Goal: Transaction & Acquisition: Obtain resource

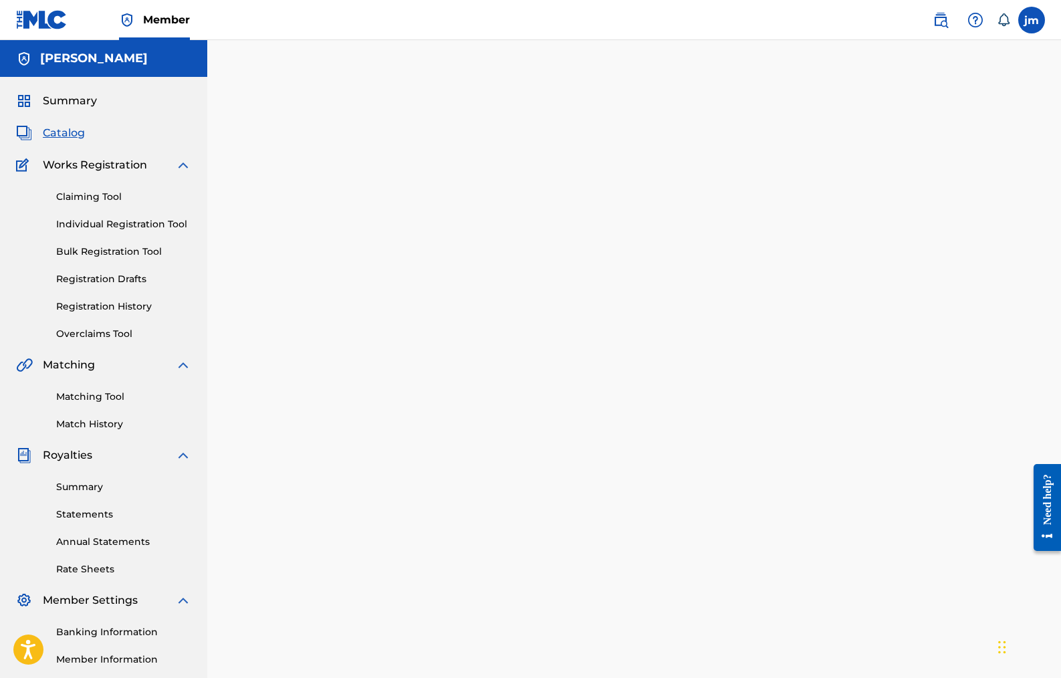
click at [98, 194] on link "Claiming Tool" at bounding box center [123, 197] width 135 height 14
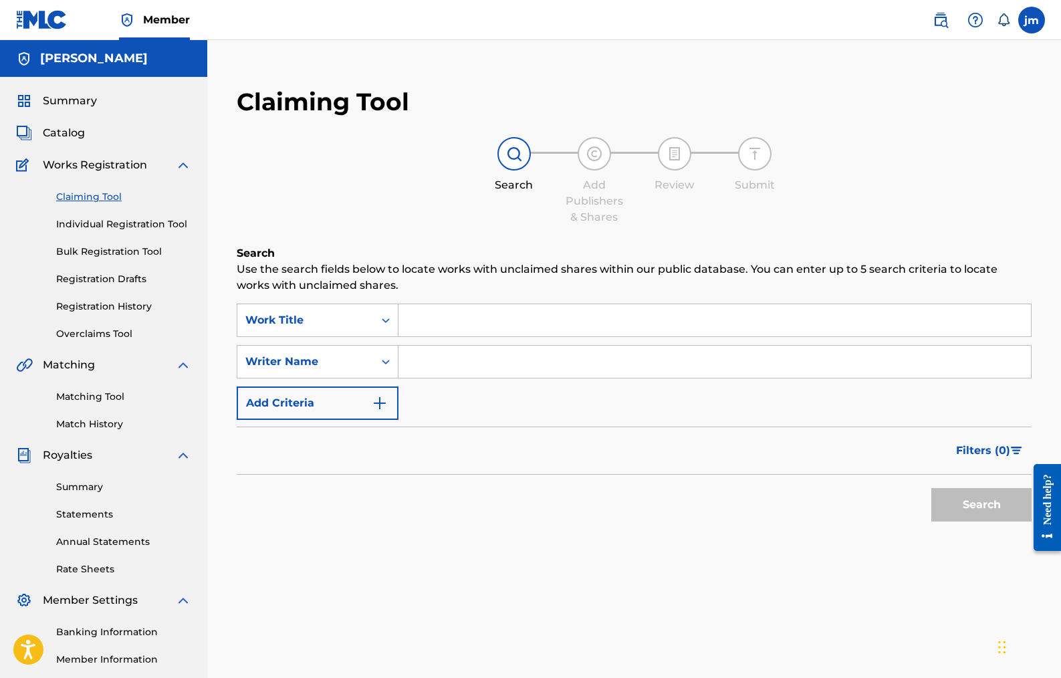
click at [110, 225] on link "Individual Registration Tool" at bounding box center [123, 224] width 135 height 14
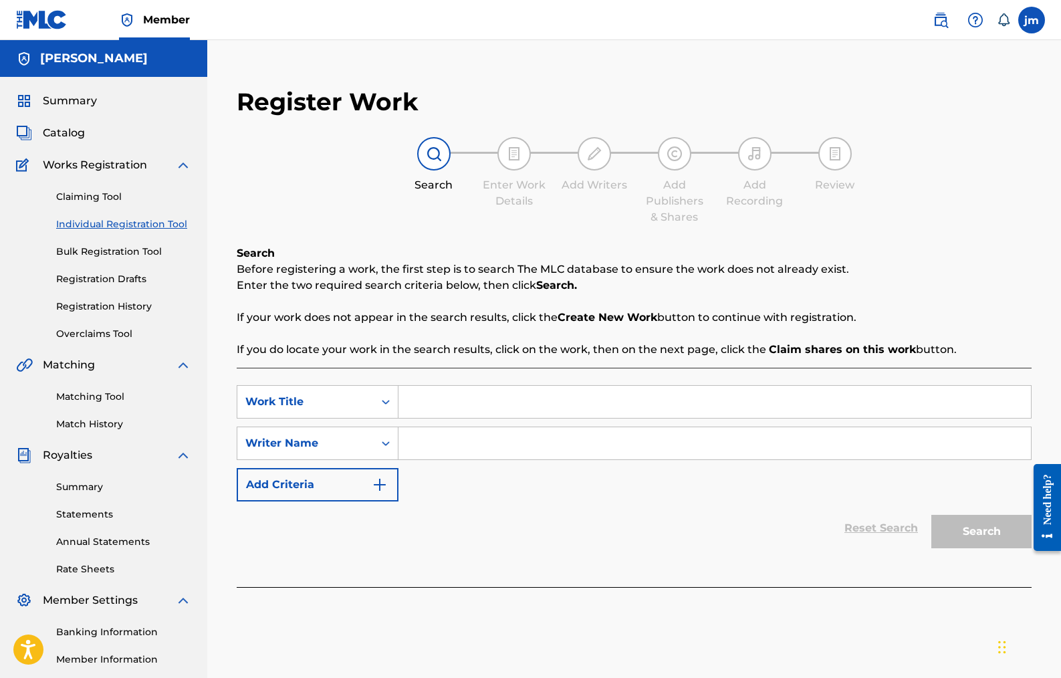
click at [456, 403] on input "Search Form" at bounding box center [715, 402] width 633 height 32
type input "I AM NOT HUMAN"
click at [457, 444] on input "Search Form" at bounding box center [715, 443] width 633 height 32
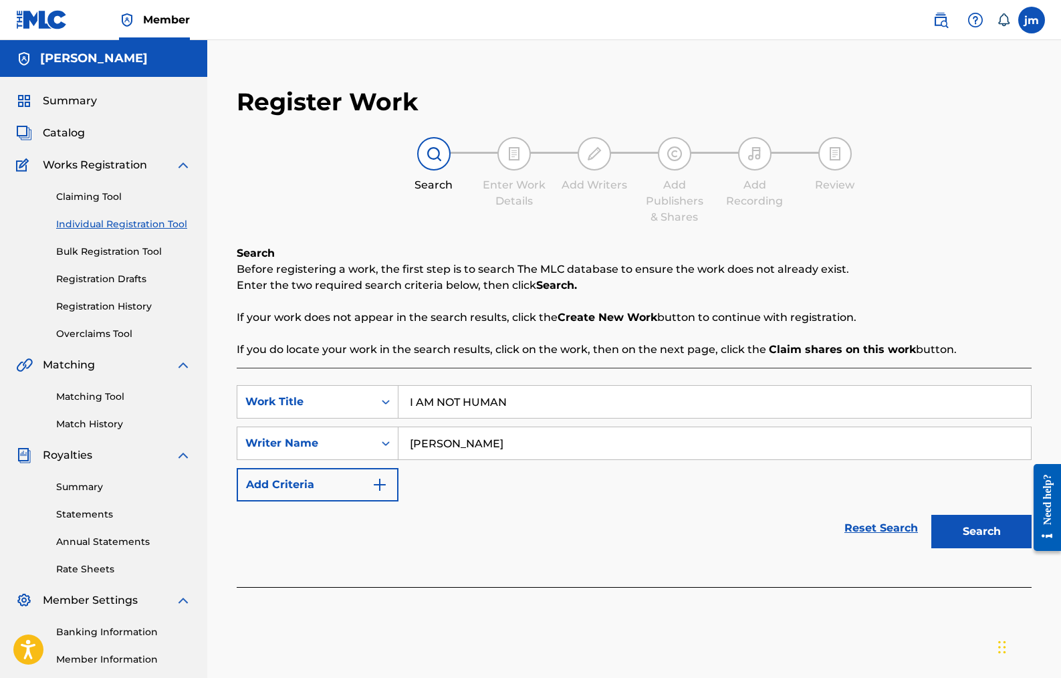
type input "[PERSON_NAME]"
click at [996, 532] on button "Search" at bounding box center [982, 531] width 100 height 33
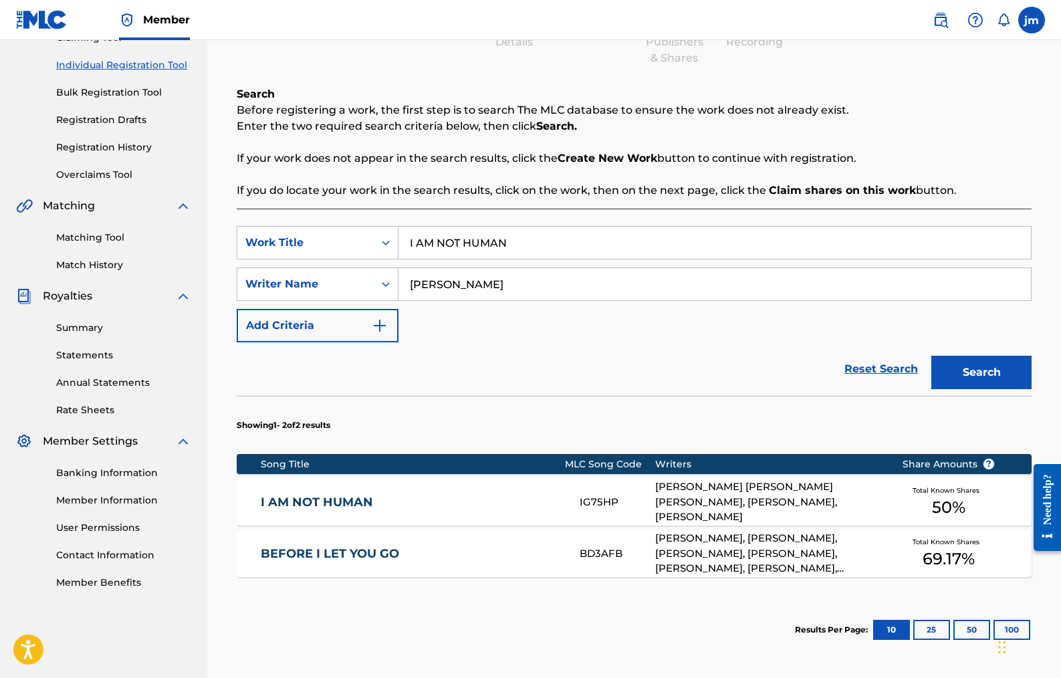
scroll to position [168, 0]
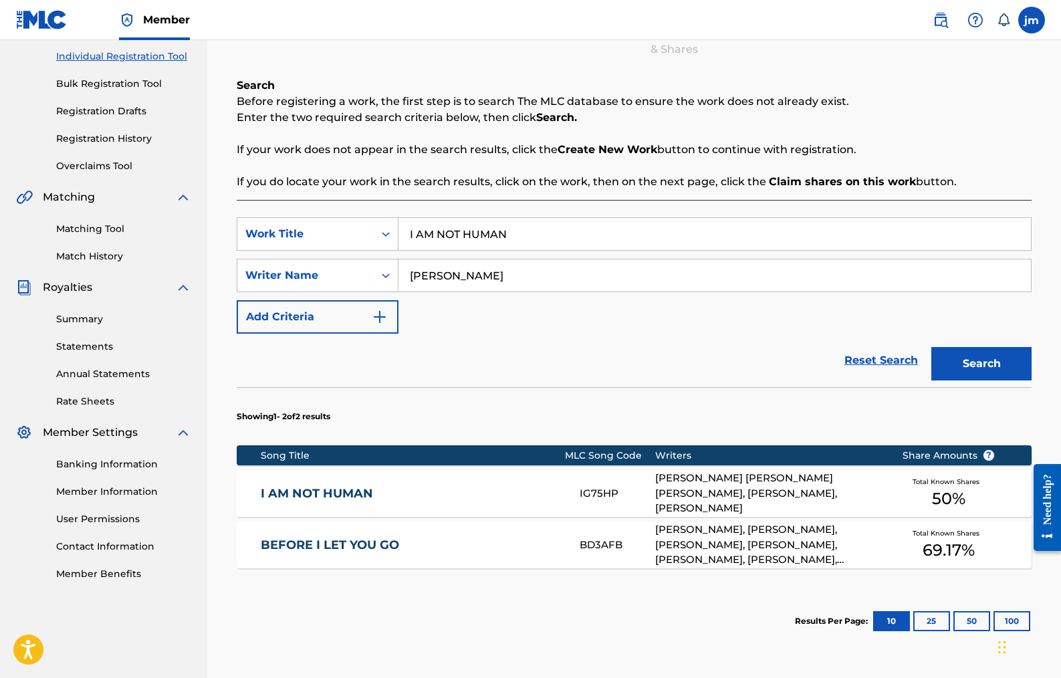
click at [310, 491] on link "I AM NOT HUMAN" at bounding box center [412, 493] width 302 height 15
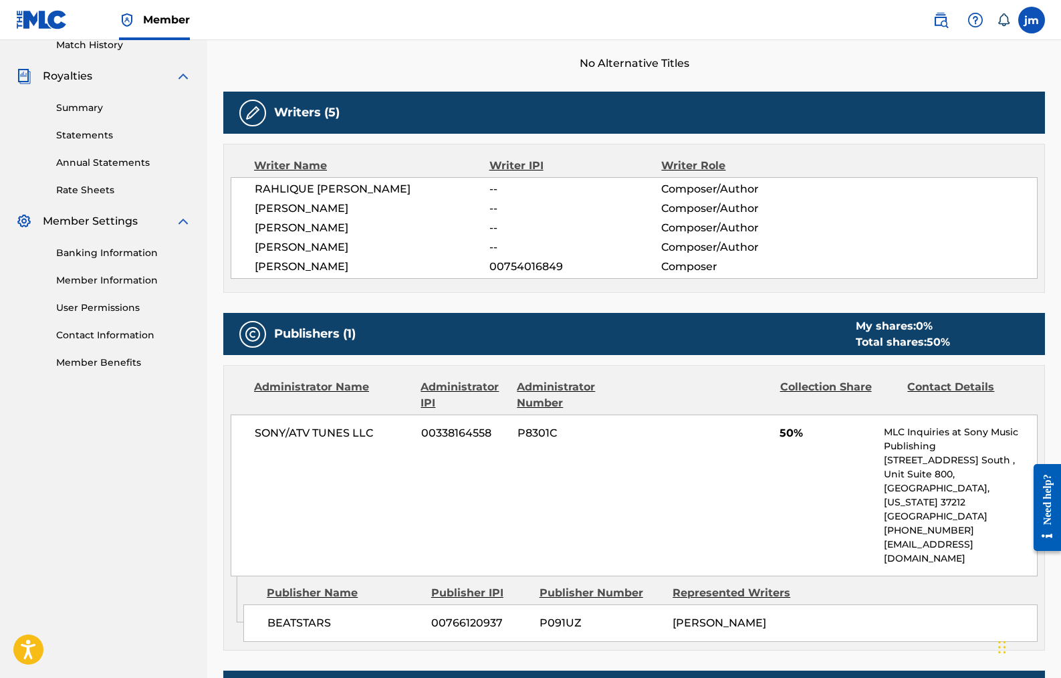
scroll to position [381, 0]
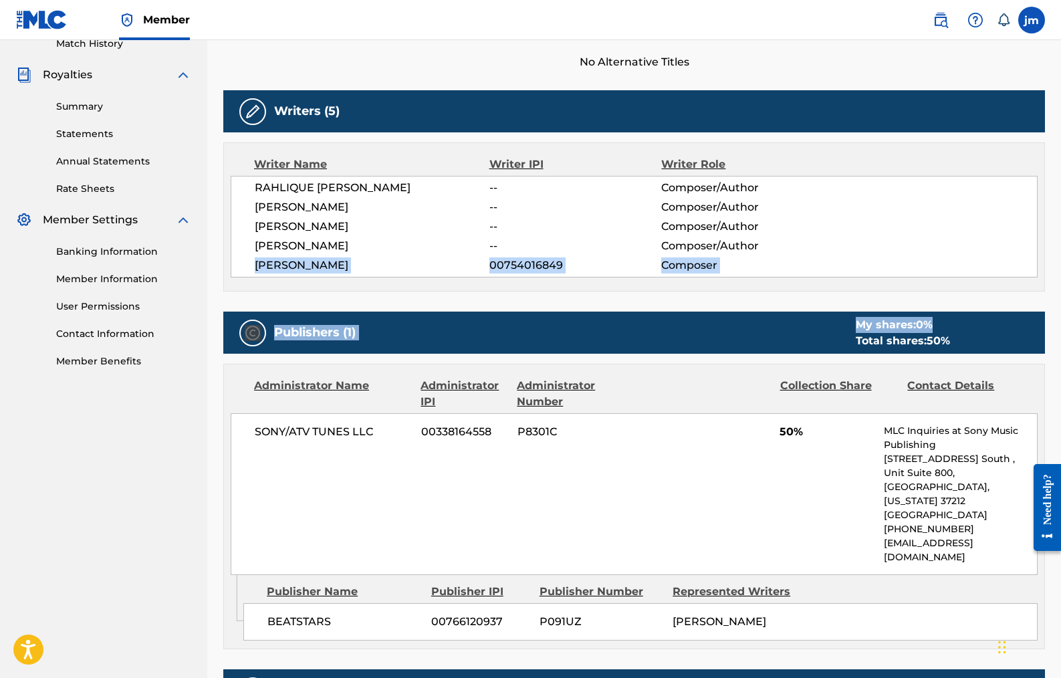
drag, startPoint x: 1061, startPoint y: 238, endPoint x: 1036, endPoint y: 323, distance: 88.5
click at [1036, 323] on div "< Back to results Claim shares on this work Last Edited: [DATE] Source: CWR I A…" at bounding box center [634, 447] width 854 height 1509
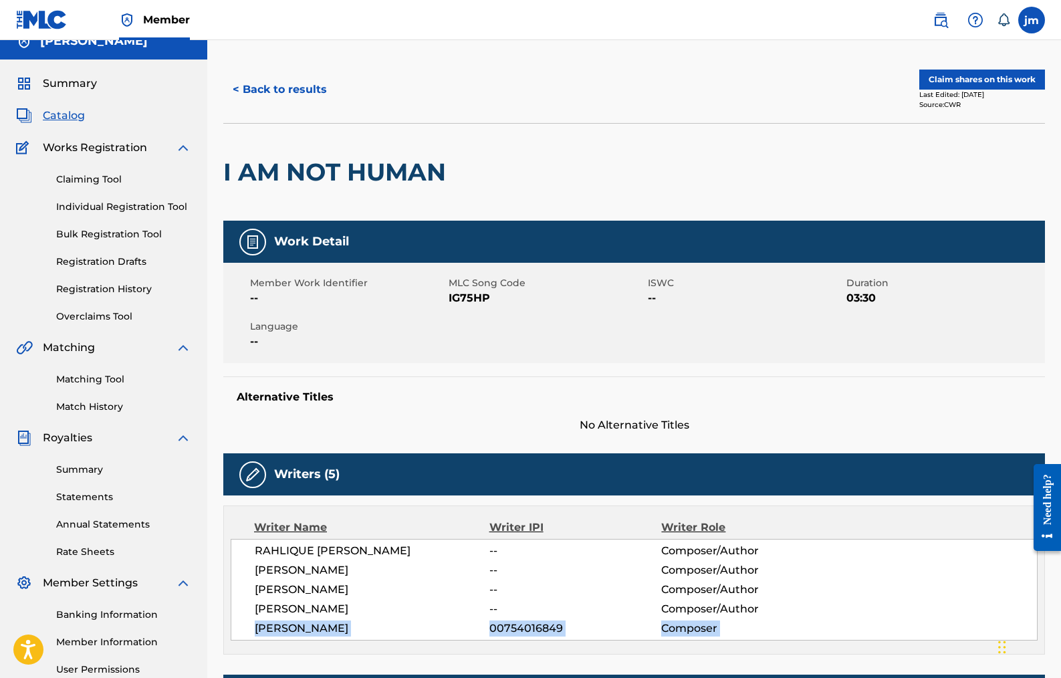
scroll to position [5, 0]
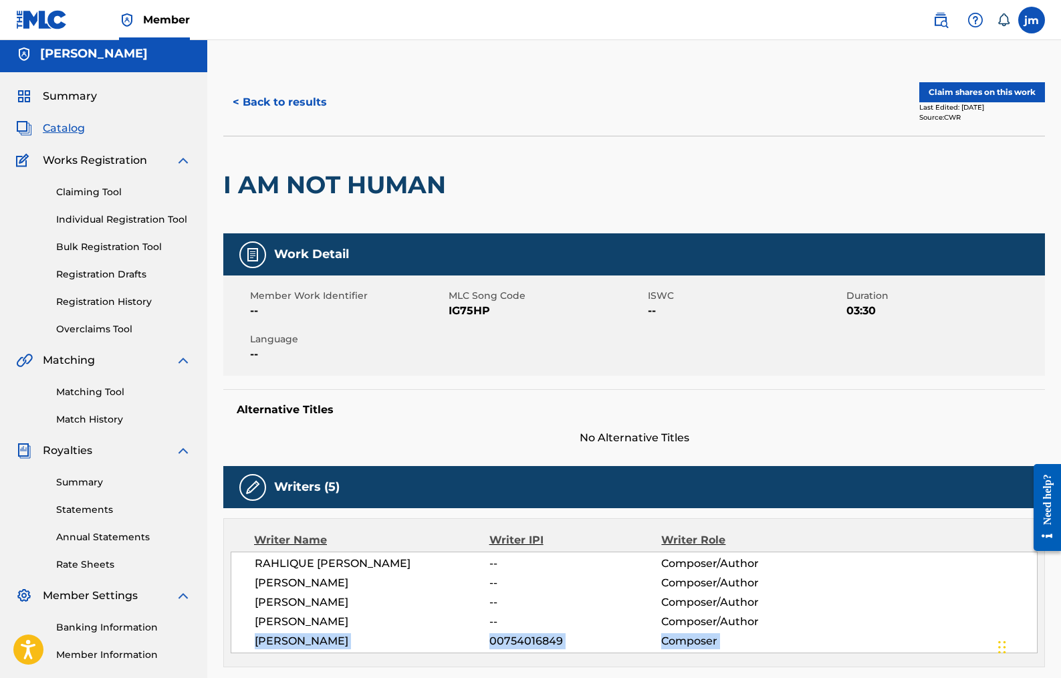
click at [997, 91] on button "Claim shares on this work" at bounding box center [983, 92] width 126 height 20
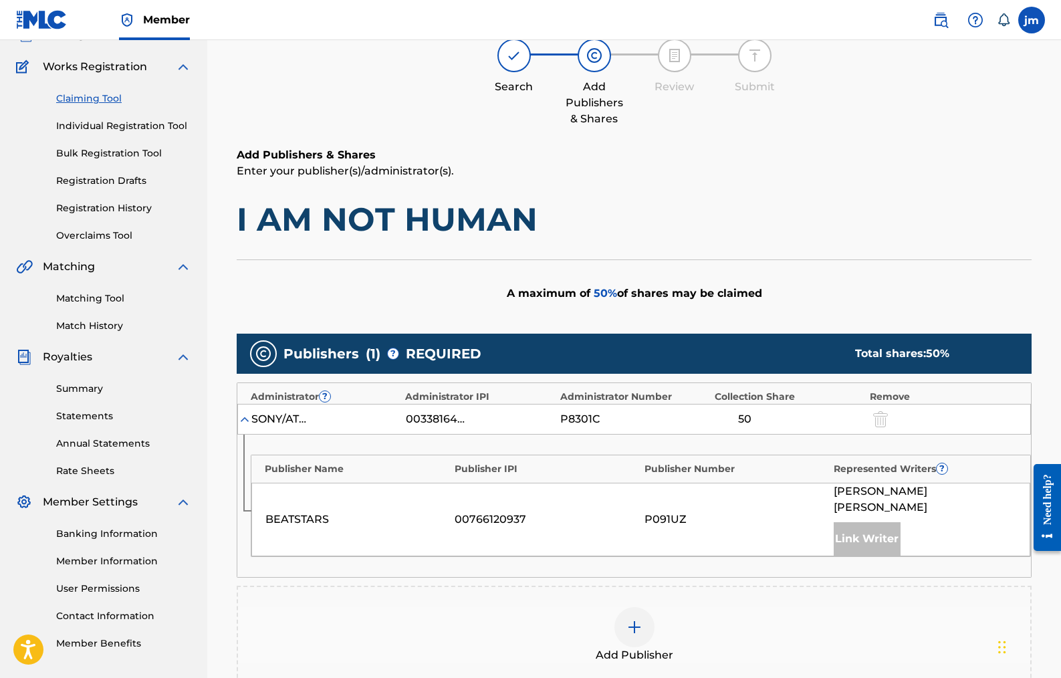
scroll to position [100, 0]
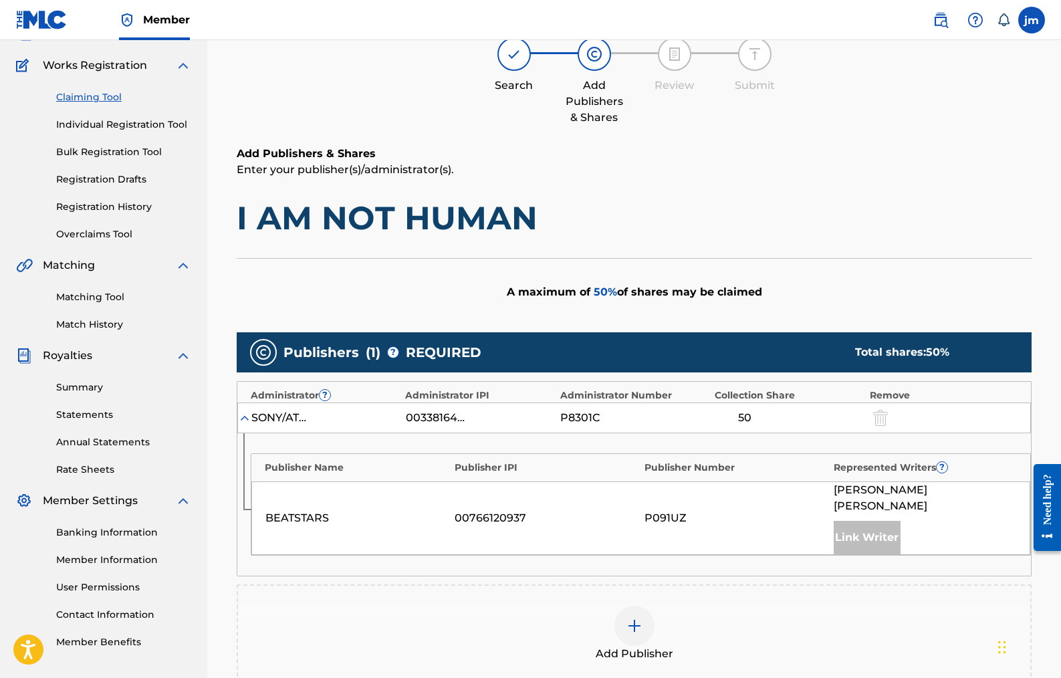
click at [872, 413] on div at bounding box center [879, 417] width 20 height 15
drag, startPoint x: 1061, startPoint y: 112, endPoint x: 1056, endPoint y: 173, distance: 60.4
click at [1056, 173] on div "Claiming Tool Search Add Publishers & Shares Review Submit Add Publishers & Sha…" at bounding box center [634, 411] width 854 height 875
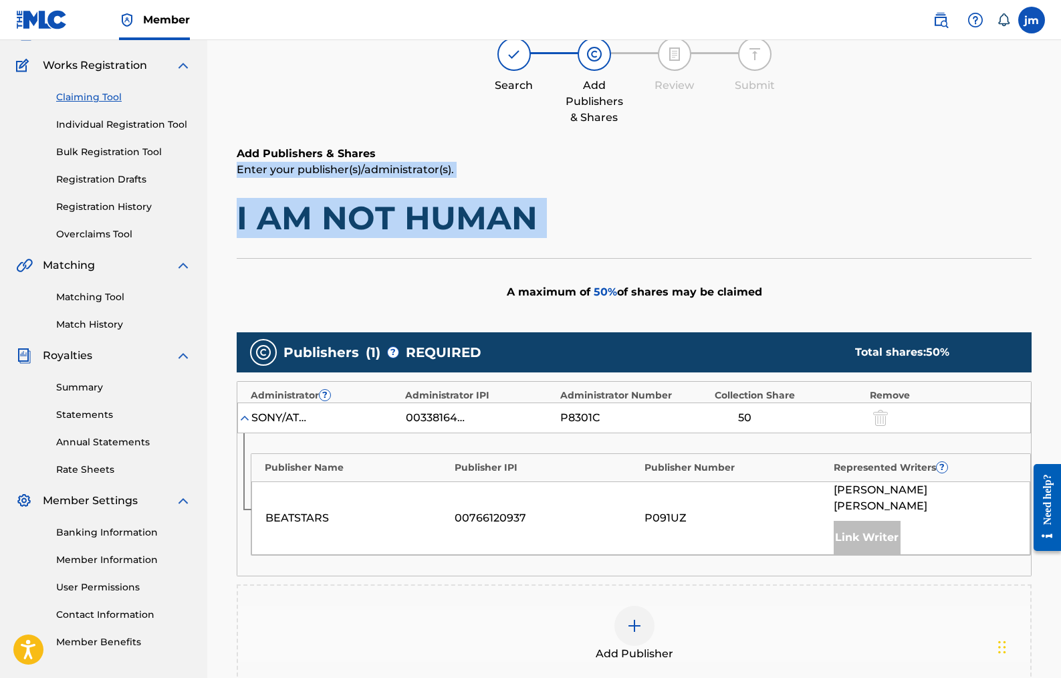
drag, startPoint x: 1060, startPoint y: 153, endPoint x: 1057, endPoint y: 242, distance: 89.0
click at [1057, 242] on div "Claiming Tool Search Add Publishers & Shares Review Submit Add Publishers & Sha…" at bounding box center [634, 411] width 854 height 875
click at [636, 618] on img at bounding box center [635, 626] width 16 height 16
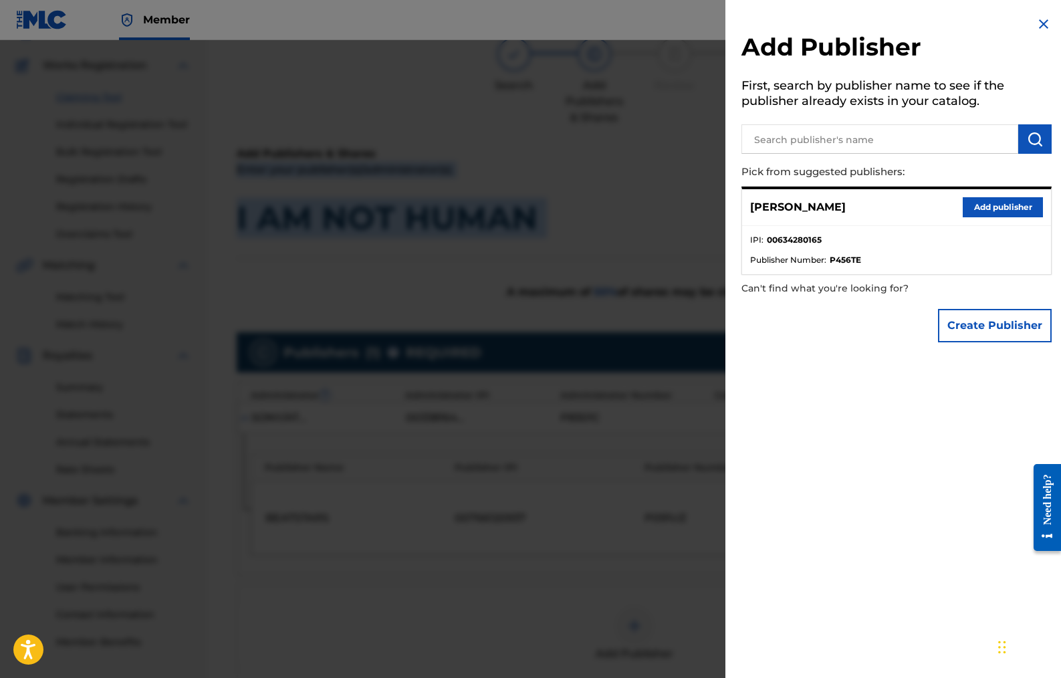
click at [997, 203] on button "Add publisher" at bounding box center [1003, 207] width 80 height 20
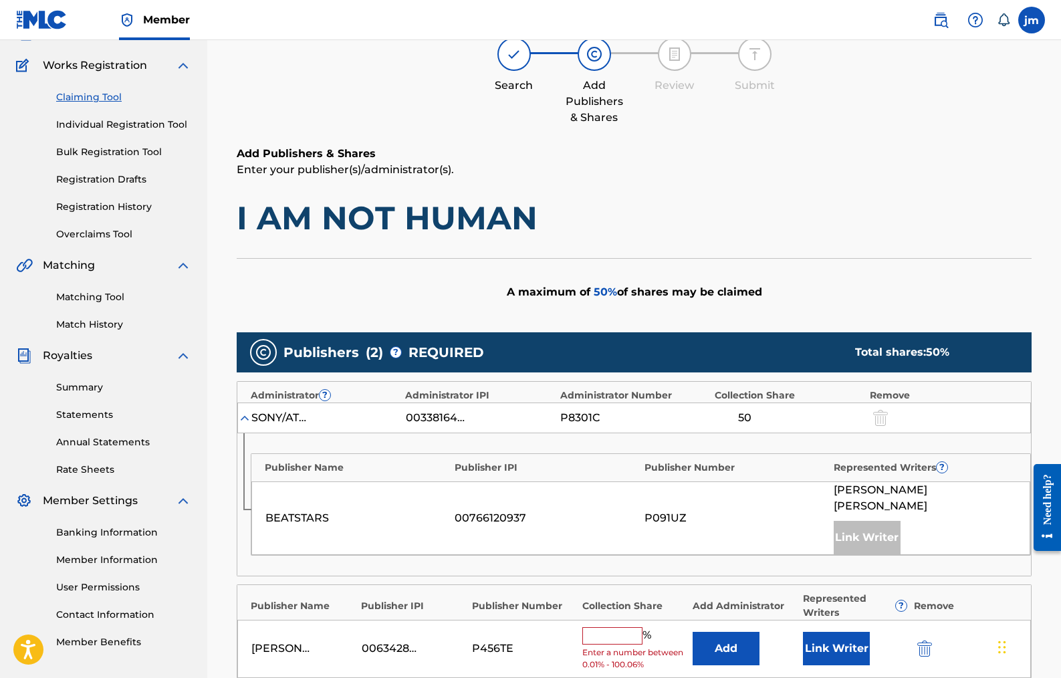
click at [604, 627] on input "text" at bounding box center [613, 635] width 60 height 17
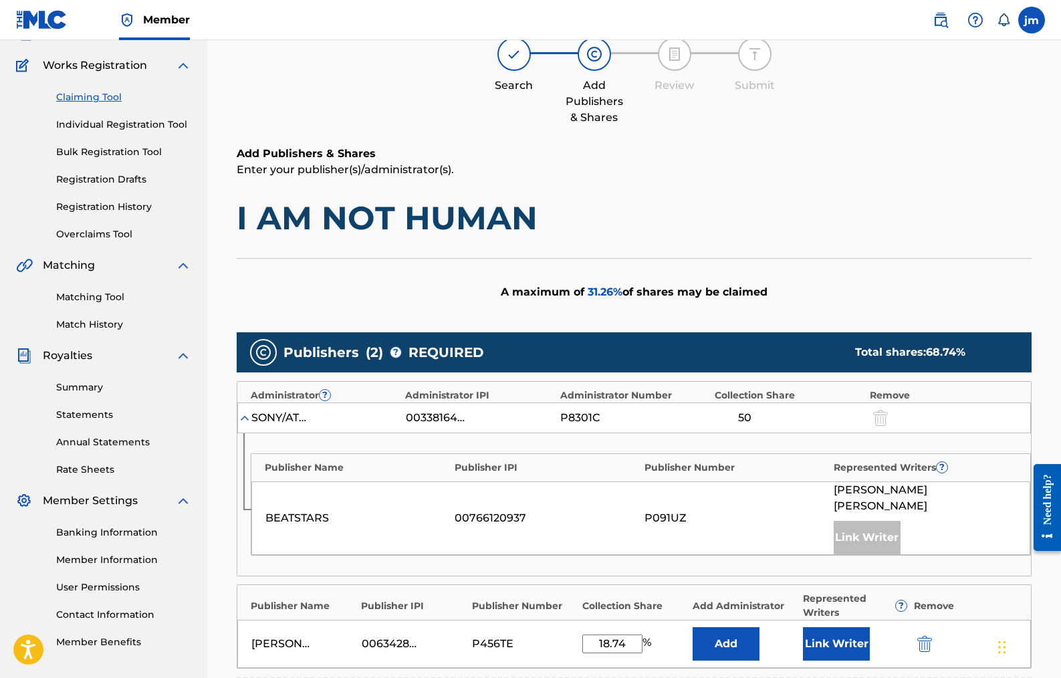
type input "18.74"
click at [722, 627] on button "Add" at bounding box center [726, 643] width 67 height 33
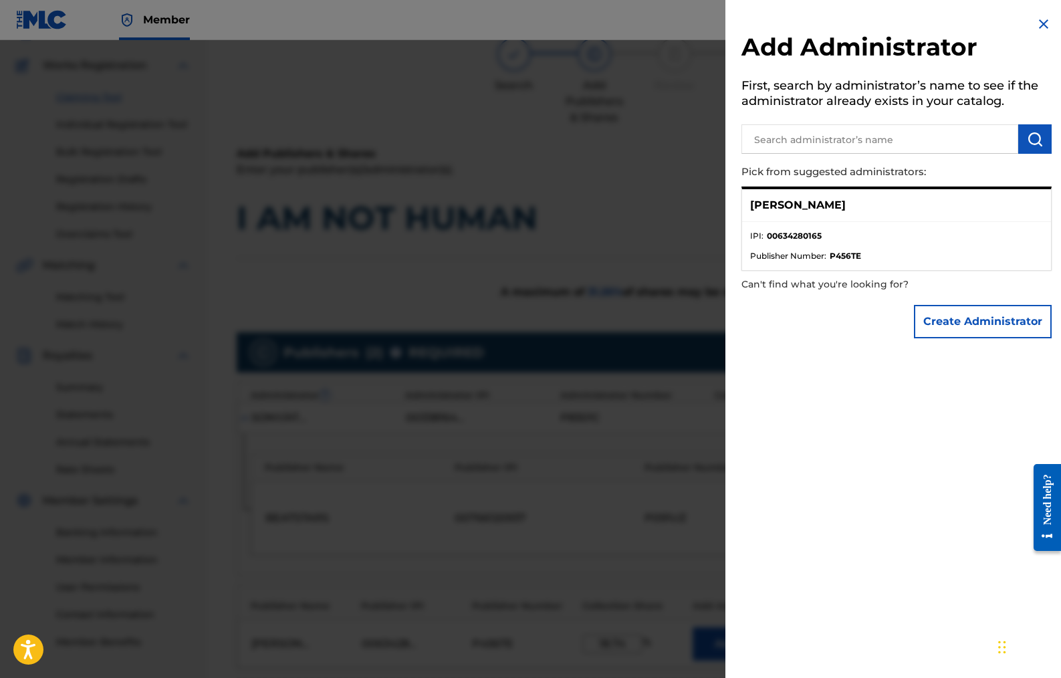
click at [863, 213] on div "[PERSON_NAME]" at bounding box center [896, 205] width 309 height 33
click at [1041, 23] on img at bounding box center [1044, 24] width 16 height 16
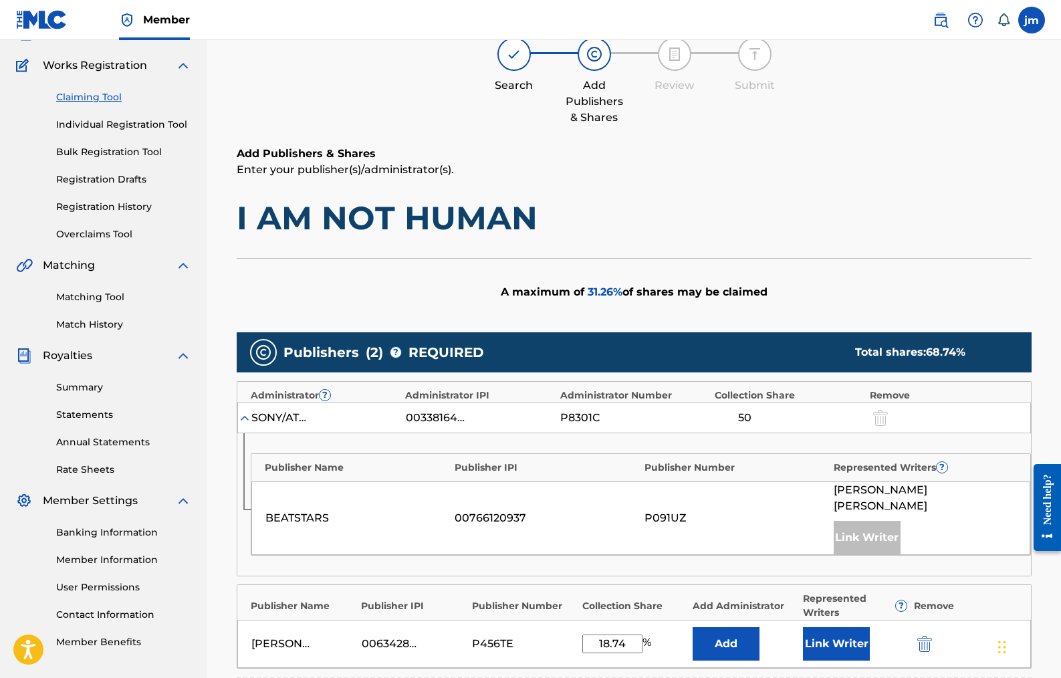
click at [829, 631] on button "Link Writer" at bounding box center [836, 643] width 67 height 33
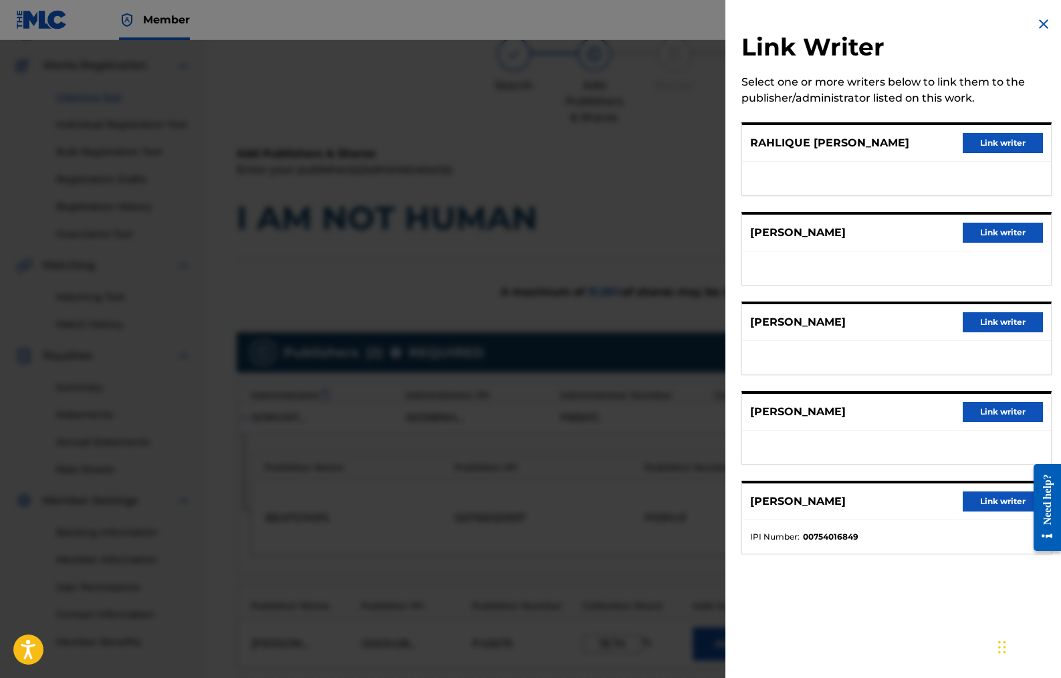
click at [1041, 23] on img at bounding box center [1044, 24] width 16 height 16
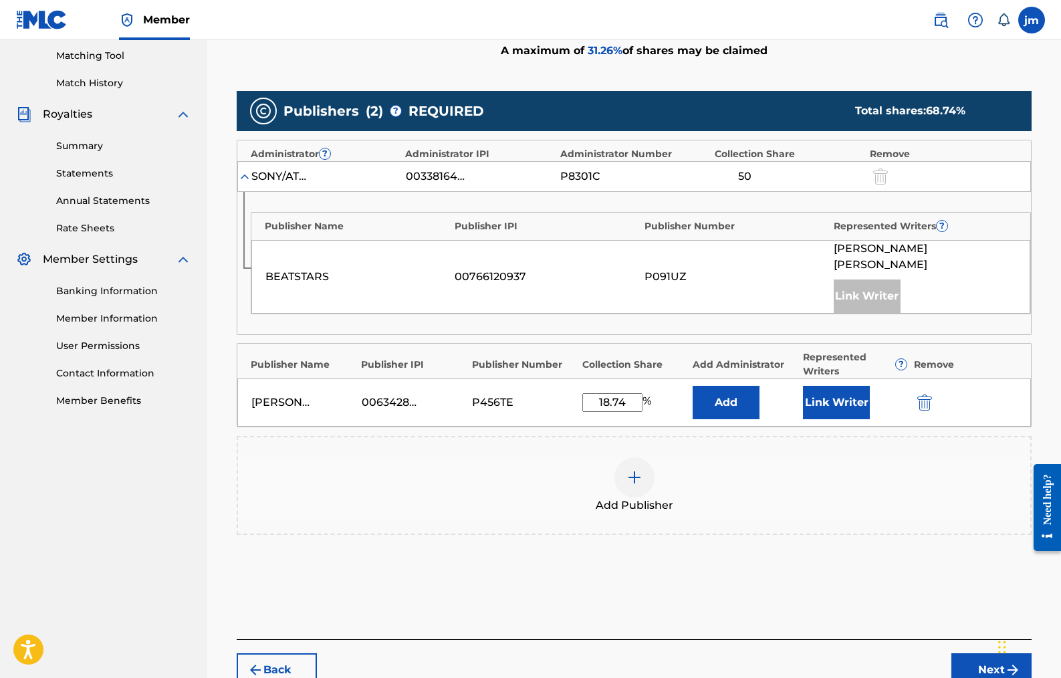
scroll to position [411, 0]
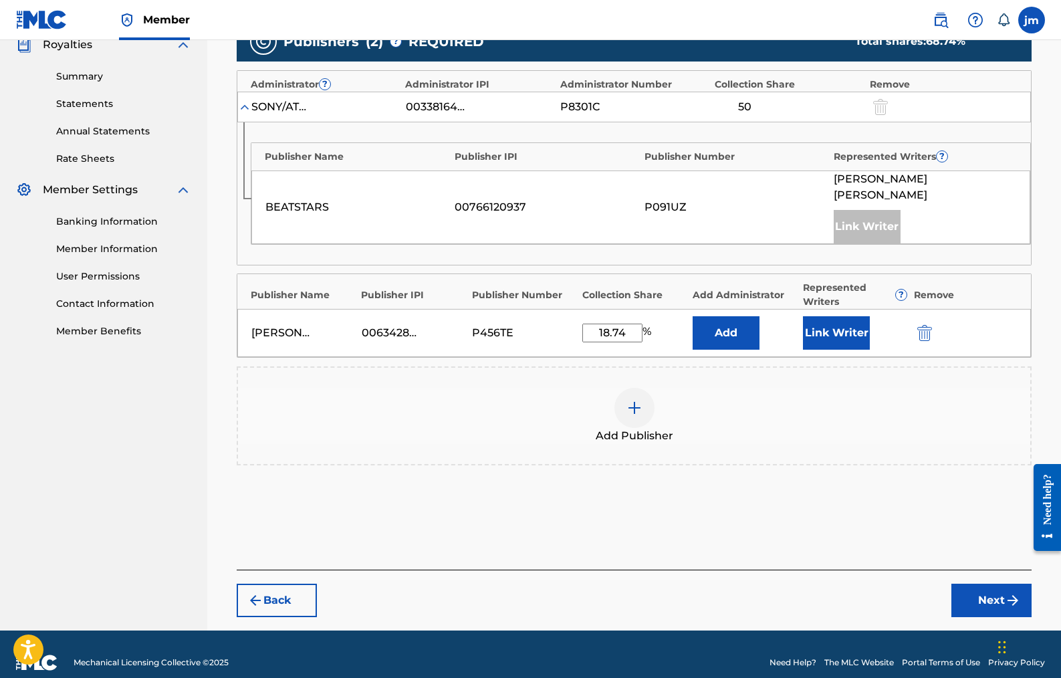
click at [837, 318] on button "Link Writer" at bounding box center [836, 332] width 67 height 33
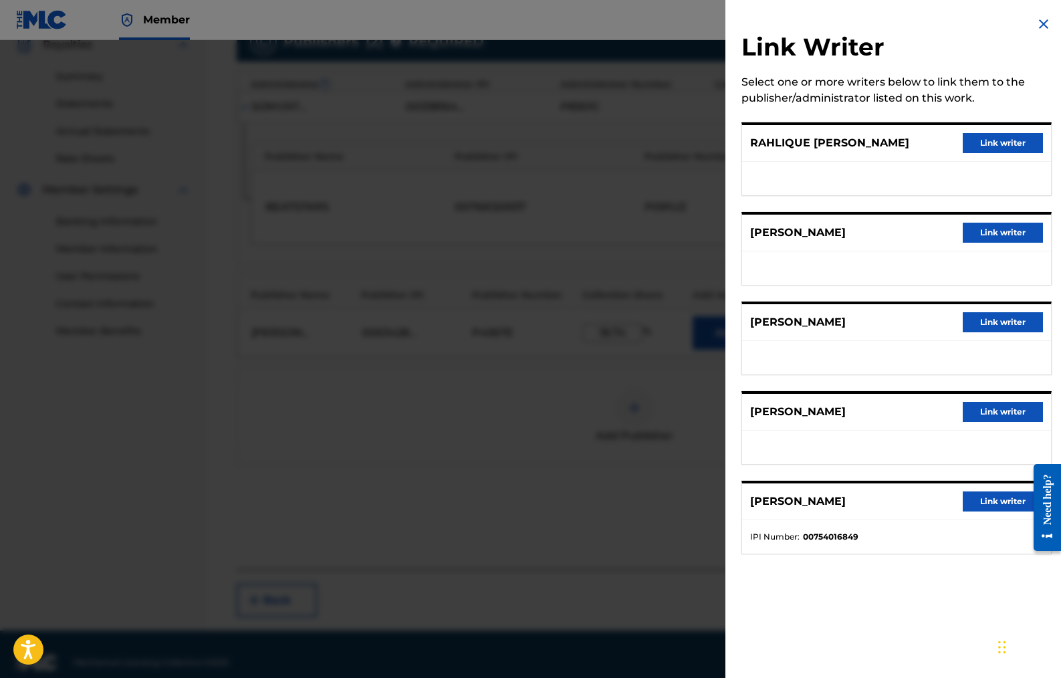
click at [990, 233] on button "Link writer" at bounding box center [1003, 233] width 80 height 20
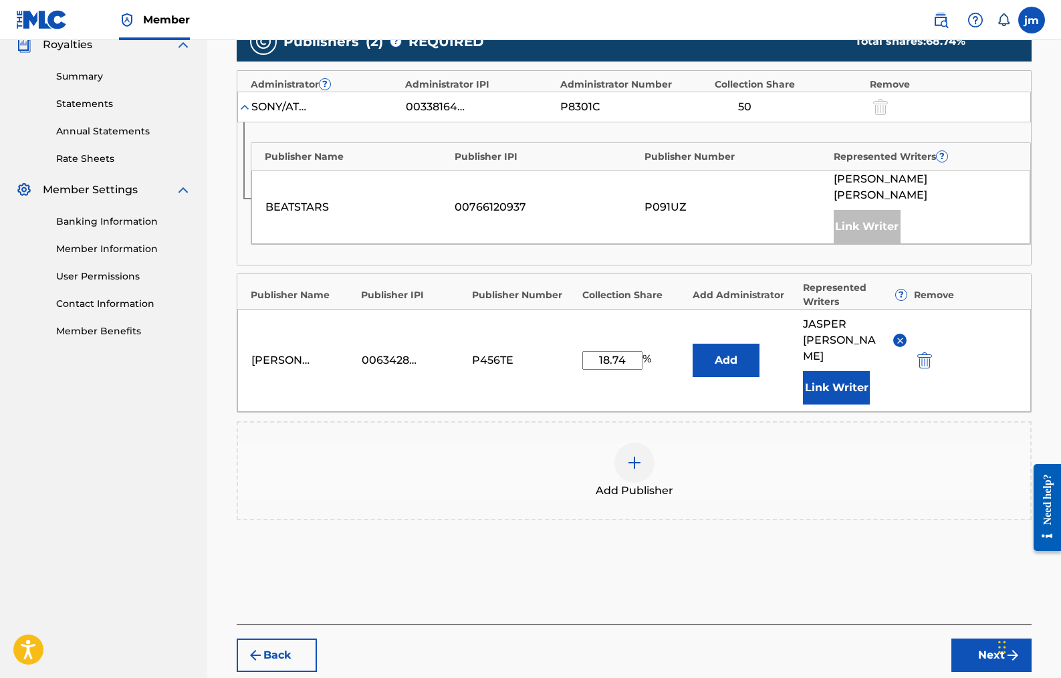
click at [990, 639] on button "Next" at bounding box center [992, 655] width 80 height 33
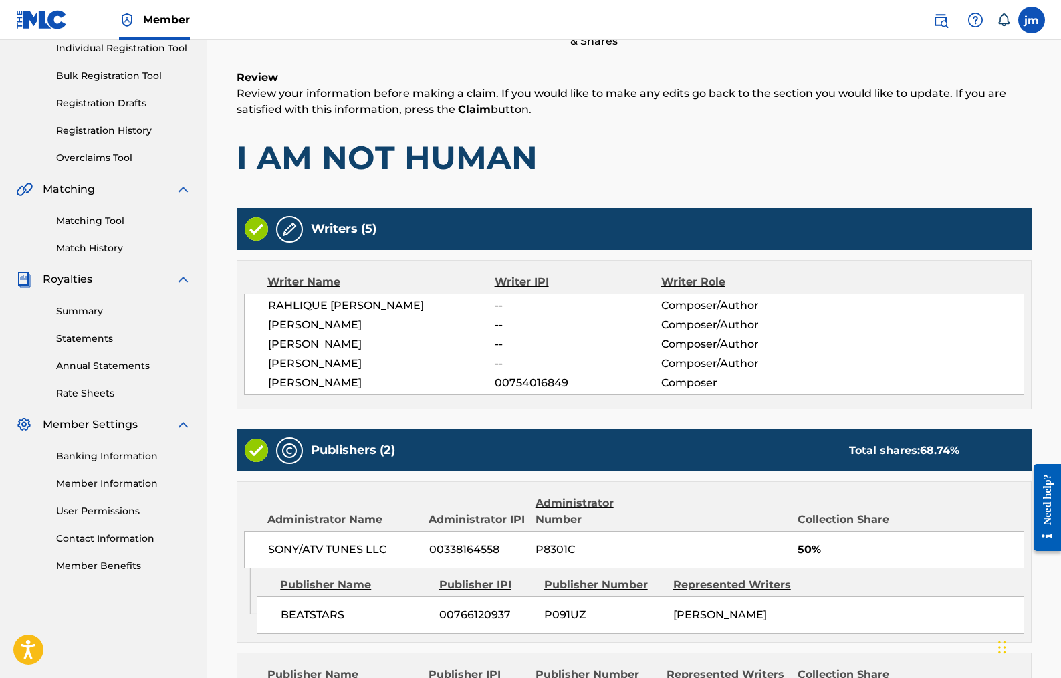
scroll to position [391, 0]
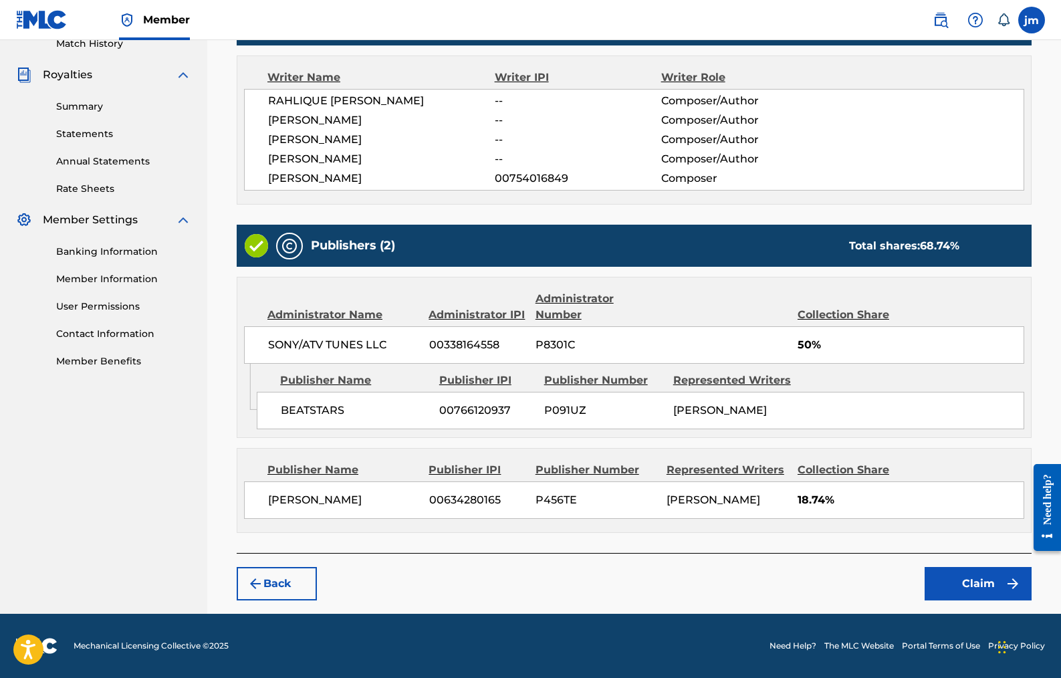
click at [950, 580] on button "Claim" at bounding box center [978, 583] width 107 height 33
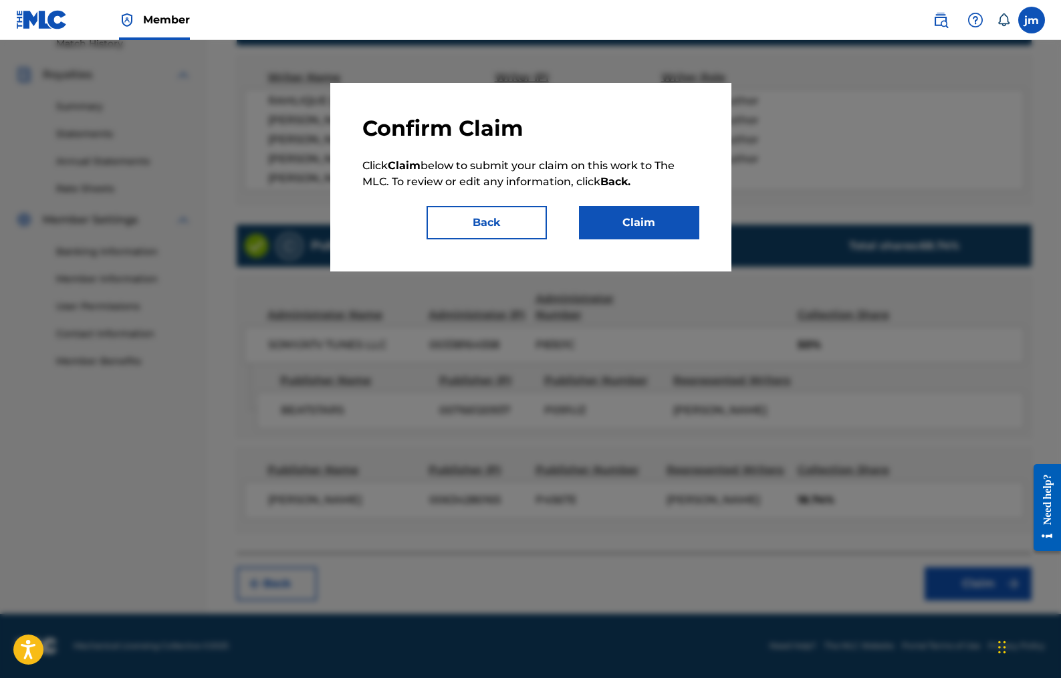
click at [685, 228] on button "Claim" at bounding box center [639, 222] width 120 height 33
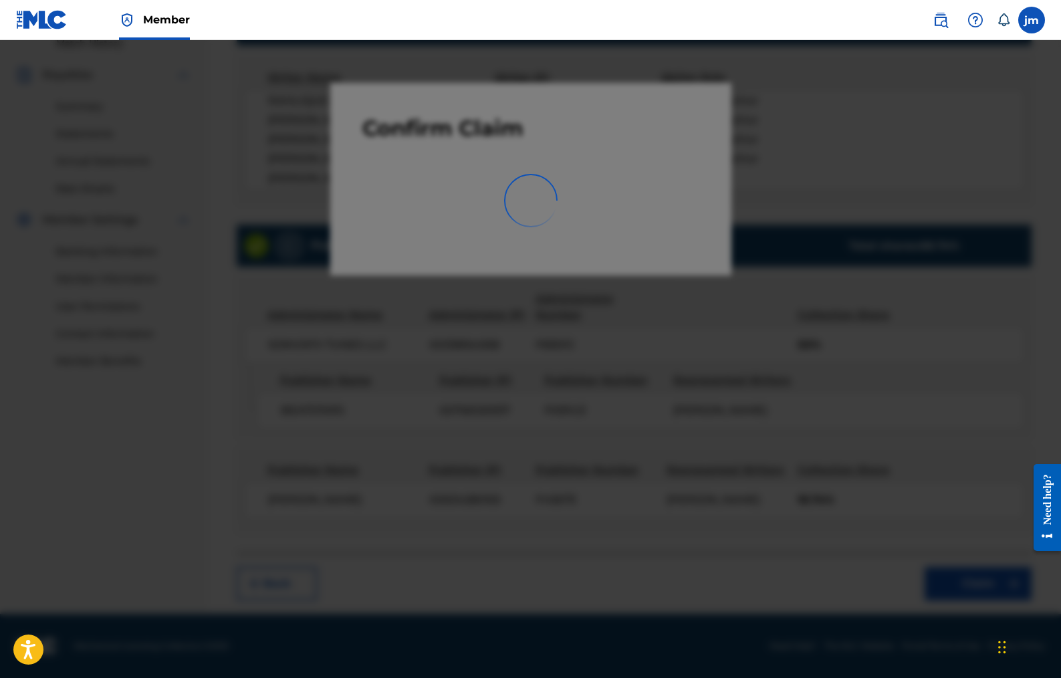
scroll to position [151, 0]
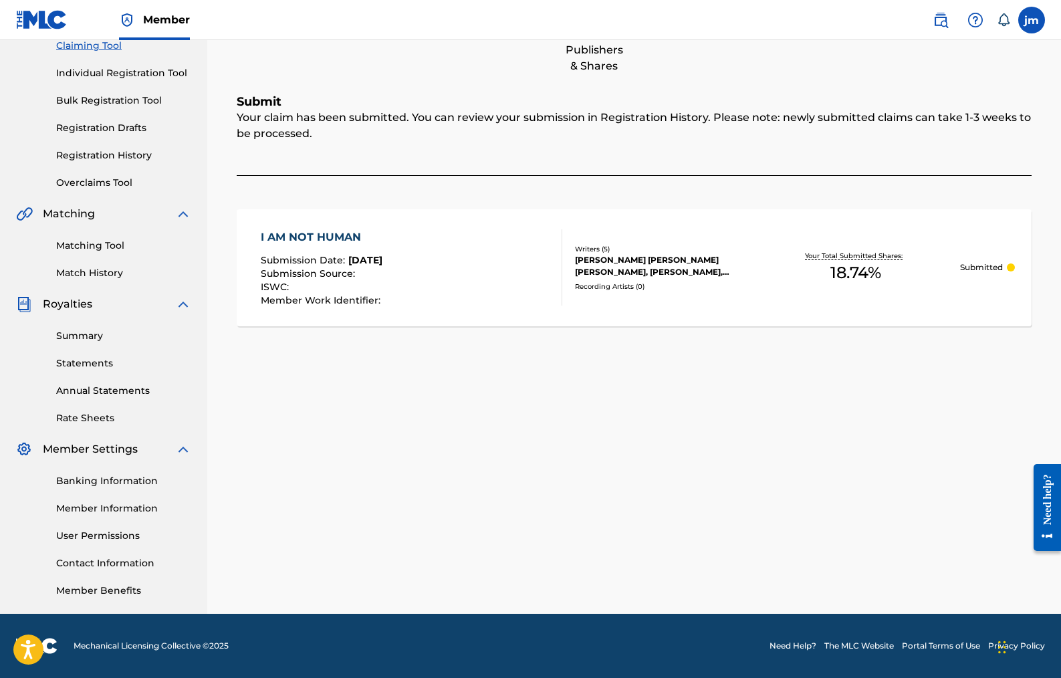
click at [668, 274] on div "[PERSON_NAME] [PERSON_NAME] [PERSON_NAME], [PERSON_NAME], [PERSON_NAME]" at bounding box center [663, 266] width 176 height 24
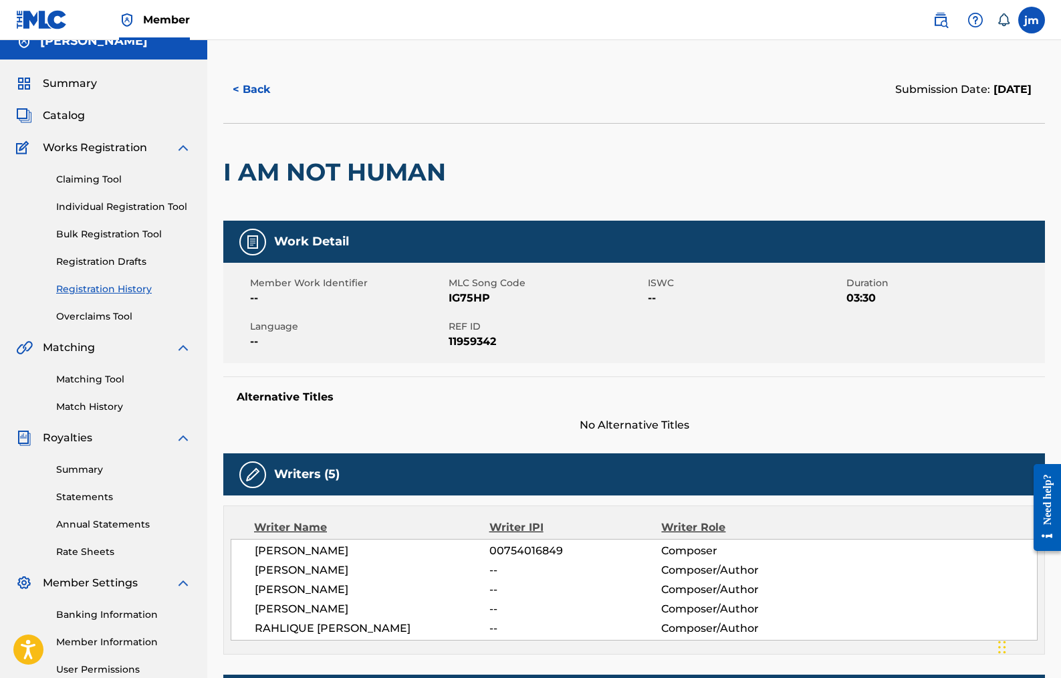
scroll to position [11, 0]
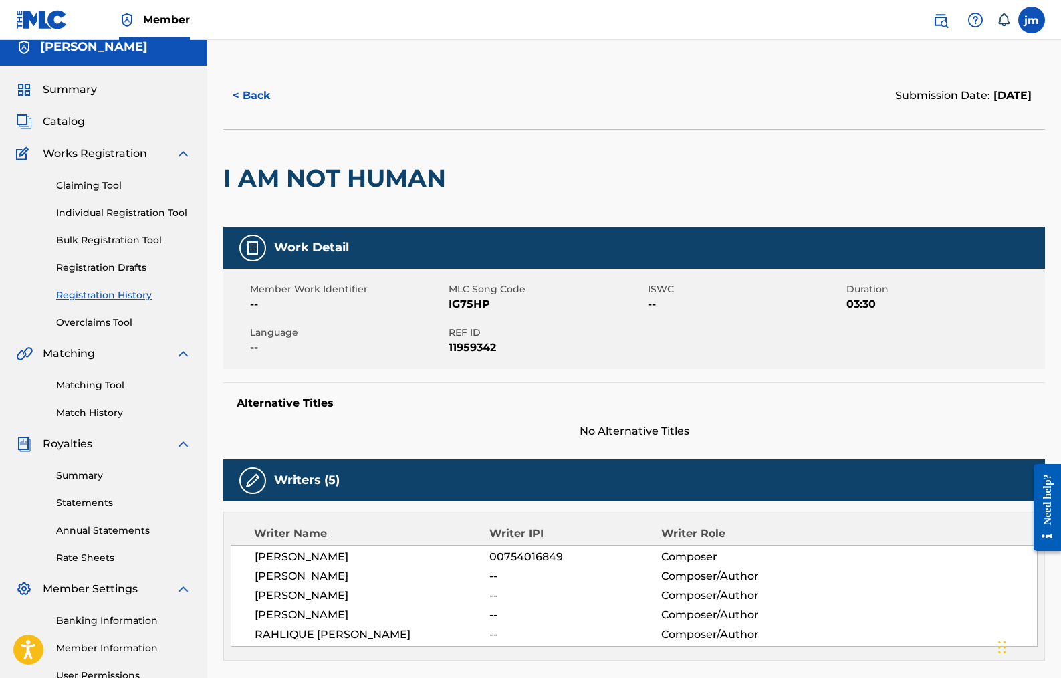
click at [118, 213] on link "Individual Registration Tool" at bounding box center [123, 213] width 135 height 14
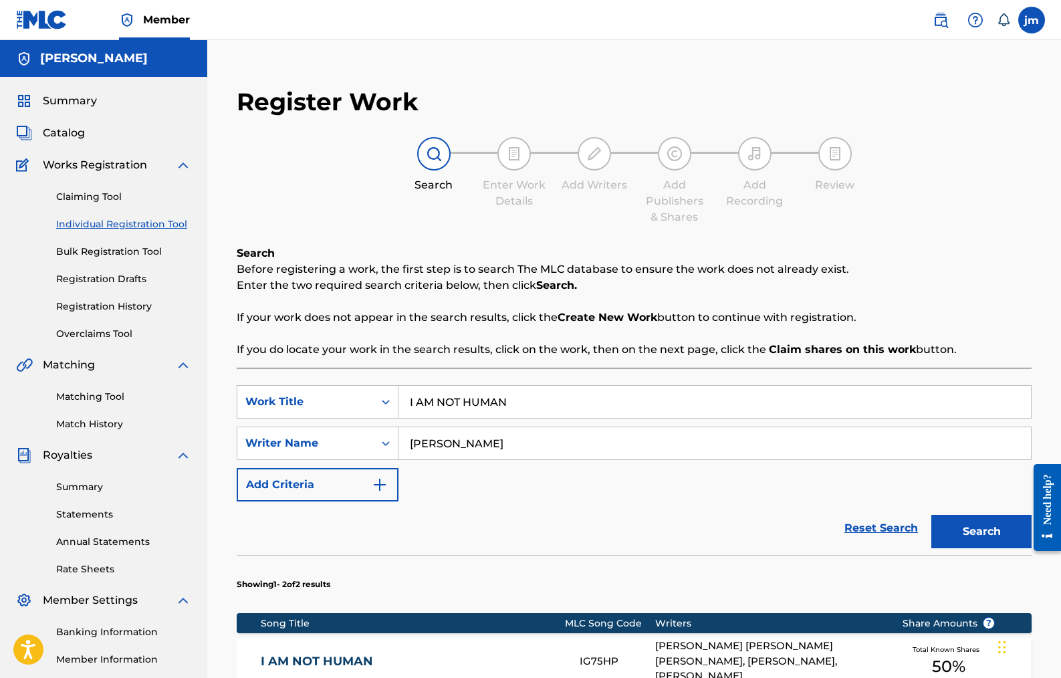
click at [391, 496] on button "Add Criteria" at bounding box center [318, 484] width 162 height 33
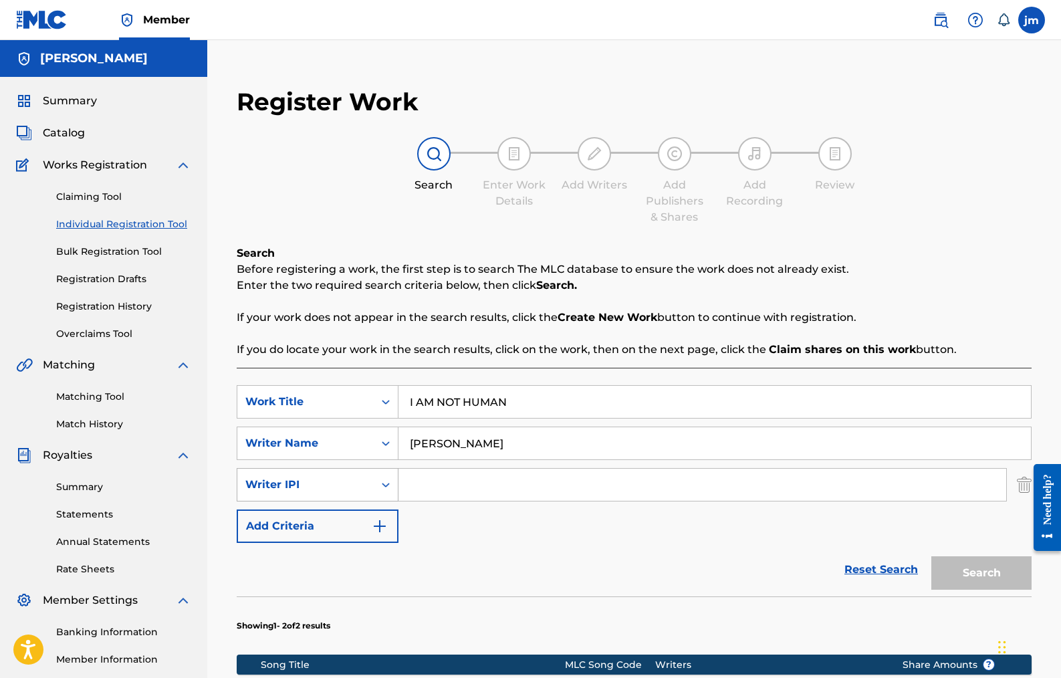
click at [377, 487] on div "Search Form" at bounding box center [386, 485] width 24 height 24
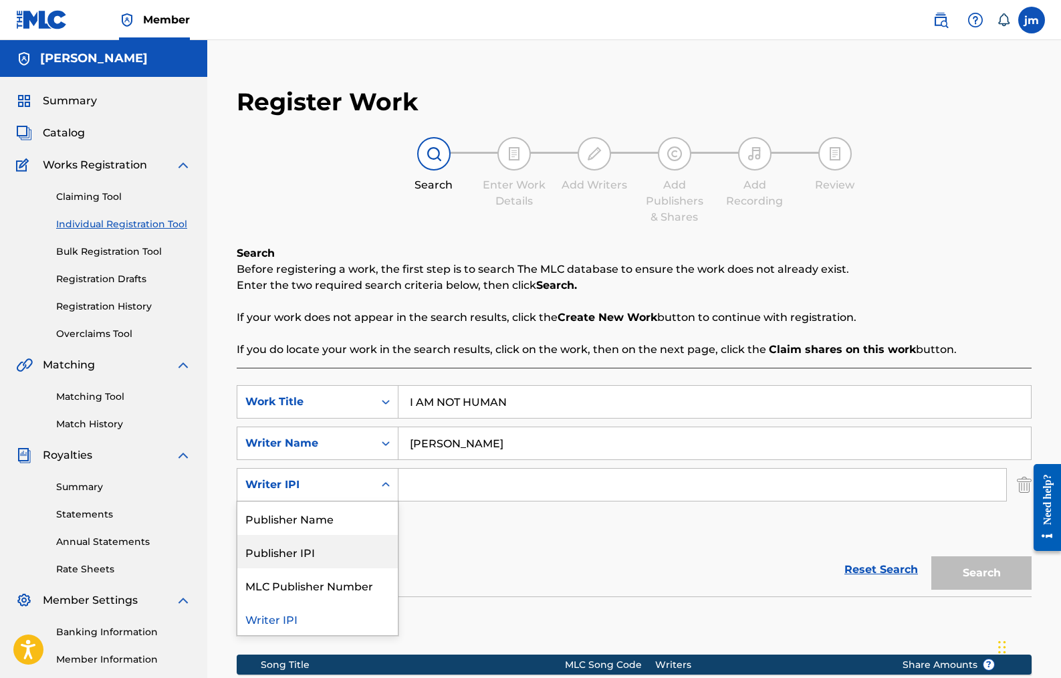
click at [310, 554] on div "Publisher IPI" at bounding box center [317, 551] width 161 height 33
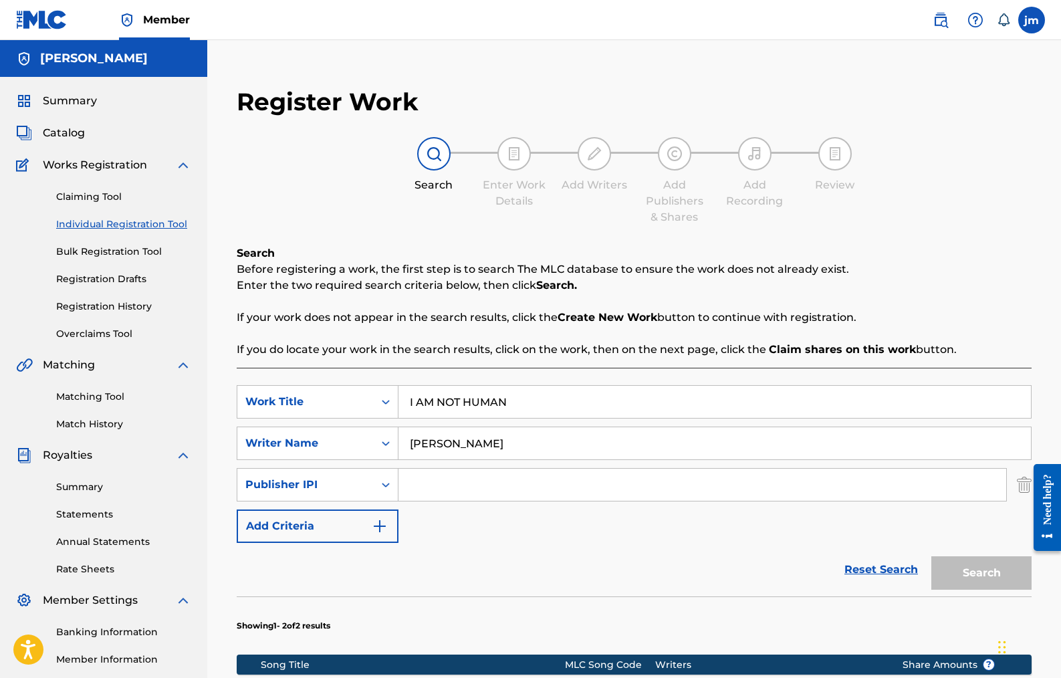
click at [459, 482] on input "Search Form" at bounding box center [703, 485] width 608 height 32
paste input "402284986"
type input "402284986"
click at [959, 581] on button "Search" at bounding box center [982, 572] width 100 height 33
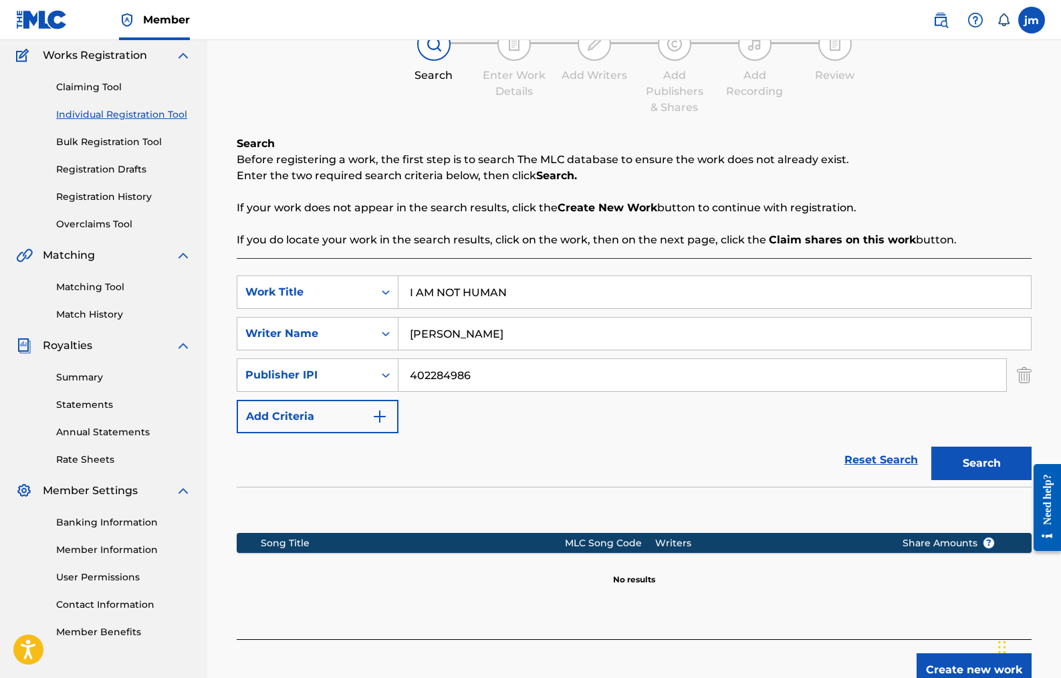
scroll to position [196, 0]
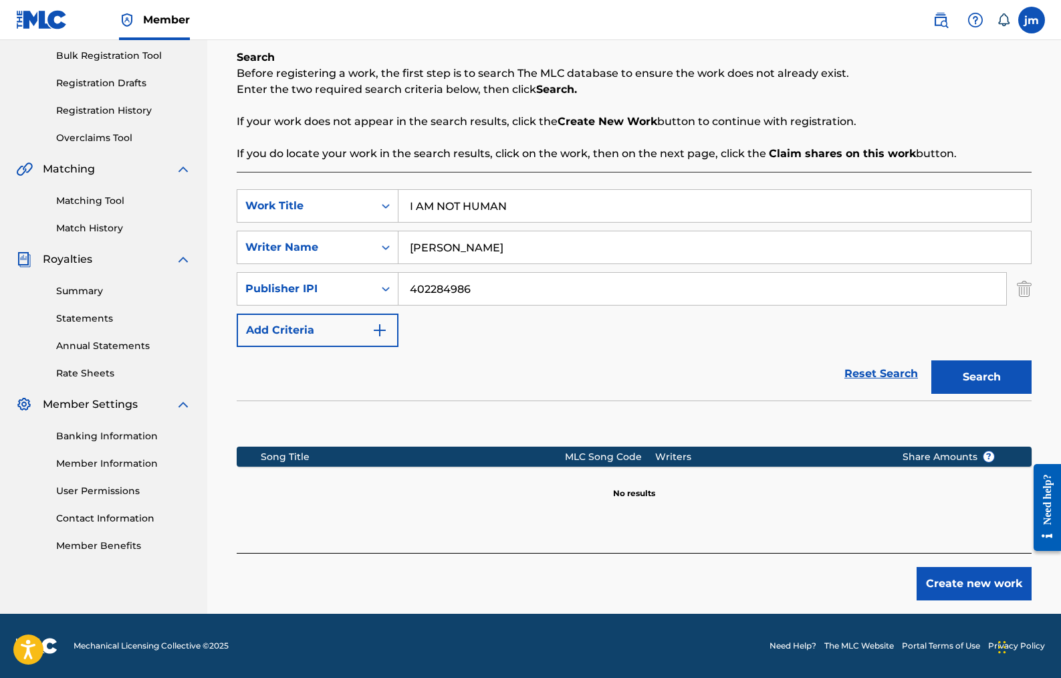
click at [966, 582] on button "Create new work" at bounding box center [974, 583] width 115 height 33
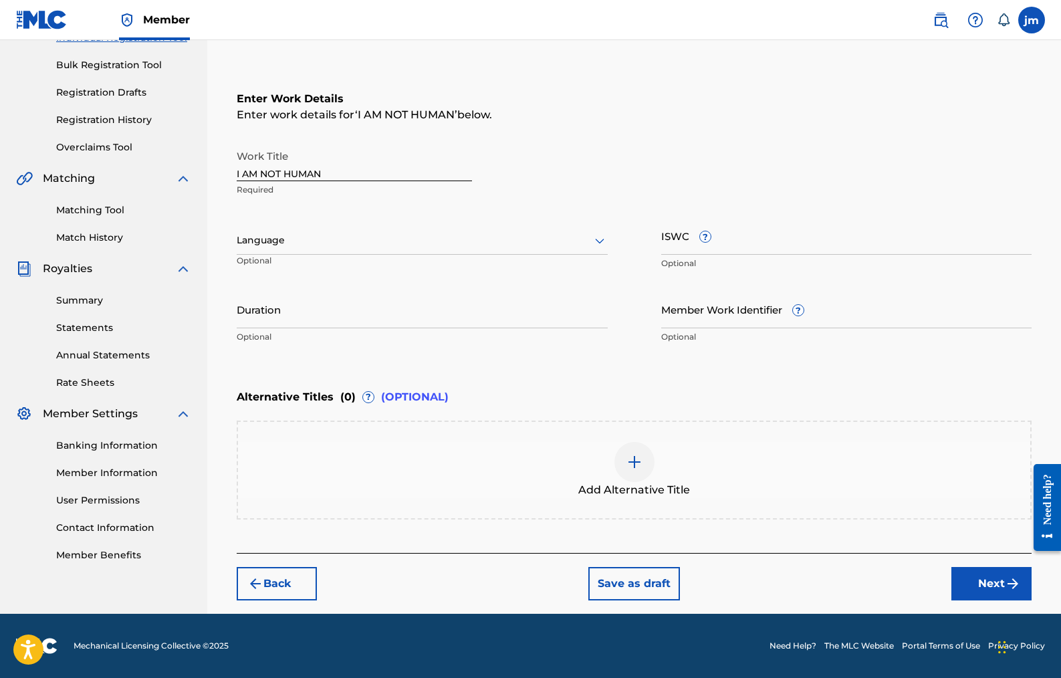
click at [598, 242] on icon at bounding box center [600, 241] width 16 height 16
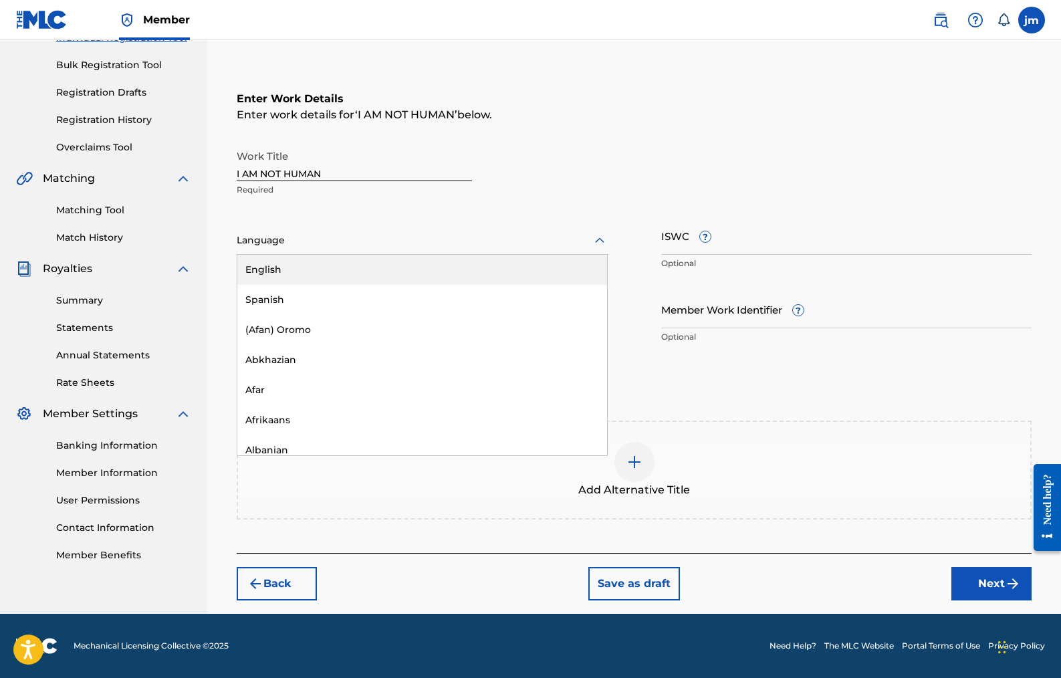
click at [527, 268] on div "English" at bounding box center [422, 270] width 370 height 30
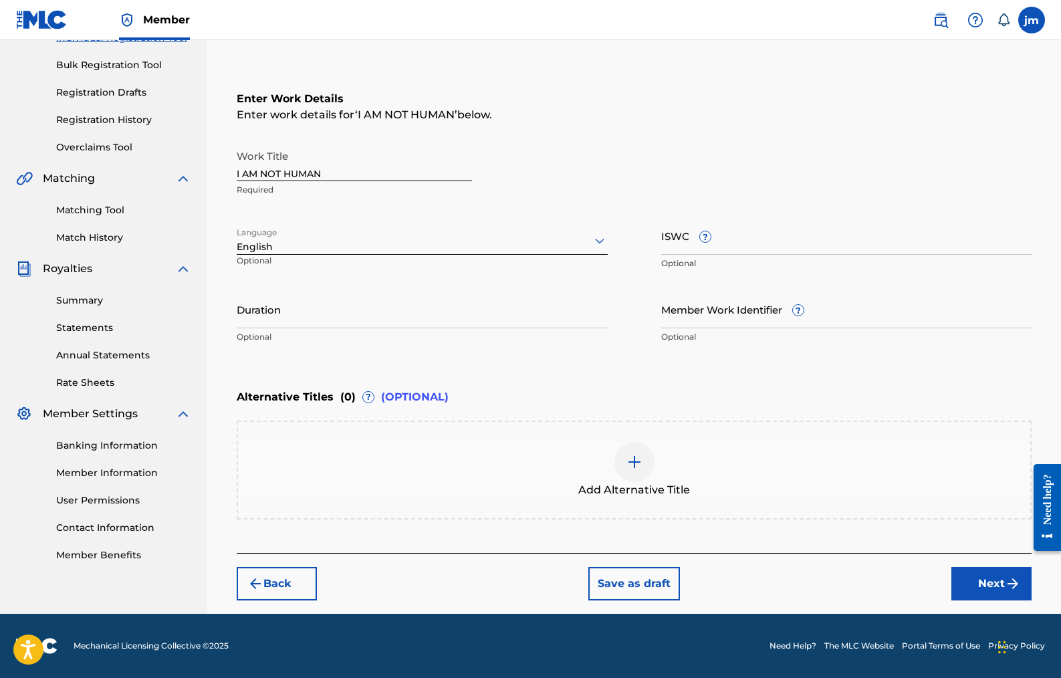
click at [453, 304] on input "Duration" at bounding box center [422, 309] width 371 height 38
click at [688, 245] on input "ISWC ?" at bounding box center [846, 236] width 371 height 38
paste input "T3221830797"
type input "T3221830797"
click at [338, 310] on input "Duration" at bounding box center [422, 309] width 371 height 38
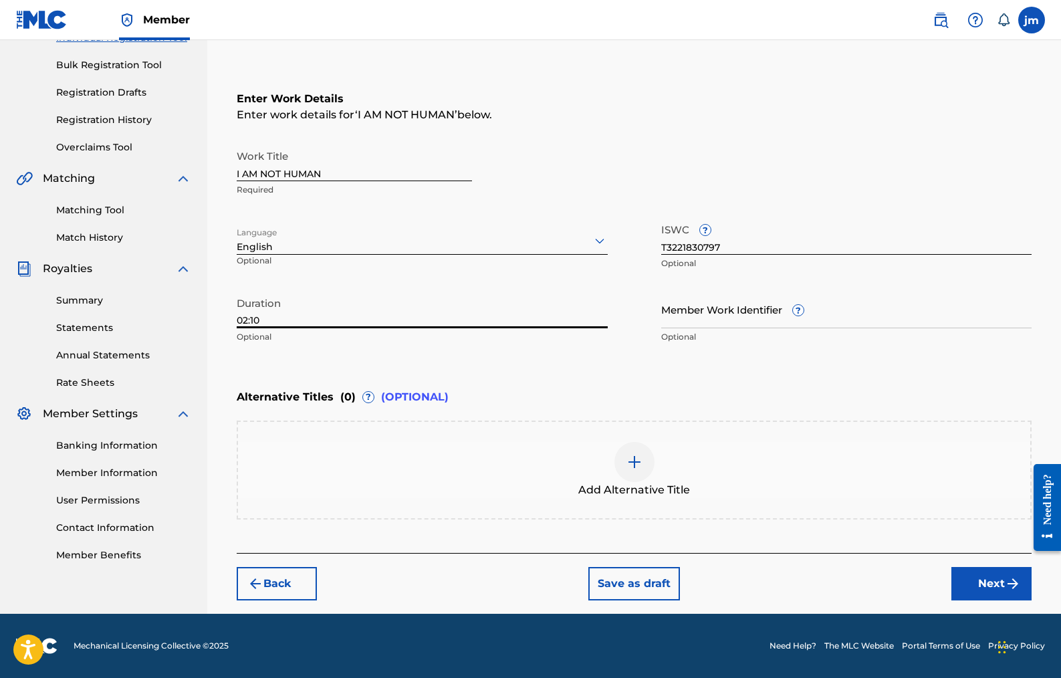
type input "02:10"
click at [966, 577] on button "Next" at bounding box center [992, 583] width 80 height 33
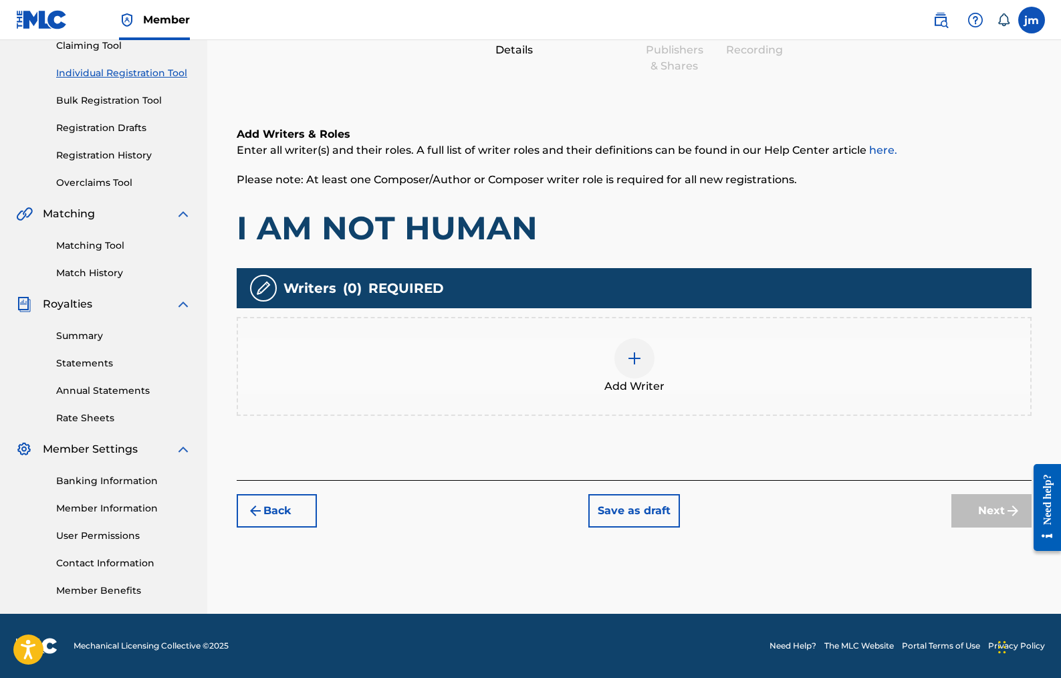
scroll to position [151, 0]
click at [634, 362] on img at bounding box center [635, 358] width 16 height 16
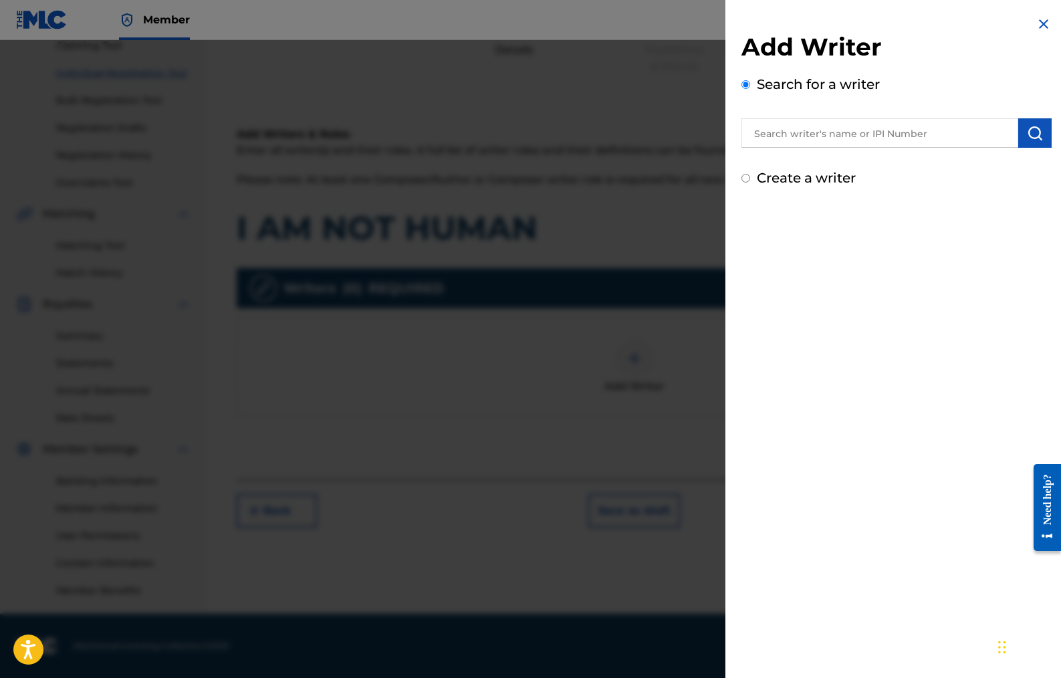
click at [809, 133] on input "text" at bounding box center [880, 132] width 277 height 29
paste input "891243230"
type input "891243230"
click at [1034, 131] on img "submit" at bounding box center [1035, 133] width 16 height 16
click at [748, 240] on input "Create a writer" at bounding box center [746, 239] width 9 height 9
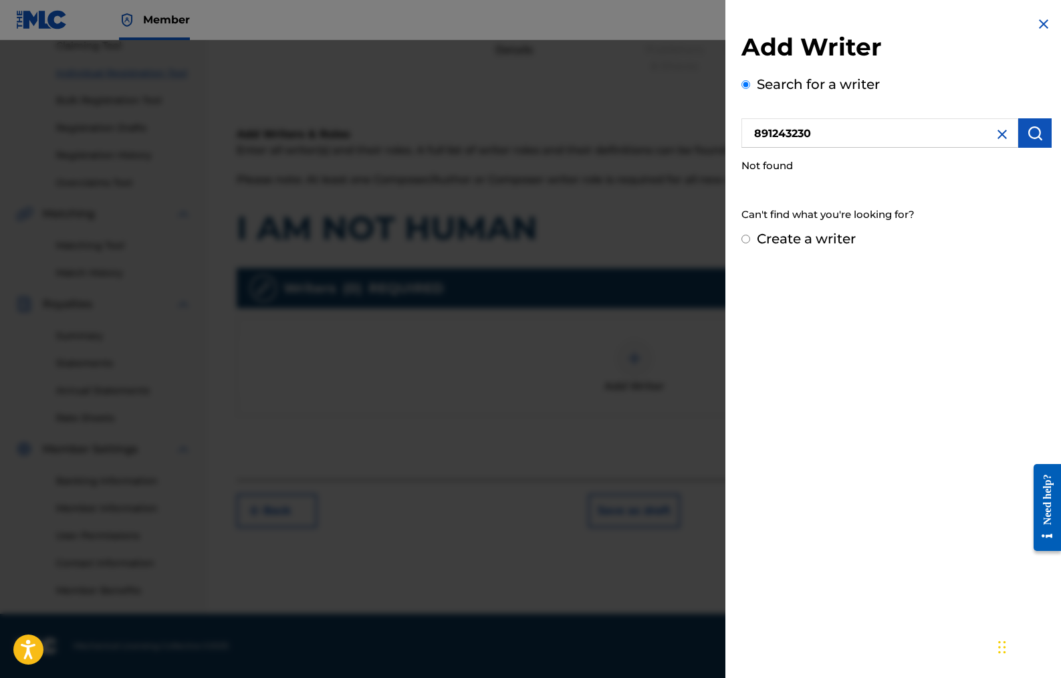
radio input "false"
radio input "true"
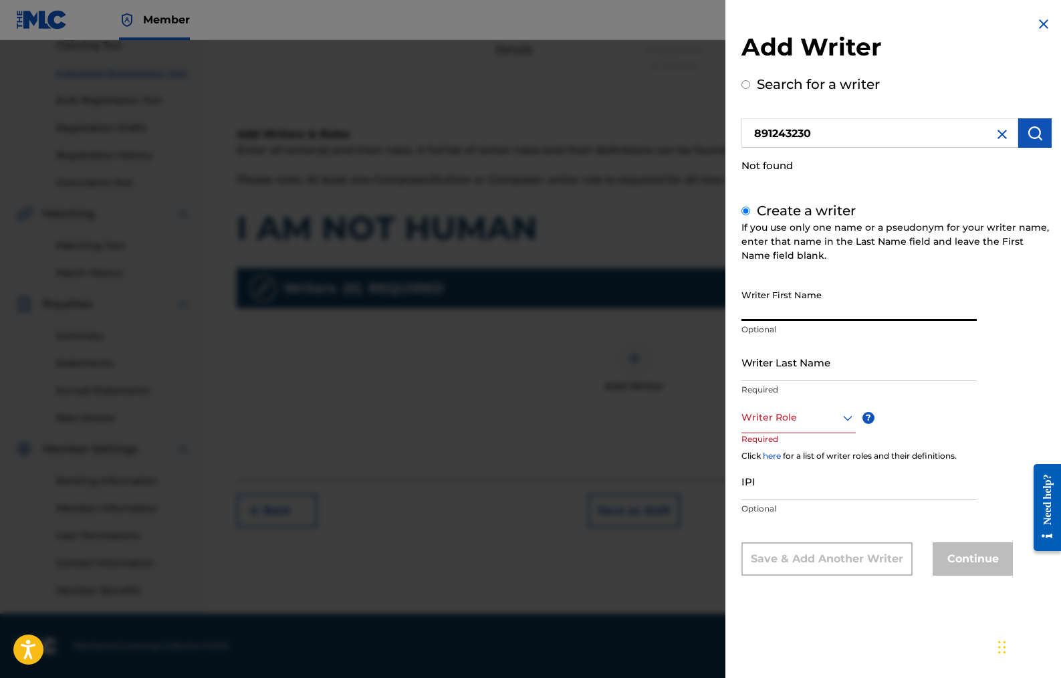
click at [791, 300] on input "Writer First Name" at bounding box center [859, 302] width 235 height 38
paste input "[PERSON_NAME]"
type input "[PERSON_NAME]"
click at [762, 368] on input "Writer Last Name" at bounding box center [859, 362] width 235 height 38
paste input "BASSO"
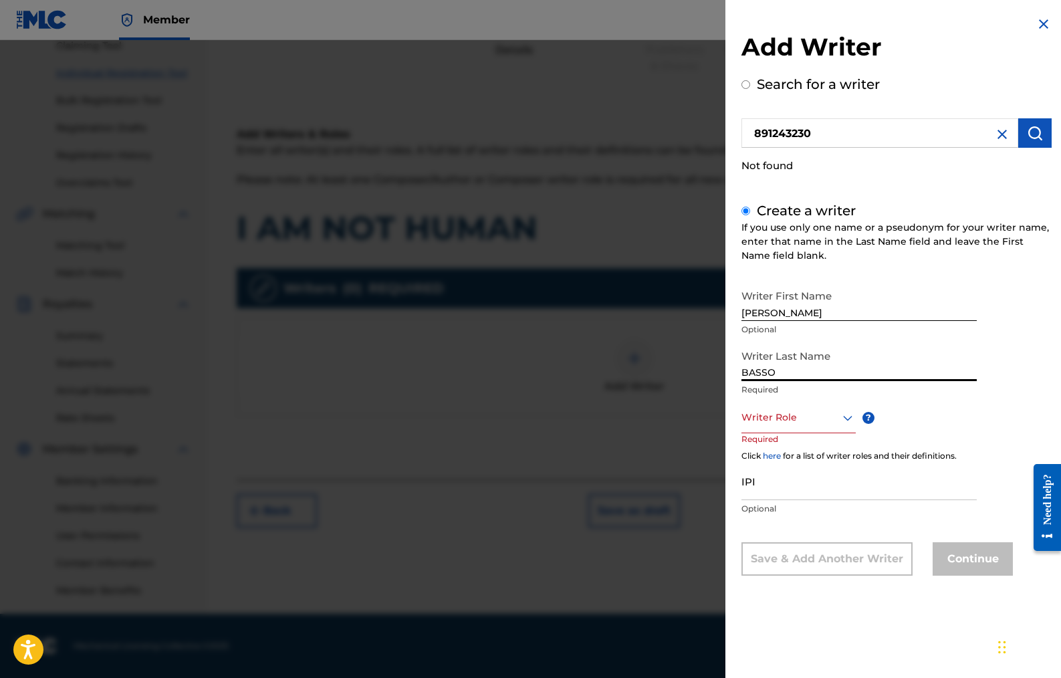
type input "BASSO"
click at [829, 415] on div at bounding box center [799, 417] width 114 height 17
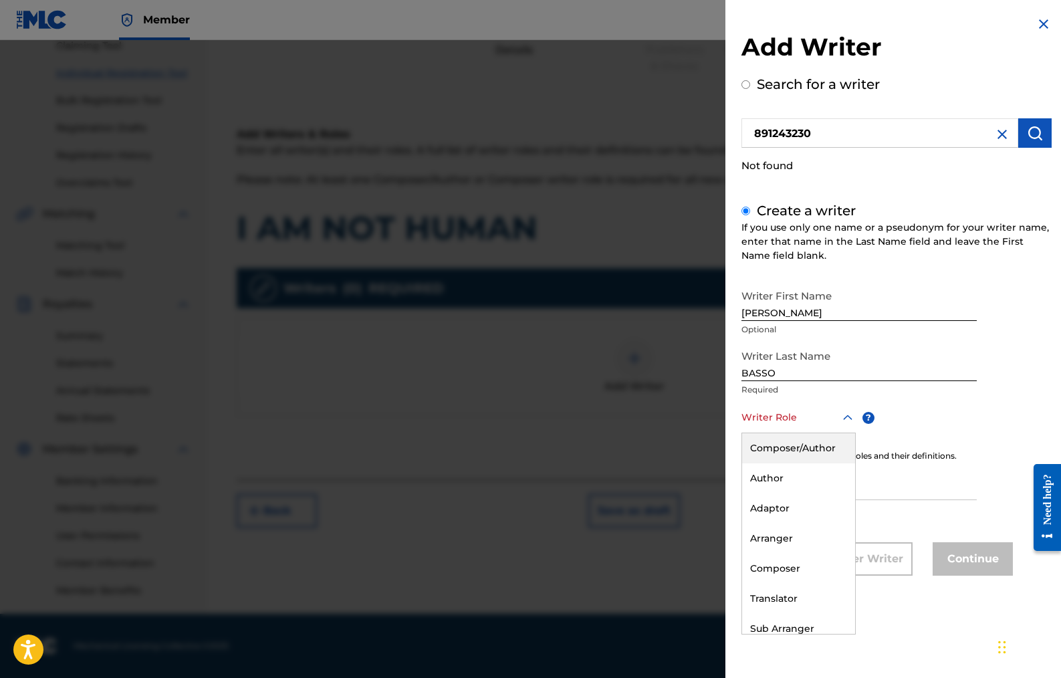
click at [811, 451] on div "Composer/Author" at bounding box center [798, 448] width 113 height 30
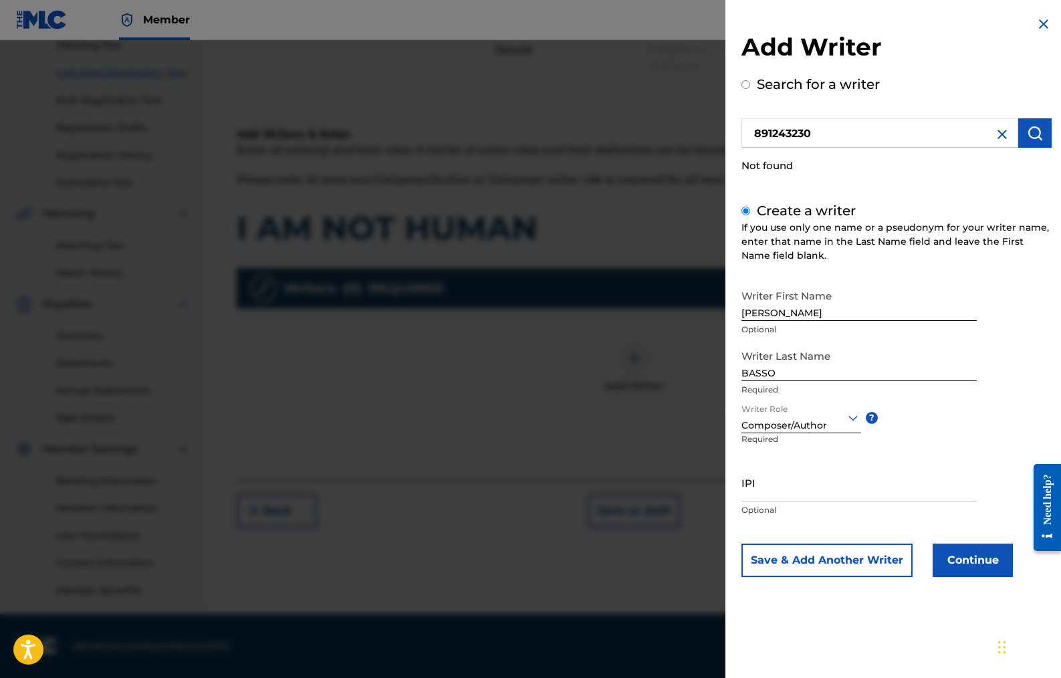
click at [782, 484] on input "IPI" at bounding box center [859, 482] width 235 height 38
click at [829, 132] on input "891243230" at bounding box center [880, 132] width 277 height 29
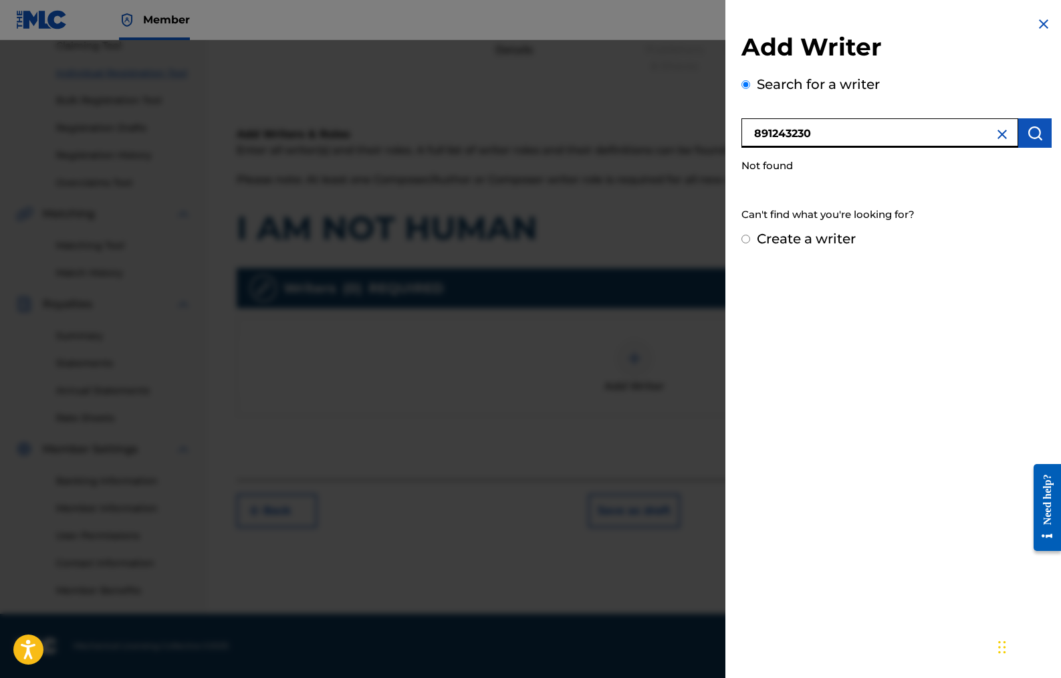
click at [829, 132] on input "891243230" at bounding box center [880, 132] width 277 height 29
click at [748, 238] on input "Create a writer" at bounding box center [746, 239] width 9 height 9
radio input "false"
radio input "true"
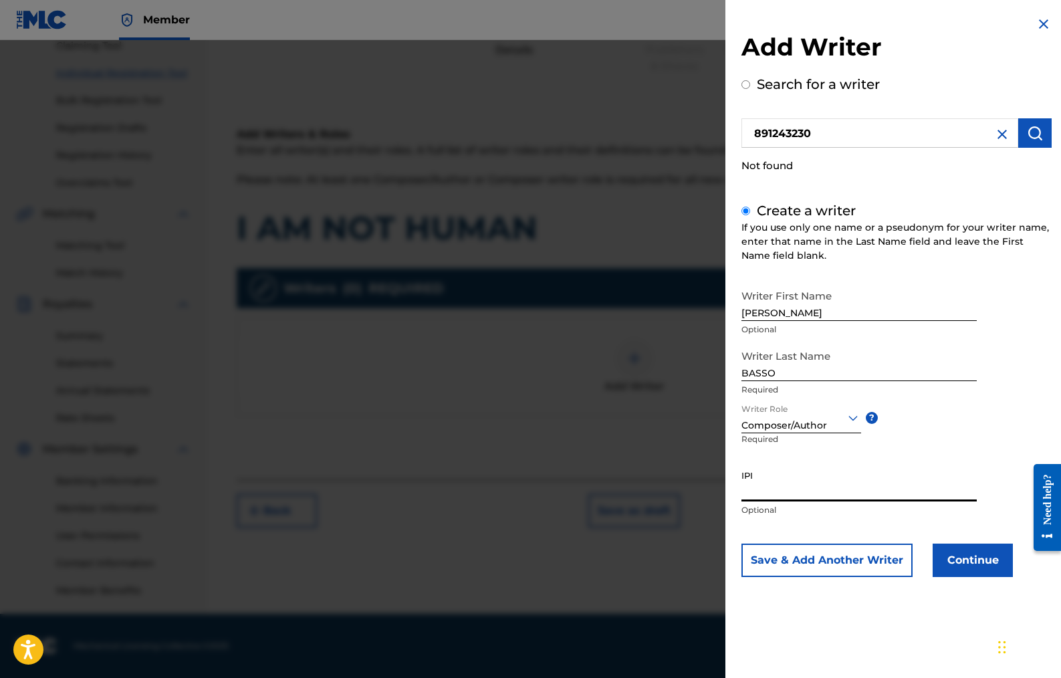
click at [764, 489] on input "IPI" at bounding box center [859, 482] width 235 height 38
paste input "891243230"
type input "891243230"
click at [873, 560] on button "Save & Add Another Writer" at bounding box center [827, 560] width 171 height 33
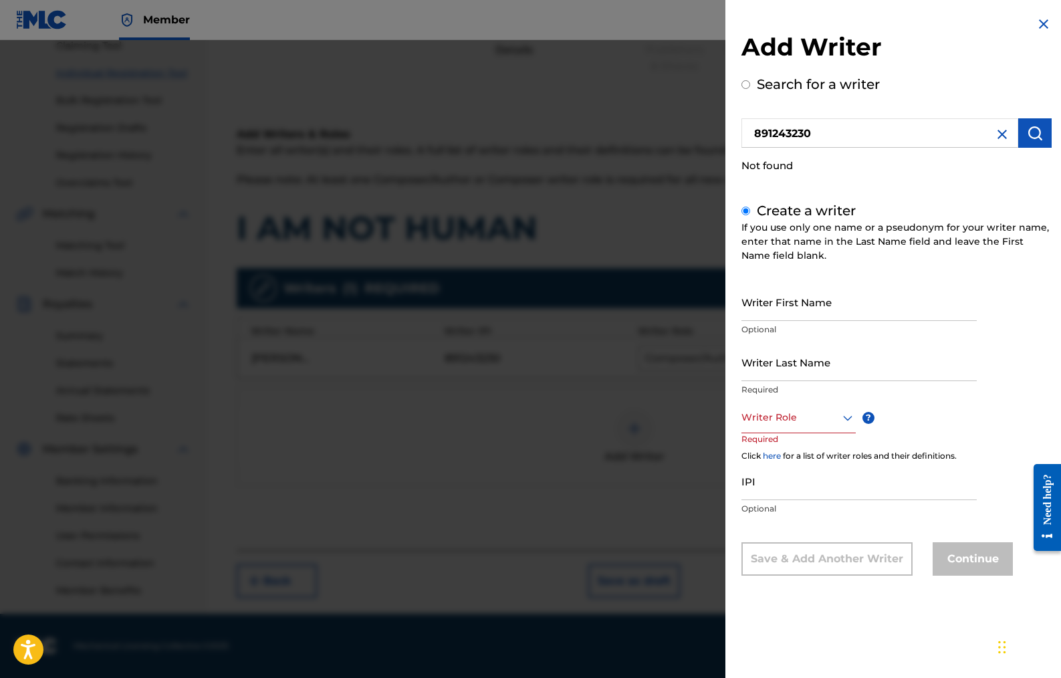
click at [997, 133] on img at bounding box center [1002, 134] width 16 height 16
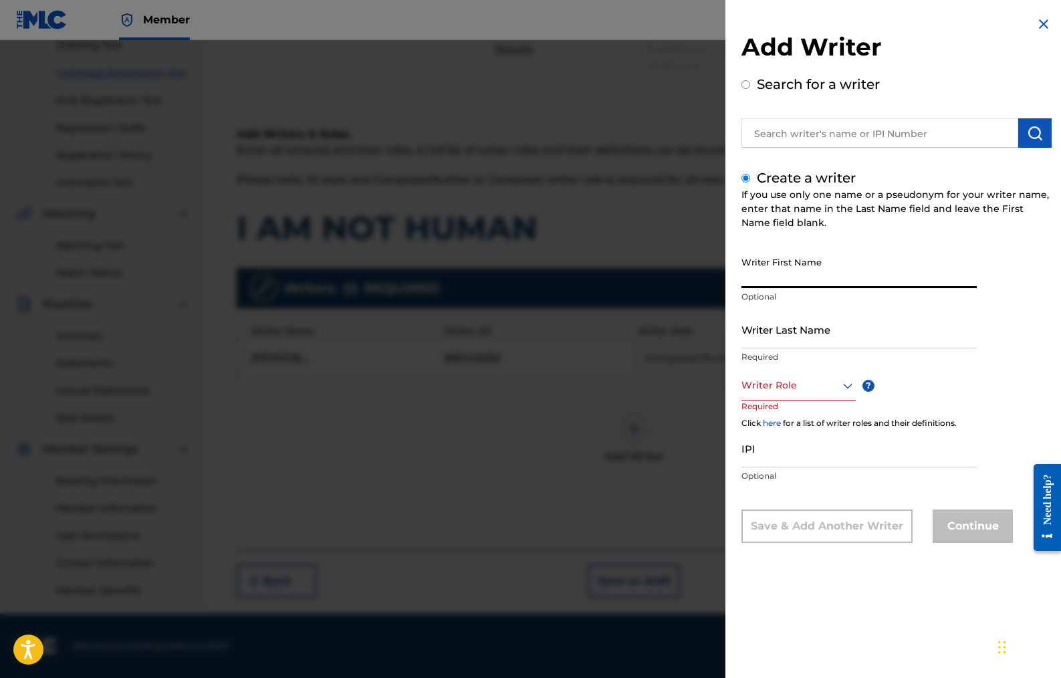
click at [761, 275] on input "Writer First Name" at bounding box center [859, 269] width 235 height 38
paste input "[PERSON_NAME]"
type input "[PERSON_NAME]"
click at [760, 338] on input "Writer Last Name" at bounding box center [859, 329] width 235 height 38
paste input "[PERSON_NAME]"
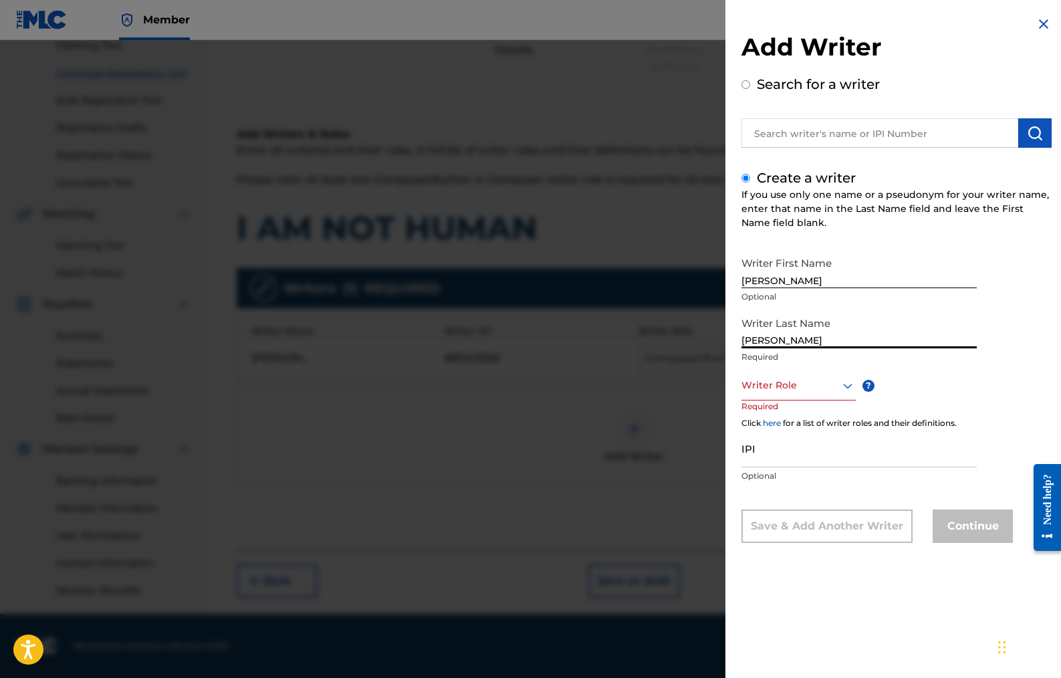
type input "[PERSON_NAME]"
click at [814, 392] on div at bounding box center [799, 385] width 114 height 17
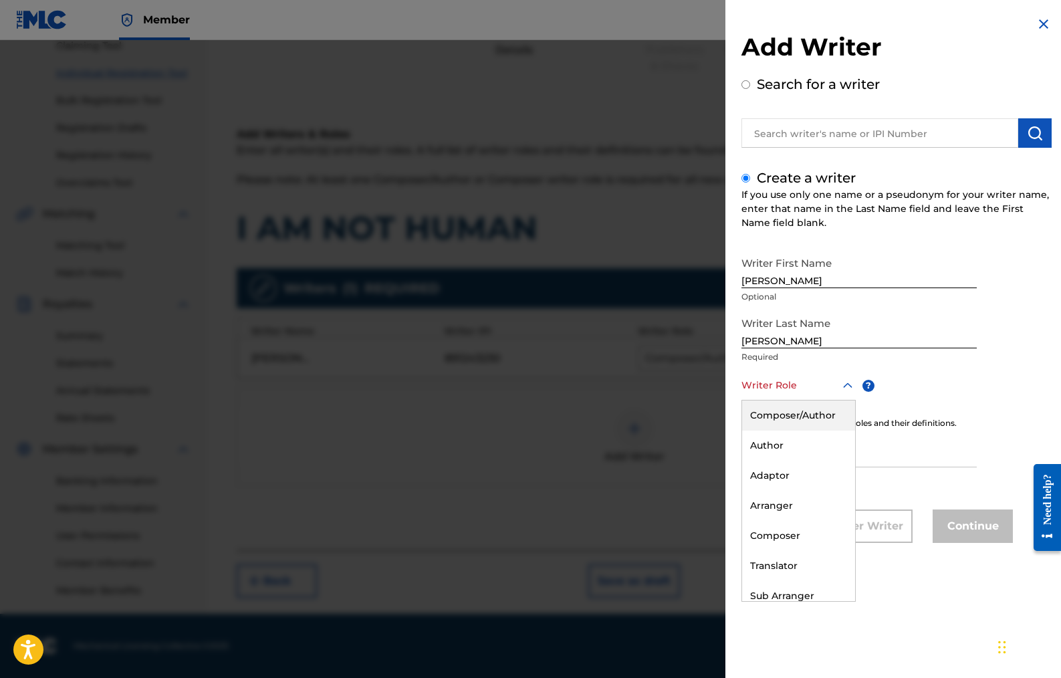
click at [802, 415] on div "Composer/Author" at bounding box center [798, 416] width 113 height 30
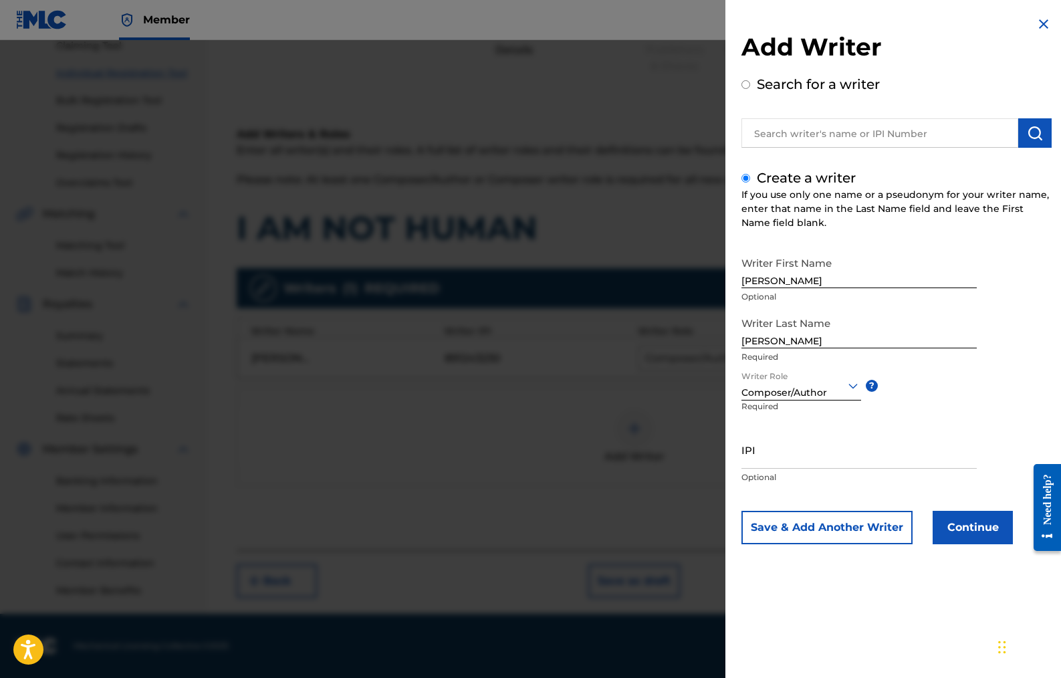
click at [775, 451] on input "IPI" at bounding box center [859, 450] width 235 height 38
paste input "849467092"
type input "849467092"
click at [987, 526] on button "Continue" at bounding box center [973, 527] width 80 height 33
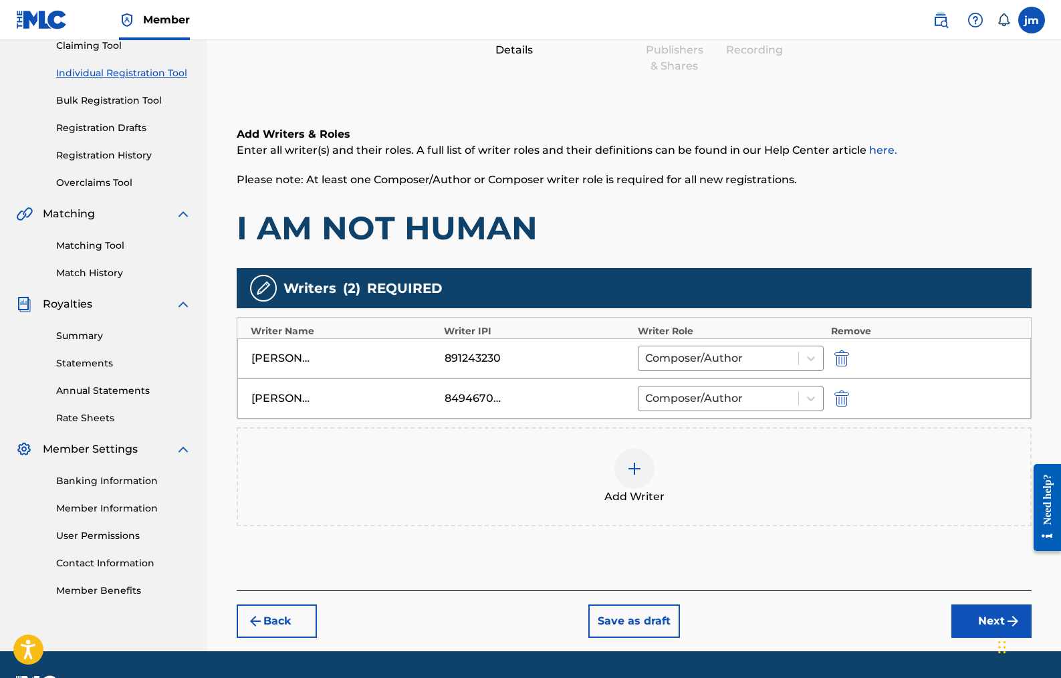
click at [633, 474] on img at bounding box center [635, 469] width 16 height 16
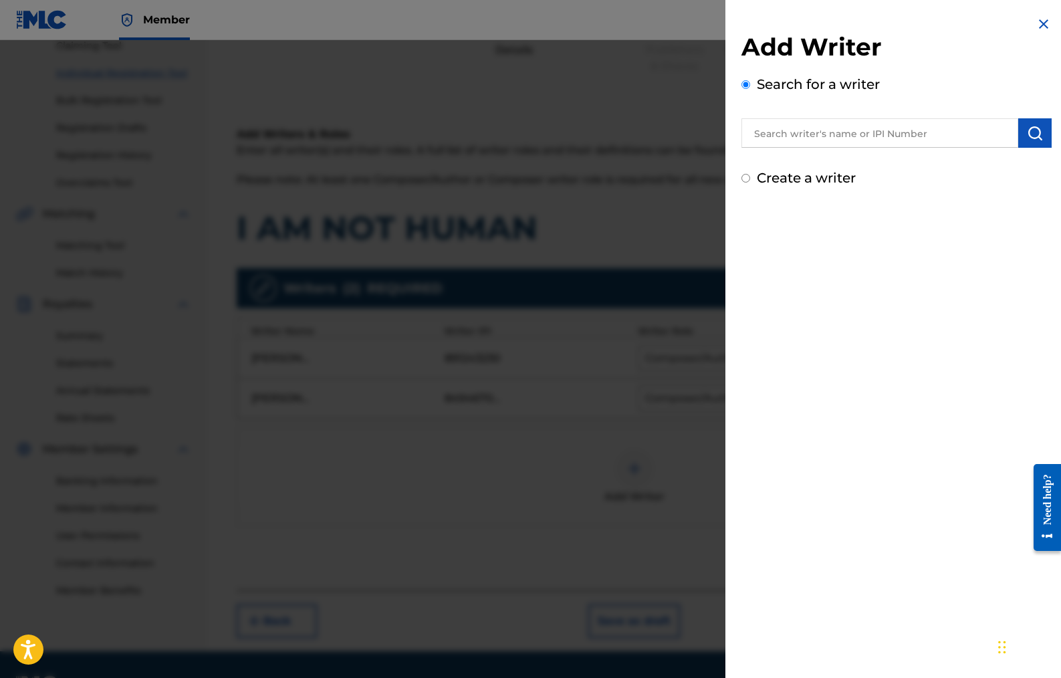
click at [746, 180] on input "Create a writer" at bounding box center [746, 178] width 9 height 9
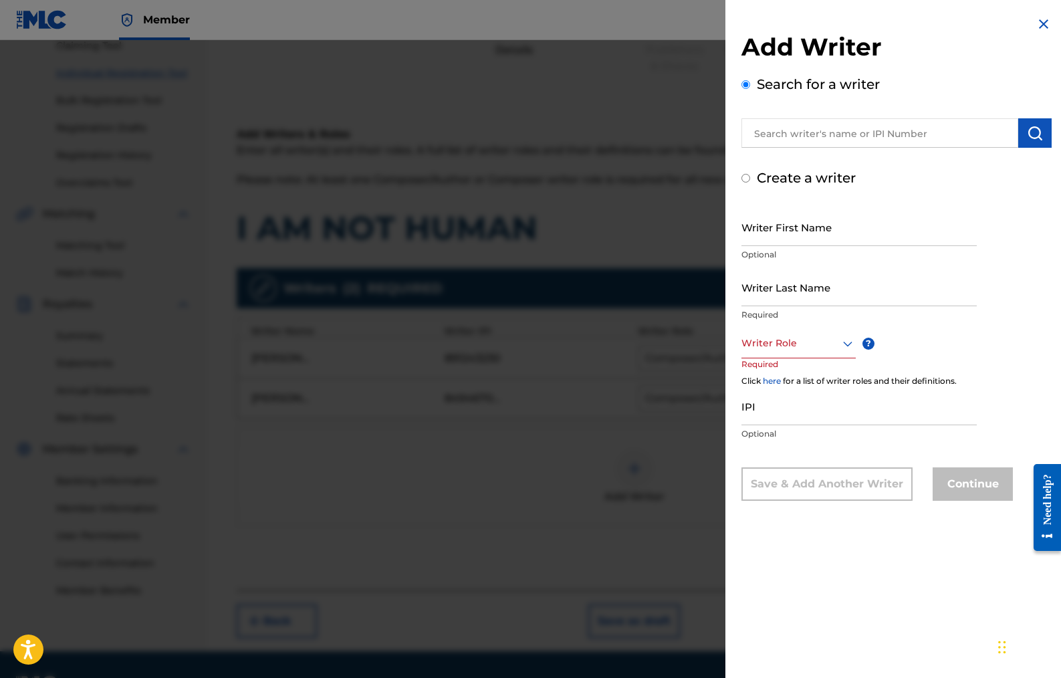
radio input "false"
radio input "true"
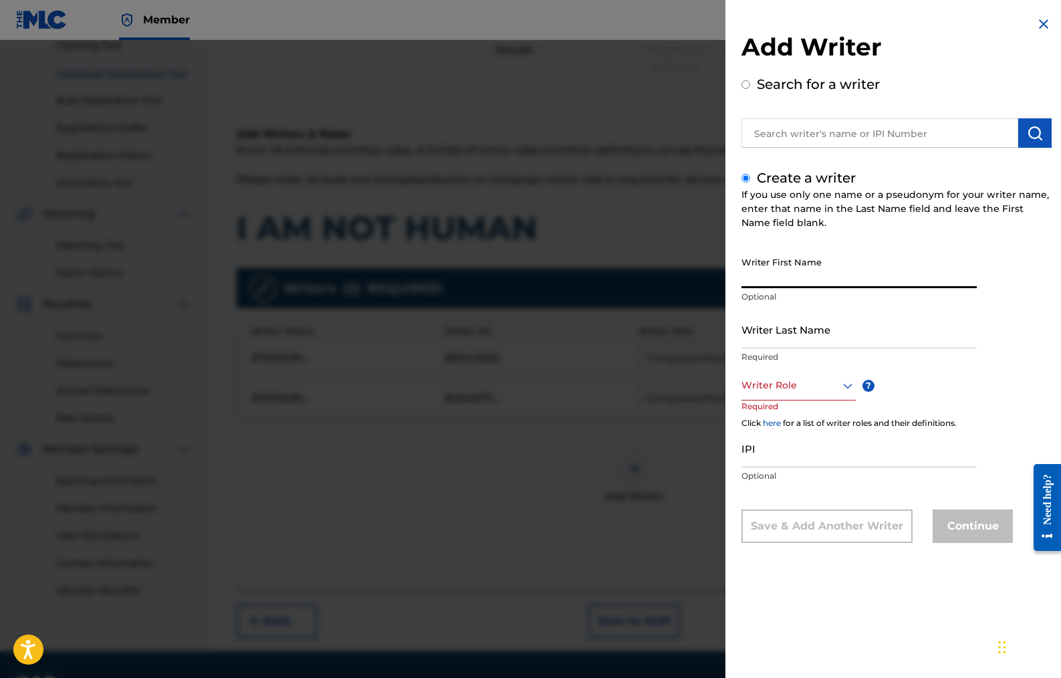
click at [774, 279] on input "Writer First Name" at bounding box center [859, 269] width 235 height 38
paste input "JASPER"
type input "JASPER"
click at [766, 331] on input "Writer Last Name" at bounding box center [859, 329] width 235 height 38
type input "[PERSON_NAME]"
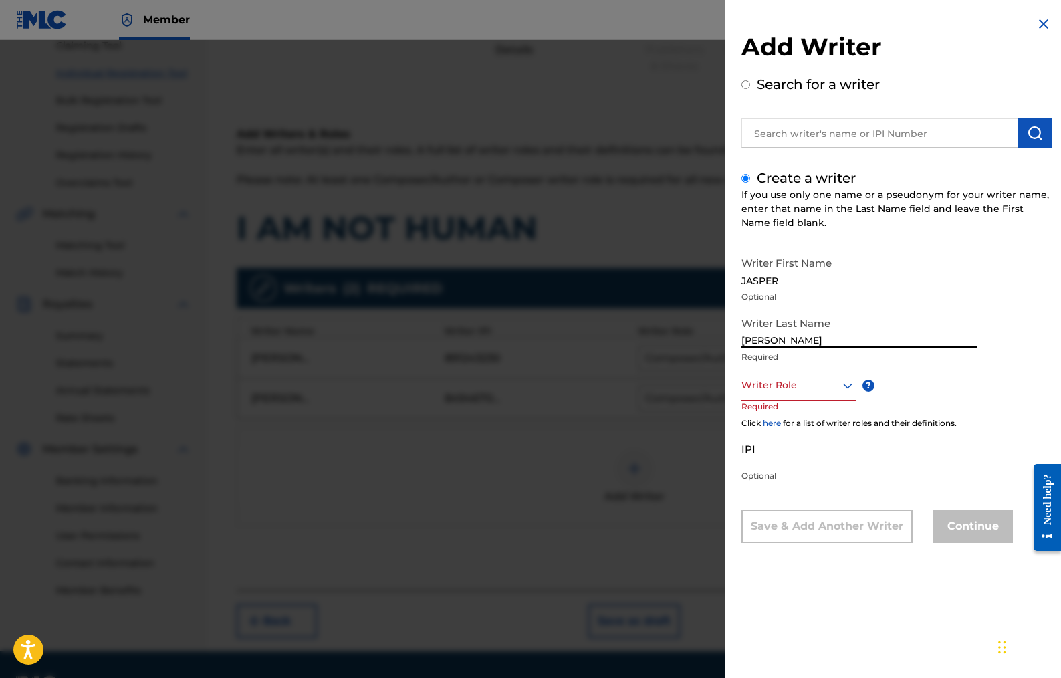
click at [788, 387] on div at bounding box center [799, 385] width 114 height 17
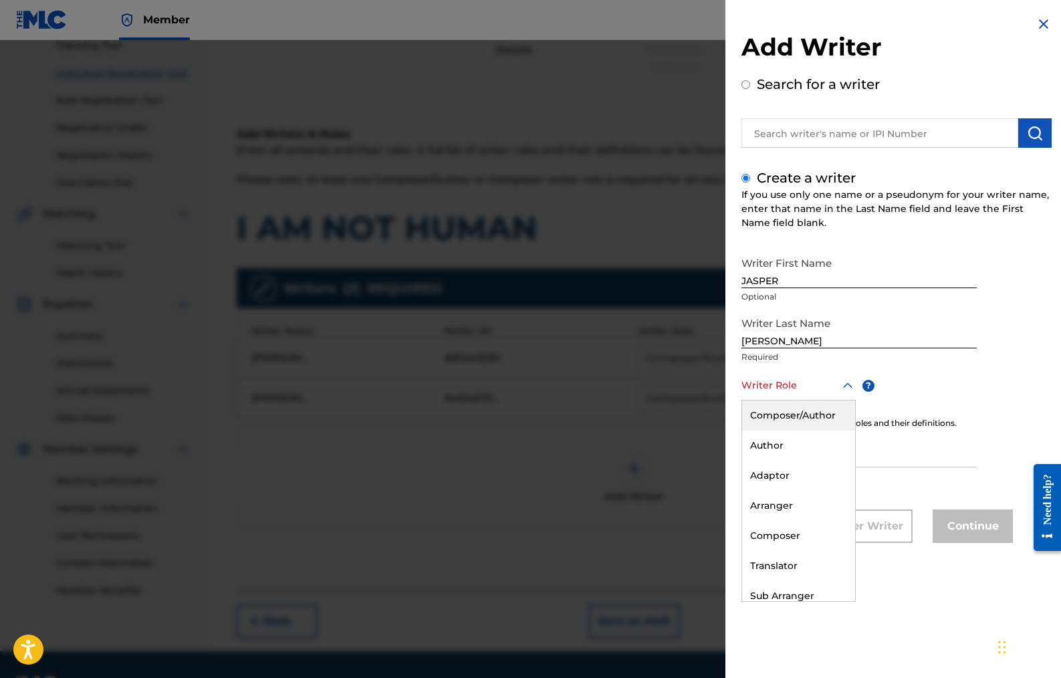
click at [782, 413] on div "Composer/Author" at bounding box center [798, 416] width 113 height 30
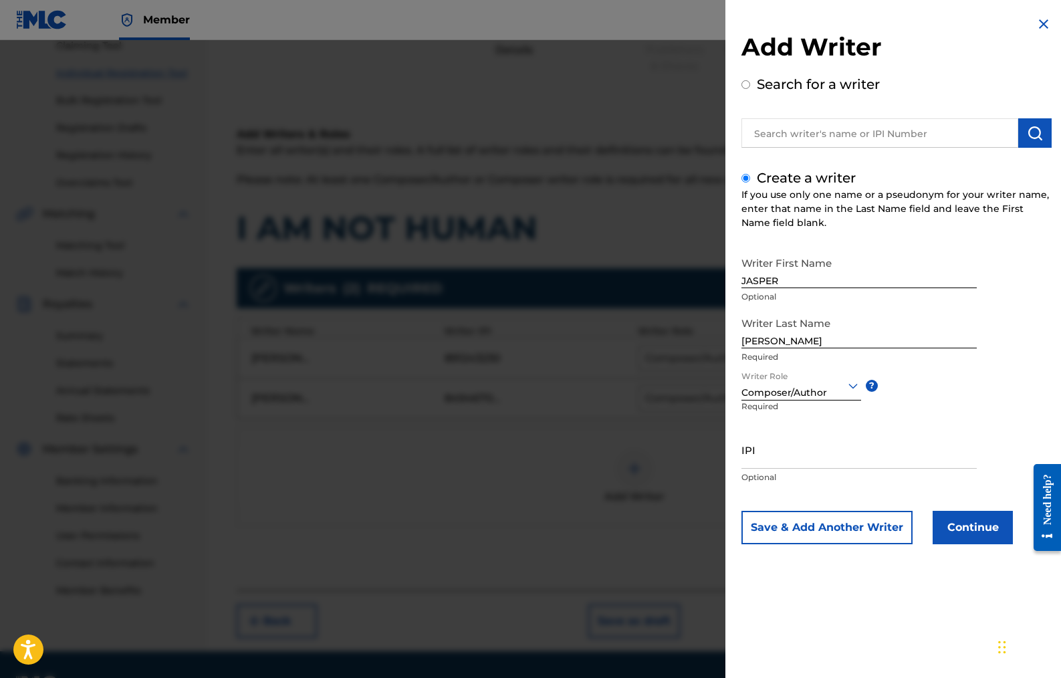
click at [758, 459] on input "IPI" at bounding box center [859, 450] width 235 height 38
click at [760, 449] on input "IPI" at bounding box center [859, 450] width 235 height 38
paste input "402284986"
type input "402284986"
click at [955, 525] on button "Continue" at bounding box center [973, 527] width 80 height 33
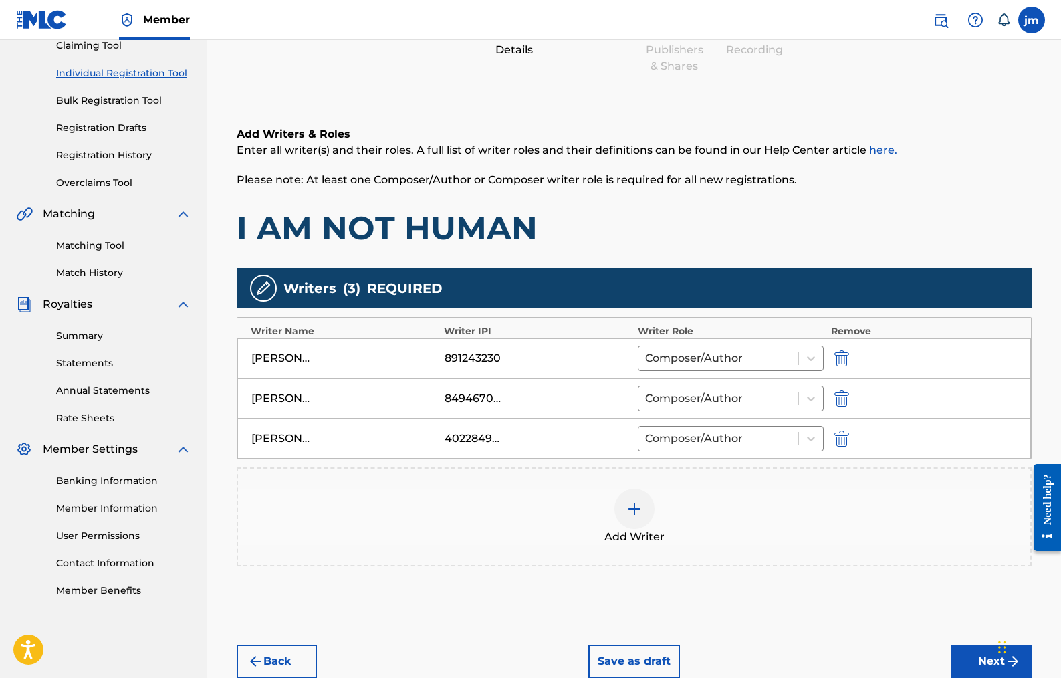
click at [633, 516] on img at bounding box center [635, 509] width 16 height 16
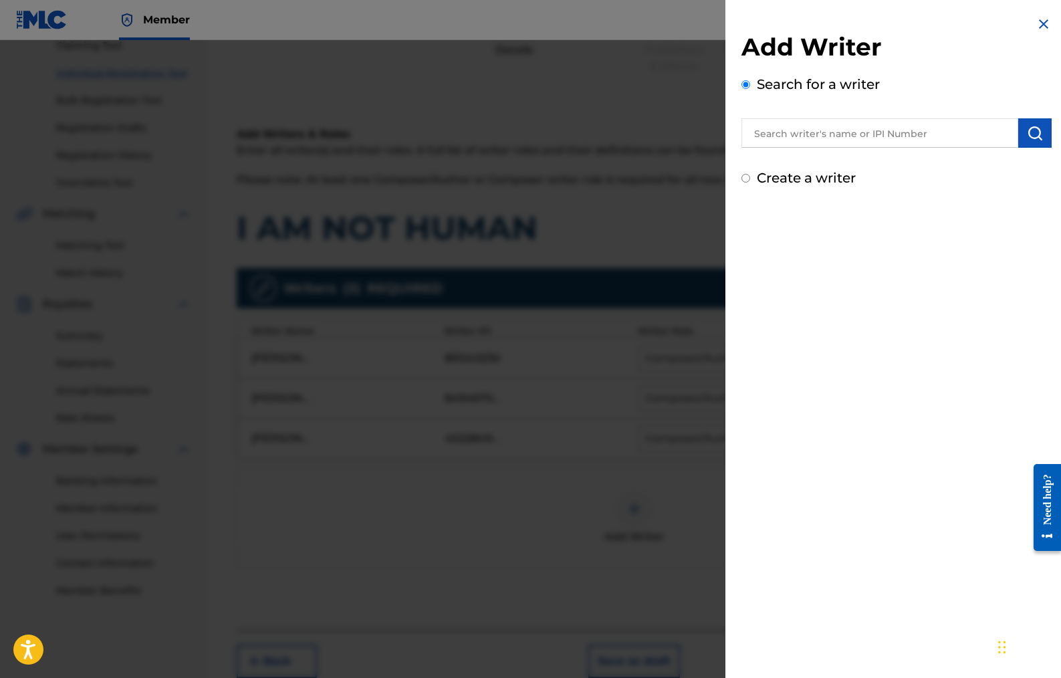
click at [748, 179] on input "Create a writer" at bounding box center [746, 178] width 9 height 9
radio input "false"
radio input "true"
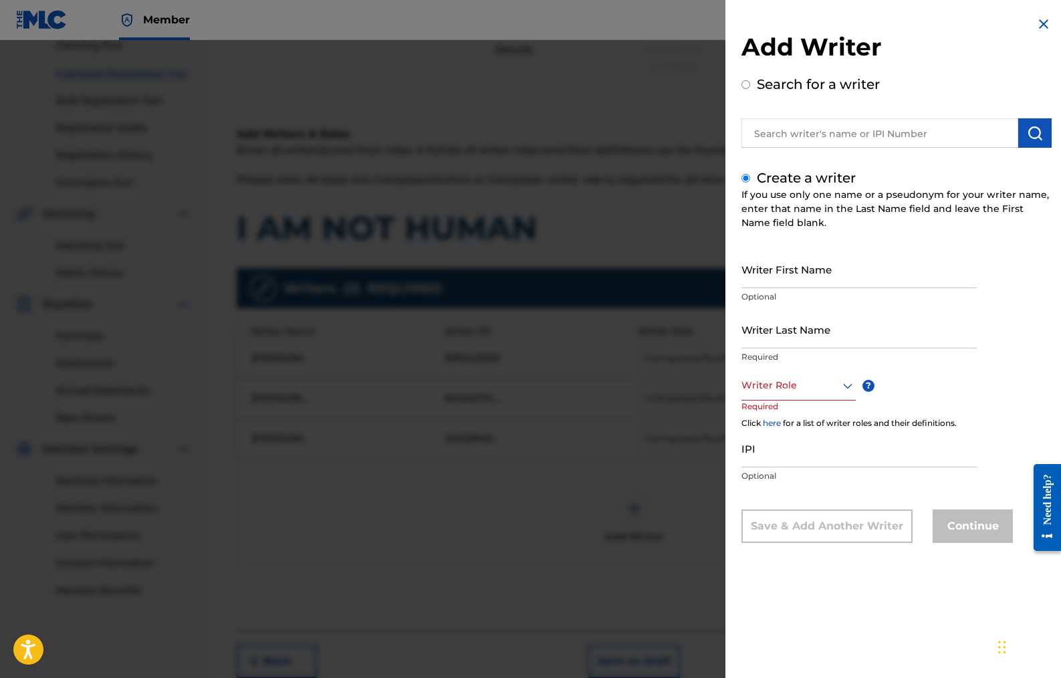
click at [785, 278] on input "Writer First Name" at bounding box center [859, 269] width 235 height 38
paste input "[PERSON_NAME]"
type input "[PERSON_NAME]"
click at [770, 331] on input "Writer Last Name" at bounding box center [859, 329] width 235 height 38
paste input "[PERSON_NAME]"
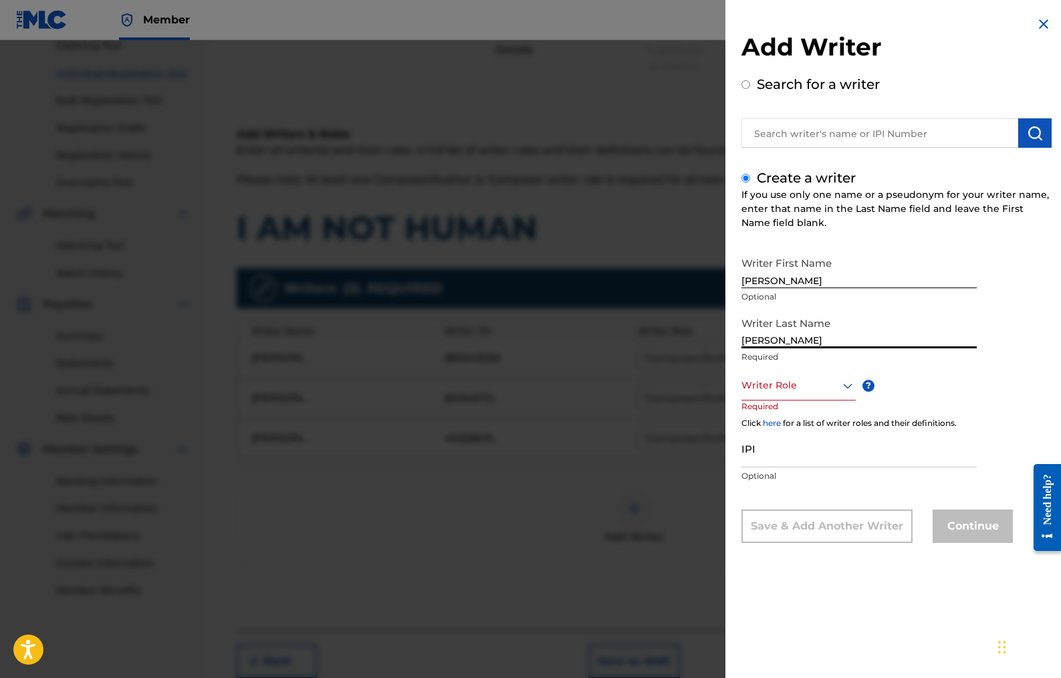
type input "[PERSON_NAME]"
click at [784, 386] on div at bounding box center [799, 385] width 114 height 17
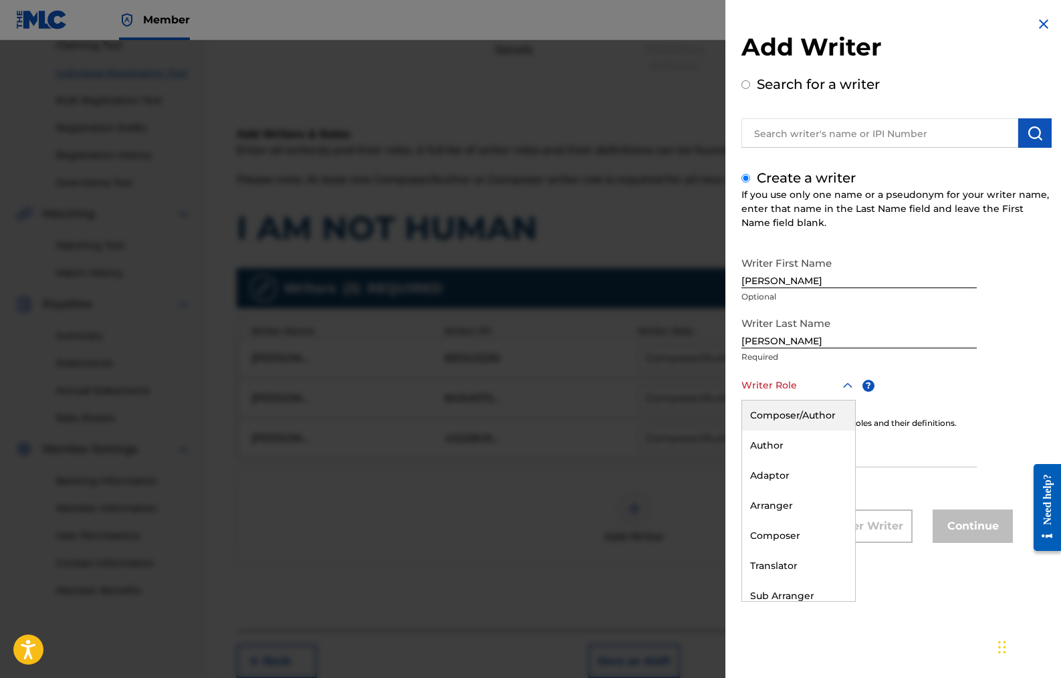
click at [791, 413] on div "Composer/Author" at bounding box center [798, 416] width 113 height 30
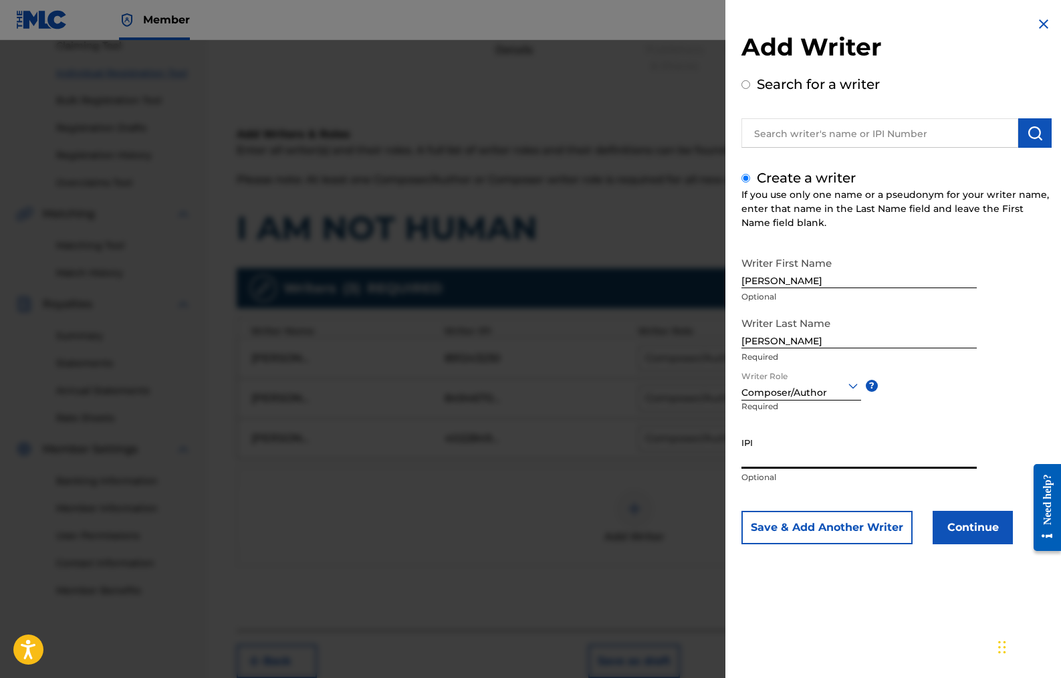
click at [772, 450] on input "IPI" at bounding box center [859, 450] width 235 height 38
click at [797, 459] on input "IPI" at bounding box center [859, 450] width 235 height 38
paste input "754016849"
type input "754016849"
click at [979, 522] on button "Continue" at bounding box center [973, 527] width 80 height 33
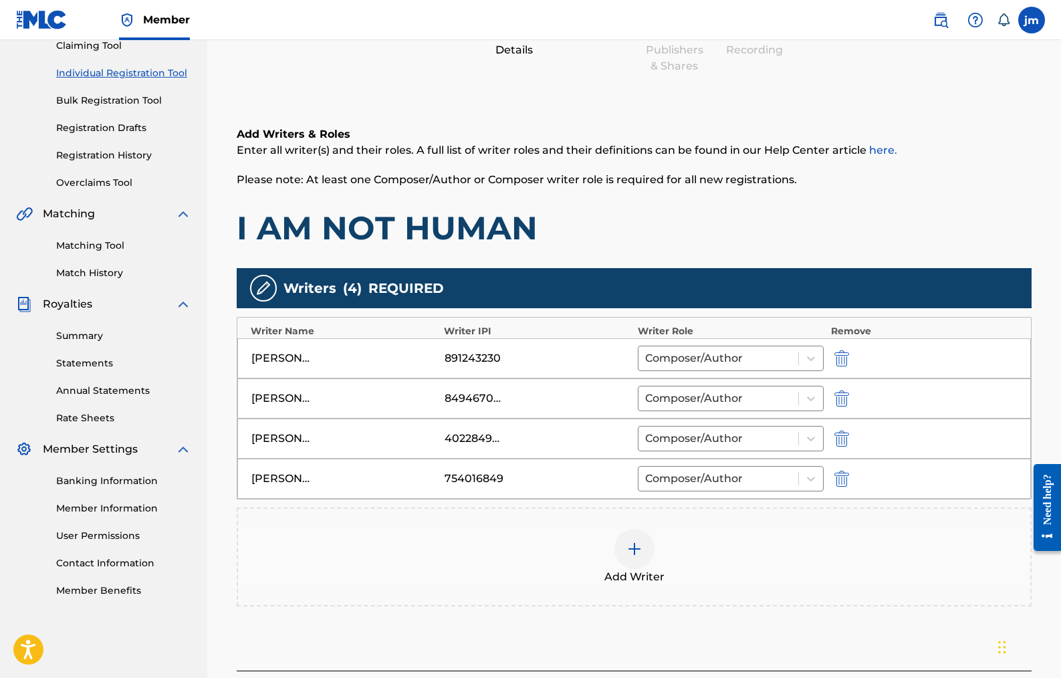
click at [623, 538] on div at bounding box center [635, 549] width 40 height 40
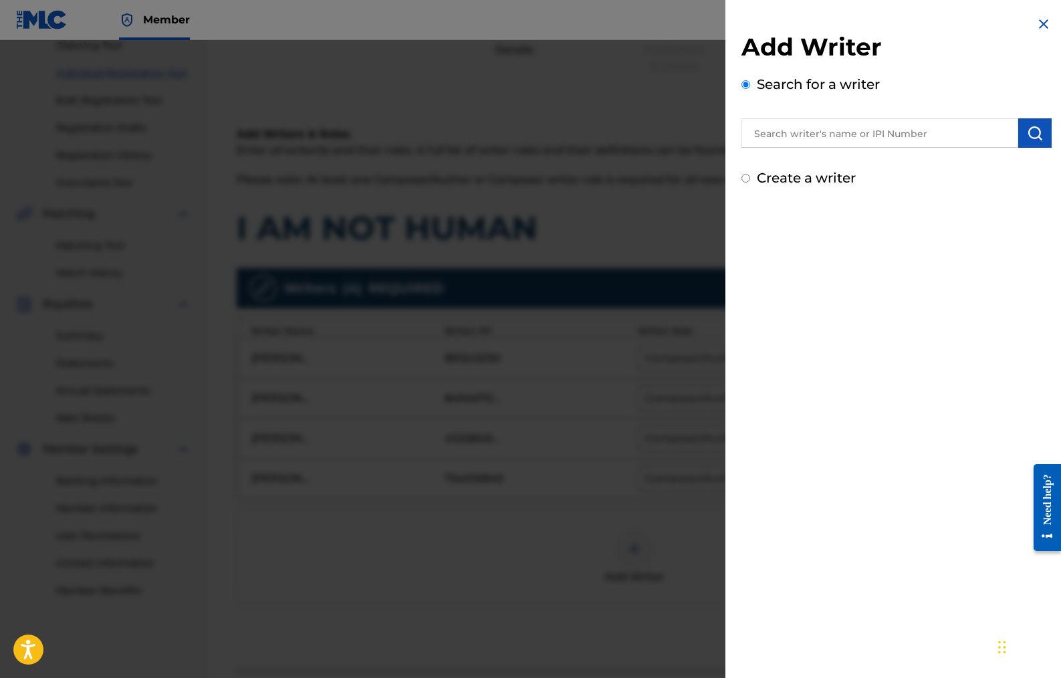
click at [744, 179] on input "Create a writer" at bounding box center [746, 178] width 9 height 9
radio input "false"
radio input "true"
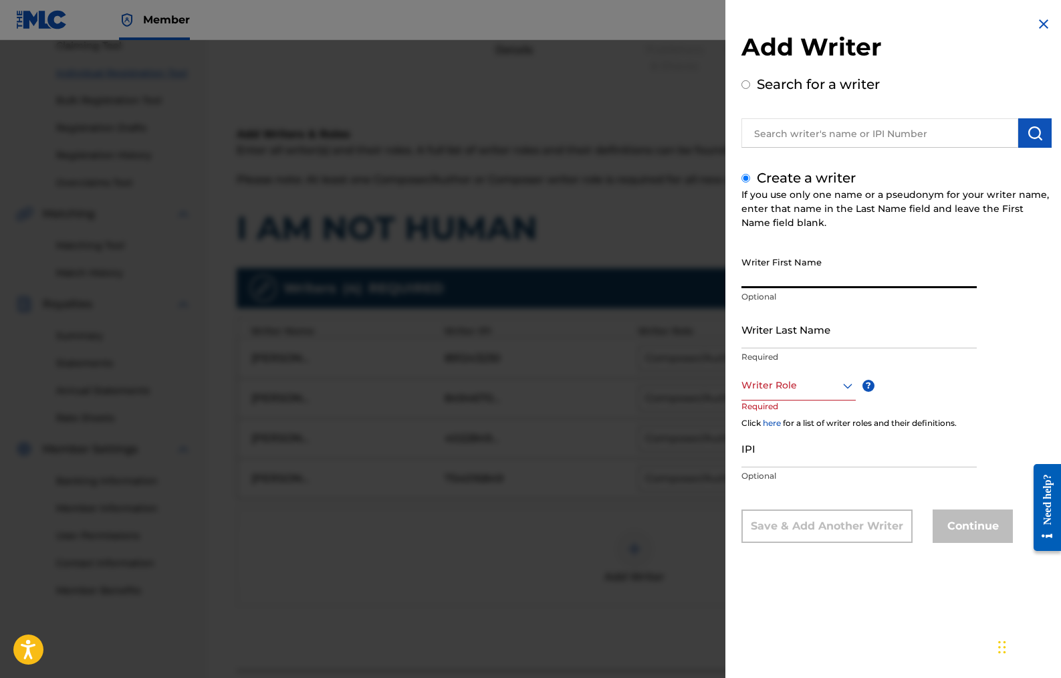
click at [772, 277] on input "Writer First Name" at bounding box center [859, 269] width 235 height 38
paste input "RAHLIQUE DEVAWN"
type input "RAHLIQUE DEVAWN"
click at [763, 336] on input "Writer Last Name" at bounding box center [859, 329] width 235 height 38
paste input "[PERSON_NAME]"
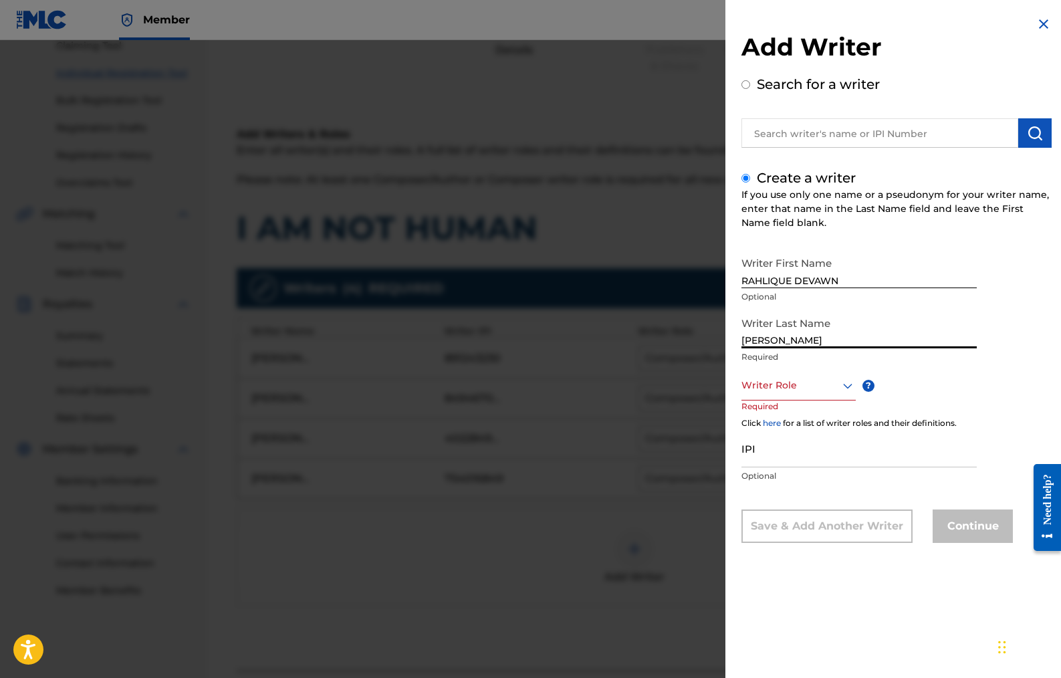
type input "[PERSON_NAME]"
click at [765, 385] on div at bounding box center [799, 385] width 114 height 17
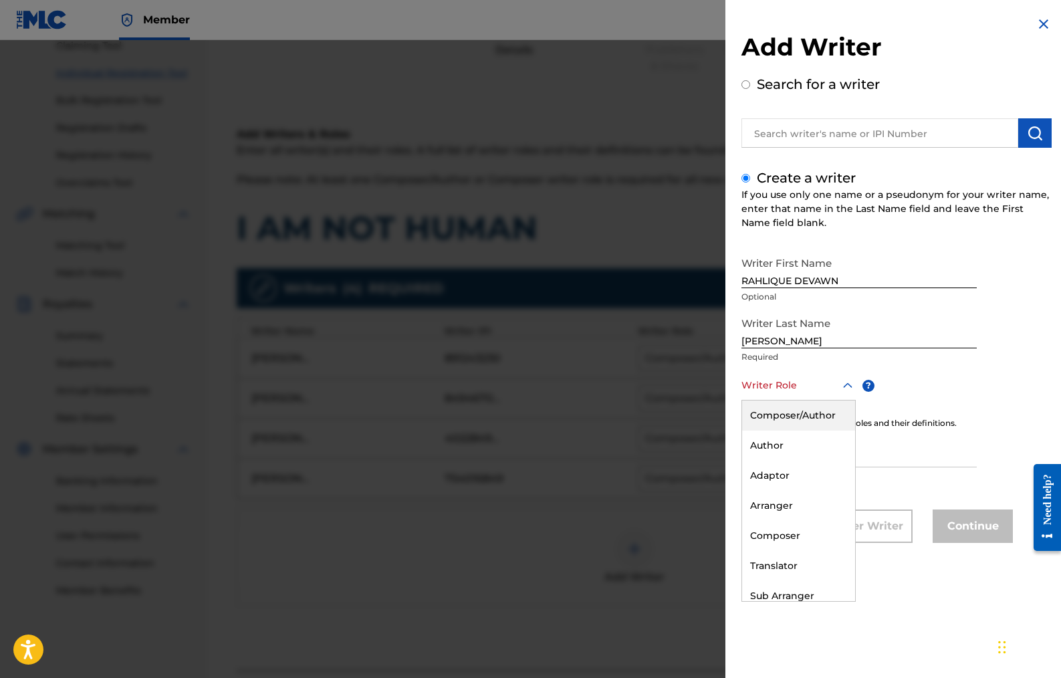
click at [770, 409] on div "Composer/Author" at bounding box center [798, 416] width 113 height 30
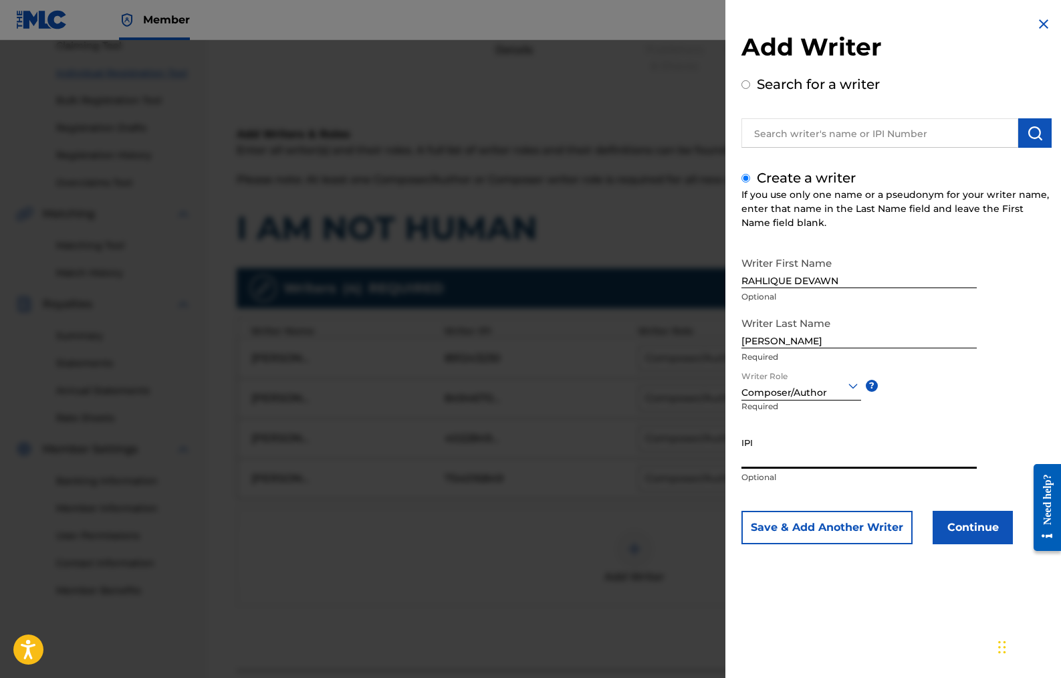
click at [760, 454] on input "IPI" at bounding box center [859, 450] width 235 height 38
paste input "834927803"
type input "834927803"
click at [970, 532] on button "Continue" at bounding box center [973, 527] width 80 height 33
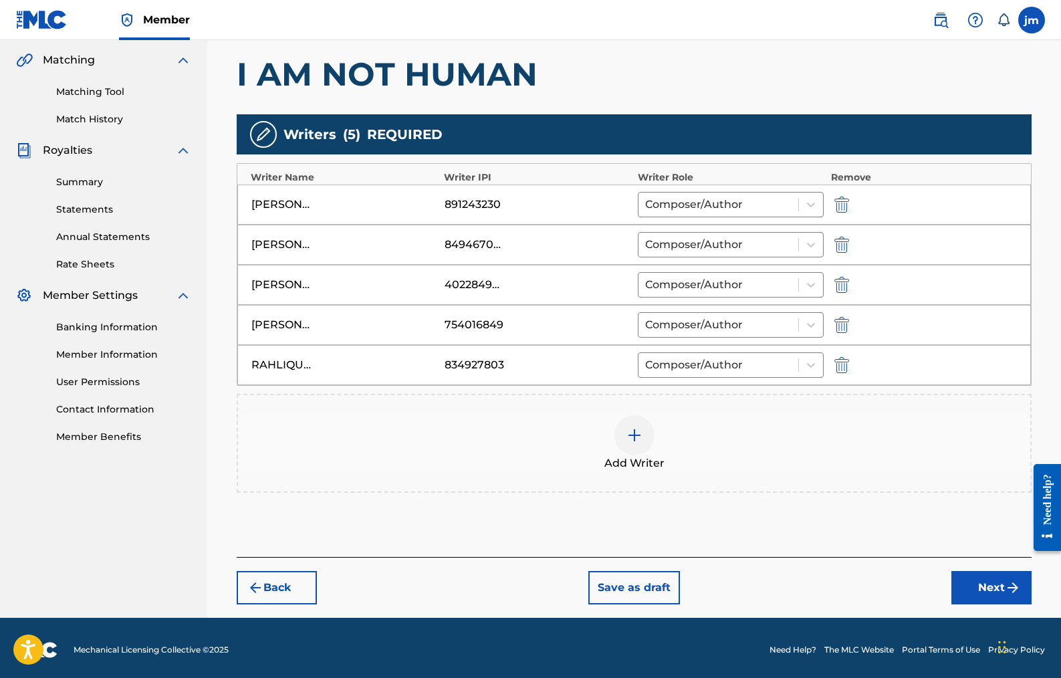
scroll to position [309, 0]
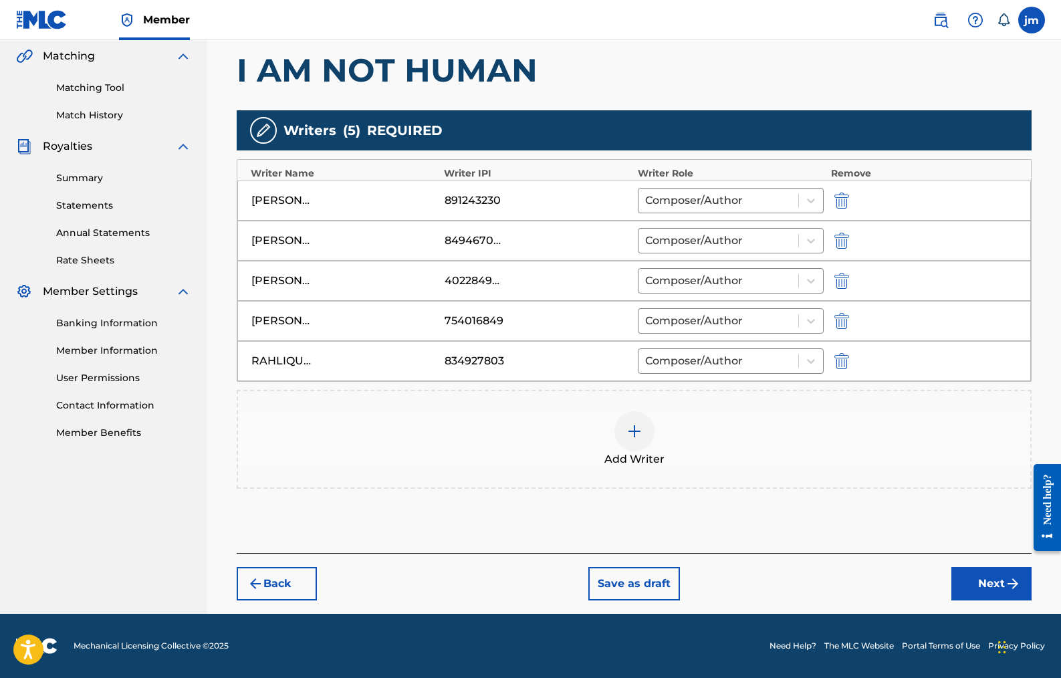
click at [997, 571] on button "Next" at bounding box center [992, 583] width 80 height 33
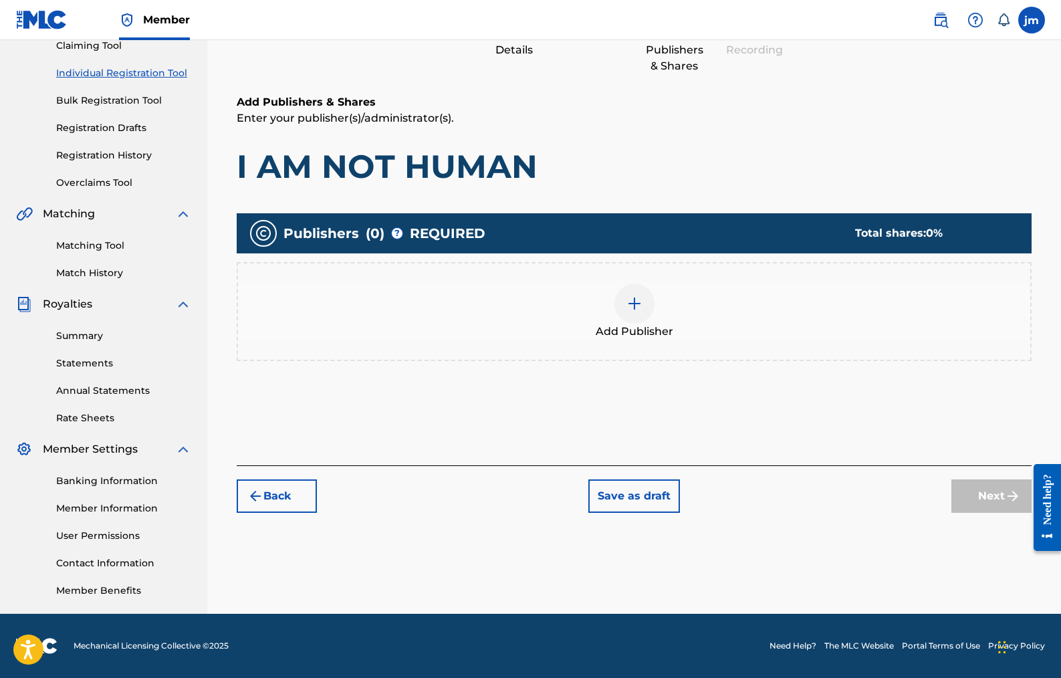
scroll to position [151, 0]
click at [647, 310] on div at bounding box center [635, 304] width 40 height 40
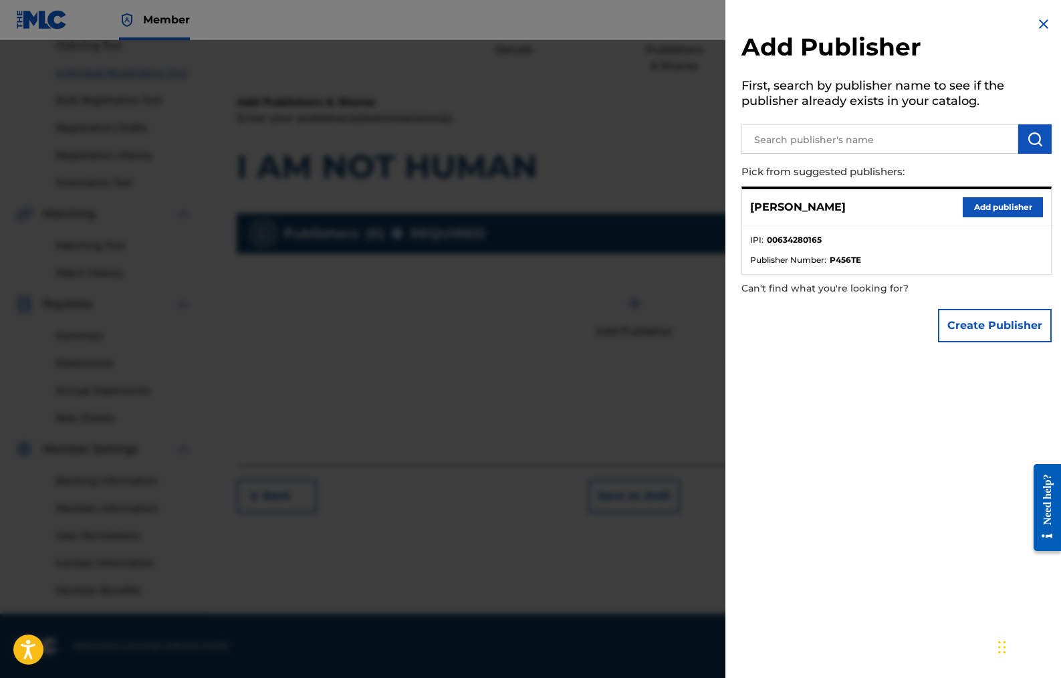
click at [980, 204] on button "Add publisher" at bounding box center [1003, 207] width 80 height 20
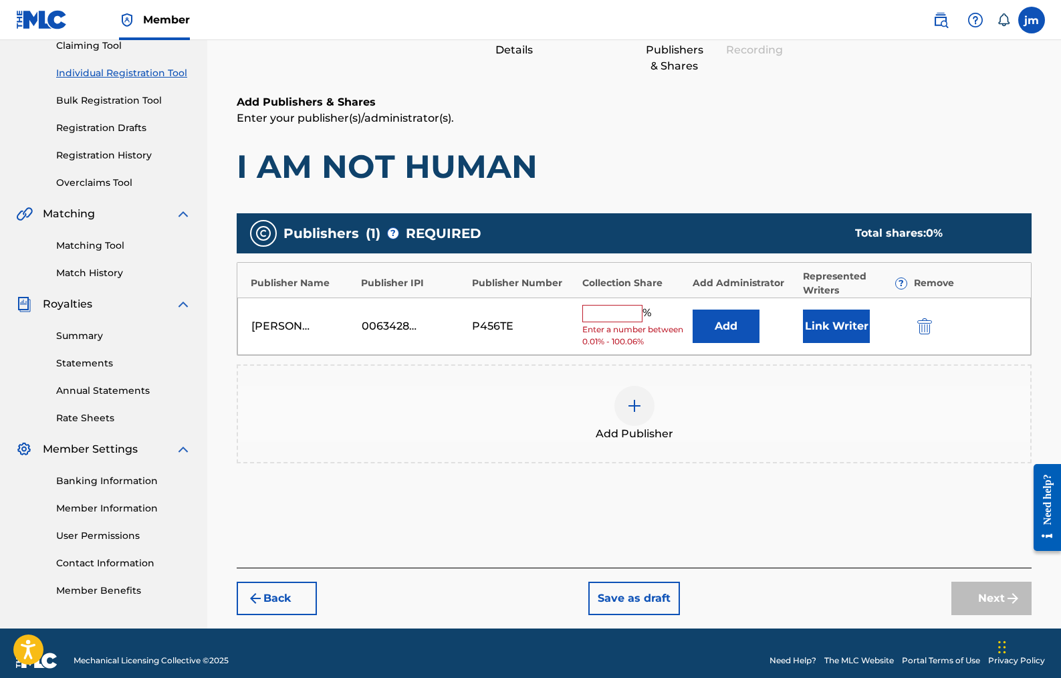
click at [613, 312] on input "text" at bounding box center [613, 313] width 60 height 17
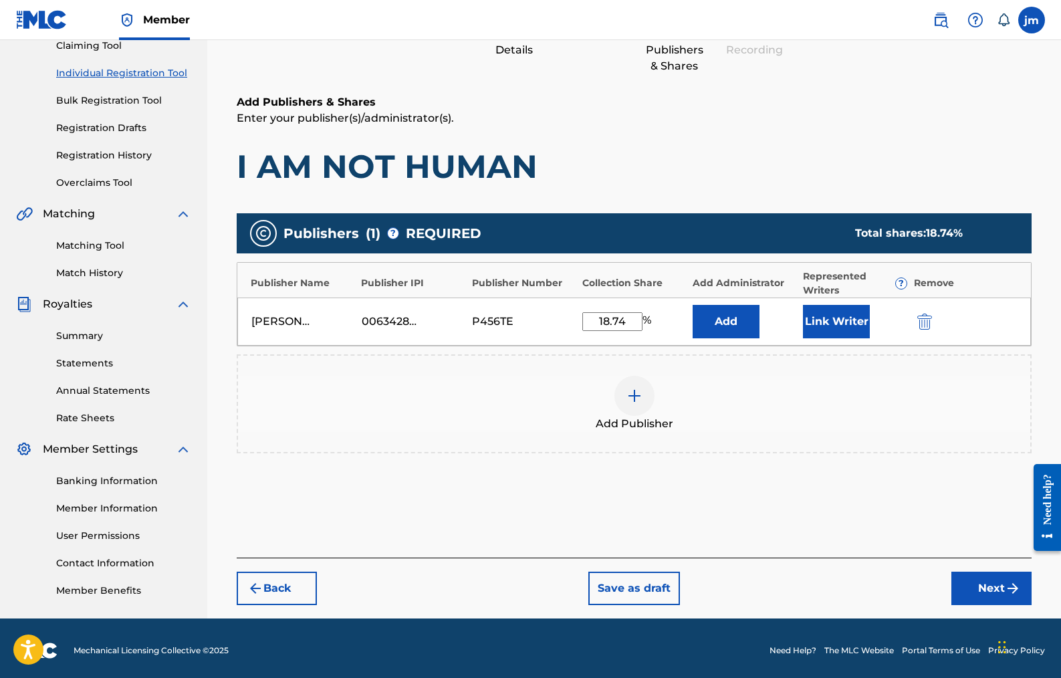
type input "18.74"
click at [819, 318] on button "Link Writer" at bounding box center [836, 321] width 67 height 33
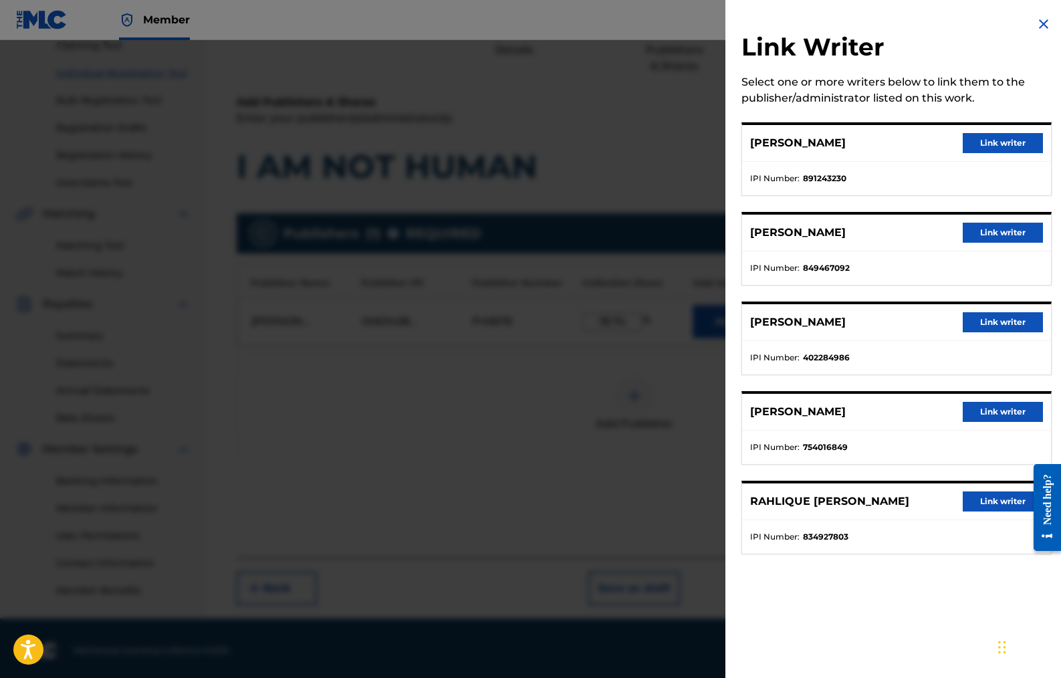
click at [992, 318] on button "Link writer" at bounding box center [1003, 322] width 80 height 20
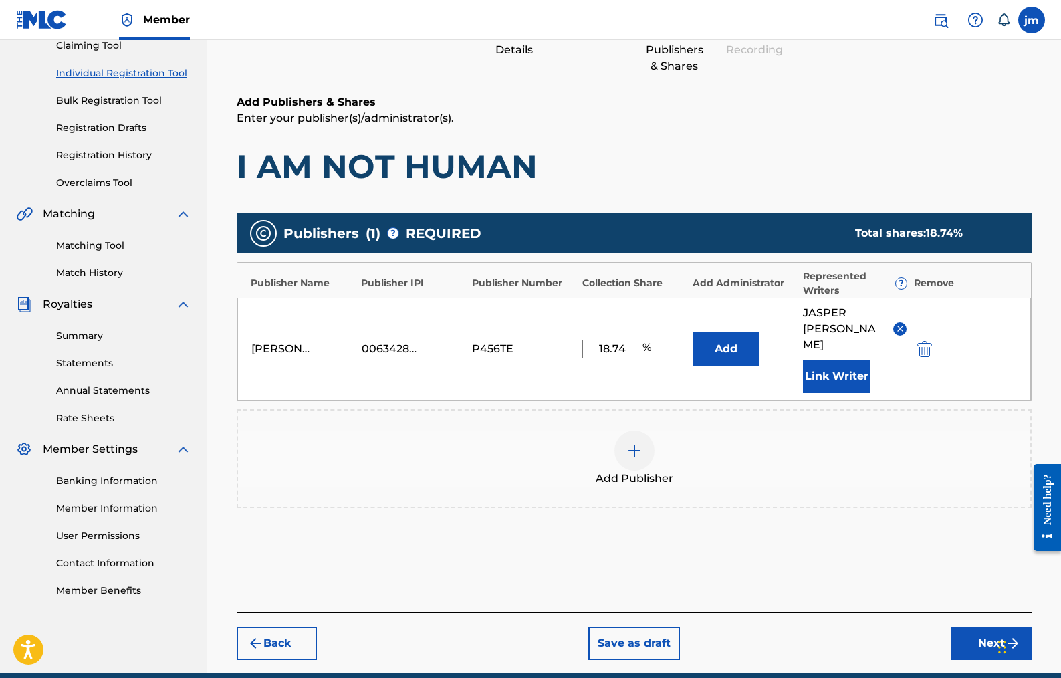
click at [633, 443] on img at bounding box center [635, 451] width 16 height 16
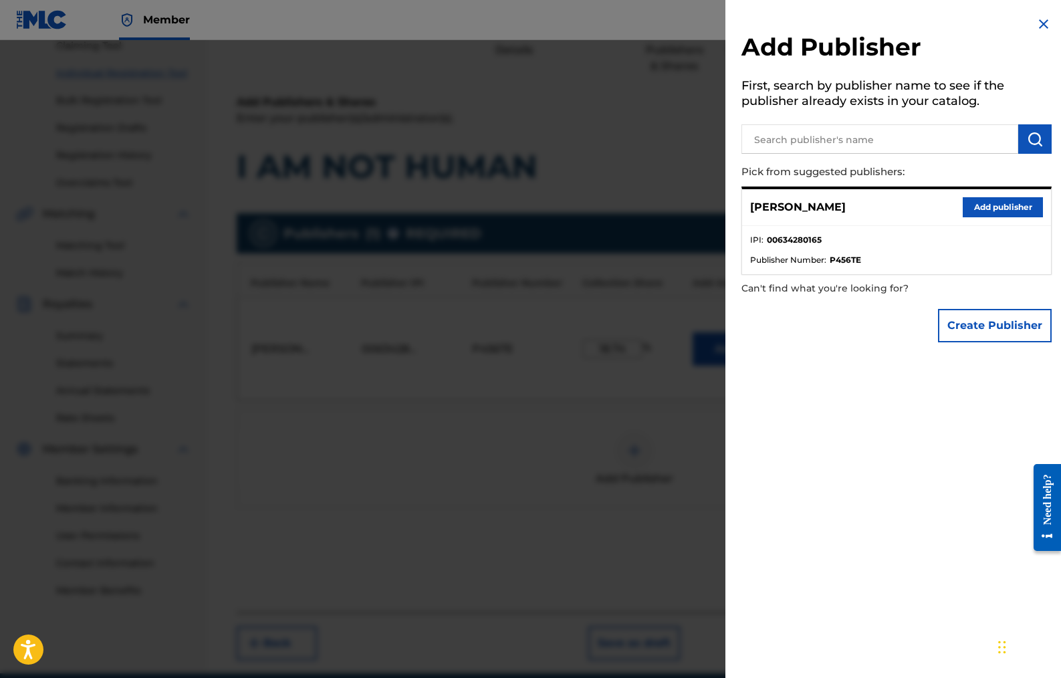
click at [782, 136] on input "text" at bounding box center [880, 138] width 277 height 29
paste input "754018451"
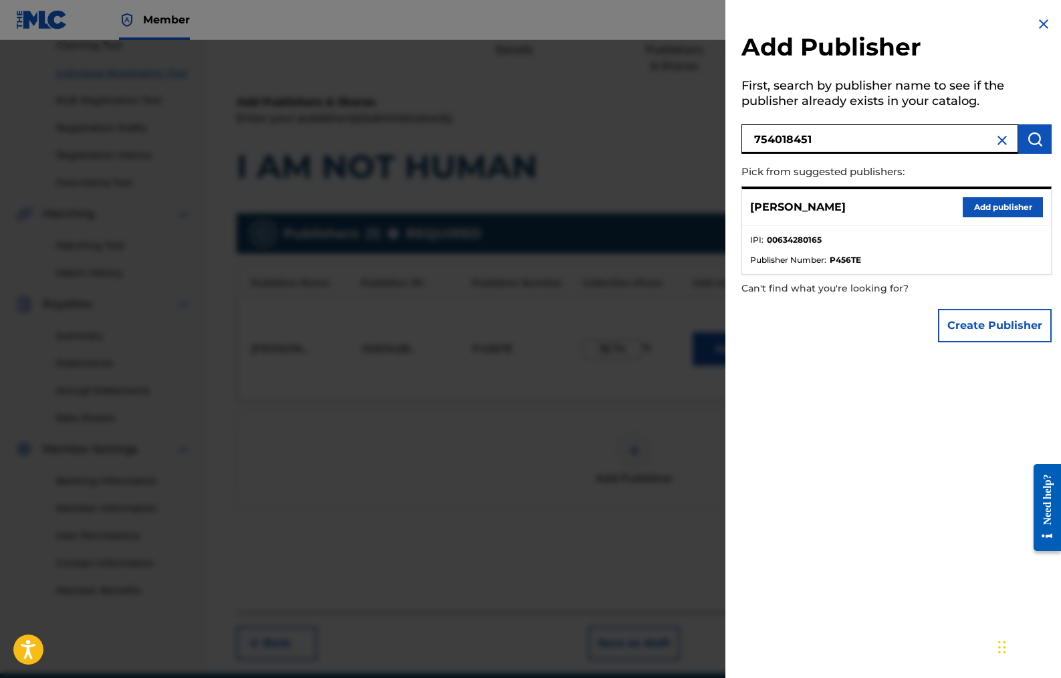
type input "754018451"
click at [1029, 132] on img "submit" at bounding box center [1035, 139] width 16 height 16
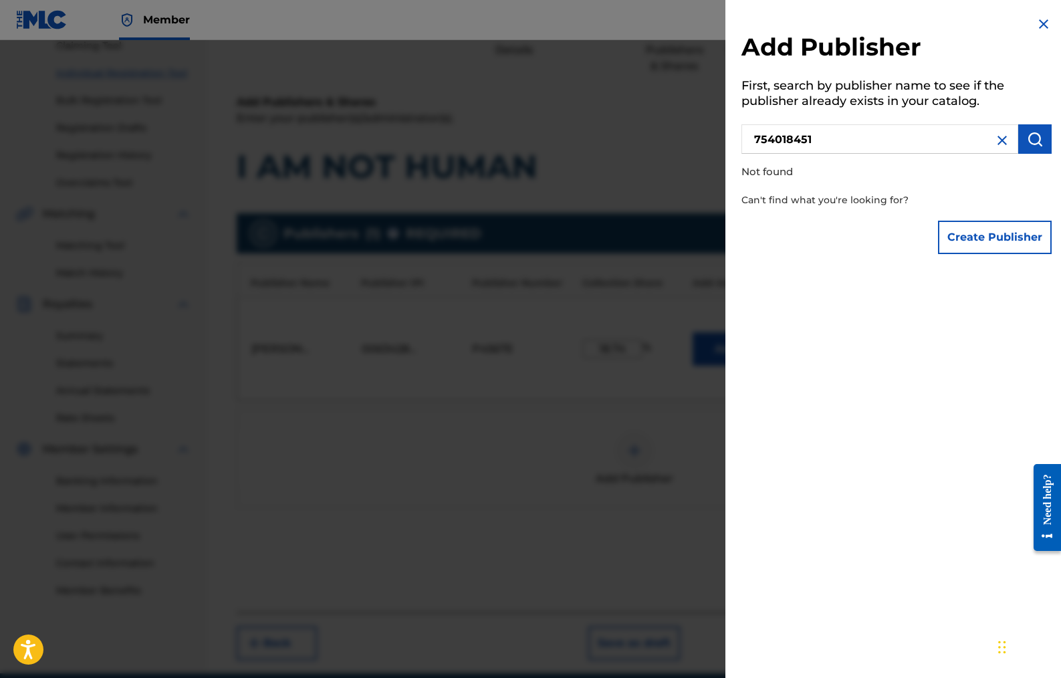
click at [817, 129] on input "754018451" at bounding box center [880, 138] width 277 height 29
paste input "[PERSON_NAME] PRODUCTIONS"
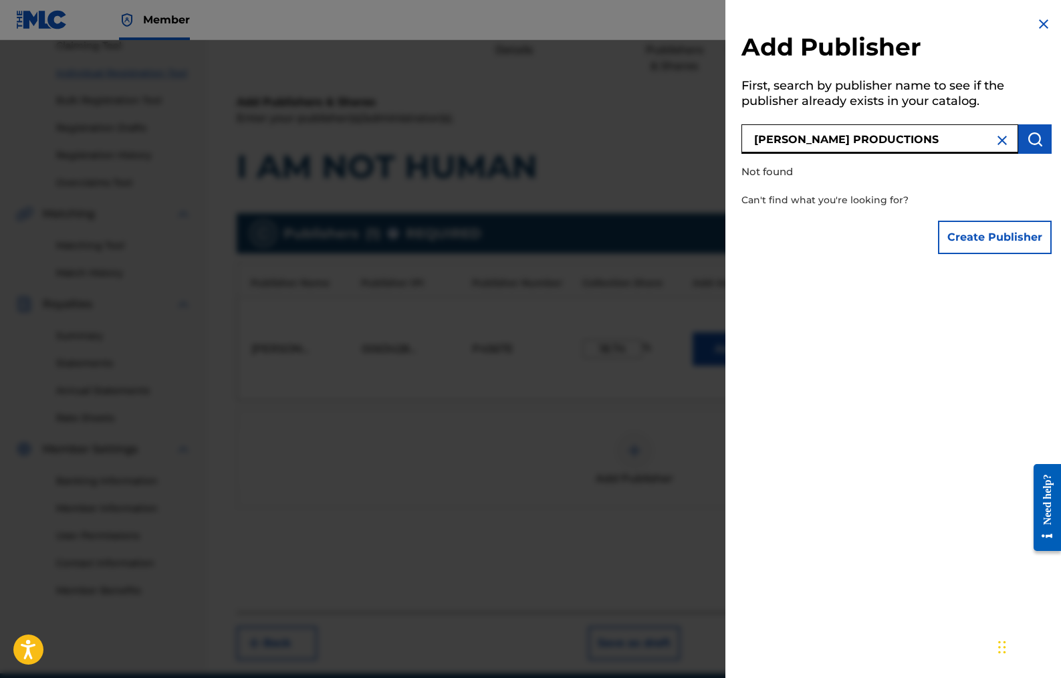
type input "[PERSON_NAME] PRODUCTIONS"
click at [1027, 132] on img "submit" at bounding box center [1035, 139] width 16 height 16
click at [936, 138] on input "[PERSON_NAME] PRODUCTIONS" at bounding box center [880, 138] width 277 height 29
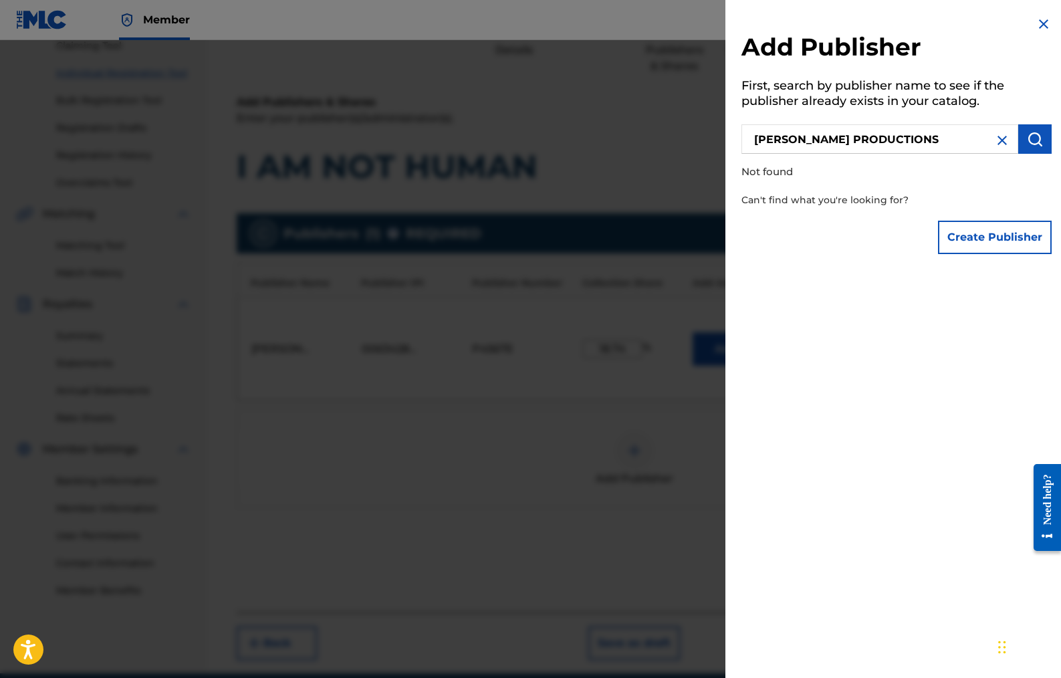
click at [1000, 146] on img at bounding box center [1002, 140] width 16 height 16
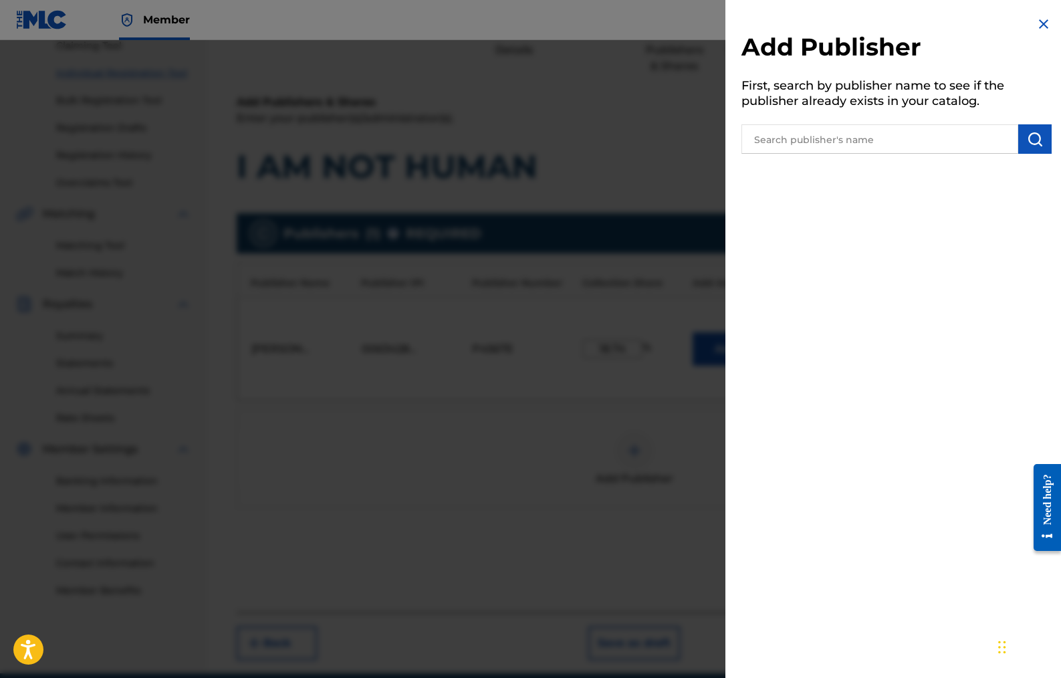
click at [1021, 139] on button "submit" at bounding box center [1035, 138] width 33 height 29
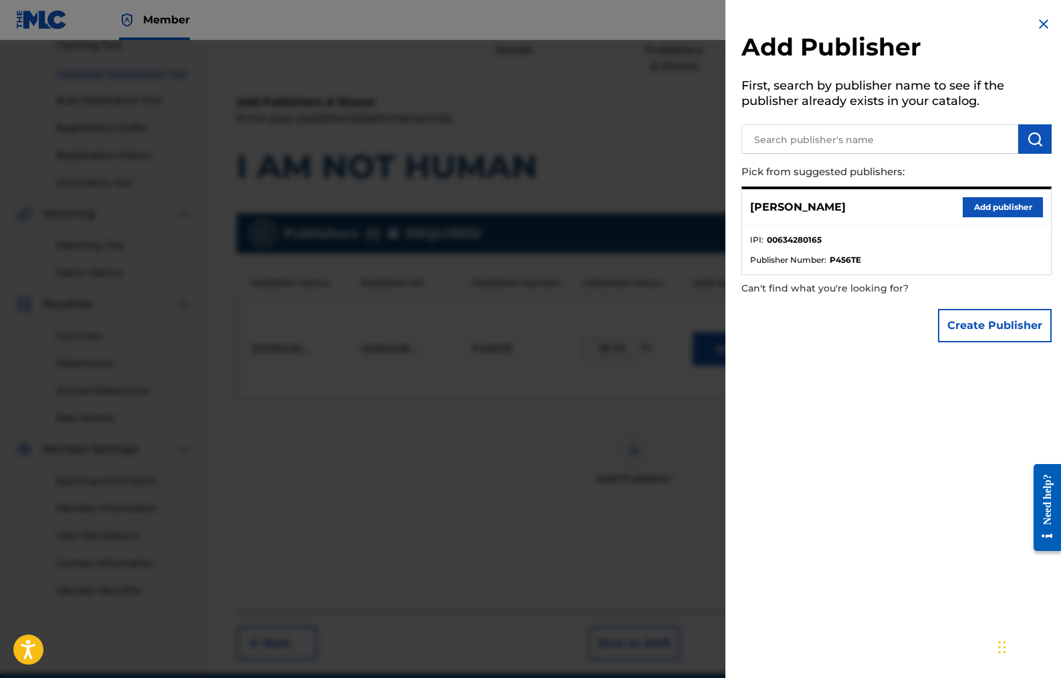
click at [961, 321] on button "Create Publisher" at bounding box center [995, 325] width 114 height 33
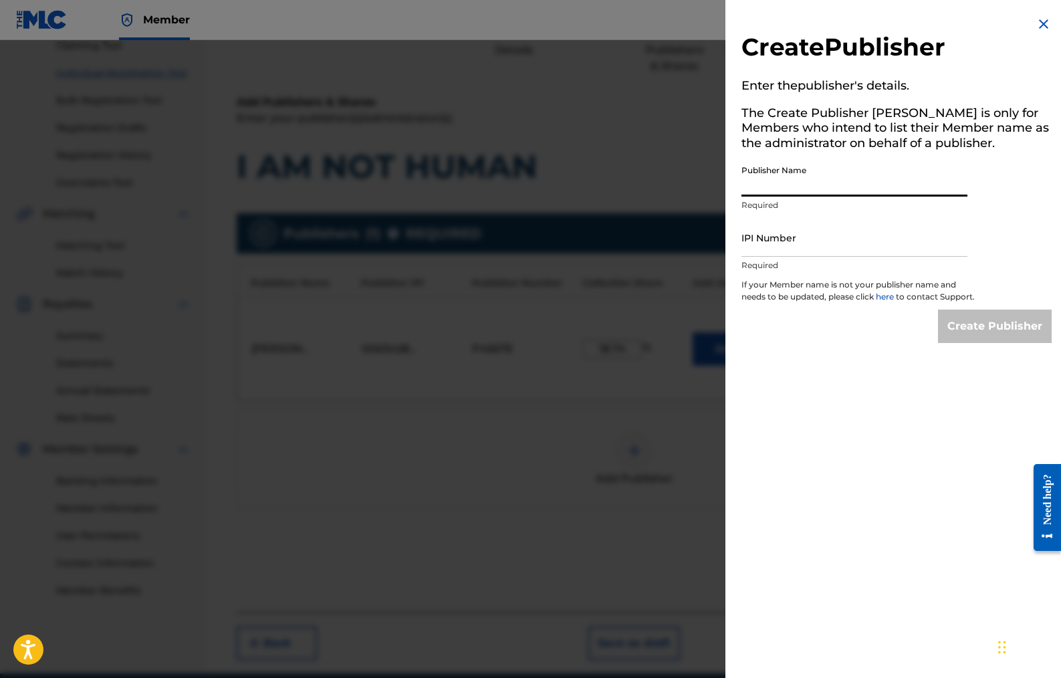
click at [807, 183] on input "Publisher Name" at bounding box center [855, 178] width 226 height 38
paste input "[PERSON_NAME] PRODUCTIONS"
type input "[PERSON_NAME] PRODUCTIONS"
click at [767, 243] on input "IPI Number" at bounding box center [855, 238] width 226 height 38
click at [762, 246] on input "IPI Number" at bounding box center [855, 238] width 226 height 38
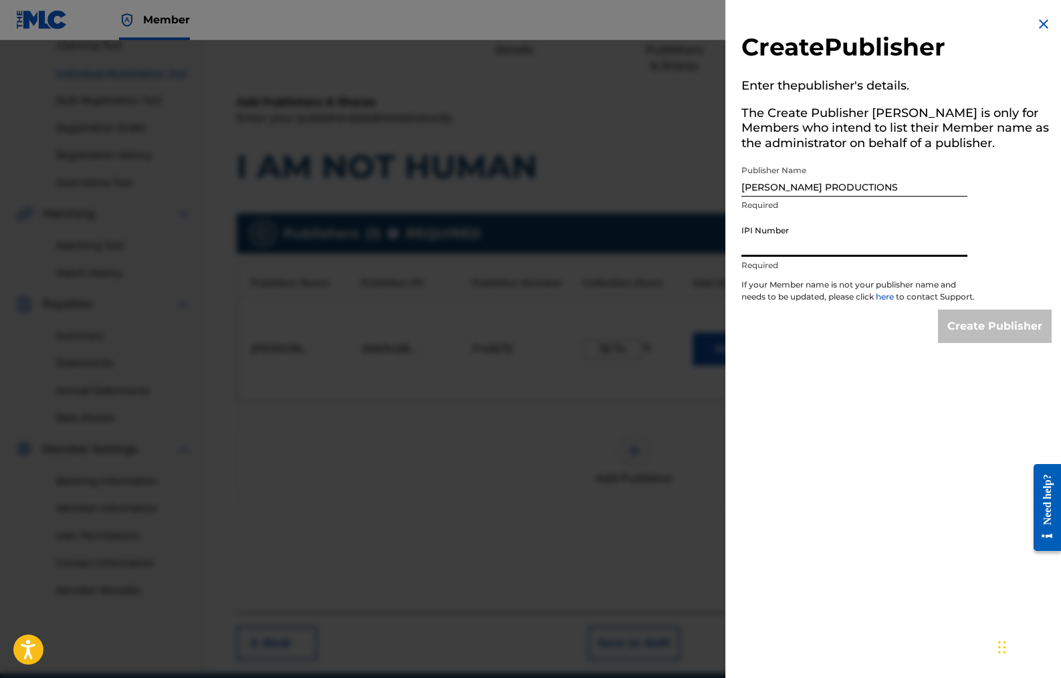
paste input "754018451"
type input "754018451"
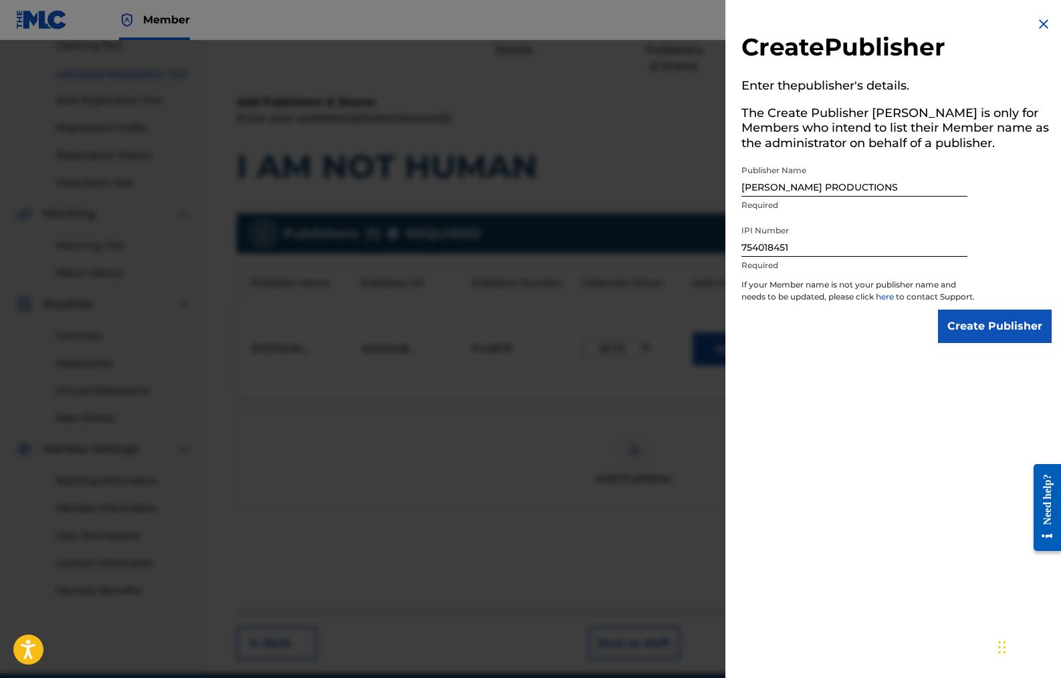
click at [965, 329] on input "Create Publisher" at bounding box center [995, 326] width 114 height 33
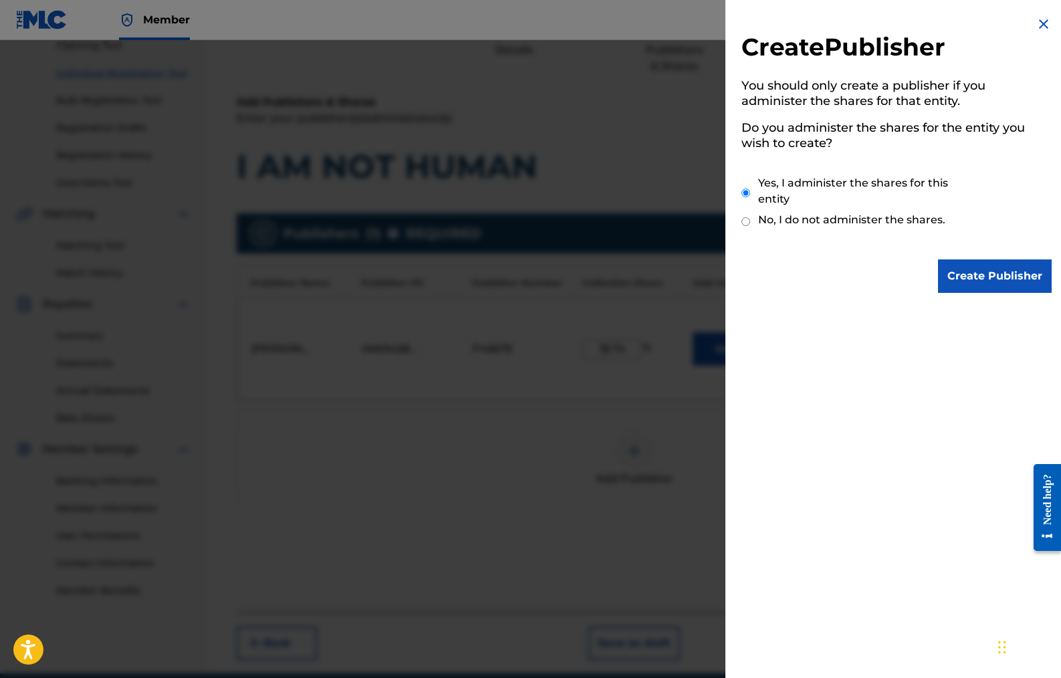
click at [744, 215] on input "No, I do not administer the shares." at bounding box center [746, 221] width 9 height 13
radio input "true"
click at [972, 281] on input "Create Publisher" at bounding box center [995, 275] width 114 height 33
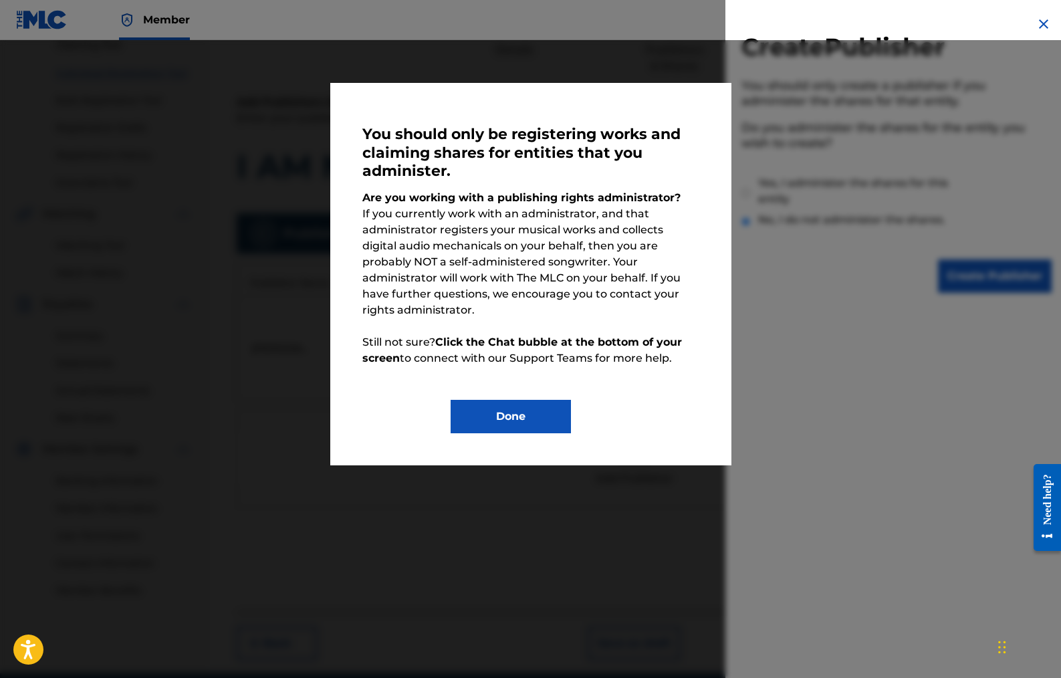
click at [537, 400] on button "Done" at bounding box center [511, 416] width 120 height 33
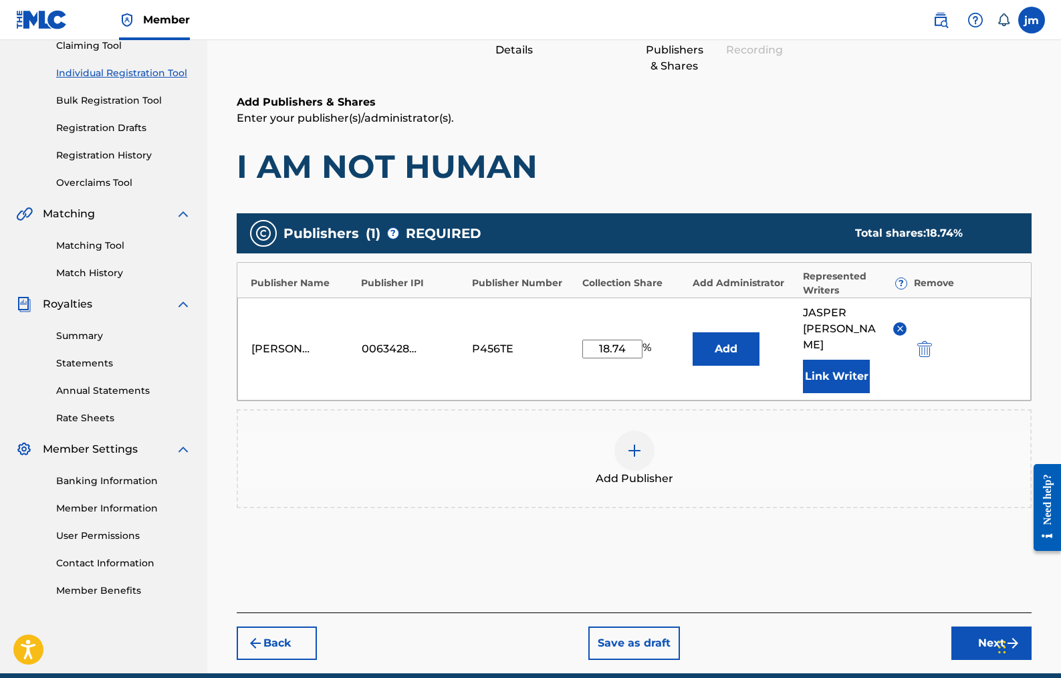
click at [960, 627] on button "Next" at bounding box center [992, 643] width 80 height 33
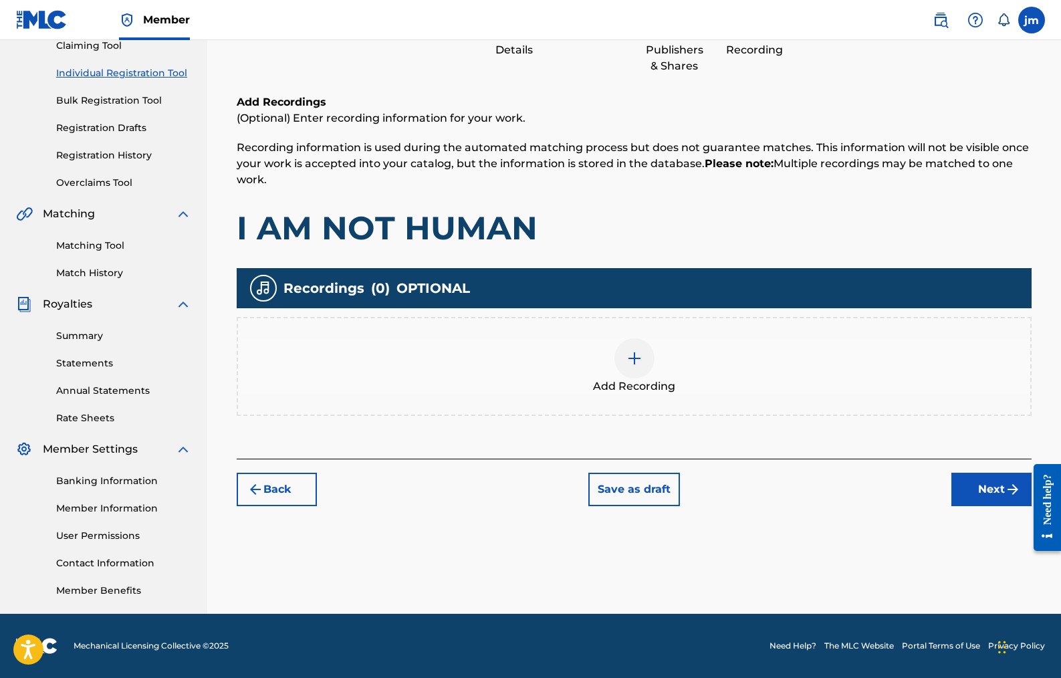
scroll to position [60, 0]
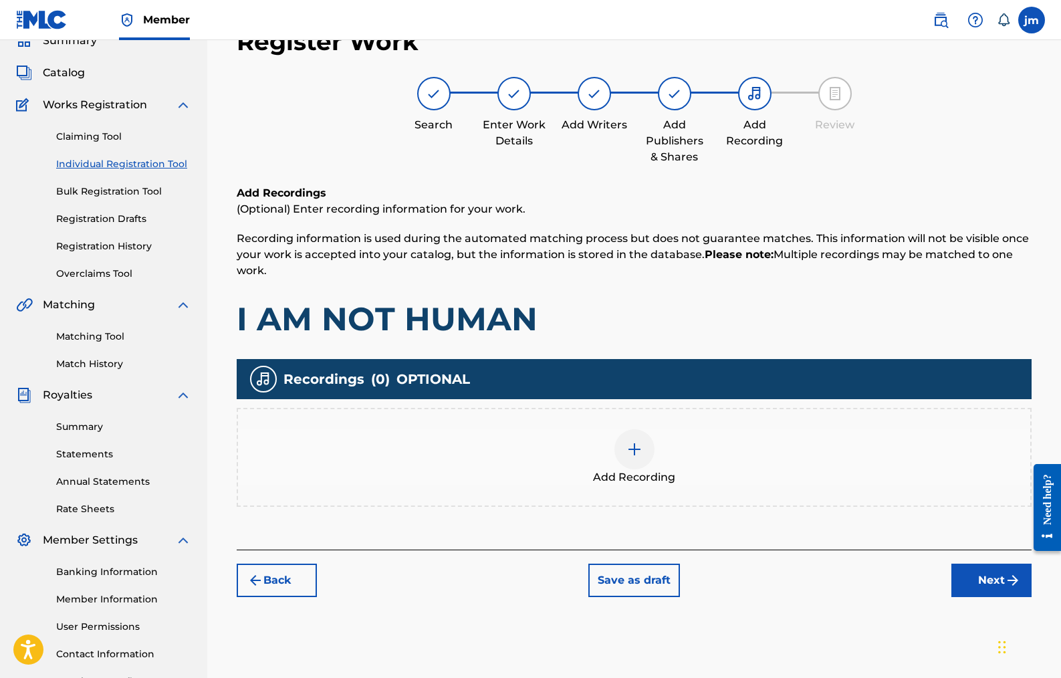
click at [312, 582] on button "Back" at bounding box center [277, 580] width 80 height 33
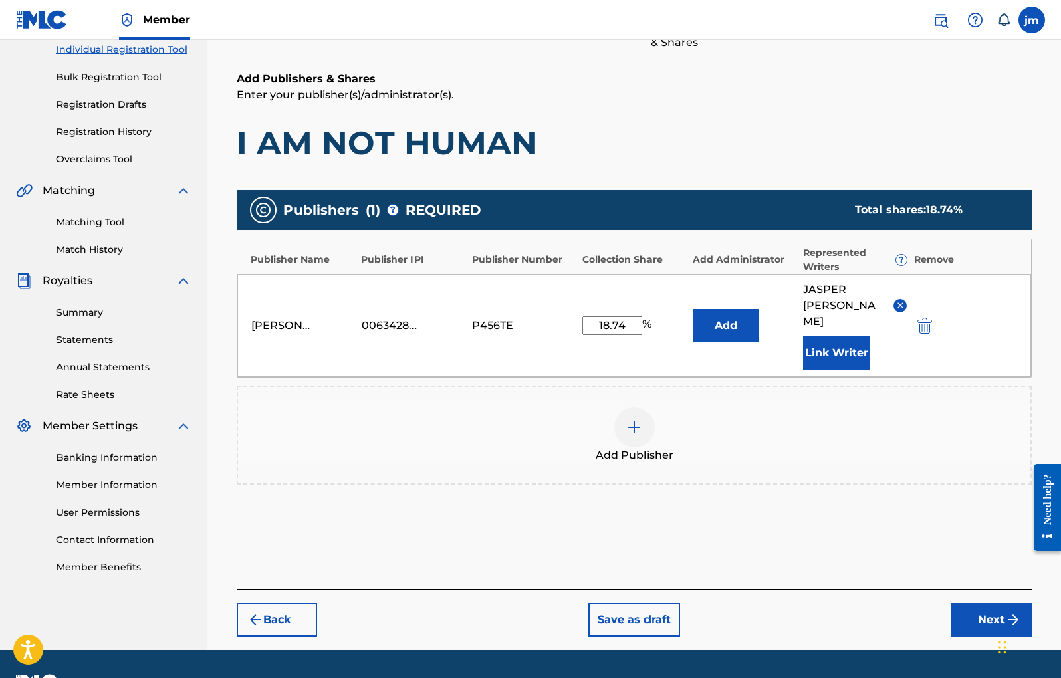
scroll to position [195, 0]
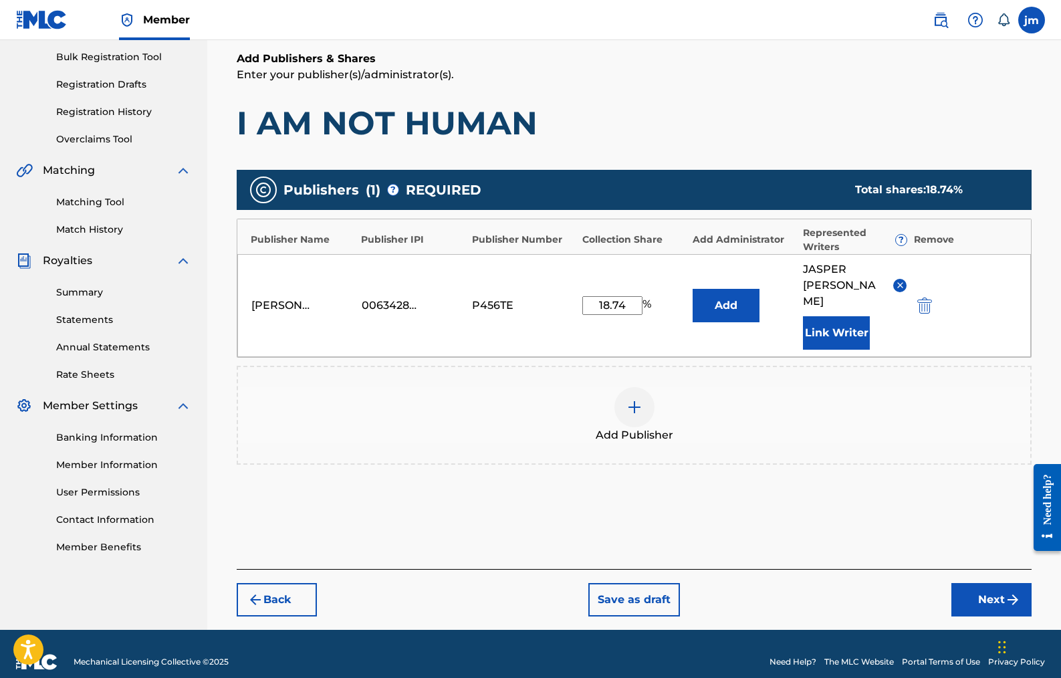
click at [982, 583] on button "Next" at bounding box center [992, 599] width 80 height 33
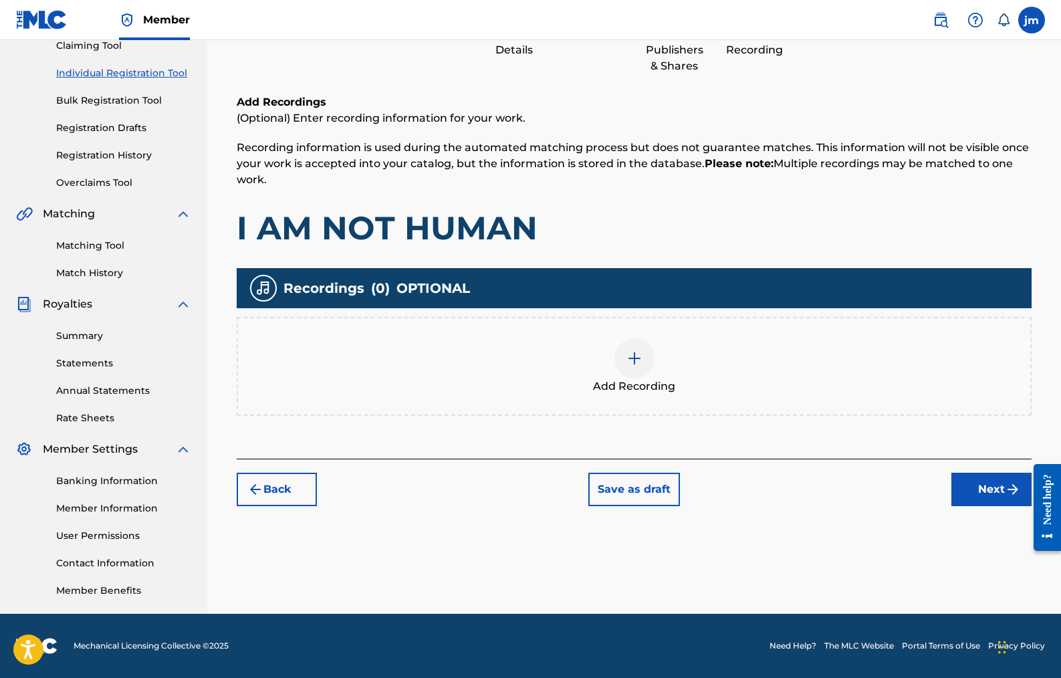
scroll to position [151, 0]
click at [629, 359] on img at bounding box center [635, 358] width 16 height 16
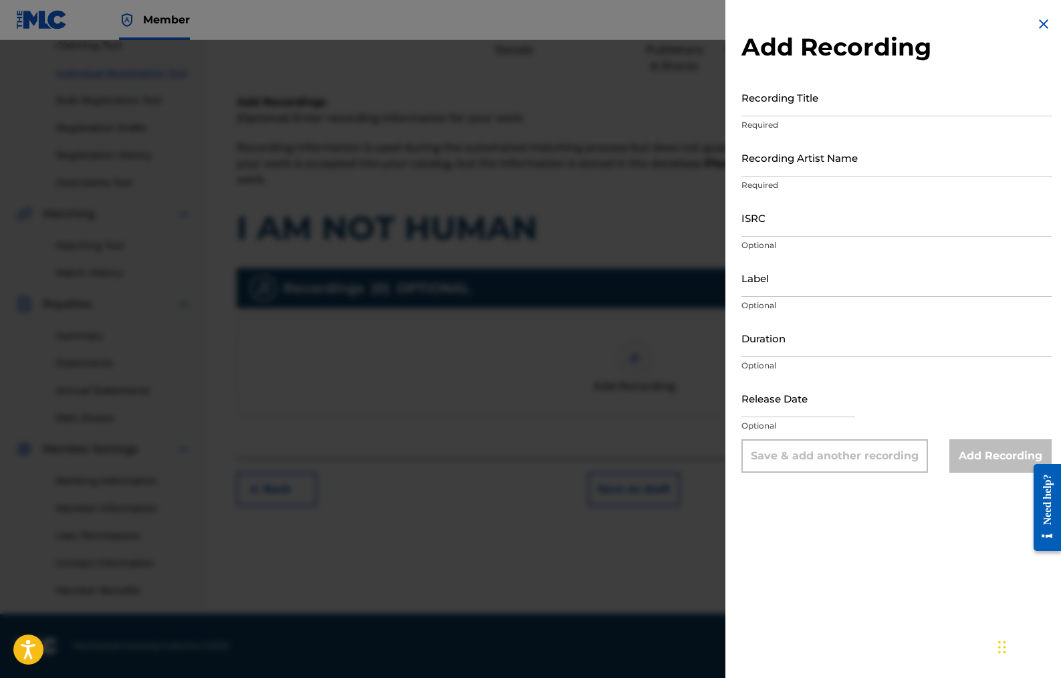
click at [793, 102] on input "Recording Title" at bounding box center [897, 97] width 310 height 38
type input "I AM NOT HUMAN"
click at [784, 165] on input "Recording Artist Name" at bounding box center [897, 157] width 310 height 38
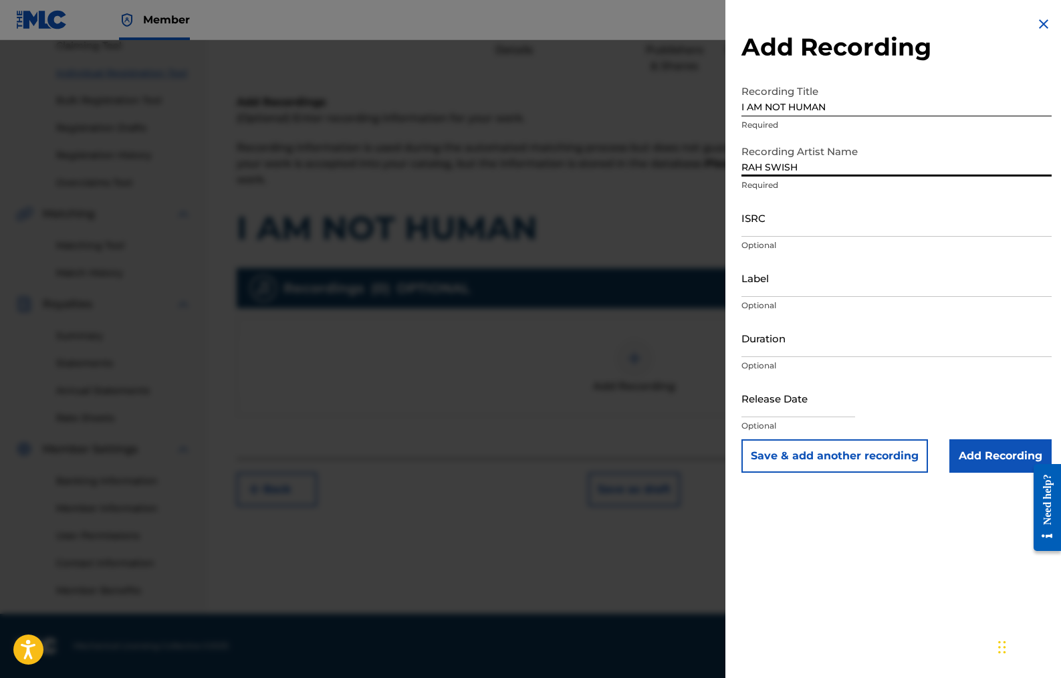
type input "RAH SWISH"
click at [757, 338] on input "Duration" at bounding box center [897, 338] width 310 height 38
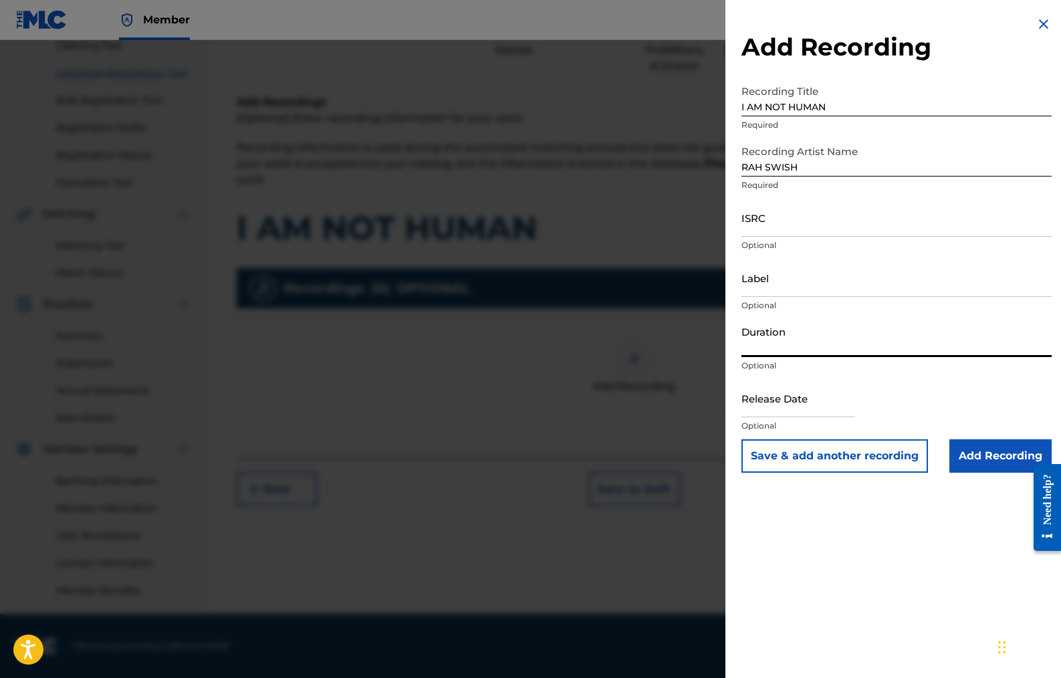
type input "2"
type input "02:10"
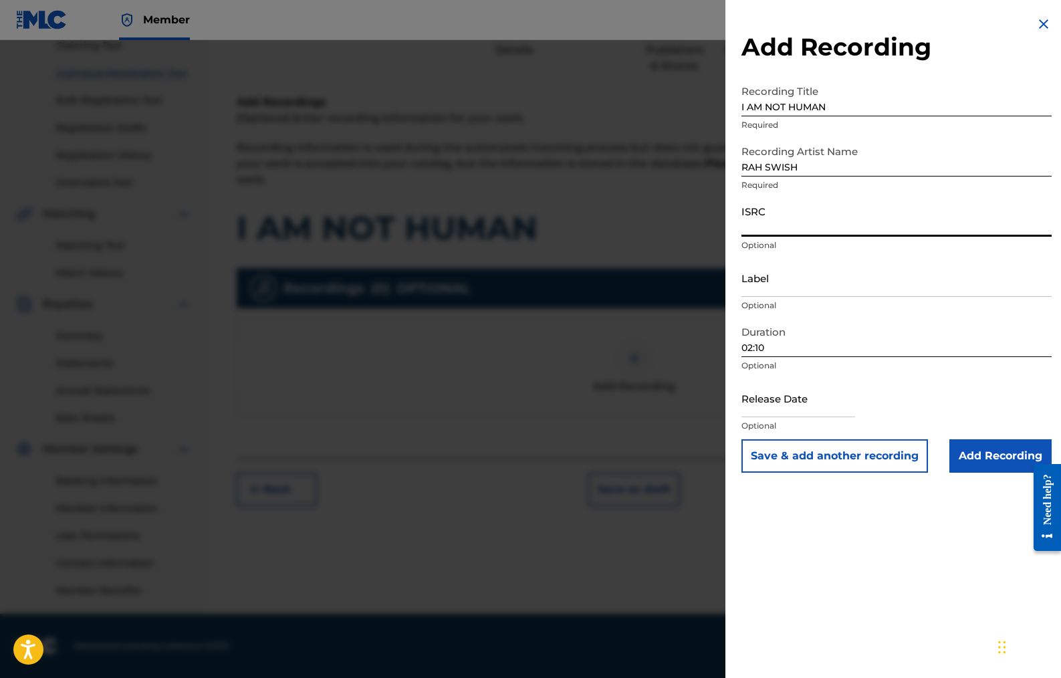
click at [756, 223] on input "ISRC" at bounding box center [897, 218] width 310 height 38
paste input "USUYG1515337"
type input "USUYG1515337"
click at [766, 396] on input "text" at bounding box center [799, 398] width 114 height 38
select select "7"
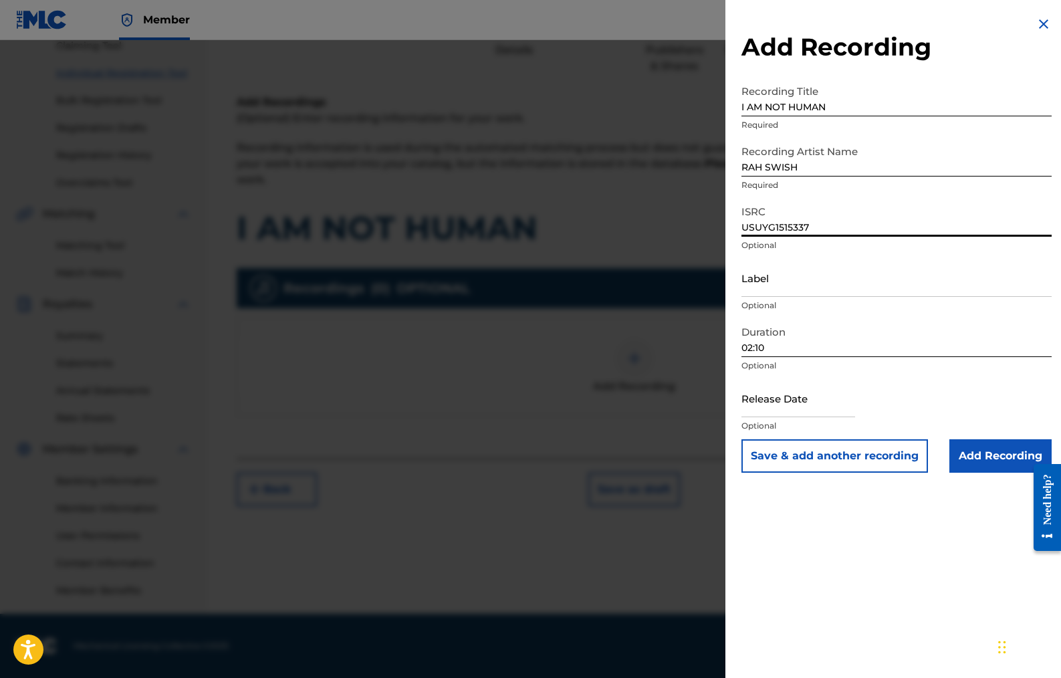
select select "2025"
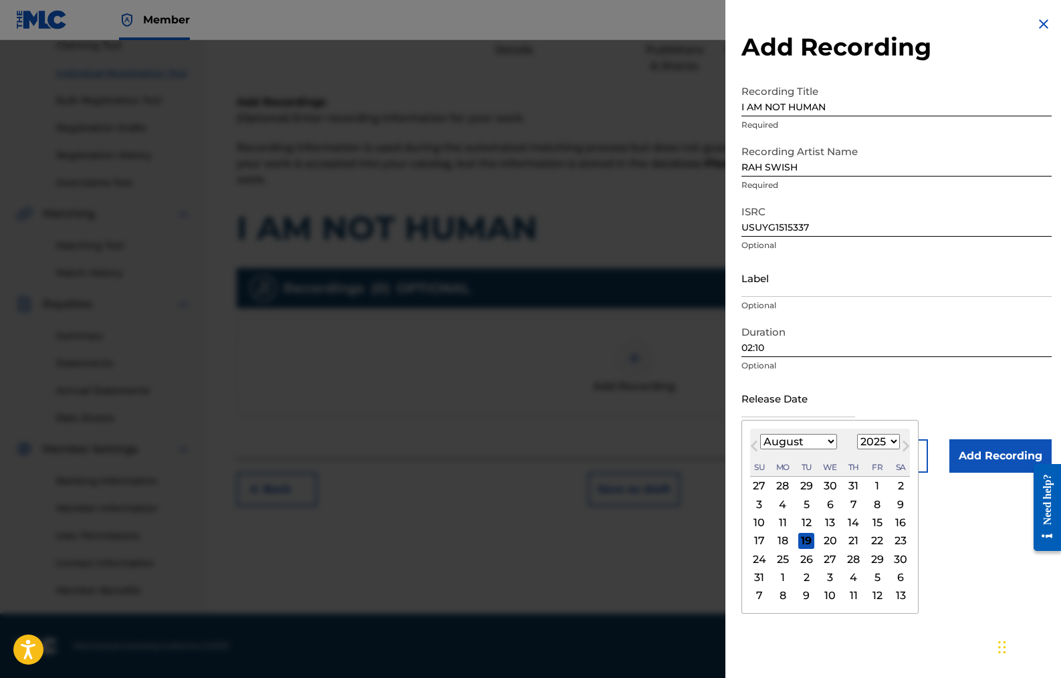
select select "4"
click at [893, 541] on div "24" at bounding box center [901, 541] width 16 height 16
type input "[DATE]"
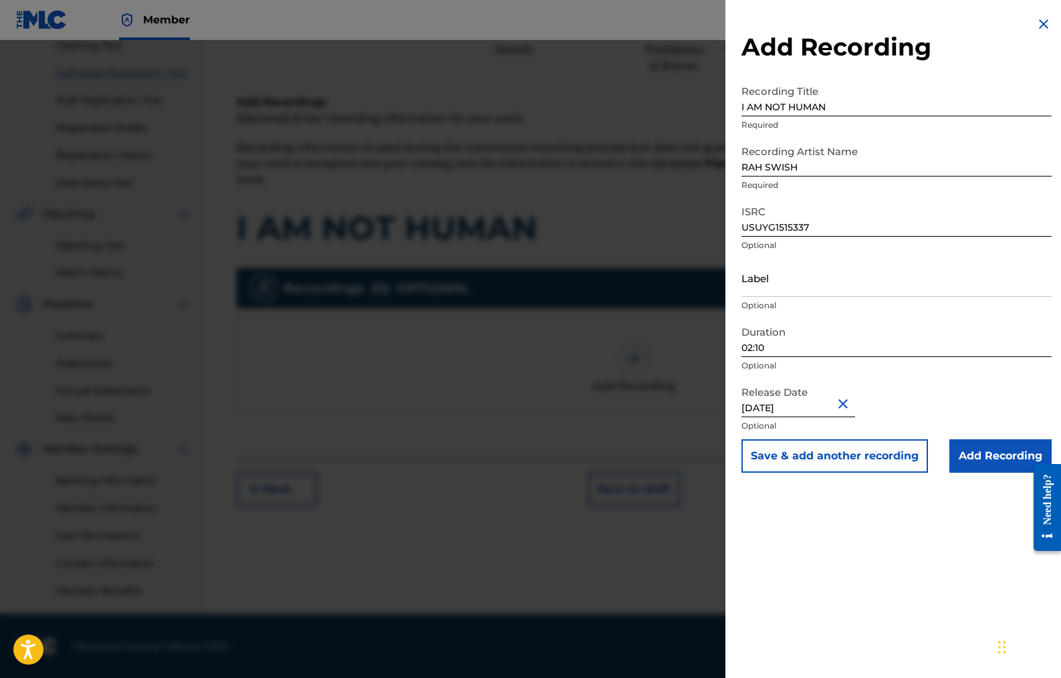
select select "4"
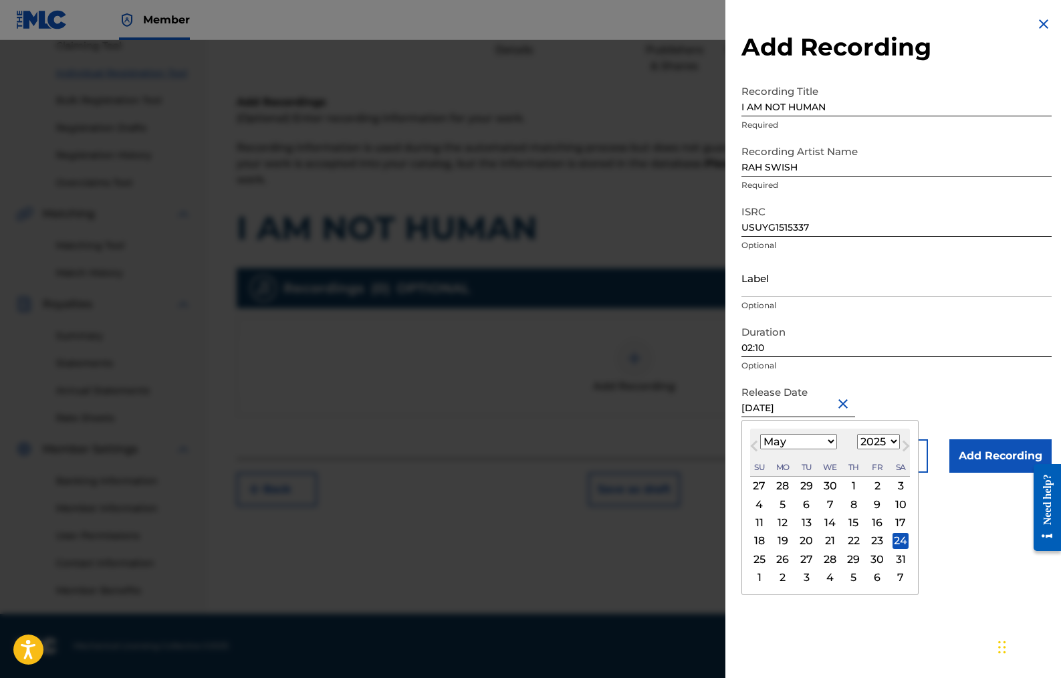
click at [814, 406] on input "[DATE]" at bounding box center [799, 398] width 114 height 38
select select "2024"
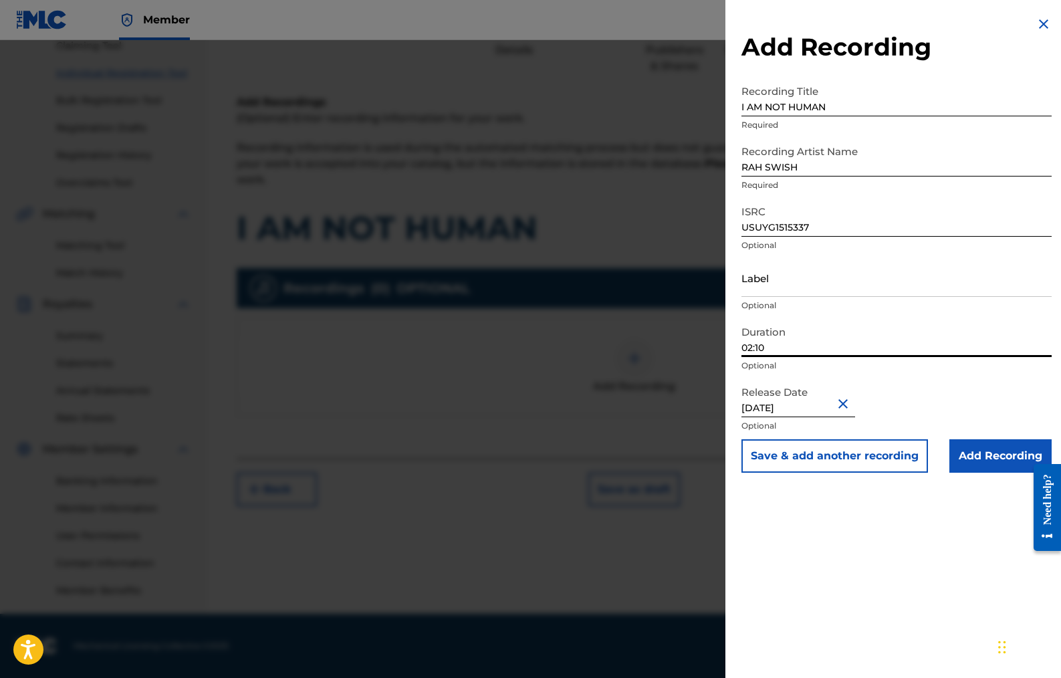
click at [909, 352] on input "02:10" at bounding box center [897, 338] width 310 height 38
click at [786, 278] on input "Label" at bounding box center [897, 278] width 310 height 38
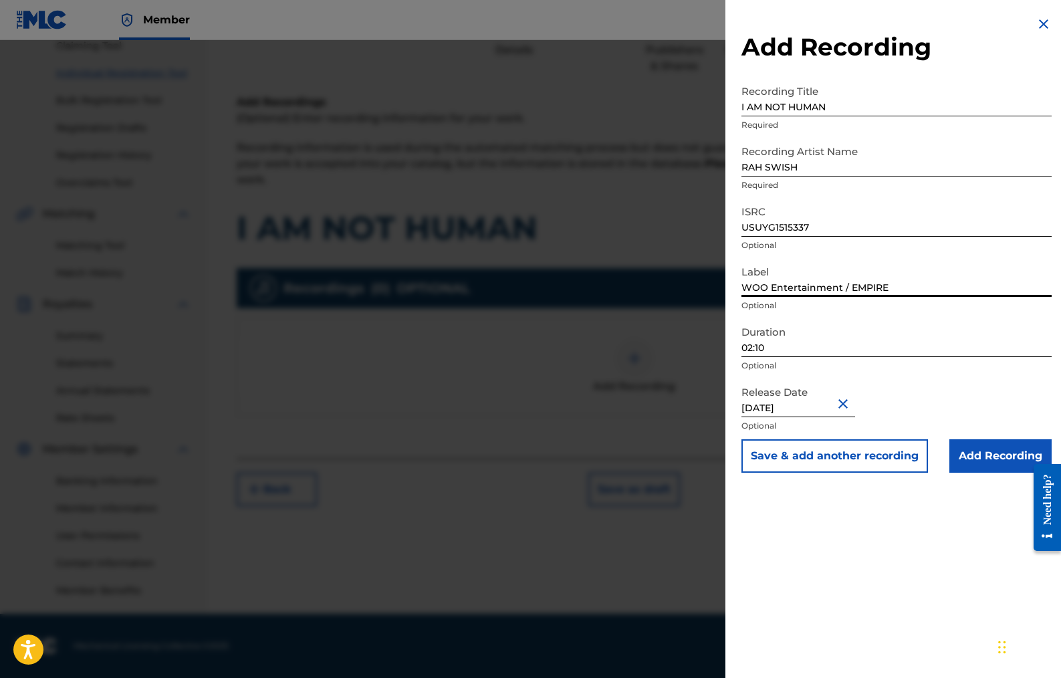
type input "WOO Entertainment / EMPIRE"
click at [866, 453] on button "Save & add another recording" at bounding box center [835, 455] width 187 height 33
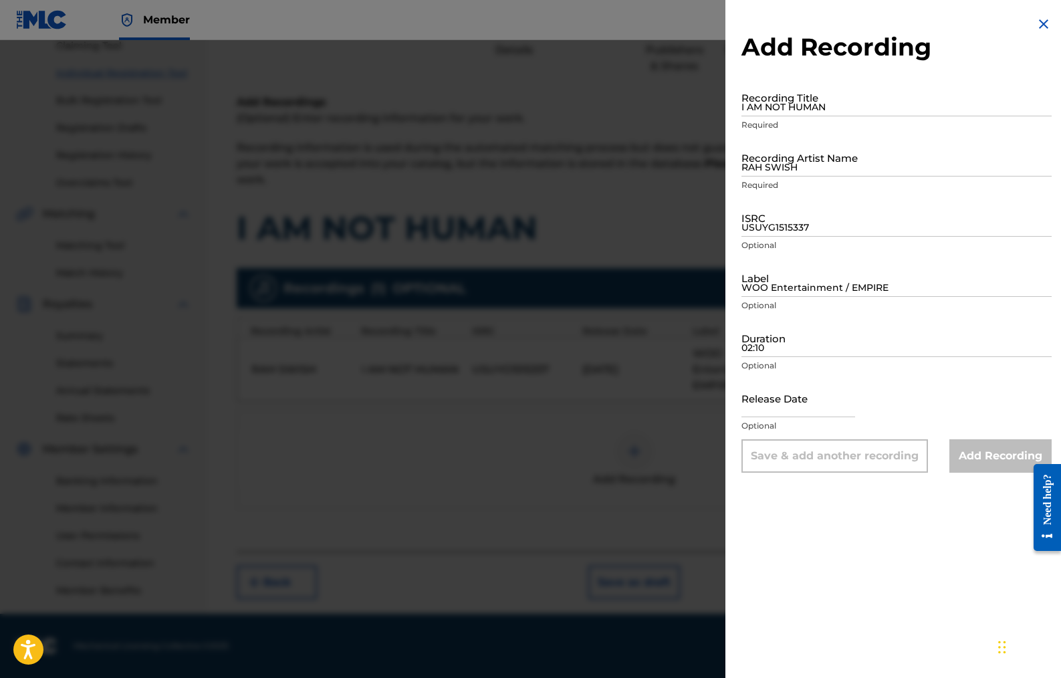
click at [793, 102] on input "I AM NOT HUMAN" at bounding box center [897, 97] width 310 height 38
type input "I AM NOT HUMAN"
click at [758, 168] on input "RAH SWISH" at bounding box center [897, 157] width 310 height 38
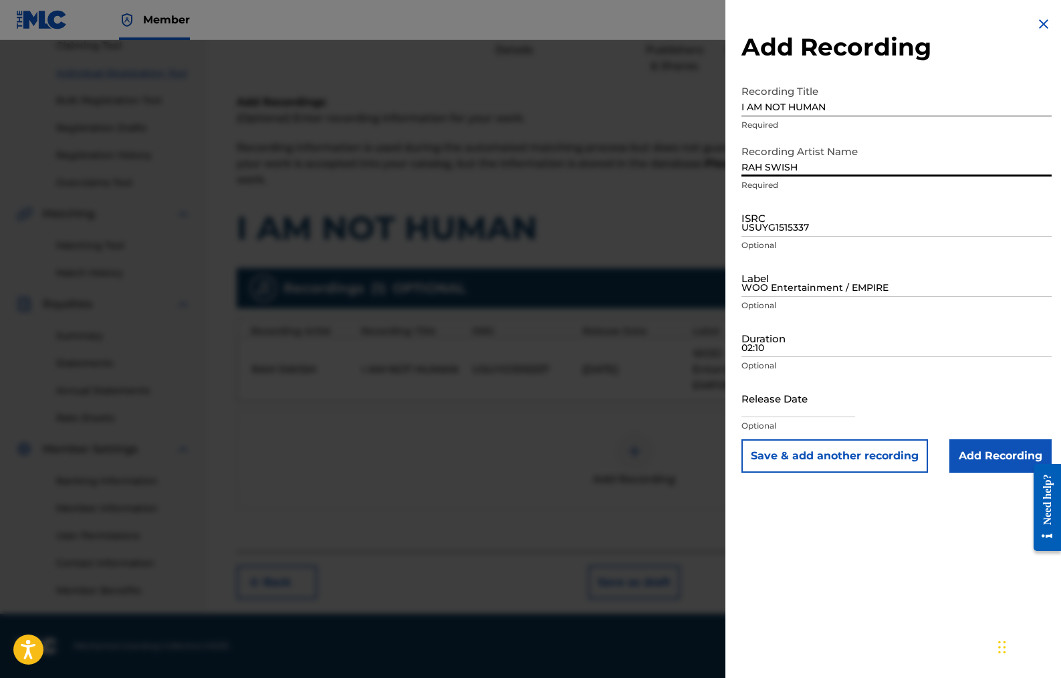
type input "RAH SWISH"
click at [766, 223] on input "USUYG1515337" at bounding box center [897, 218] width 310 height 38
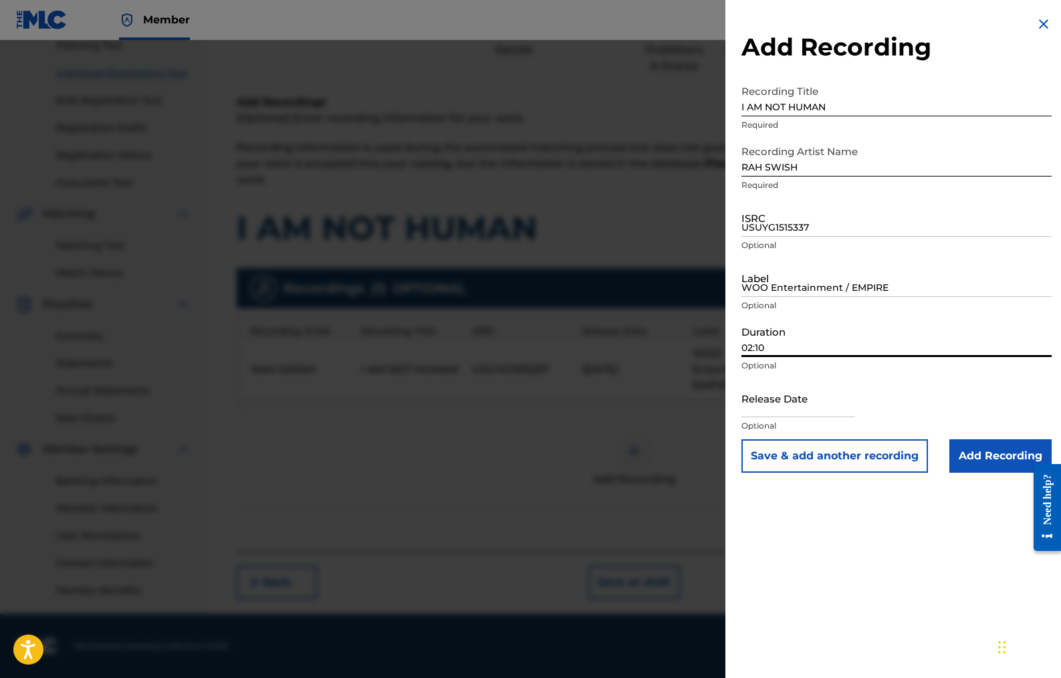
click at [762, 343] on input "02:10" at bounding box center [897, 338] width 310 height 38
type input "02:10"
click at [764, 403] on input "text" at bounding box center [799, 398] width 114 height 38
select select "7"
select select "2025"
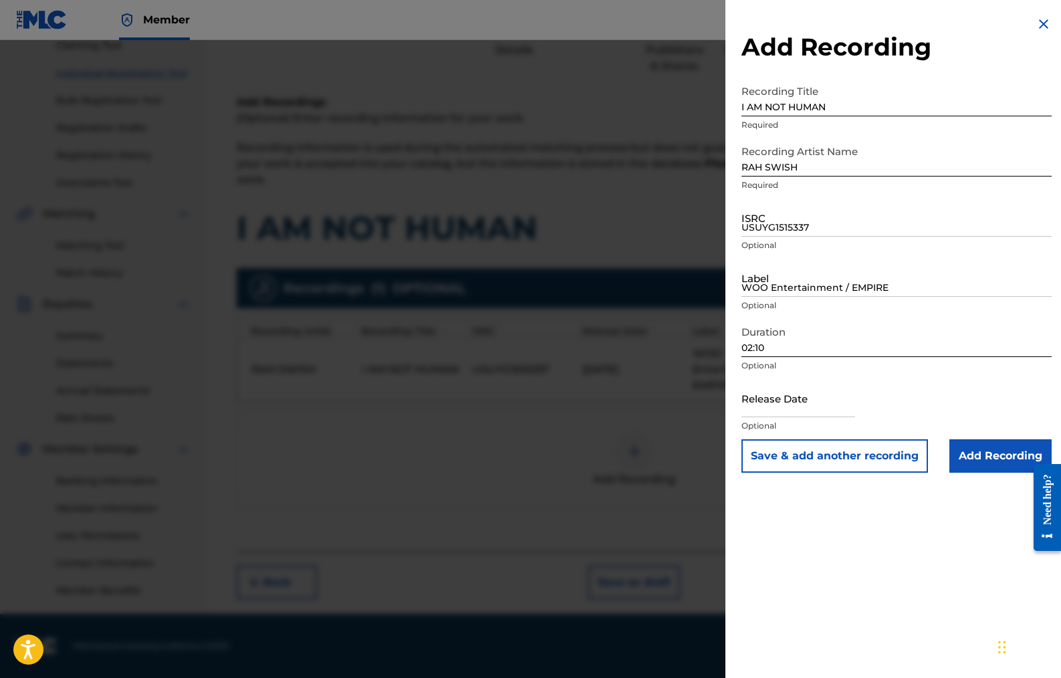
click at [716, 517] on div at bounding box center [530, 379] width 1061 height 678
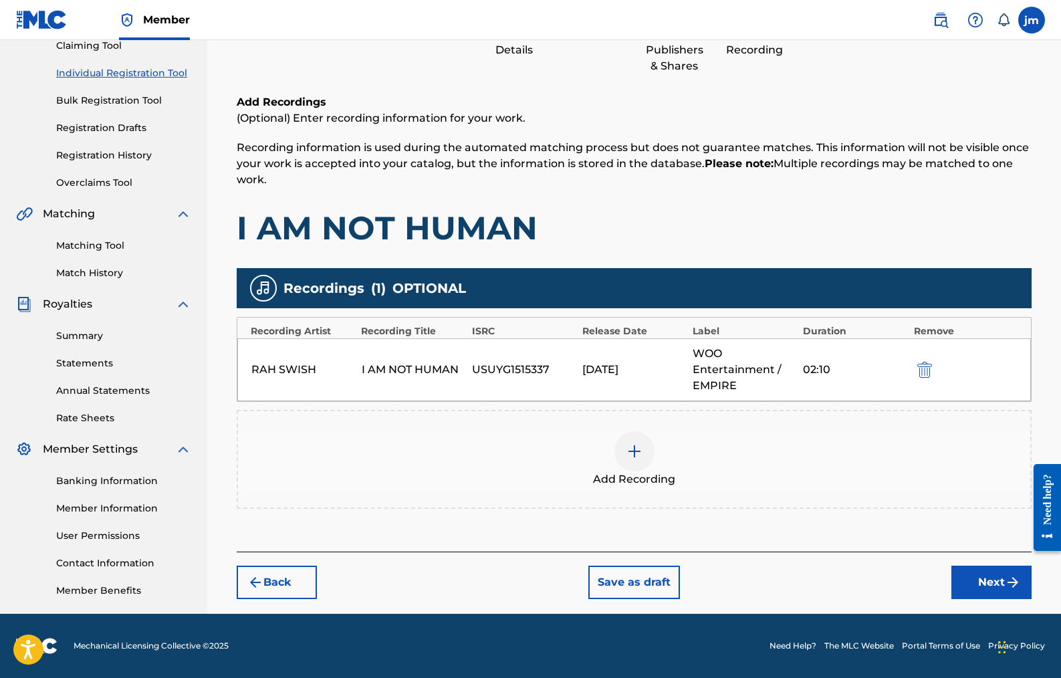
click at [637, 458] on img at bounding box center [635, 451] width 16 height 16
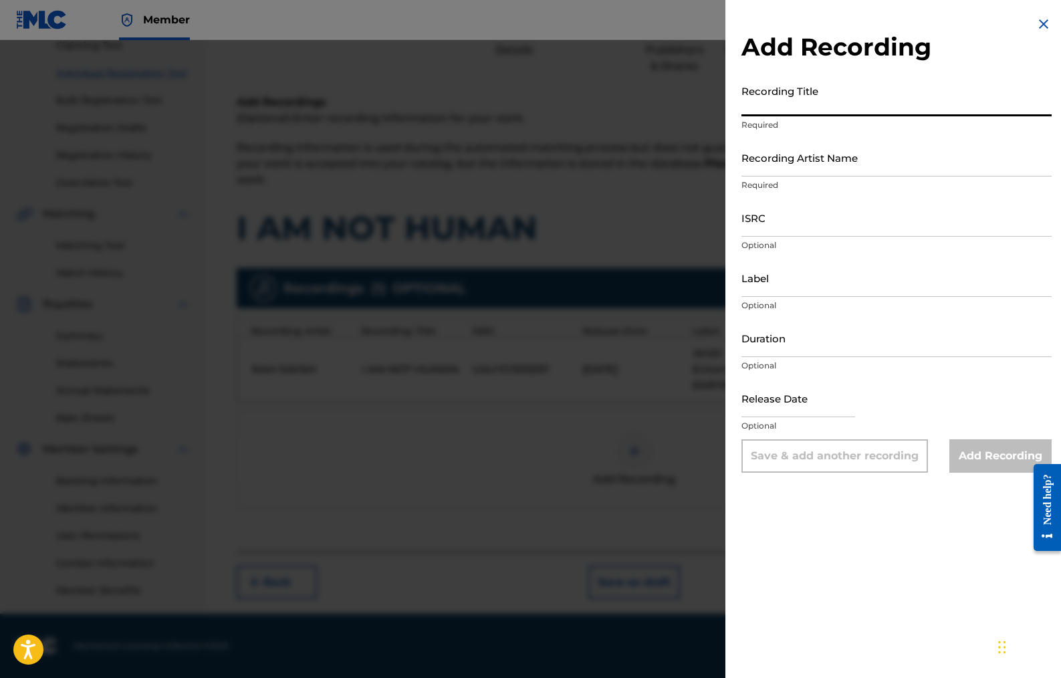
click at [783, 98] on input "Recording Title" at bounding box center [897, 97] width 310 height 38
type input "I AM NOT HUMAN"
click at [778, 170] on input "Recording Artist Name" at bounding box center [897, 157] width 310 height 38
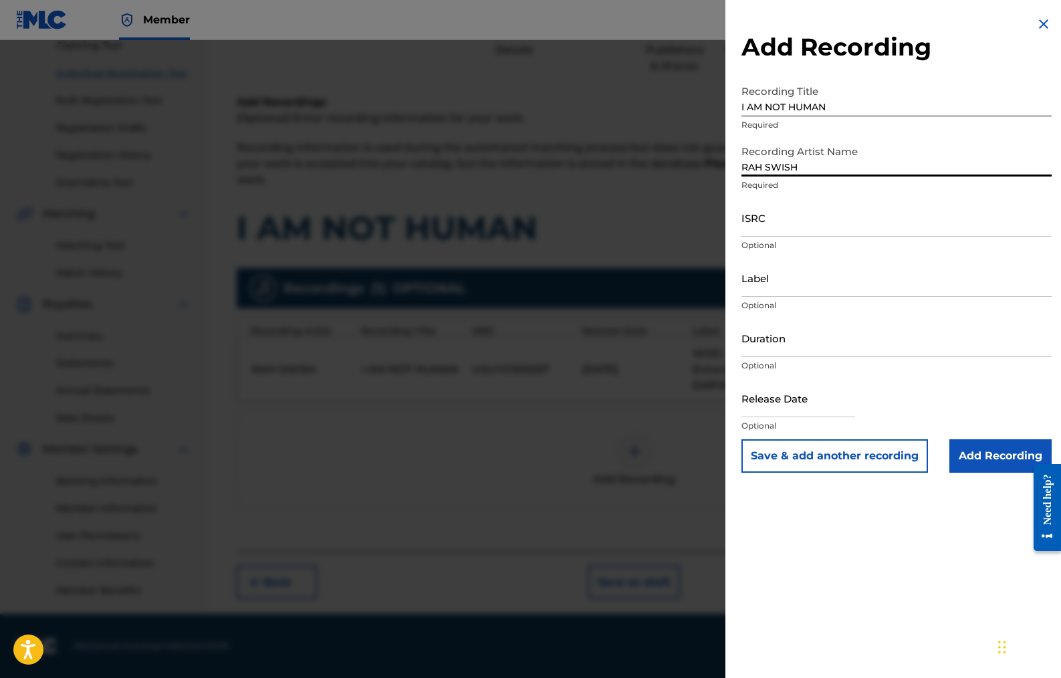
type input "RAH SWISH"
click at [772, 226] on input "ISRC" at bounding box center [897, 218] width 310 height 38
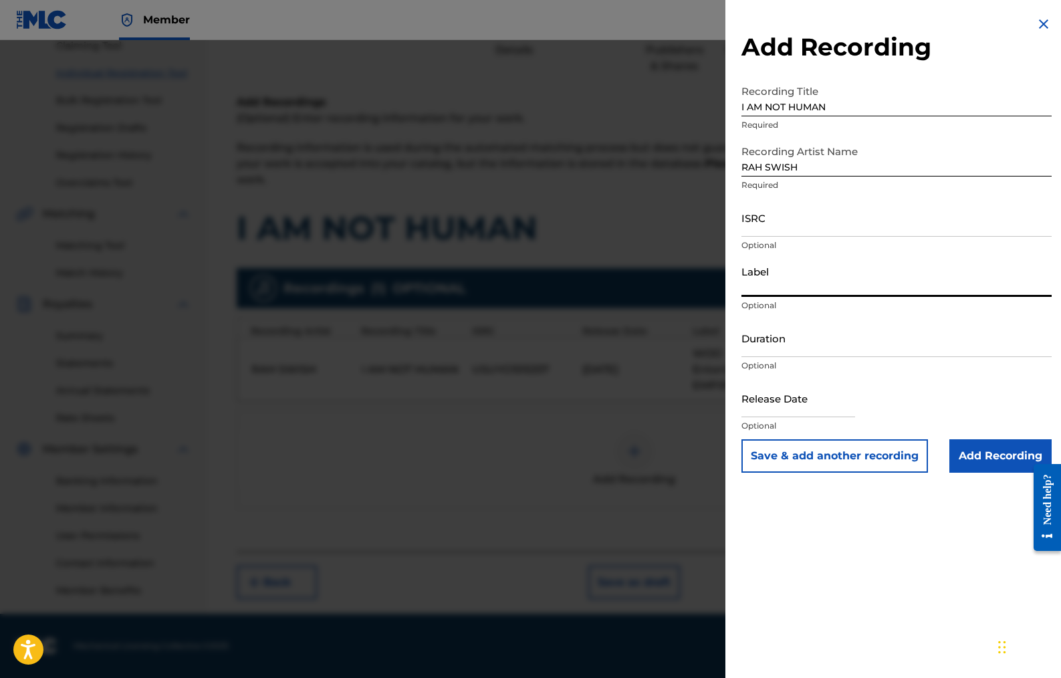
click at [766, 286] on input "Label" at bounding box center [897, 278] width 310 height 38
type input "WOO Entertainment"
click at [758, 346] on input "Duration" at bounding box center [897, 338] width 310 height 38
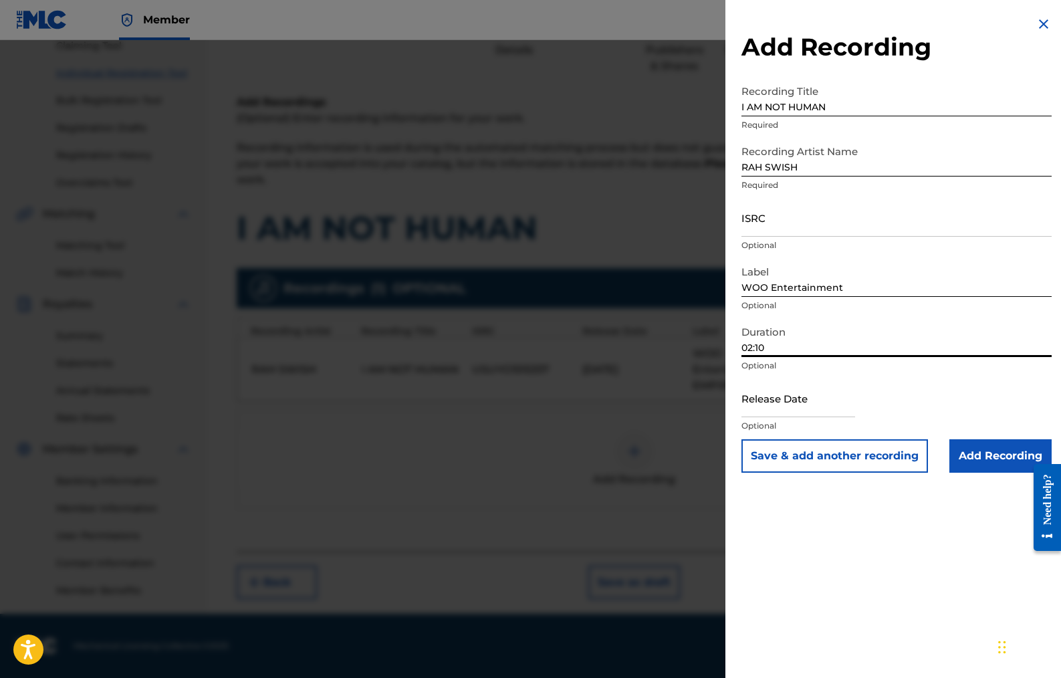
type input "02:10"
click at [774, 405] on input "text" at bounding box center [799, 398] width 114 height 38
select select "7"
select select "2025"
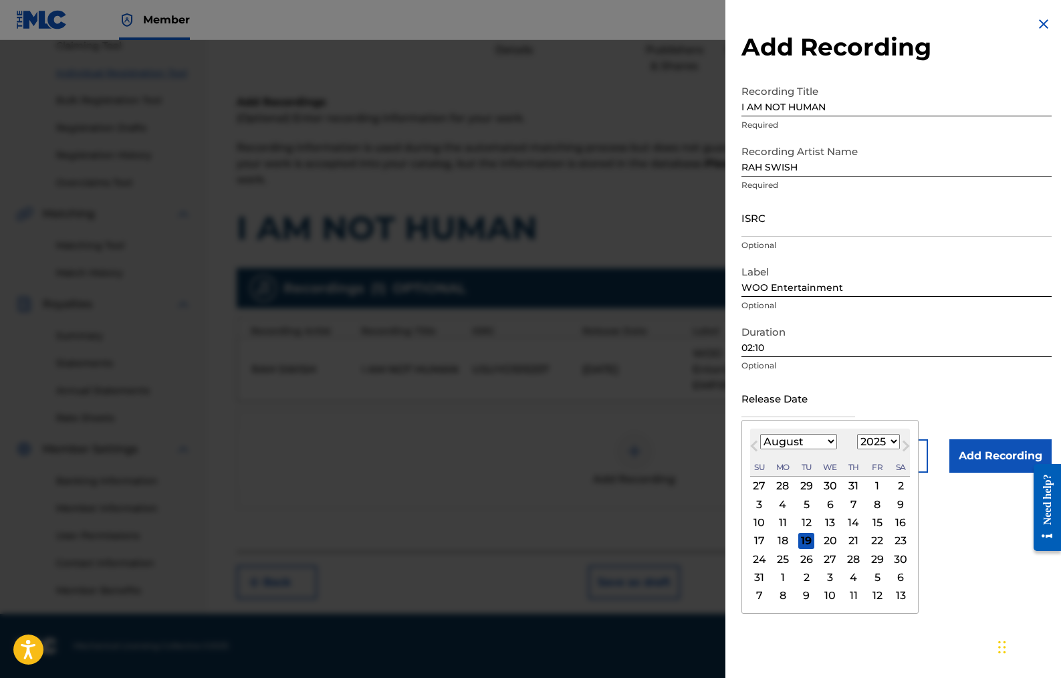
select select "4"
select select "2024"
click at [869, 540] on div "24" at bounding box center [877, 541] width 16 height 16
type input "[DATE]"
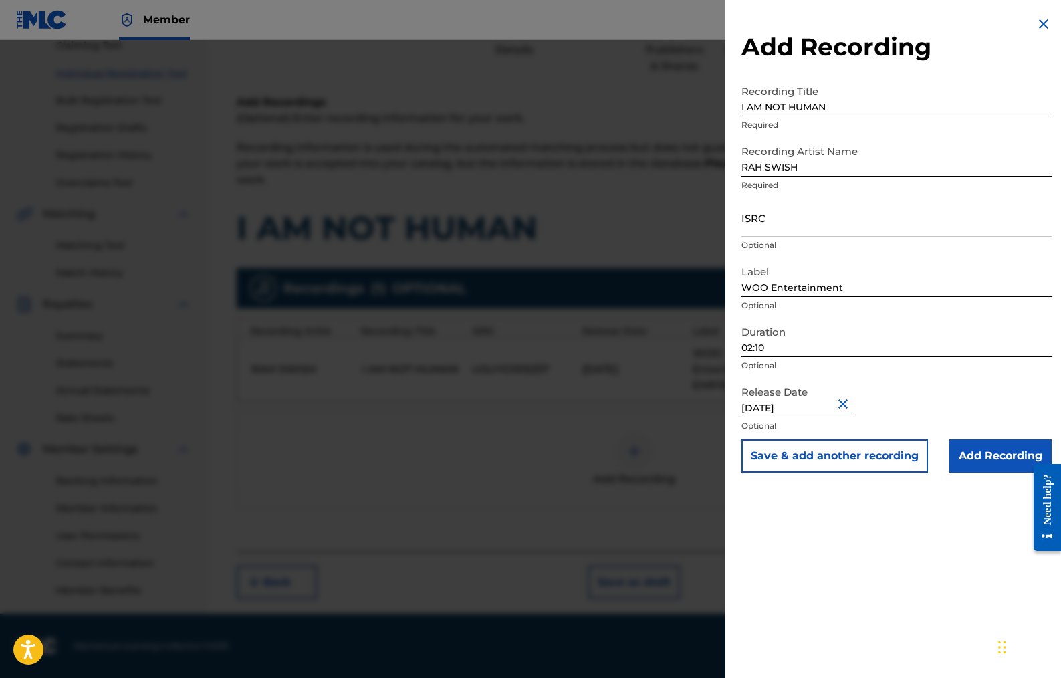
click at [766, 221] on input "ISRC" at bounding box center [897, 218] width 310 height 38
paste input "[URL][DOMAIN_NAME]"
type input "[URL][DOMAIN_NAME]"
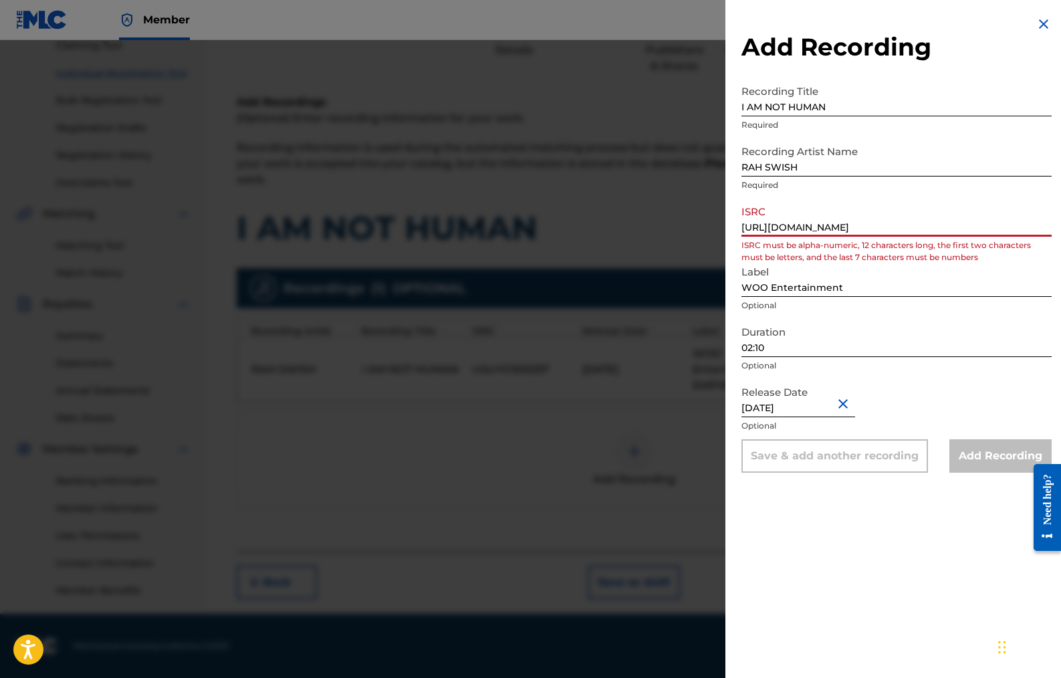
click at [778, 231] on input "[URL][DOMAIN_NAME]" at bounding box center [897, 218] width 310 height 38
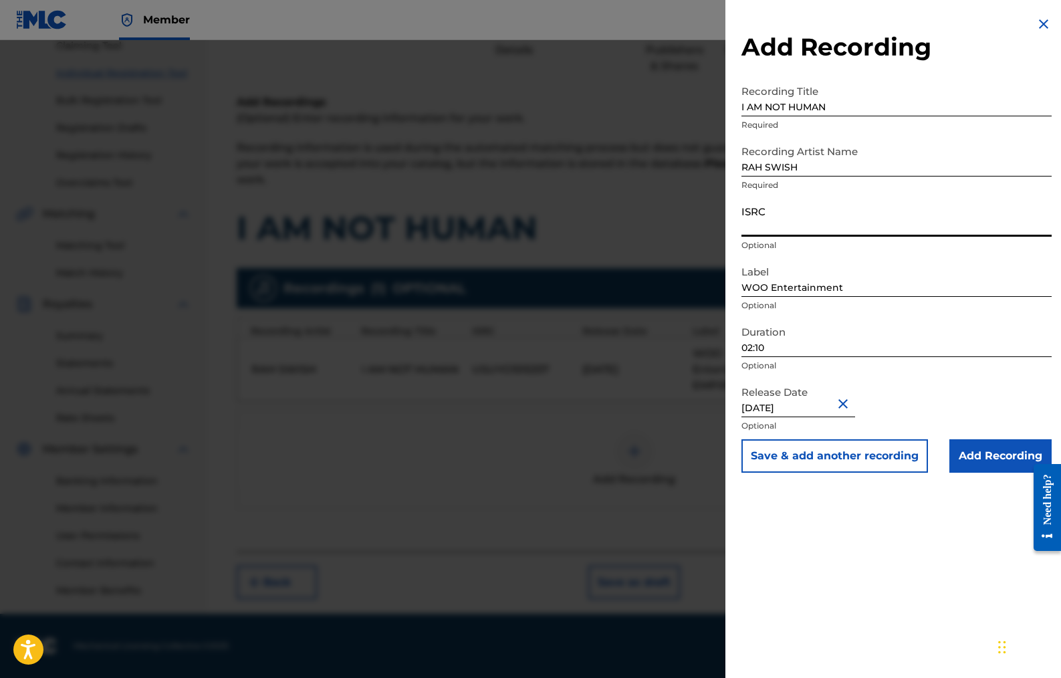
paste input "USUYG1518584"
type input "USUYG1518584"
click at [977, 453] on input "Add Recording" at bounding box center [1001, 455] width 102 height 33
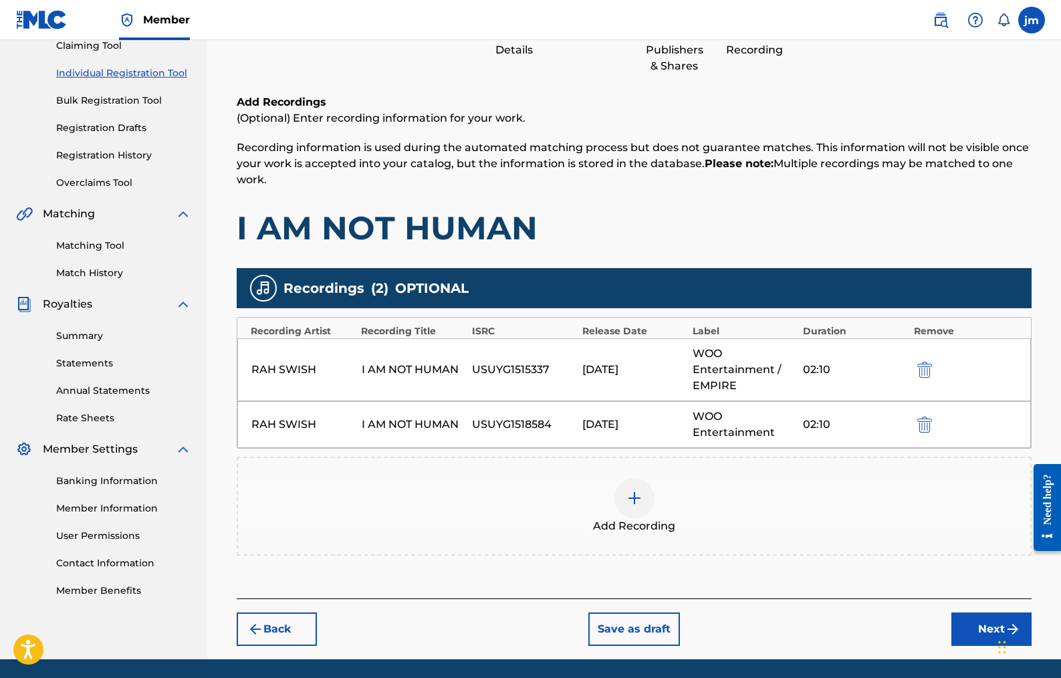
click at [975, 627] on button "Next" at bounding box center [992, 629] width 80 height 33
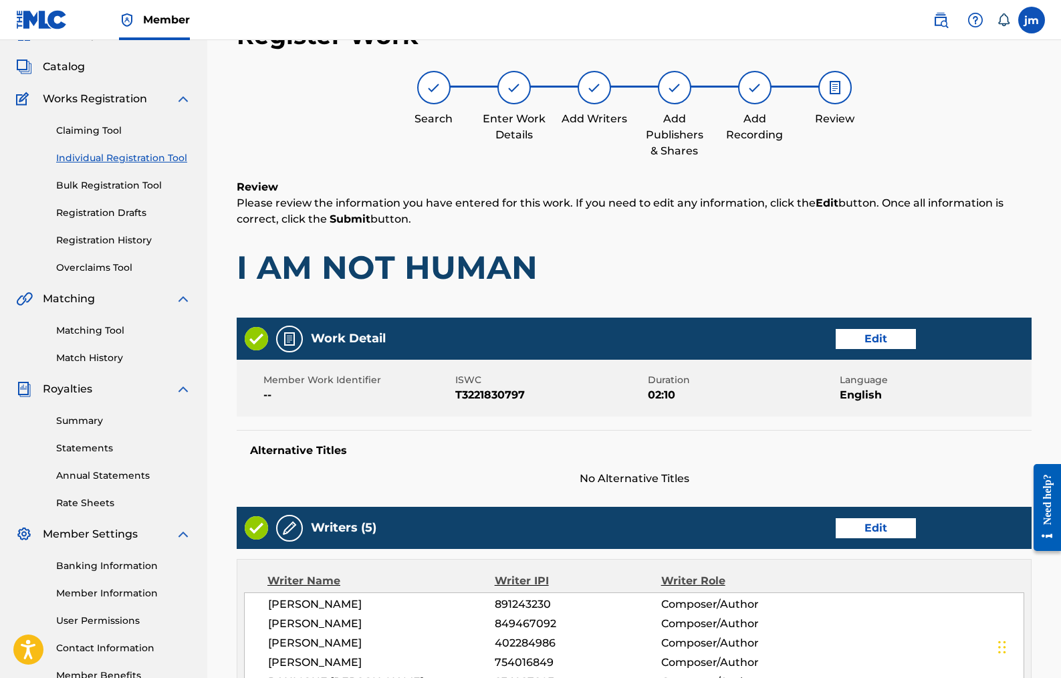
scroll to position [60, 0]
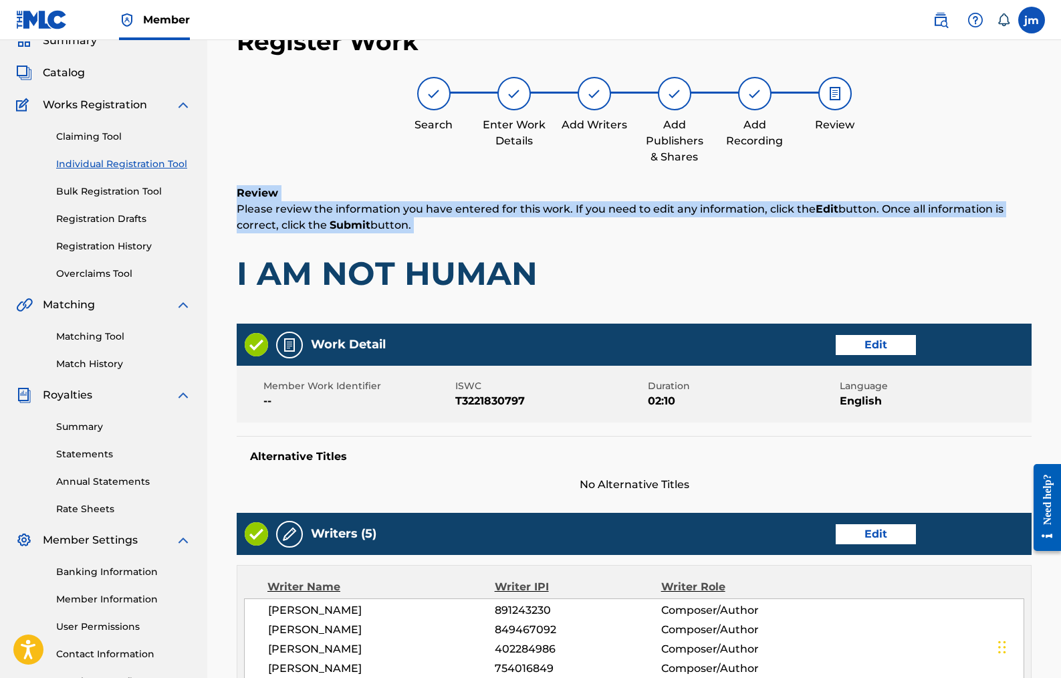
drag, startPoint x: 1061, startPoint y: 183, endPoint x: 1061, endPoint y: 251, distance: 68.2
click at [1061, 251] on div "Register Work Search Enter Work Details Add Writers Add Publishers & Shares Add…" at bounding box center [634, 574] width 854 height 1122
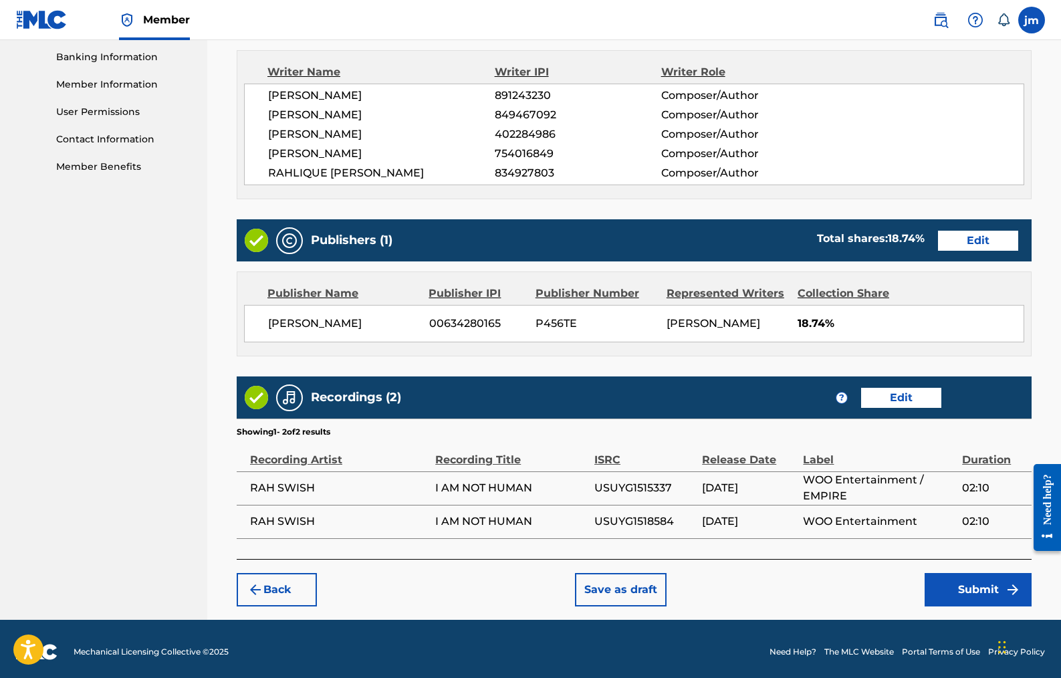
scroll to position [576, 0]
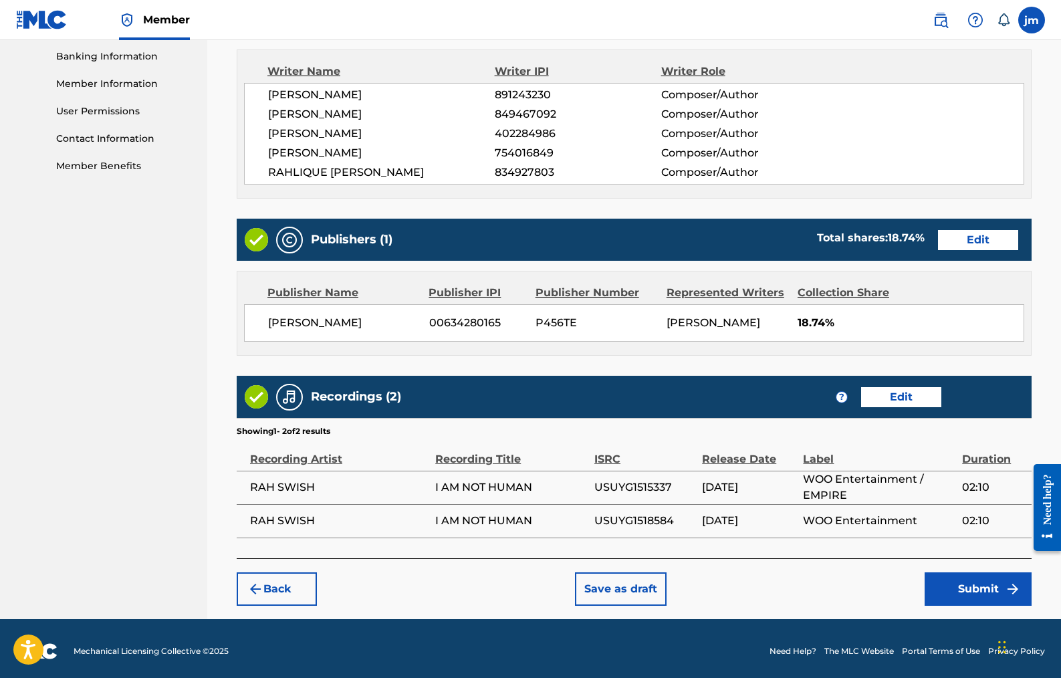
click at [882, 401] on button "Edit" at bounding box center [901, 397] width 80 height 20
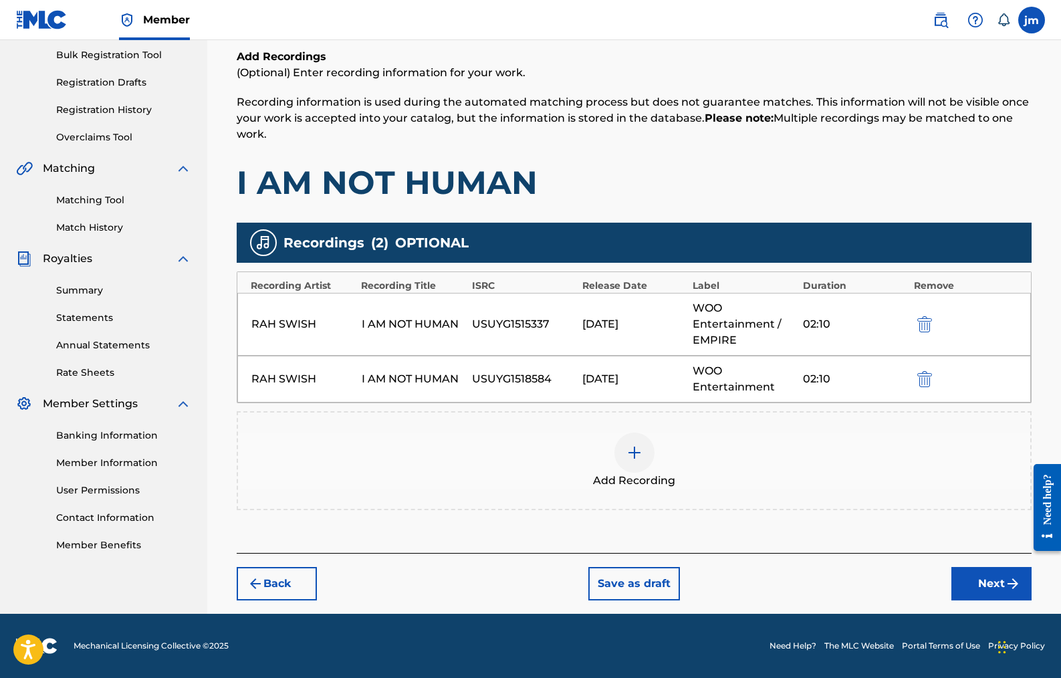
scroll to position [197, 0]
drag, startPoint x: 560, startPoint y: 378, endPoint x: 473, endPoint y: 377, distance: 86.9
click at [473, 377] on div "USUYG1518584" at bounding box center [524, 379] width 104 height 16
copy div "USUYG1518584"
click at [636, 456] on img at bounding box center [635, 453] width 16 height 16
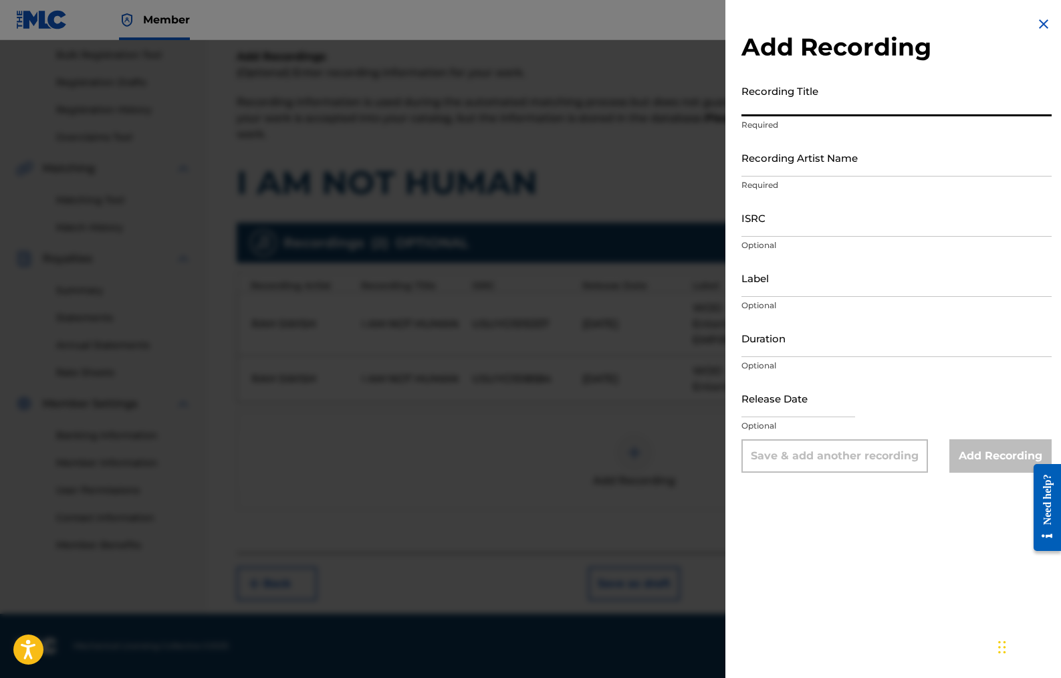
click at [809, 102] on input "Recording Title" at bounding box center [897, 97] width 310 height 38
type input "I AM NOT HUMAN"
click at [792, 168] on input "Recording Artist Name" at bounding box center [897, 157] width 310 height 38
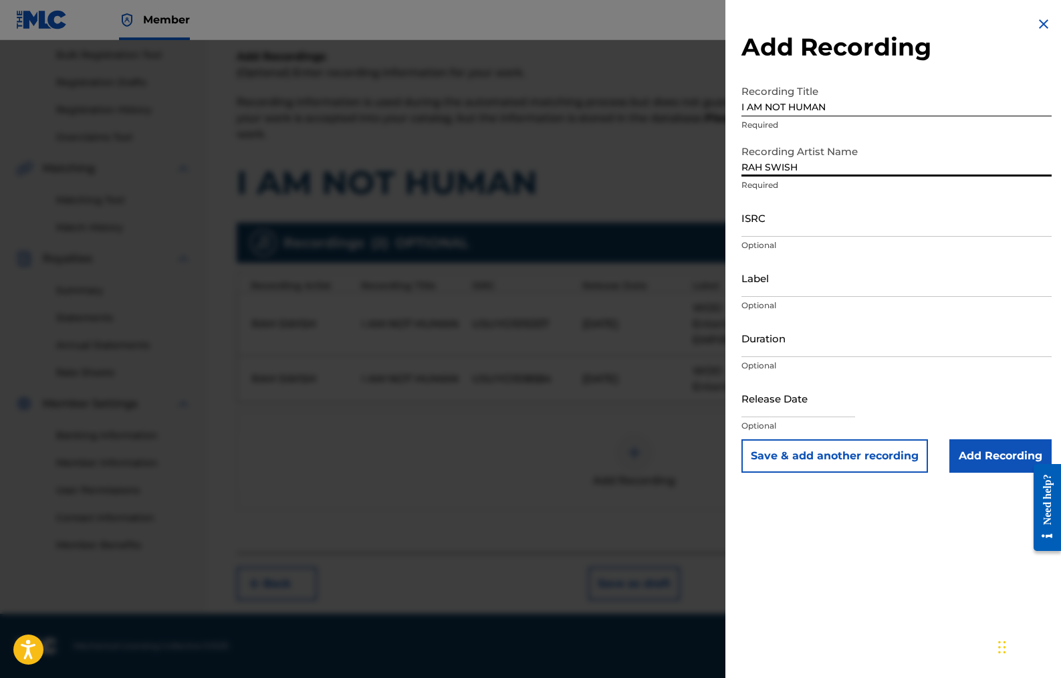
type input "RAH SWISH"
click at [770, 221] on input "ISRC" at bounding box center [897, 218] width 310 height 38
paste input "USUYG1518584"
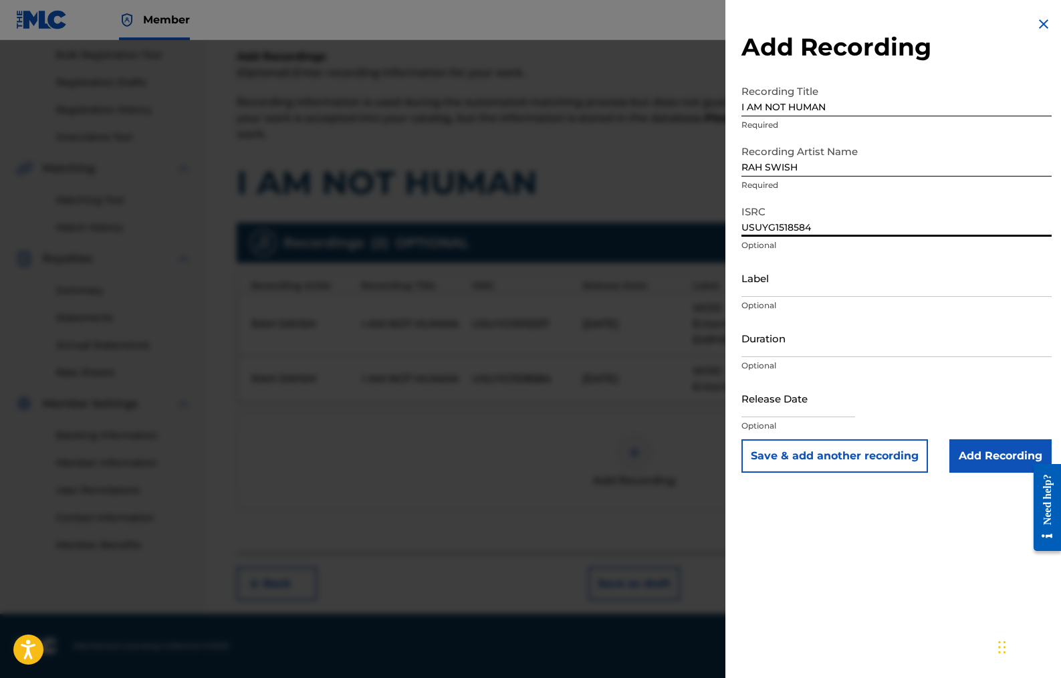
type input "USUYG1518584"
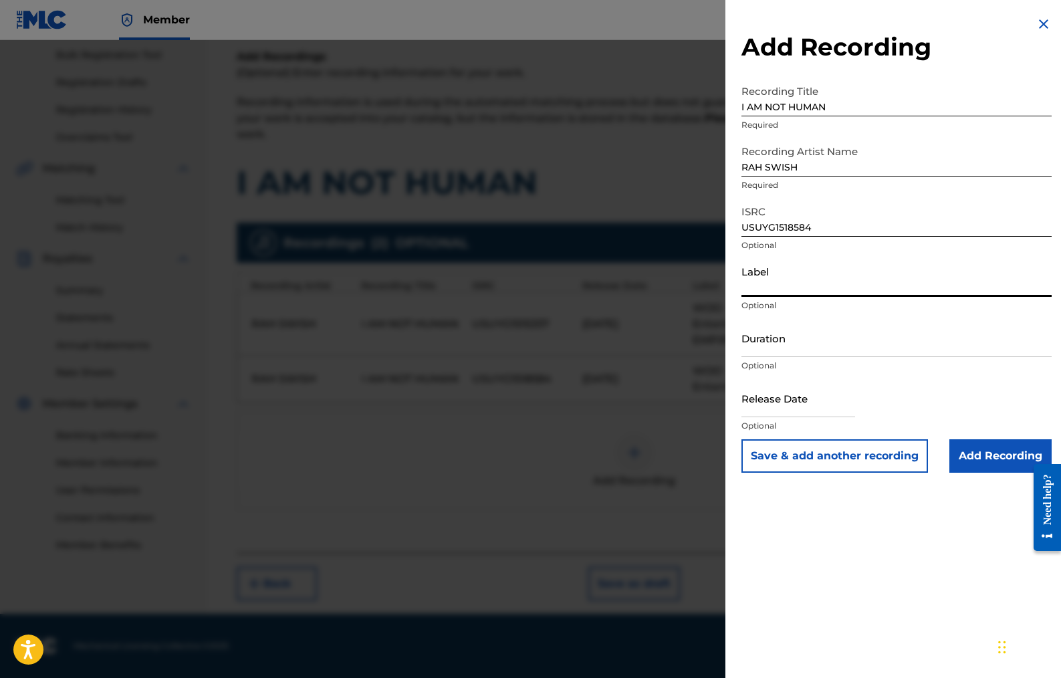
click at [769, 283] on input "Label" at bounding box center [897, 278] width 310 height 38
type input "WOO Entertainment / EMPIRE"
click at [758, 347] on input "Duration" at bounding box center [897, 338] width 310 height 38
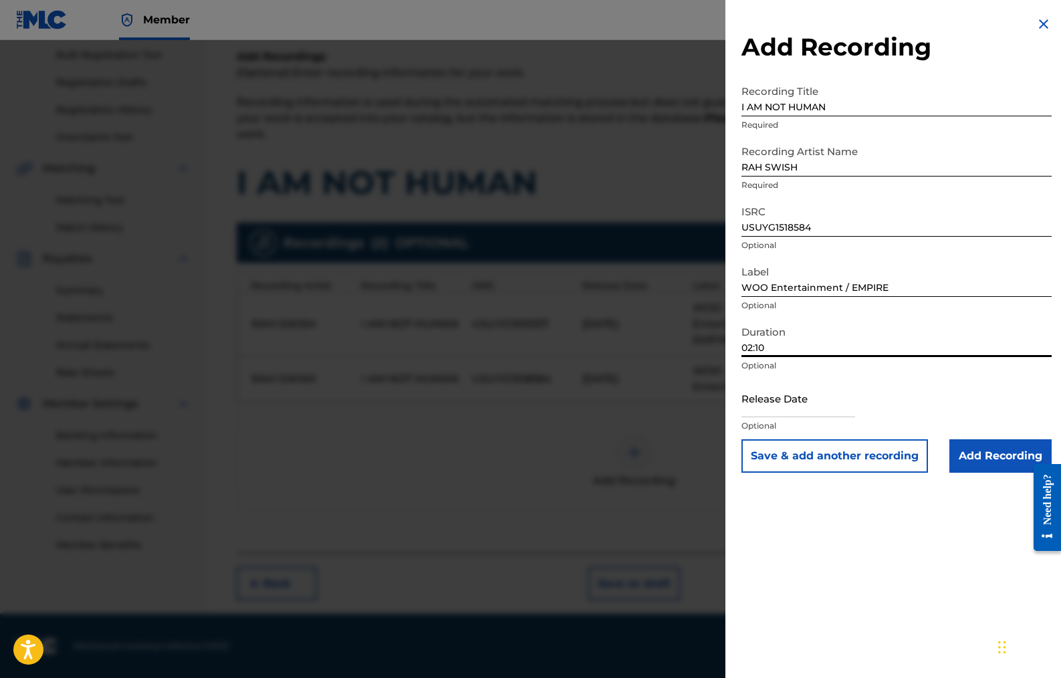
type input "02:10"
click at [759, 405] on input "text" at bounding box center [799, 398] width 114 height 38
select select "7"
select select "2025"
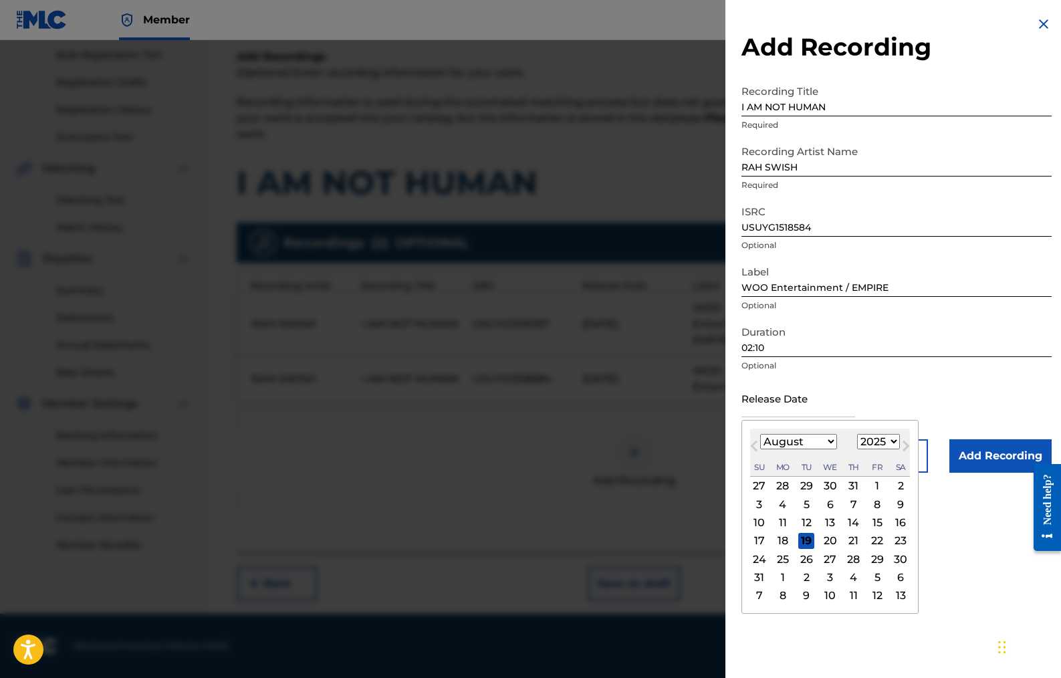
select select "4"
select select "2024"
click at [869, 540] on div "24" at bounding box center [877, 541] width 16 height 16
type input "[DATE]"
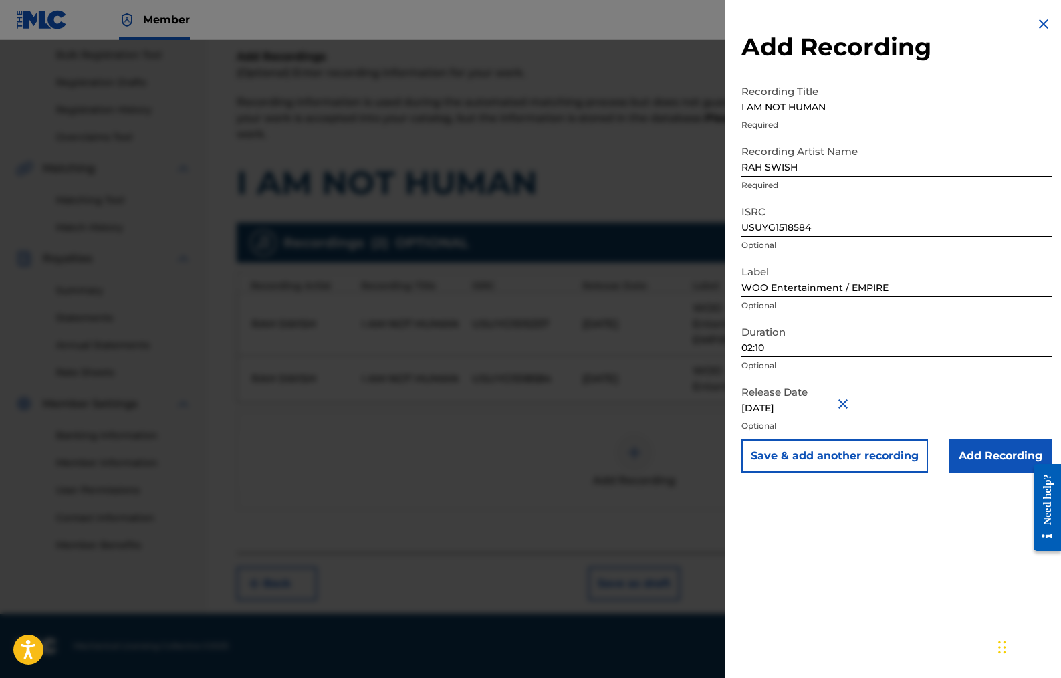
click at [972, 460] on input "Add Recording" at bounding box center [1001, 455] width 102 height 33
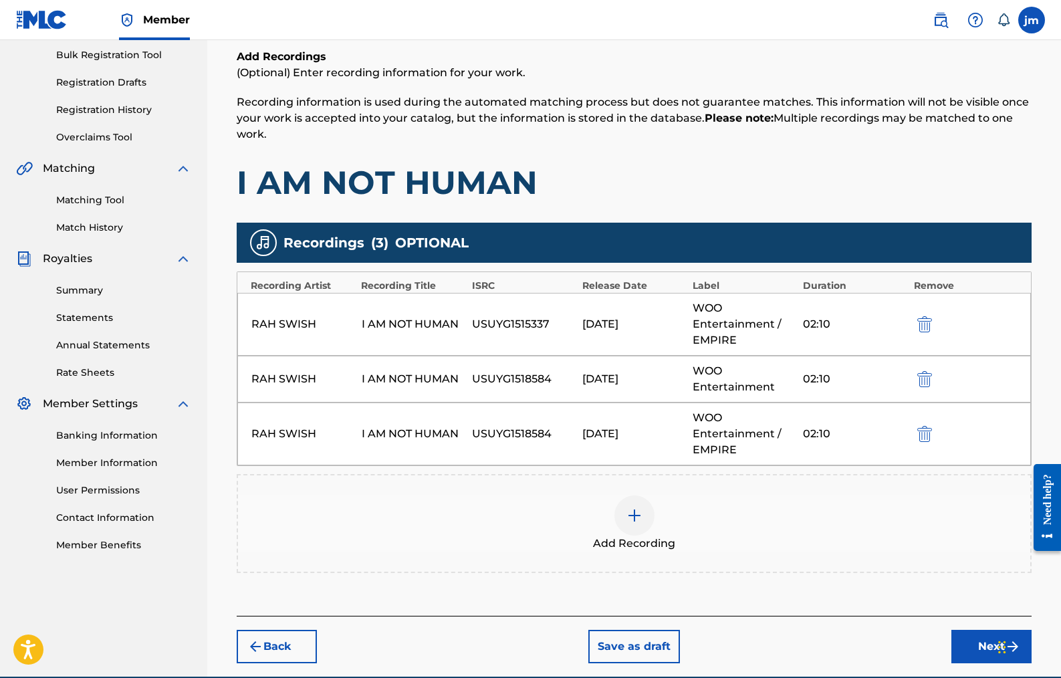
click at [921, 376] on img "submit" at bounding box center [925, 379] width 15 height 16
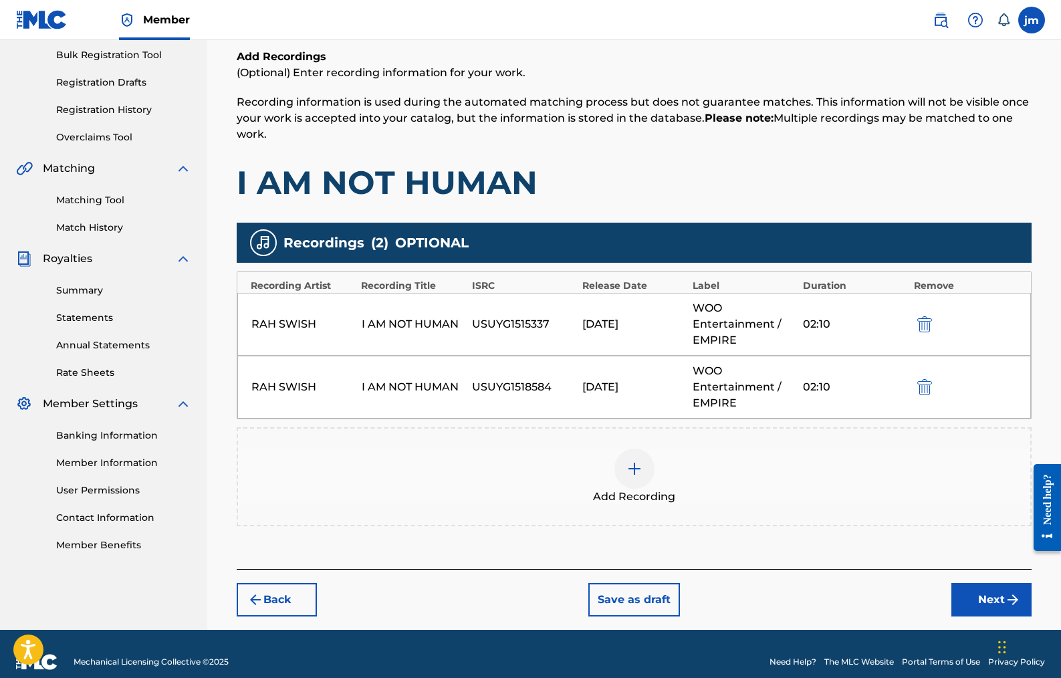
click at [960, 591] on button "Next" at bounding box center [992, 599] width 80 height 33
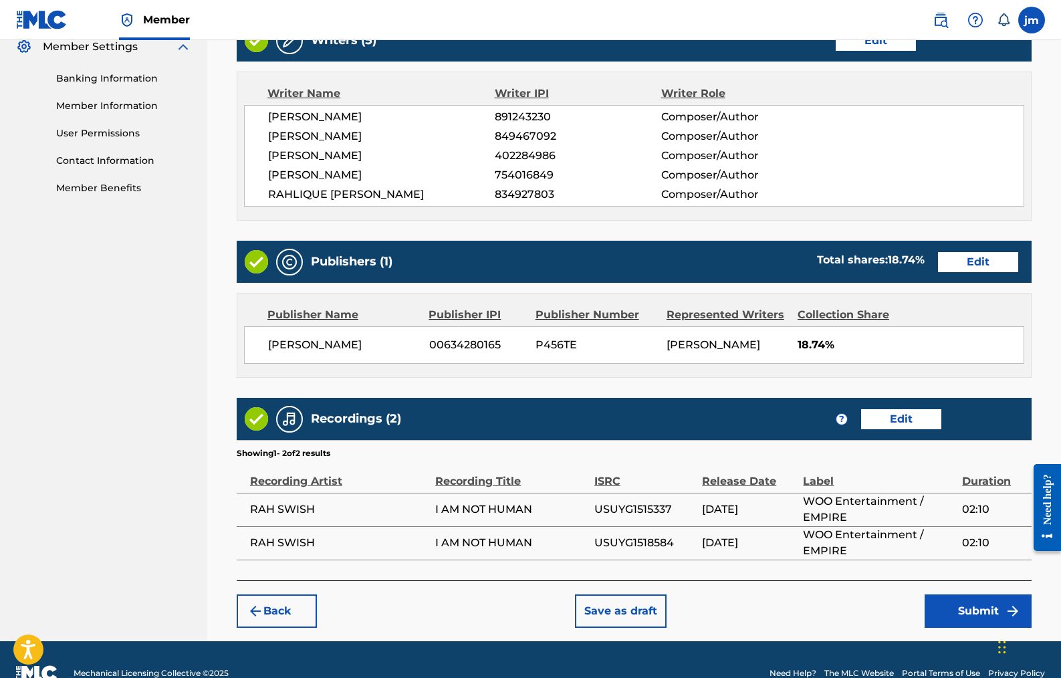
scroll to position [580, 0]
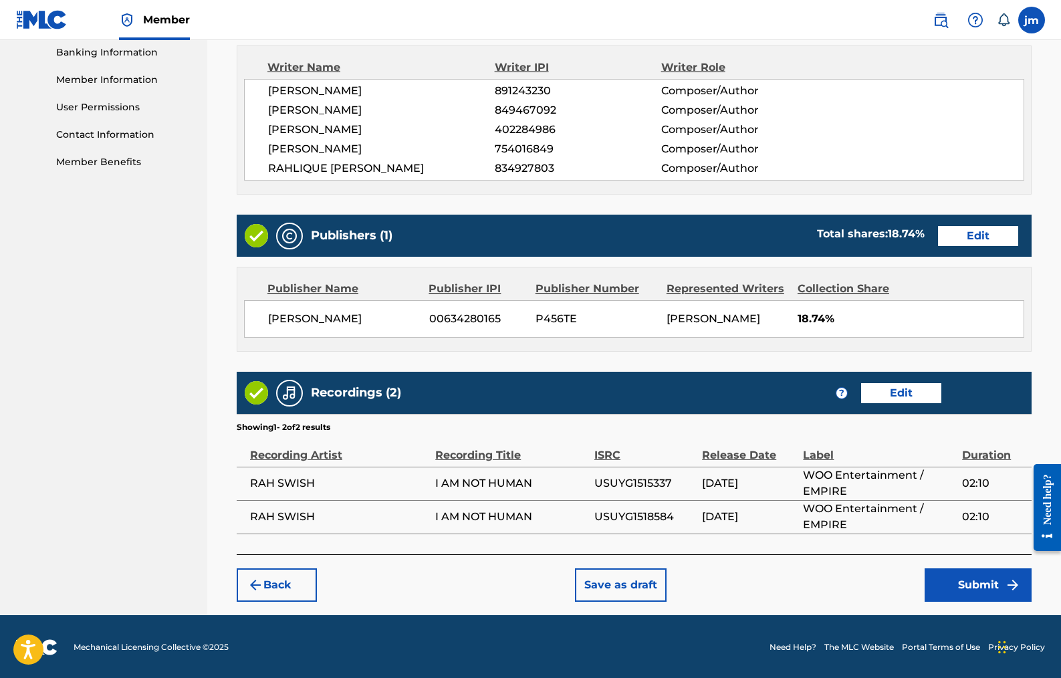
click at [952, 588] on button "Submit" at bounding box center [978, 584] width 107 height 33
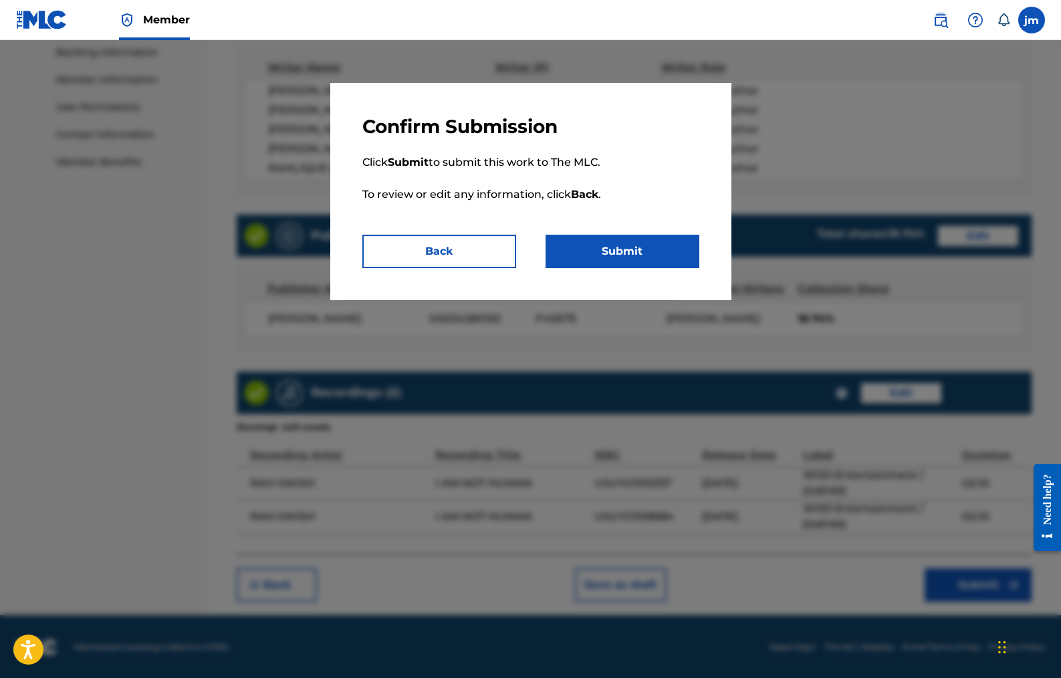
click at [646, 240] on button "Submit" at bounding box center [623, 251] width 154 height 33
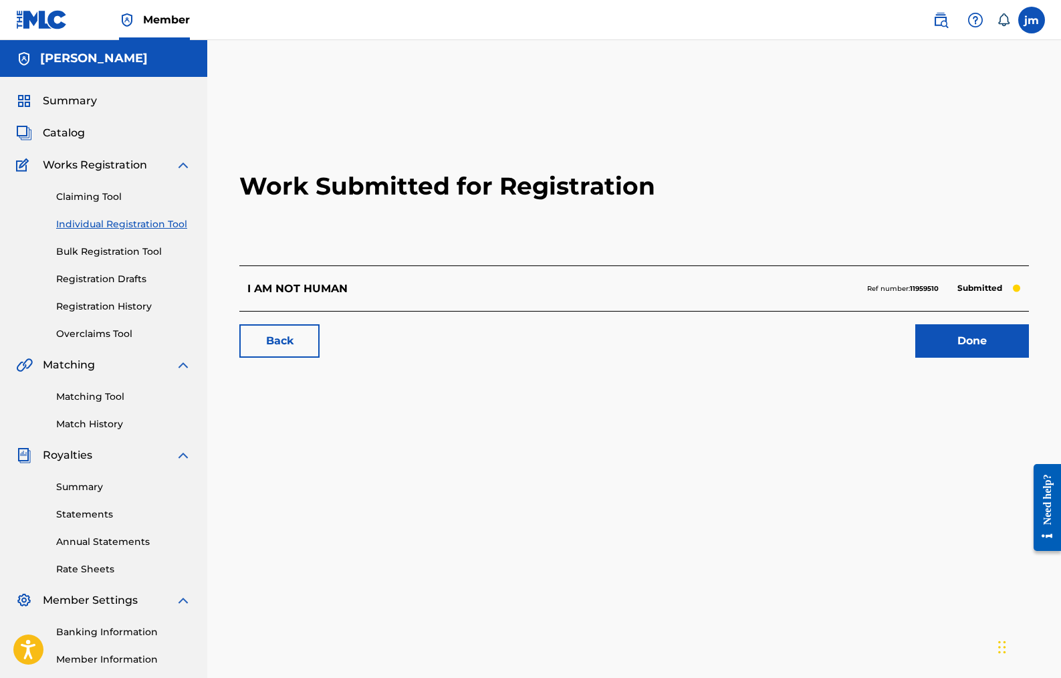
click at [82, 543] on link "Annual Statements" at bounding box center [123, 542] width 135 height 14
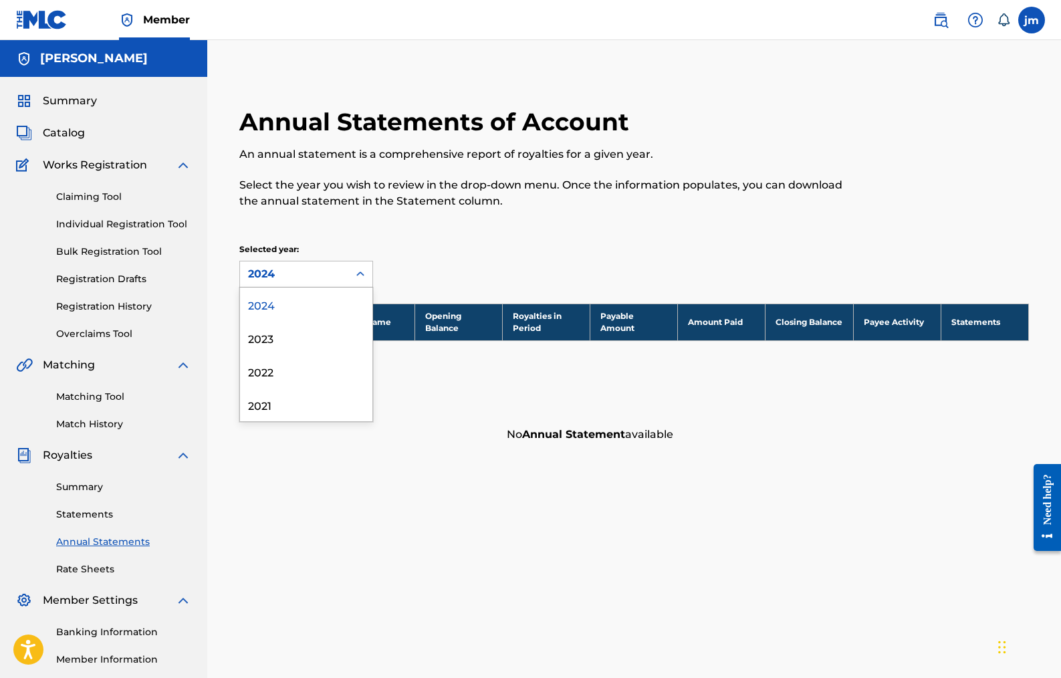
click at [350, 272] on div at bounding box center [360, 274] width 24 height 24
click at [299, 337] on div "2023" at bounding box center [306, 337] width 132 height 33
click at [91, 515] on link "Statements" at bounding box center [123, 515] width 135 height 14
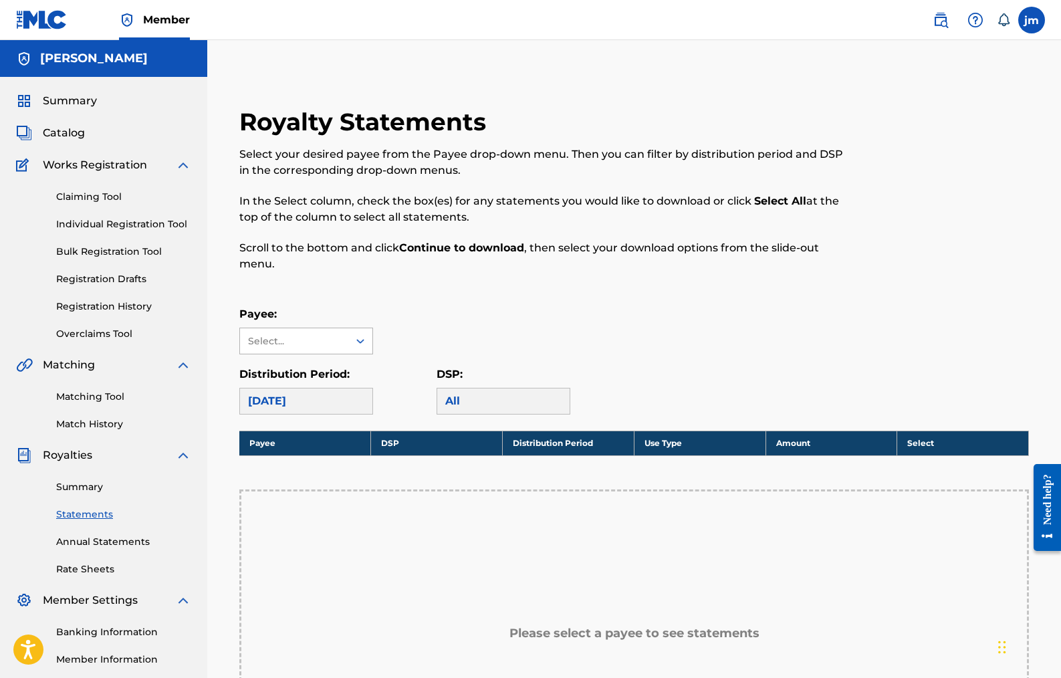
click at [356, 340] on icon at bounding box center [360, 340] width 13 height 13
click at [338, 366] on div "[PERSON_NAME]" at bounding box center [306, 370] width 132 height 33
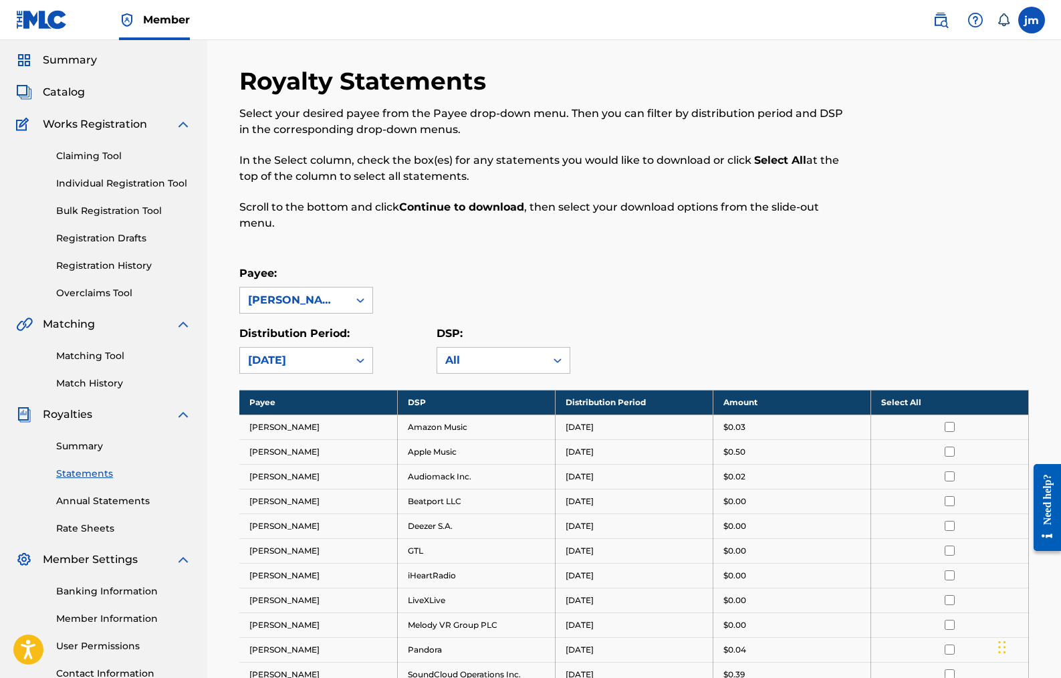
scroll to position [20, 0]
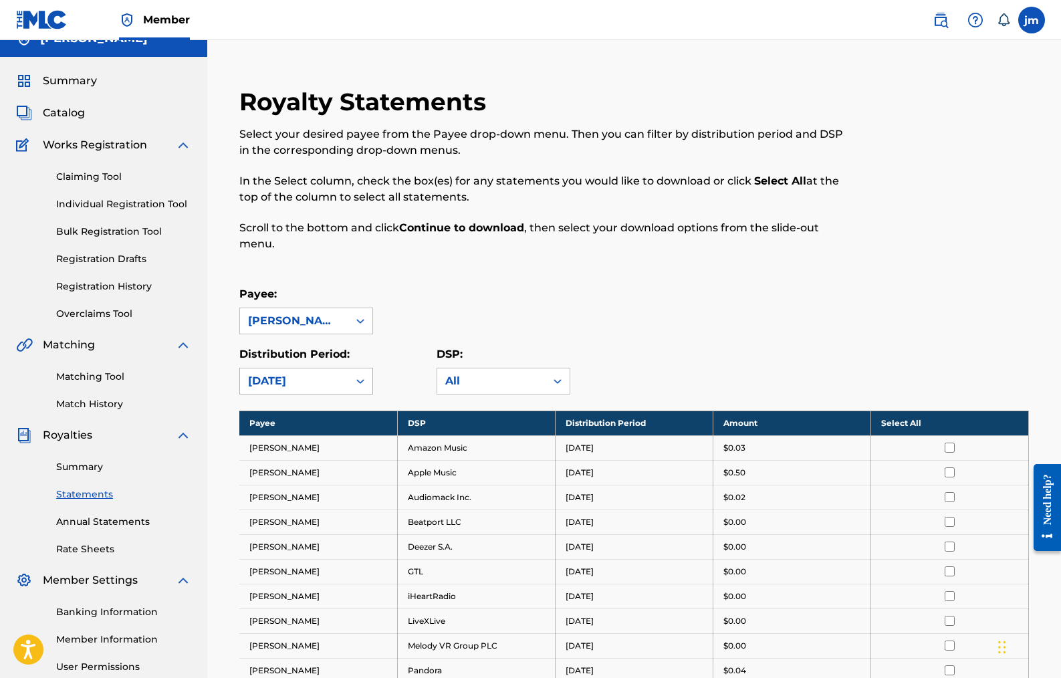
click at [338, 377] on div "[DATE]" at bounding box center [294, 381] width 92 height 16
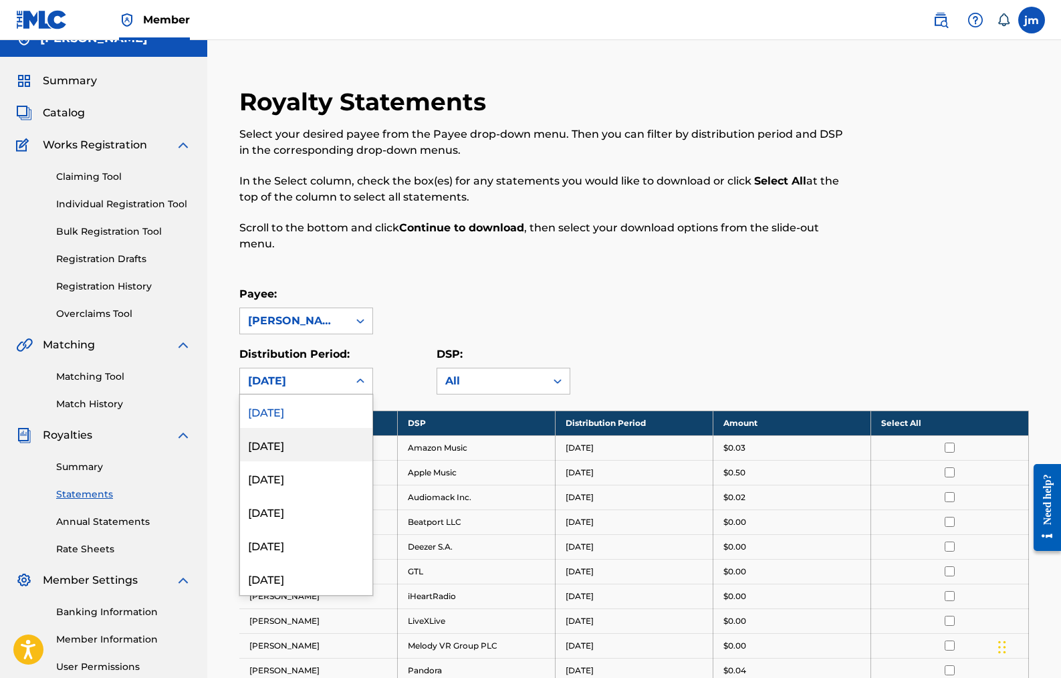
click at [299, 443] on div "[DATE]" at bounding box center [306, 444] width 132 height 33
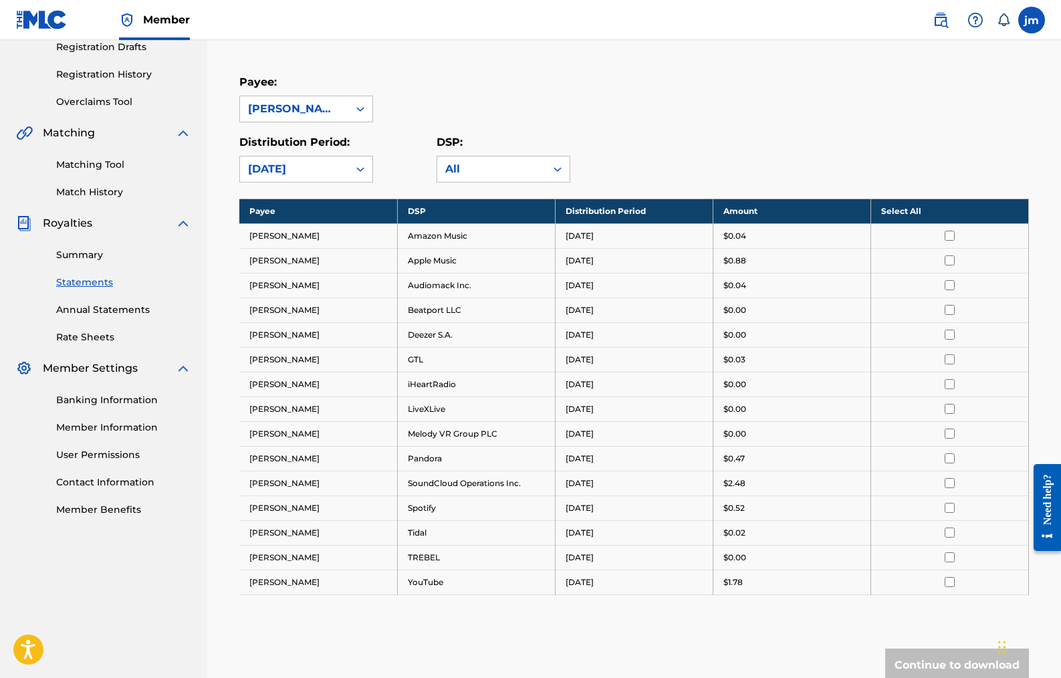
scroll to position [231, 0]
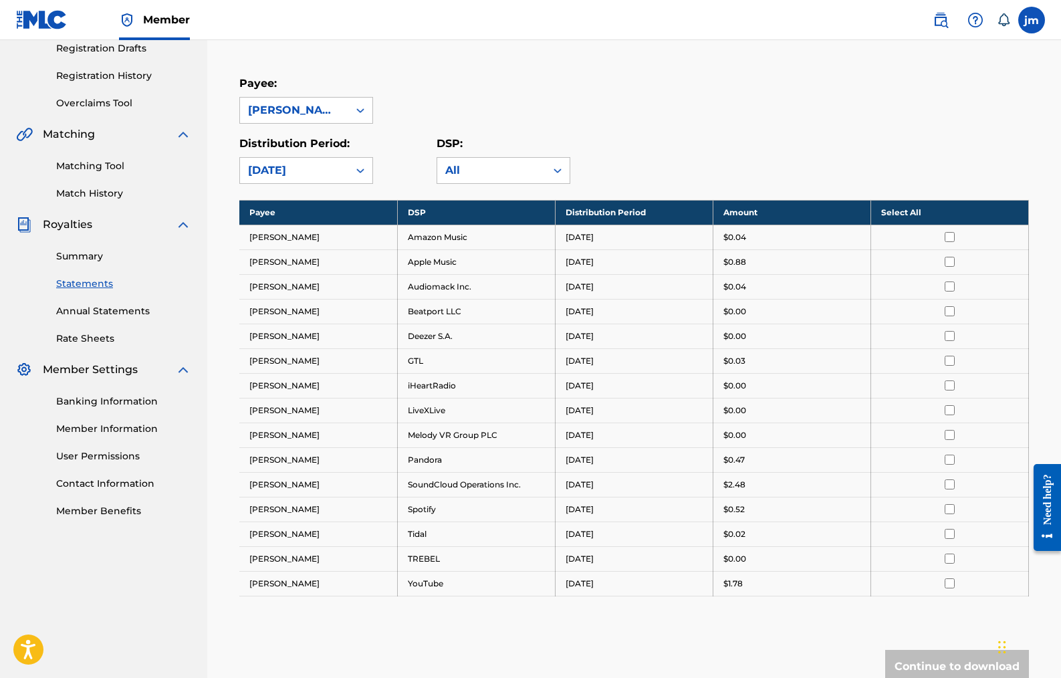
click at [340, 167] on div "[DATE]" at bounding box center [294, 171] width 92 height 16
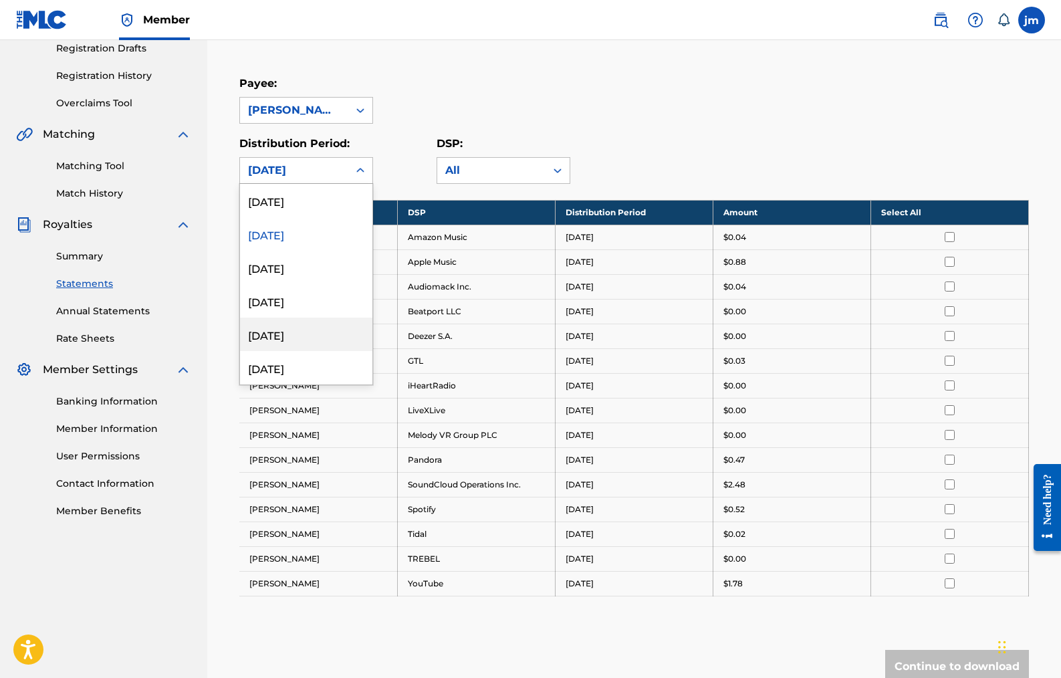
click at [282, 338] on div "[DATE]" at bounding box center [306, 334] width 132 height 33
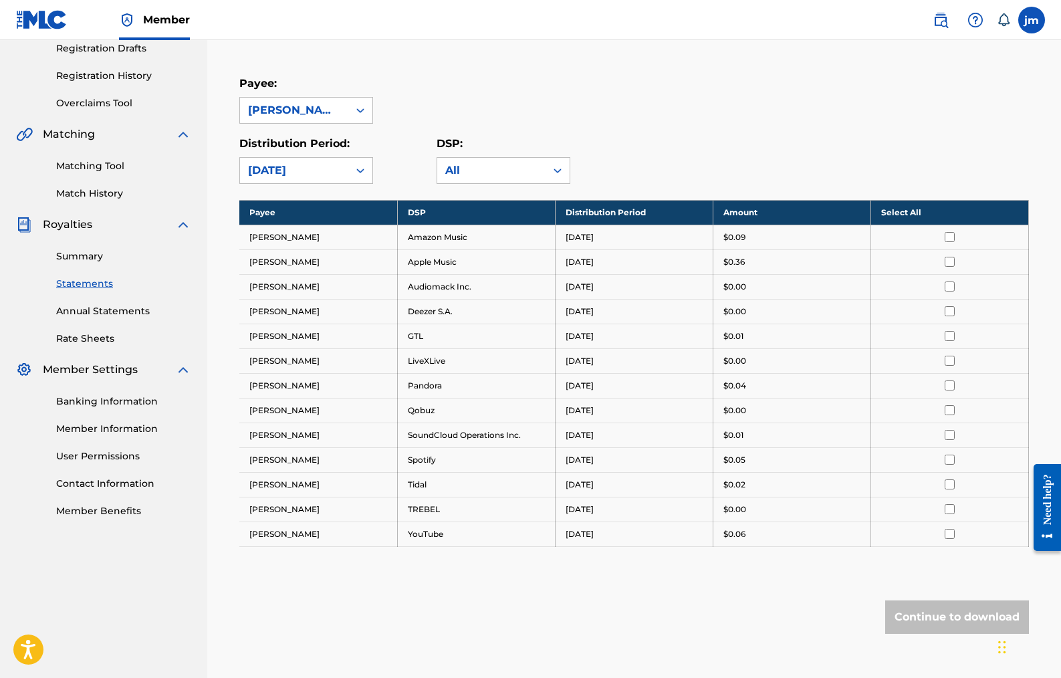
click at [346, 161] on div "[DATE]" at bounding box center [294, 170] width 108 height 25
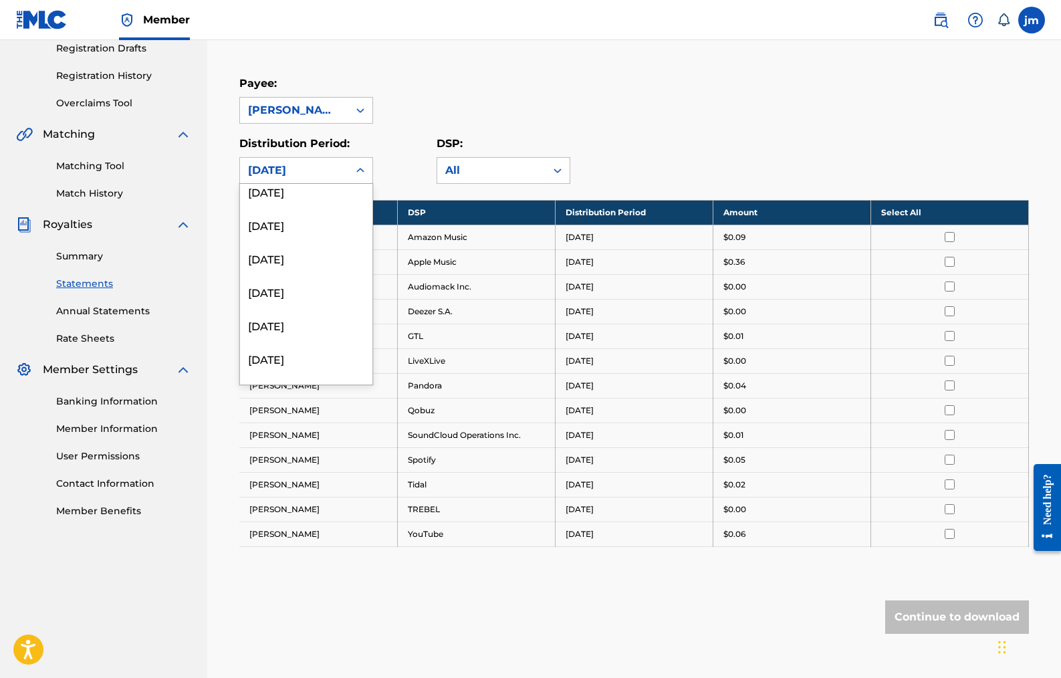
scroll to position [1146, 0]
click at [298, 258] on div "[DATE]" at bounding box center [306, 257] width 132 height 33
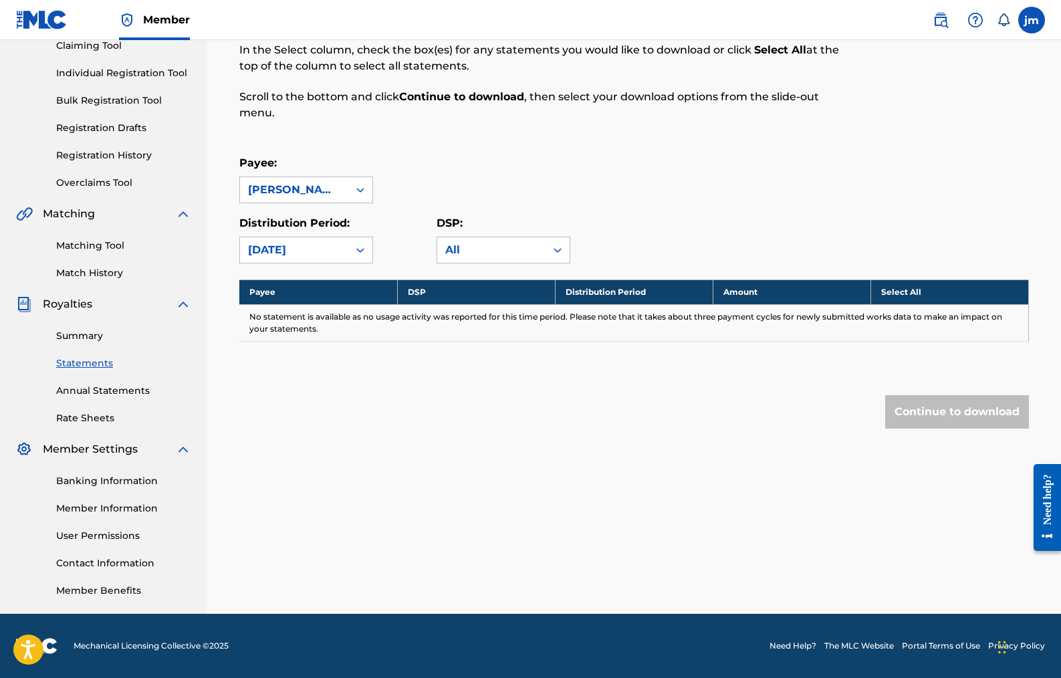
scroll to position [151, 0]
click at [354, 247] on div at bounding box center [360, 250] width 24 height 24
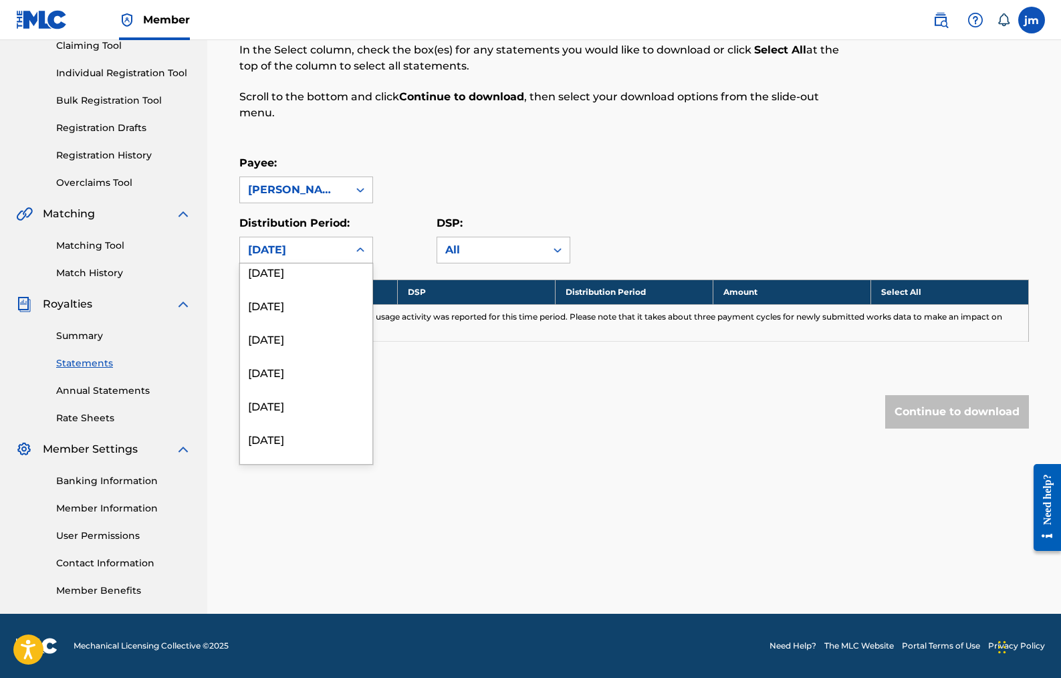
scroll to position [532, 0]
click at [266, 323] on div "[DATE]" at bounding box center [306, 316] width 132 height 33
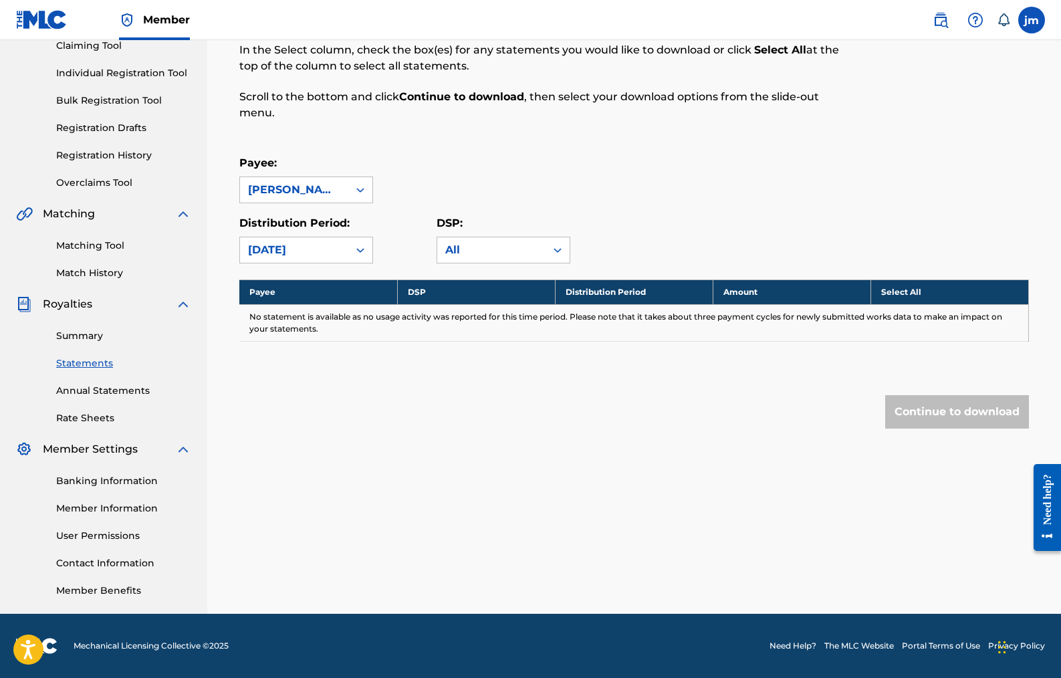
click at [401, 125] on div "Royalty Statements Select your desired payee from the Payee drop-down menu. The…" at bounding box center [543, 46] width 608 height 181
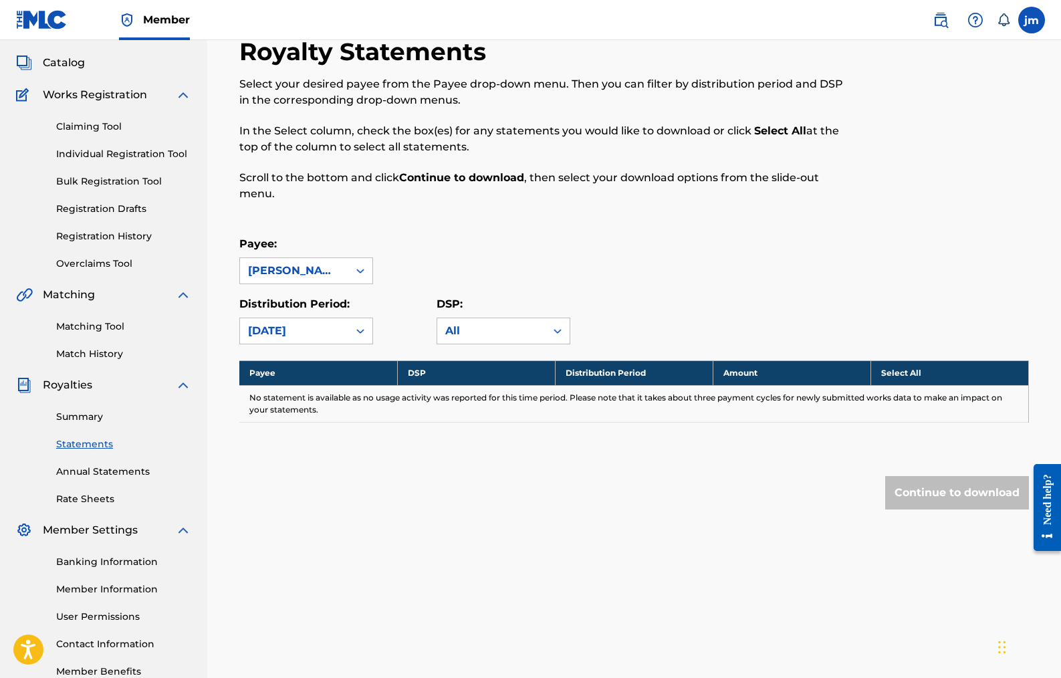
scroll to position [0, 0]
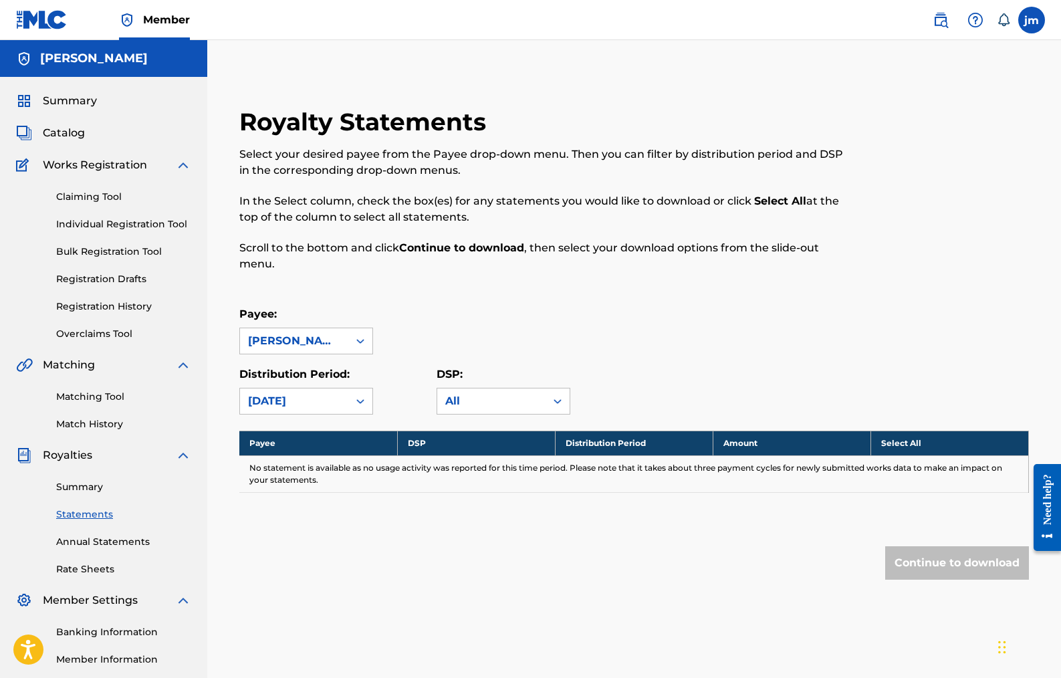
click at [64, 134] on span "Catalog" at bounding box center [64, 133] width 42 height 16
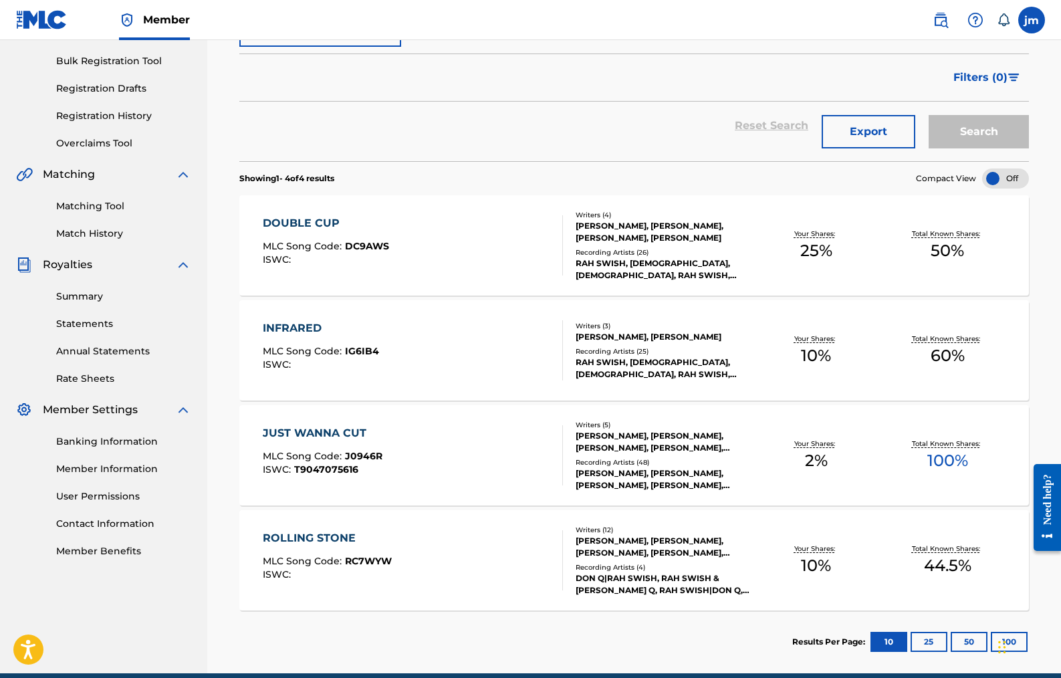
scroll to position [191, 0]
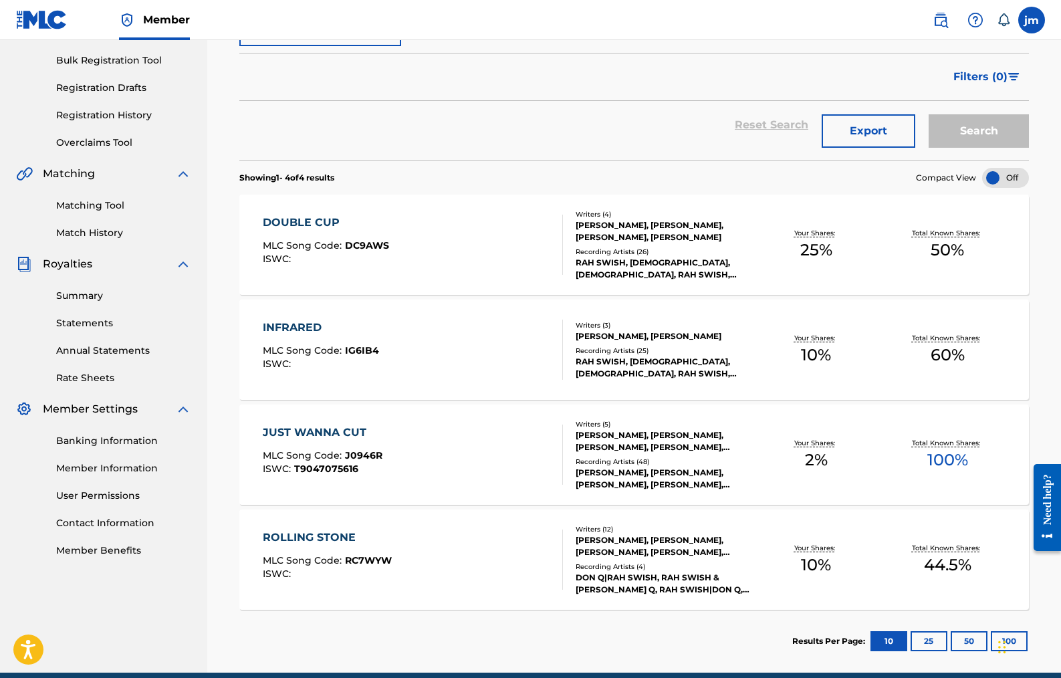
click at [427, 243] on div "DOUBLE CUP MLC Song Code : DC9AWS ISWC :" at bounding box center [413, 245] width 300 height 60
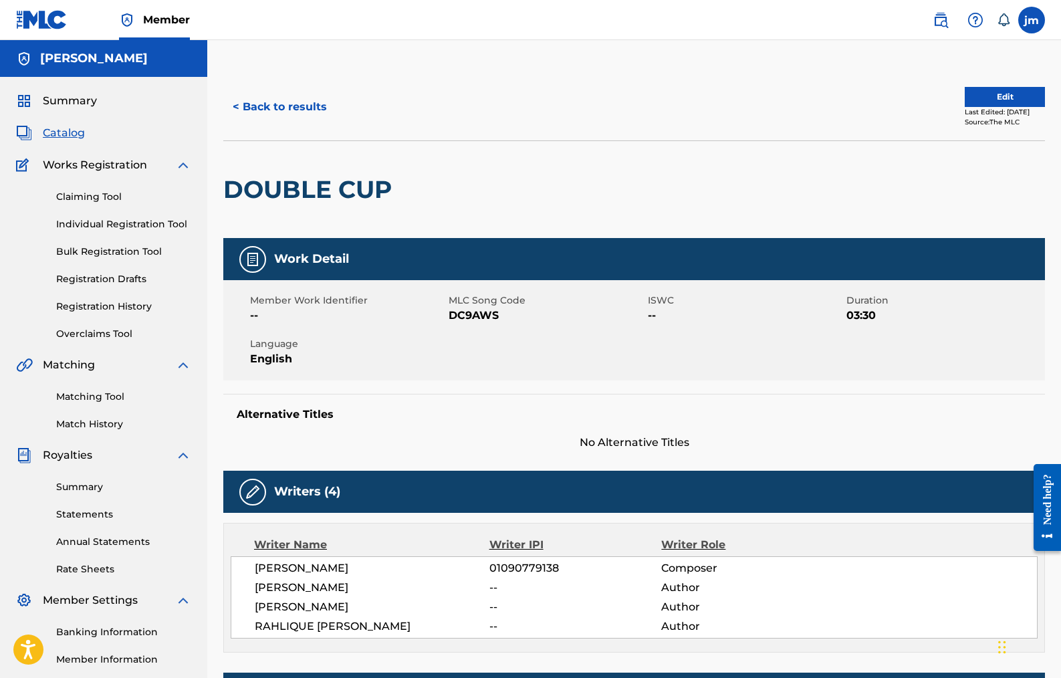
click at [995, 96] on button "Edit" at bounding box center [1005, 97] width 80 height 20
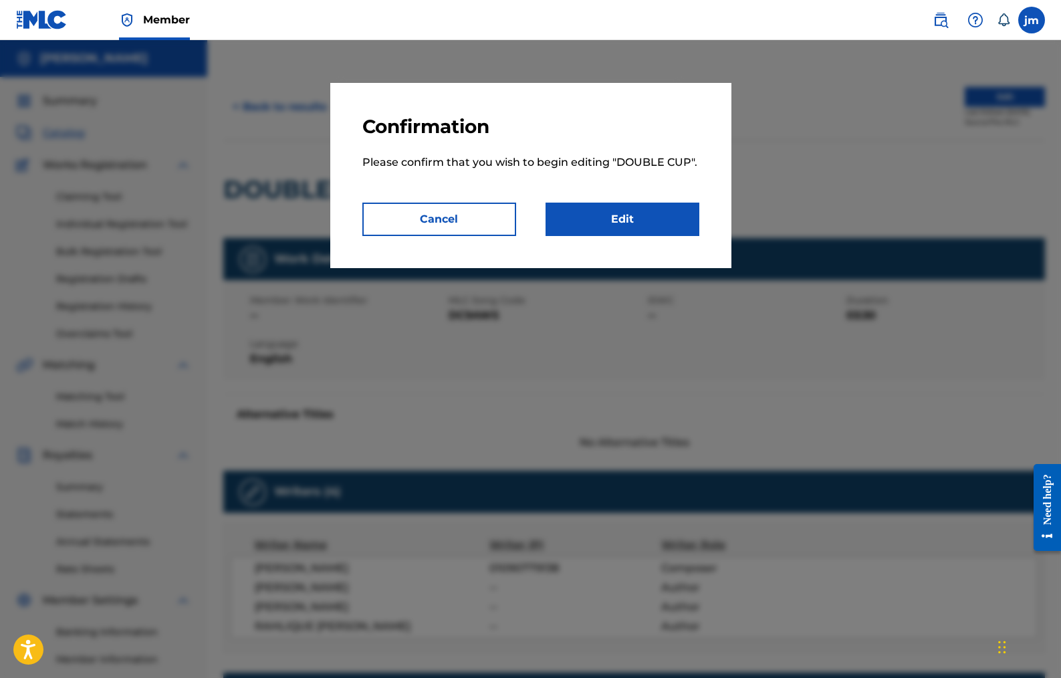
click at [663, 205] on link "Edit" at bounding box center [623, 219] width 154 height 33
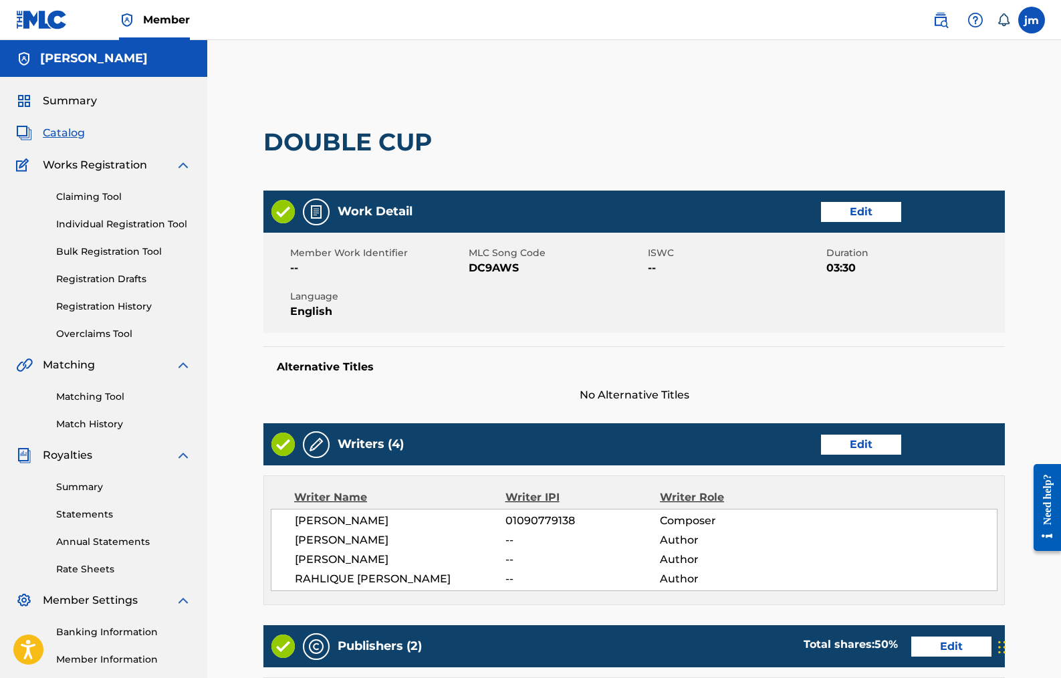
click at [74, 98] on span "Summary" at bounding box center [70, 101] width 54 height 16
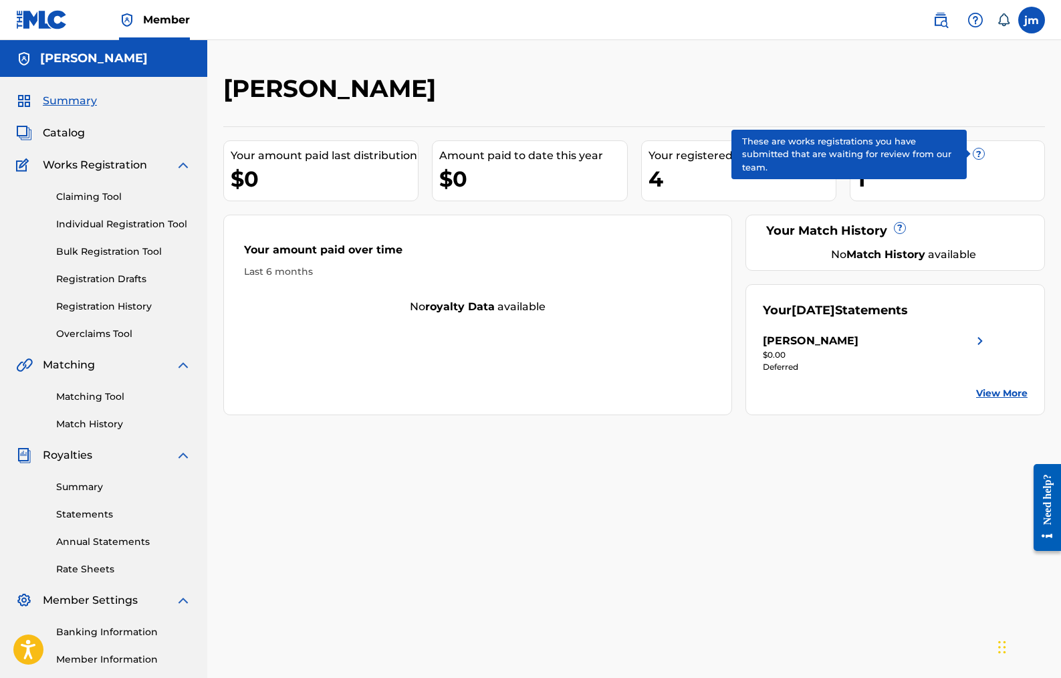
click at [983, 149] on span "?" at bounding box center [979, 153] width 11 height 11
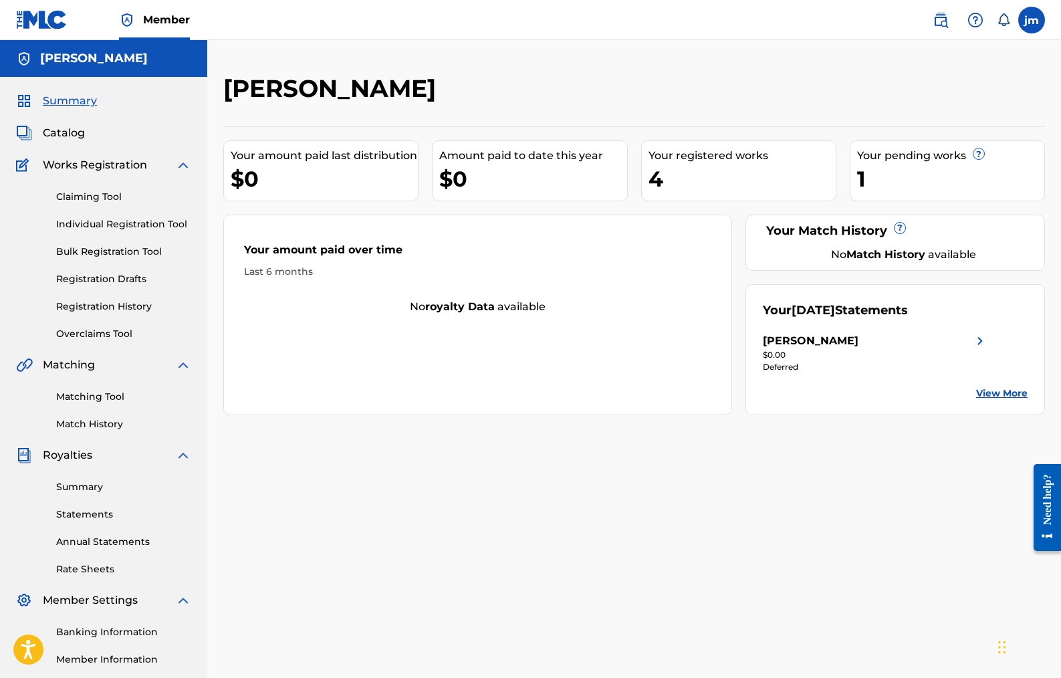
click at [56, 128] on span "Catalog" at bounding box center [64, 133] width 42 height 16
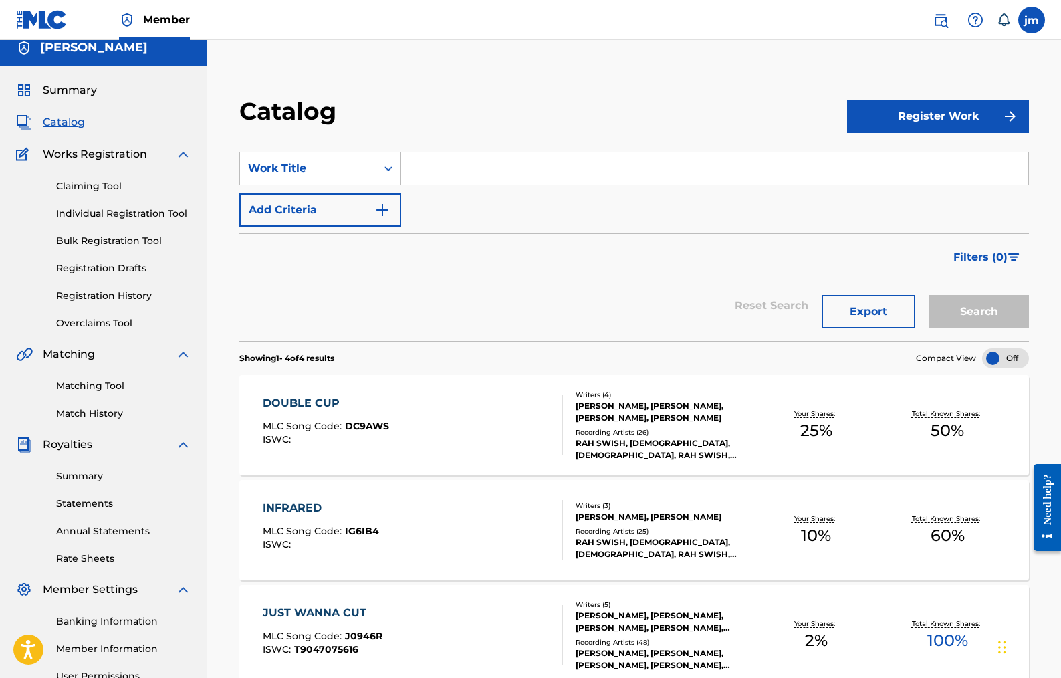
scroll to position [12, 0]
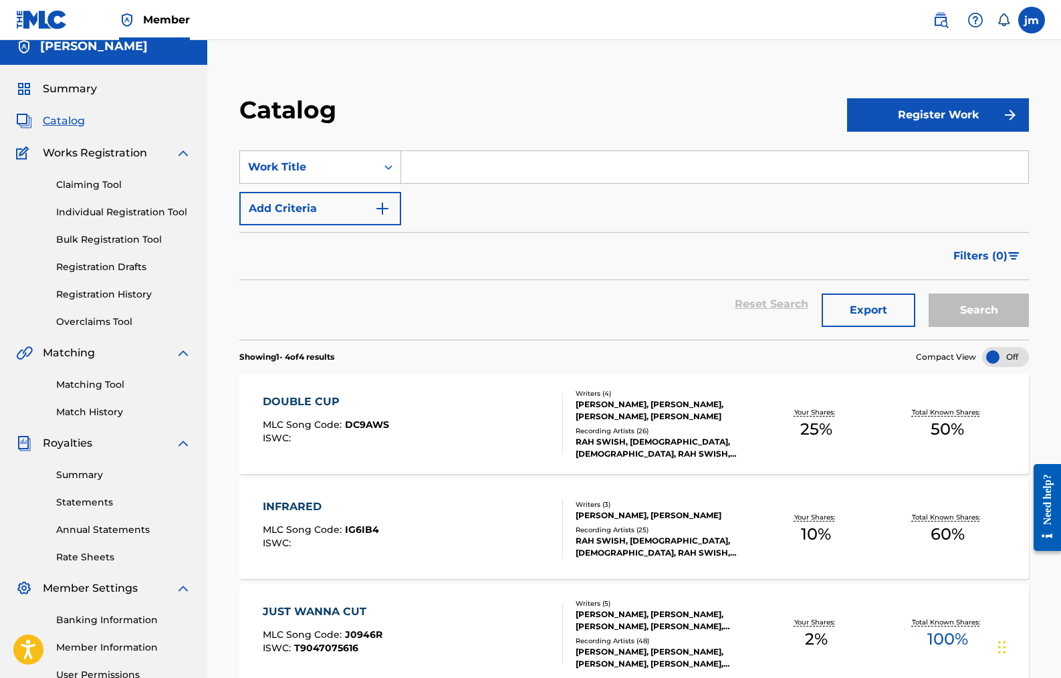
click at [88, 206] on link "Individual Registration Tool" at bounding box center [123, 212] width 135 height 14
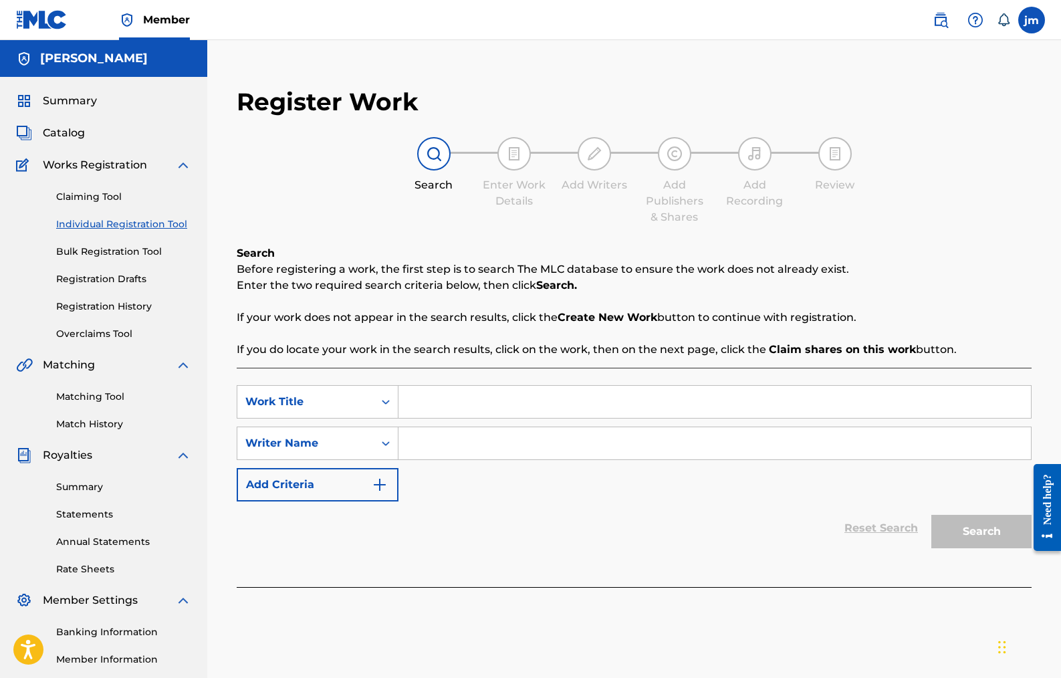
click at [361, 492] on button "Add Criteria" at bounding box center [318, 484] width 162 height 33
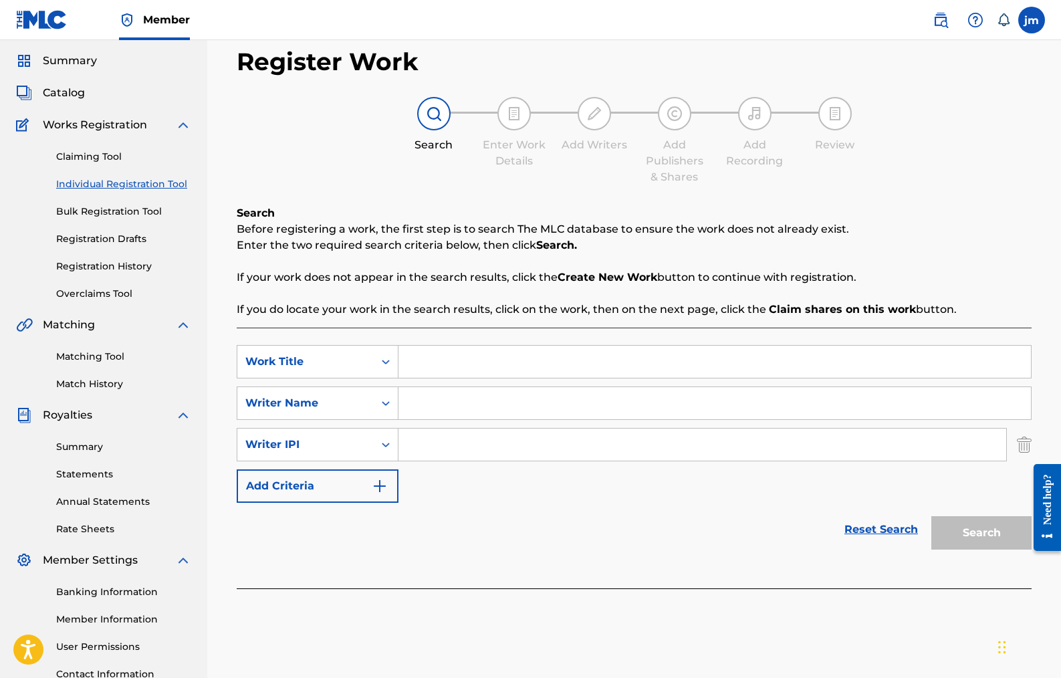
scroll to position [33, 0]
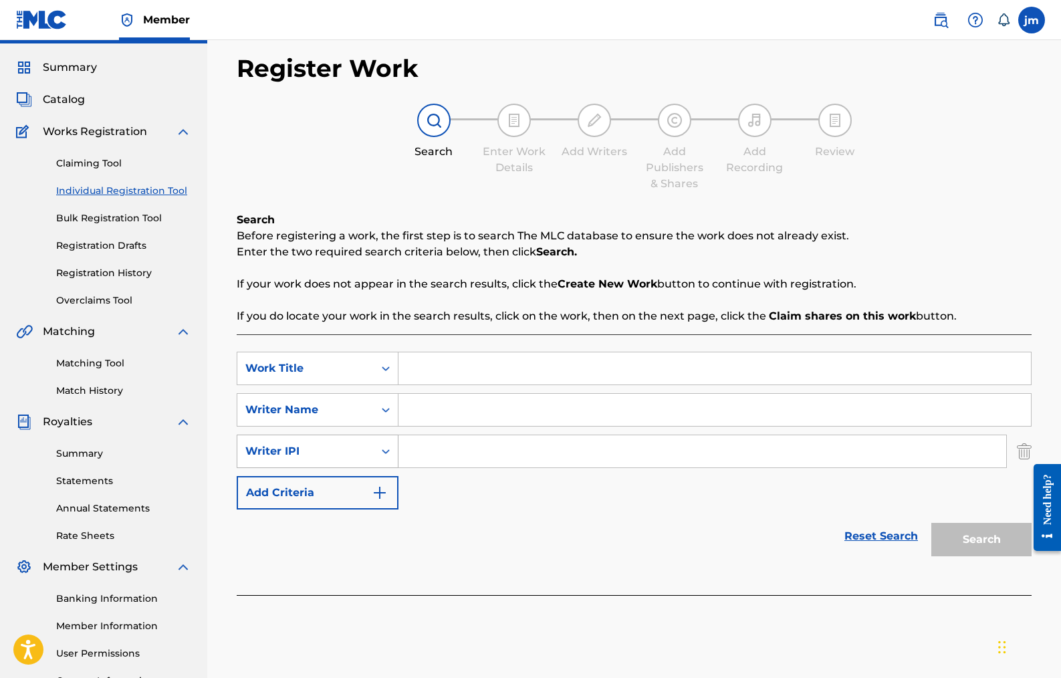
click at [381, 449] on icon "Search Form" at bounding box center [385, 451] width 13 height 13
click at [477, 512] on div "Reset Search Search" at bounding box center [634, 537] width 795 height 54
click at [461, 371] on input "Search Form" at bounding box center [715, 368] width 633 height 32
paste input "CHEAT CODE"
type input "CHEAT CODE"
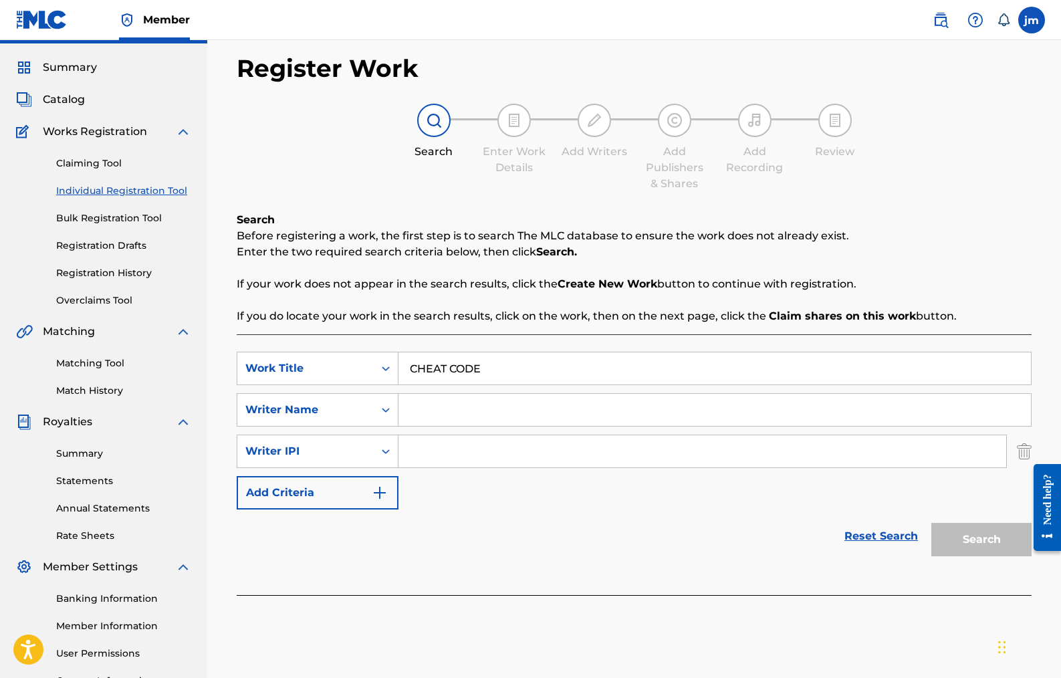
click at [499, 409] on input "Search Form" at bounding box center [715, 410] width 633 height 32
type input "[PERSON_NAME]"
click at [980, 530] on div "Search" at bounding box center [978, 537] width 107 height 54
click at [1027, 456] on div at bounding box center [1042, 507] width 37 height 114
click at [1024, 447] on img "Search Form" at bounding box center [1024, 451] width 15 height 33
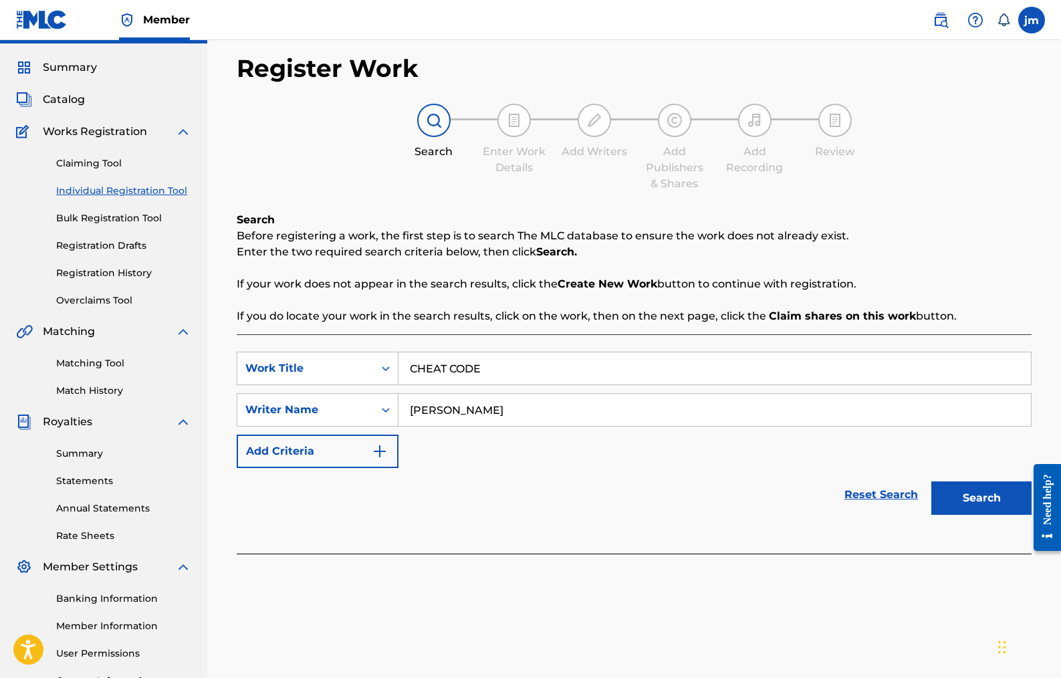
click at [983, 490] on button "Search" at bounding box center [982, 498] width 100 height 33
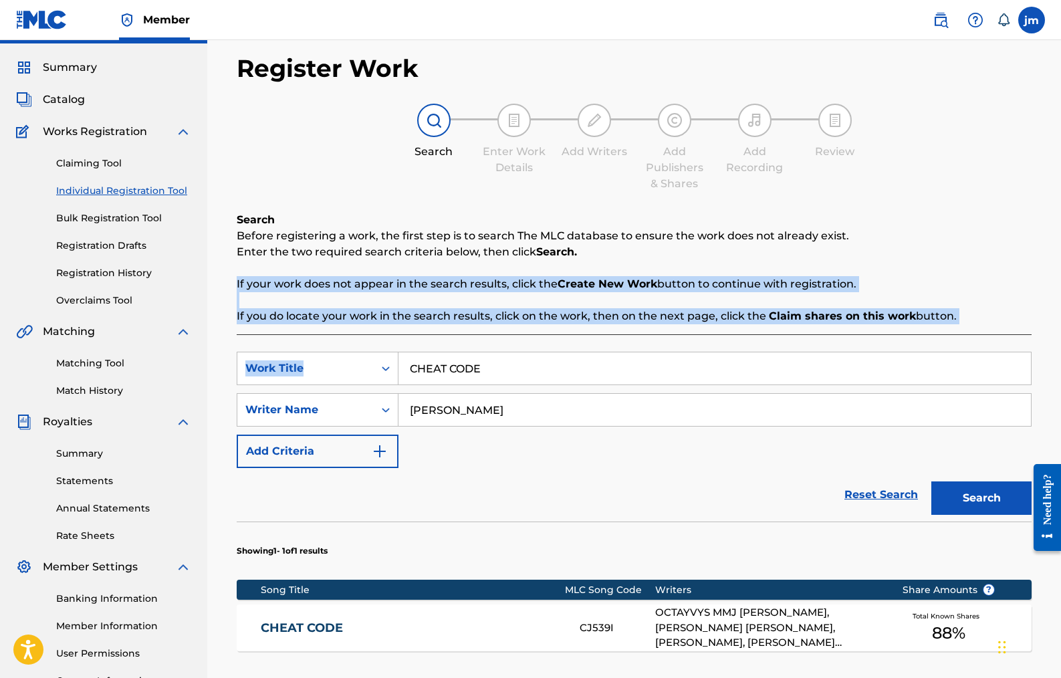
drag, startPoint x: 1060, startPoint y: 274, endPoint x: 1051, endPoint y: 343, distance: 69.5
click at [1051, 343] on div "Register Work Search Enter Work Details Add Writers Add Publishers & Shares Add…" at bounding box center [634, 434] width 854 height 789
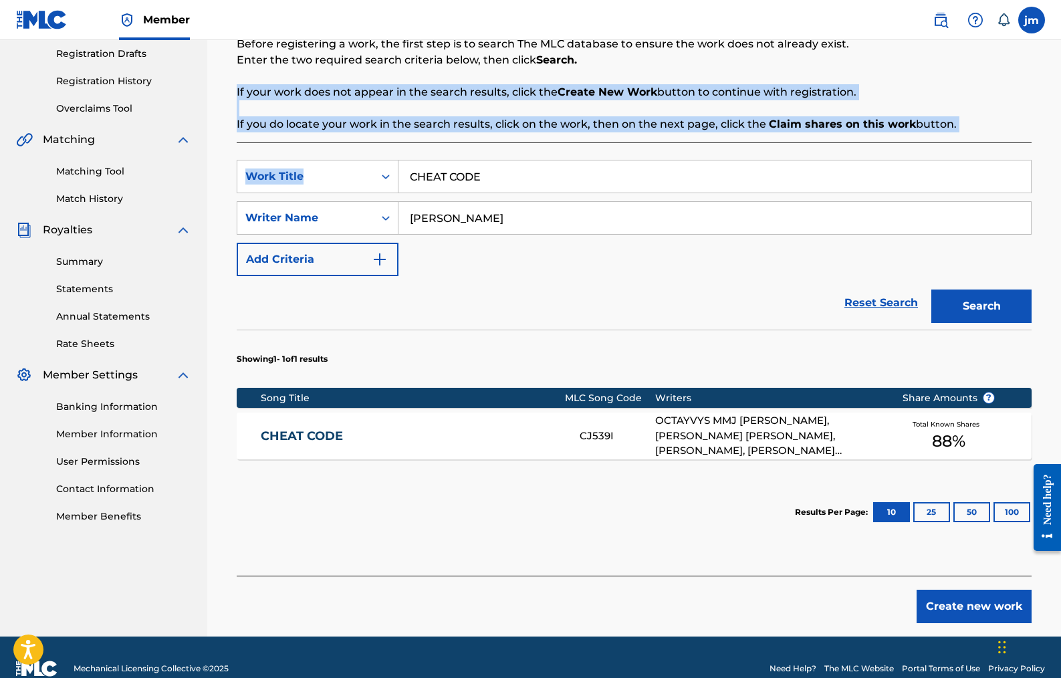
scroll to position [248, 0]
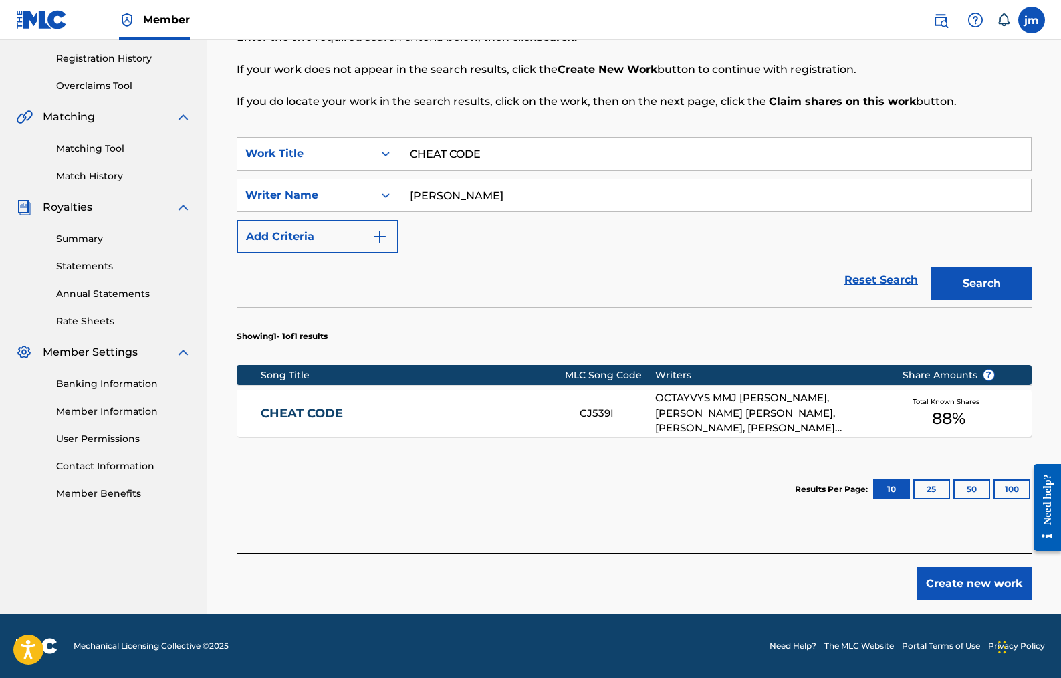
click at [723, 403] on div "OCTAYVYS MMJ [PERSON_NAME], [PERSON_NAME] [PERSON_NAME], [PERSON_NAME], [PERSON…" at bounding box center [768, 413] width 227 height 45
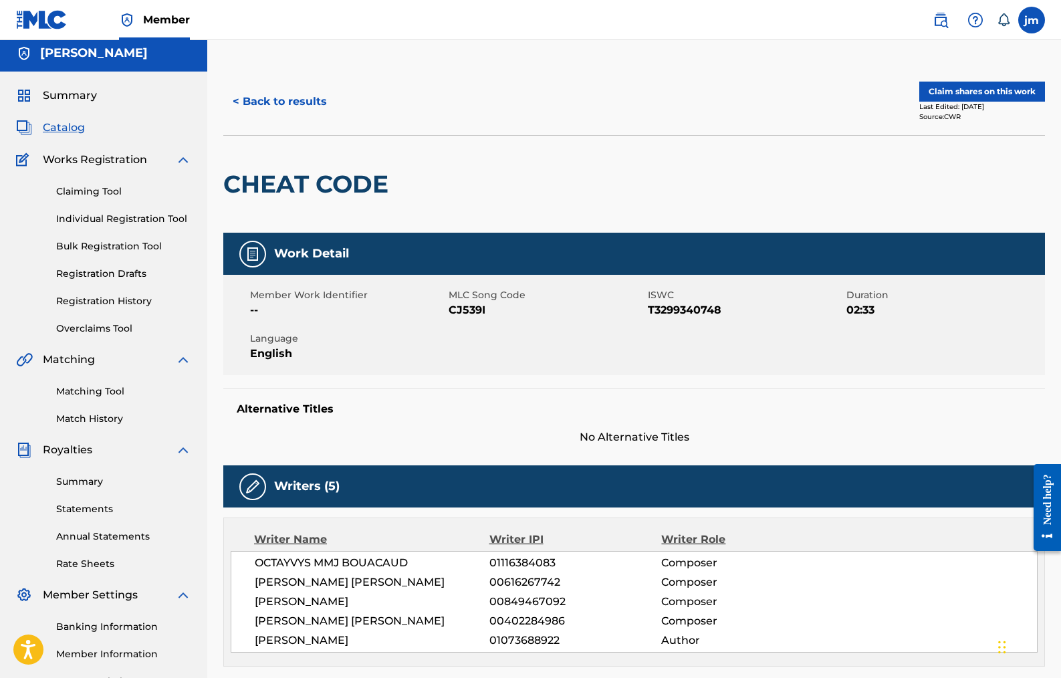
scroll to position [7, 0]
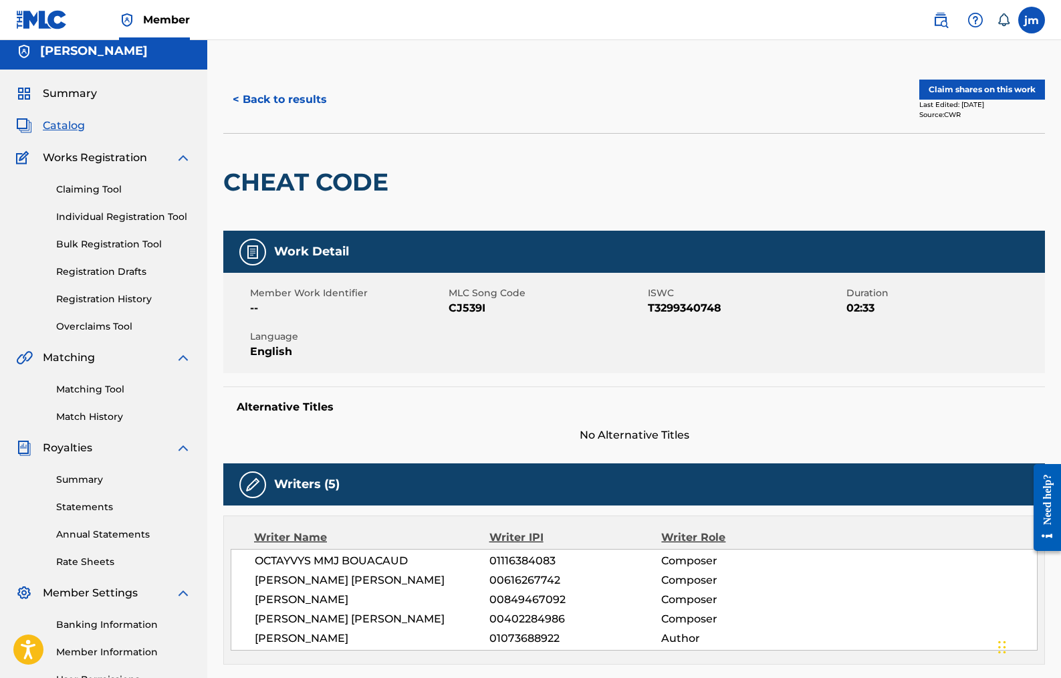
click at [1005, 90] on button "Claim shares on this work" at bounding box center [983, 90] width 126 height 20
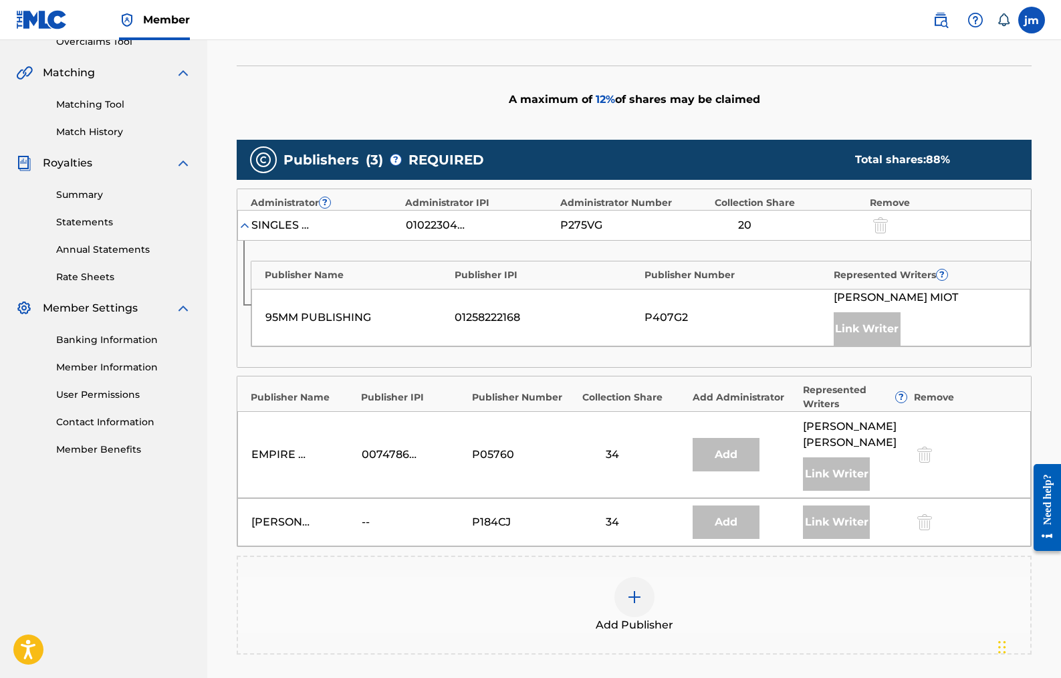
scroll to position [306, 0]
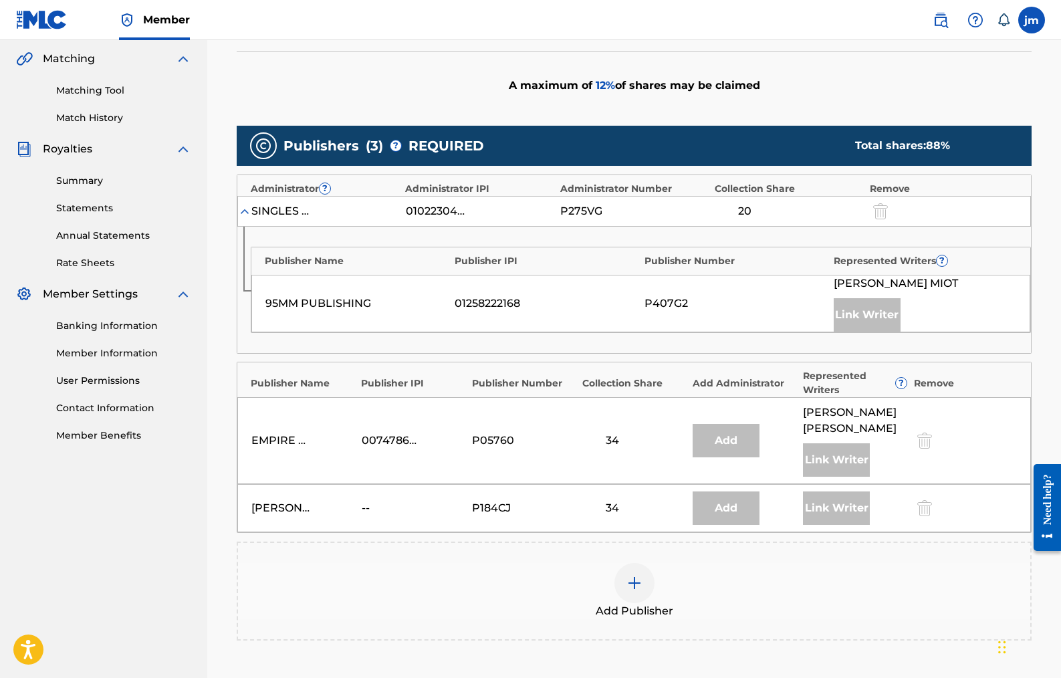
click at [641, 578] on img at bounding box center [635, 583] width 16 height 16
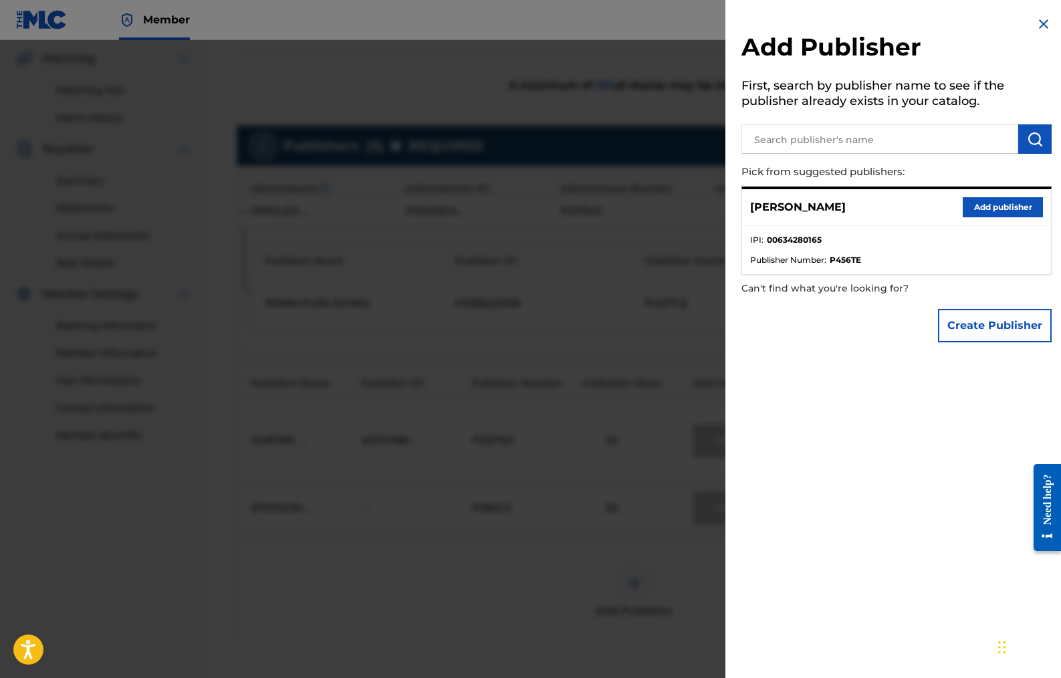
click at [990, 212] on button "Add publisher" at bounding box center [1003, 207] width 80 height 20
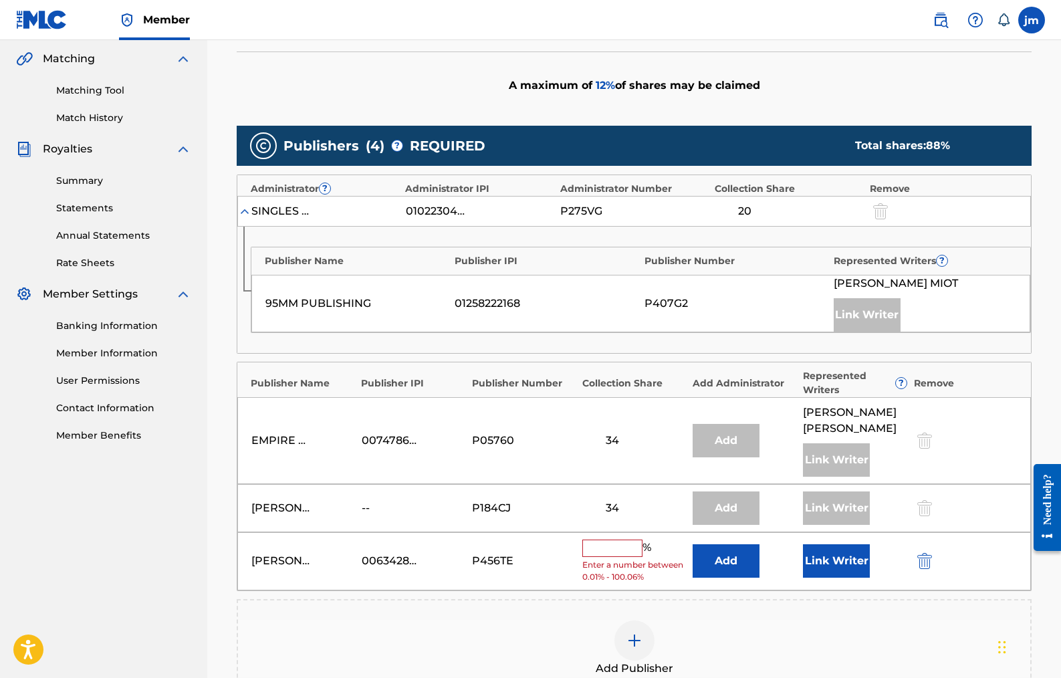
click at [601, 547] on input "text" at bounding box center [613, 548] width 60 height 17
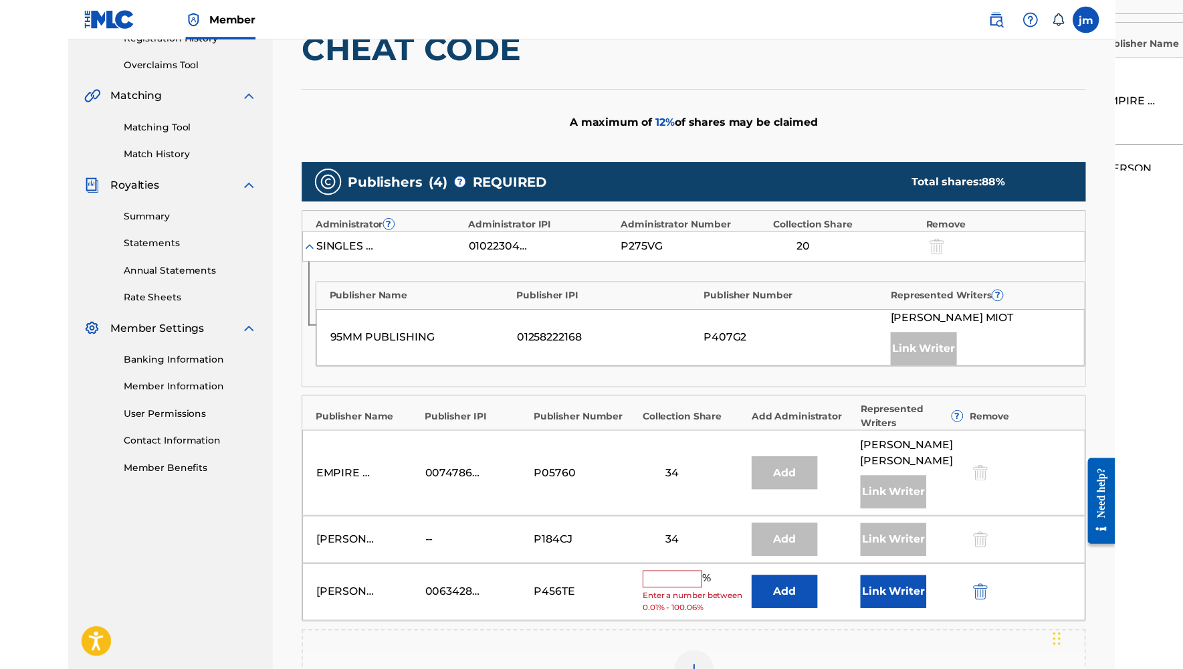
scroll to position [271, 0]
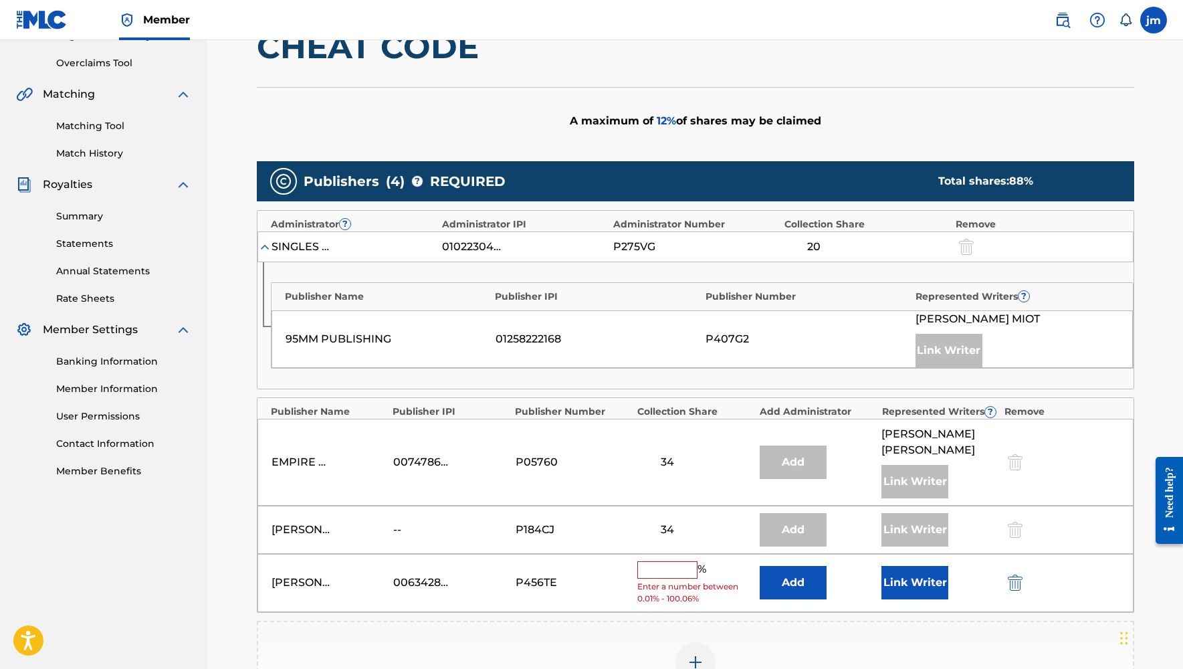
click at [83, 127] on link "Matching Tool" at bounding box center [123, 126] width 135 height 14
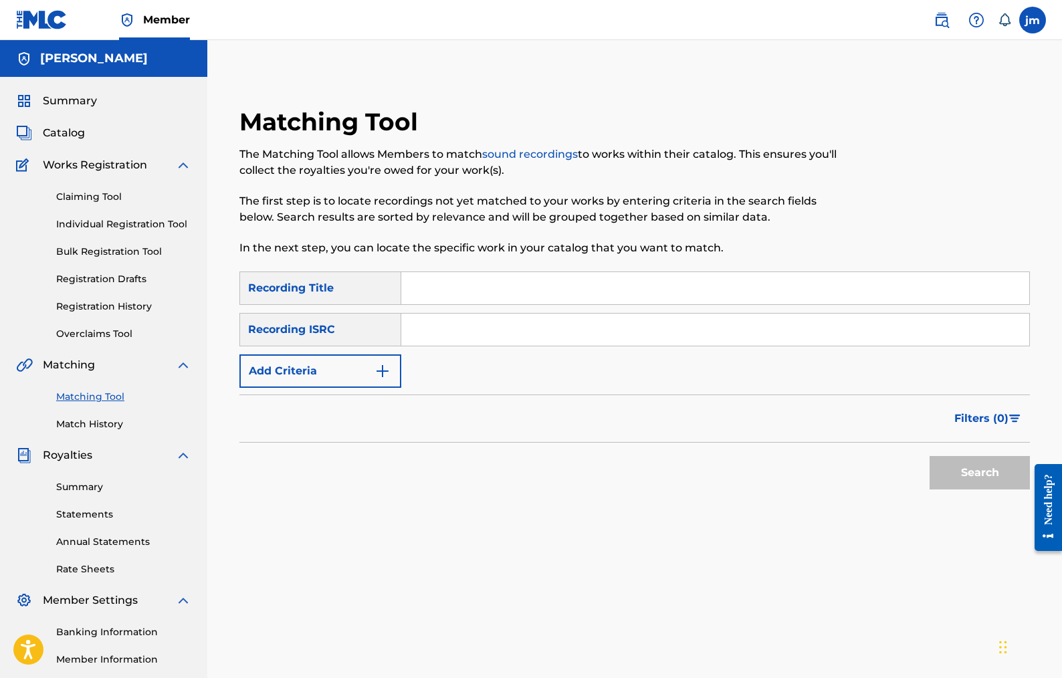
click at [444, 290] on input "Search Form" at bounding box center [715, 288] width 628 height 32
paste input "MY WAY"
type input "MY WAY"
click at [979, 469] on button "Search" at bounding box center [980, 472] width 100 height 33
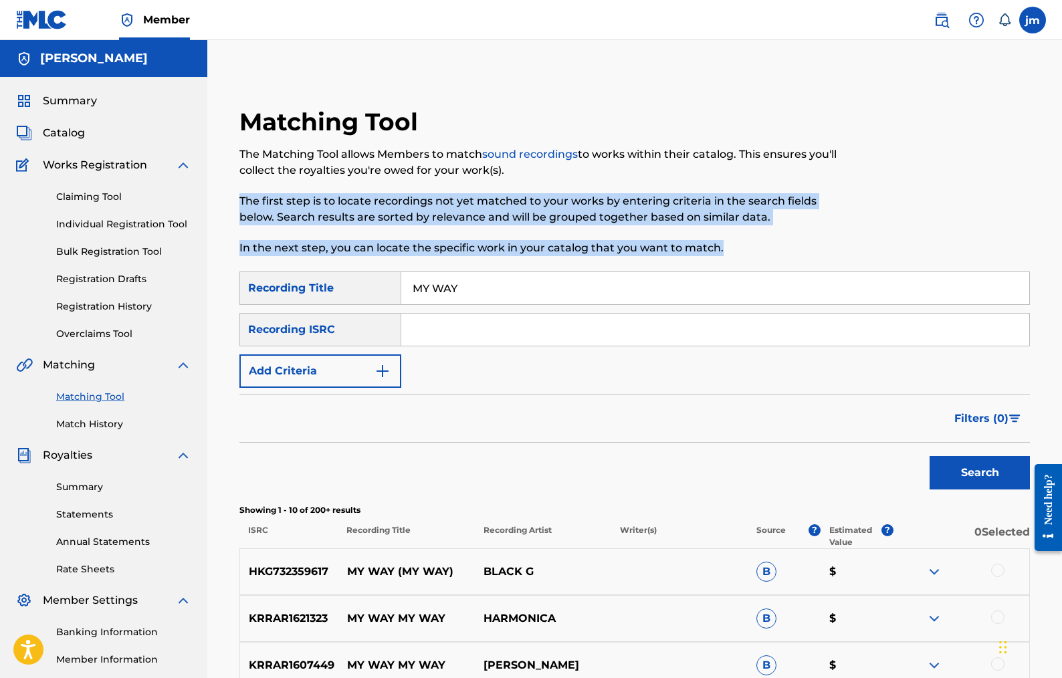
drag, startPoint x: 1061, startPoint y: 169, endPoint x: 1053, endPoint y: 241, distance: 72.8
click at [1053, 241] on div "Matching Tool The Matching Tool allows Members to match sound recordings to wor…" at bounding box center [634, 595] width 855 height 1043
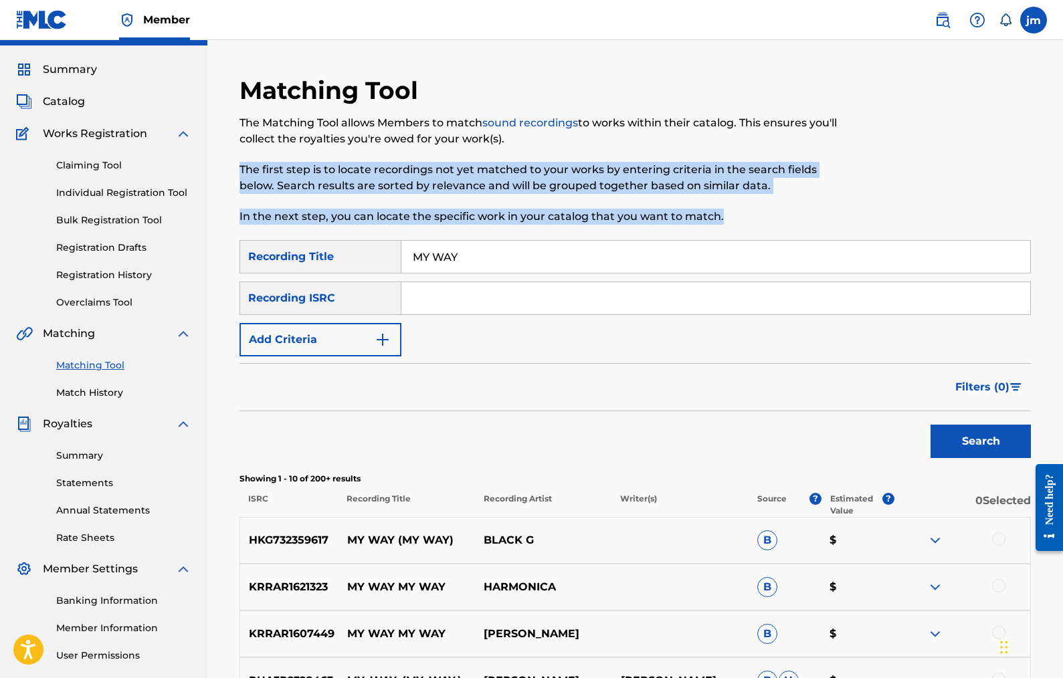
scroll to position [23, 0]
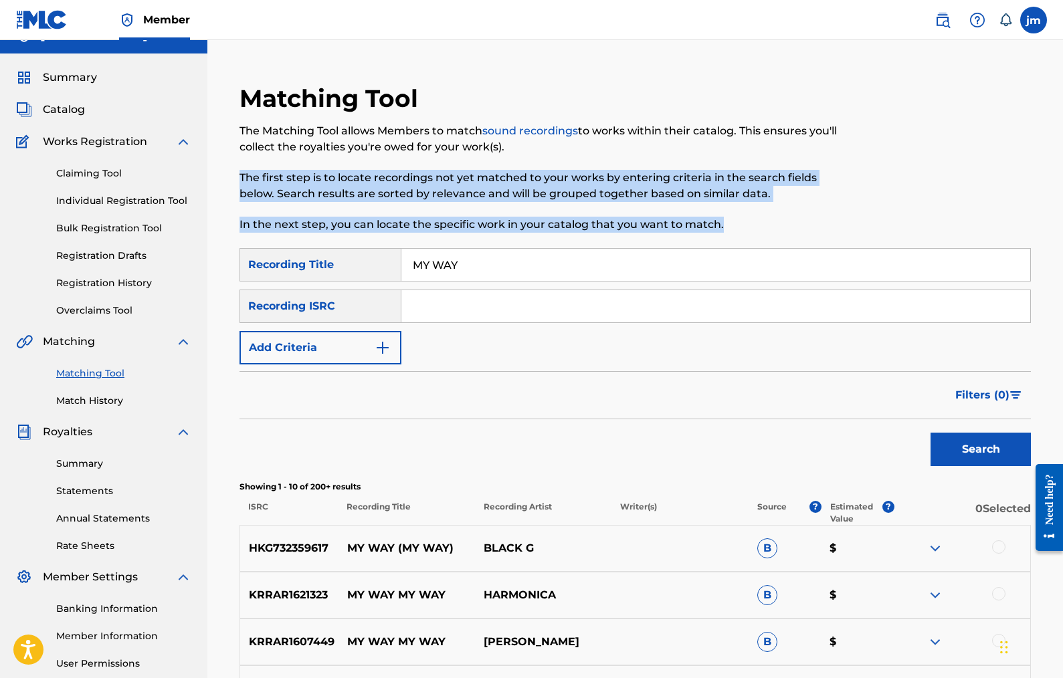
click at [389, 358] on button "Add Criteria" at bounding box center [320, 347] width 162 height 33
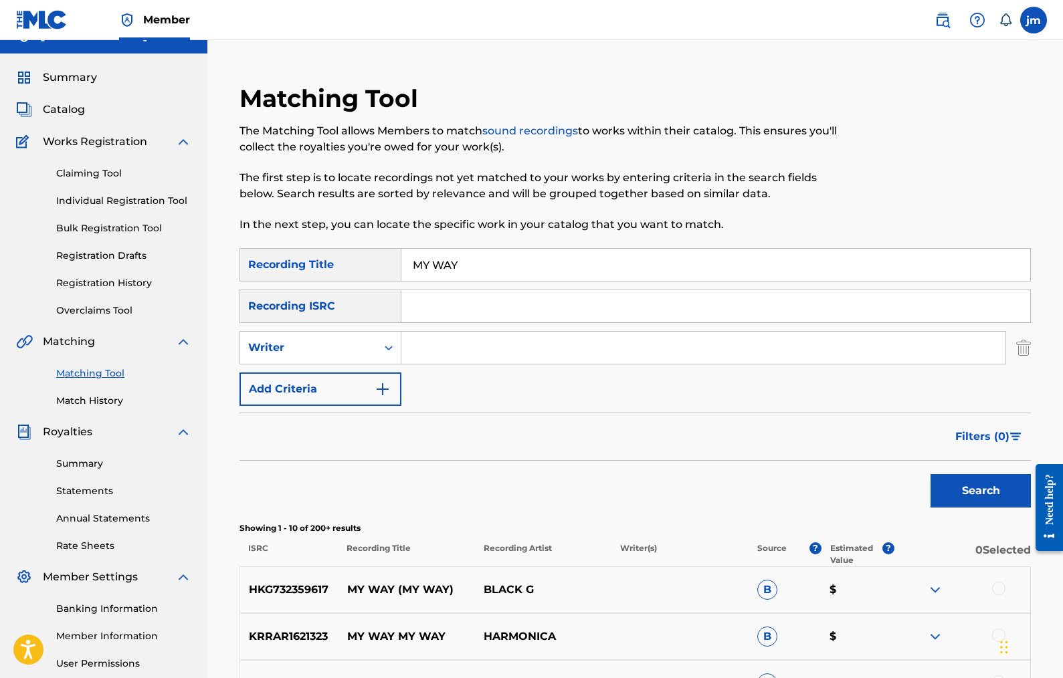
click at [451, 347] on input "Search Form" at bounding box center [703, 348] width 604 height 32
type input "[PERSON_NAME]"
click at [980, 491] on button "Search" at bounding box center [980, 490] width 100 height 33
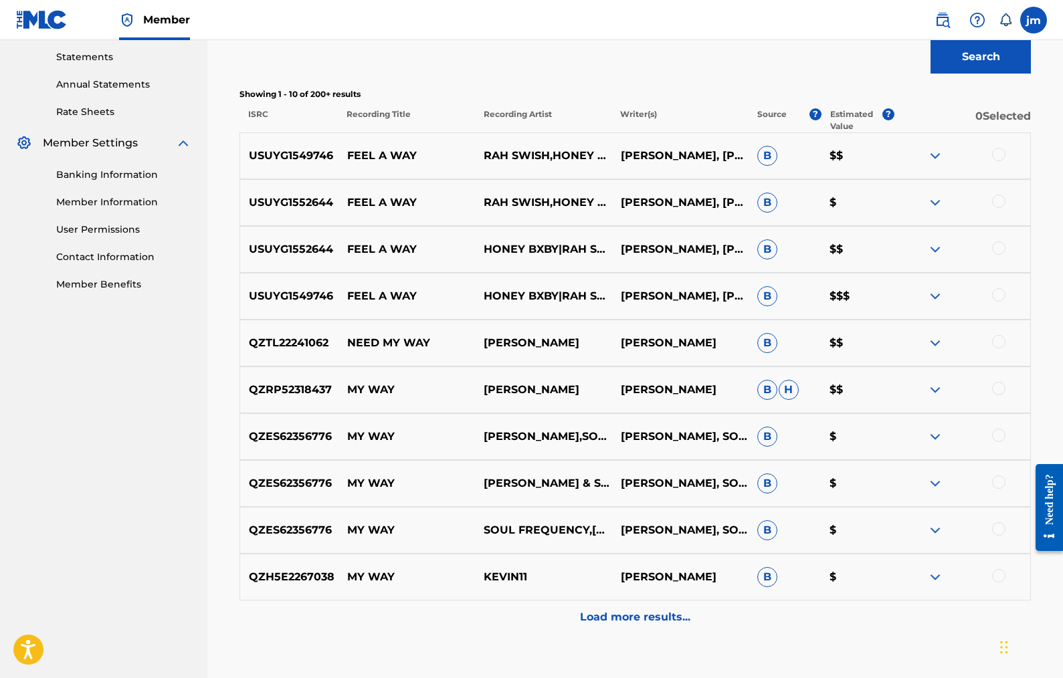
scroll to position [544, 0]
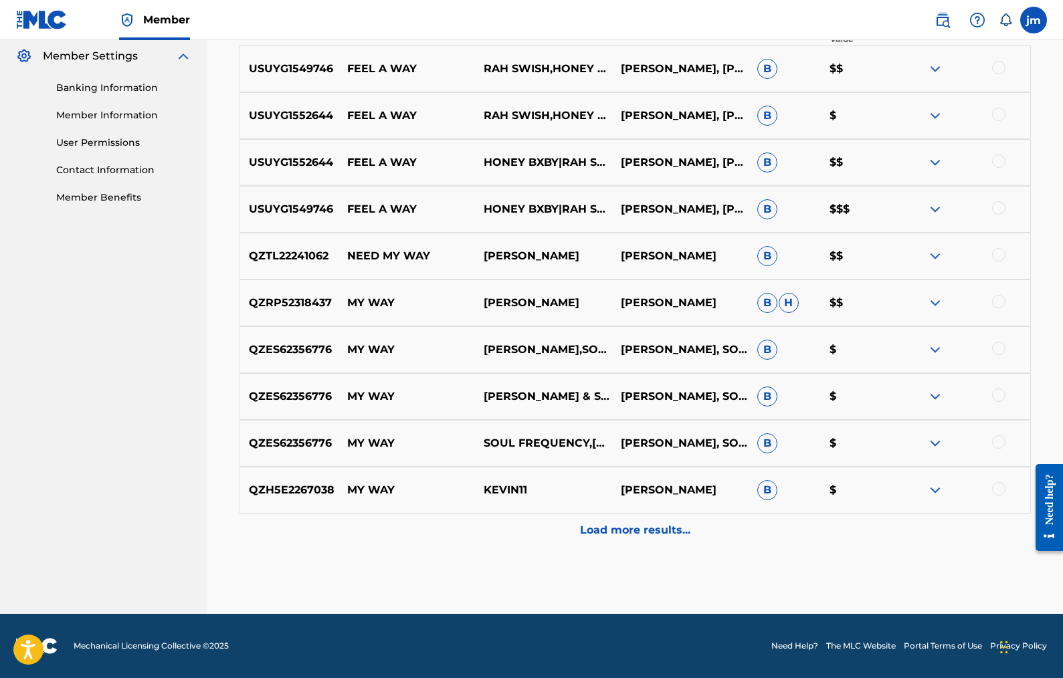
click at [651, 524] on p "Load more results..." at bounding box center [635, 530] width 110 height 16
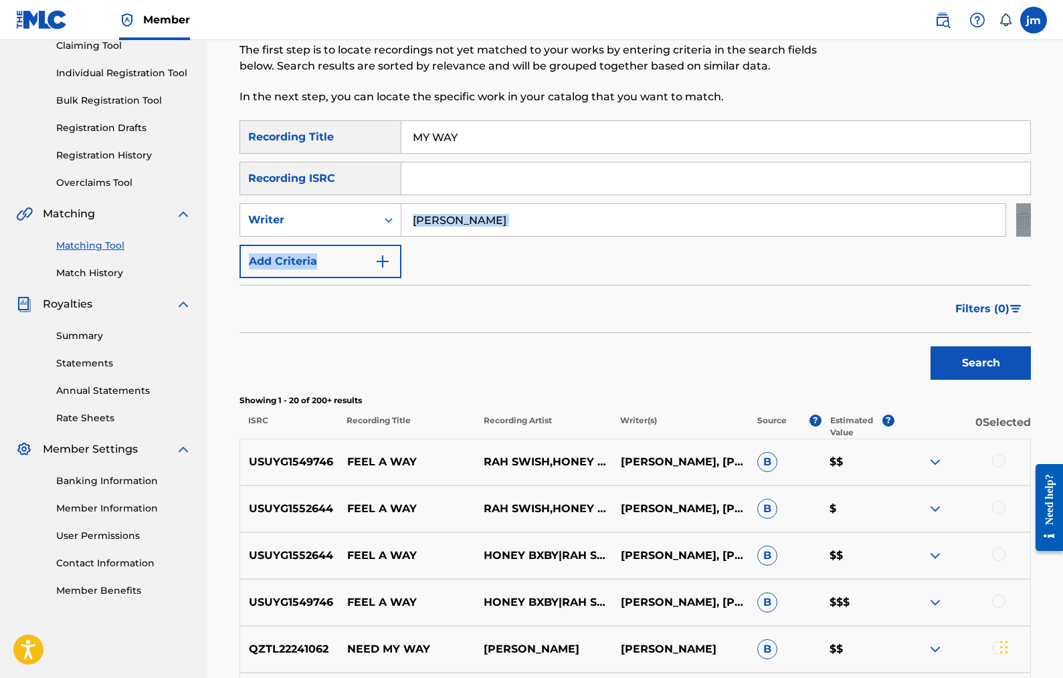
drag, startPoint x: 1061, startPoint y: 216, endPoint x: 1055, endPoint y: 257, distance: 42.0
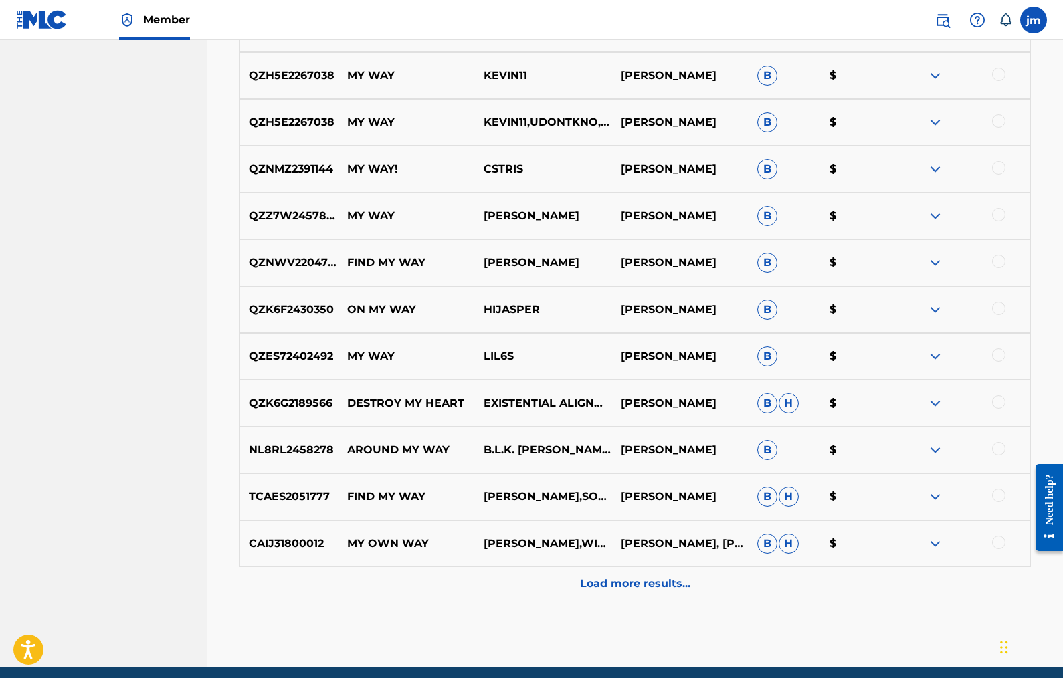
scroll to position [0, 0]
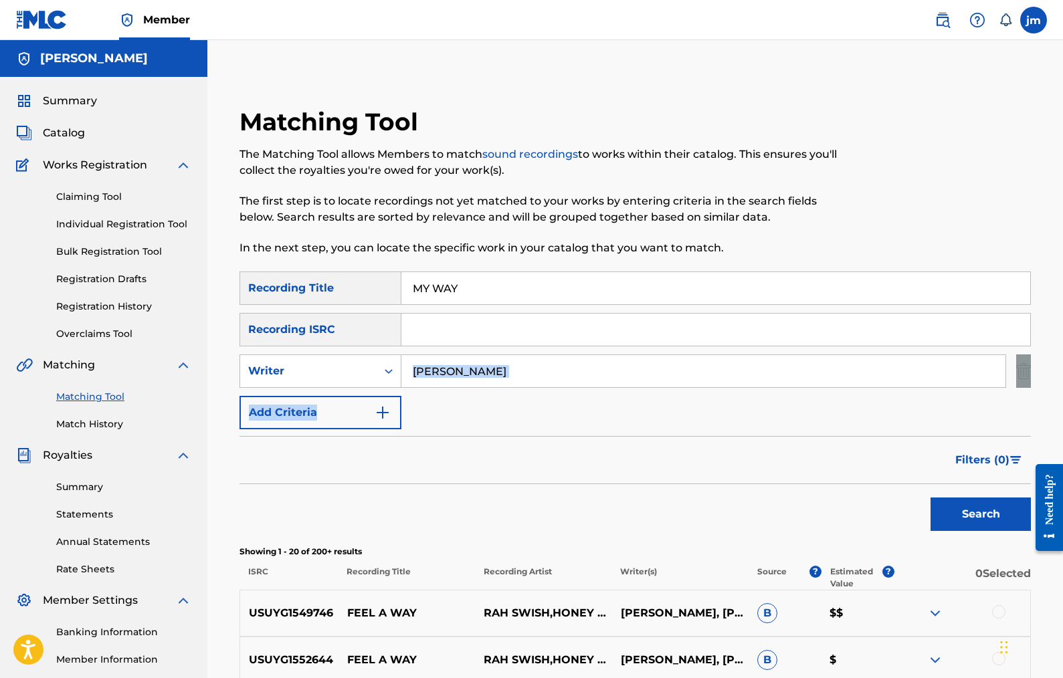
click at [379, 413] on img "Search Form" at bounding box center [383, 413] width 16 height 16
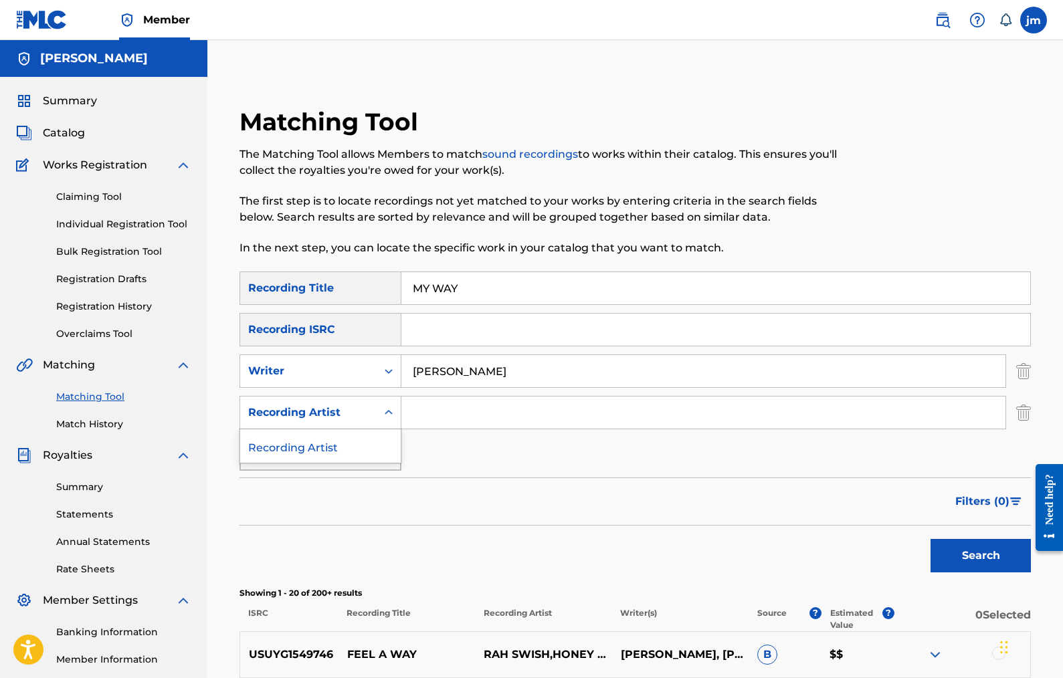
click at [383, 408] on icon "Search Form" at bounding box center [388, 412] width 13 height 13
click at [462, 416] on input "Search Form" at bounding box center [703, 413] width 604 height 32
type input "[PERSON_NAME]"
click at [979, 559] on button "Search" at bounding box center [980, 555] width 100 height 33
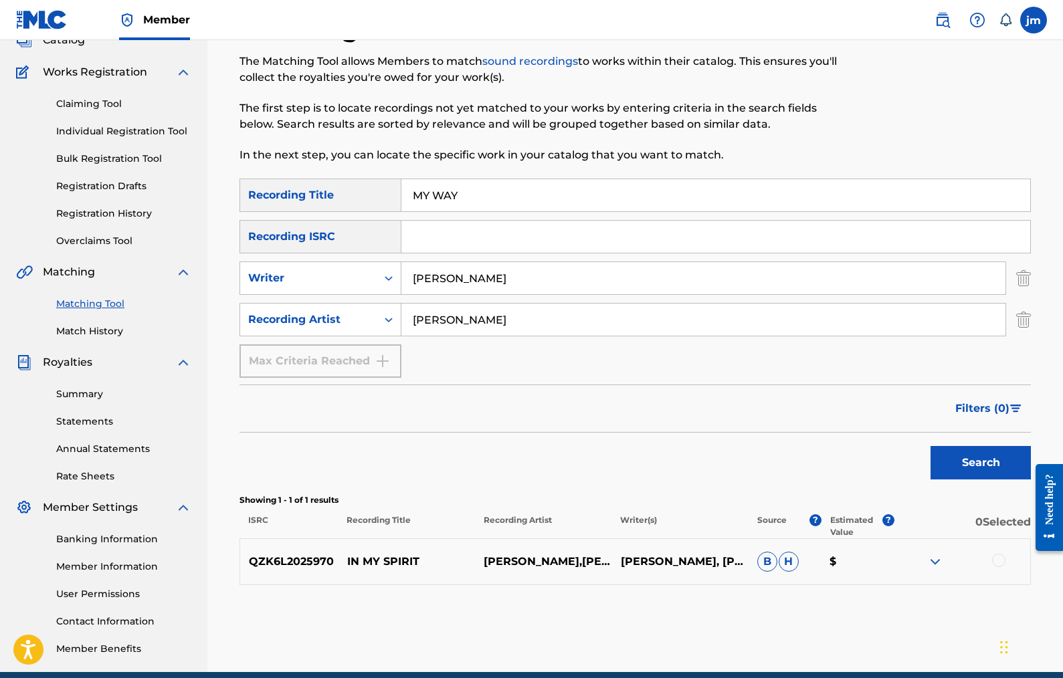
scroll to position [151, 0]
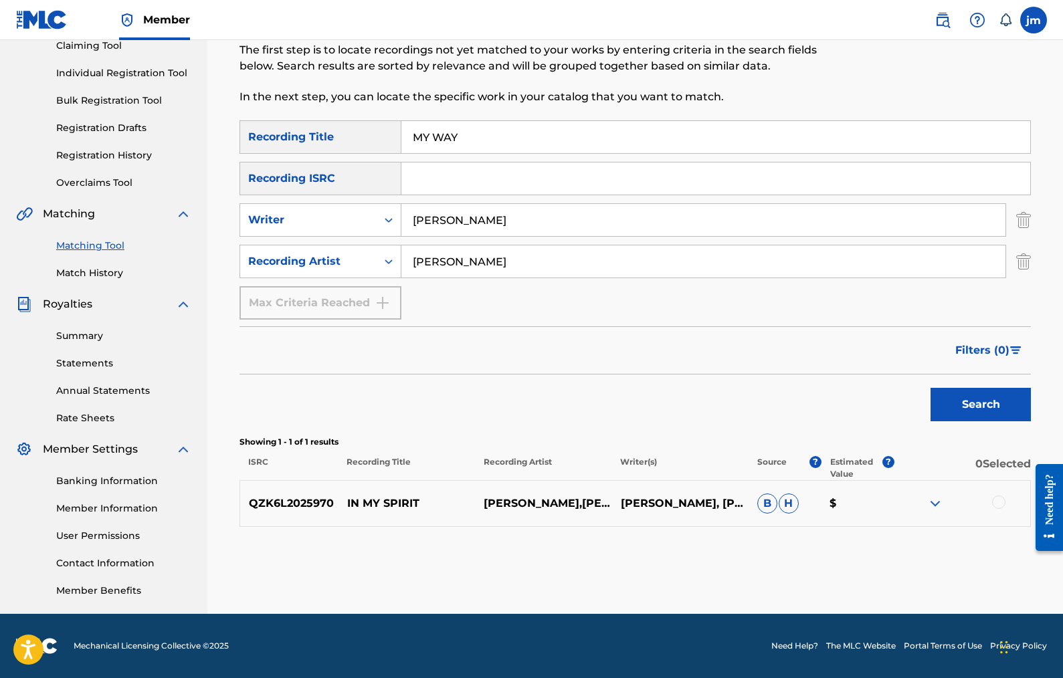
click at [962, 414] on button "Search" at bounding box center [980, 404] width 100 height 33
drag, startPoint x: 500, startPoint y: 223, endPoint x: 403, endPoint y: 219, distance: 96.4
click at [403, 219] on input "[PERSON_NAME]" at bounding box center [703, 220] width 604 height 32
click at [1029, 219] on img "Search Form" at bounding box center [1023, 219] width 15 height 33
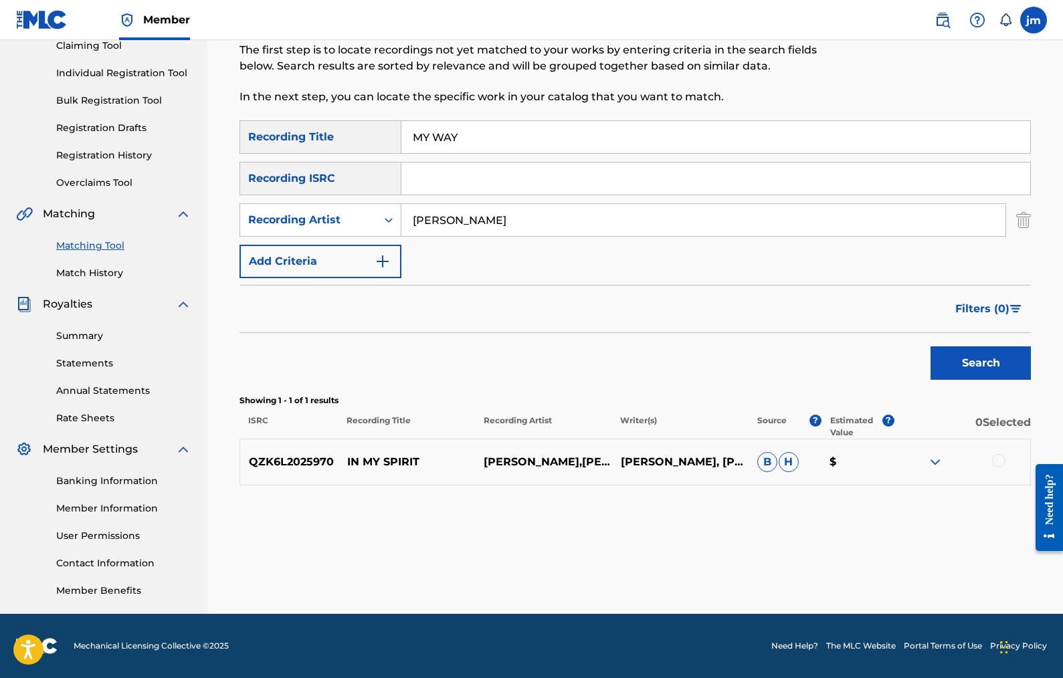
click at [997, 358] on button "Search" at bounding box center [980, 362] width 100 height 33
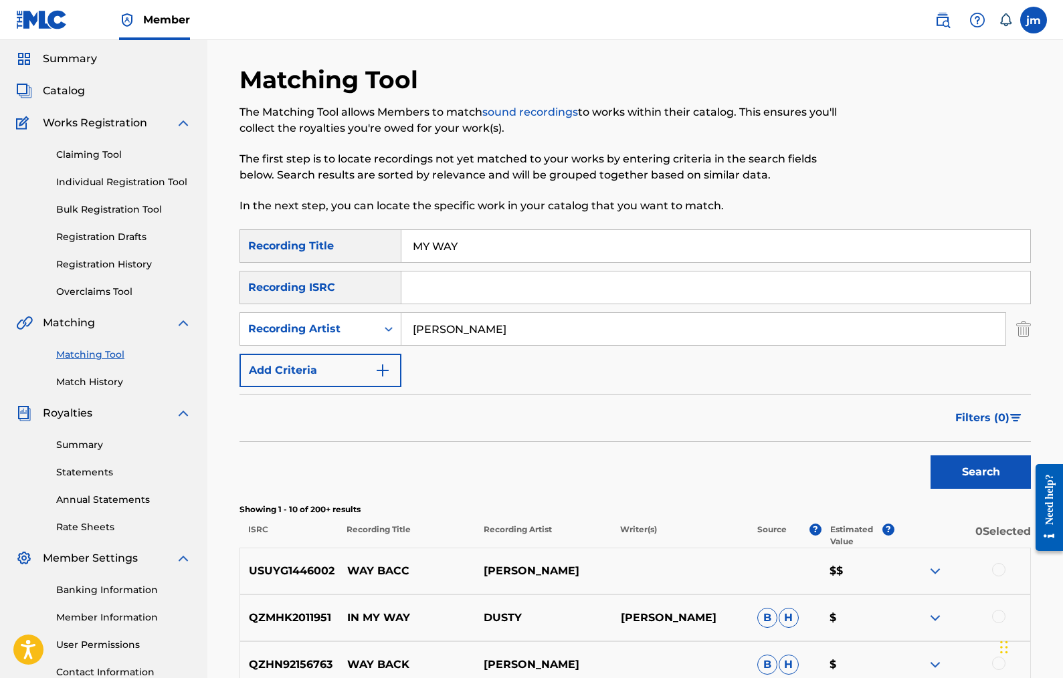
scroll to position [43, 0]
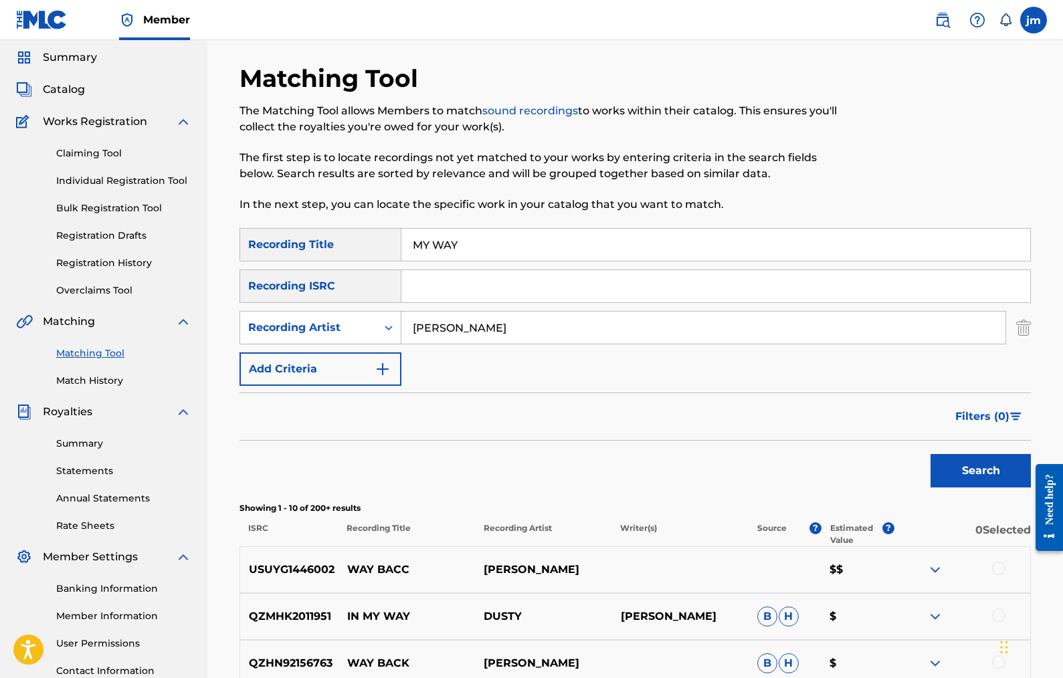
click at [504, 328] on input "[PERSON_NAME]" at bounding box center [703, 328] width 604 height 32
click at [461, 283] on input "Search Form" at bounding box center [715, 286] width 629 height 32
paste input "[URL][DOMAIN_NAME]"
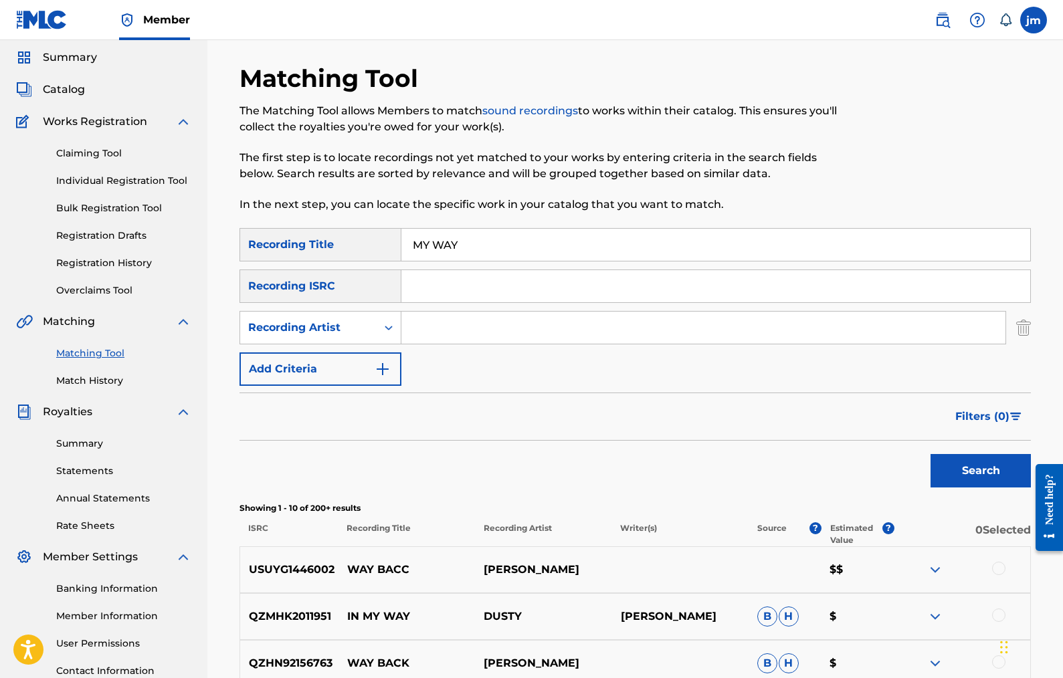
type input "[URL][DOMAIN_NAME]"
click at [474, 285] on input "[URL][DOMAIN_NAME]" at bounding box center [715, 286] width 629 height 32
paste input "USUYG1458281"
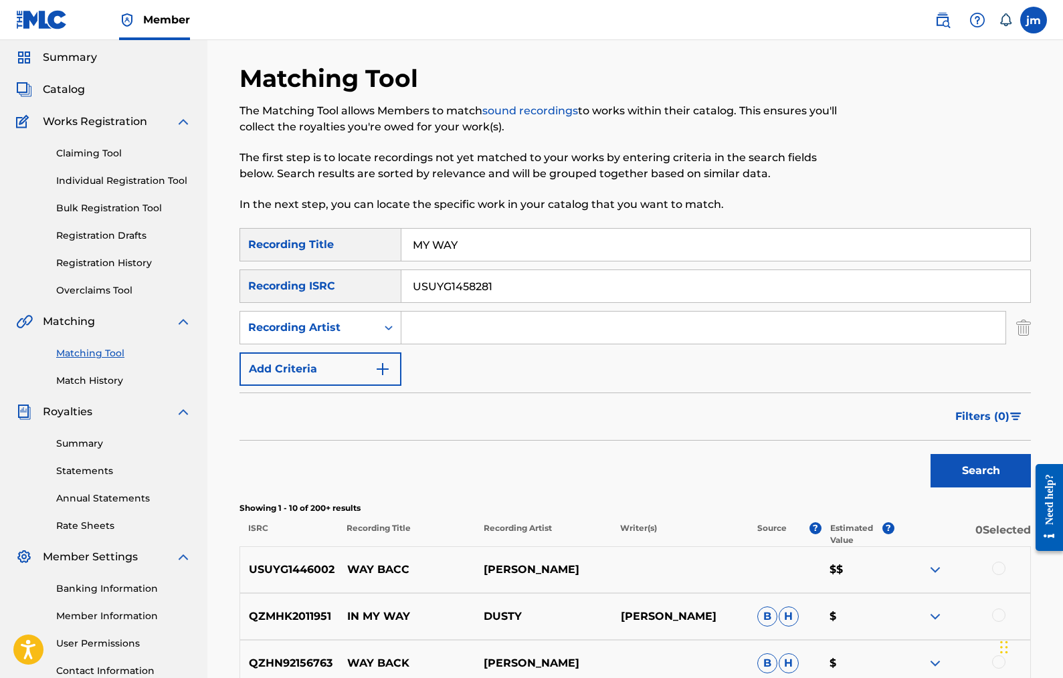
type input "USUYG1458281"
click at [975, 476] on button "Search" at bounding box center [980, 470] width 100 height 33
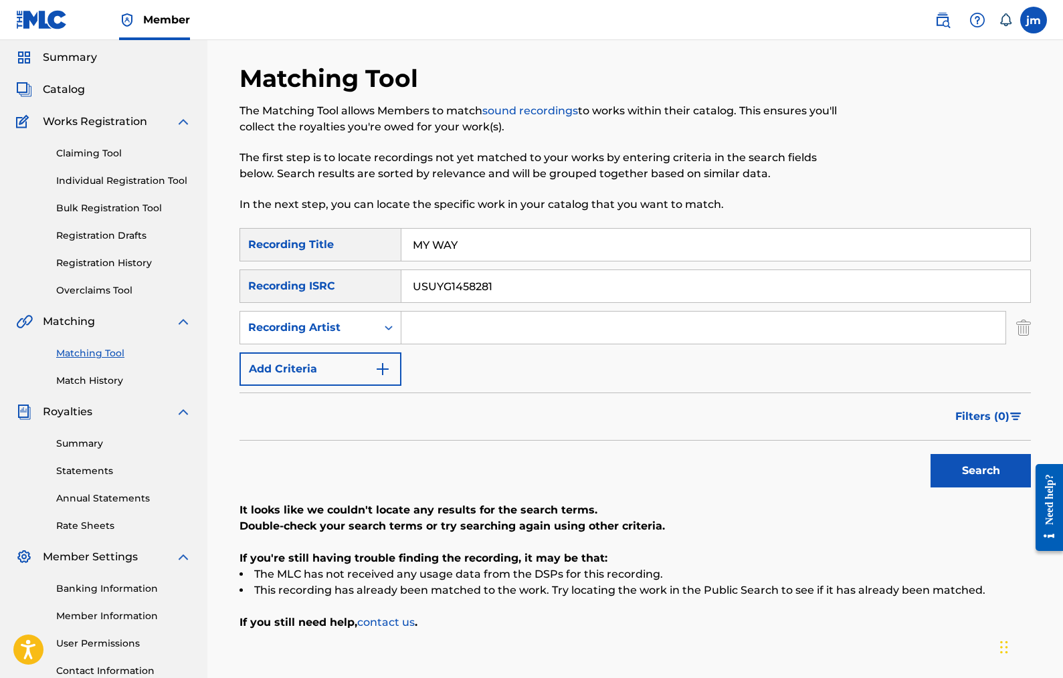
drag, startPoint x: 1061, startPoint y: 326, endPoint x: 1059, endPoint y: 342, distance: 16.8
click at [1059, 342] on div "Matching Tool The Matching Tool allows Members to match sound recordings to wor…" at bounding box center [634, 376] width 855 height 692
click at [100, 152] on link "Claiming Tool" at bounding box center [123, 153] width 135 height 14
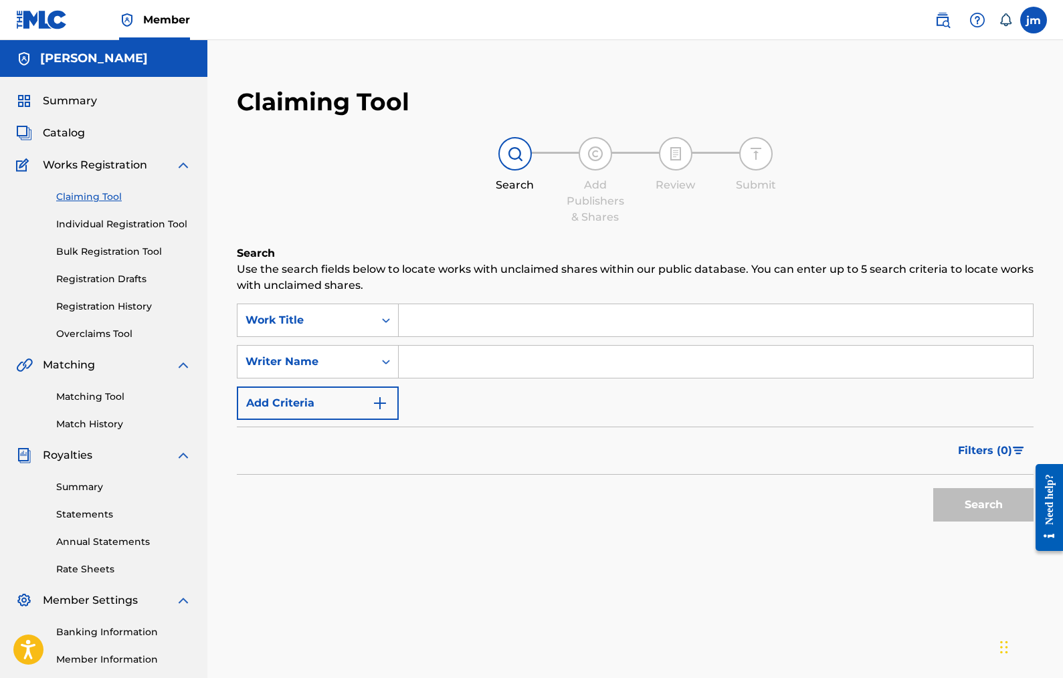
click at [457, 320] on input "Search Form" at bounding box center [716, 320] width 634 height 32
type input "m"
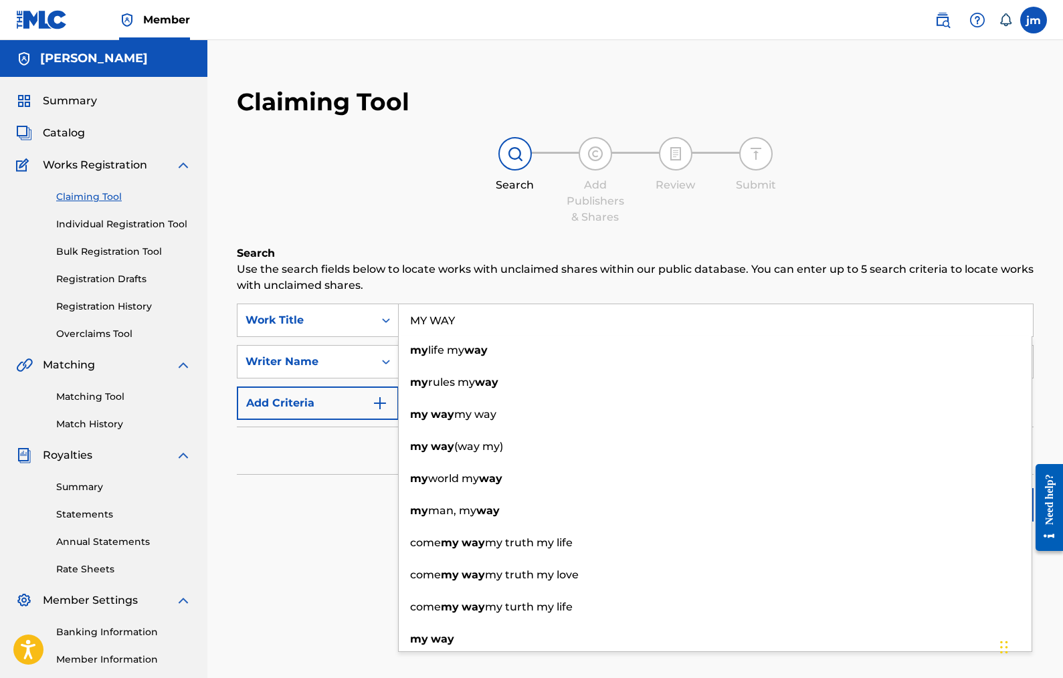
type input "MY WAY"
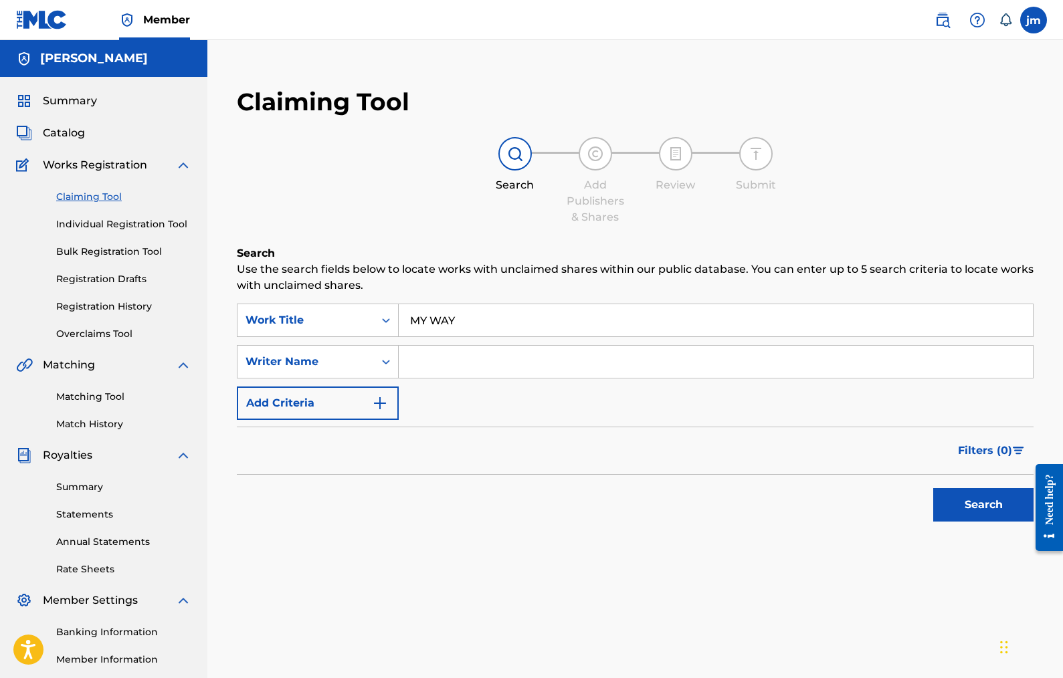
click at [272, 548] on div "Search Use the search fields below to locate works with unclaimed shares within…" at bounding box center [635, 420] width 797 height 350
click at [379, 396] on img "Search Form" at bounding box center [380, 403] width 16 height 16
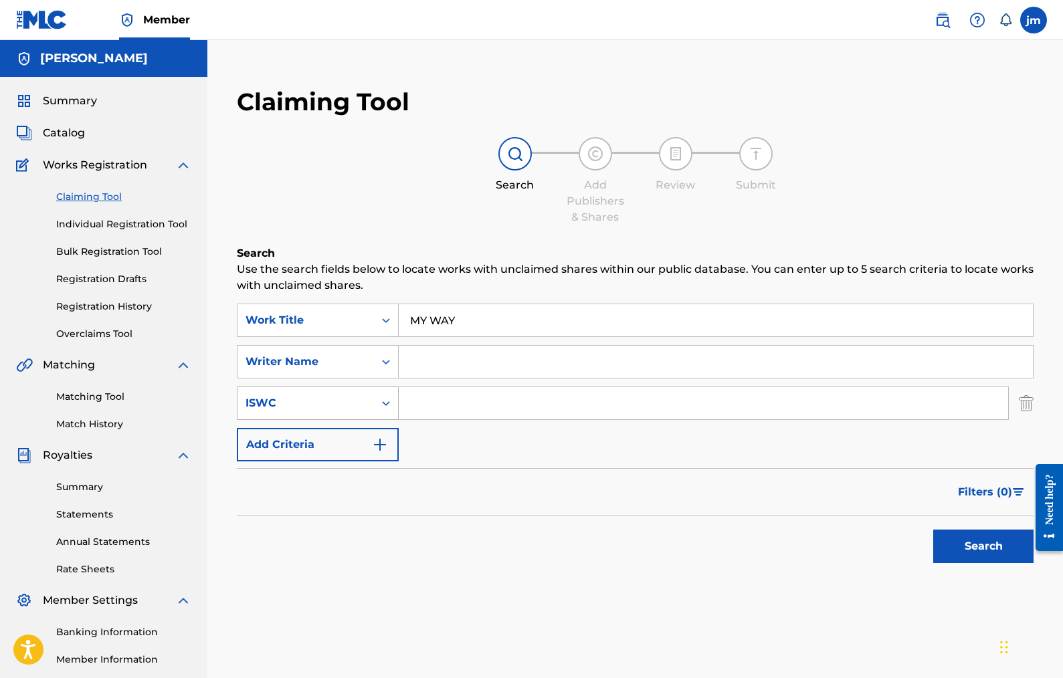
click at [386, 400] on icon "Search Form" at bounding box center [385, 403] width 13 height 13
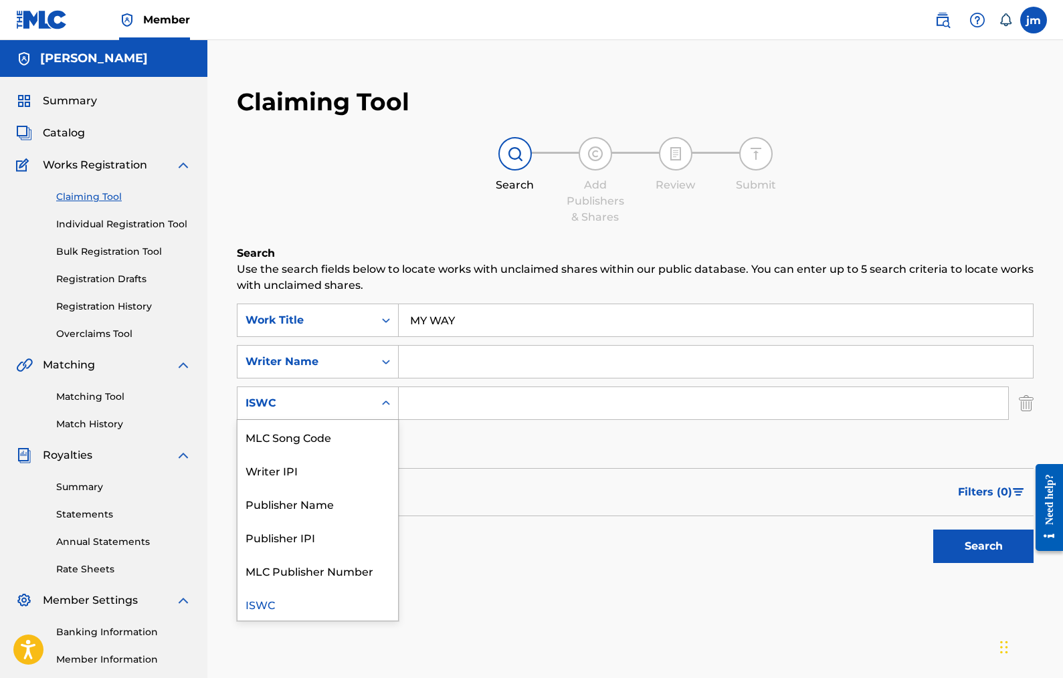
click at [354, 401] on div "ISWC" at bounding box center [305, 403] width 120 height 16
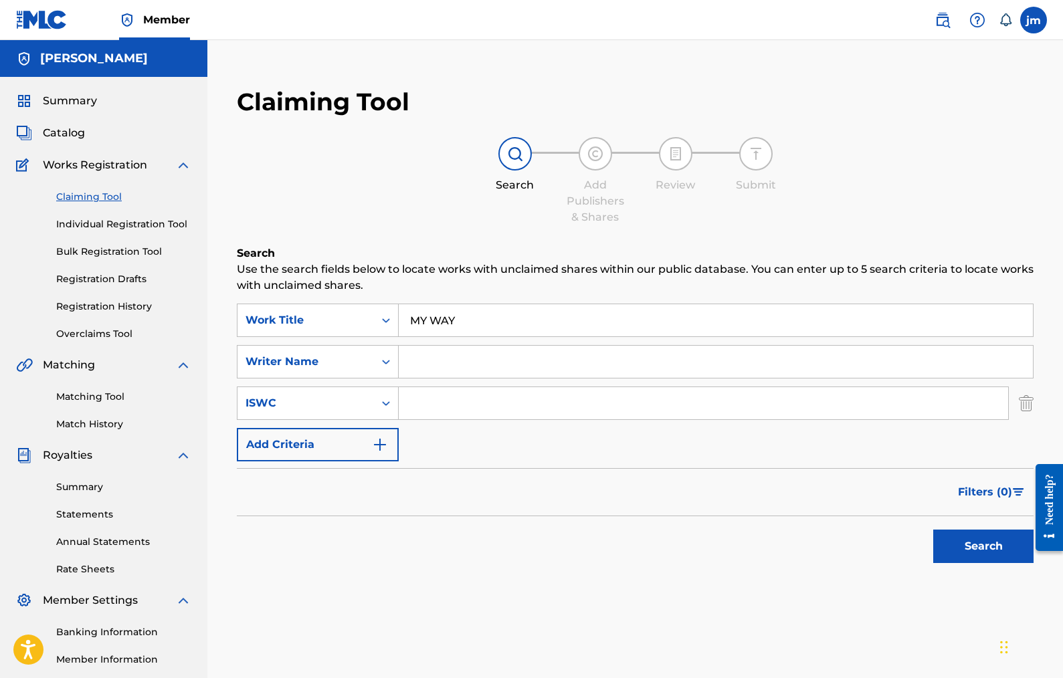
click at [865, 371] on input "Search Form" at bounding box center [716, 362] width 634 height 32
click at [572, 410] on input "Search Form" at bounding box center [703, 403] width 609 height 32
click at [441, 397] on input "Search Form" at bounding box center [703, 403] width 609 height 32
paste input "T3248612597"
type input "T3248612597"
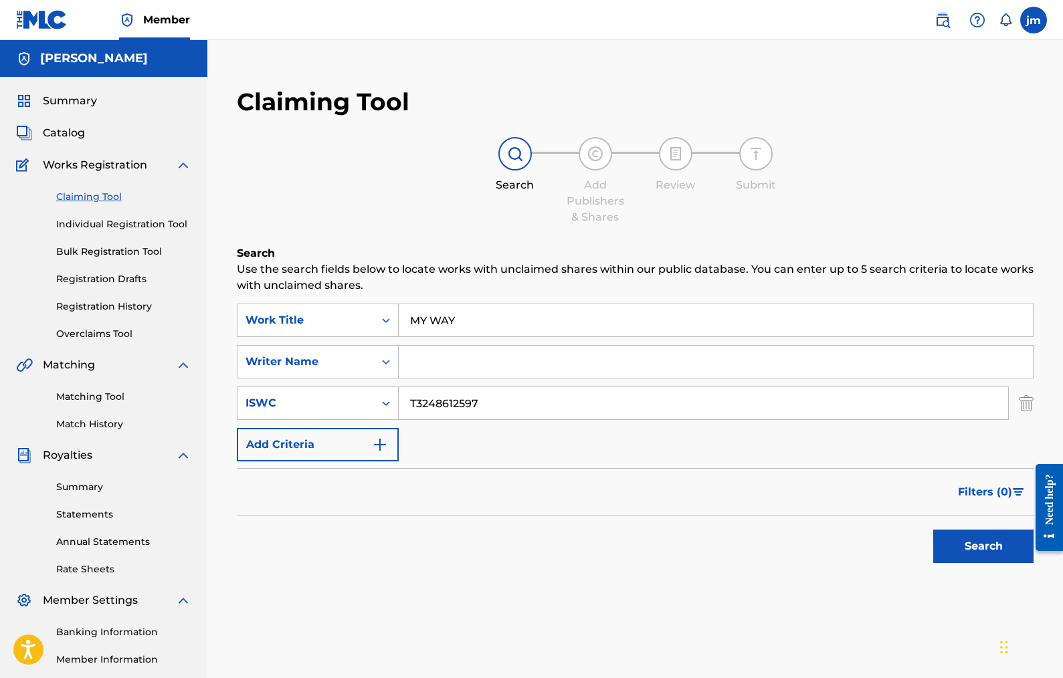
click at [970, 537] on button "Search" at bounding box center [983, 546] width 100 height 33
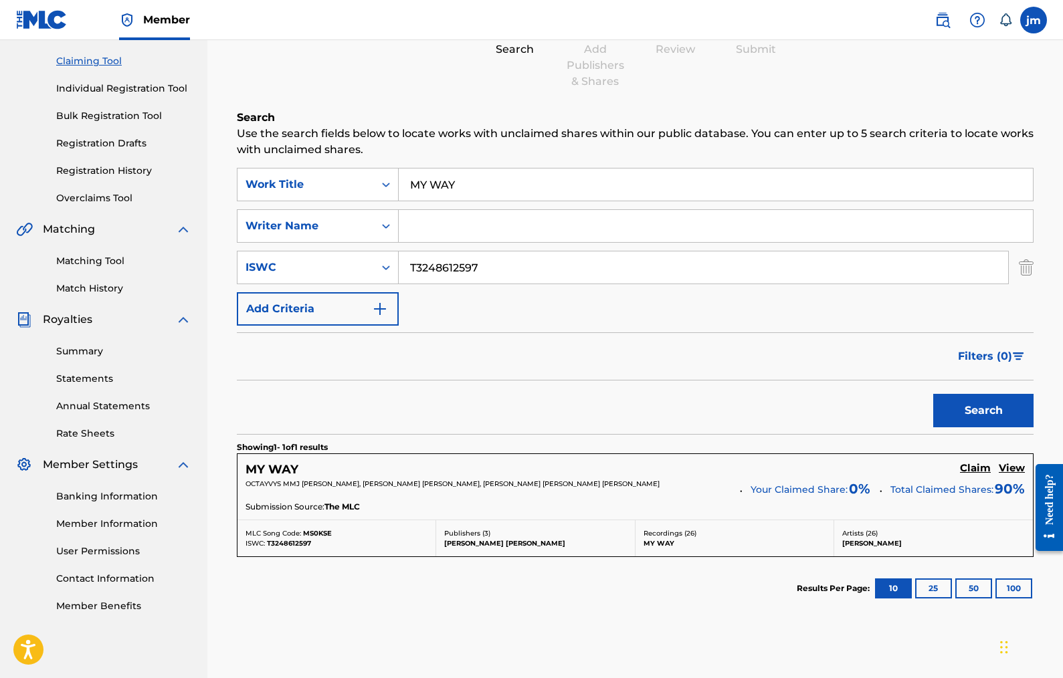
scroll to position [138, 0]
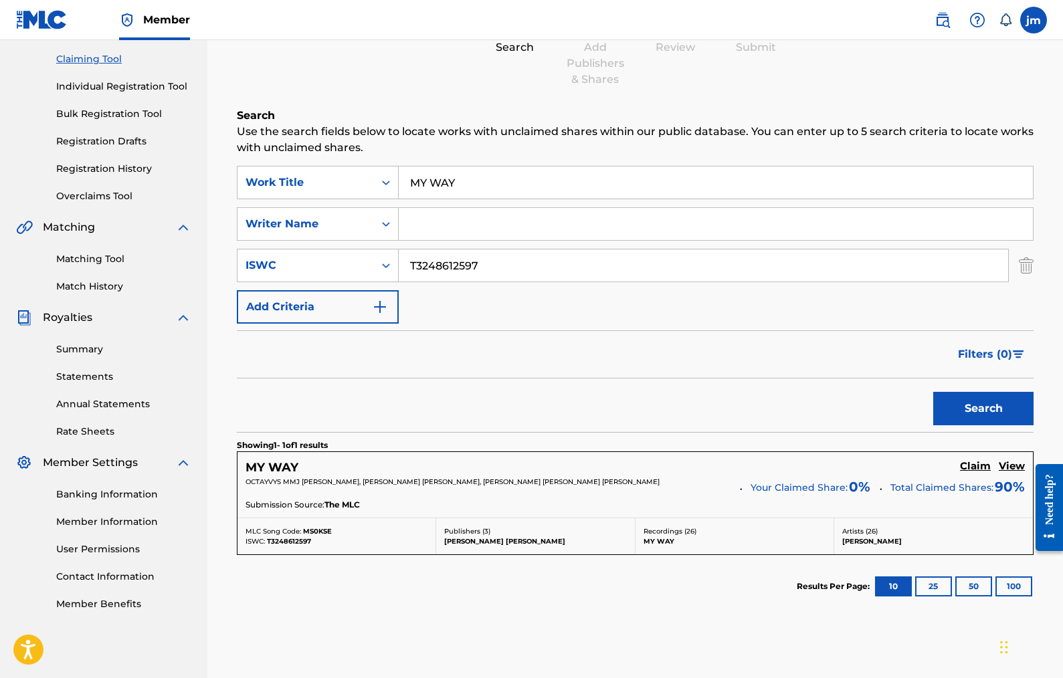
click at [684, 495] on div "OCTAYVYS MMJ [PERSON_NAME], [PERSON_NAME] [PERSON_NAME], [PERSON_NAME] [PERSON_…" at bounding box center [634, 487] width 779 height 21
click at [972, 467] on h5 "Claim" at bounding box center [975, 466] width 31 height 13
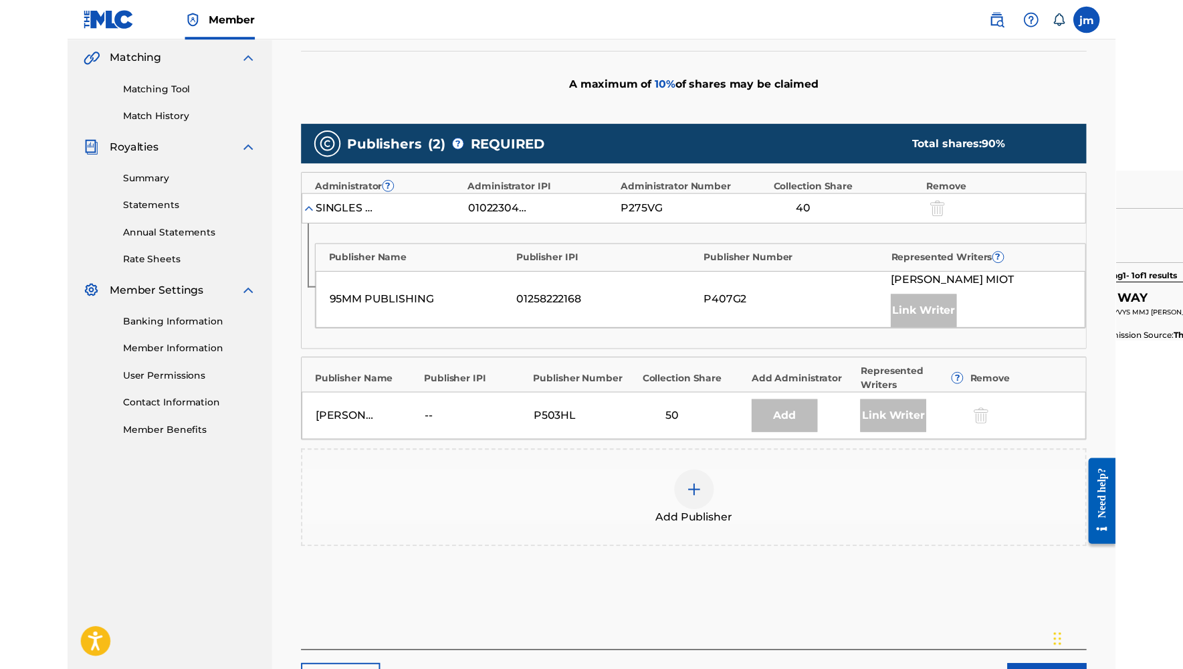
scroll to position [308, 0]
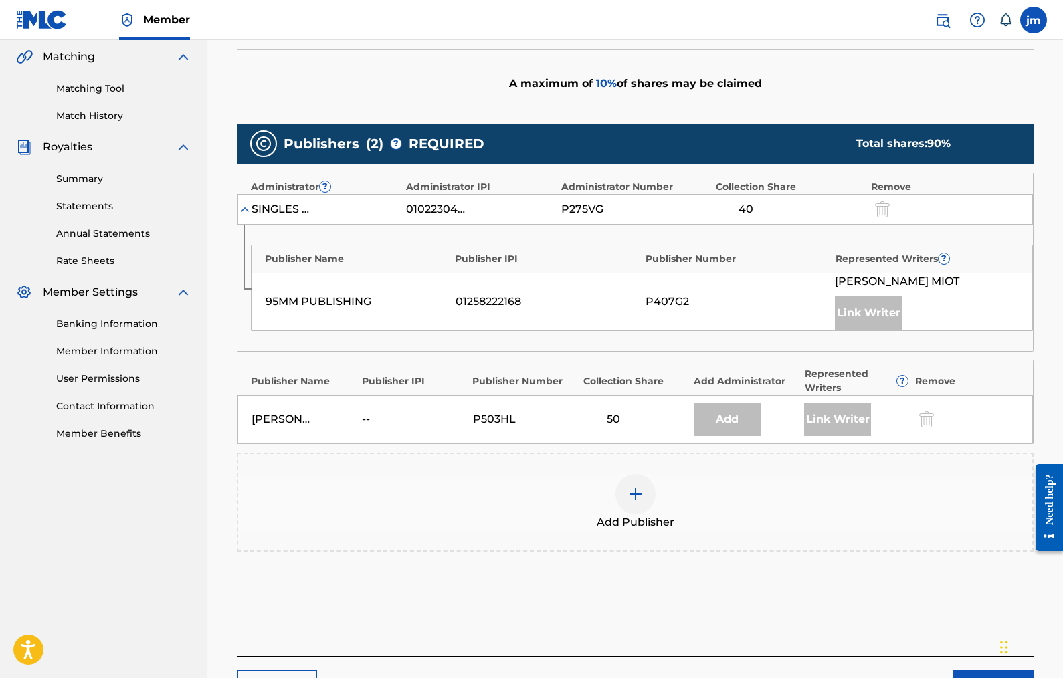
click at [635, 494] on img at bounding box center [635, 494] width 16 height 16
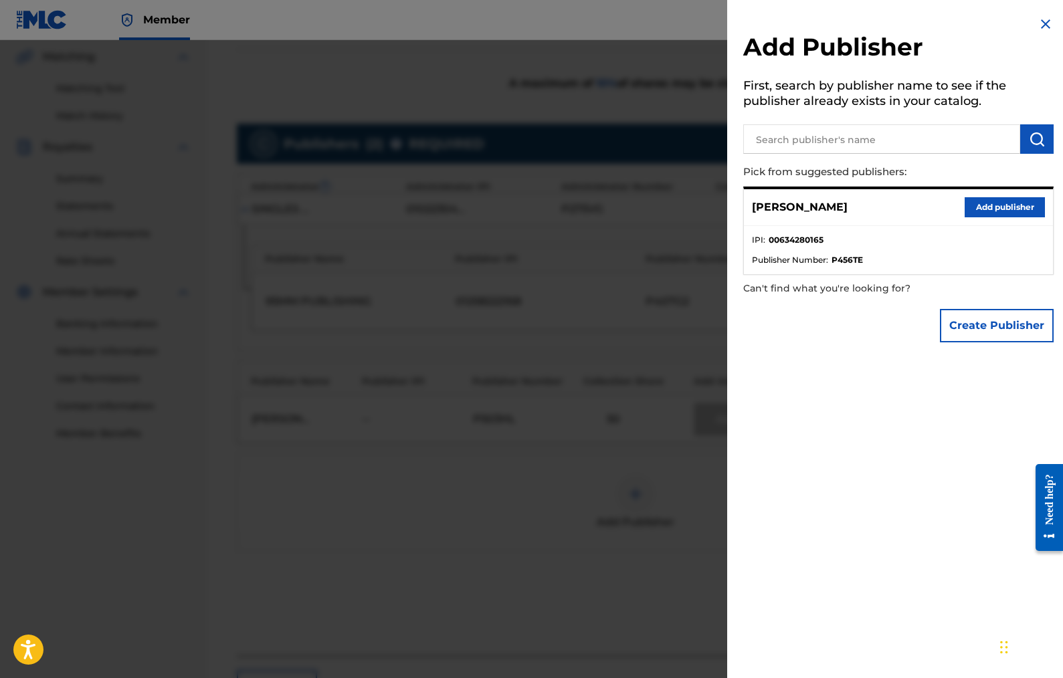
click at [991, 207] on button "Add publisher" at bounding box center [1004, 207] width 80 height 20
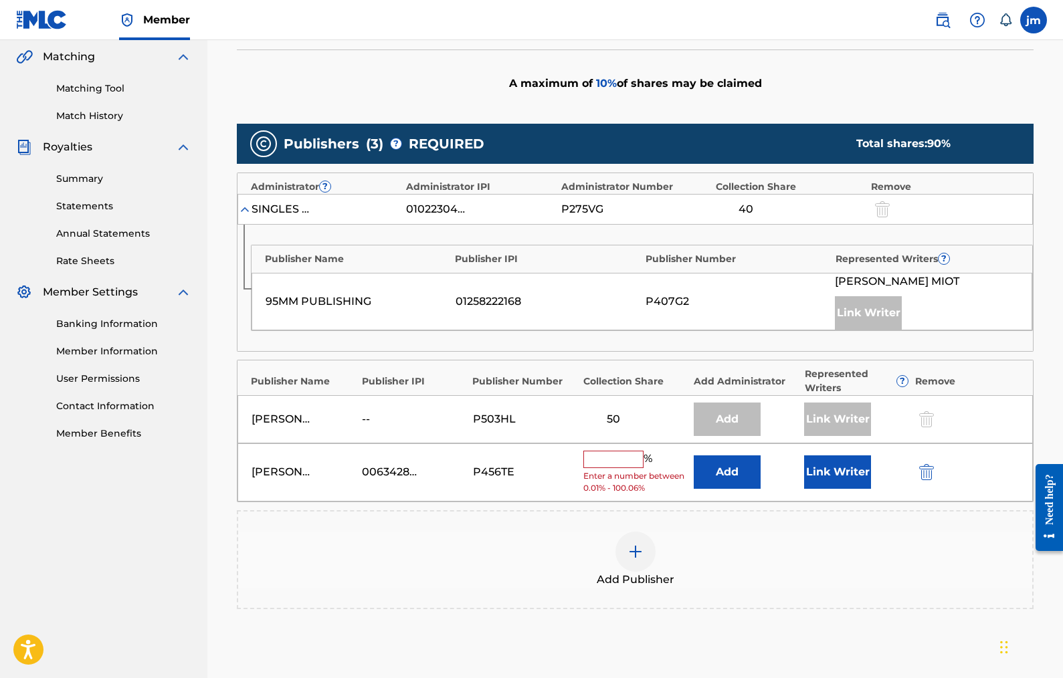
click at [629, 455] on input "text" at bounding box center [613, 459] width 60 height 17
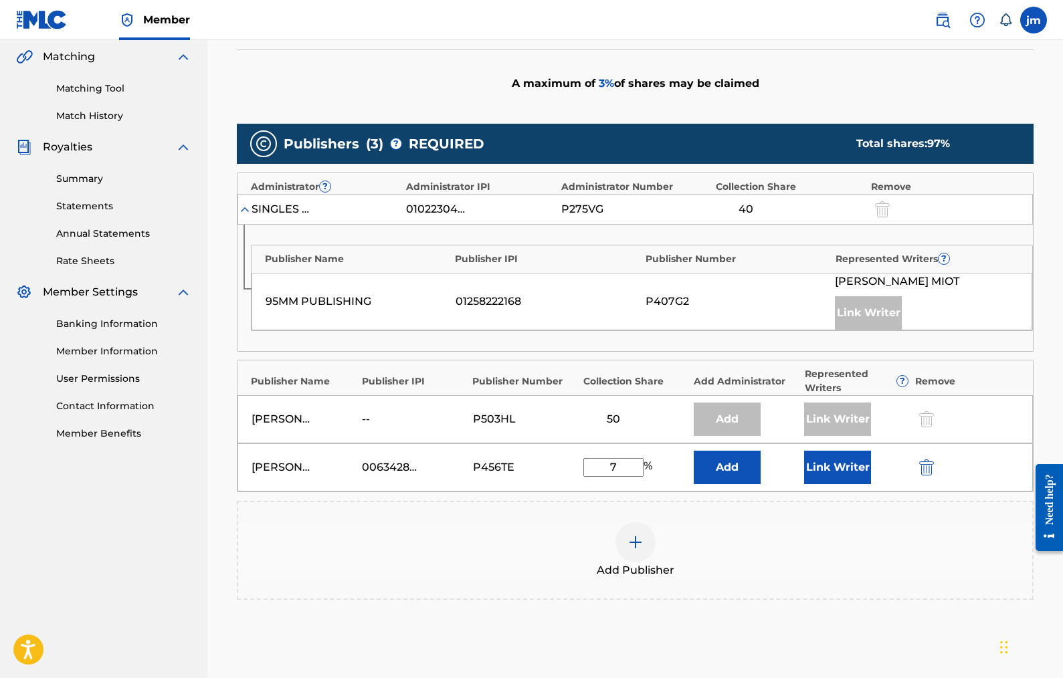
type input "7"
click at [828, 471] on button "Link Writer" at bounding box center [837, 467] width 67 height 33
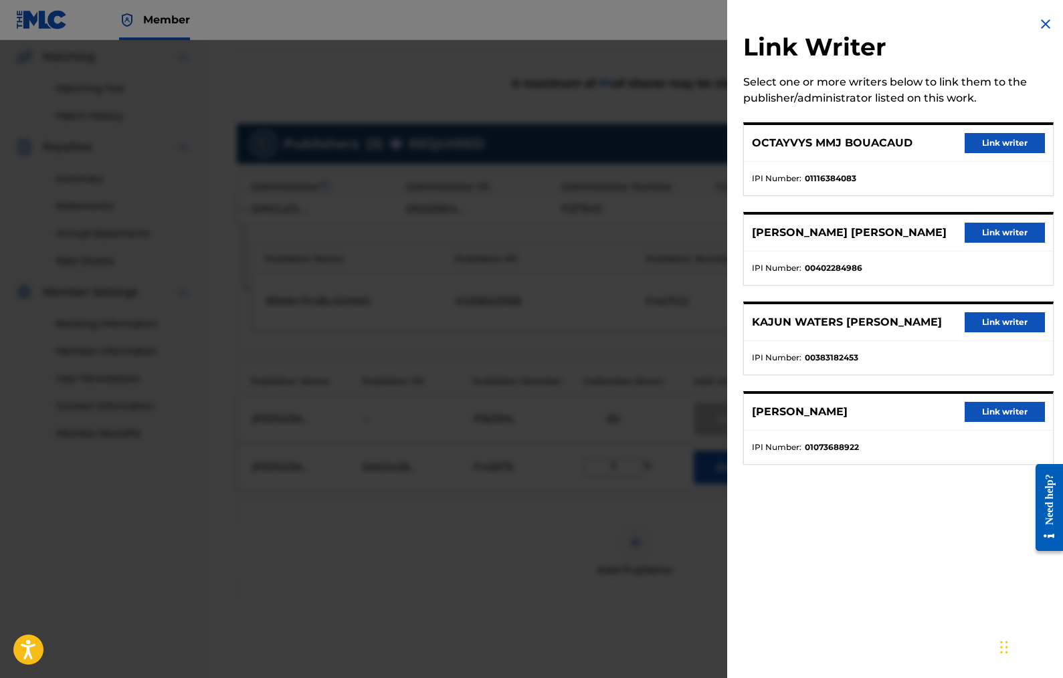
click at [906, 252] on ul "IPI Number : 00402284986" at bounding box center [898, 267] width 309 height 33
click at [984, 229] on button "Link writer" at bounding box center [1004, 233] width 80 height 20
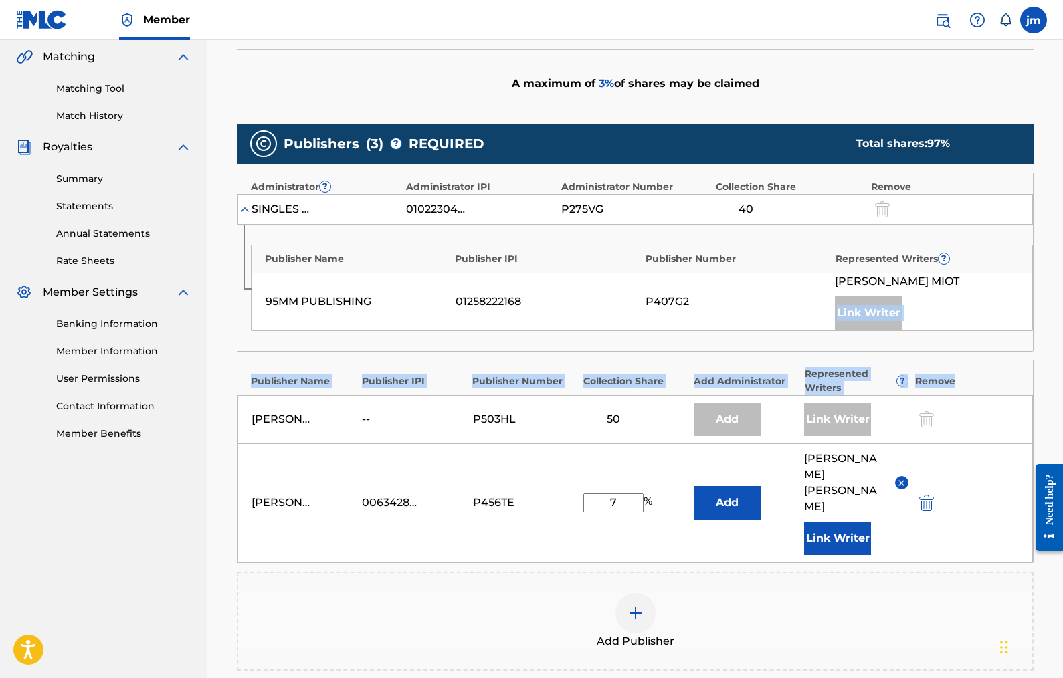
drag, startPoint x: 1062, startPoint y: 347, endPoint x: 1060, endPoint y: 400, distance: 52.9
click at [1060, 400] on div "Claiming Tool Search Add Publishers & Shares Review Submit Add Publishers & Sha…" at bounding box center [634, 300] width 855 height 1071
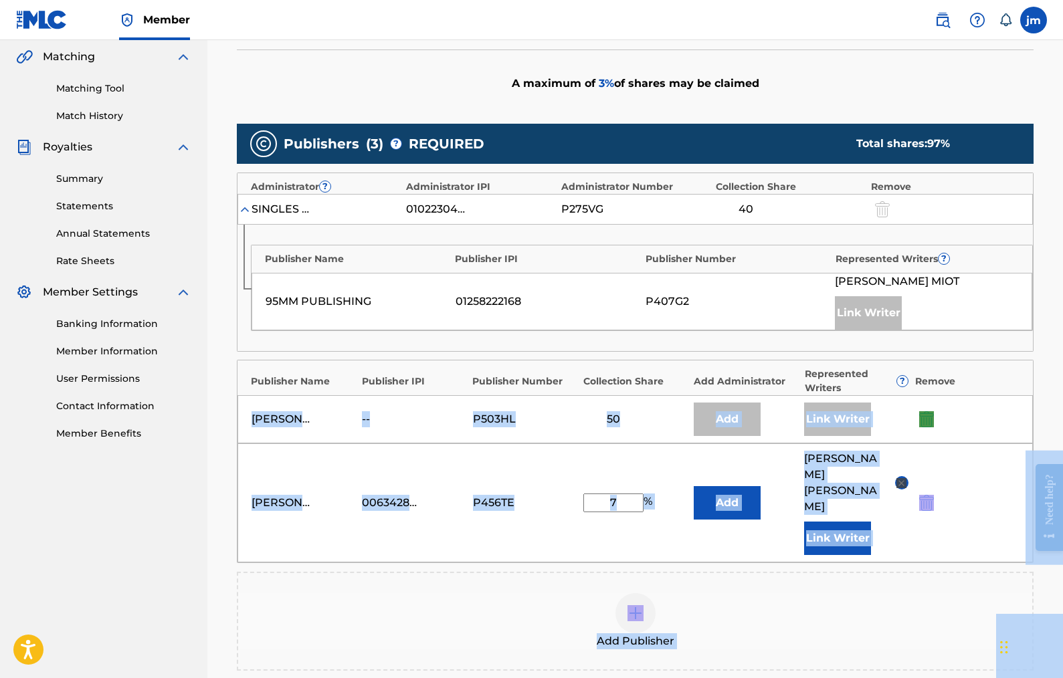
drag, startPoint x: 2087, startPoint y: 827, endPoint x: 1060, endPoint y: 450, distance: 1094.1
click at [914, 593] on div "Add Publisher" at bounding box center [635, 621] width 794 height 56
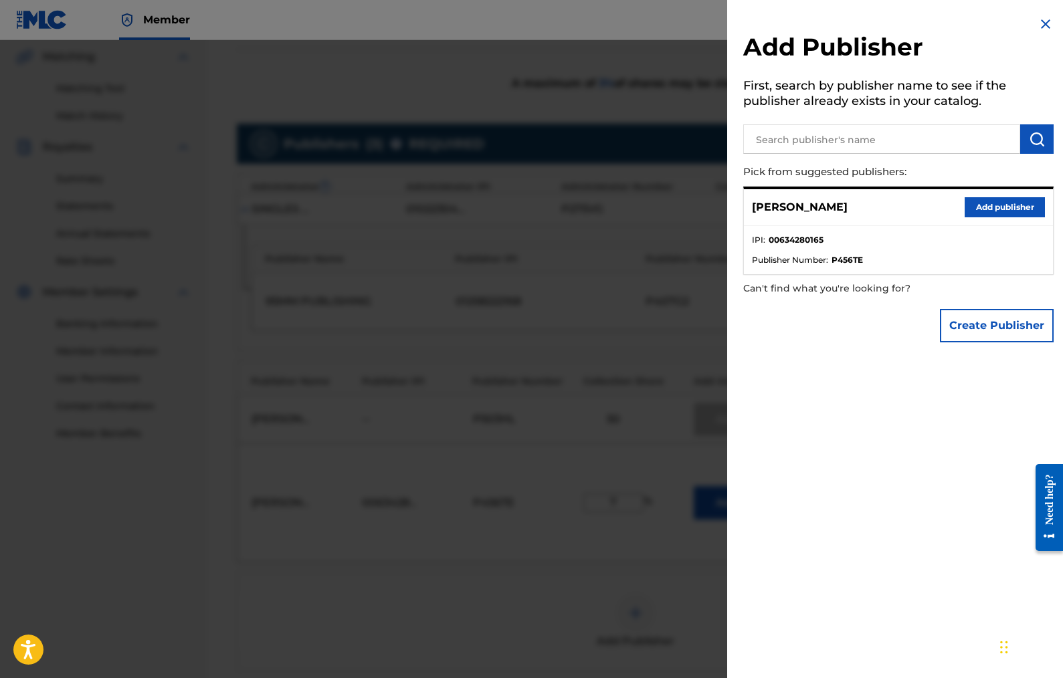
click at [1041, 23] on img at bounding box center [1045, 24] width 16 height 16
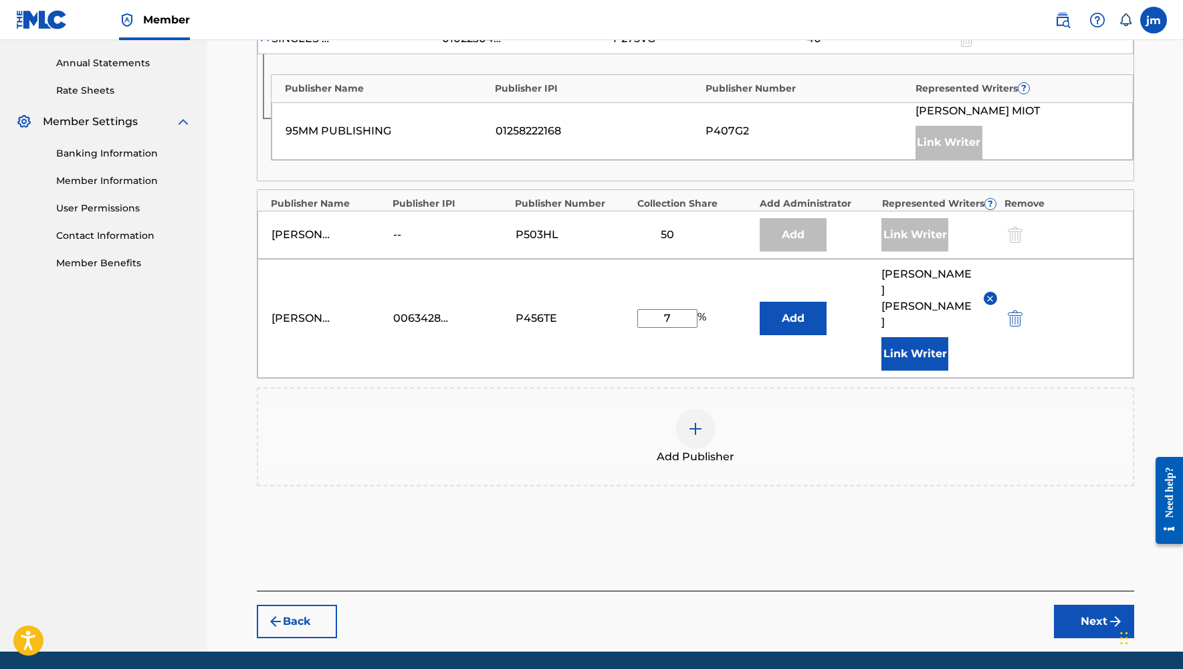
scroll to position [493, 0]
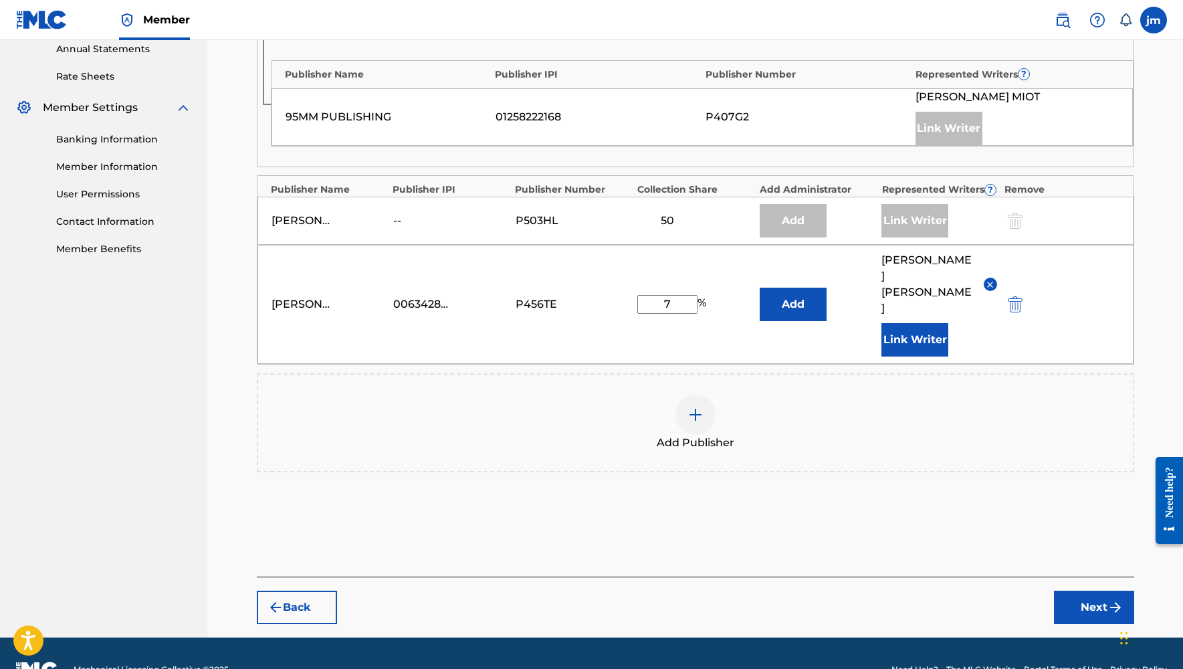
click at [1061, 591] on button "Next" at bounding box center [1094, 607] width 80 height 33
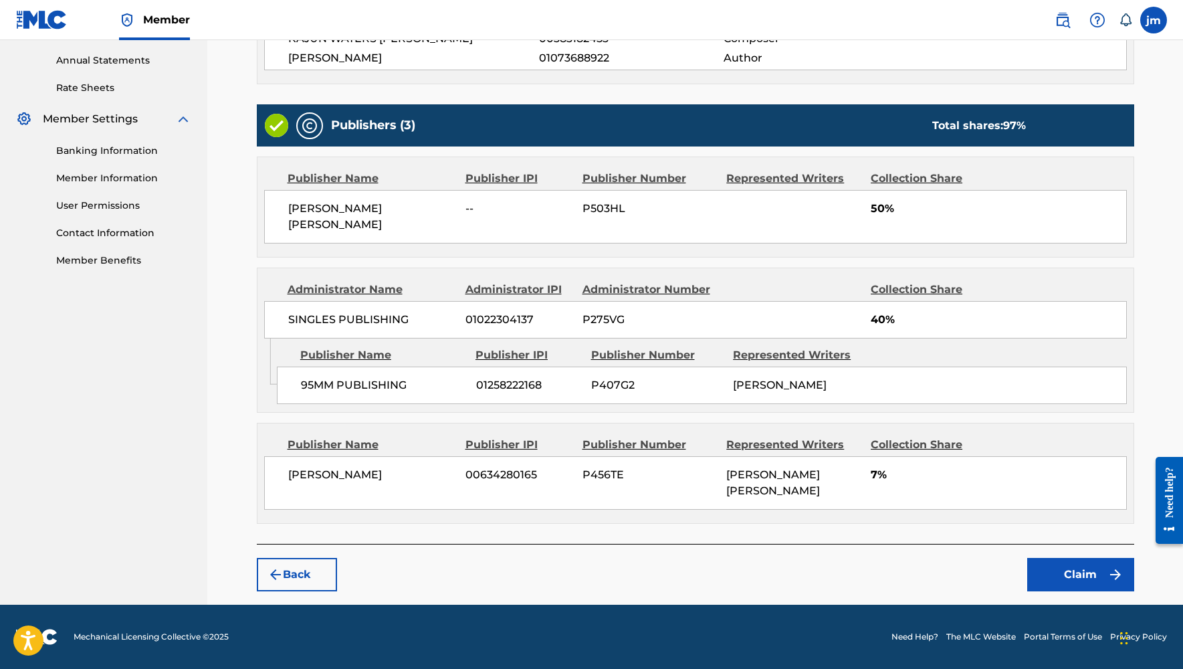
scroll to position [447, 0]
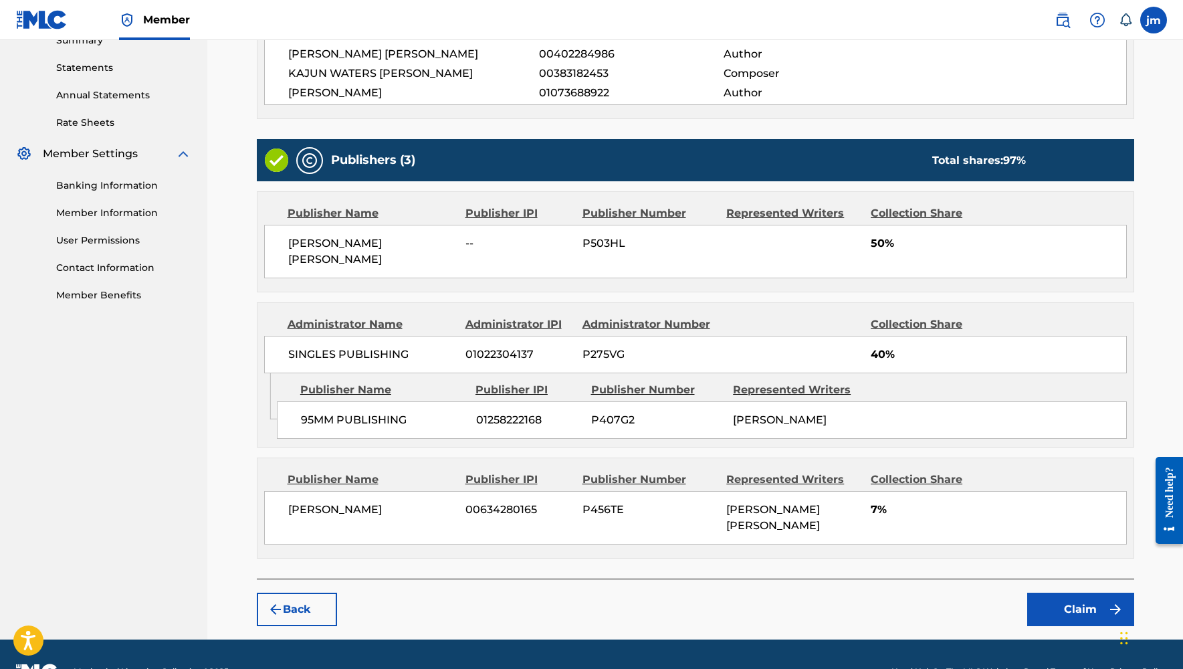
click at [1061, 593] on button "Claim" at bounding box center [1080, 609] width 107 height 33
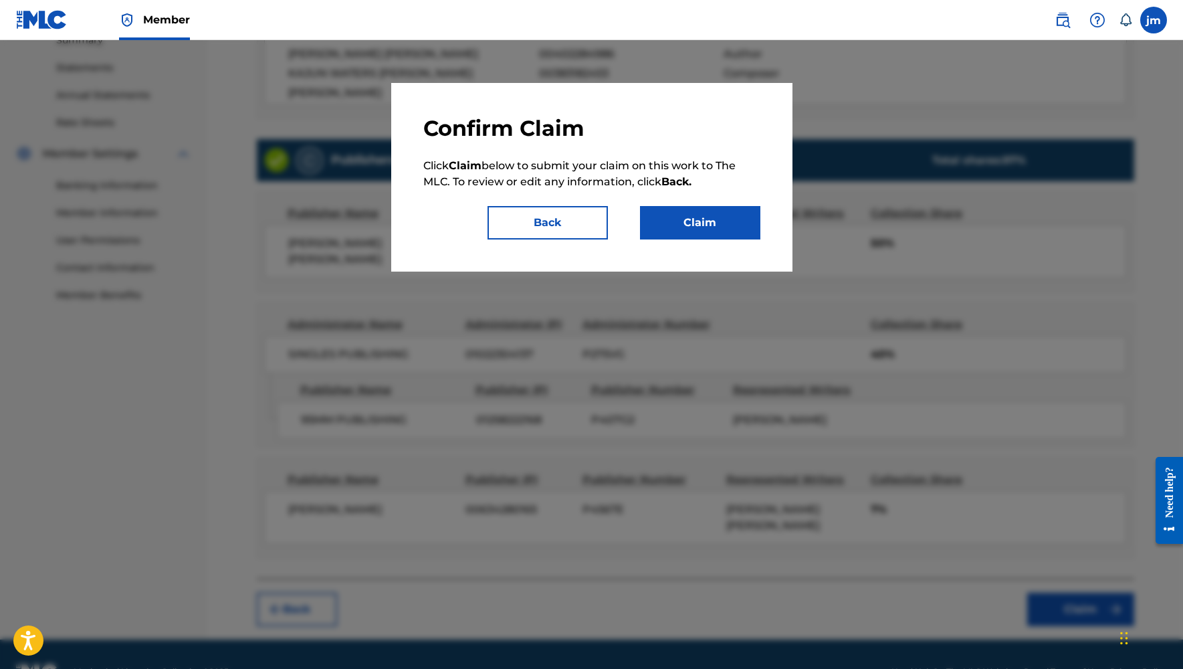
click at [714, 225] on button "Claim" at bounding box center [700, 222] width 120 height 33
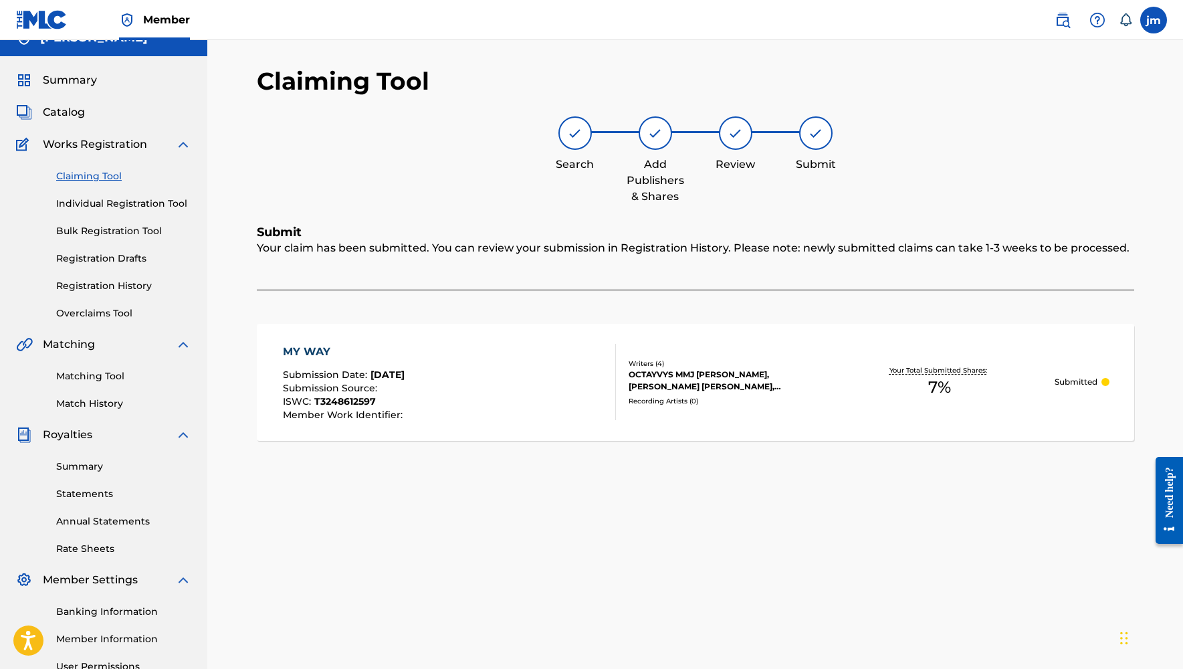
scroll to position [19, 0]
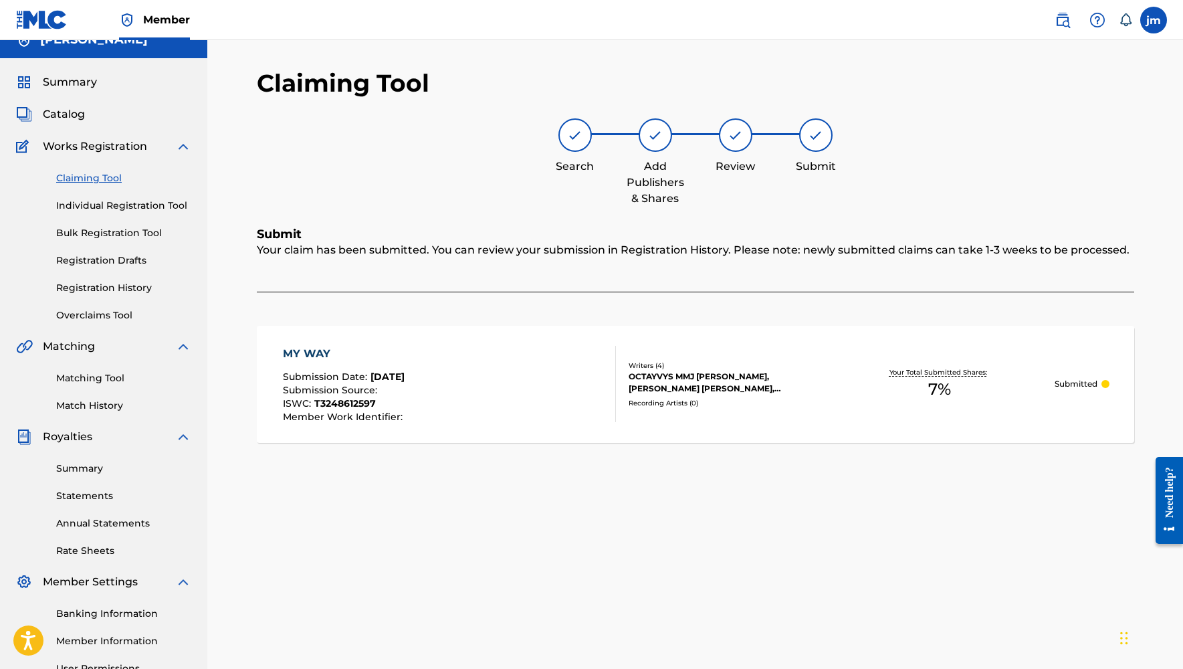
click at [97, 178] on link "Claiming Tool" at bounding box center [123, 178] width 135 height 14
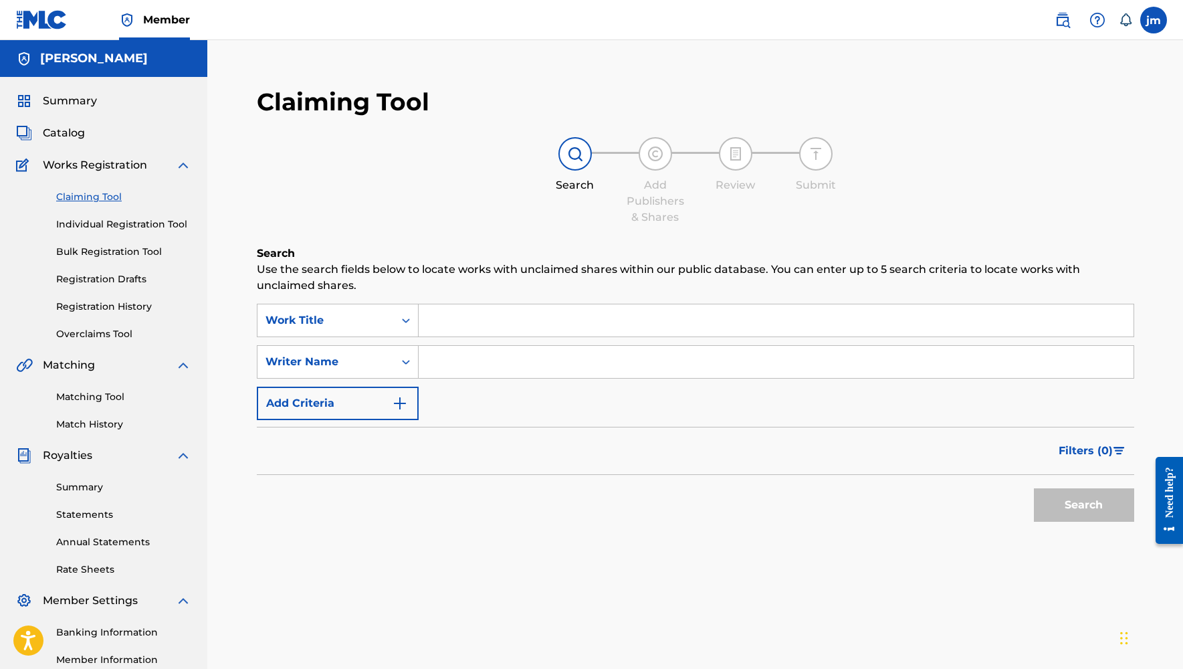
click at [482, 324] on input "Search Form" at bounding box center [776, 320] width 715 height 32
paste input "MENTAL"
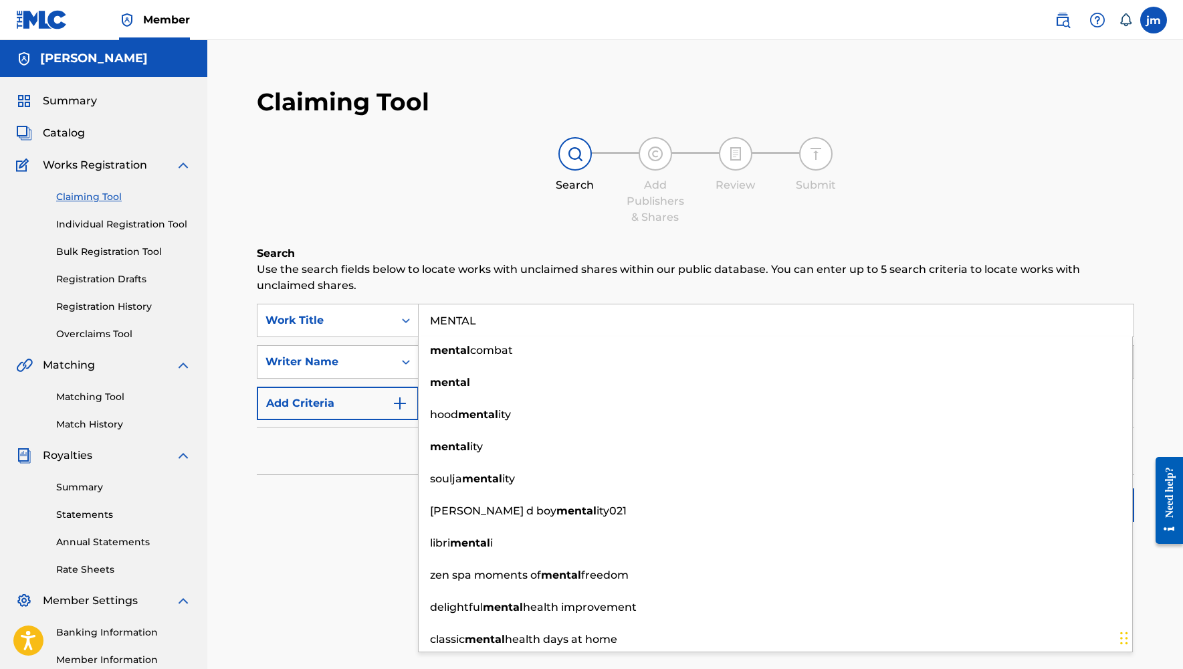
type input "MENTAL"
click at [326, 506] on div "Search" at bounding box center [695, 502] width 877 height 54
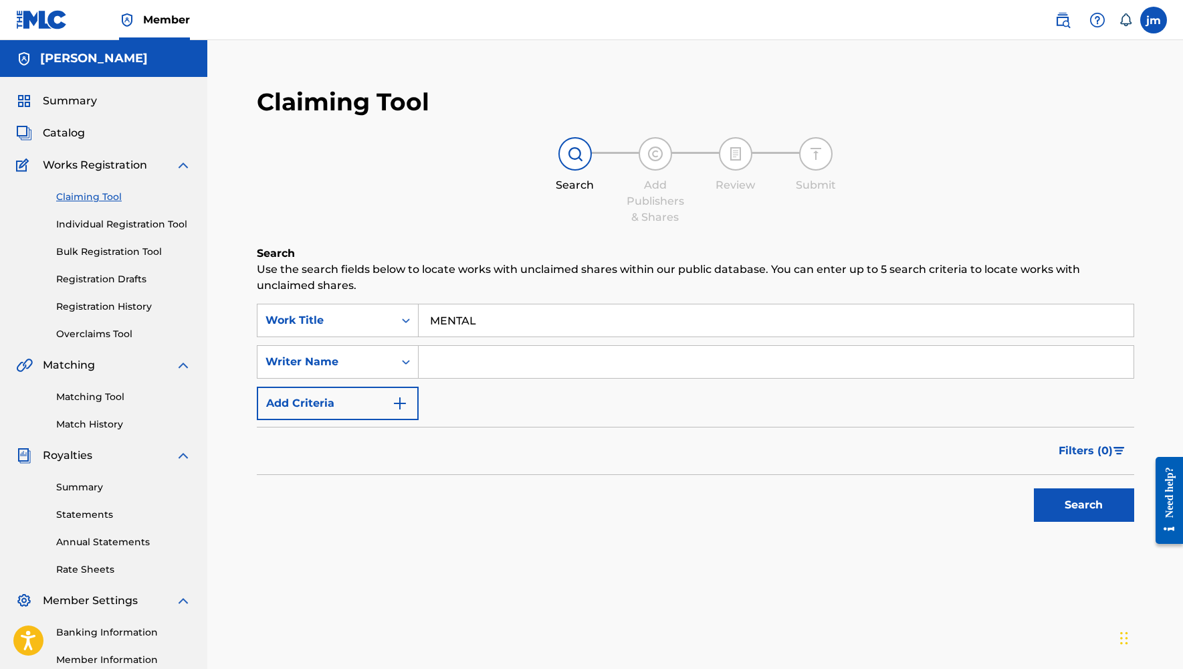
click at [456, 364] on input "Search Form" at bounding box center [776, 362] width 715 height 32
type input "[PERSON_NAME]"
click at [1061, 499] on button "Search" at bounding box center [1084, 504] width 100 height 33
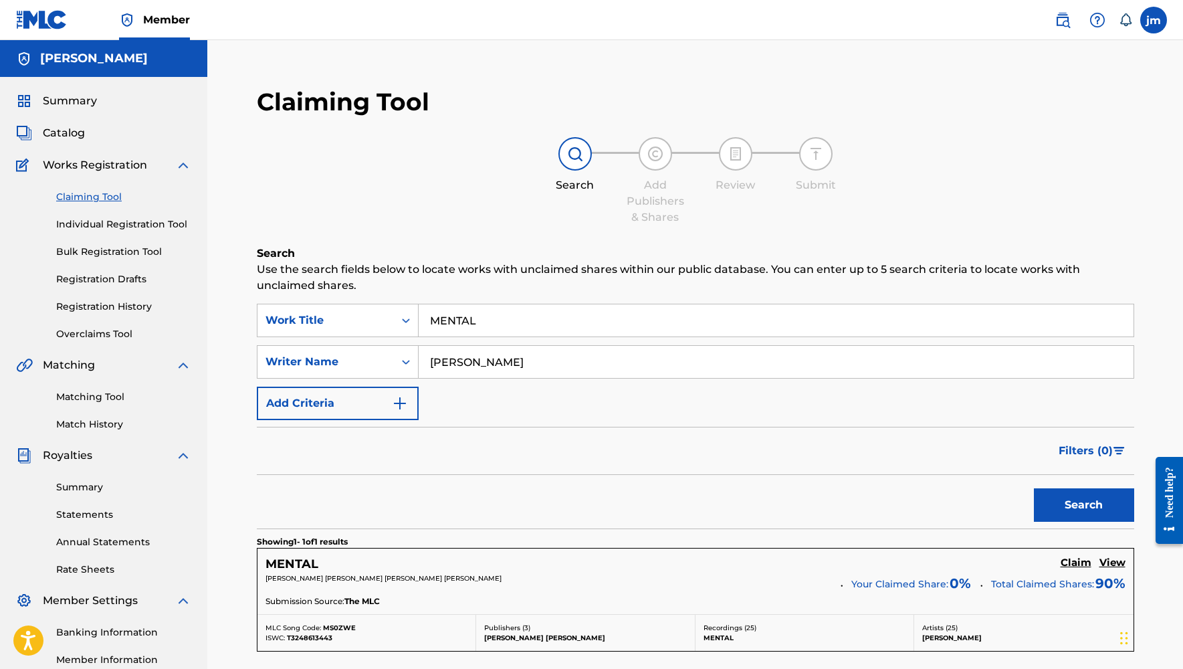
click at [707, 577] on p "[PERSON_NAME] [PERSON_NAME] [PERSON_NAME] [PERSON_NAME]" at bounding box center [549, 578] width 566 height 10
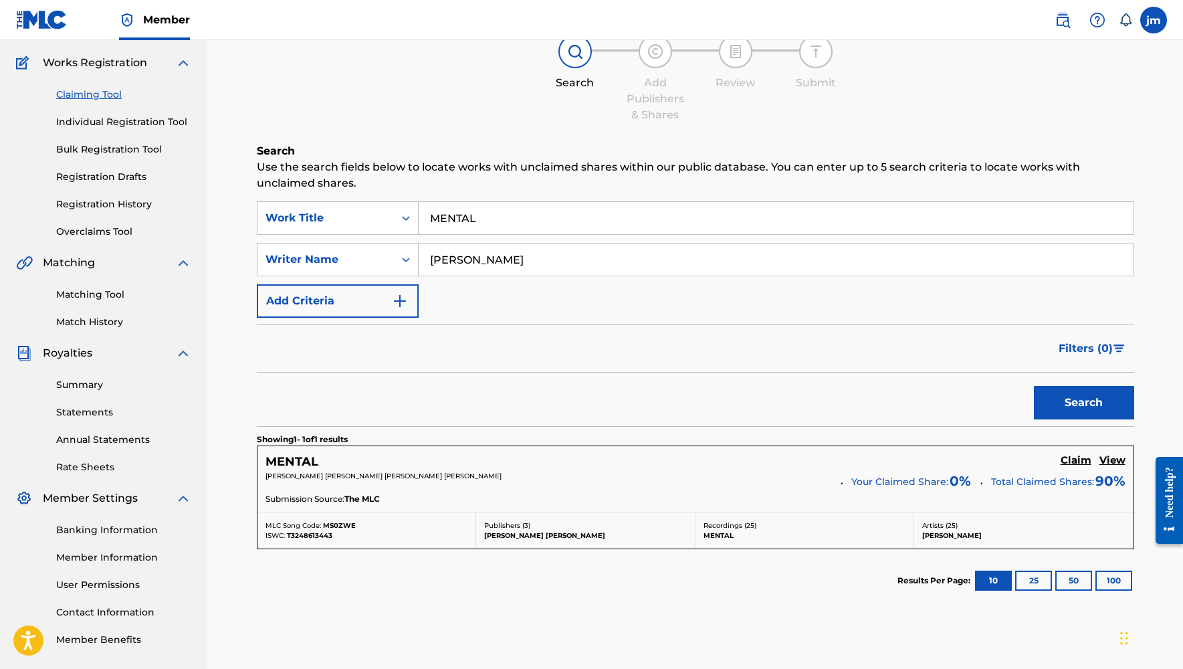
scroll to position [126, 0]
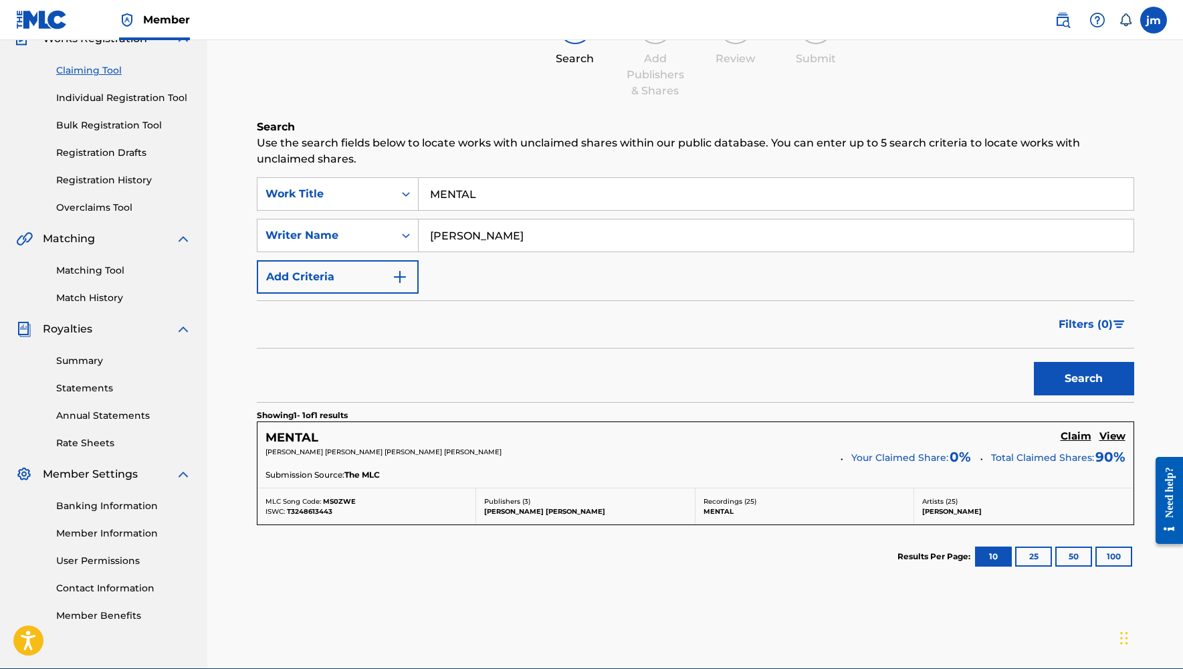
click at [1061, 434] on h5 "Claim" at bounding box center [1076, 436] width 31 height 13
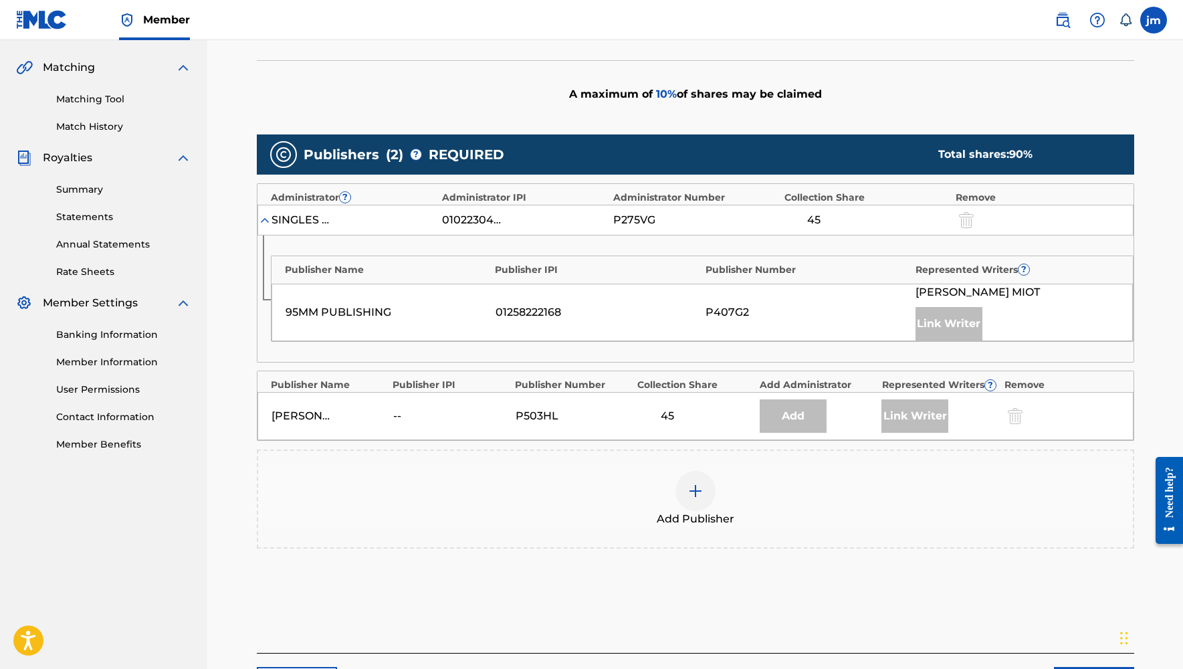
scroll to position [300, 0]
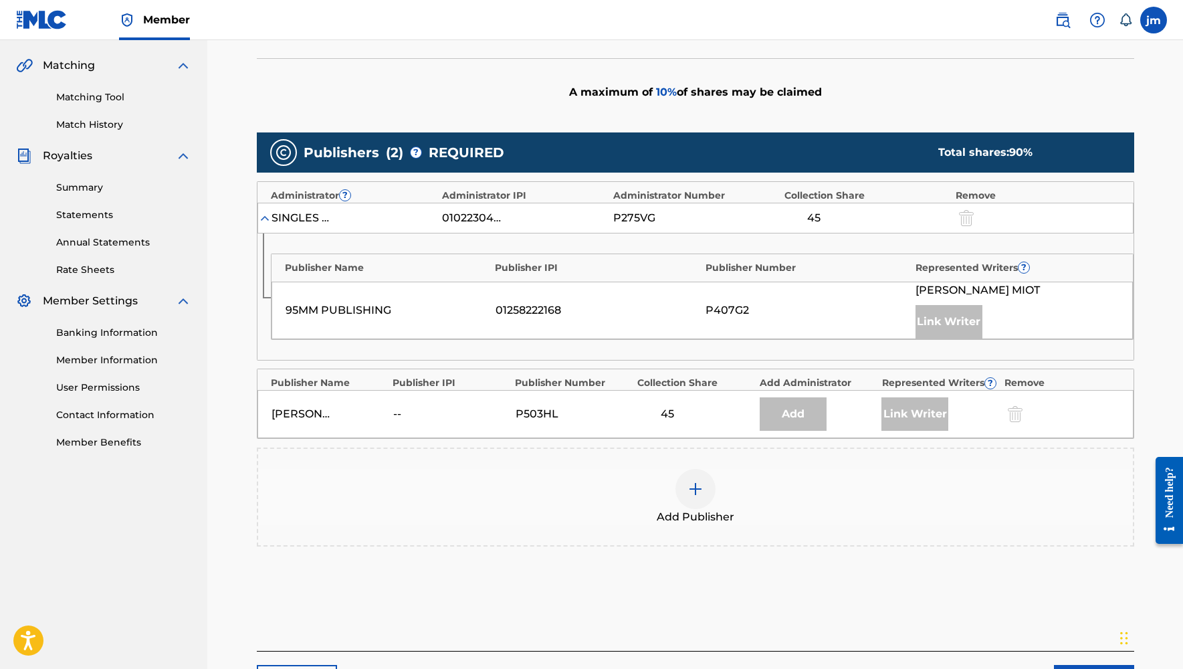
click at [690, 498] on div at bounding box center [695, 489] width 40 height 40
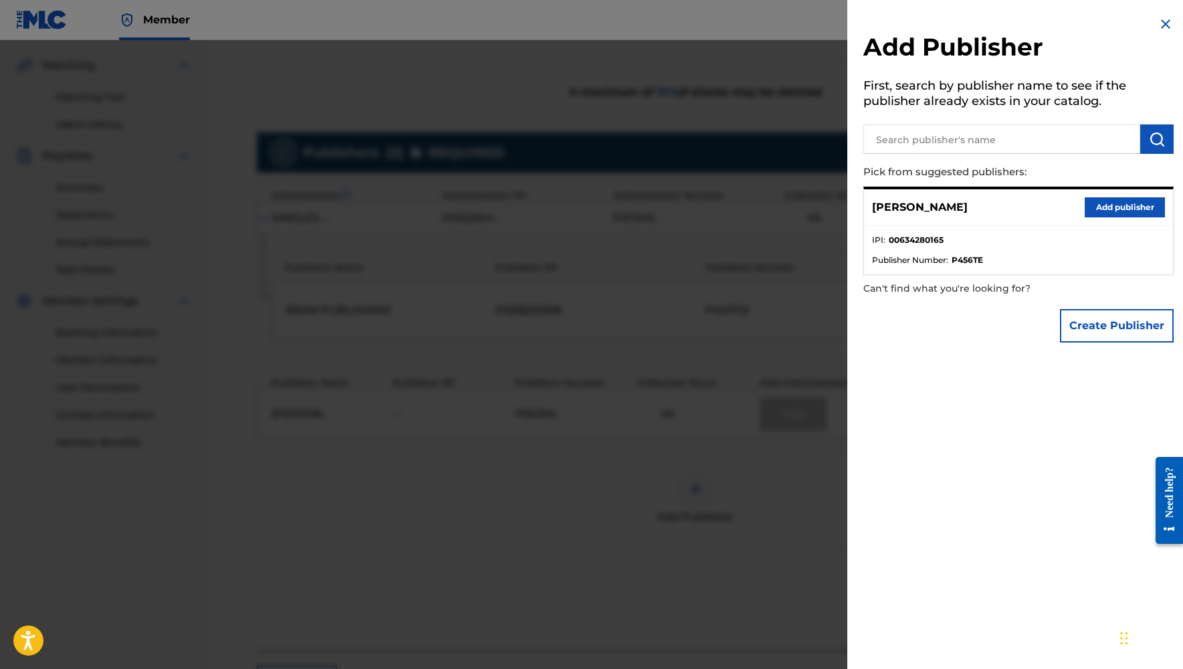
click at [1061, 201] on button "Add publisher" at bounding box center [1125, 207] width 80 height 20
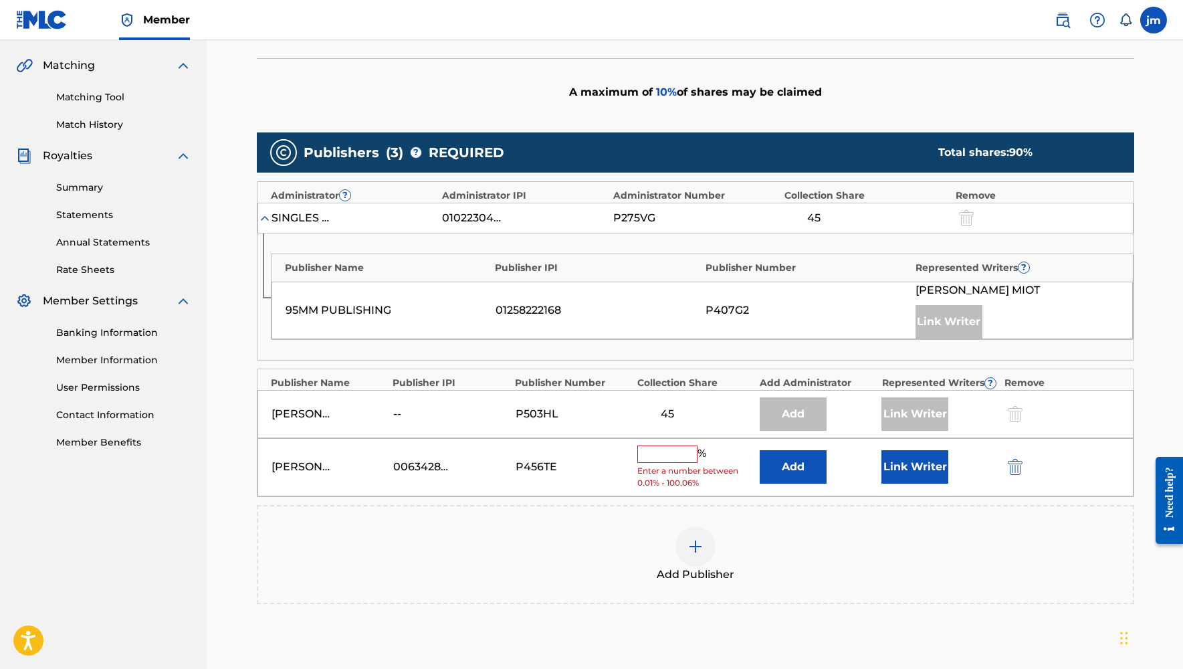
click at [667, 453] on input "text" at bounding box center [667, 453] width 60 height 17
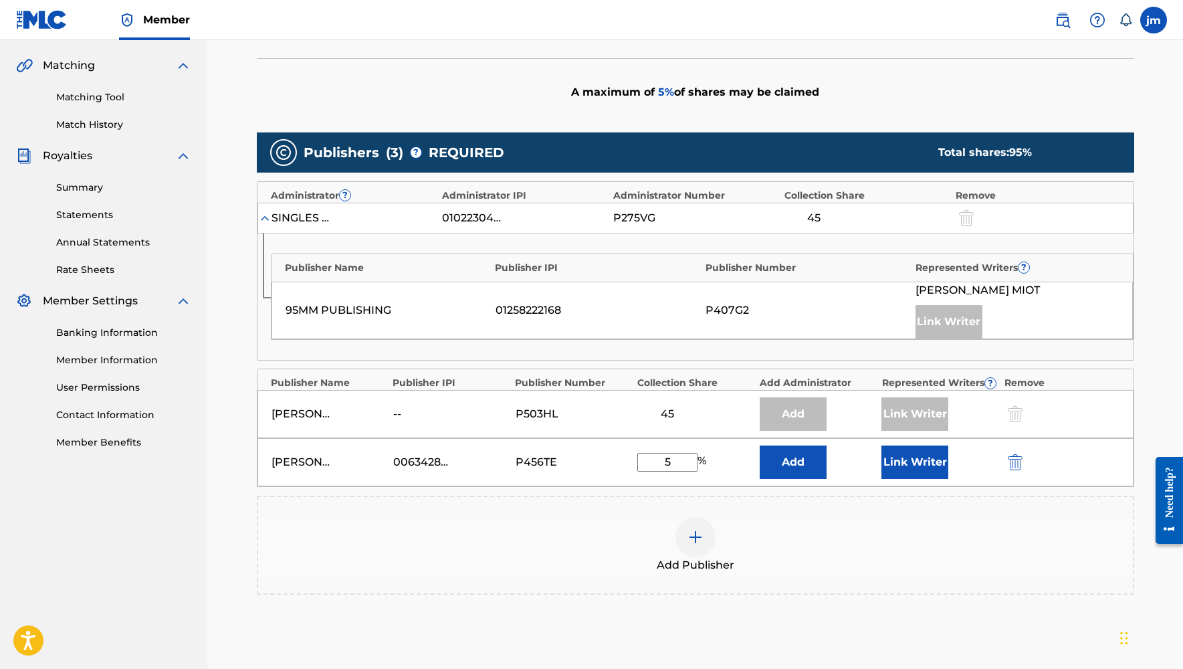
type input "5"
click at [898, 463] on button "Link Writer" at bounding box center [914, 461] width 67 height 33
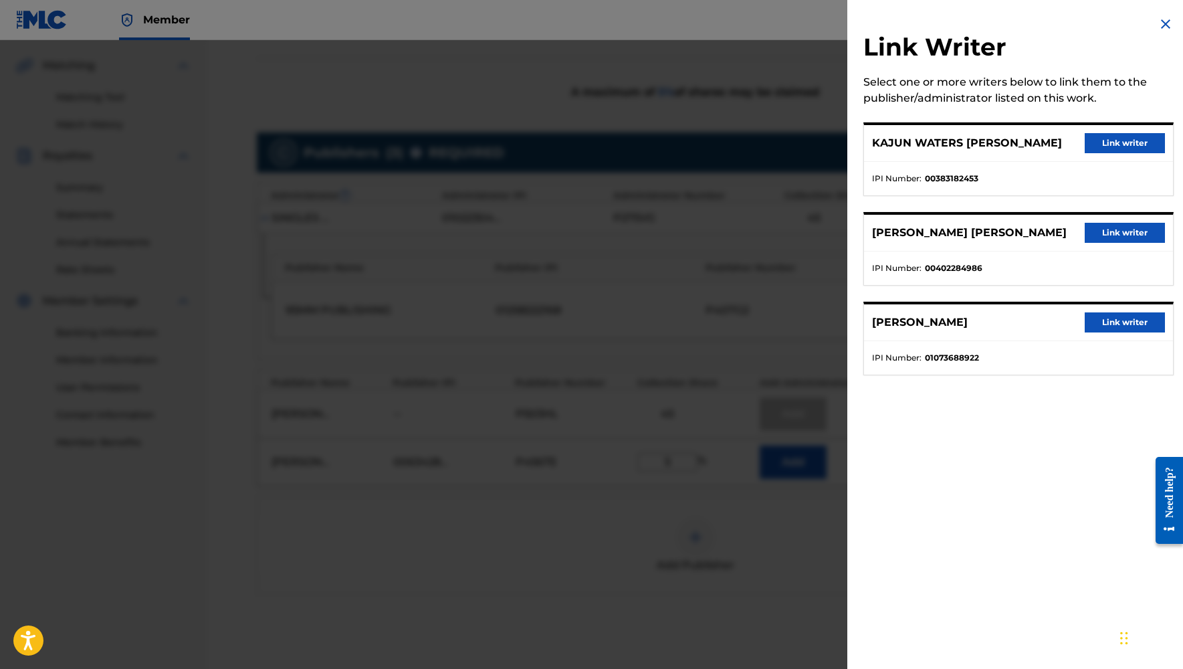
click at [1061, 237] on button "Link writer" at bounding box center [1125, 233] width 80 height 20
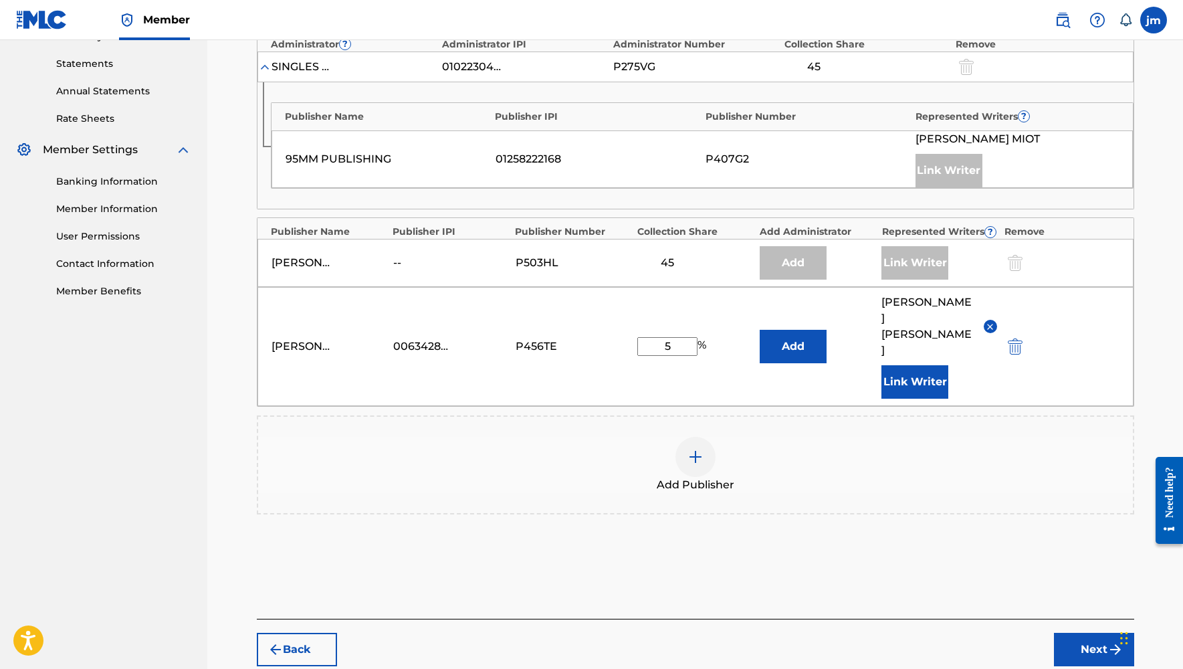
scroll to position [493, 0]
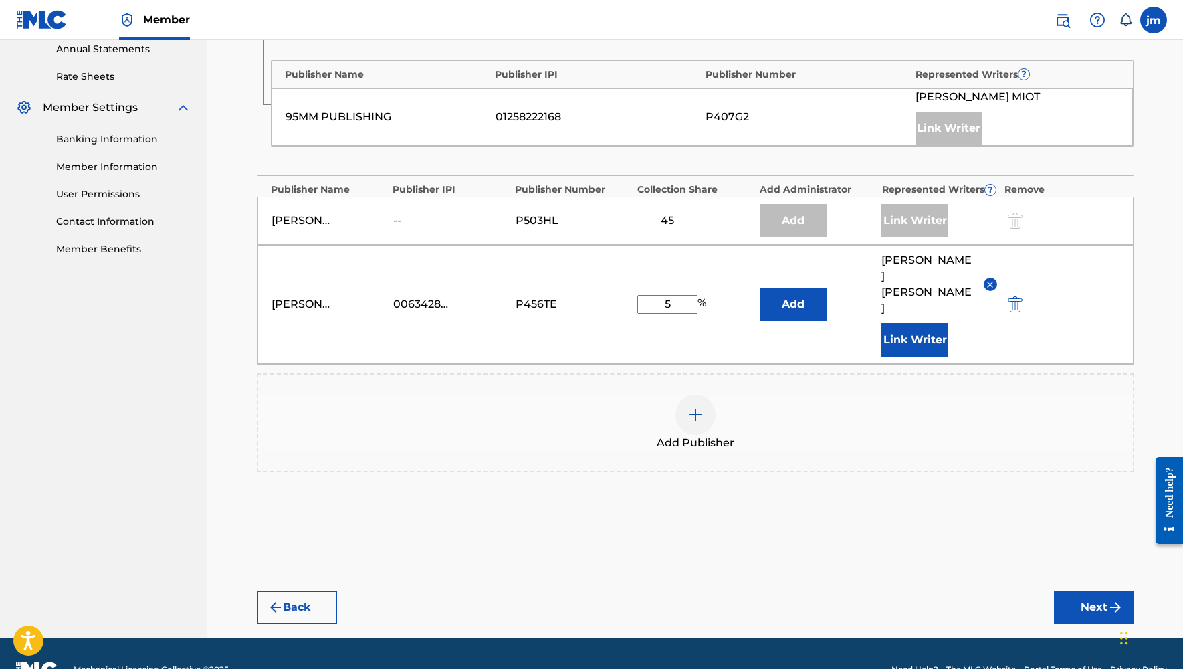
click at [1061, 591] on button "Next" at bounding box center [1094, 607] width 80 height 33
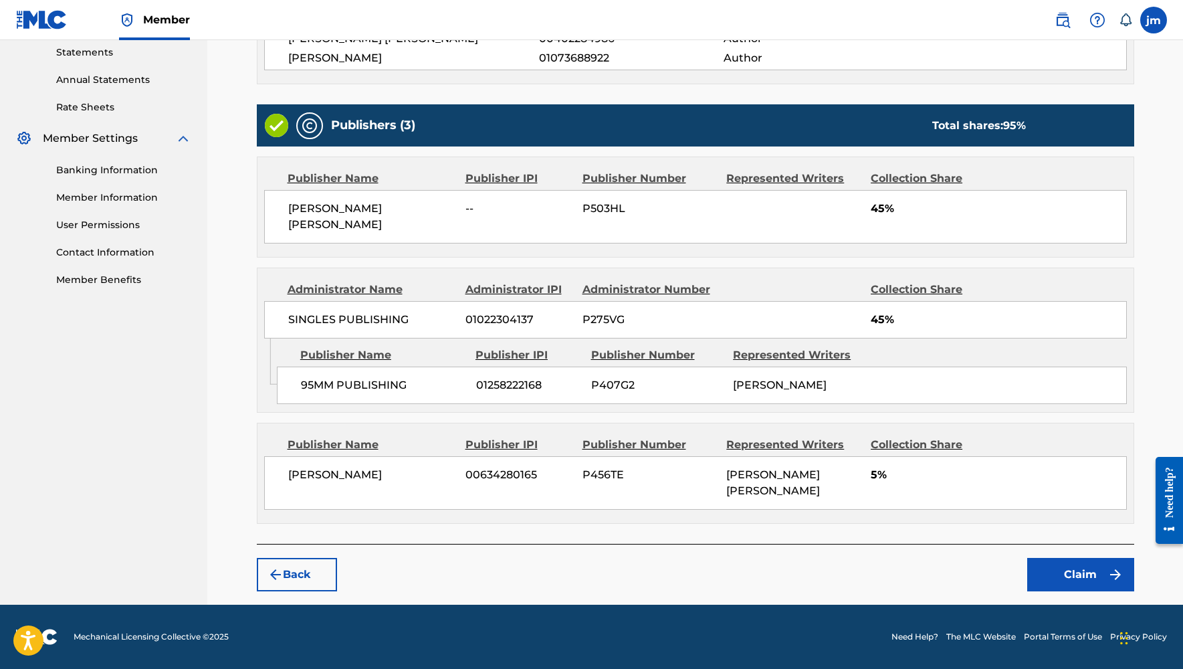
scroll to position [427, 0]
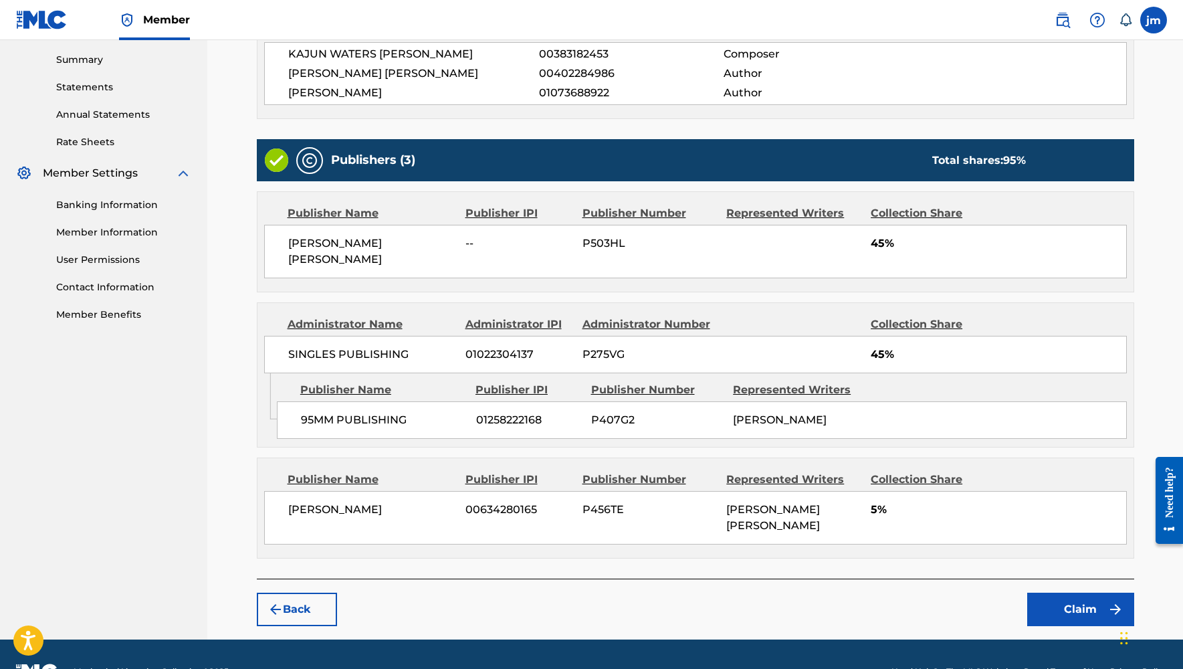
click at [1061, 593] on button "Claim" at bounding box center [1080, 609] width 107 height 33
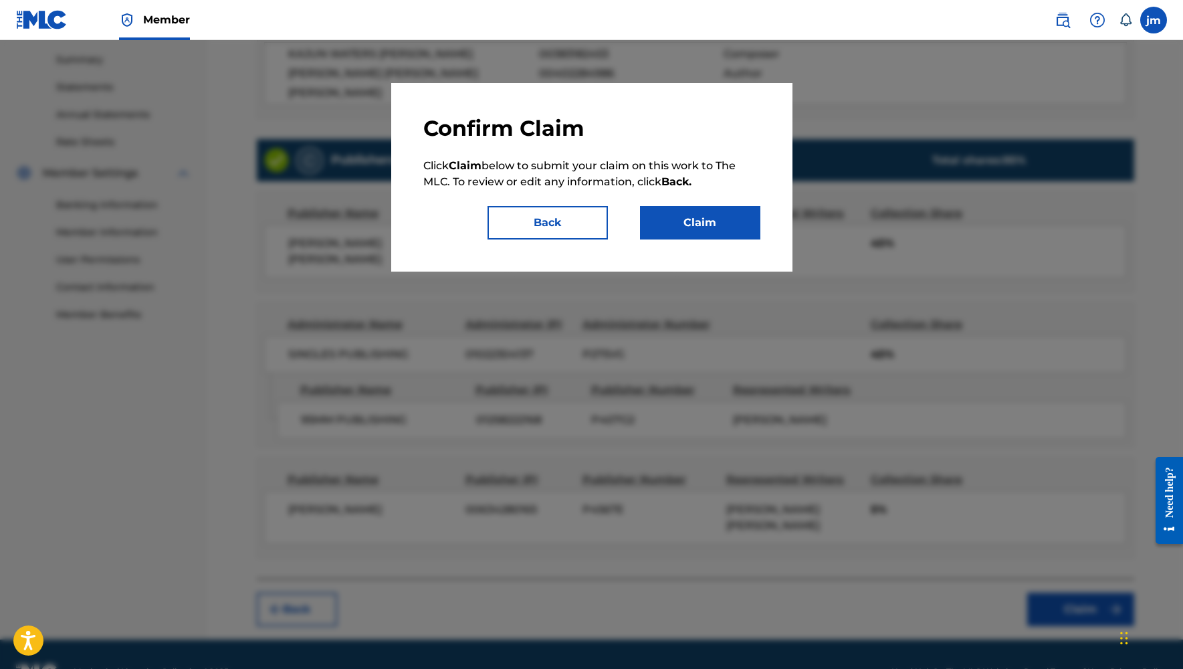
click at [716, 215] on button "Claim" at bounding box center [700, 222] width 120 height 33
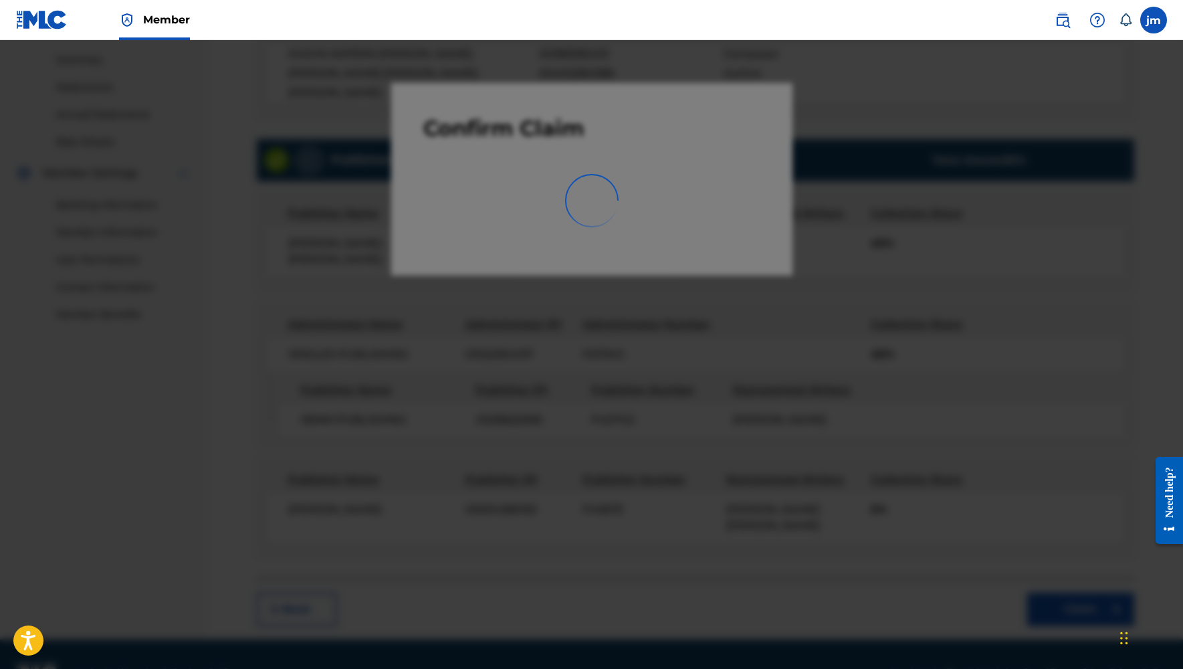
scroll to position [161, 0]
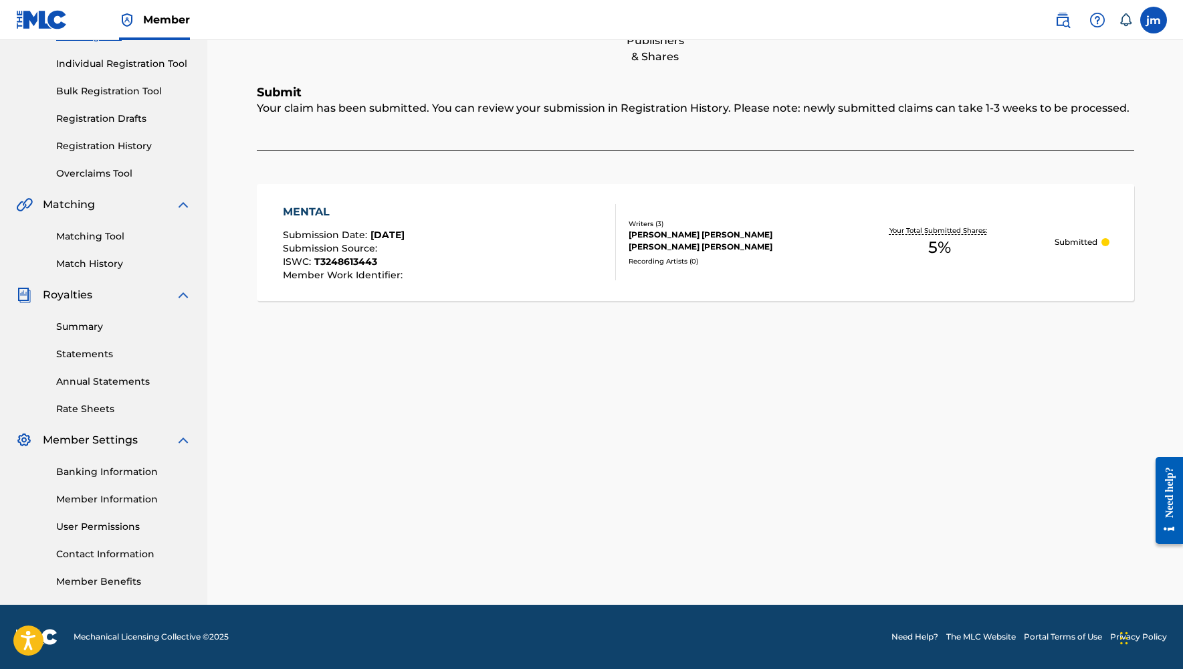
click at [72, 236] on link "Matching Tool" at bounding box center [123, 236] width 135 height 14
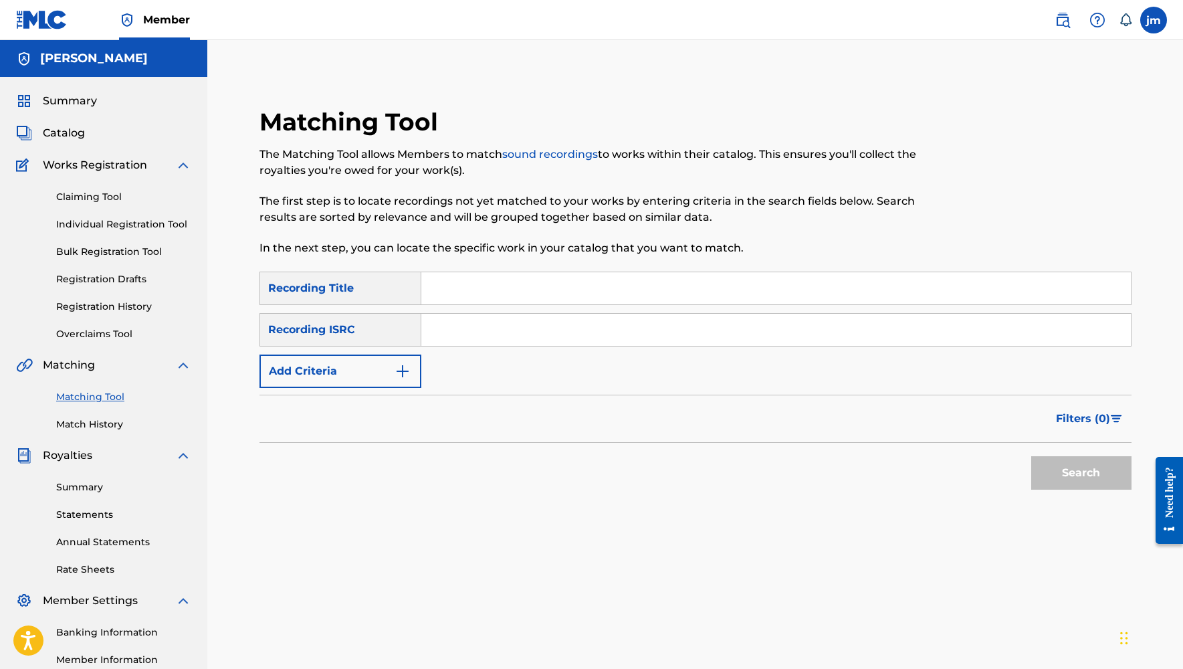
click at [496, 291] on input "Search Form" at bounding box center [776, 288] width 710 height 32
paste input "FLU GANG INTRO"
type input "FLU GANG INTRO"
click at [1061, 466] on button "Search" at bounding box center [1081, 472] width 100 height 33
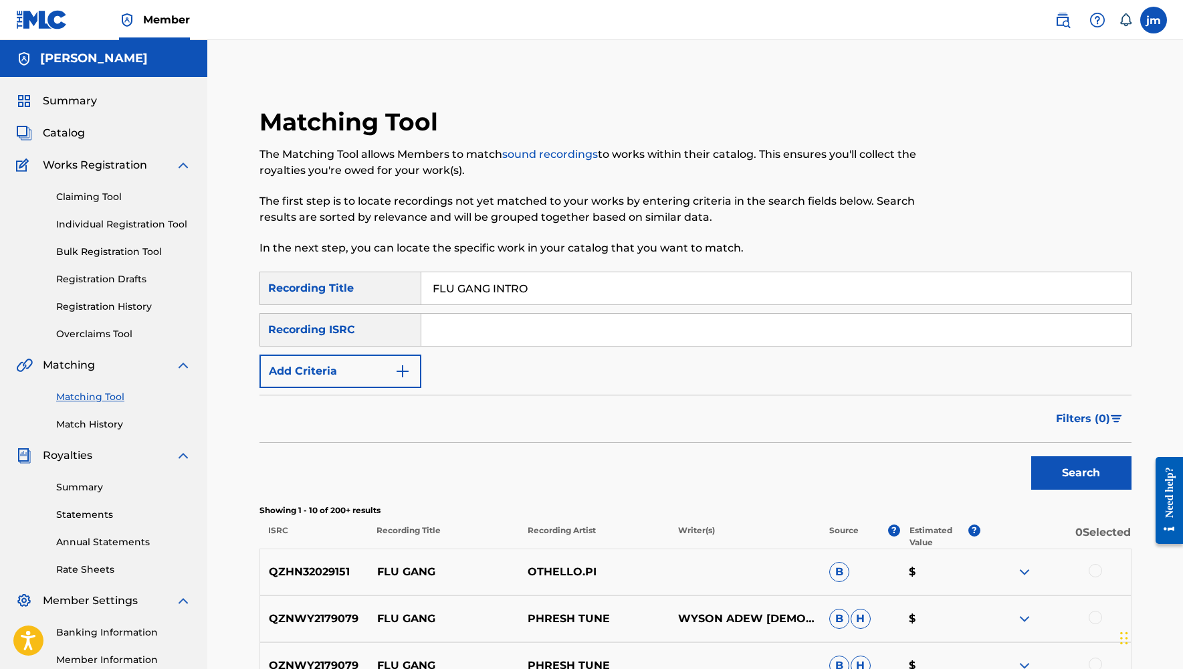
click at [395, 371] on img "Search Form" at bounding box center [403, 371] width 16 height 16
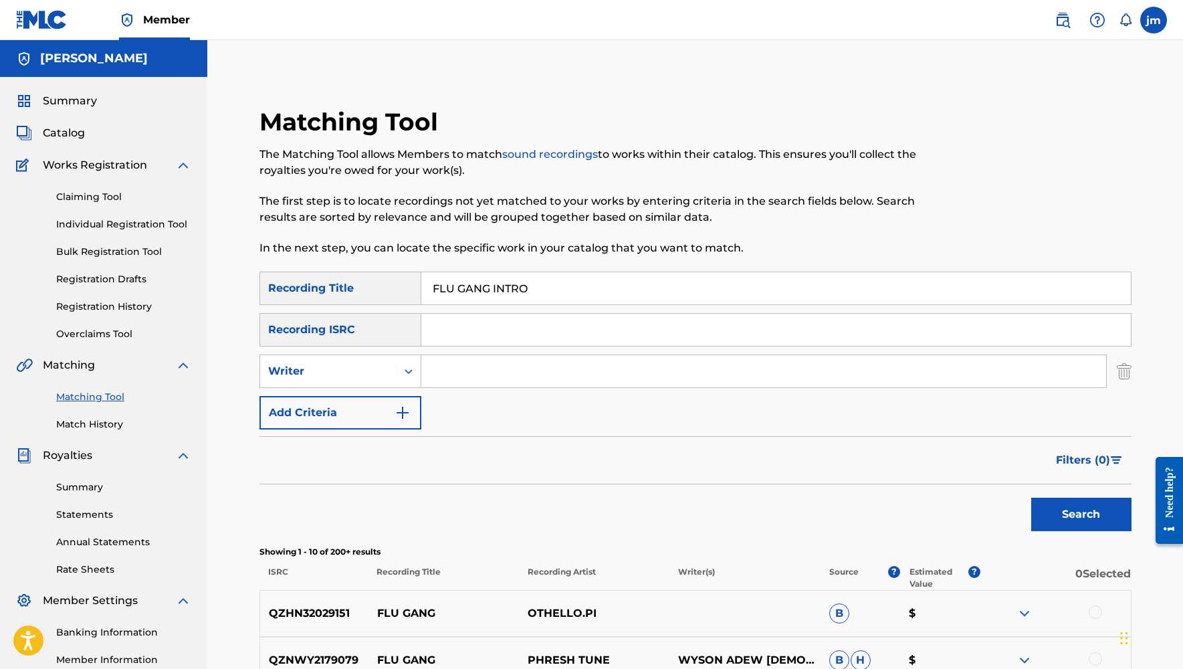
click at [581, 286] on input "FLU GANG INTRO" at bounding box center [776, 288] width 710 height 32
click at [84, 200] on link "Claiming Tool" at bounding box center [123, 197] width 135 height 14
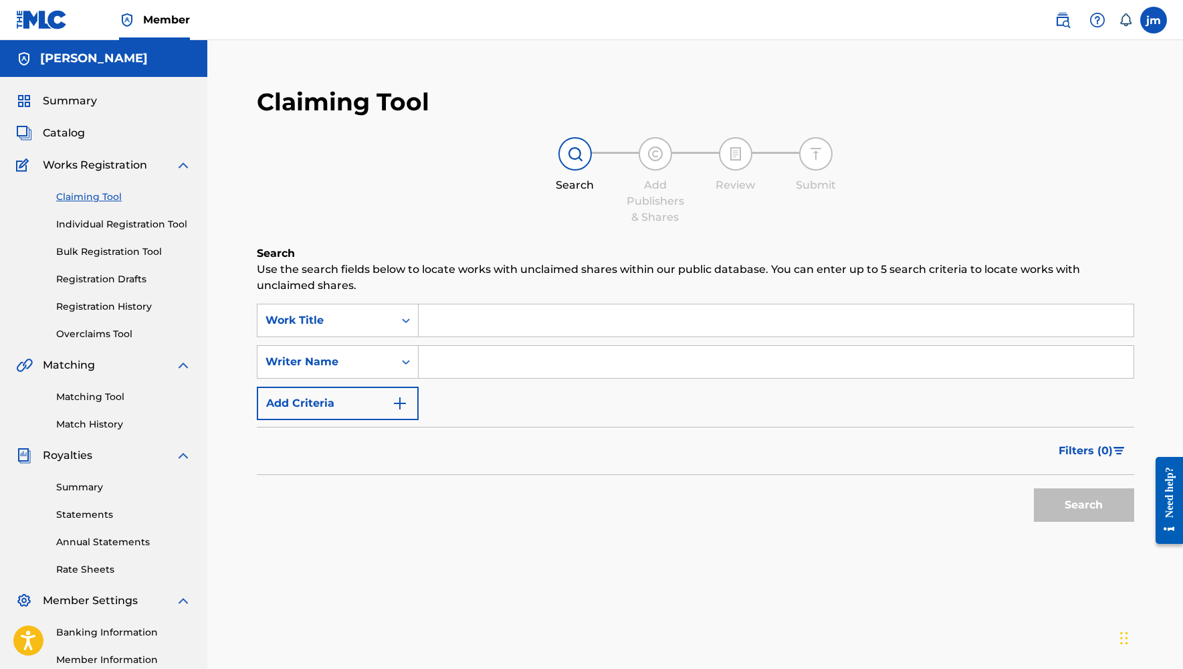
click at [90, 221] on link "Individual Registration Tool" at bounding box center [123, 224] width 135 height 14
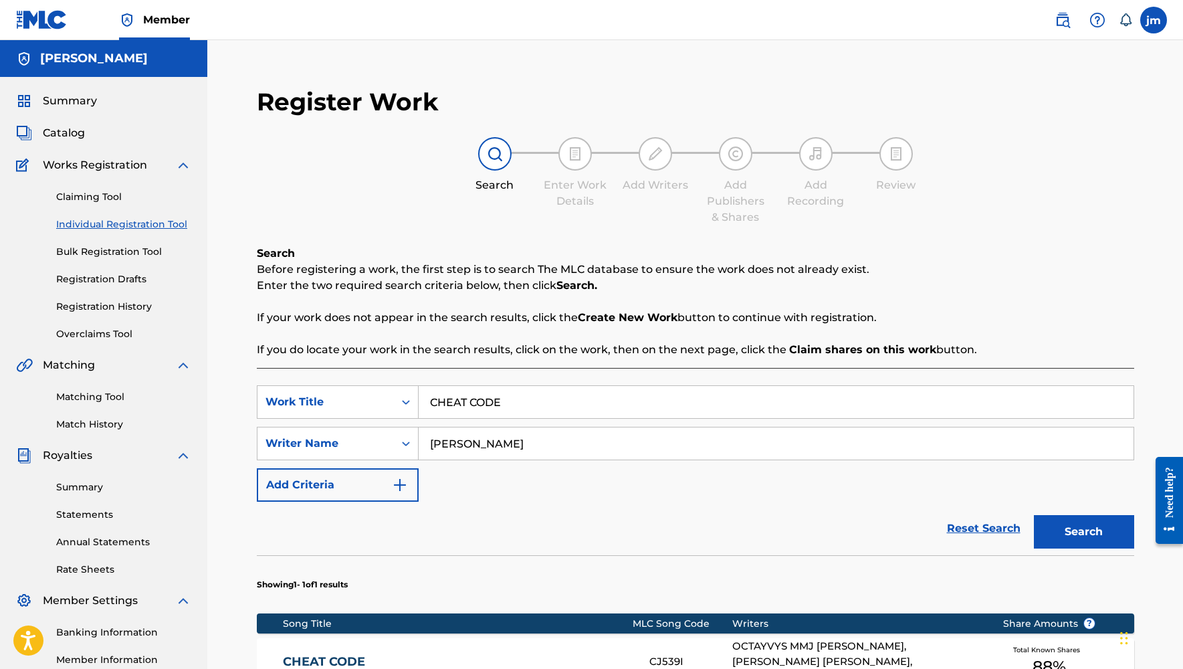
click at [509, 399] on input "CHEAT CODE" at bounding box center [776, 402] width 715 height 32
paste input "FLU GANG INTRO"
type input "FLU GANG INTRO"
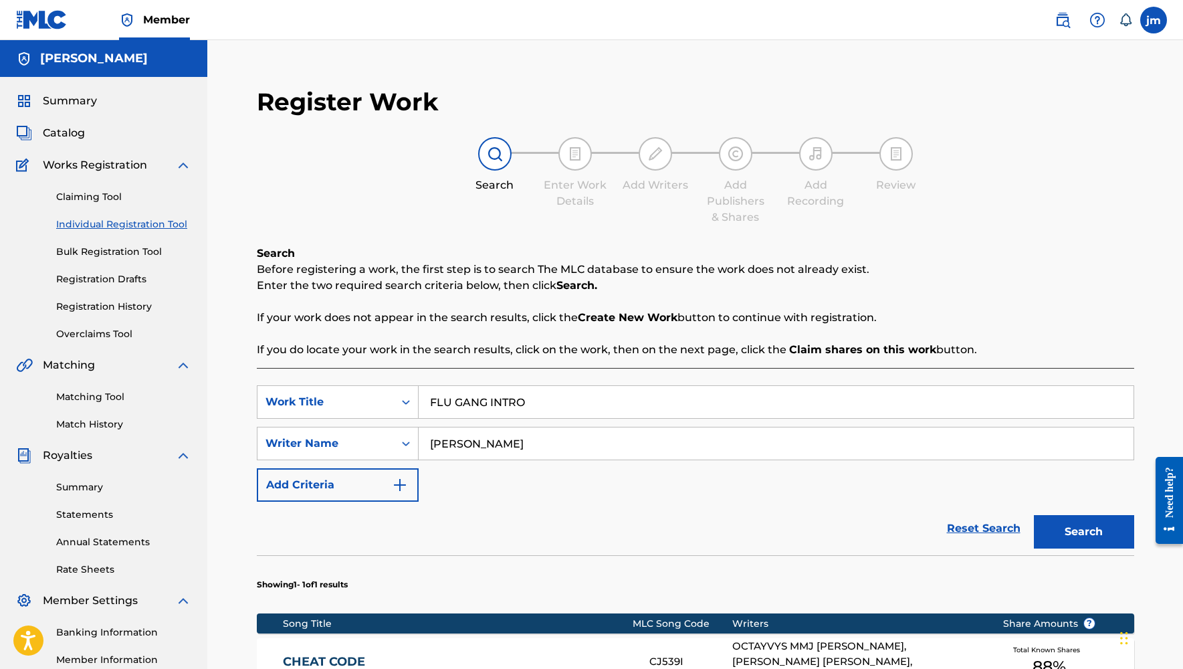
click at [547, 449] on input "[PERSON_NAME]" at bounding box center [776, 443] width 715 height 32
click at [488, 451] on input "Search Form" at bounding box center [776, 443] width 715 height 32
type input "[PERSON_NAME]"
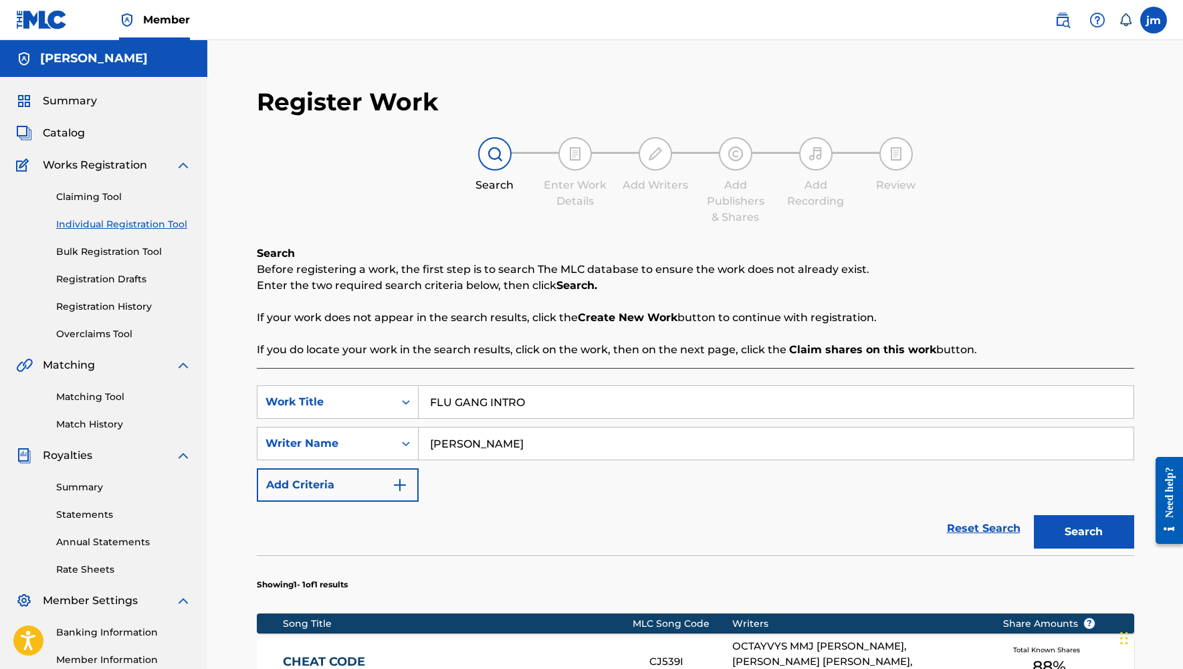
click at [1061, 532] on button "Search" at bounding box center [1084, 531] width 100 height 33
drag, startPoint x: 1182, startPoint y: 287, endPoint x: 1179, endPoint y: 345, distance: 58.2
click at [1061, 345] on div "Register Work Search Enter Work Details Add Writers Add Publishers & Shares Add…" at bounding box center [695, 502] width 976 height 925
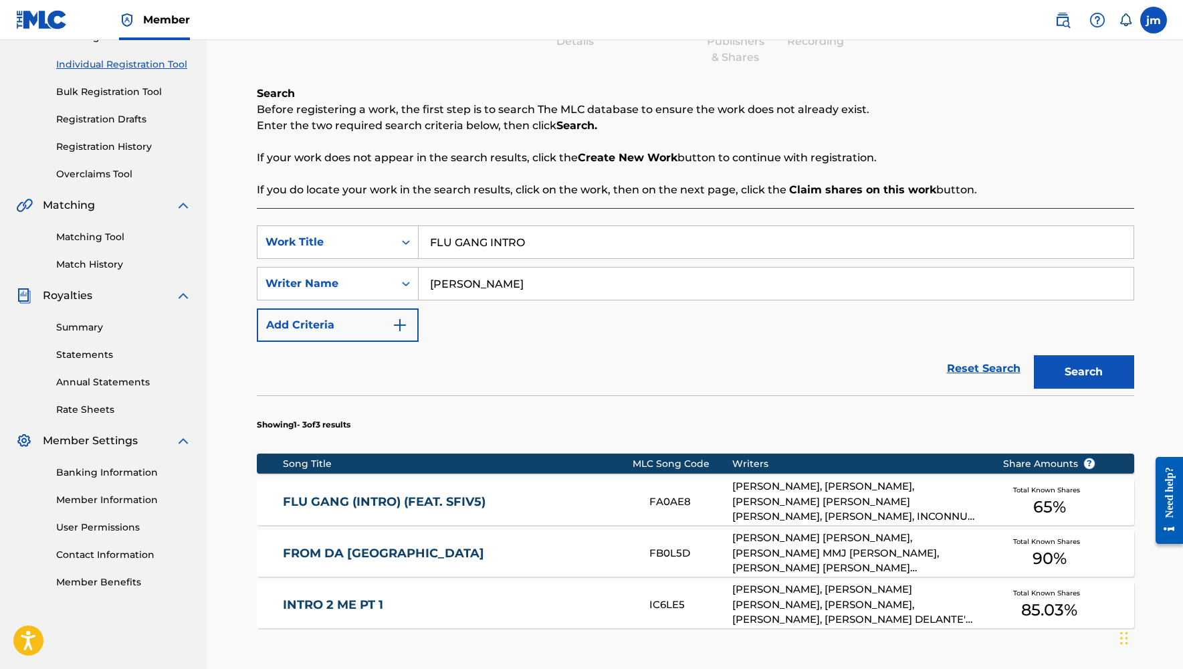
scroll to position [221, 0]
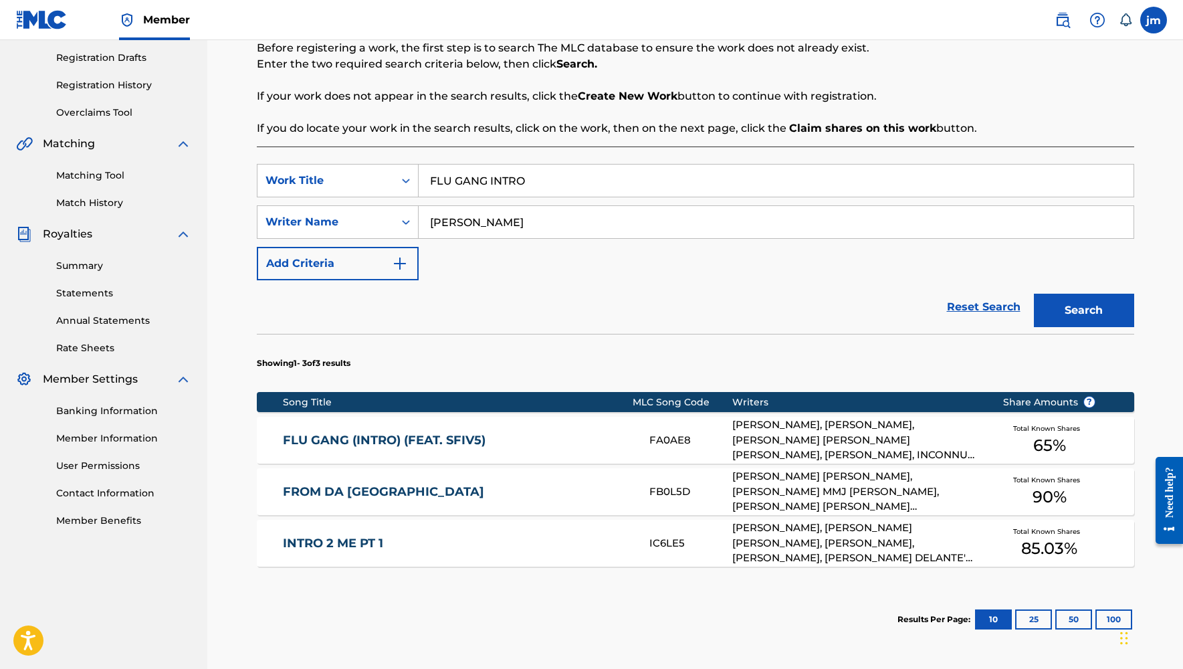
click at [900, 441] on div "[PERSON_NAME], [PERSON_NAME], [PERSON_NAME] [PERSON_NAME] [PERSON_NAME], [PERSO…" at bounding box center [857, 439] width 250 height 45
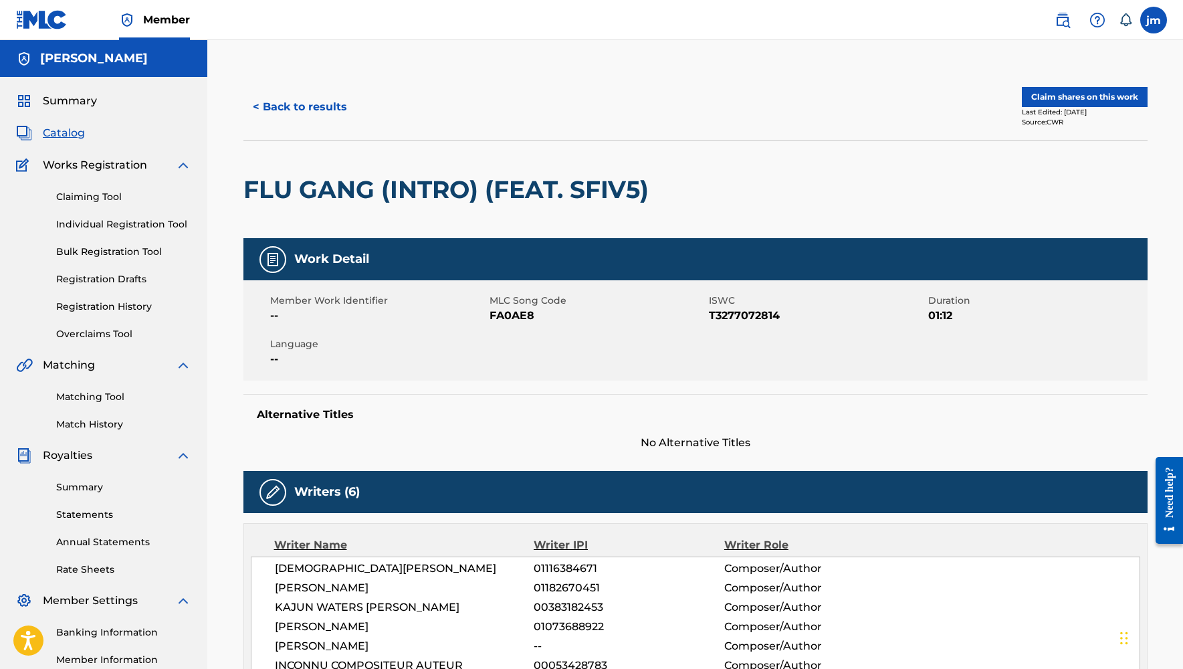
click at [1061, 95] on button "Claim shares on this work" at bounding box center [1085, 97] width 126 height 20
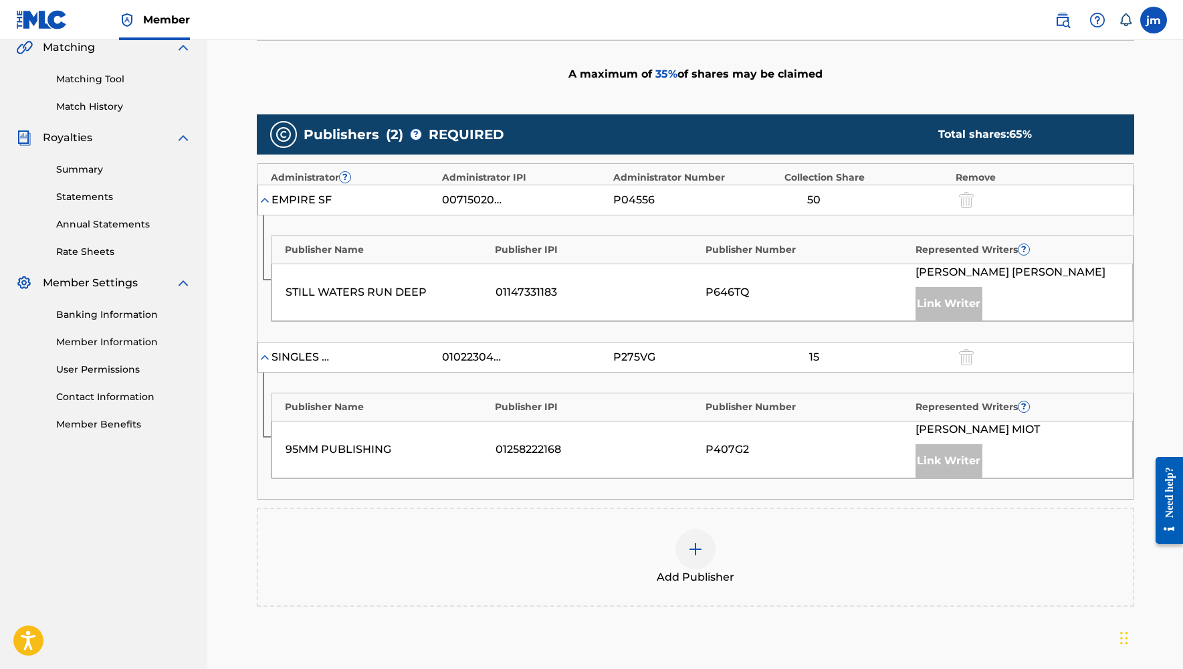
scroll to position [322, 0]
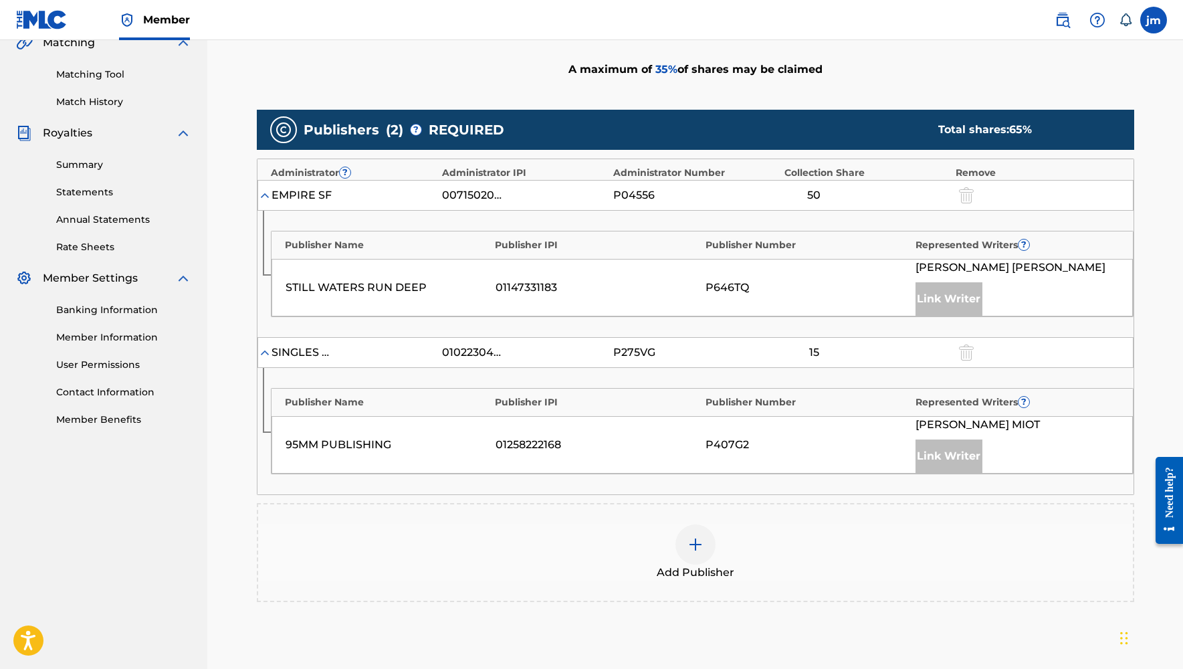
click at [696, 551] on div at bounding box center [695, 544] width 40 height 40
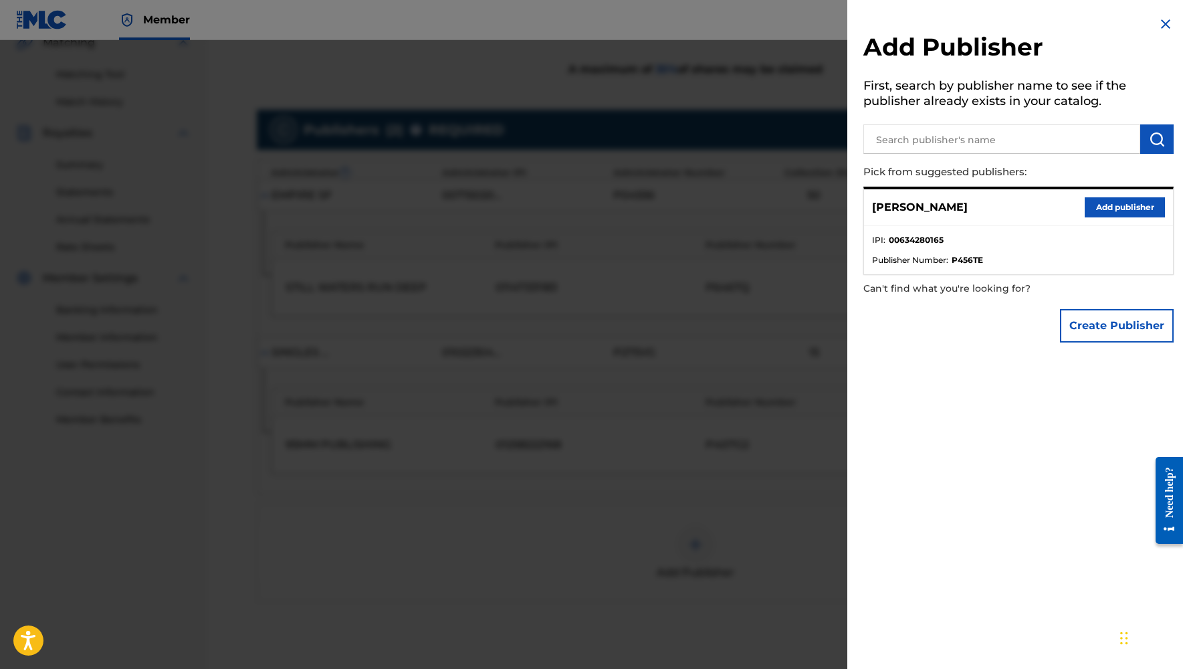
click at [1061, 209] on button "Add publisher" at bounding box center [1125, 207] width 80 height 20
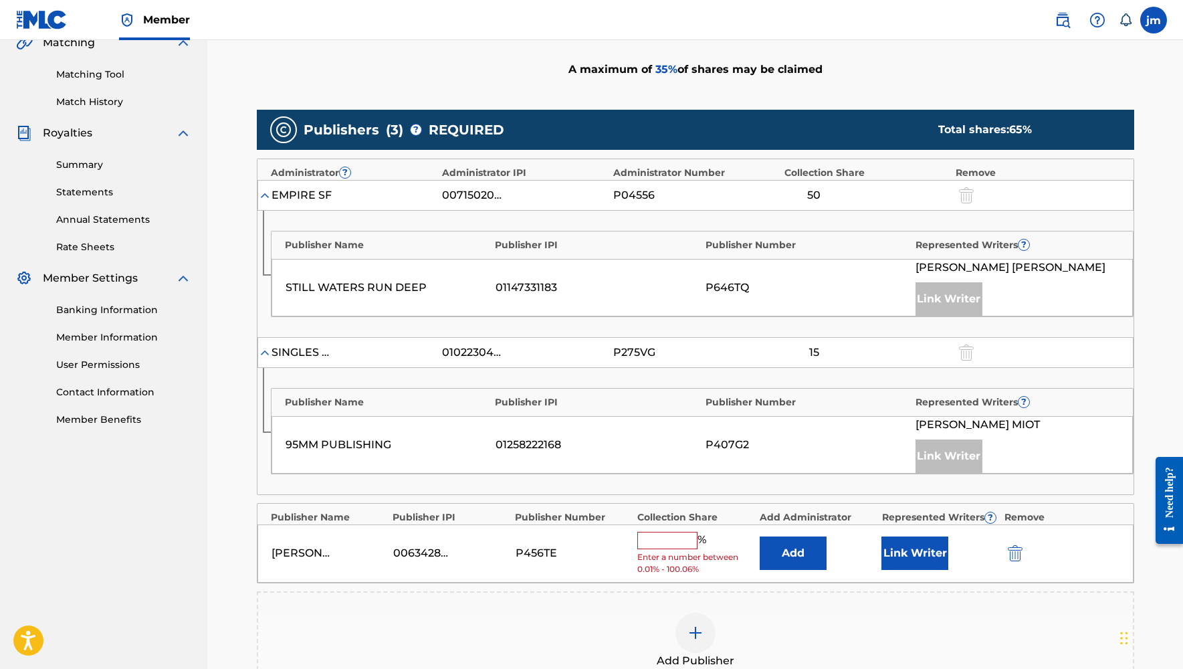
click at [688, 536] on input "text" at bounding box center [667, 540] width 60 height 17
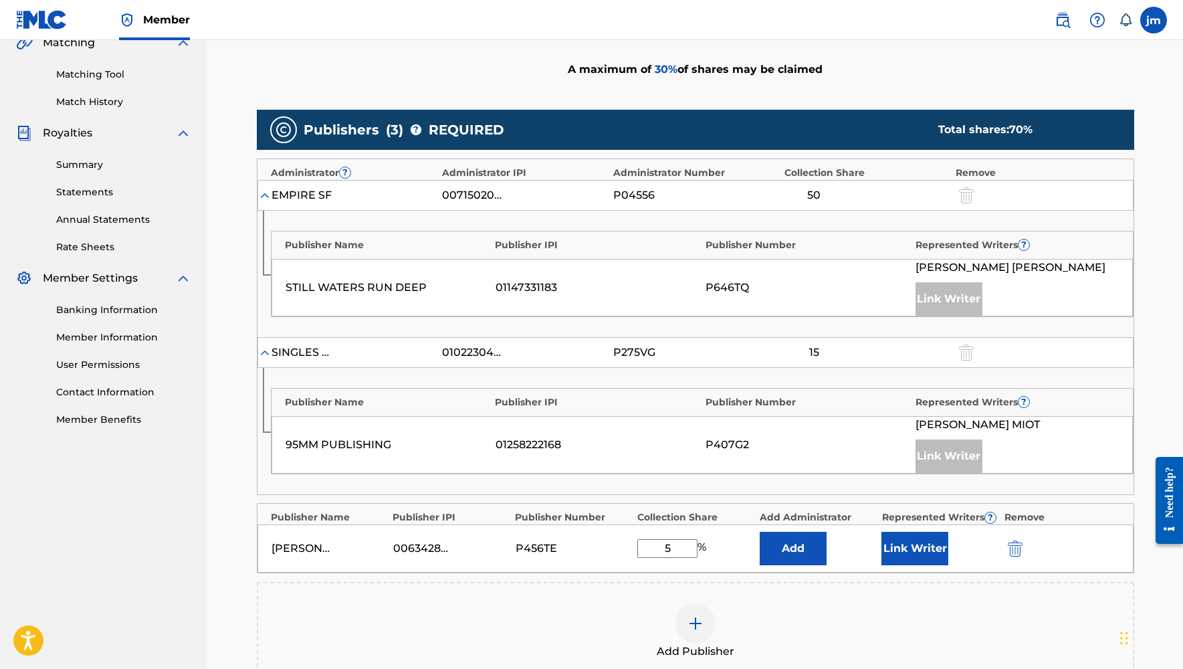
type input "5"
click at [912, 546] on button "Link Writer" at bounding box center [914, 548] width 67 height 33
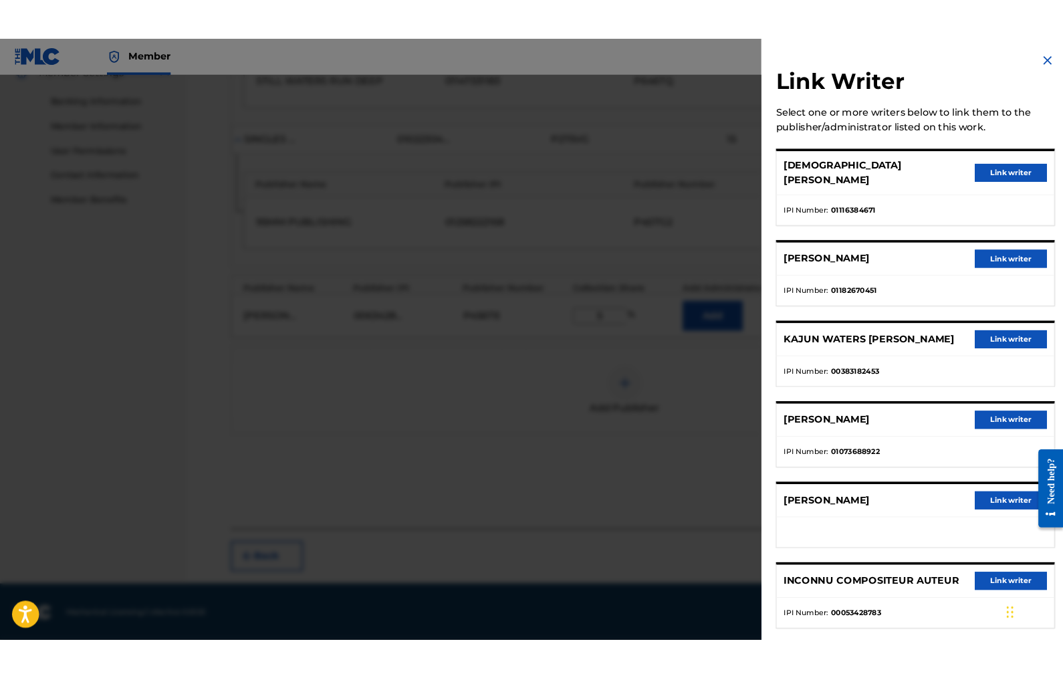
scroll to position [558, 0]
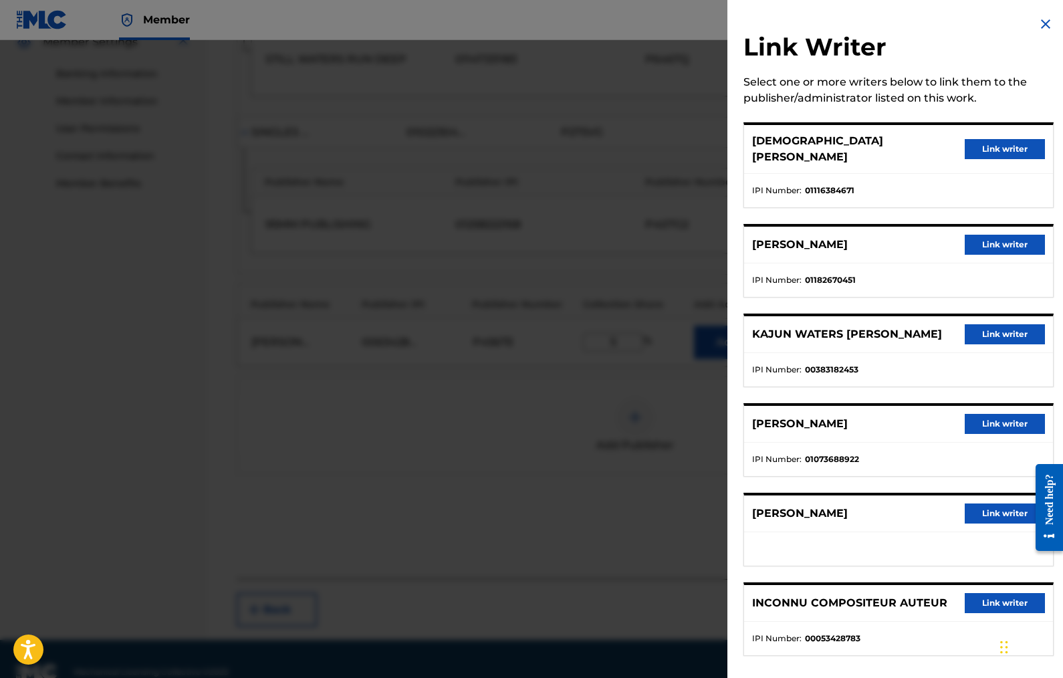
click at [982, 504] on button "Link writer" at bounding box center [1005, 514] width 80 height 20
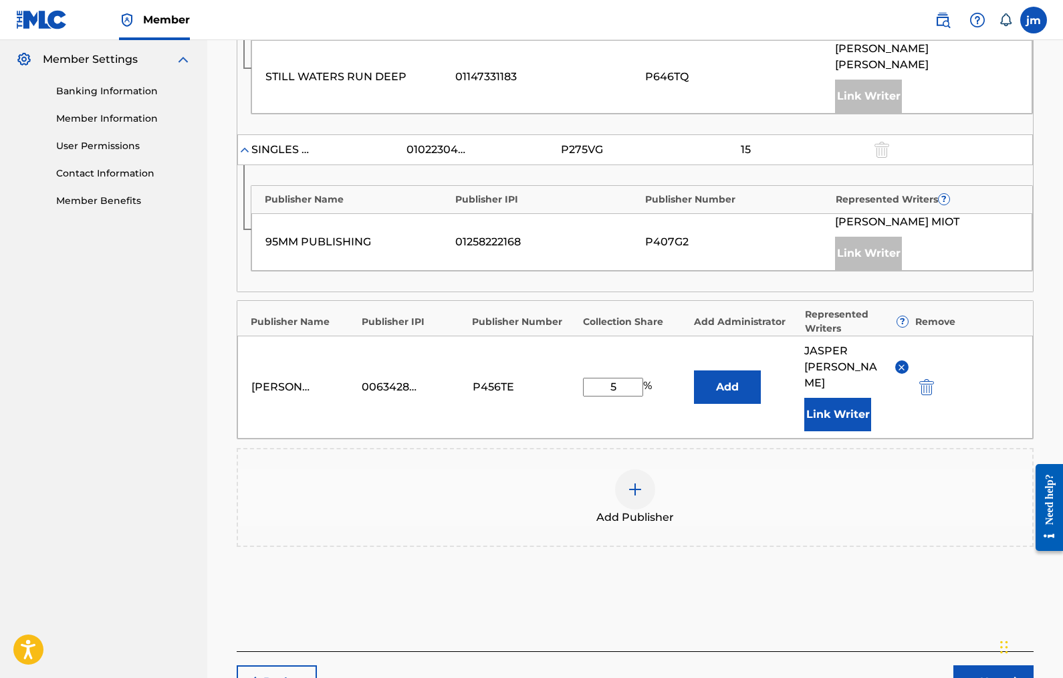
scroll to position [606, 0]
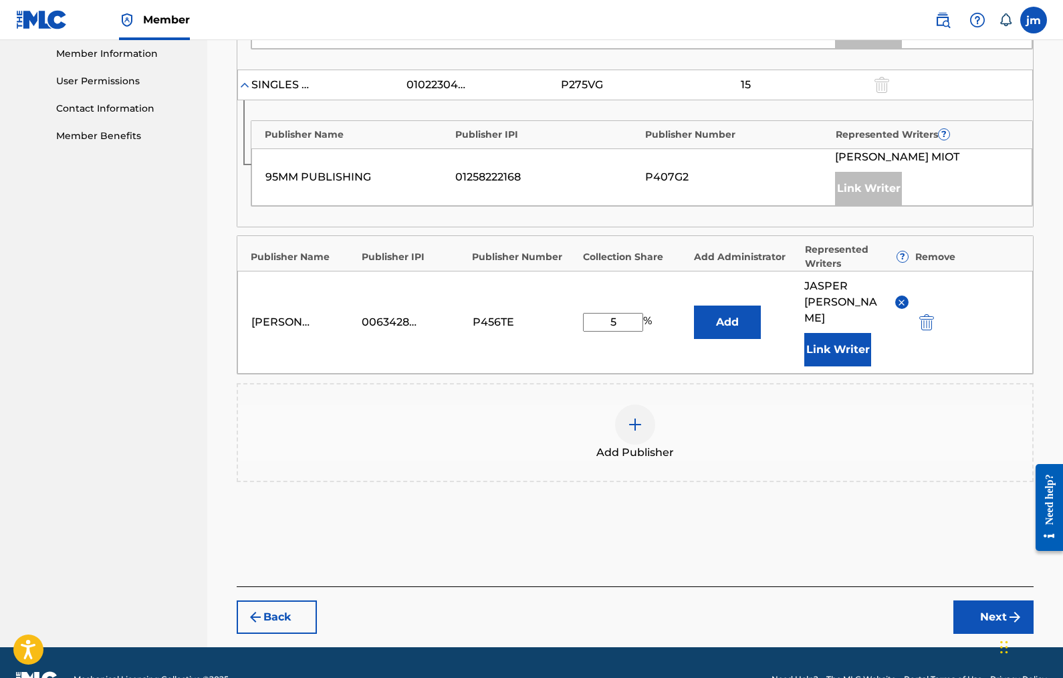
click at [968, 601] on button "Next" at bounding box center [994, 617] width 80 height 33
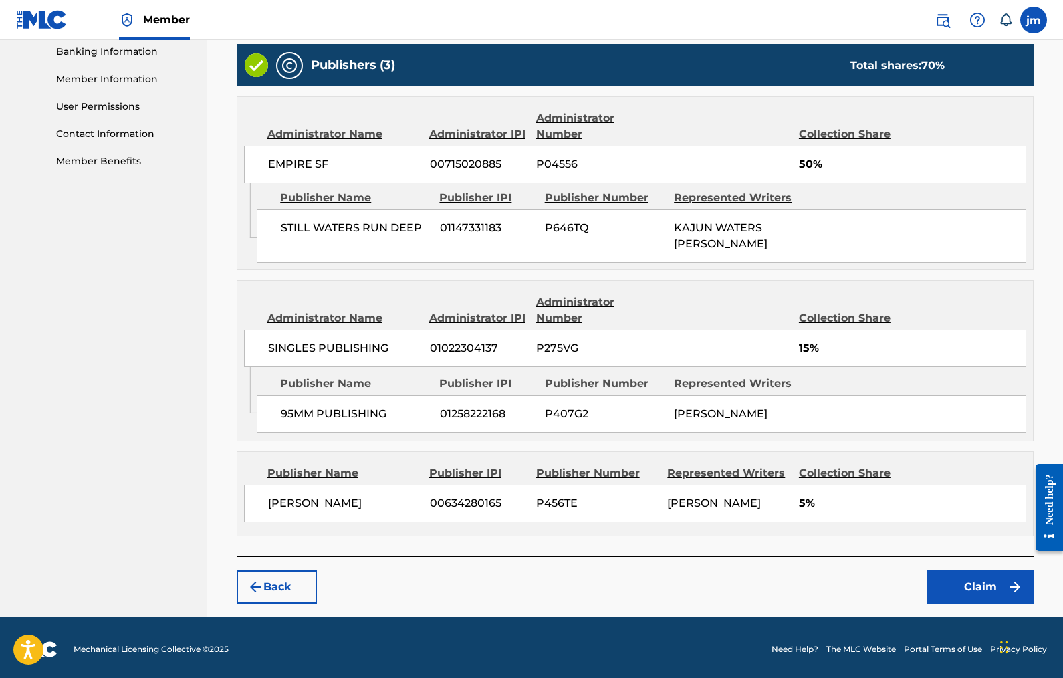
click at [950, 584] on button "Claim" at bounding box center [980, 586] width 107 height 33
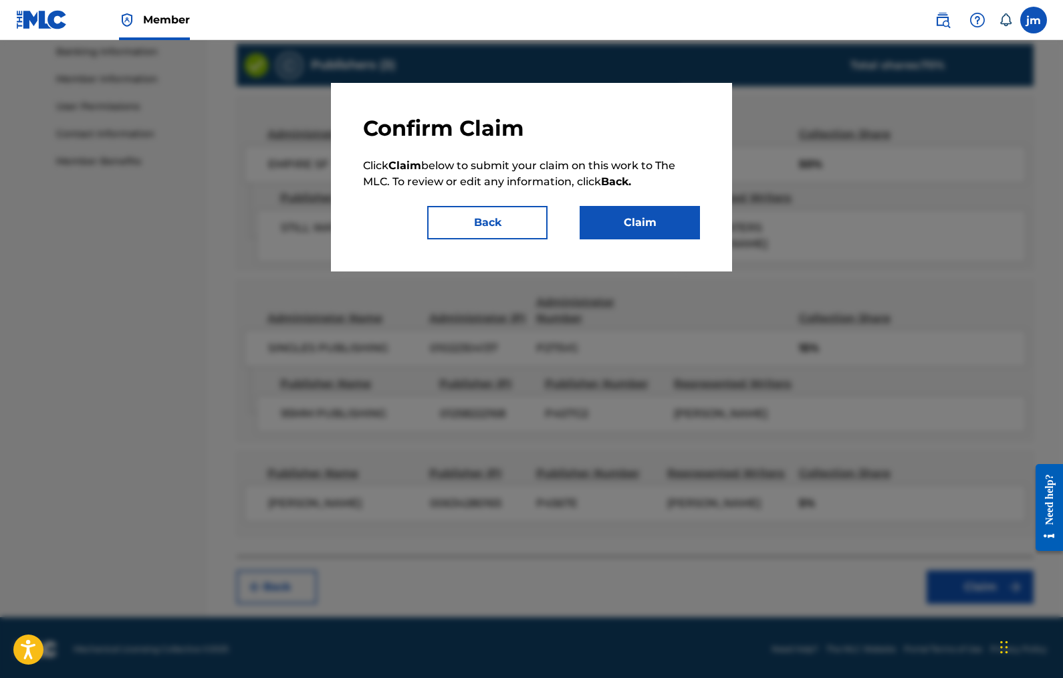
click at [671, 209] on button "Claim" at bounding box center [640, 222] width 120 height 33
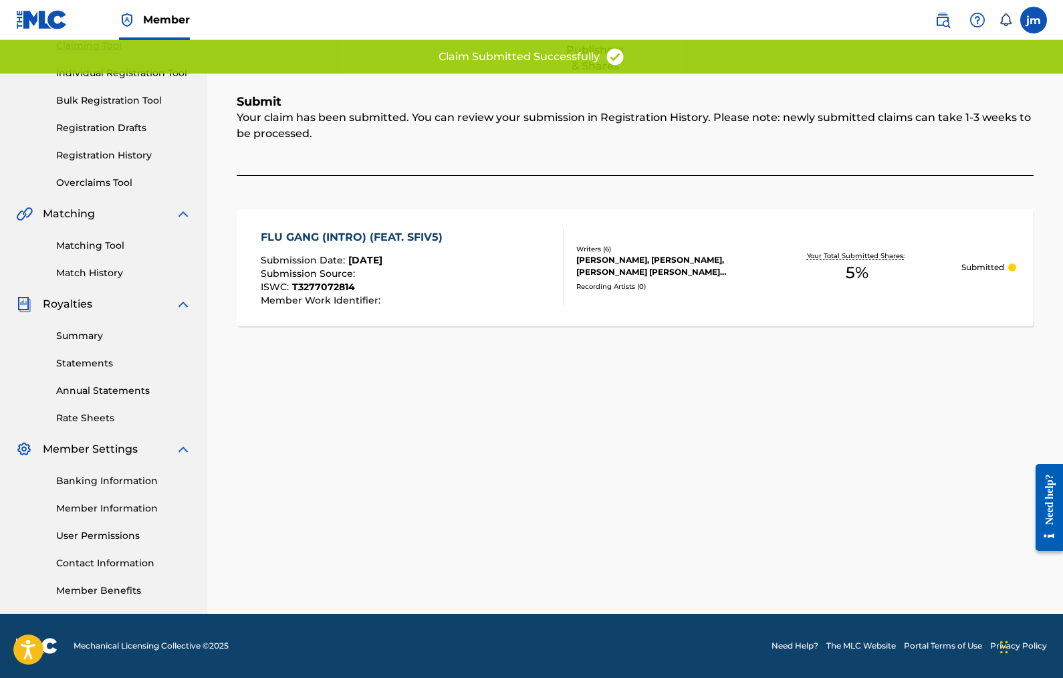
scroll to position [151, 0]
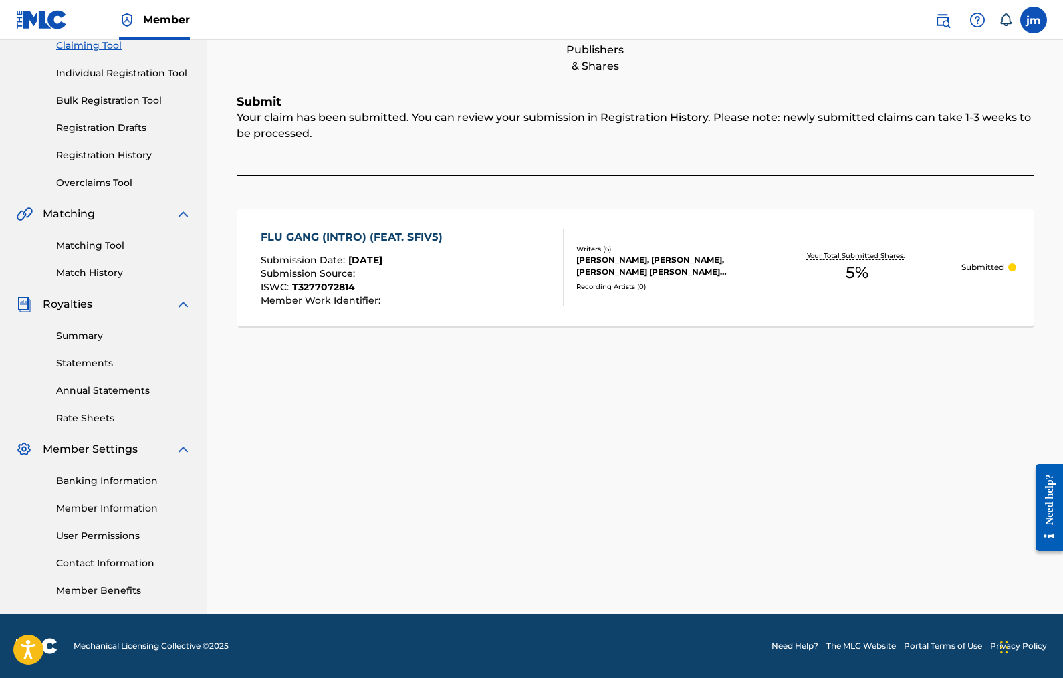
click at [108, 71] on link "Individual Registration Tool" at bounding box center [123, 73] width 135 height 14
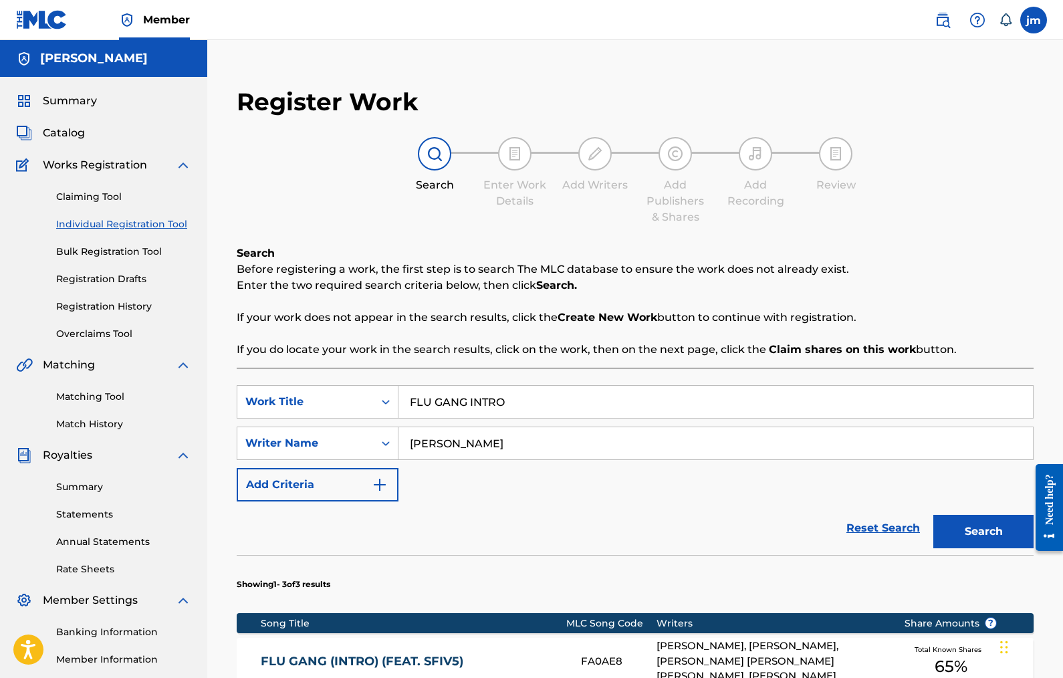
click at [484, 401] on input "FLU GANG INTRO" at bounding box center [716, 402] width 635 height 32
paste input "HOMICIDE (OUTRO)"
type input "HOMICIDE (OUTRO)"
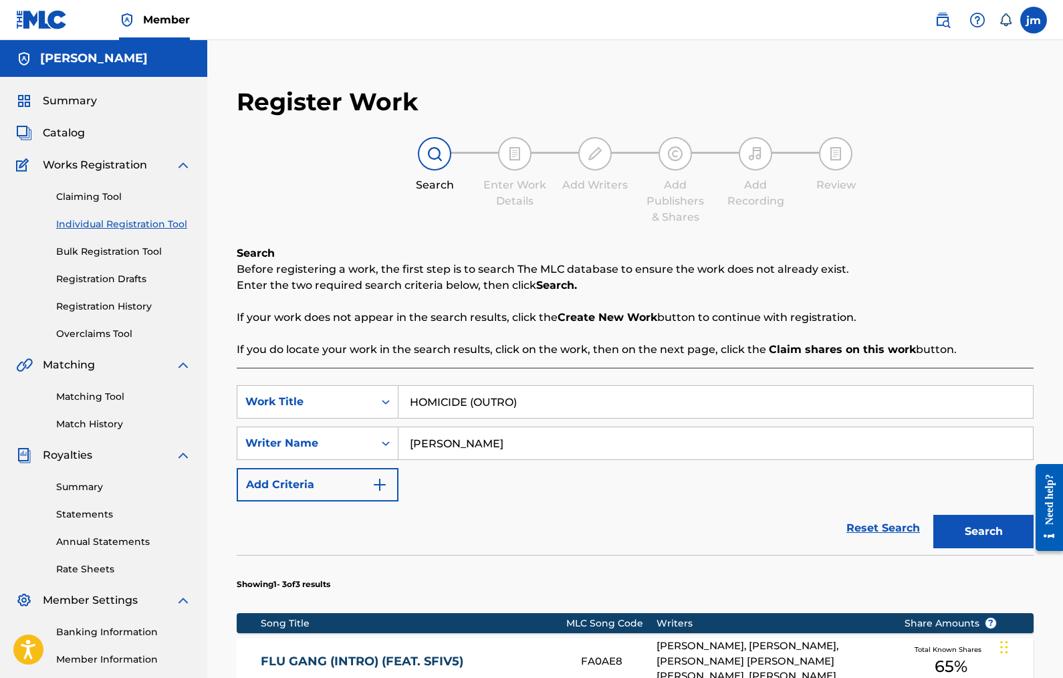
click at [976, 525] on button "Search" at bounding box center [984, 531] width 100 height 33
click at [724, 651] on div "[PERSON_NAME] [PERSON_NAME] [PERSON_NAME] [PERSON_NAME]" at bounding box center [770, 662] width 227 height 30
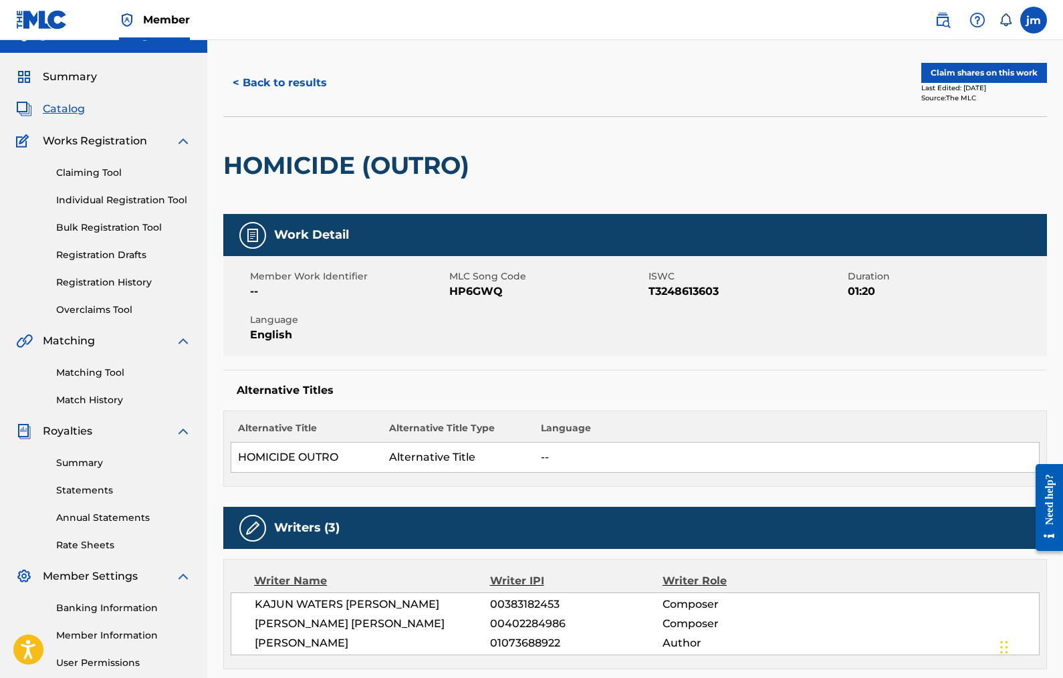
scroll to position [21, 0]
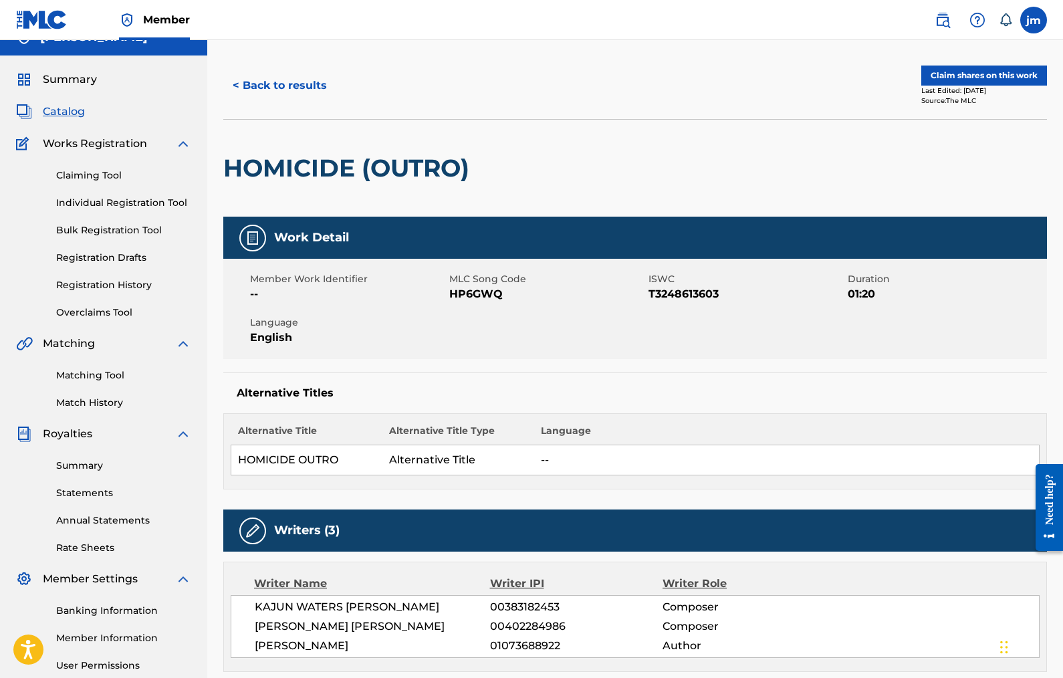
click at [983, 71] on button "Claim shares on this work" at bounding box center [985, 76] width 126 height 20
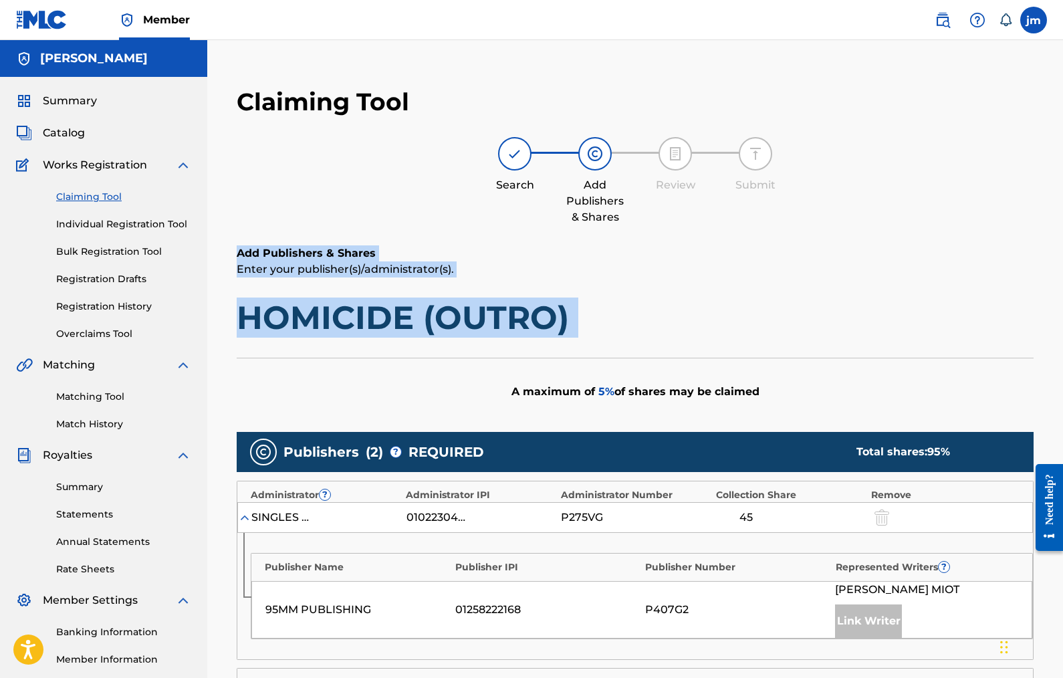
drag, startPoint x: 1063, startPoint y: 242, endPoint x: 1057, endPoint y: 342, distance: 99.8
click at [1057, 343] on div "Claiming Tool Search Add Publishers & Shares Review Submit Add Publishers & Sha…" at bounding box center [635, 550] width 856 height 952
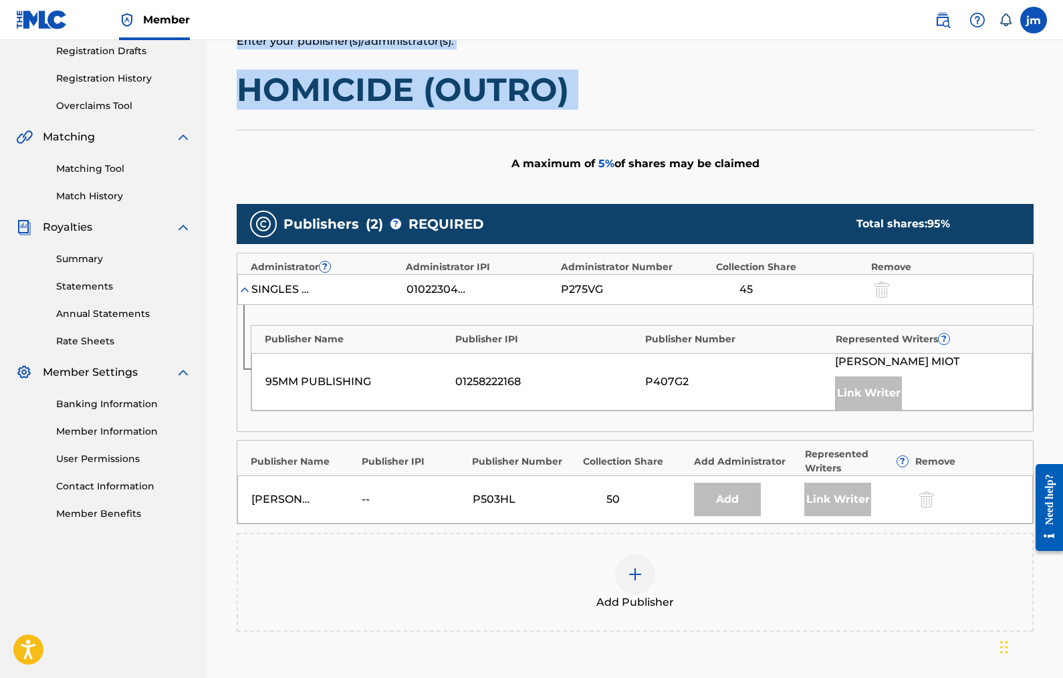
scroll to position [229, 0]
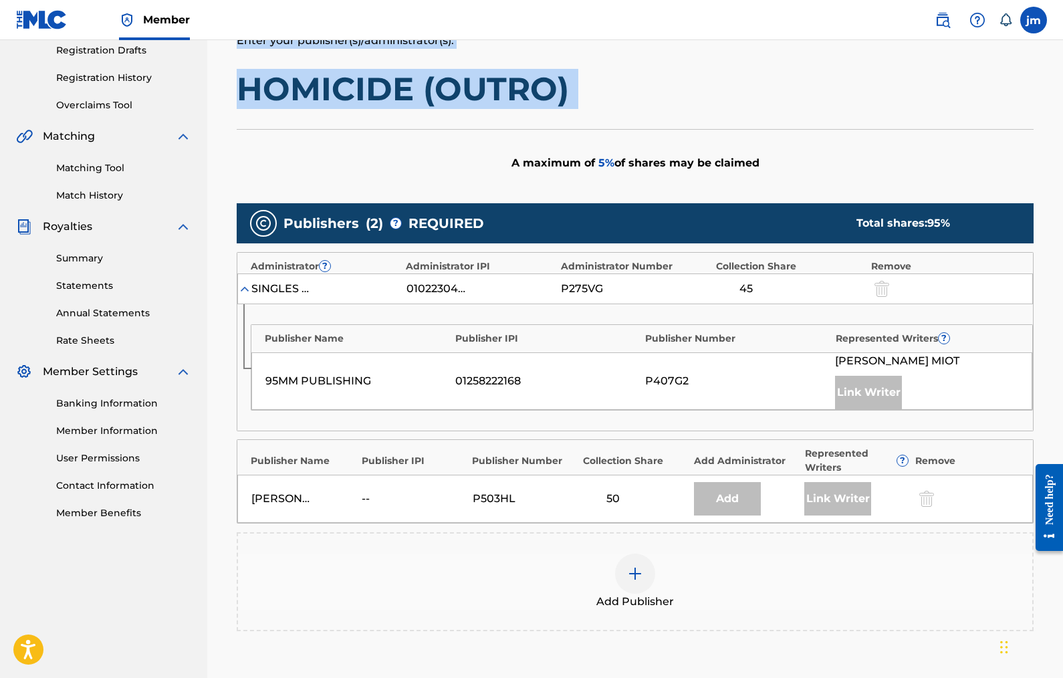
click at [631, 574] on img at bounding box center [635, 574] width 16 height 16
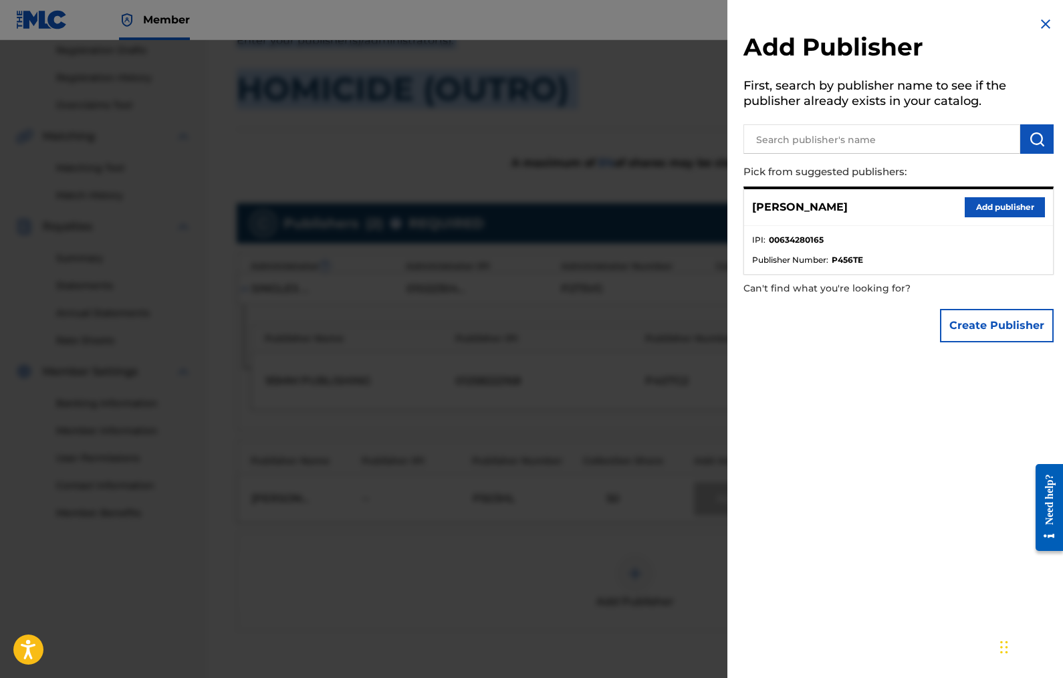
click at [998, 199] on button "Add publisher" at bounding box center [1005, 207] width 80 height 20
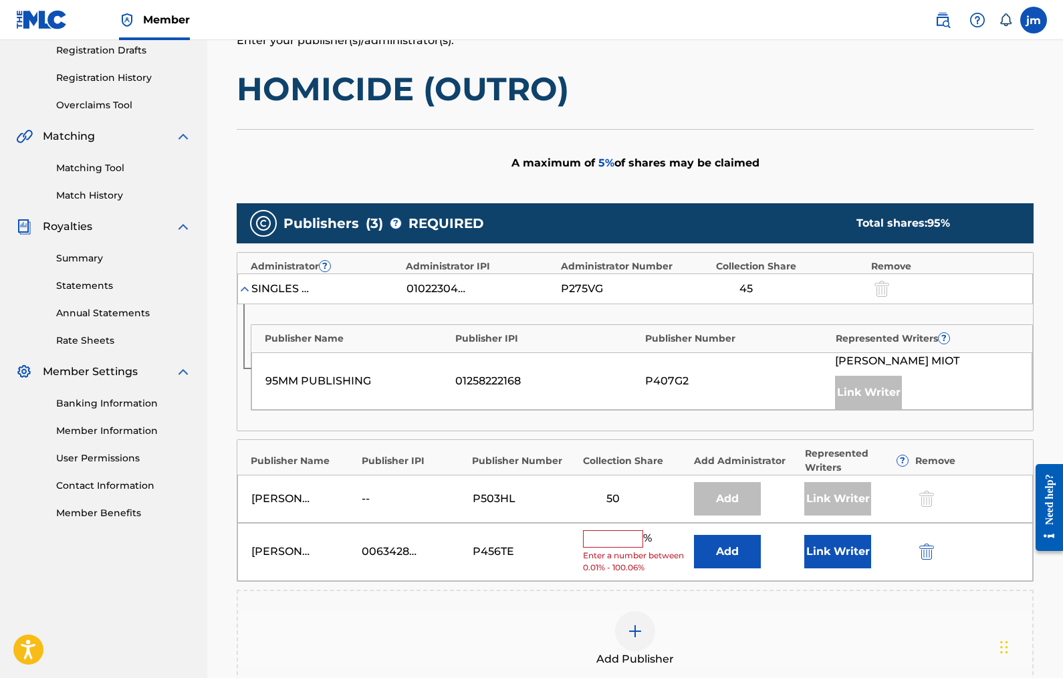
click at [620, 540] on input "text" at bounding box center [613, 538] width 60 height 17
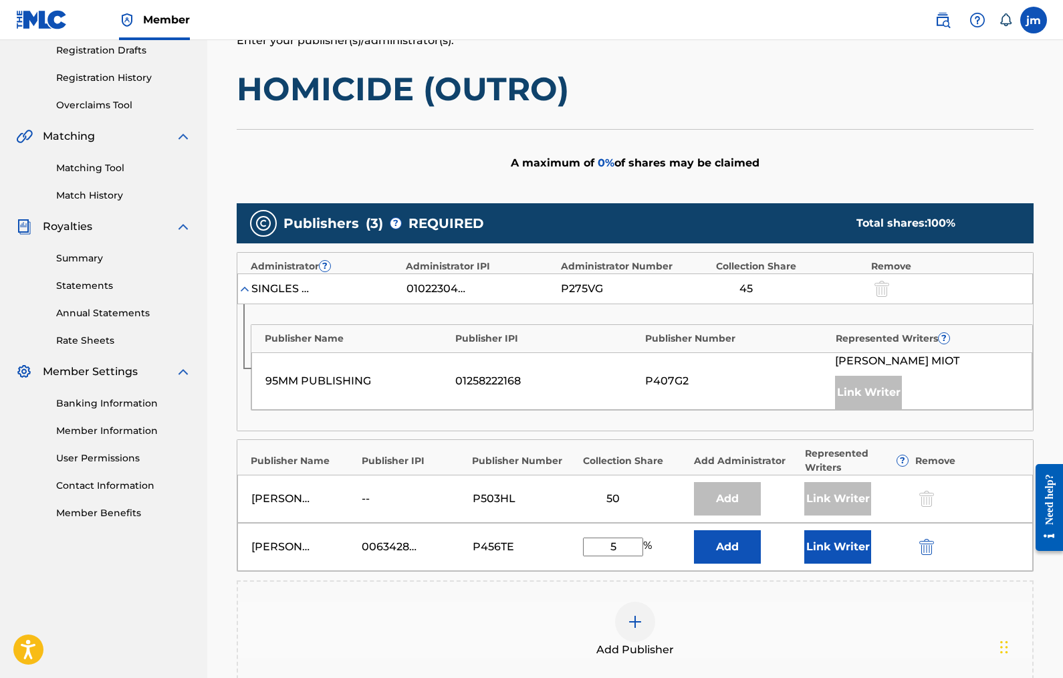
type input "5"
click at [832, 548] on button "Link Writer" at bounding box center [838, 546] width 67 height 33
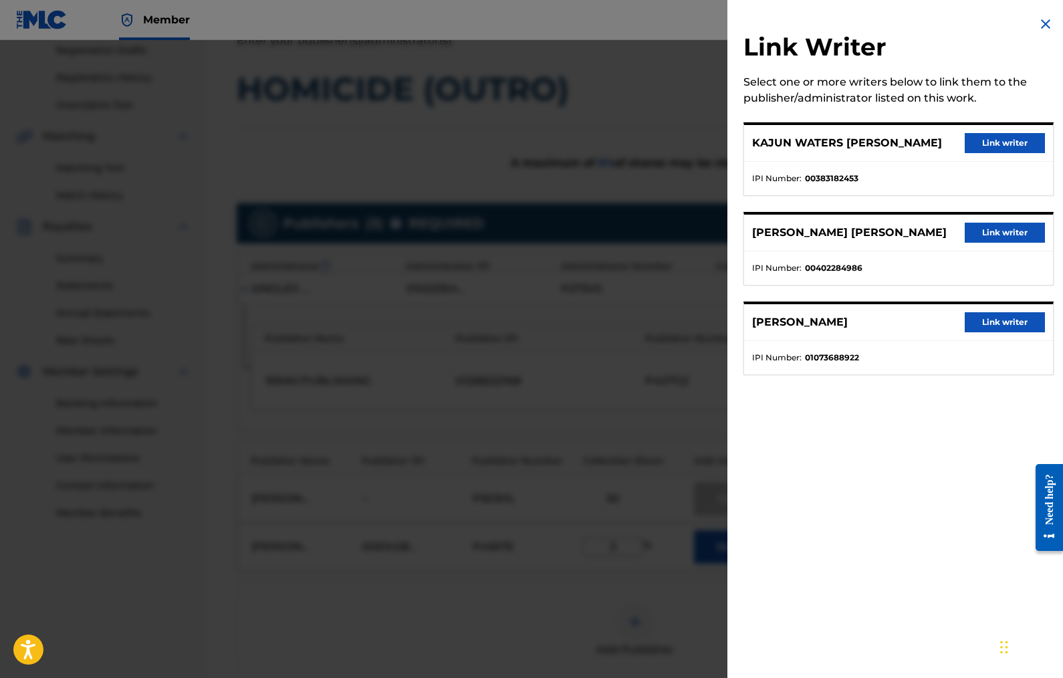
click at [1000, 233] on button "Link writer" at bounding box center [1005, 233] width 80 height 20
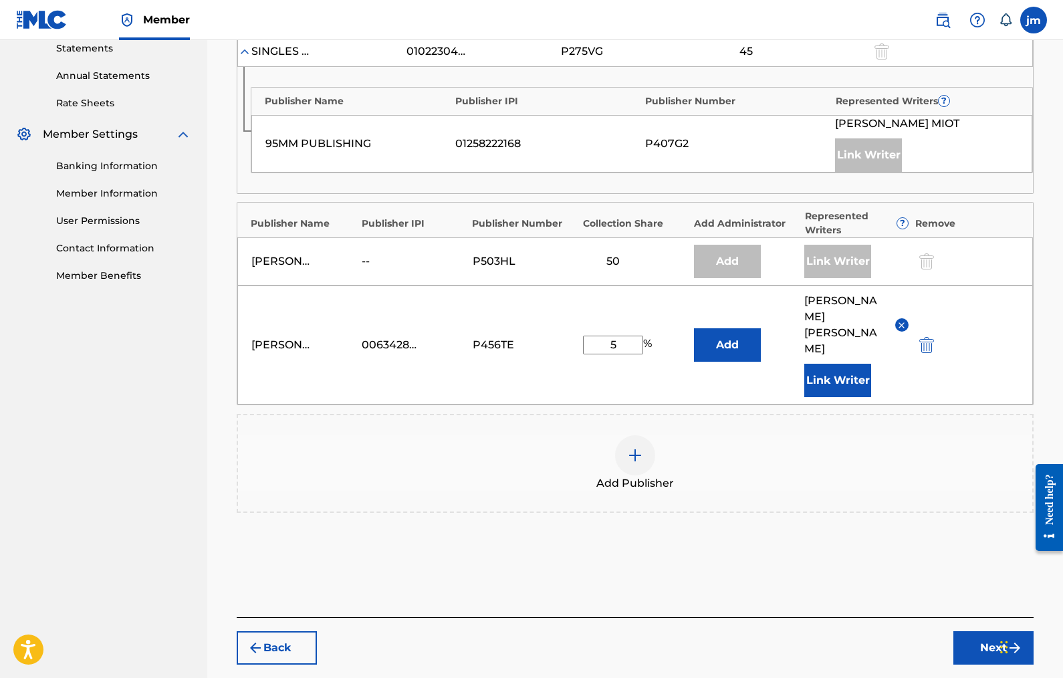
scroll to position [471, 0]
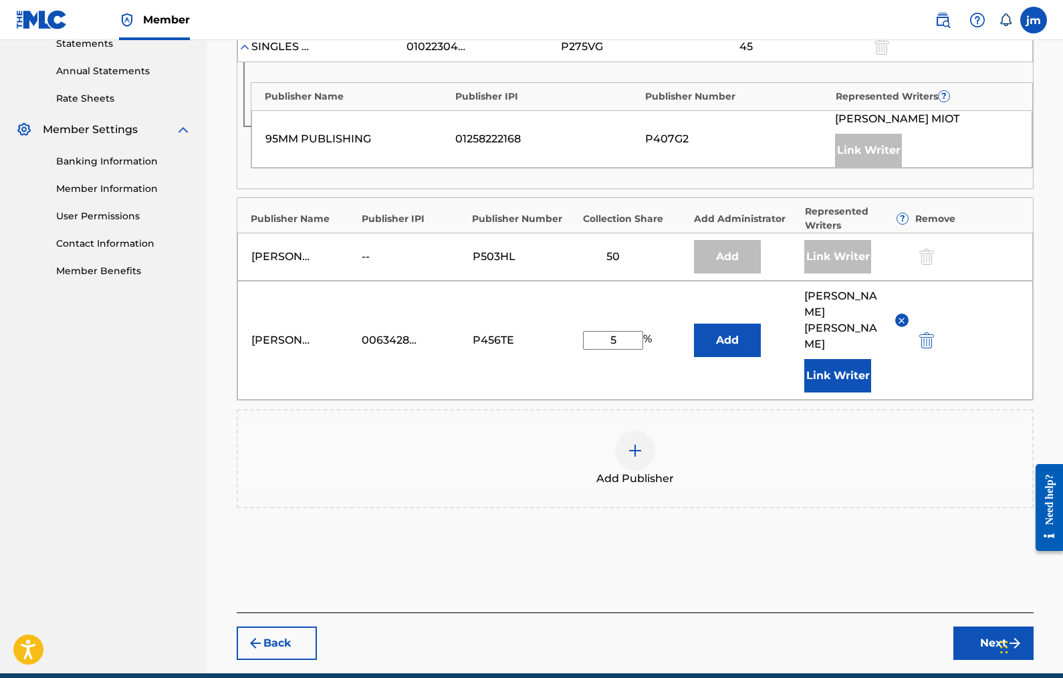
click at [975, 627] on button "Next" at bounding box center [994, 643] width 80 height 33
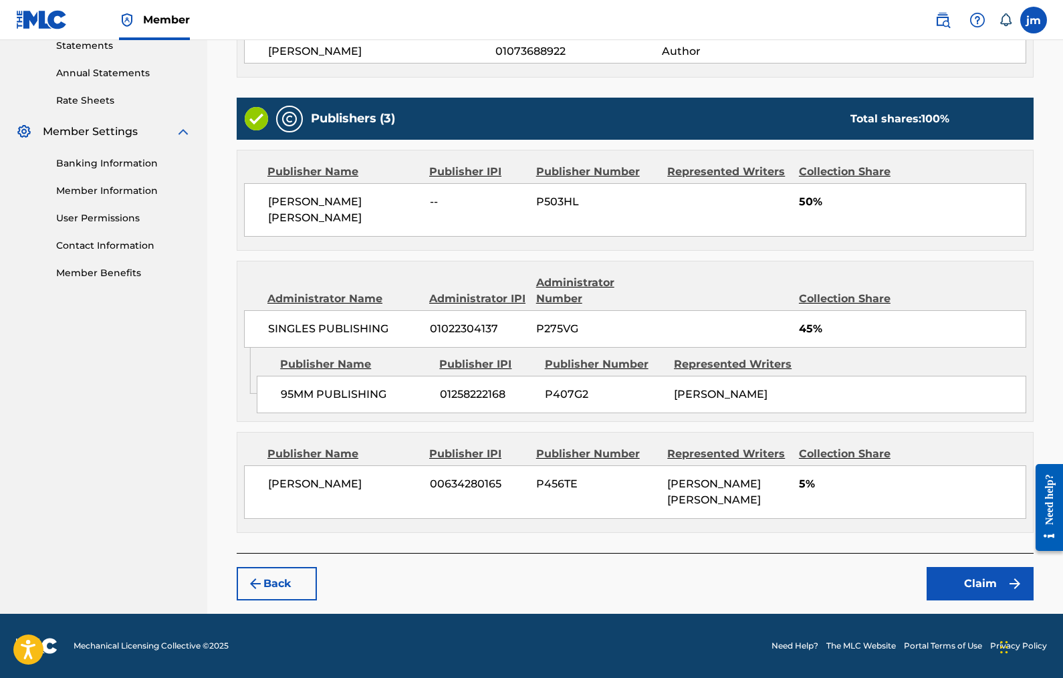
scroll to position [434, 0]
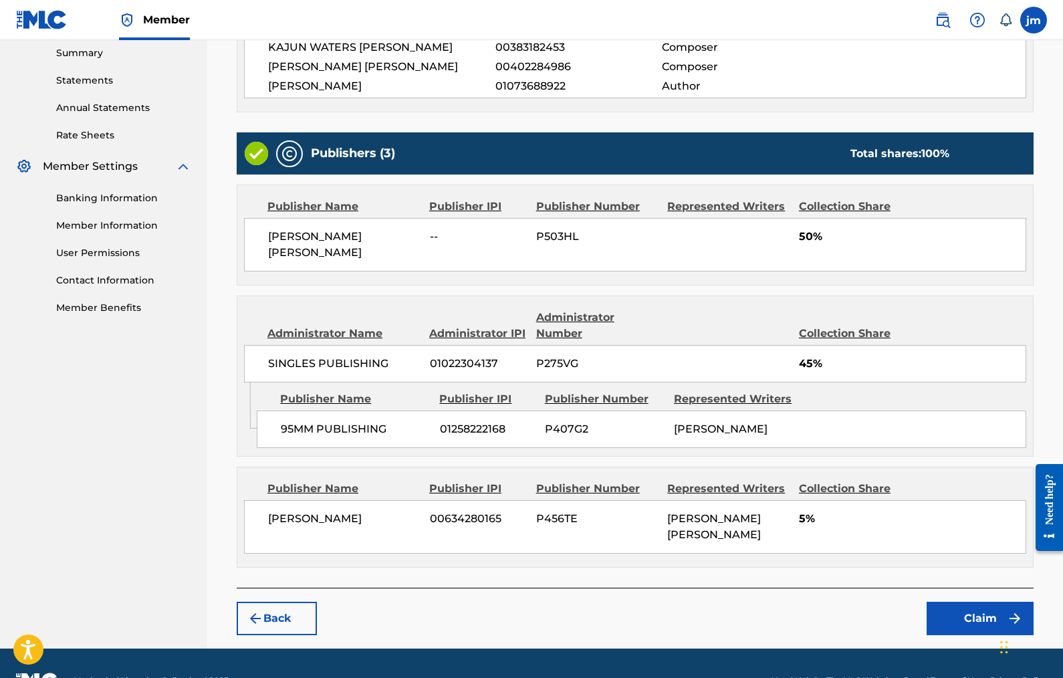
click at [962, 602] on button "Claim" at bounding box center [980, 618] width 107 height 33
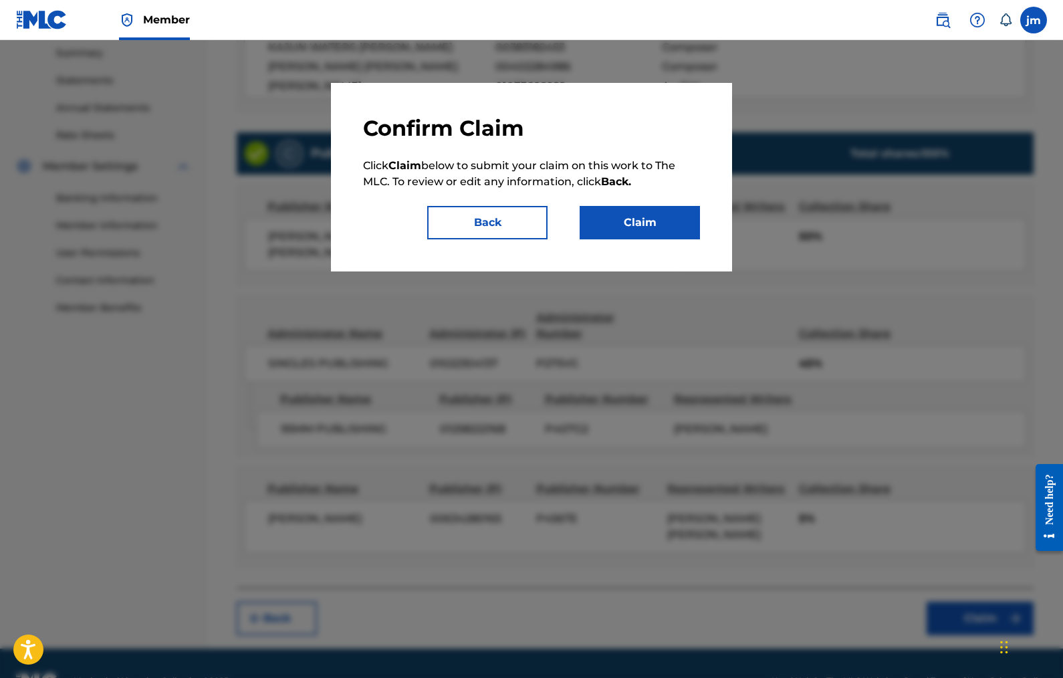
click at [648, 217] on button "Claim" at bounding box center [640, 222] width 120 height 33
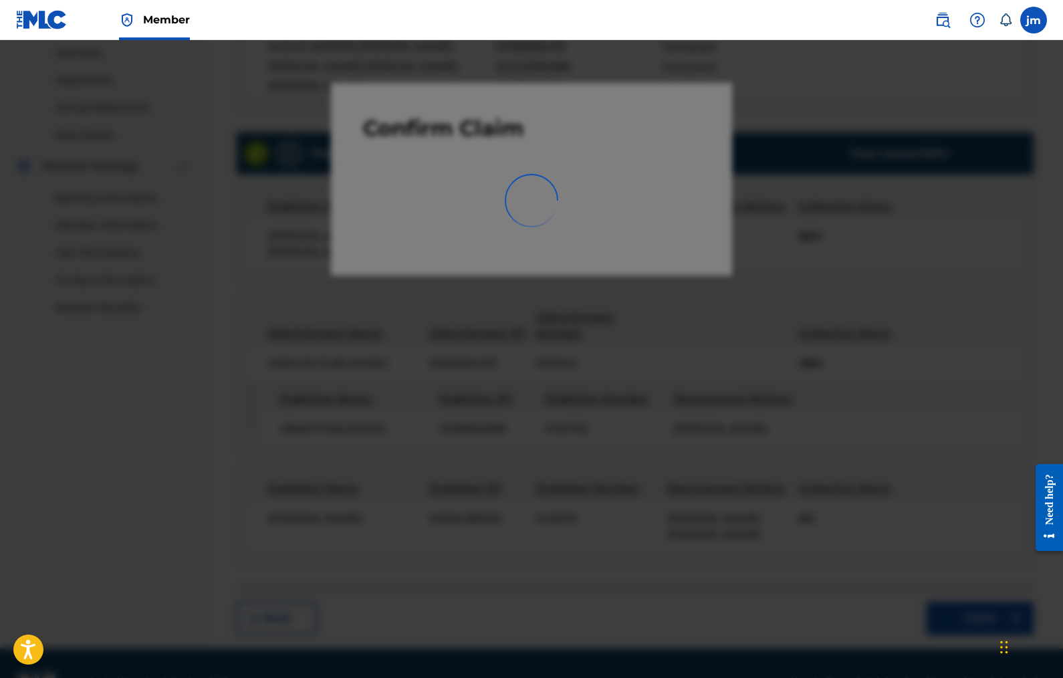
scroll to position [151, 0]
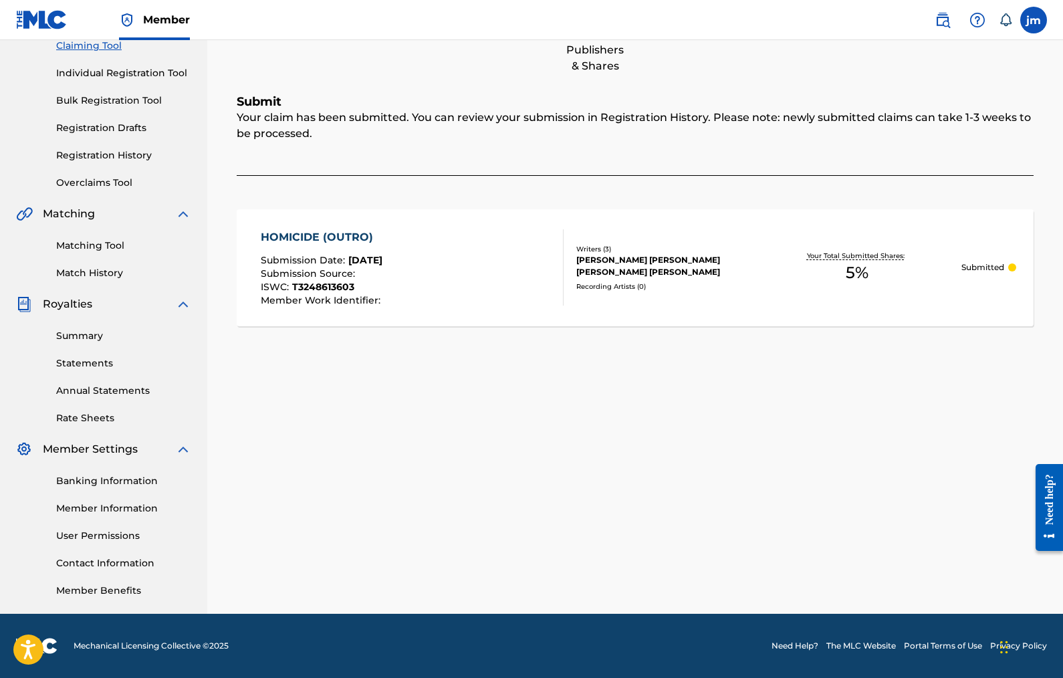
click at [347, 247] on div "HOMICIDE (OUTRO) Submission Date : [DATE] Submission Source : ISWC : T324861360…" at bounding box center [322, 267] width 123 height 76
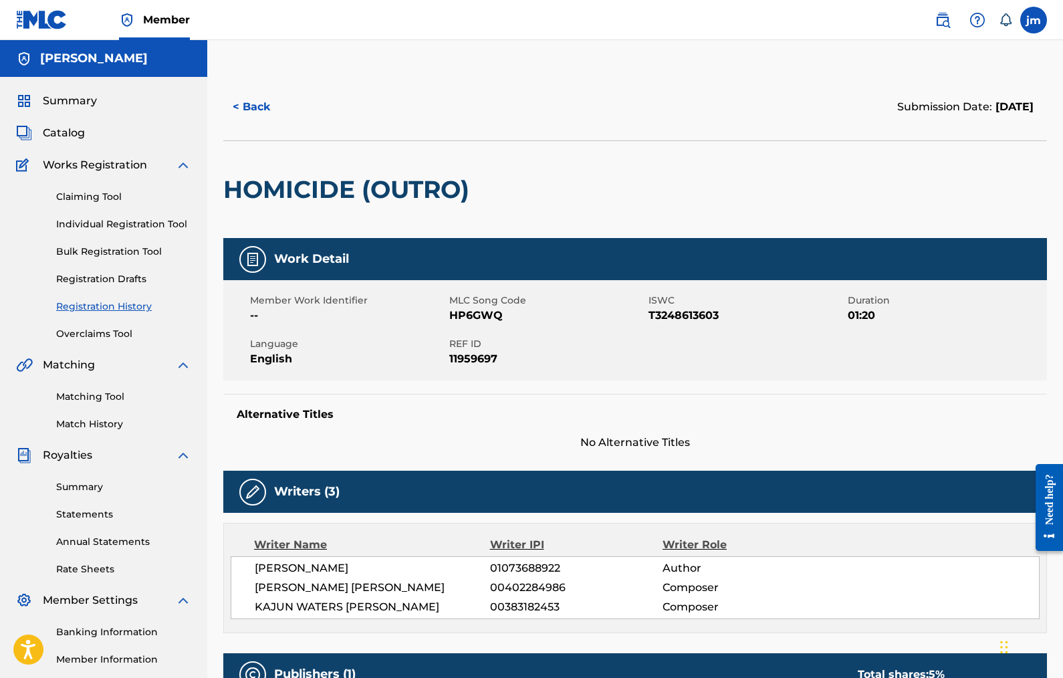
drag, startPoint x: 1063, startPoint y: 111, endPoint x: 1053, endPoint y: 238, distance: 127.5
click at [1053, 238] on div "< Back Submission Date: [DATE] HOMICIDE (OUTRO) Work Detail Member Work Identif…" at bounding box center [635, 520] width 856 height 892
click at [979, 203] on div "HOMICIDE (OUTRO)" at bounding box center [635, 189] width 824 height 98
click at [102, 197] on link "Claiming Tool" at bounding box center [123, 197] width 135 height 14
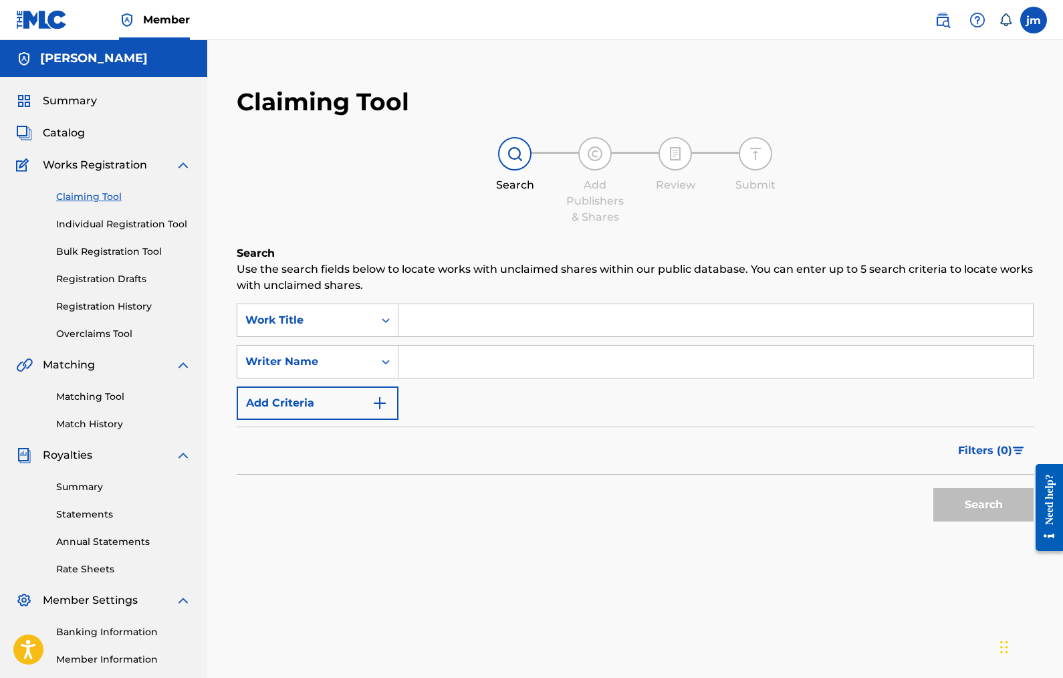
click at [66, 128] on span "Catalog" at bounding box center [64, 133] width 42 height 16
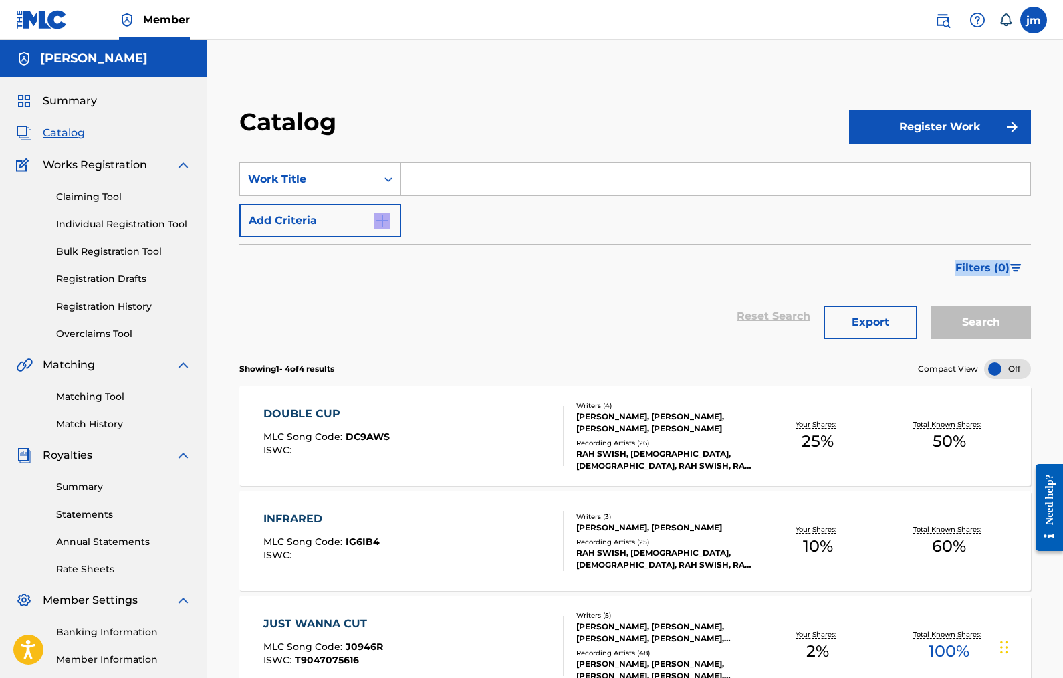
drag, startPoint x: 1063, startPoint y: 234, endPoint x: 1056, endPoint y: 287, distance: 53.3
click at [1056, 287] on div "Catalog Register Work SearchWithCriteriaee590fd2-894c-4712-b66f-f5994d5eec33 Wo…" at bounding box center [635, 469] width 856 height 791
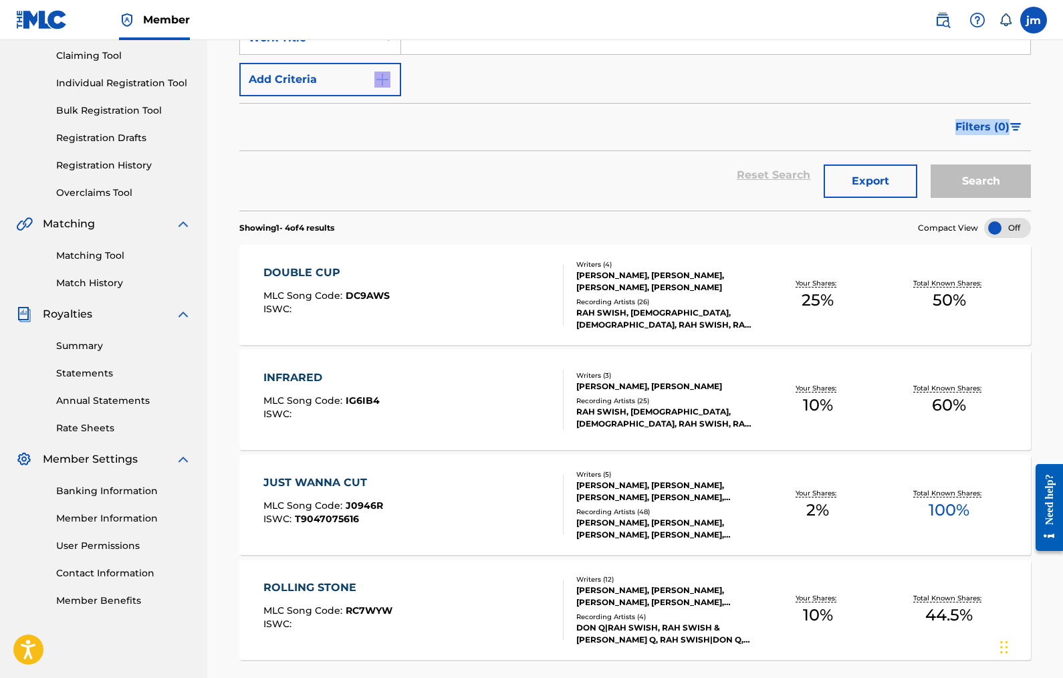
scroll to position [250, 0]
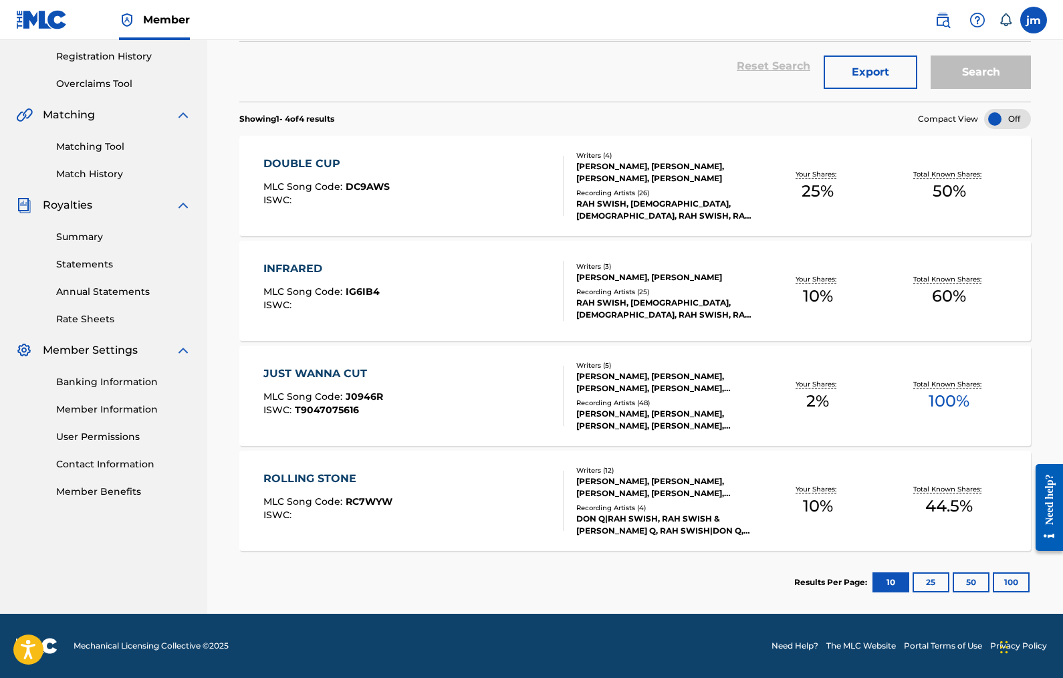
click at [447, 467] on div "ROLLING STONE MLC Song Code : RC7WYW ISWC : Writers ( 12 ) [PERSON_NAME], [PERS…" at bounding box center [635, 501] width 792 height 100
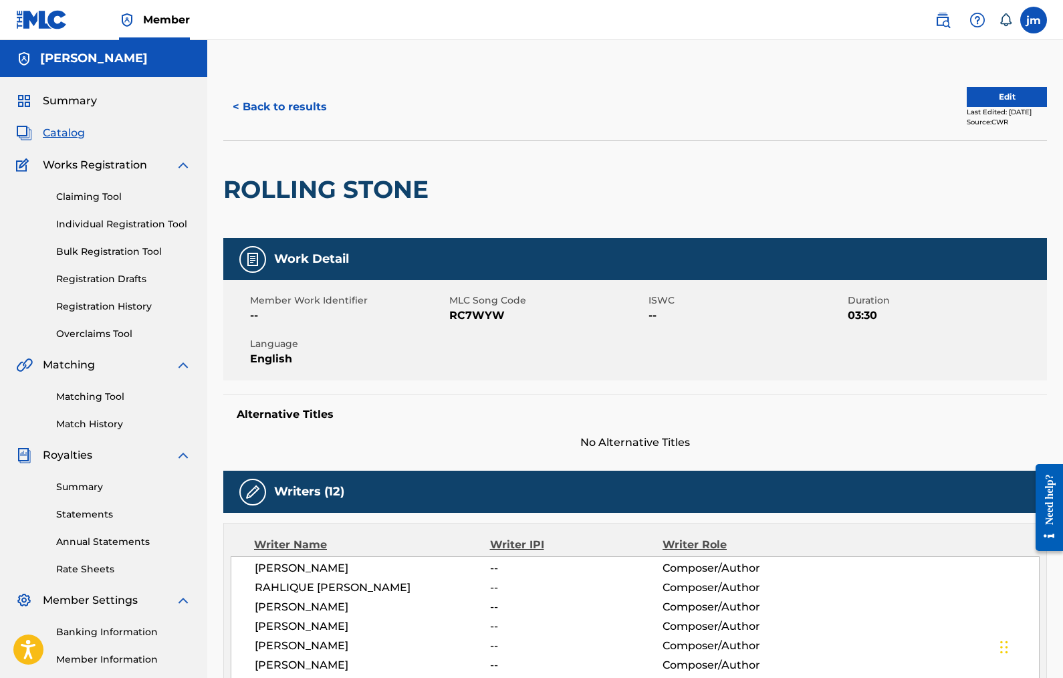
click at [975, 97] on button "Edit" at bounding box center [1007, 97] width 80 height 20
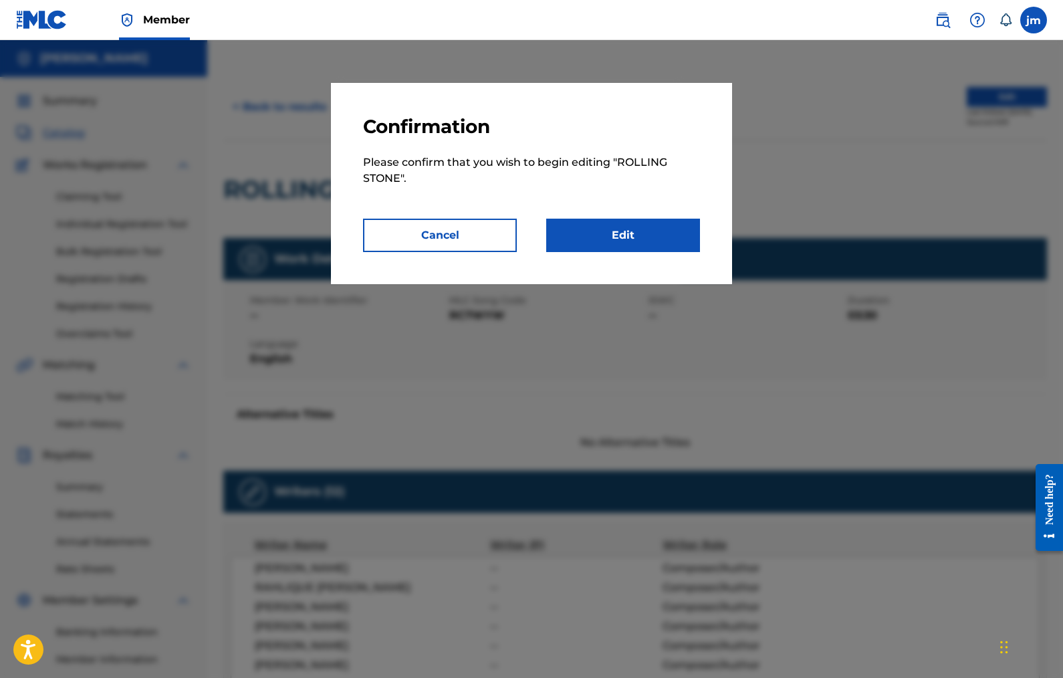
click at [659, 233] on link "Edit" at bounding box center [623, 235] width 154 height 33
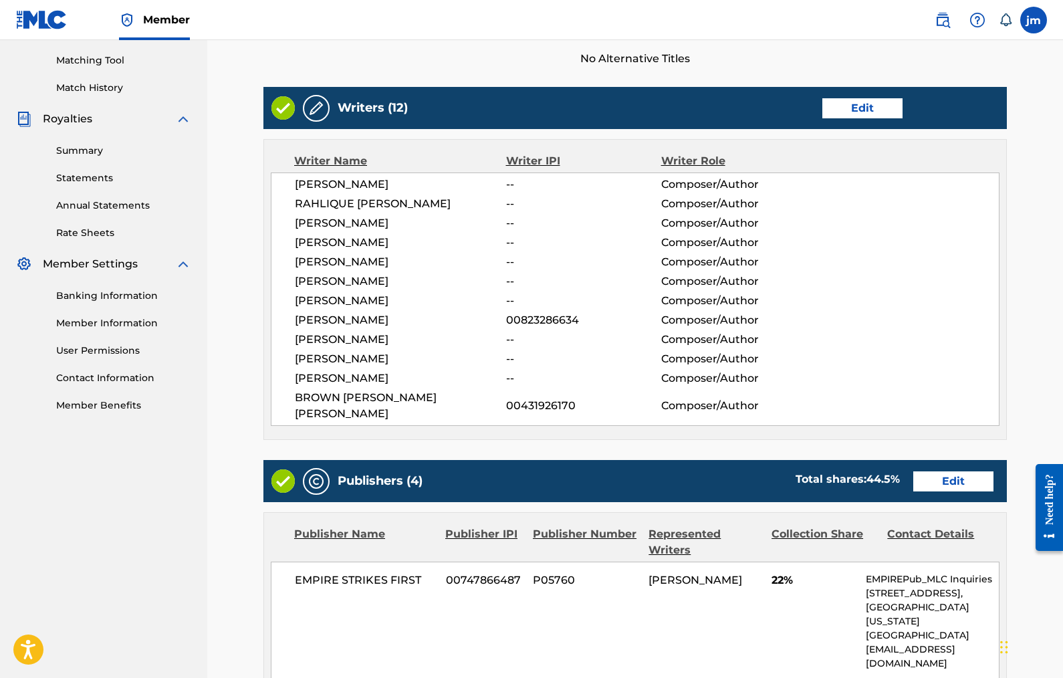
scroll to position [338, 0]
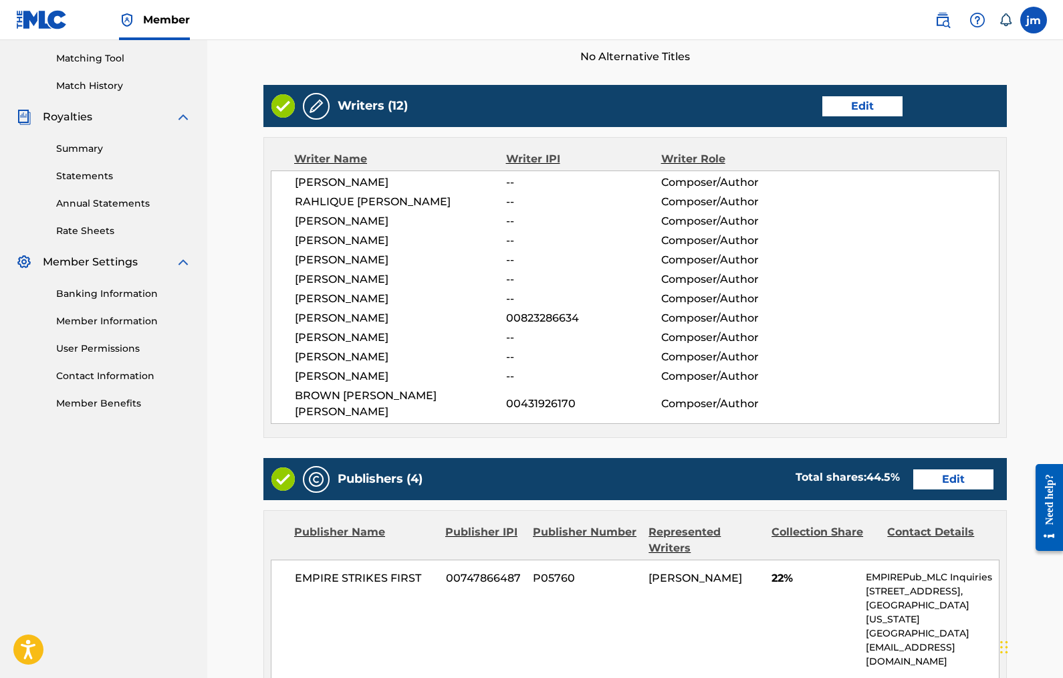
click at [863, 104] on link "Edit" at bounding box center [863, 106] width 80 height 20
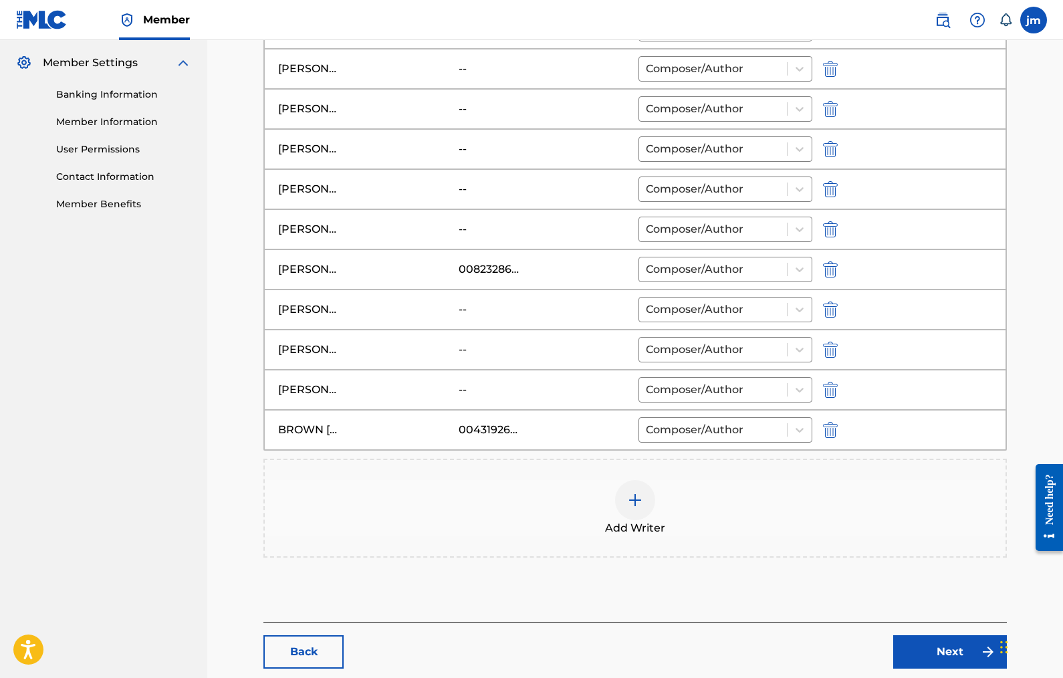
scroll to position [540, 0]
click at [636, 514] on div at bounding box center [635, 498] width 40 height 40
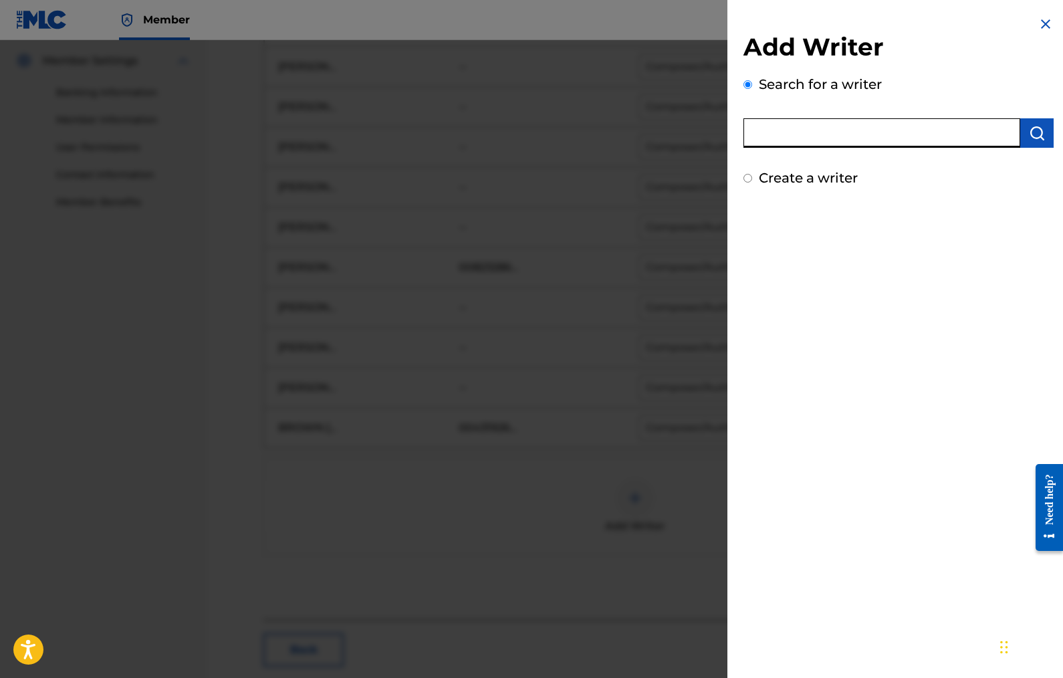
click at [839, 135] on input "text" at bounding box center [882, 132] width 277 height 29
type input "[PERSON_NAME] [PERSON_NAME]"
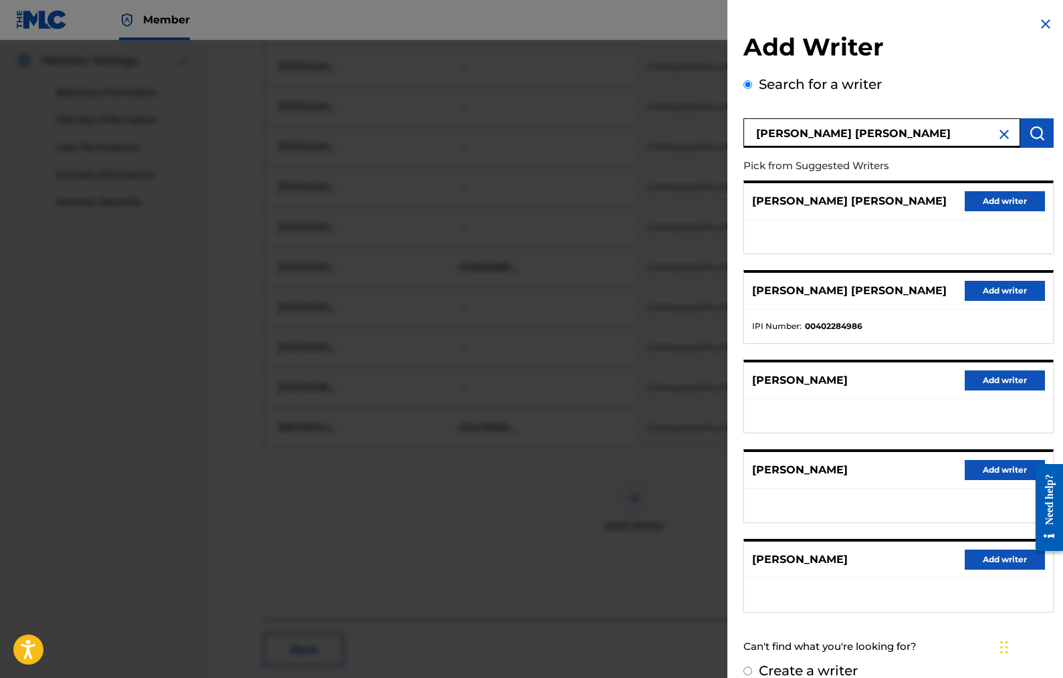
click at [990, 282] on button "Add writer" at bounding box center [1005, 291] width 80 height 20
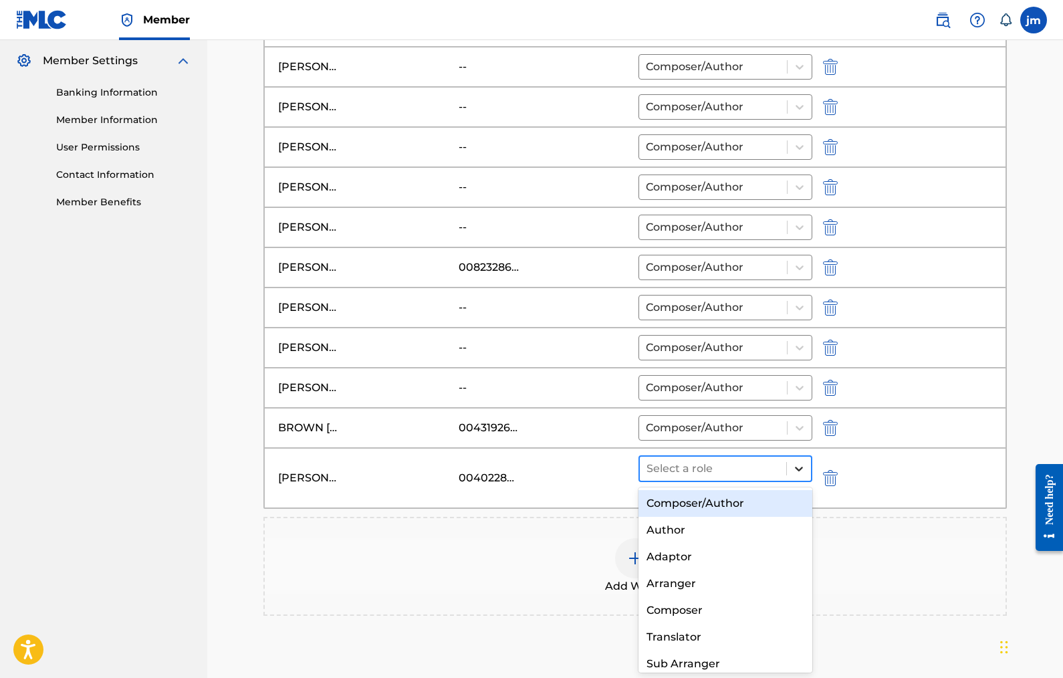
click at [801, 469] on icon at bounding box center [799, 469] width 8 height 5
click at [736, 508] on div "Composer/Author" at bounding box center [726, 503] width 174 height 27
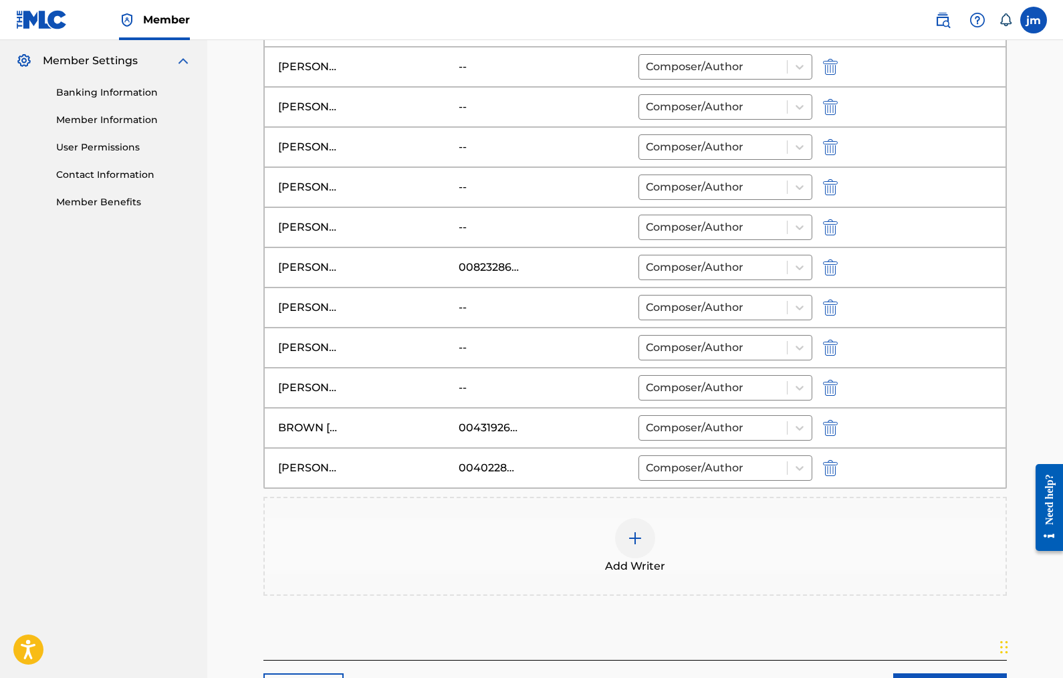
click at [827, 348] on img "submit" at bounding box center [830, 348] width 15 height 16
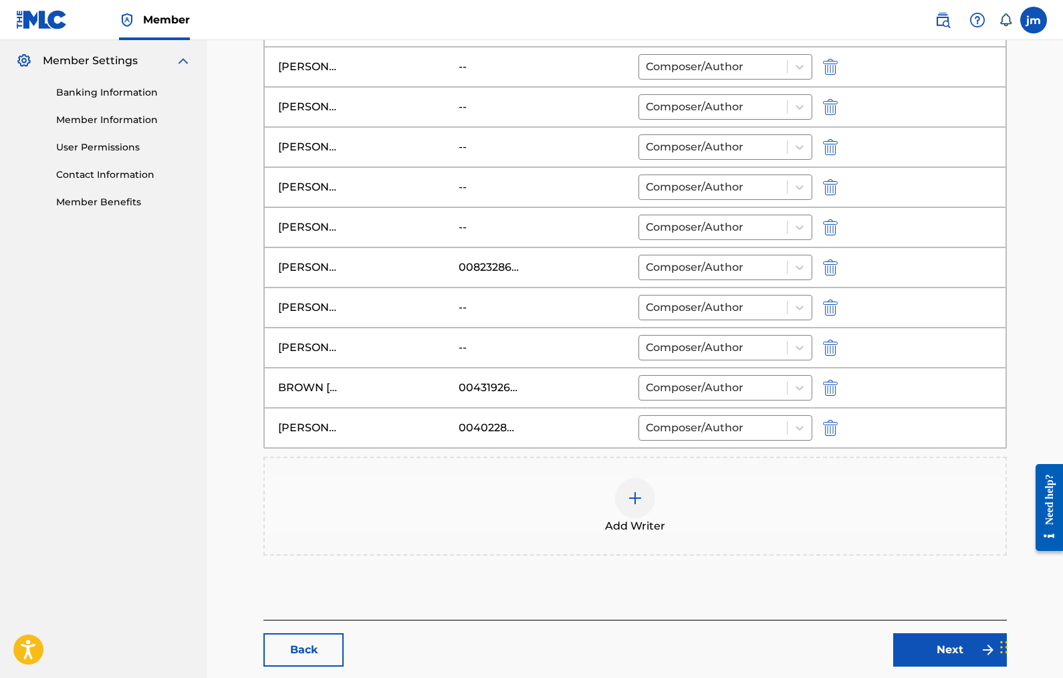
click at [946, 647] on link "Next" at bounding box center [951, 649] width 114 height 33
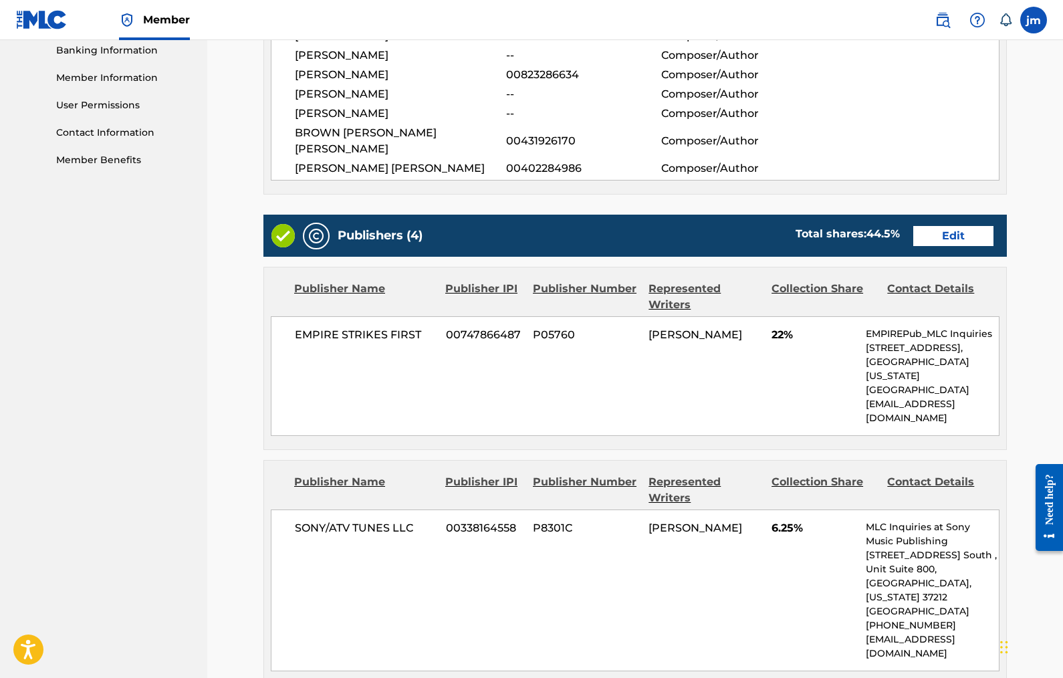
scroll to position [570, 0]
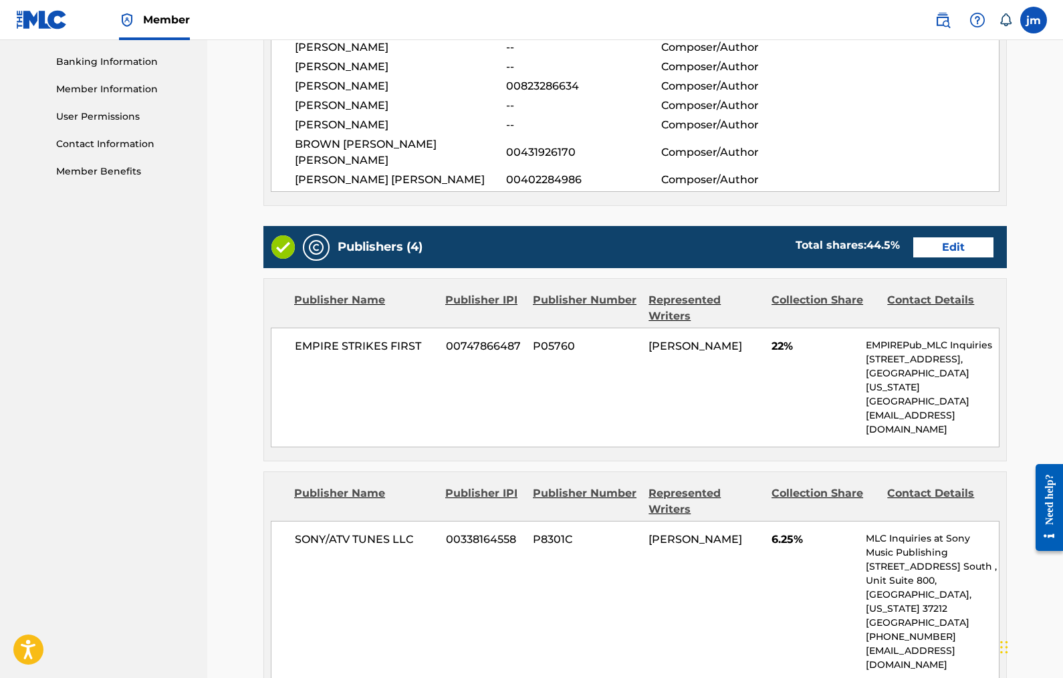
click at [972, 243] on link "Edit" at bounding box center [954, 247] width 80 height 20
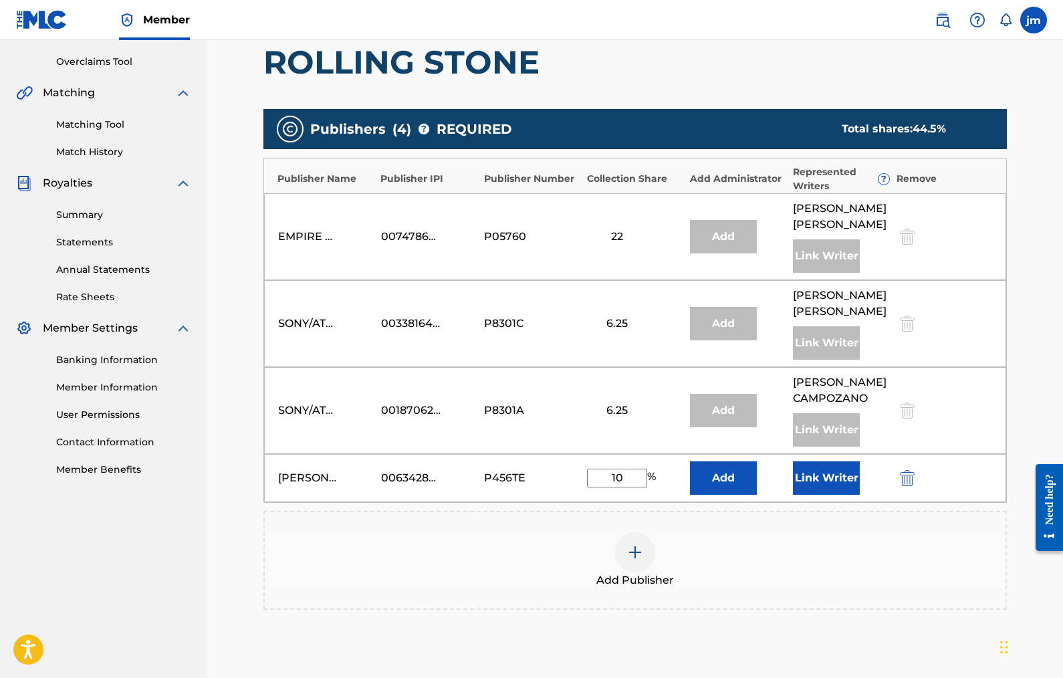
scroll to position [273, 0]
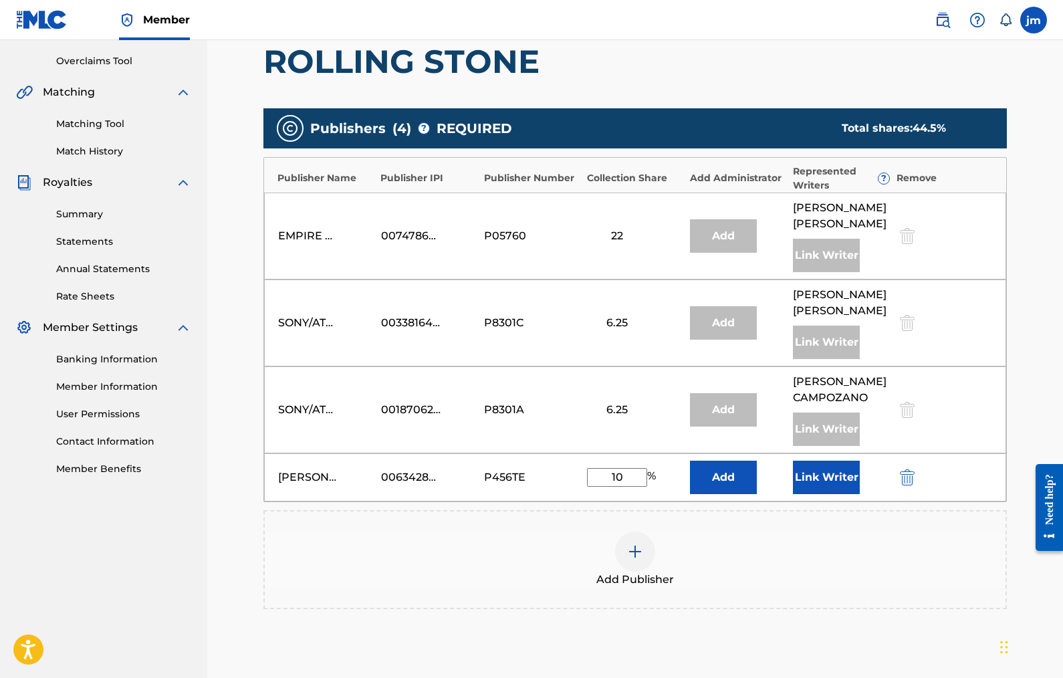
click at [837, 479] on button "Link Writer" at bounding box center [826, 477] width 67 height 33
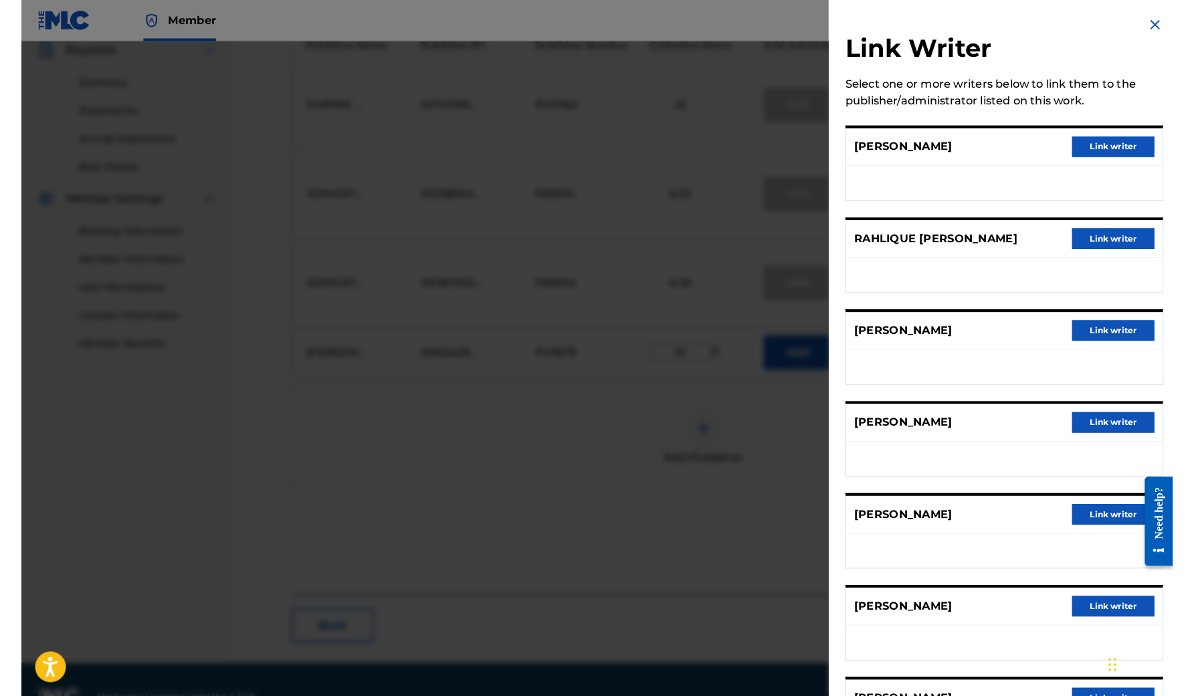
scroll to position [390, 0]
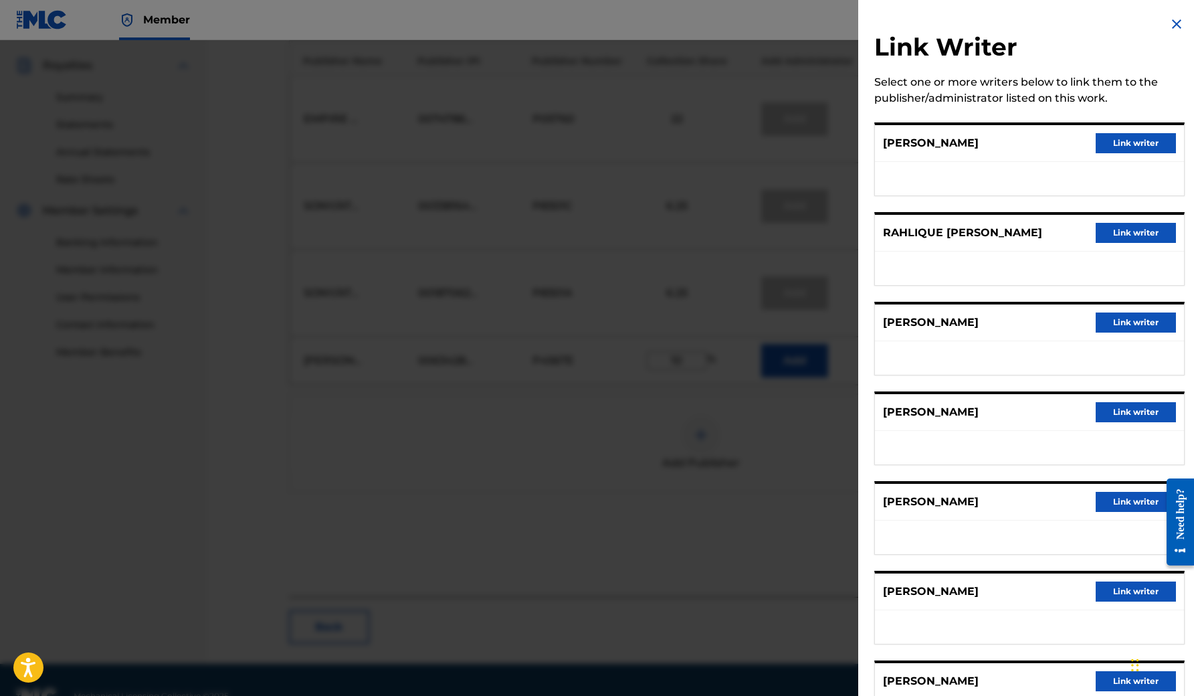
click at [1061, 344] on div "Link Writer Select one or more writers below to link them to the publisher/admi…" at bounding box center [1029, 613] width 342 height 1226
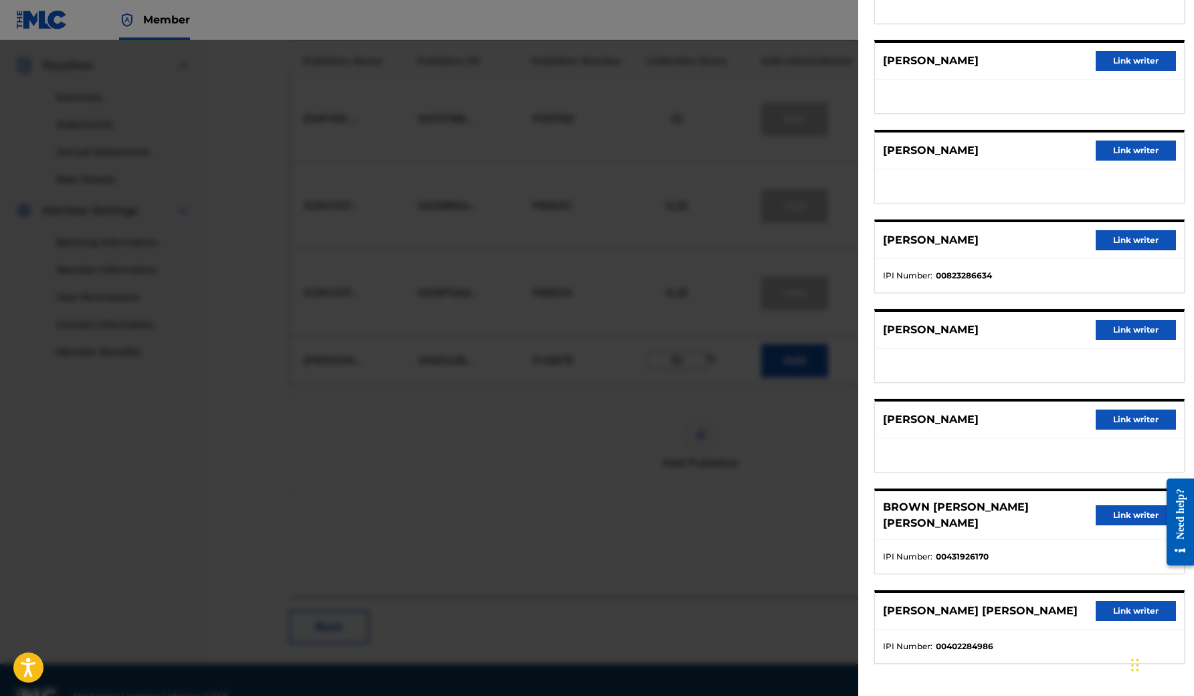
scroll to position [530, 0]
click at [1061, 609] on button "Link writer" at bounding box center [1135, 611] width 80 height 20
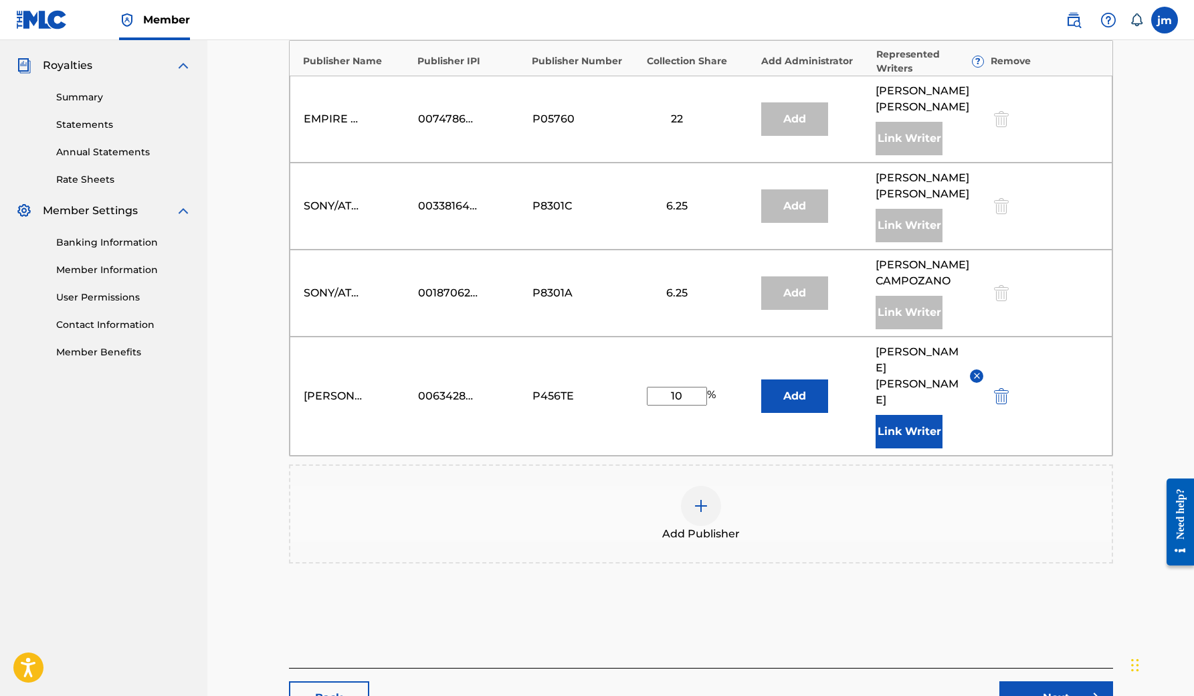
click at [1057, 677] on link "Next" at bounding box center [1056, 697] width 114 height 33
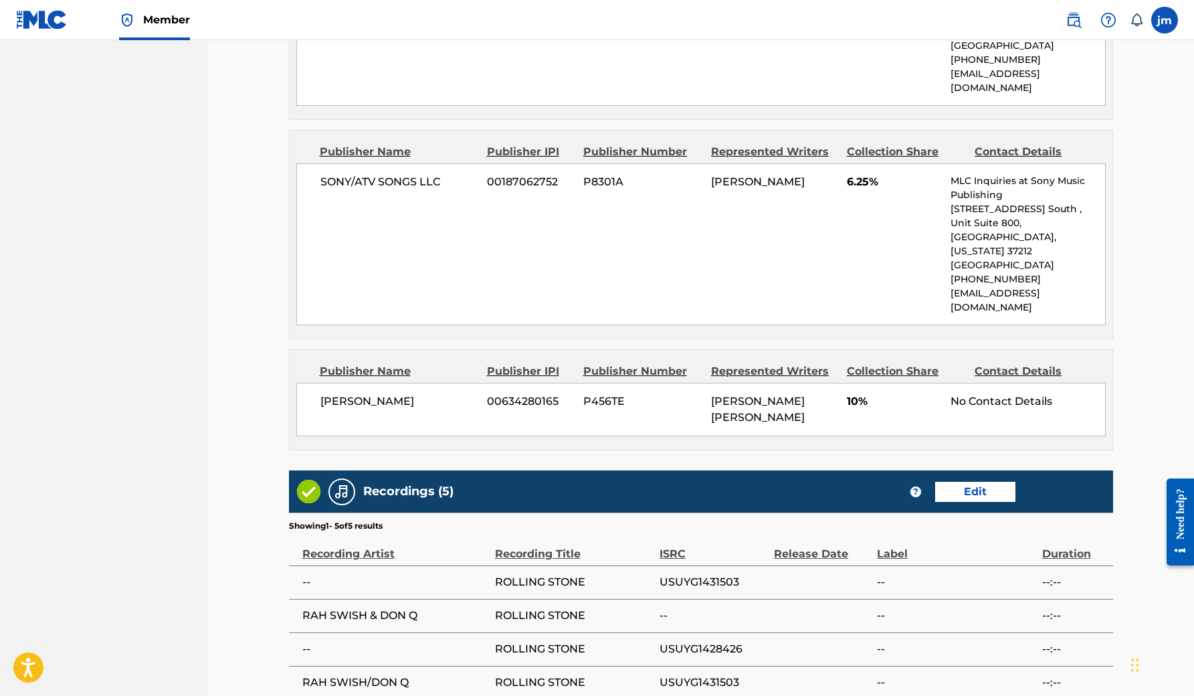
scroll to position [1184, 0]
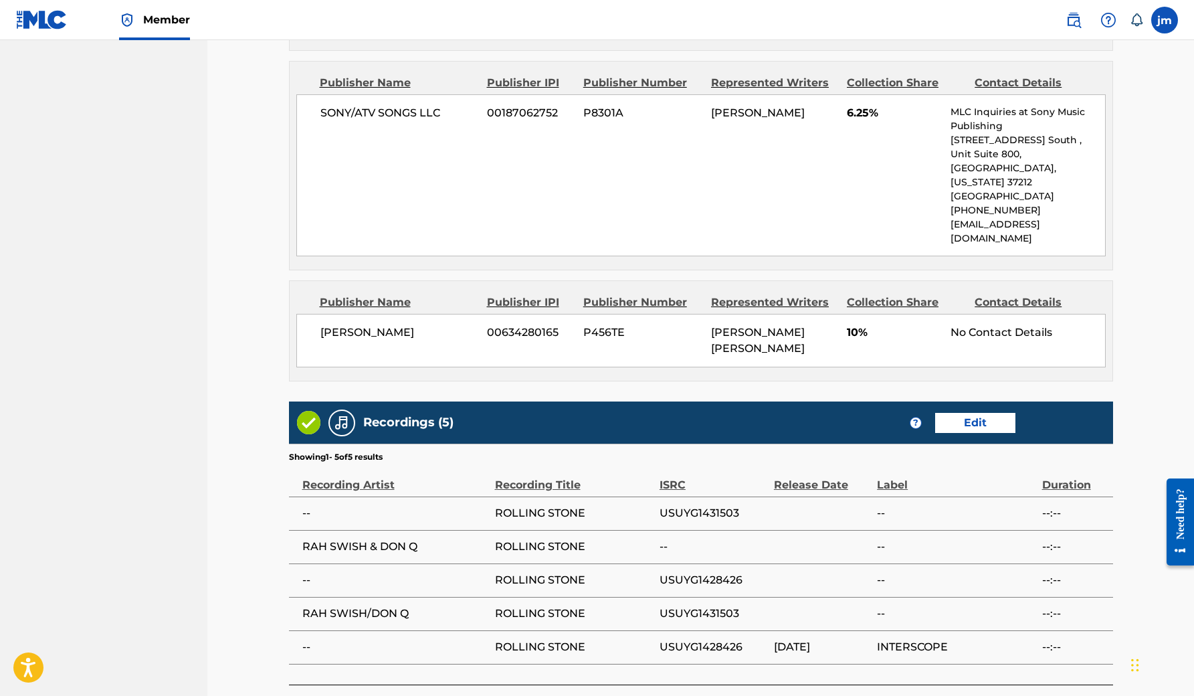
click at [978, 413] on link "Edit" at bounding box center [975, 423] width 80 height 20
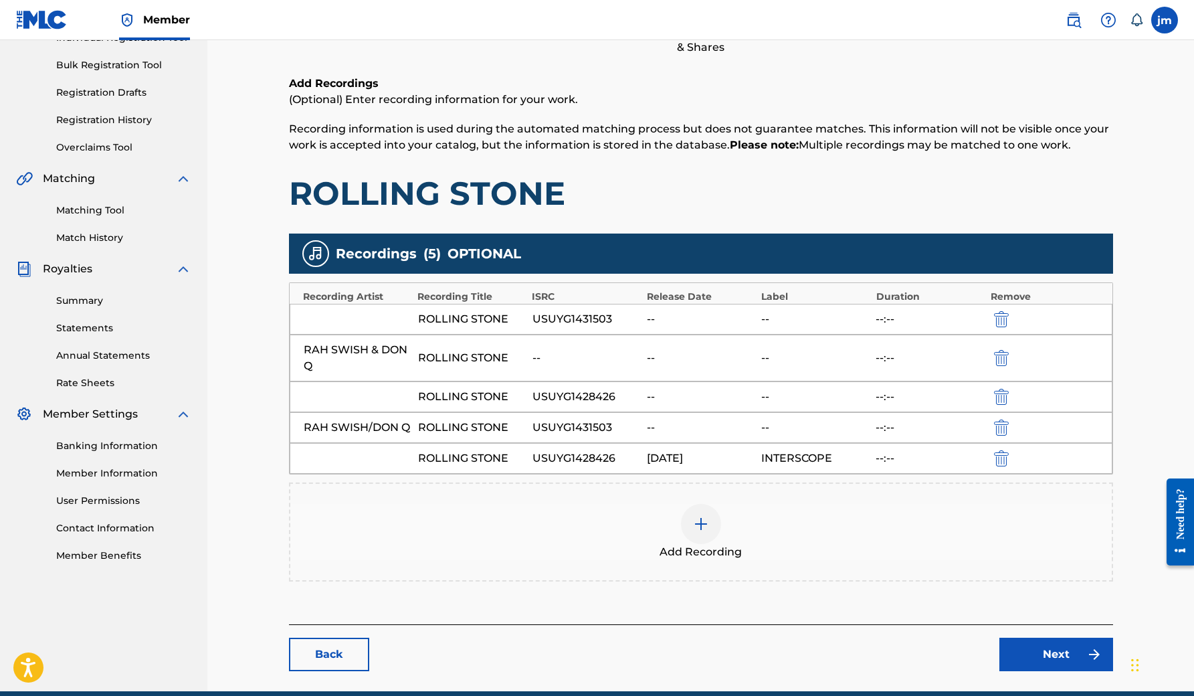
scroll to position [187, 0]
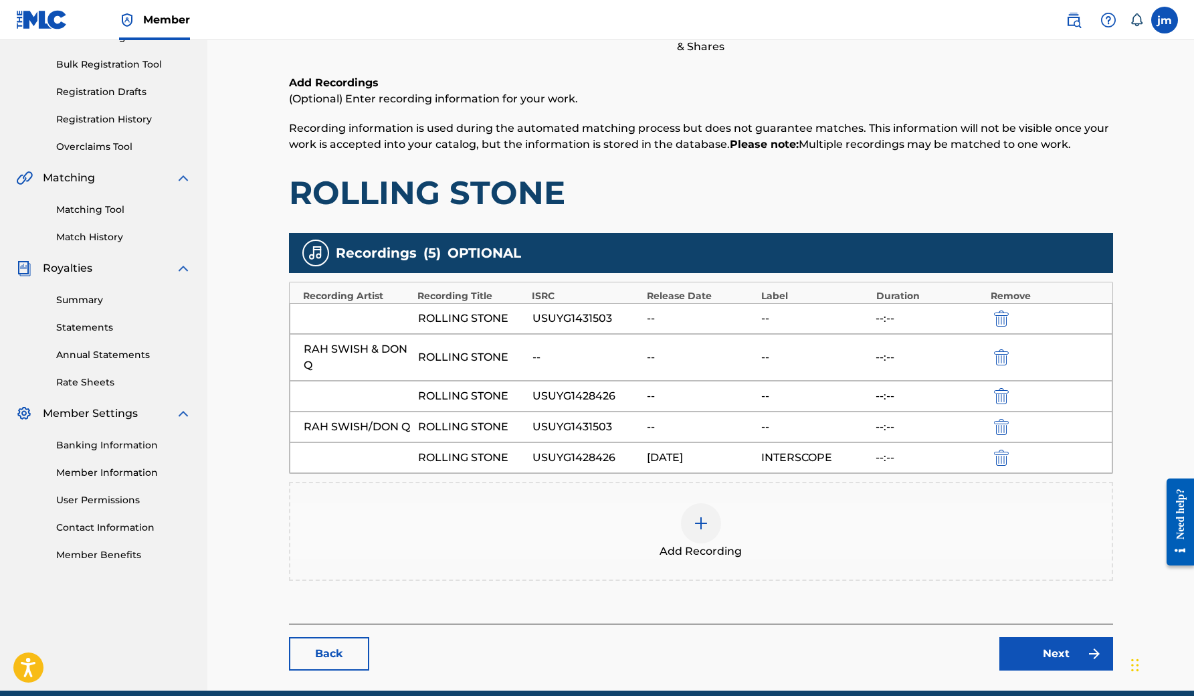
click at [1007, 455] on img "submit" at bounding box center [1001, 457] width 15 height 16
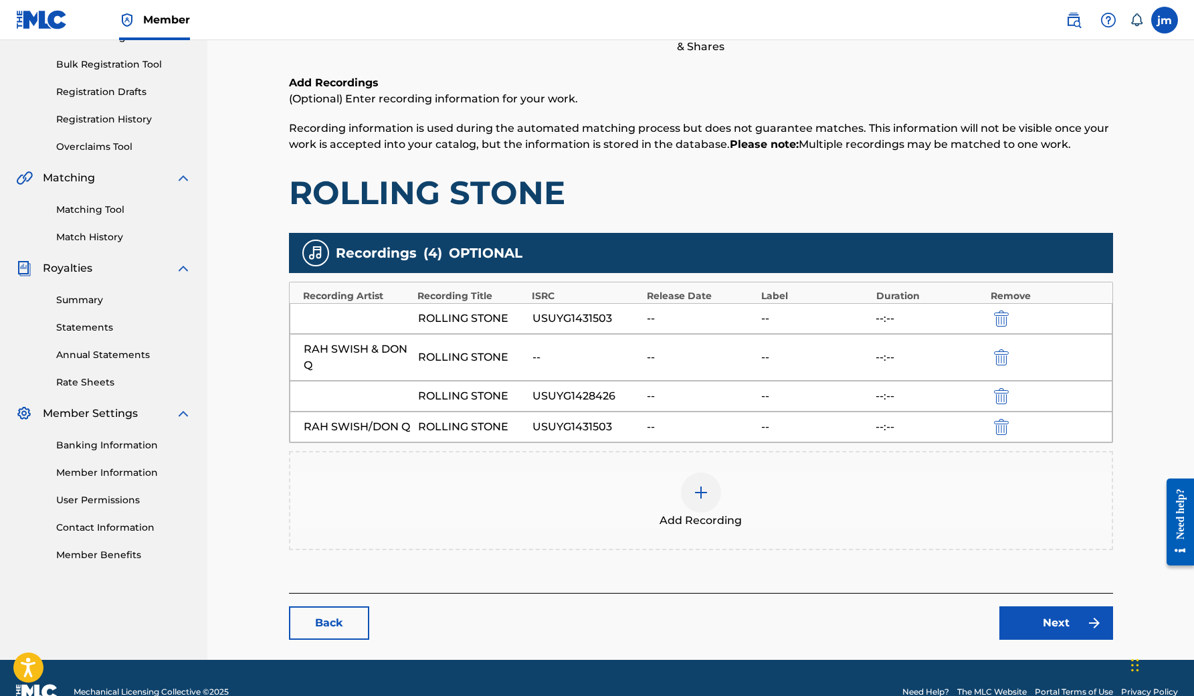
click at [1061, 622] on link "Next" at bounding box center [1056, 622] width 114 height 33
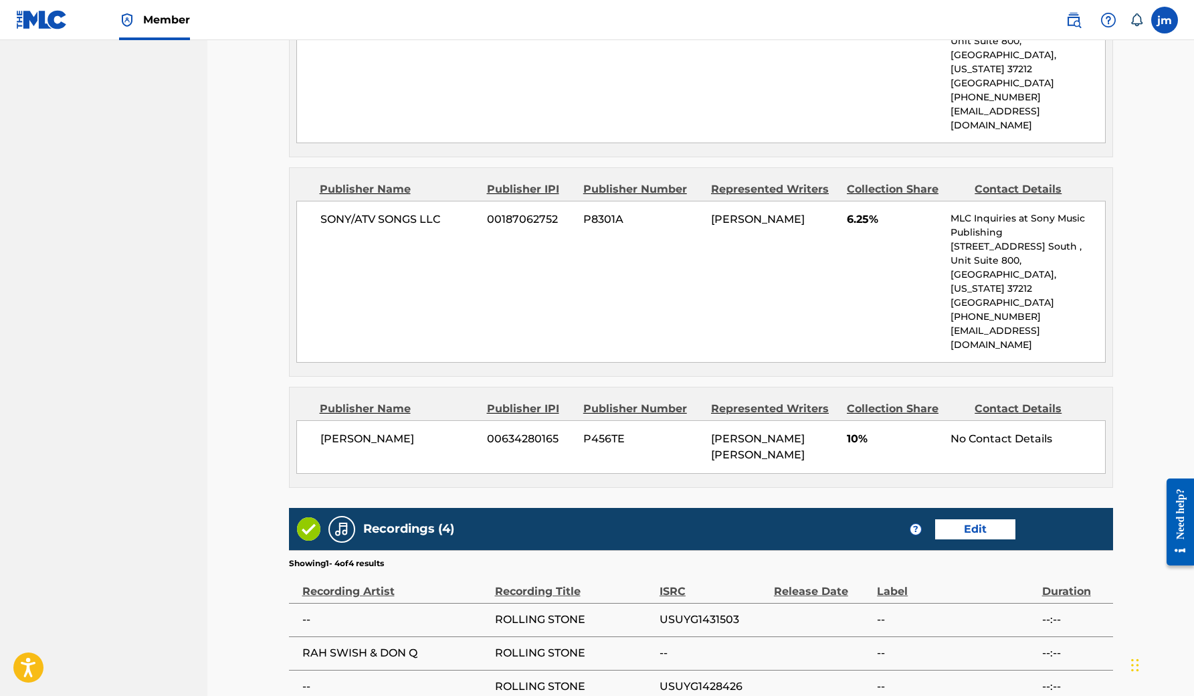
scroll to position [1151, 0]
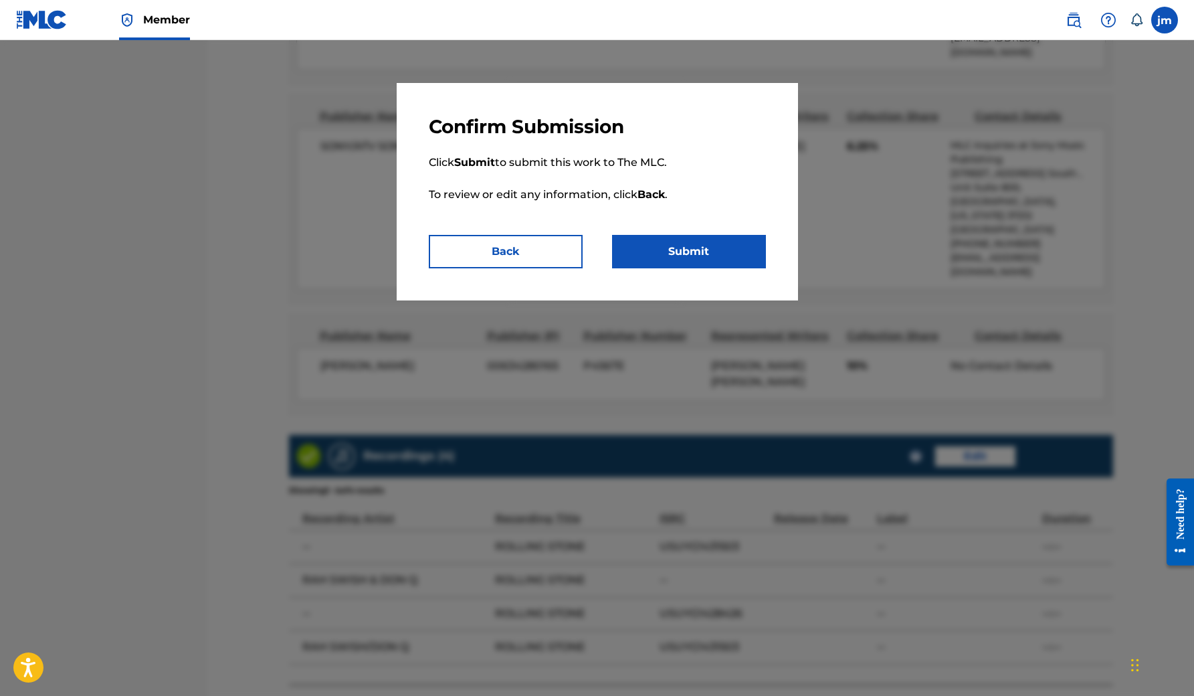
click at [700, 244] on button "Submit" at bounding box center [689, 251] width 154 height 33
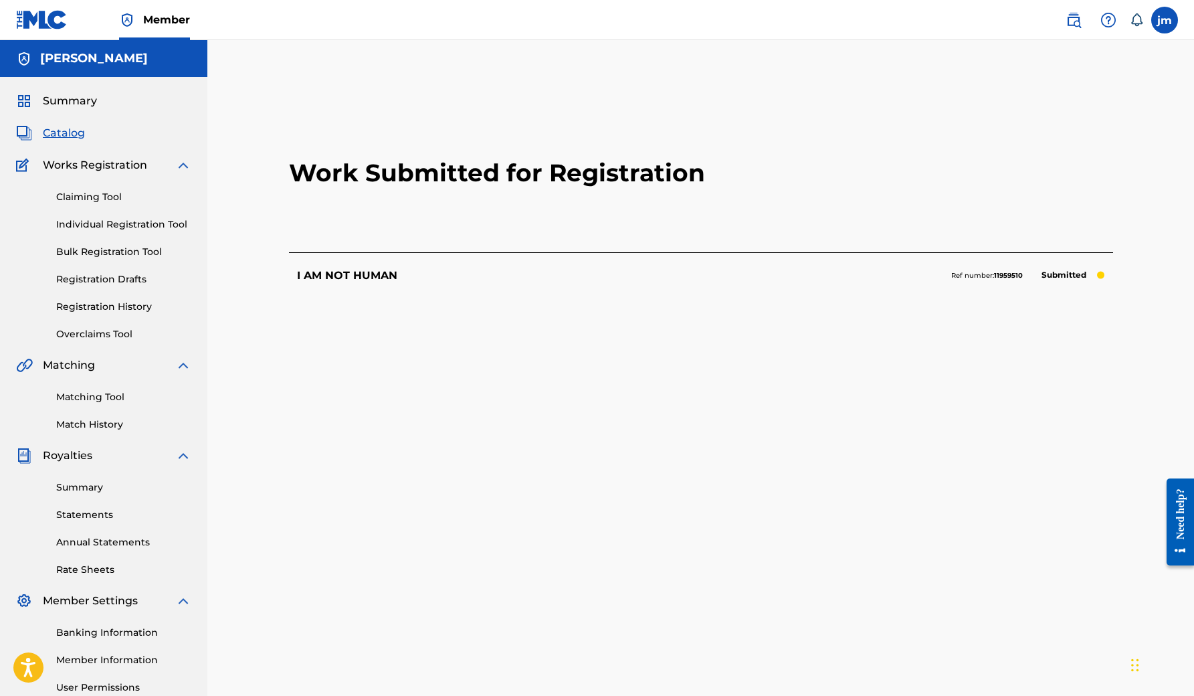
click at [63, 104] on span "Summary" at bounding box center [70, 101] width 54 height 16
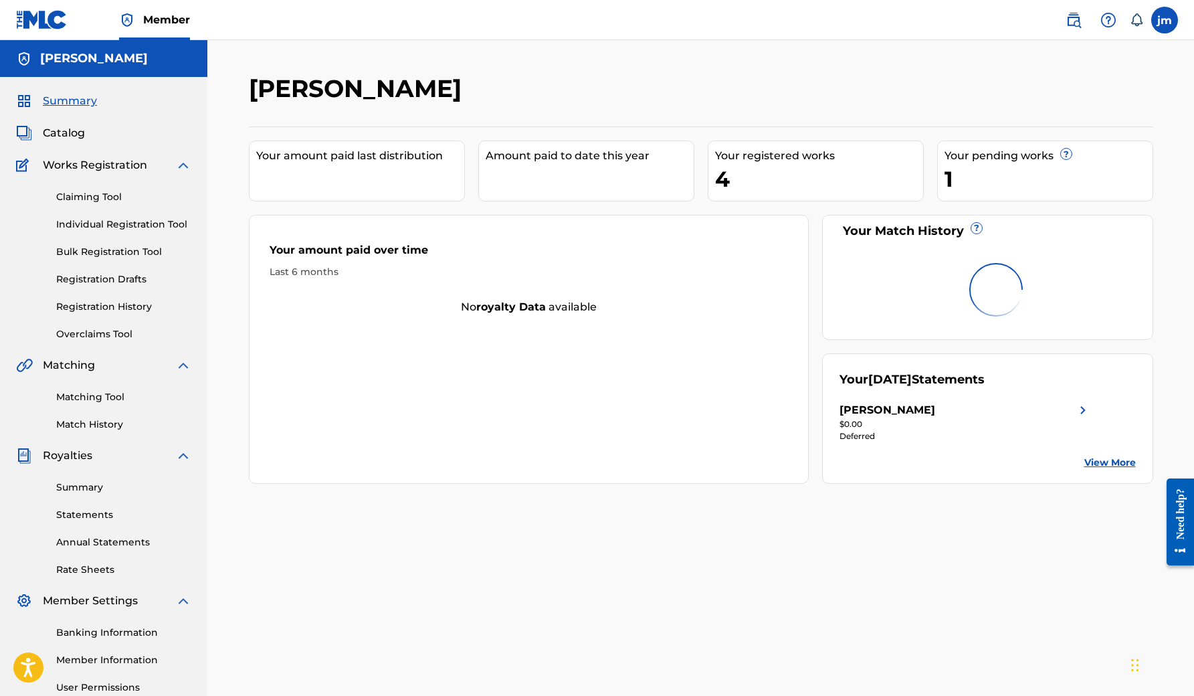
click at [96, 197] on link "Claiming Tool" at bounding box center [123, 197] width 135 height 14
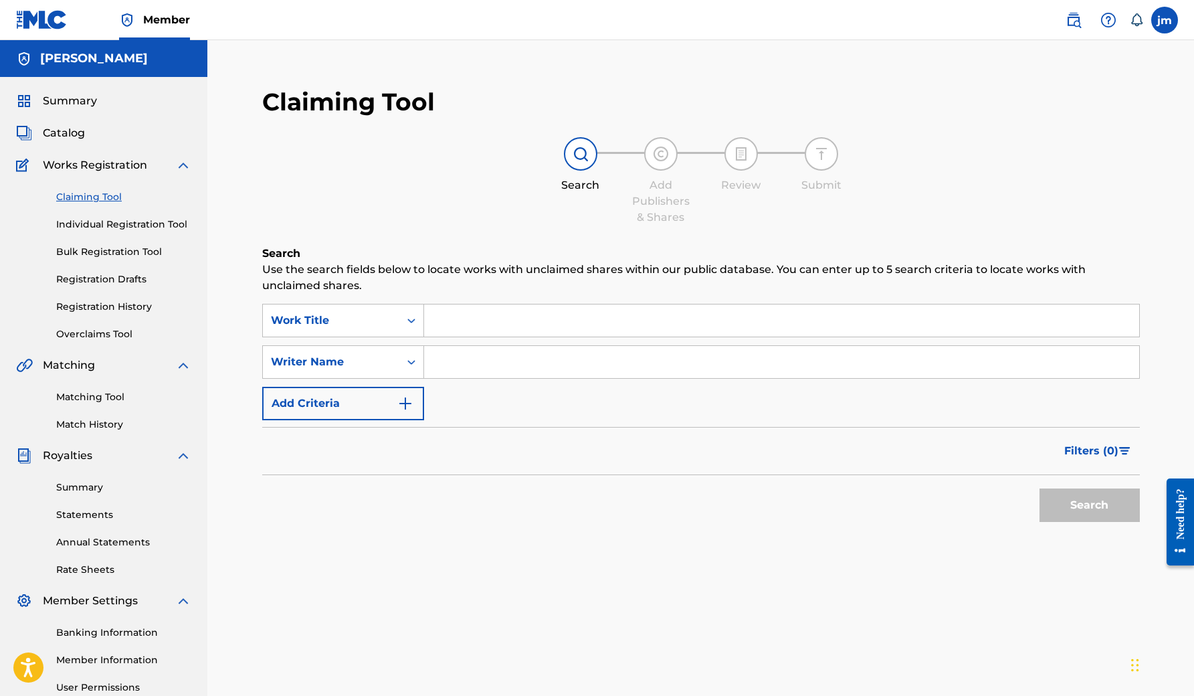
click at [457, 324] on input "Search Form" at bounding box center [781, 320] width 715 height 32
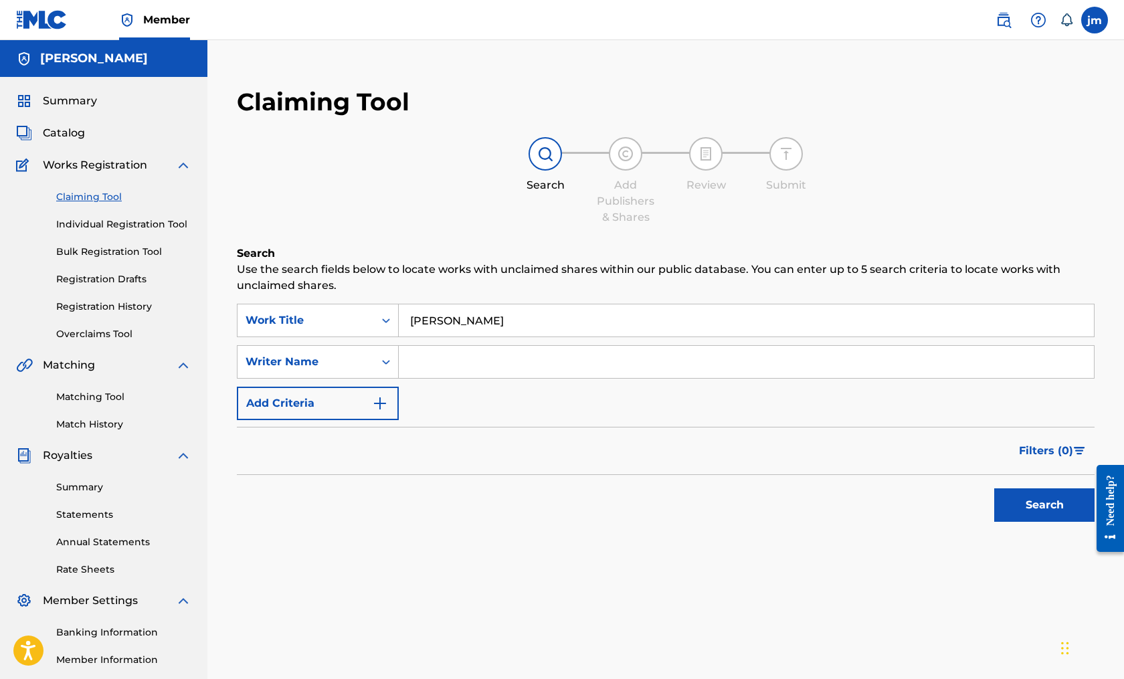
click at [520, 324] on input "[PERSON_NAME]" at bounding box center [746, 320] width 695 height 32
click at [322, 596] on div "Claiming Tool Search Add Publishers & Shares Review Submit Search Use the searc…" at bounding box center [665, 341] width 884 height 535
click at [1026, 518] on button "Search" at bounding box center [1044, 504] width 100 height 33
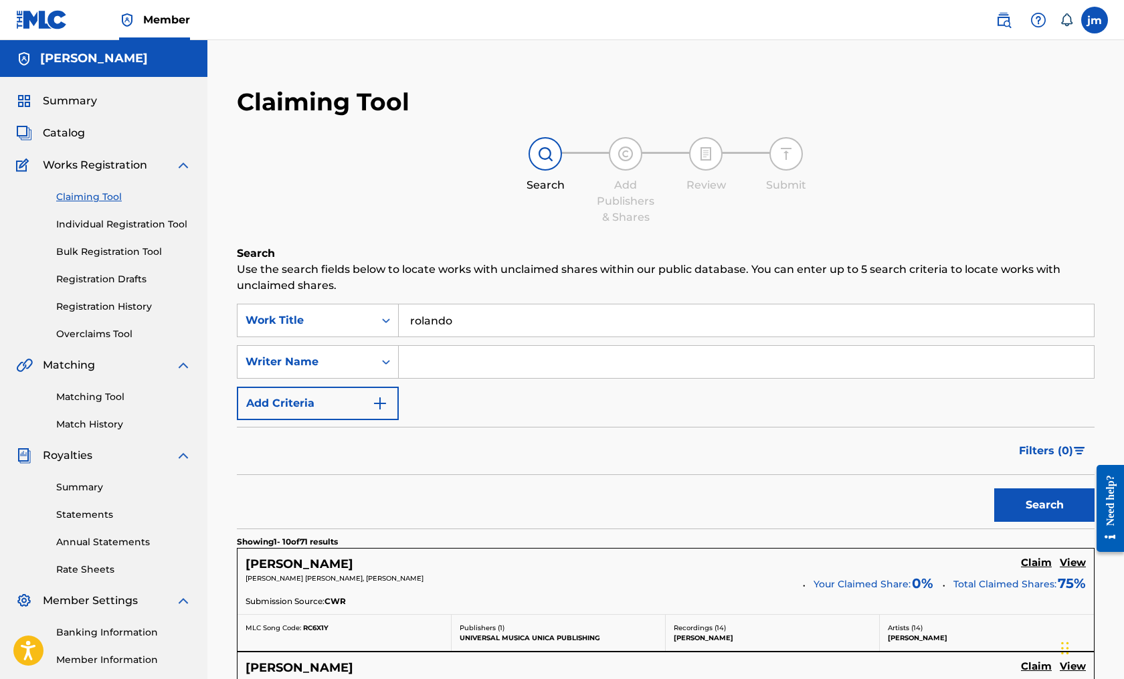
click at [466, 324] on input "rolando" at bounding box center [746, 320] width 695 height 32
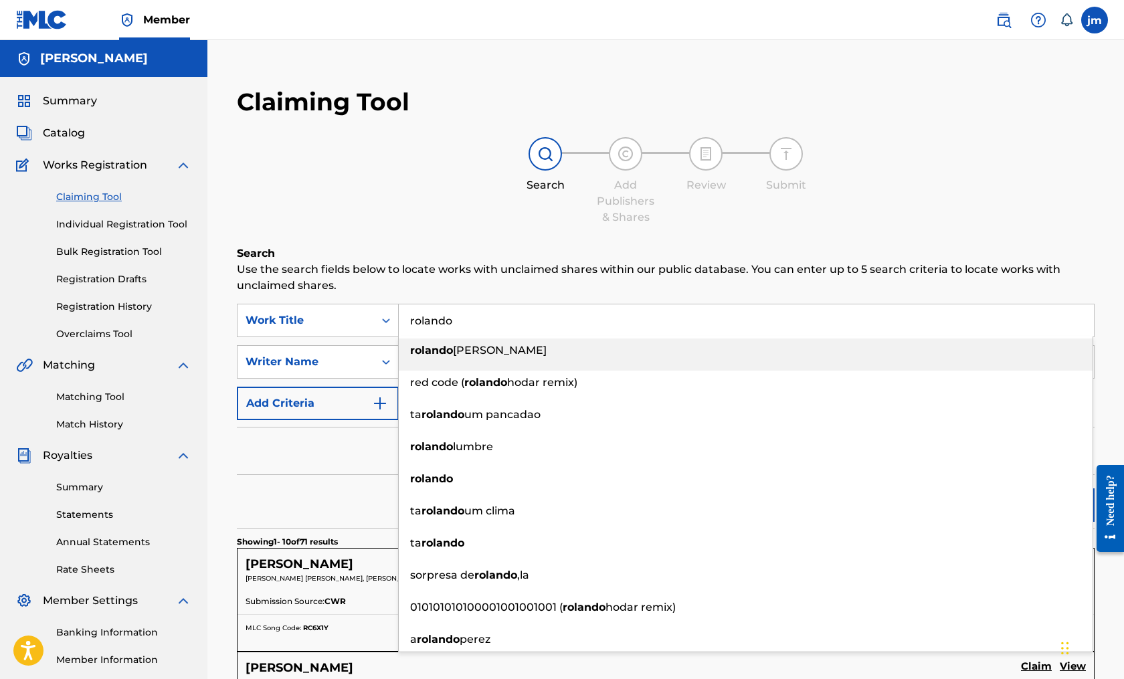
click at [466, 324] on input "rolando" at bounding box center [746, 320] width 695 height 32
paste input "[PERSON_NAME] (CAUGHT IN THE RAIN)"
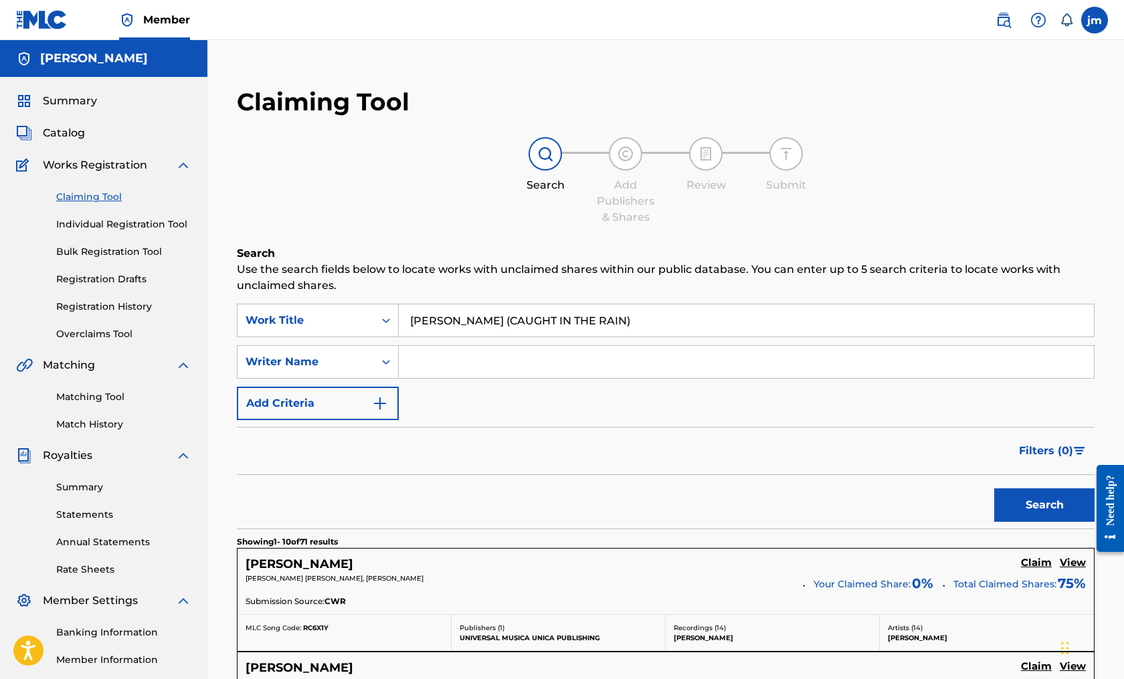
type input "[PERSON_NAME] (CAUGHT IN THE RAIN)"
click at [1033, 499] on button "Search" at bounding box center [1044, 504] width 100 height 33
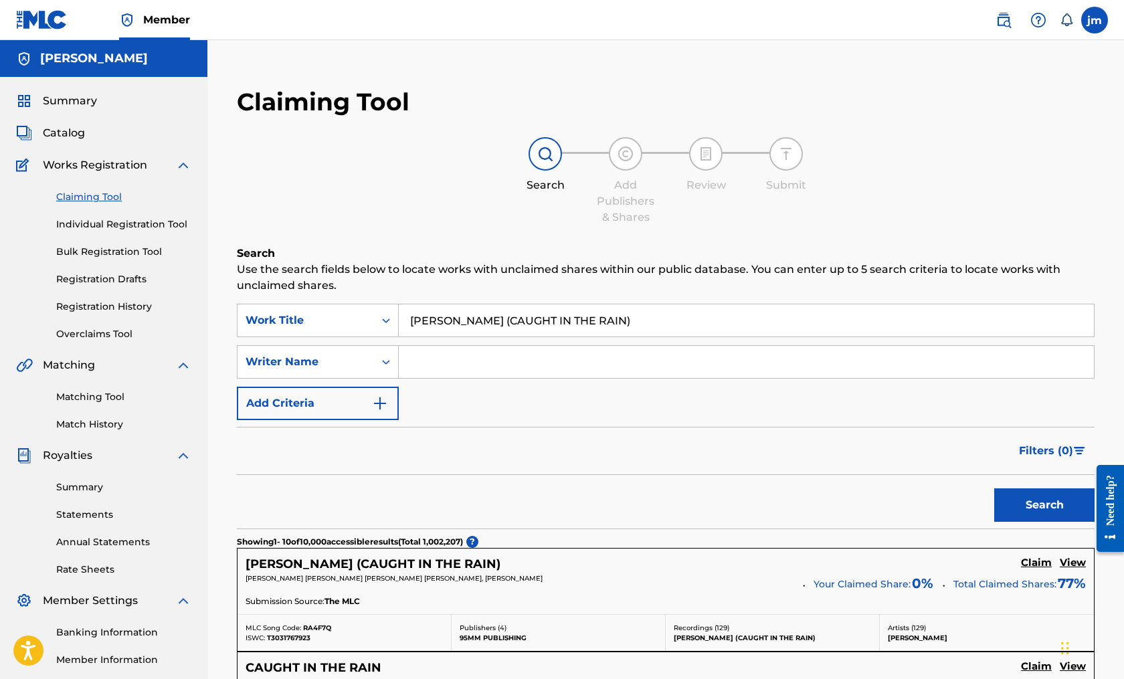
click at [752, 588] on div "[PERSON_NAME] [PERSON_NAME] [PERSON_NAME] [PERSON_NAME], [PERSON_NAME]" at bounding box center [519, 582] width 548 height 19
click at [1036, 557] on h5 "Claim" at bounding box center [1036, 562] width 31 height 13
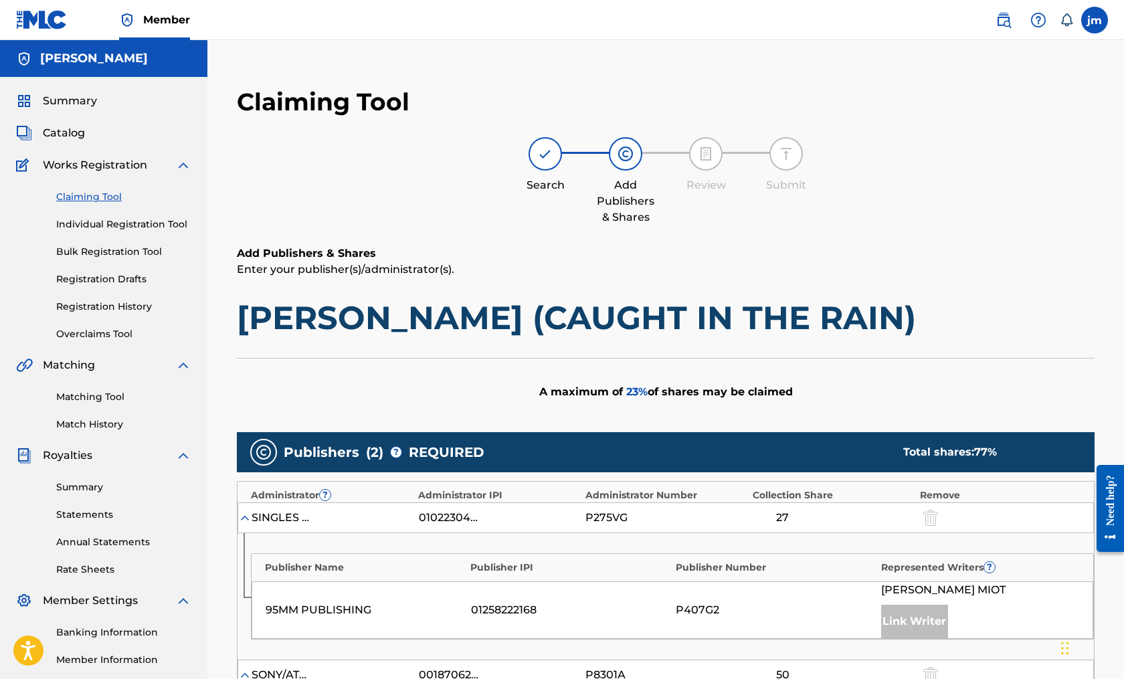
click at [87, 393] on link "Matching Tool" at bounding box center [123, 397] width 135 height 14
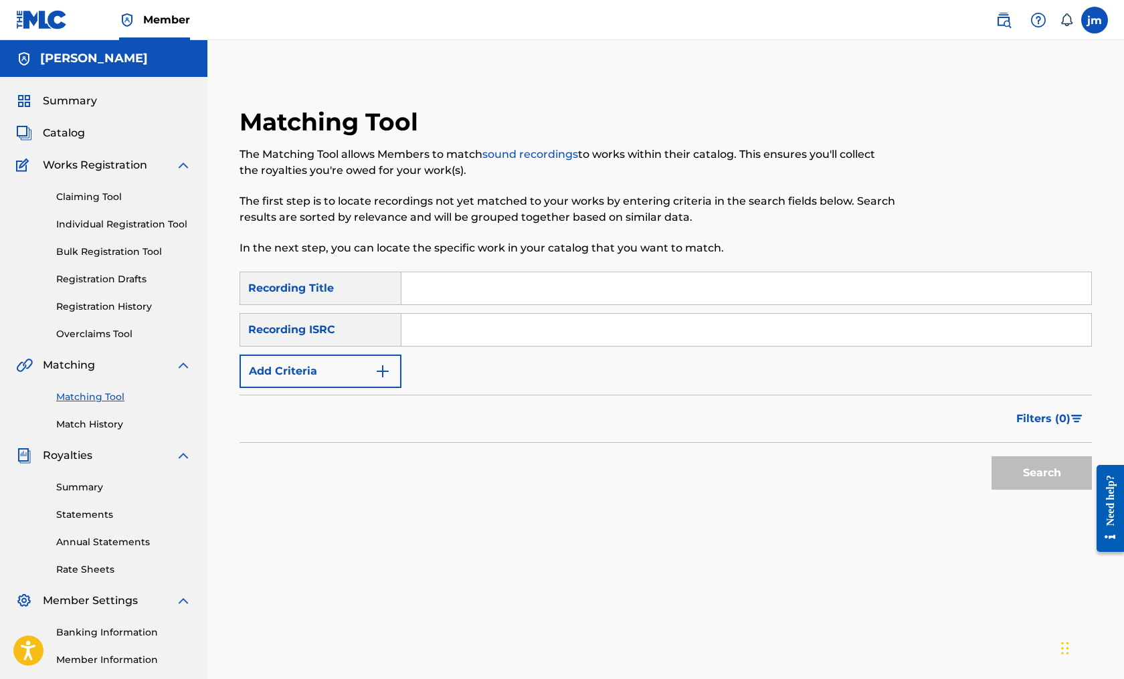
click at [466, 285] on input "Search Form" at bounding box center [746, 288] width 690 height 32
paste input "[PERSON_NAME] (CAUGHT IN THE RAIN)"
type input "[PERSON_NAME] (CAUGHT IN THE RAIN)"
click at [1061, 464] on button "Search" at bounding box center [1041, 472] width 100 height 33
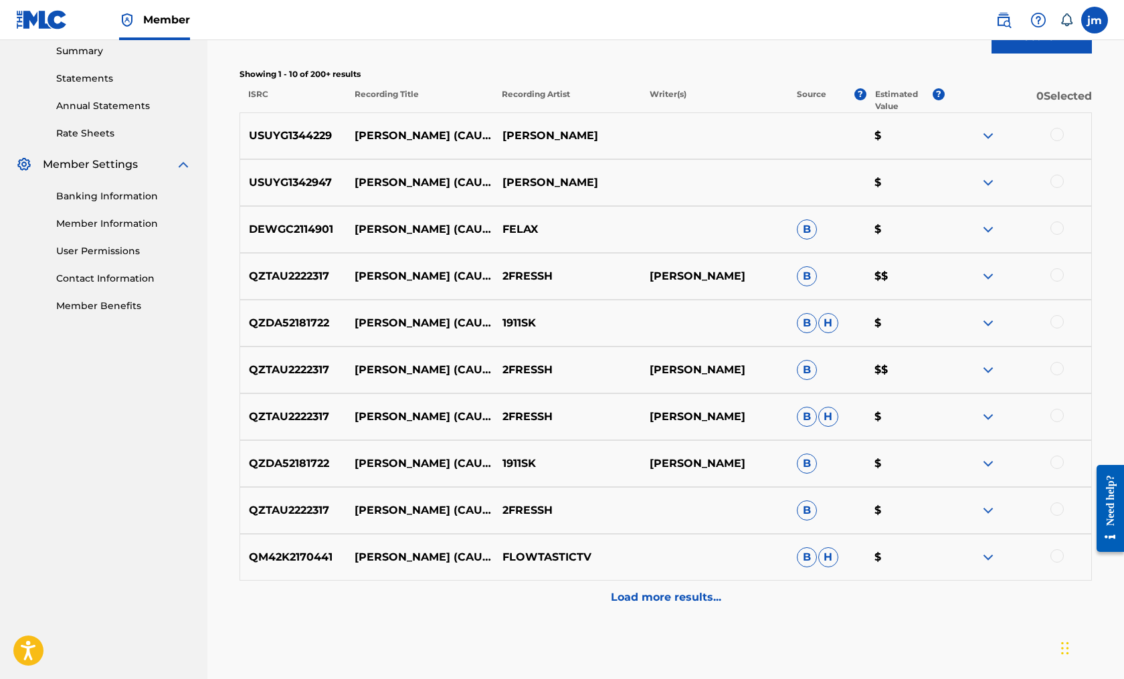
scroll to position [439, 0]
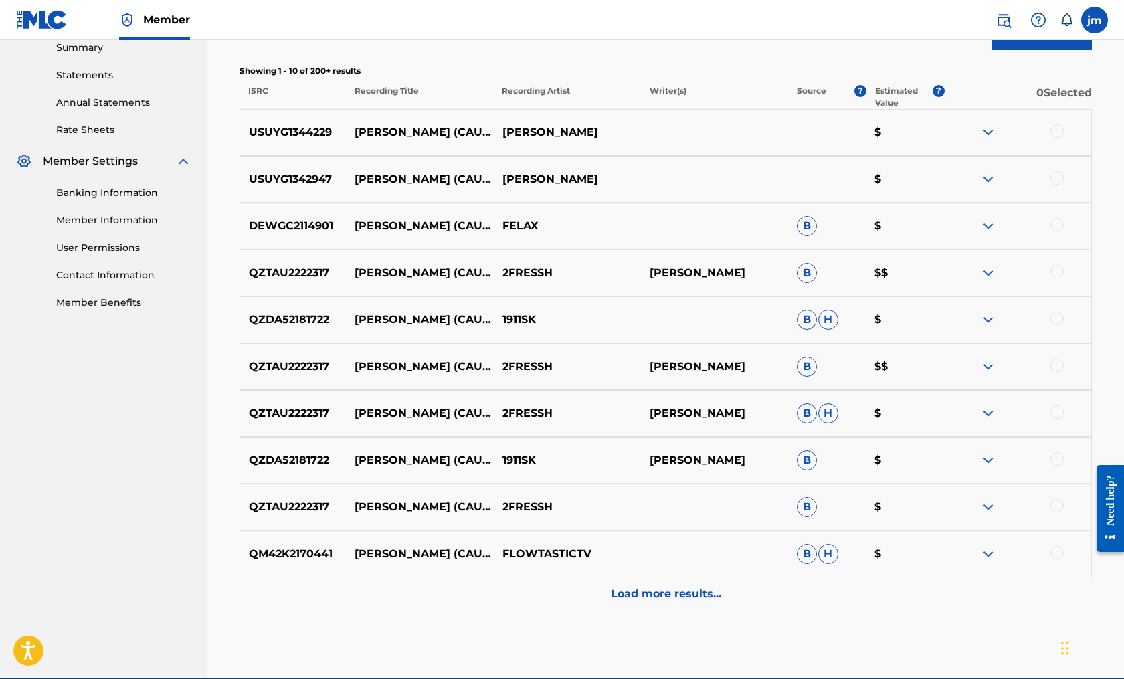
click at [692, 592] on p "Load more results..." at bounding box center [666, 594] width 110 height 16
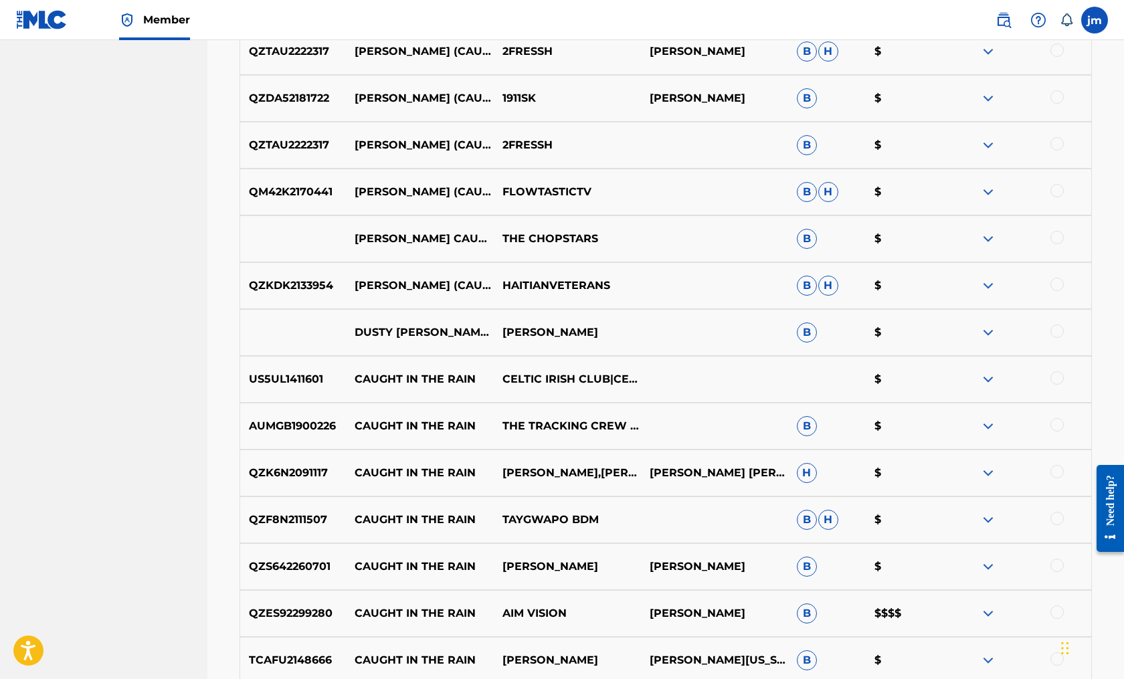
scroll to position [793, 0]
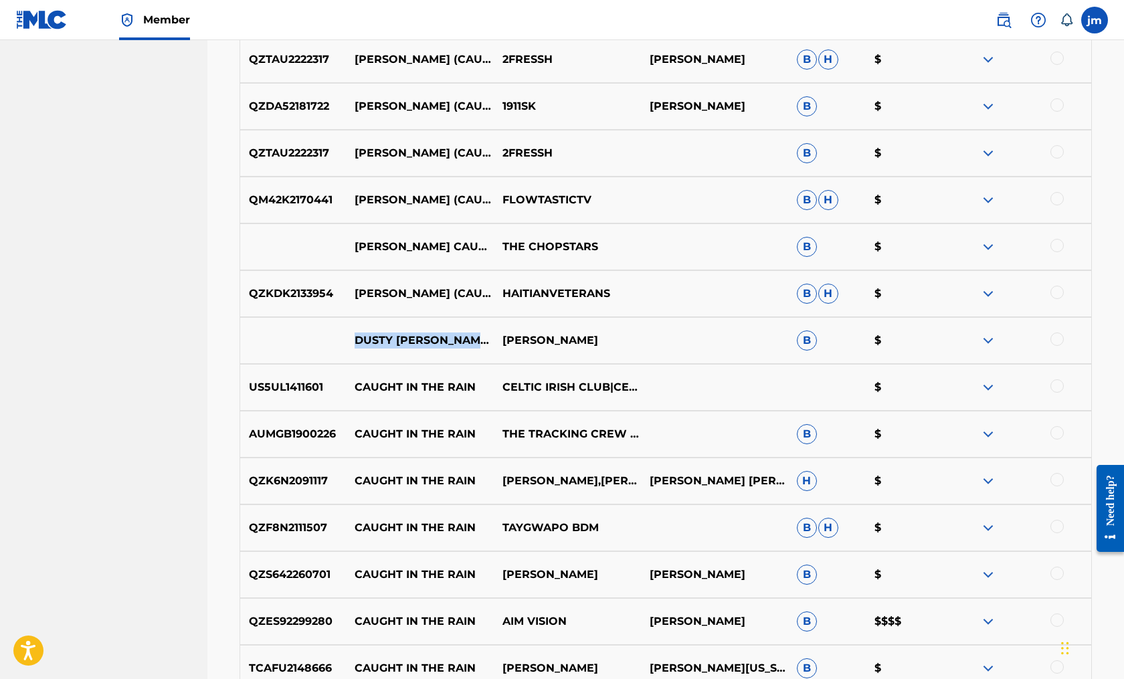
drag, startPoint x: 355, startPoint y: 316, endPoint x: 447, endPoint y: 335, distance: 94.2
click at [447, 335] on p "DUSTY [PERSON_NAME] CAUGHT IN THE RAIN INSTRUMENTALS" at bounding box center [419, 340] width 147 height 16
click at [547, 346] on p "[PERSON_NAME]" at bounding box center [566, 340] width 147 height 16
click at [986, 340] on img at bounding box center [988, 340] width 16 height 16
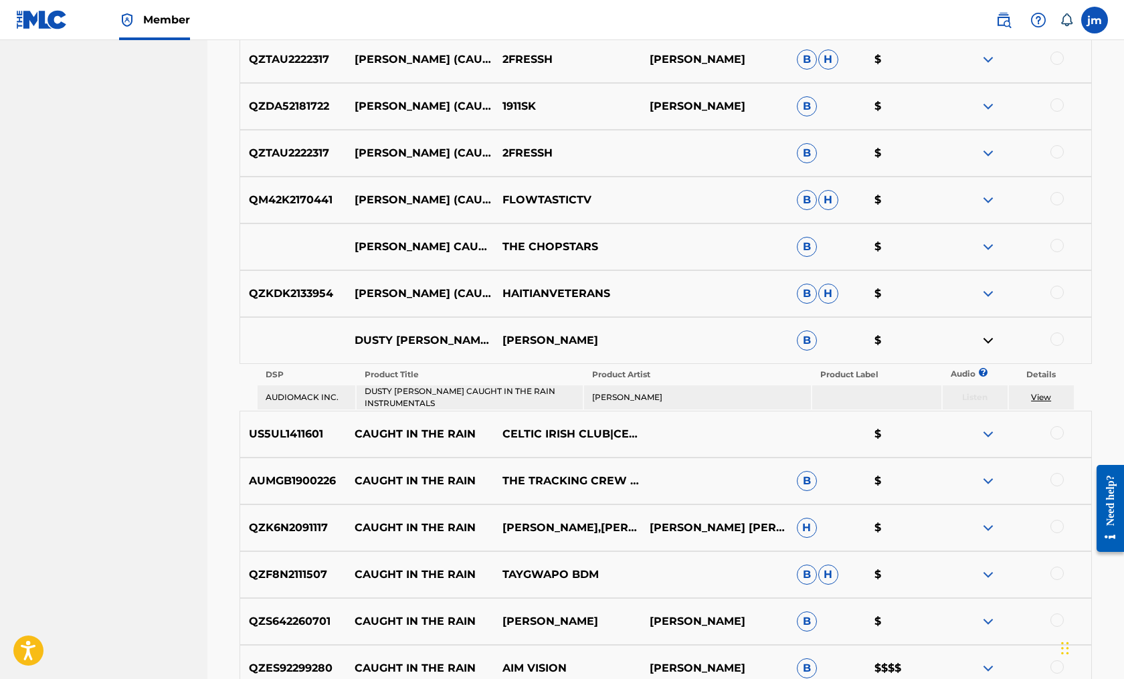
drag, startPoint x: 476, startPoint y: 403, endPoint x: 363, endPoint y: 394, distance: 112.7
click at [363, 394] on td "DUSTY [PERSON_NAME] CAUGHT IN THE RAIN INSTRUMENTALS" at bounding box center [469, 397] width 227 height 24
copy td "DUSTY [PERSON_NAME] CAUGHT IN THE RAIN INSTRUMENTALS"
click at [984, 294] on img at bounding box center [988, 294] width 16 height 16
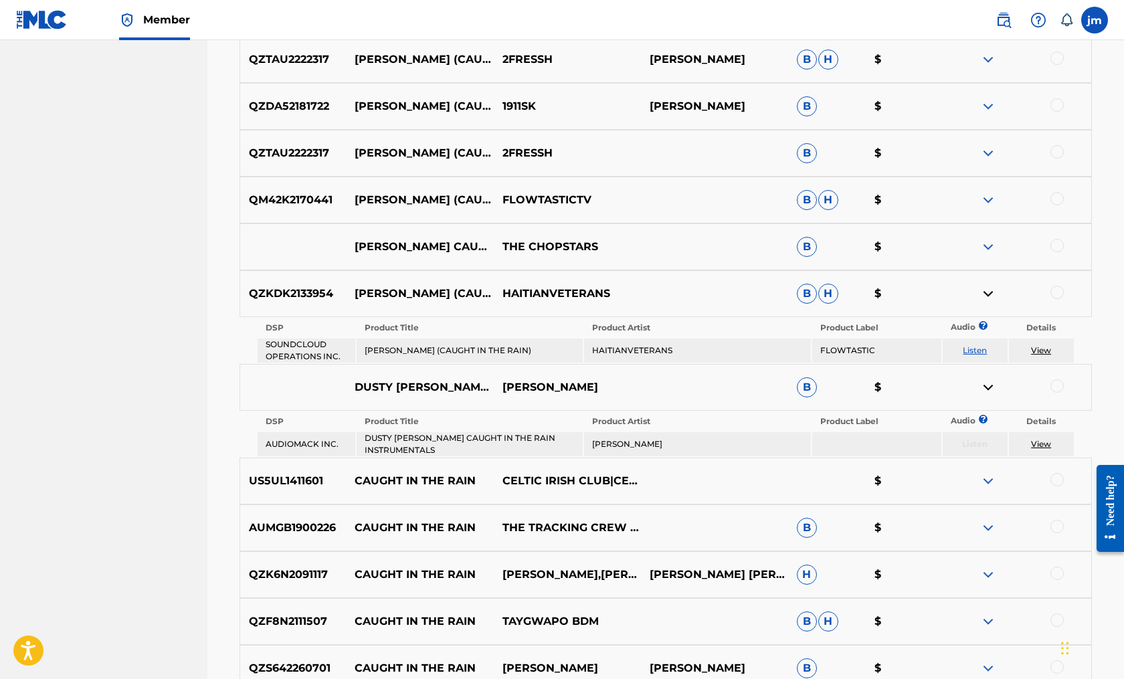
drag, startPoint x: 435, startPoint y: 353, endPoint x: 362, endPoint y: 342, distance: 74.4
click at [362, 342] on td "[PERSON_NAME] (CAUGHT IN THE RAIN)" at bounding box center [469, 350] width 227 height 24
copy td "[PERSON_NAME] (CAUGHT IN THE RAIN)"
click at [311, 272] on div "QZKDK2133954 [PERSON_NAME] (CAUGHT IN THE RAIN) [DEMOGRAPHIC_DATA] B H $" at bounding box center [665, 293] width 852 height 47
click at [983, 294] on img at bounding box center [988, 294] width 16 height 16
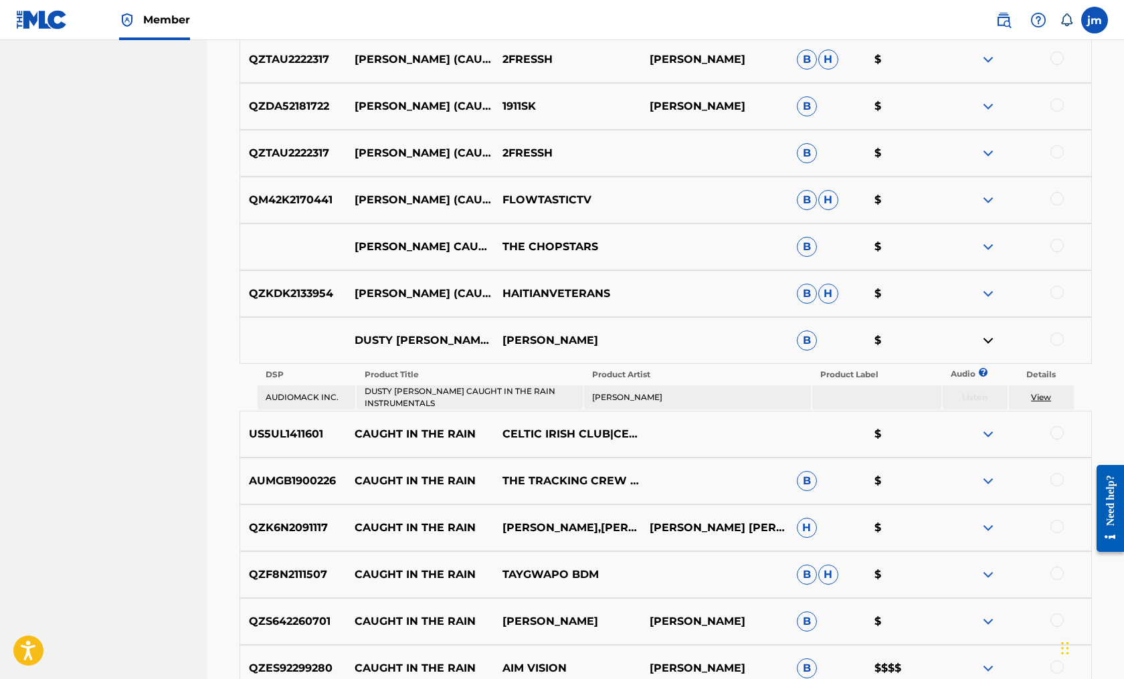
click at [983, 294] on img at bounding box center [988, 294] width 16 height 16
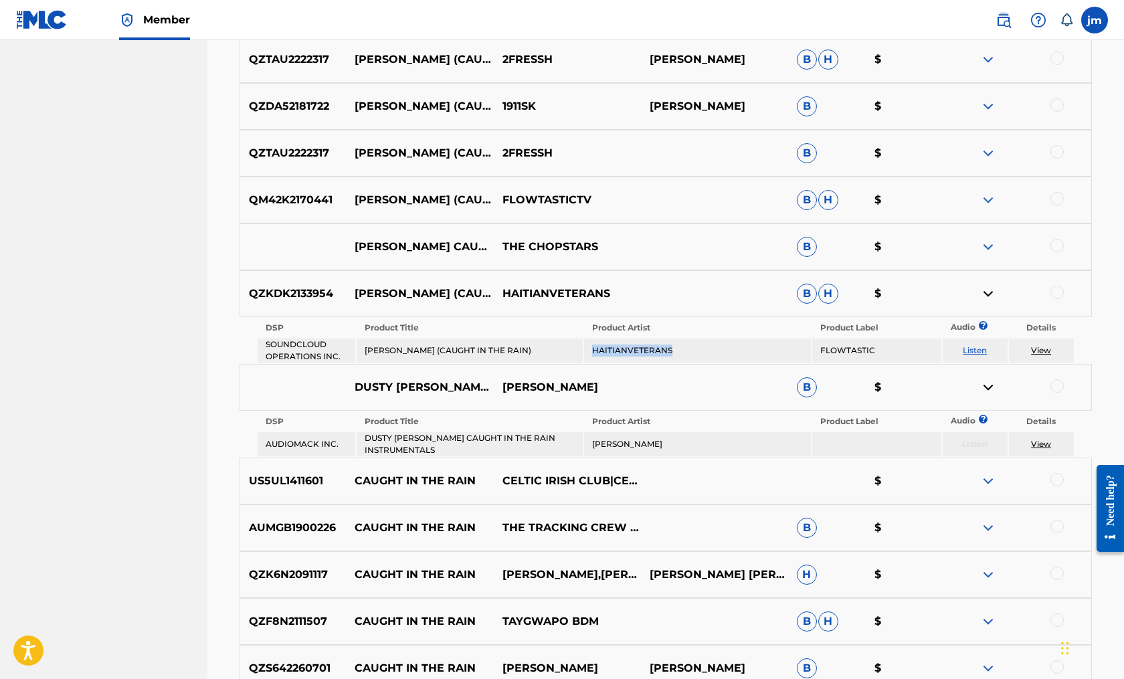
drag, startPoint x: 680, startPoint y: 350, endPoint x: 592, endPoint y: 354, distance: 88.3
click at [592, 354] on td "HAITIANVETERANS" at bounding box center [697, 350] width 227 height 24
copy td "HAITIANVETERANS"
click at [518, 150] on p "2FRESSH" at bounding box center [566, 153] width 147 height 16
drag, startPoint x: 594, startPoint y: 198, endPoint x: 521, endPoint y: 196, distance: 72.9
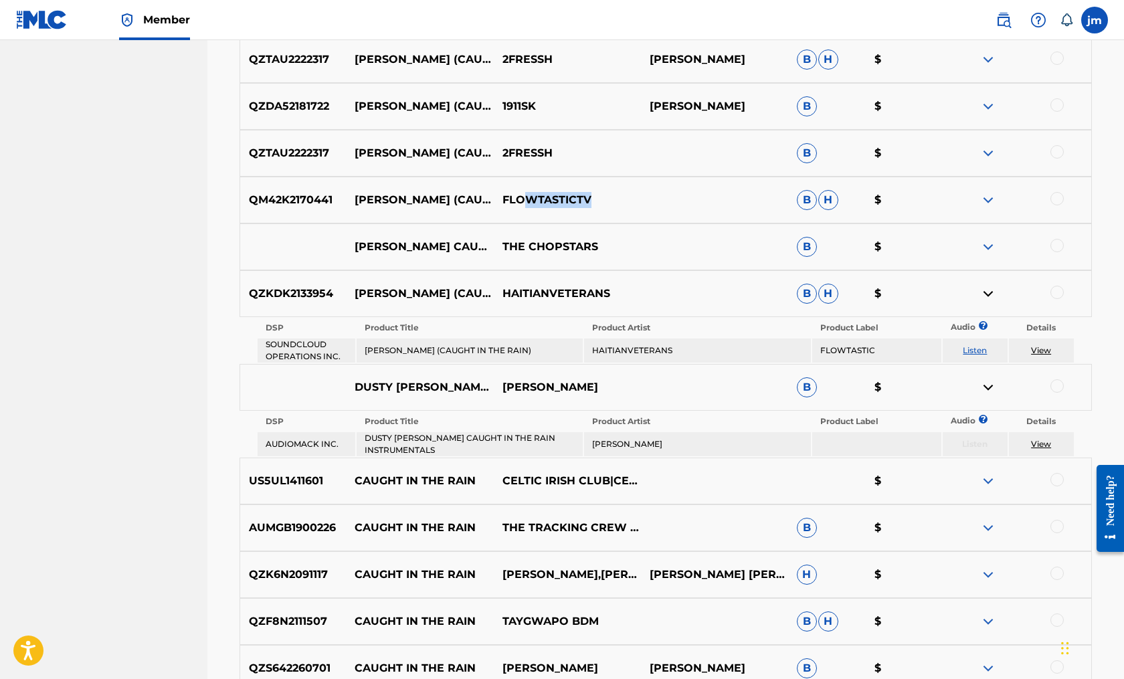
click at [521, 196] on p "FLOWTASTICTV" at bounding box center [566, 200] width 147 height 16
click at [984, 197] on img at bounding box center [988, 200] width 16 height 16
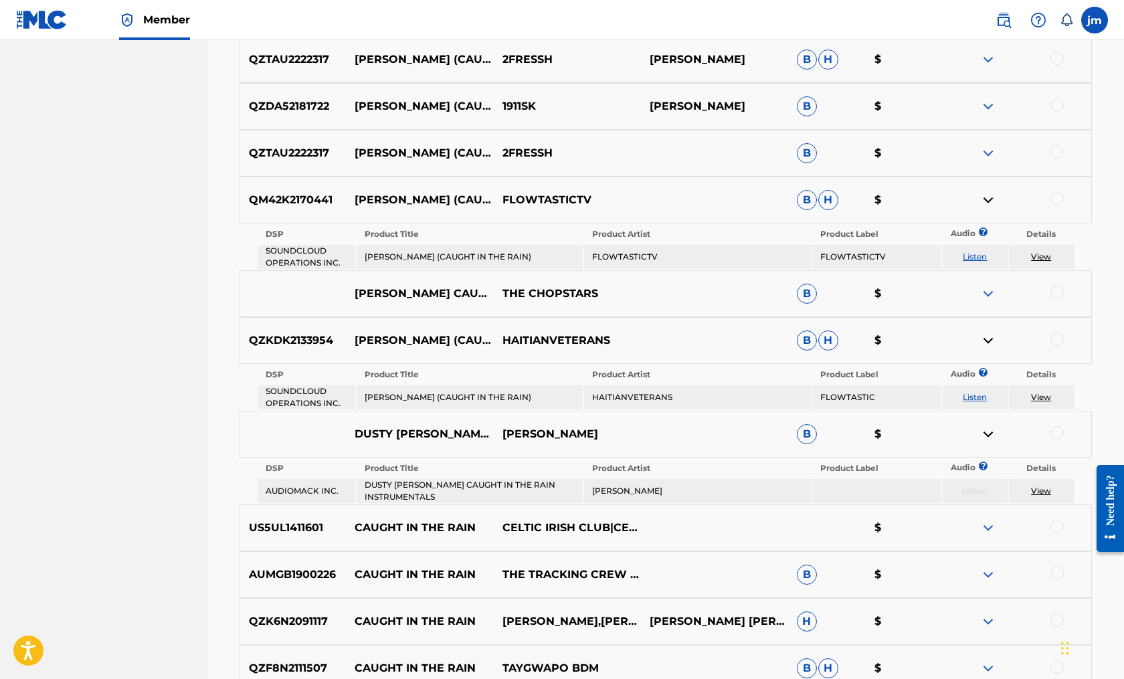
click at [611, 185] on div "QM42K2170441 [PERSON_NAME] (CAUGHT IN THE RAIN) FLOWTASTICTV B H $" at bounding box center [665, 200] width 852 height 47
click at [593, 194] on p "FLOWTASTICTV" at bounding box center [566, 200] width 147 height 16
drag, startPoint x: 592, startPoint y: 197, endPoint x: 494, endPoint y: 197, distance: 97.6
click at [494, 197] on p "FLOWTASTICTV" at bounding box center [566, 200] width 147 height 16
copy p "FLOWTASTICTV"
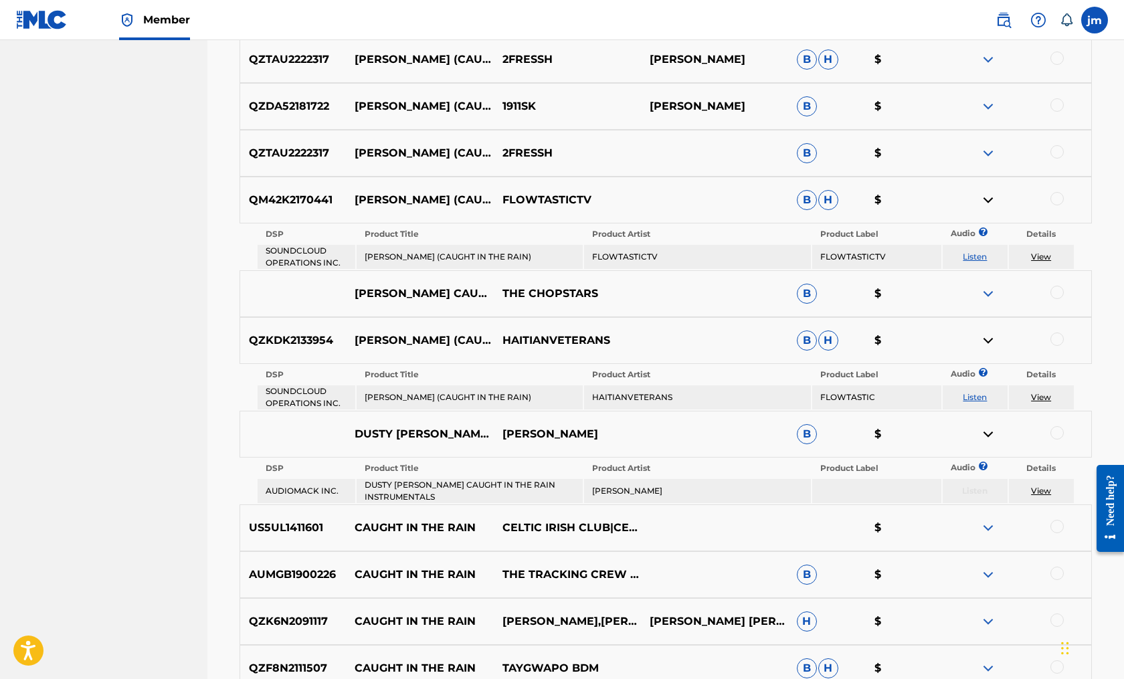
click at [450, 264] on td "[PERSON_NAME] (CAUGHT IN THE RAIN)" at bounding box center [469, 257] width 227 height 24
click at [969, 254] on link "Listen" at bounding box center [974, 256] width 24 height 10
click at [984, 150] on img at bounding box center [988, 153] width 16 height 16
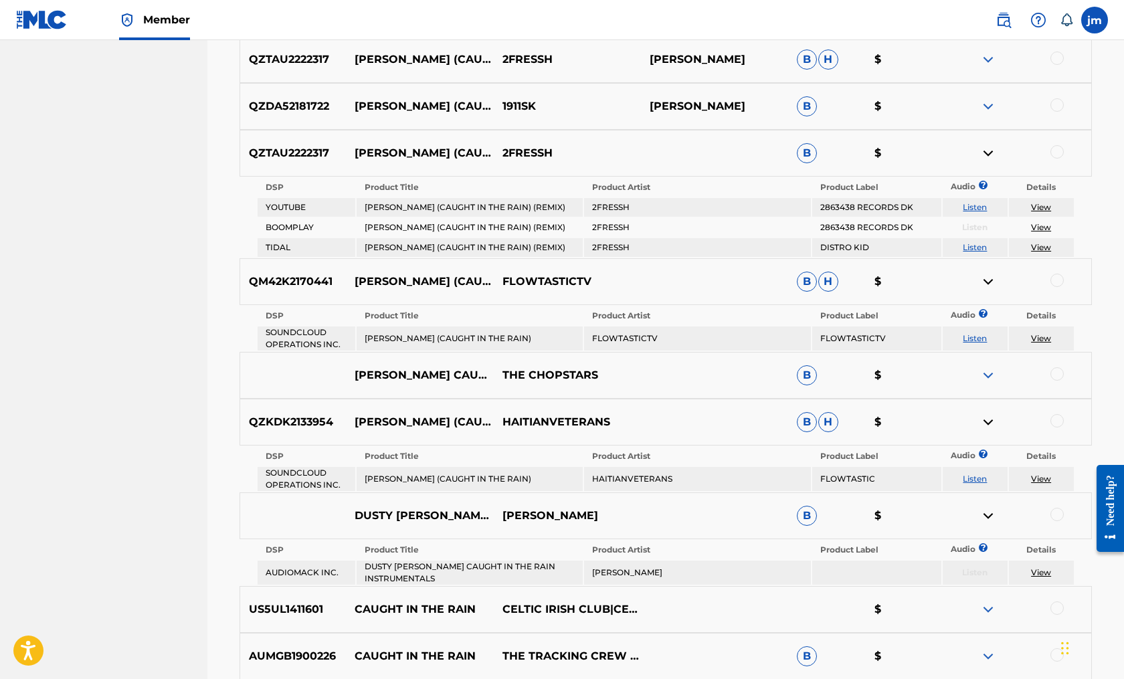
click at [982, 208] on link "Listen" at bounding box center [974, 207] width 24 height 10
click at [970, 249] on link "Listen" at bounding box center [974, 247] width 24 height 10
click at [984, 101] on img at bounding box center [988, 106] width 16 height 16
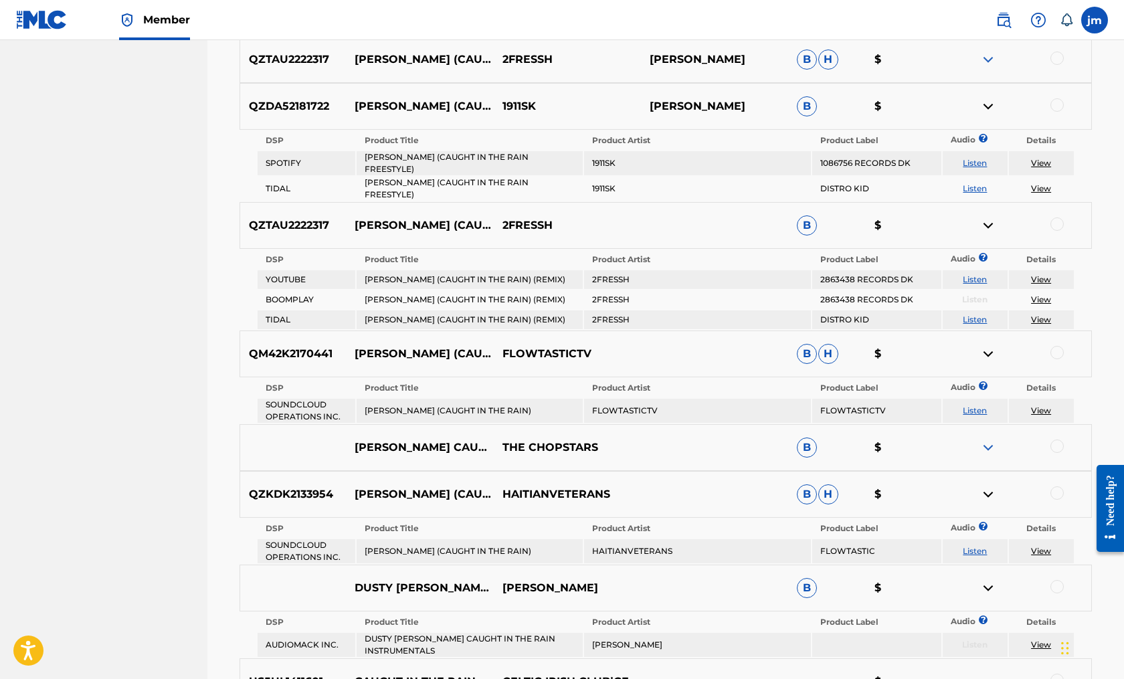
click at [972, 161] on link "Listen" at bounding box center [974, 163] width 24 height 10
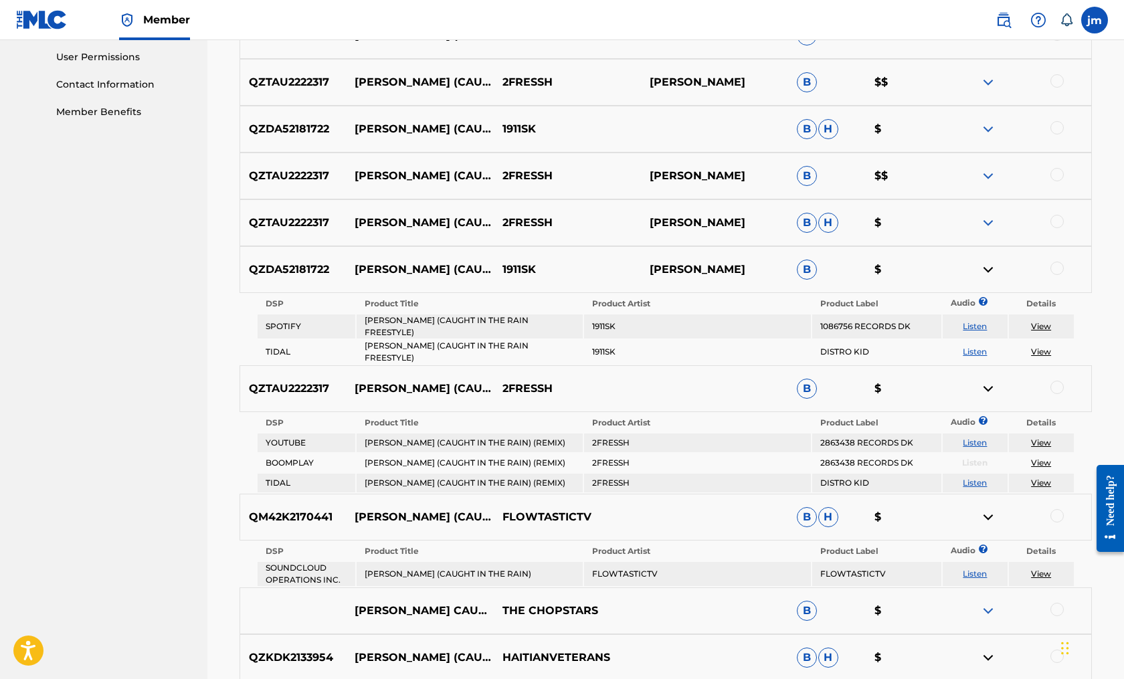
scroll to position [626, 0]
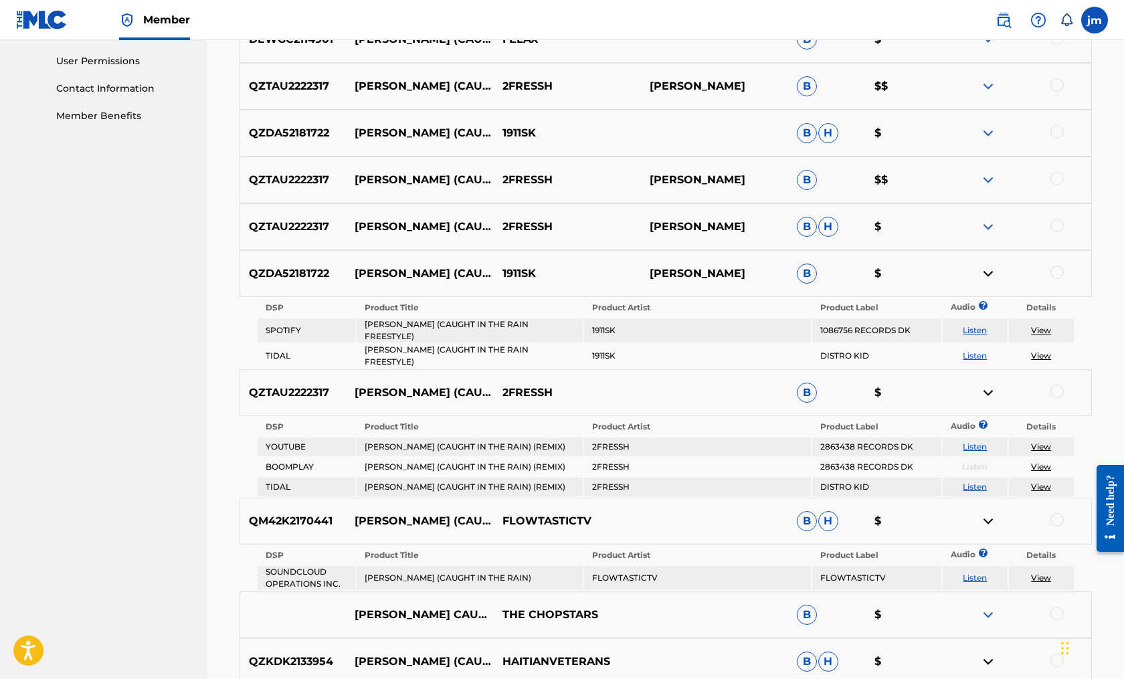
click at [988, 226] on img at bounding box center [988, 227] width 16 height 16
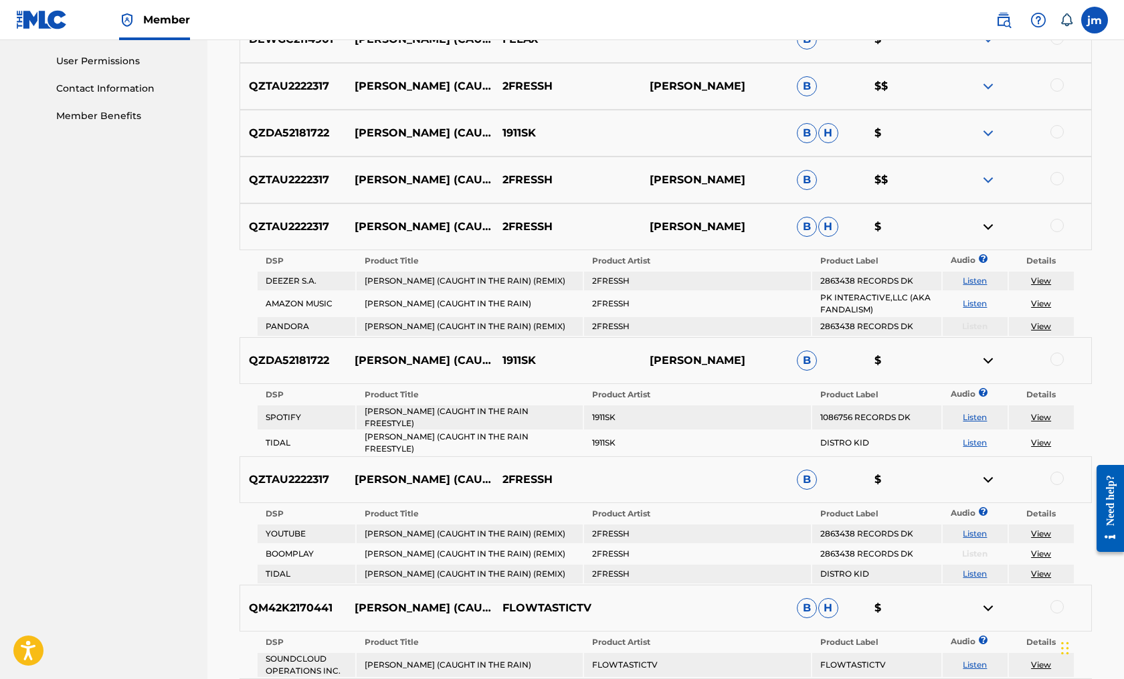
click at [978, 280] on link "Listen" at bounding box center [974, 281] width 24 height 10
click at [986, 179] on img at bounding box center [988, 180] width 16 height 16
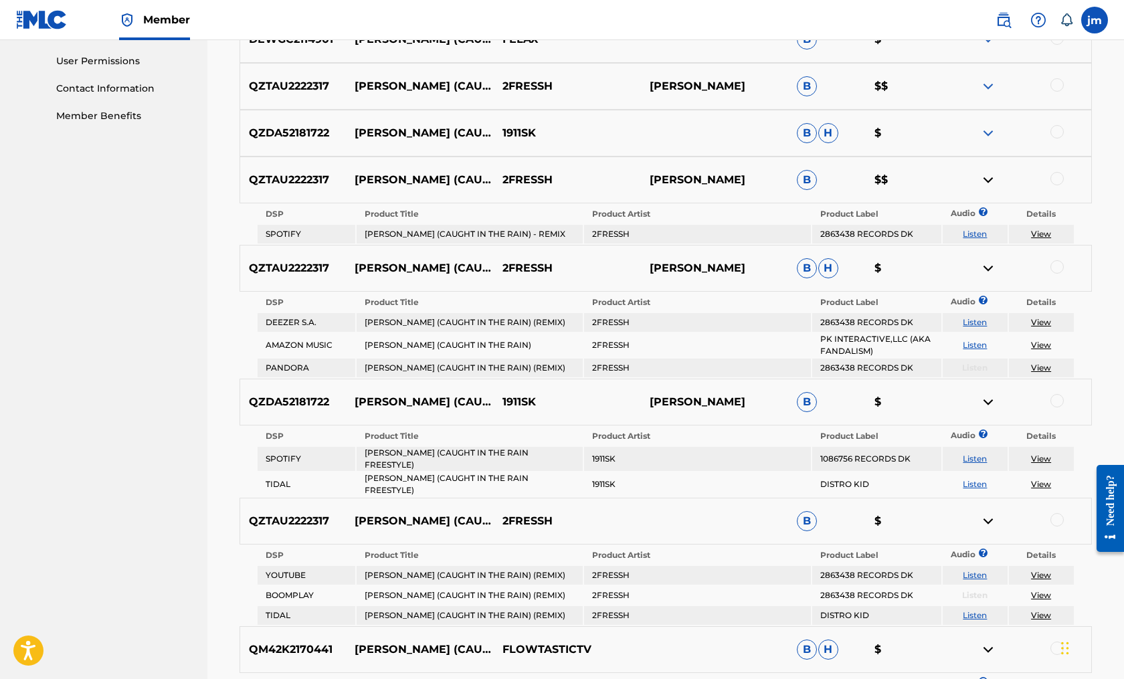
click at [976, 234] on link "Listen" at bounding box center [974, 234] width 24 height 10
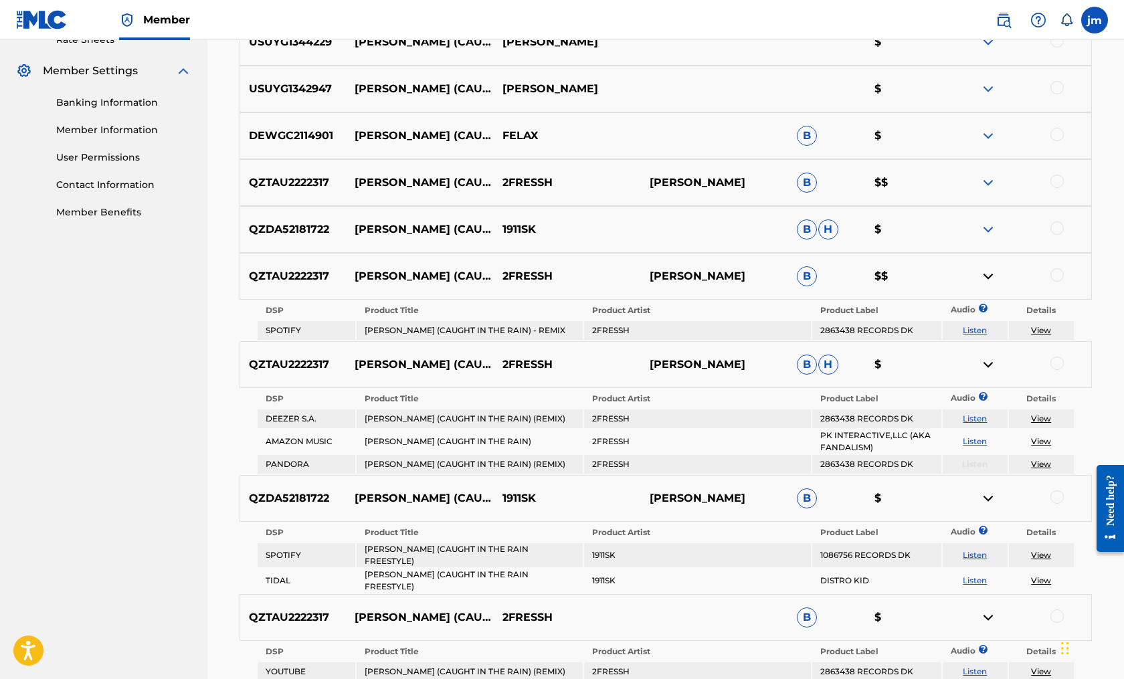
scroll to position [508, 0]
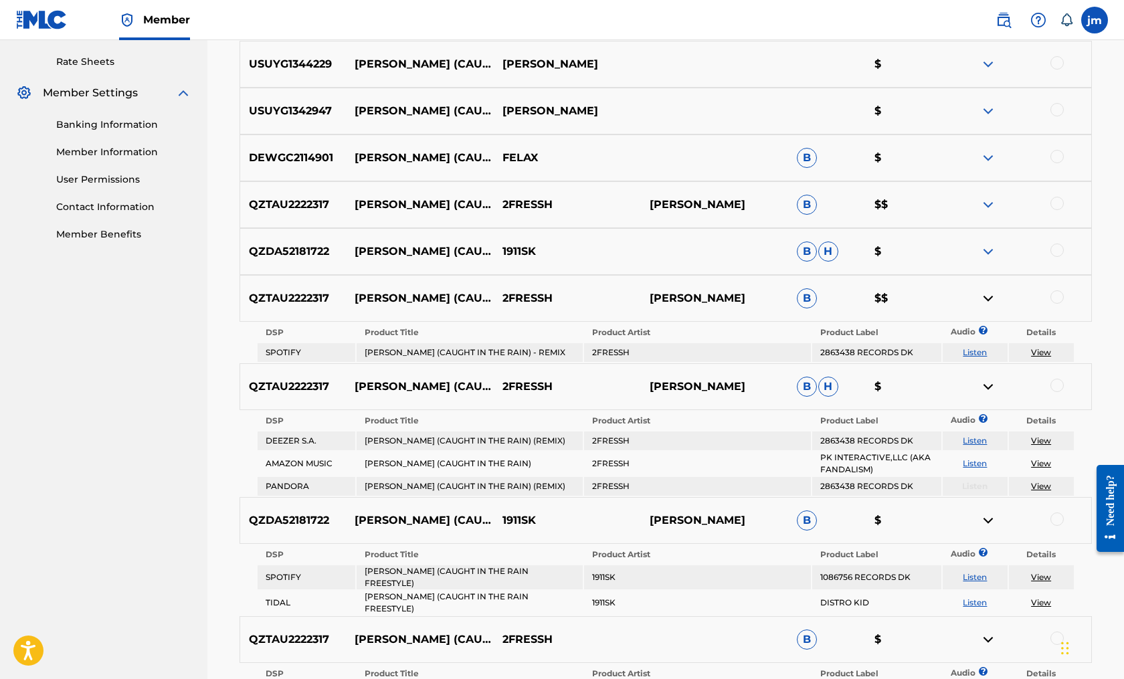
click at [988, 204] on img at bounding box center [988, 205] width 16 height 16
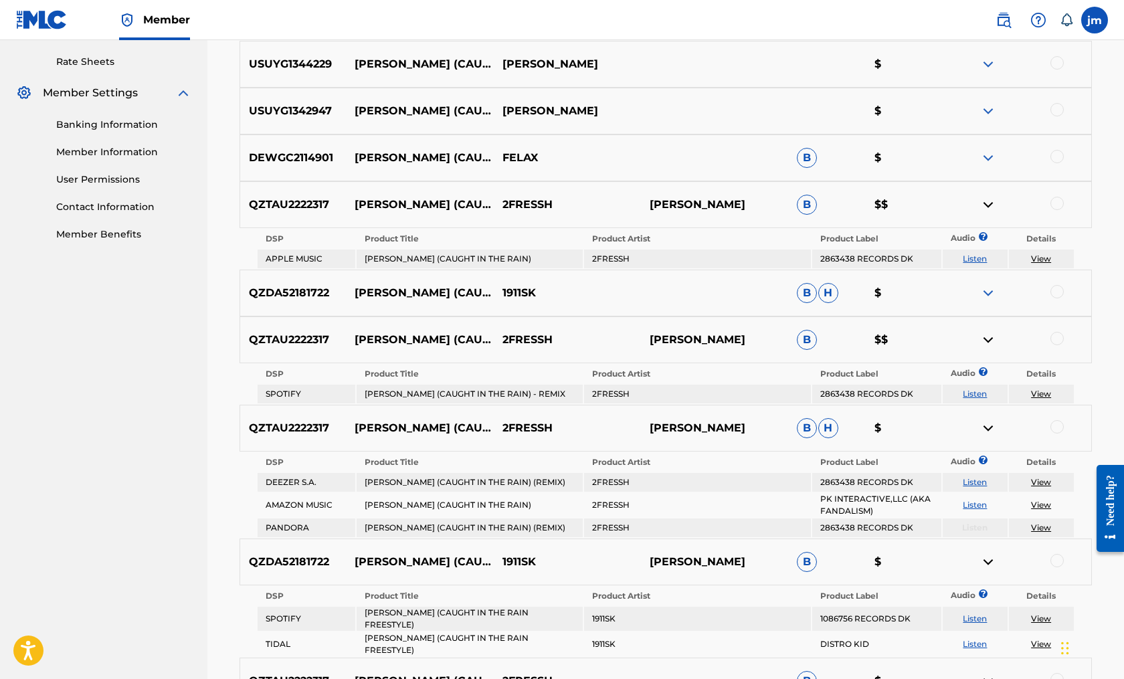
click at [982, 261] on link "Listen" at bounding box center [974, 258] width 24 height 10
click at [990, 156] on img at bounding box center [988, 158] width 16 height 16
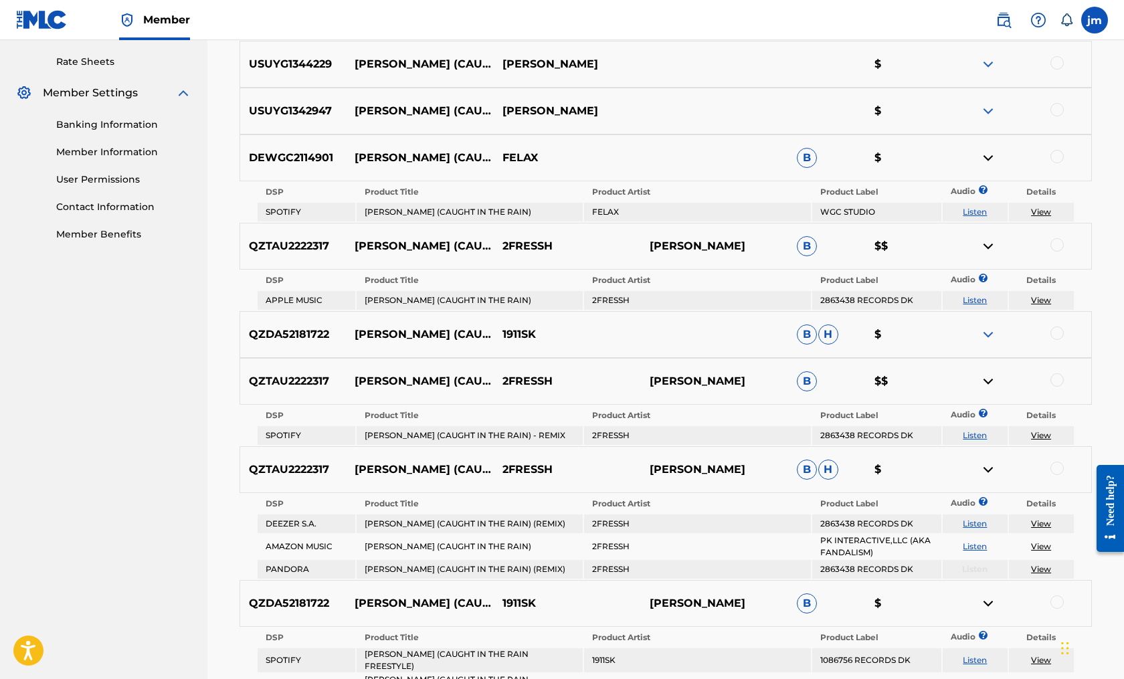
click at [970, 209] on link "Listen" at bounding box center [974, 212] width 24 height 10
click at [807, 244] on span "B" at bounding box center [807, 246] width 20 height 20
click at [1039, 298] on link "View" at bounding box center [1041, 300] width 20 height 10
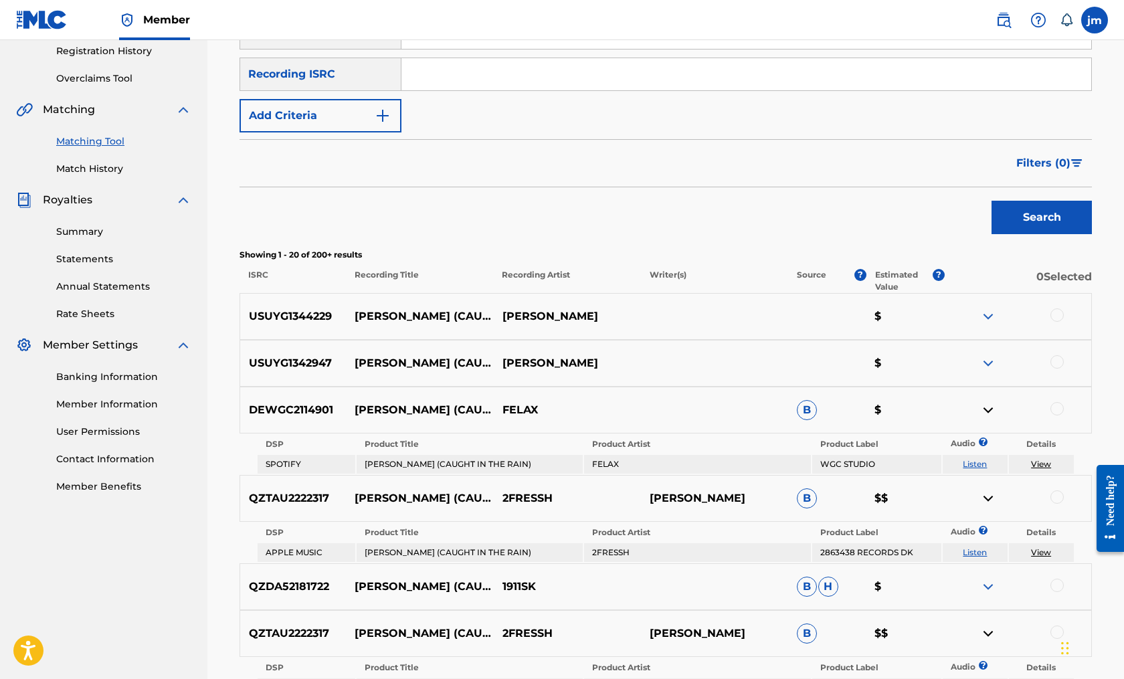
scroll to position [0, 0]
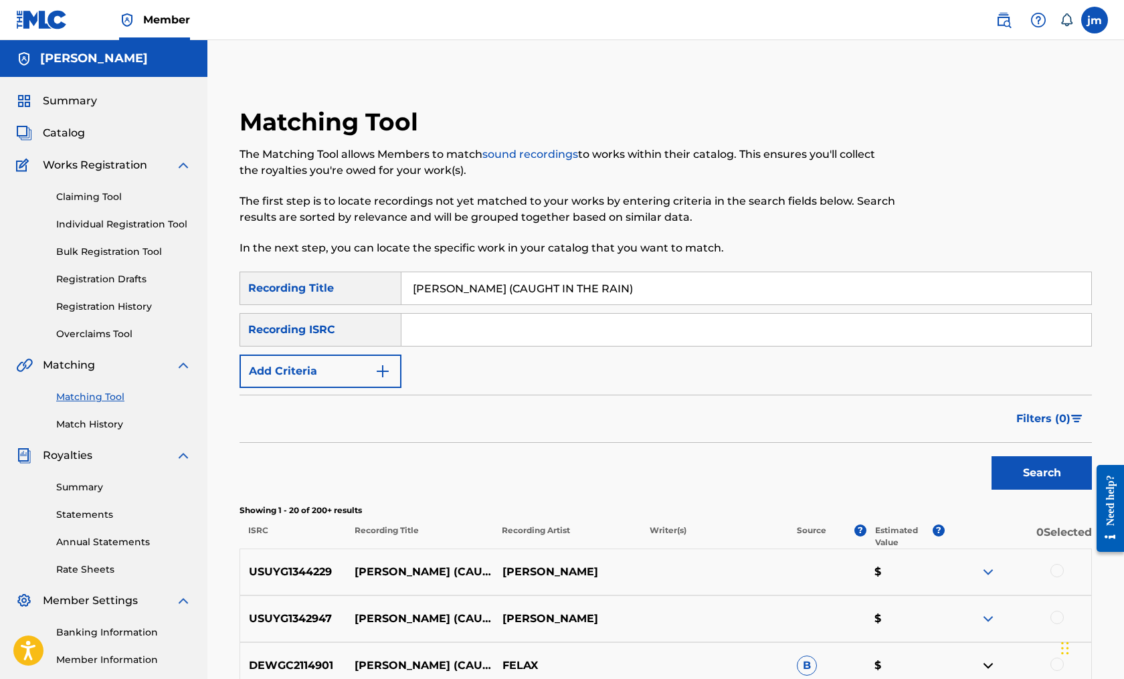
click at [449, 377] on div "SearchWithCriteria5ac3e497-ccfd-474e-adf7-32dcfc7f024e Recording Title [PERSON_…" at bounding box center [665, 330] width 852 height 116
click at [616, 278] on input "[PERSON_NAME] (CAUGHT IN THE RAIN)" at bounding box center [746, 288] width 690 height 32
click at [99, 194] on link "Claiming Tool" at bounding box center [123, 197] width 135 height 14
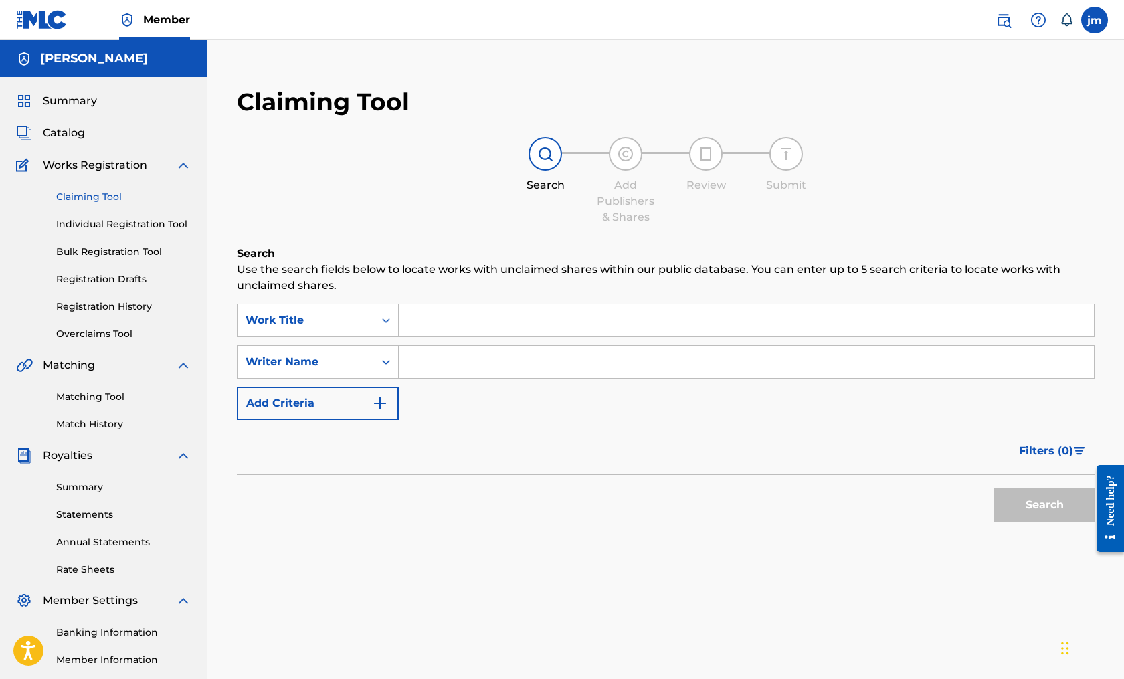
click at [463, 315] on input "Search Form" at bounding box center [746, 320] width 695 height 32
paste input "[PERSON_NAME] (CAUGHT IN THE RAIN)"
type input "[PERSON_NAME] (CAUGHT IN THE RAIN)"
click at [469, 364] on input "Search Form" at bounding box center [746, 362] width 695 height 32
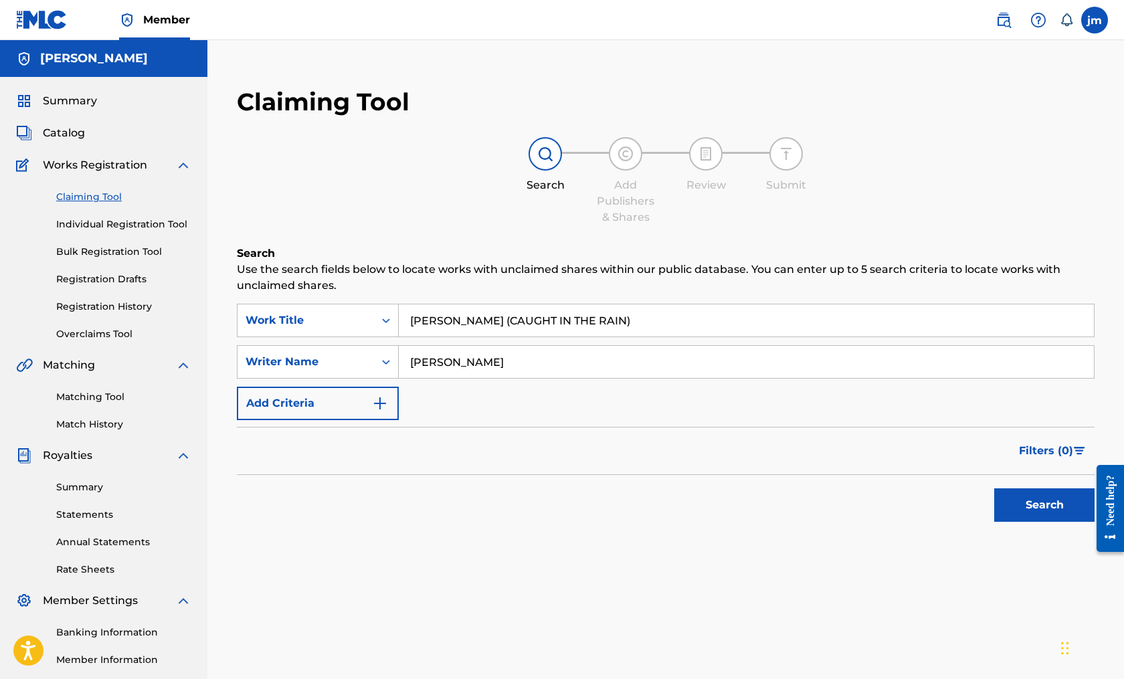
type input "[PERSON_NAME]"
click at [1024, 504] on button "Search" at bounding box center [1044, 504] width 100 height 33
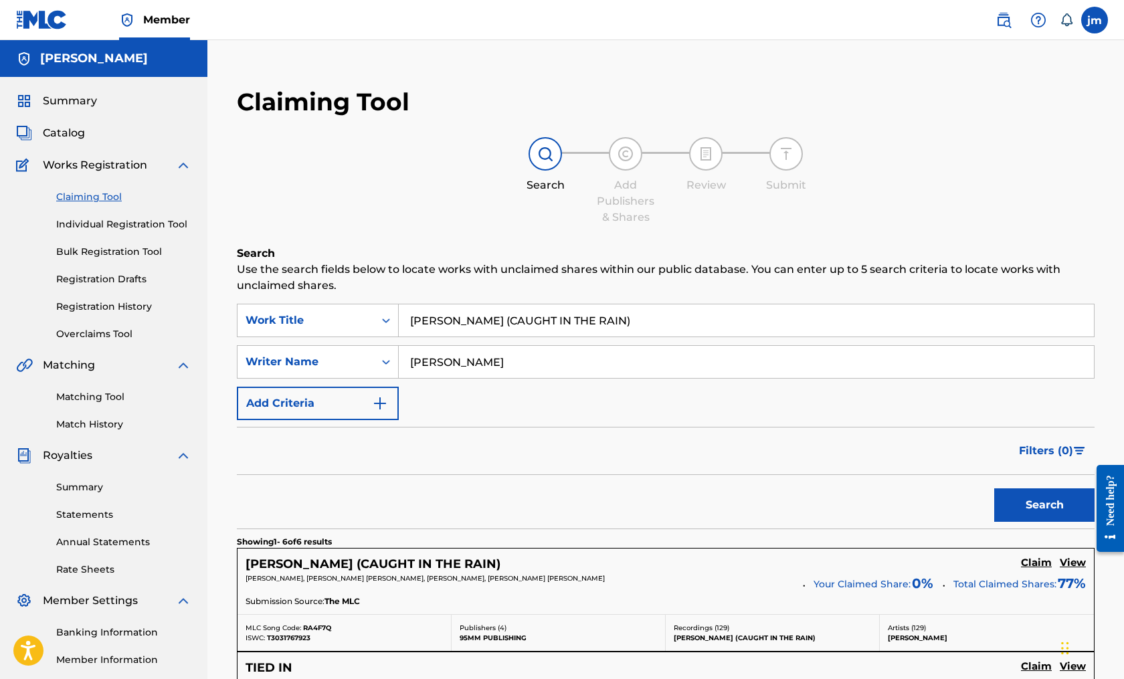
click at [589, 566] on div "[PERSON_NAME] (CAUGHT IN THE RAIN) Claim View" at bounding box center [665, 563] width 840 height 15
click at [703, 628] on p "Recordings ( 129 )" at bounding box center [771, 628] width 197 height 10
click at [1027, 562] on h5 "Claim" at bounding box center [1036, 562] width 31 height 13
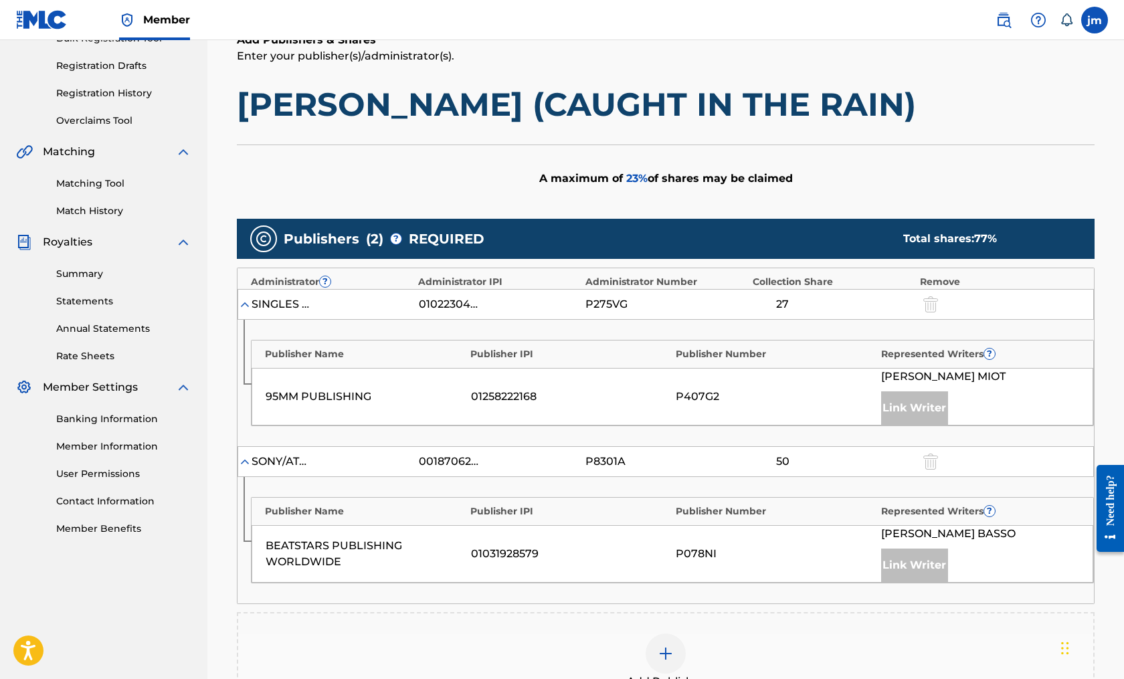
scroll to position [410, 0]
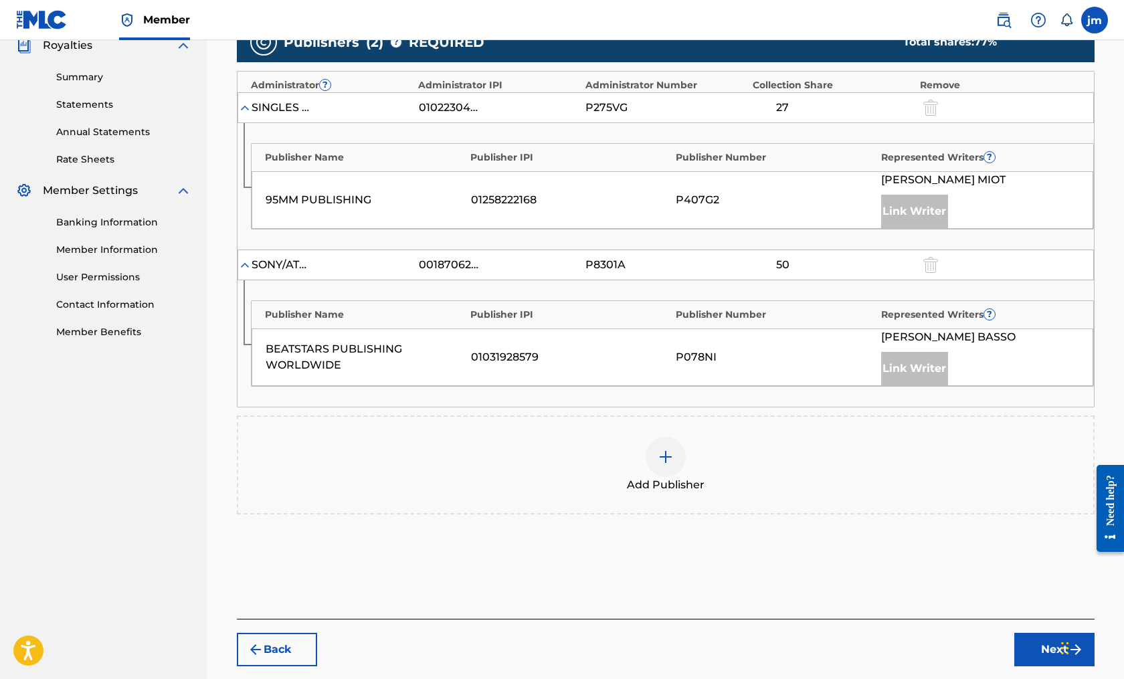
click at [671, 455] on img at bounding box center [665, 457] width 16 height 16
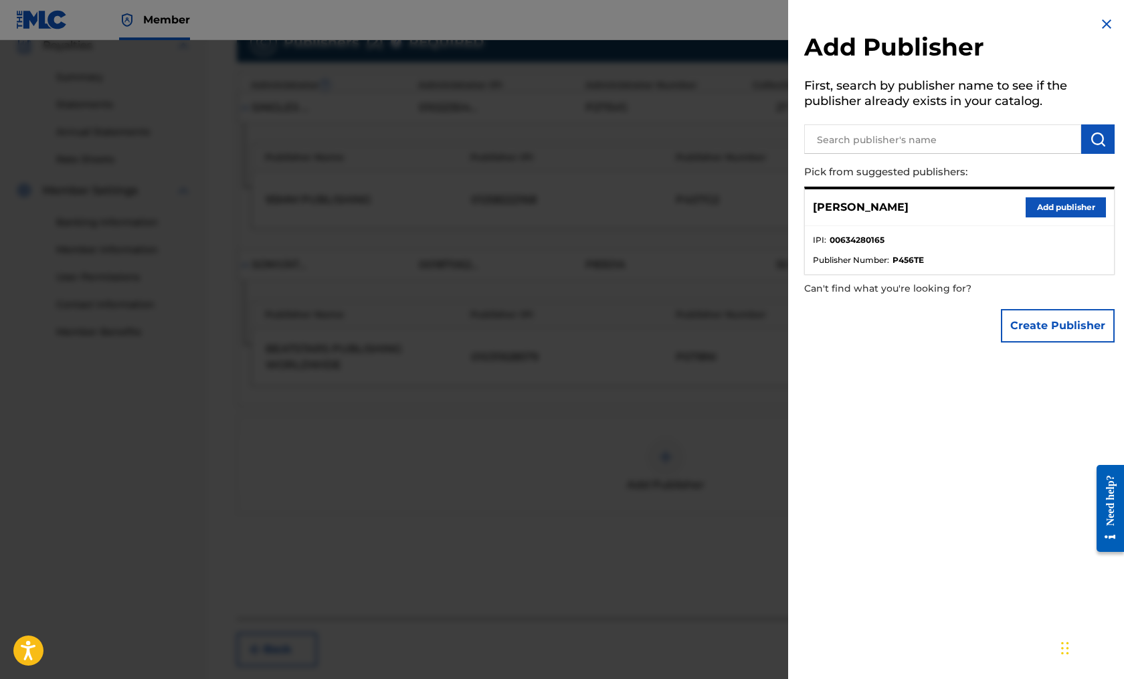
click at [1044, 208] on button "Add publisher" at bounding box center [1065, 207] width 80 height 20
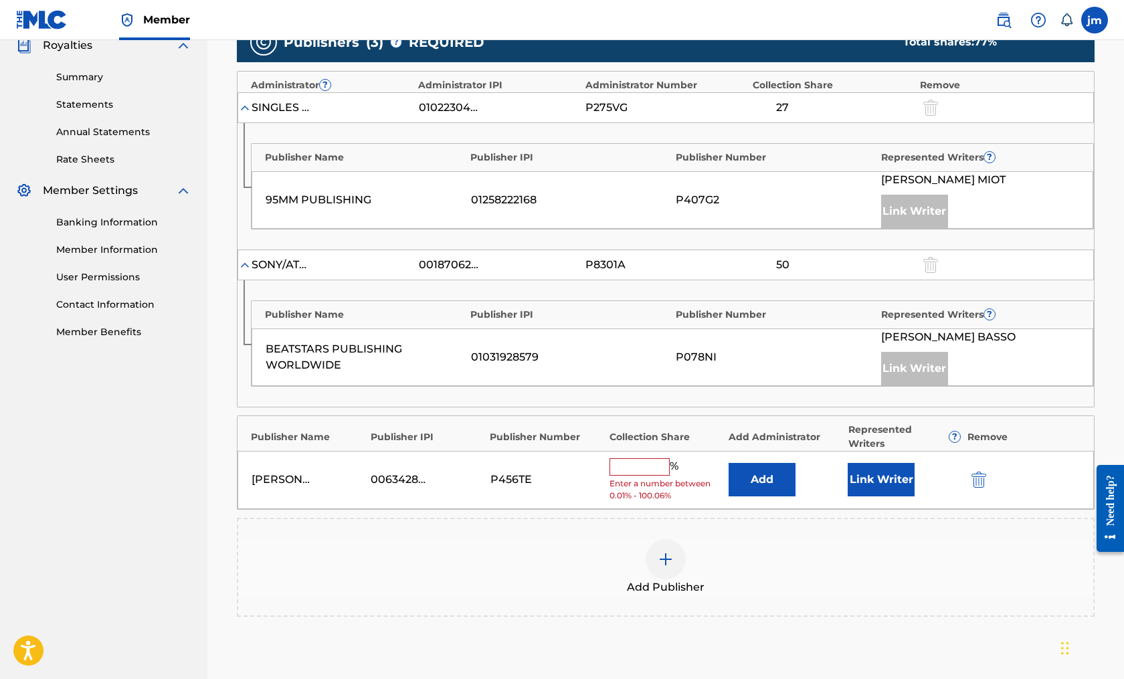
click at [642, 461] on input "text" at bounding box center [639, 466] width 60 height 17
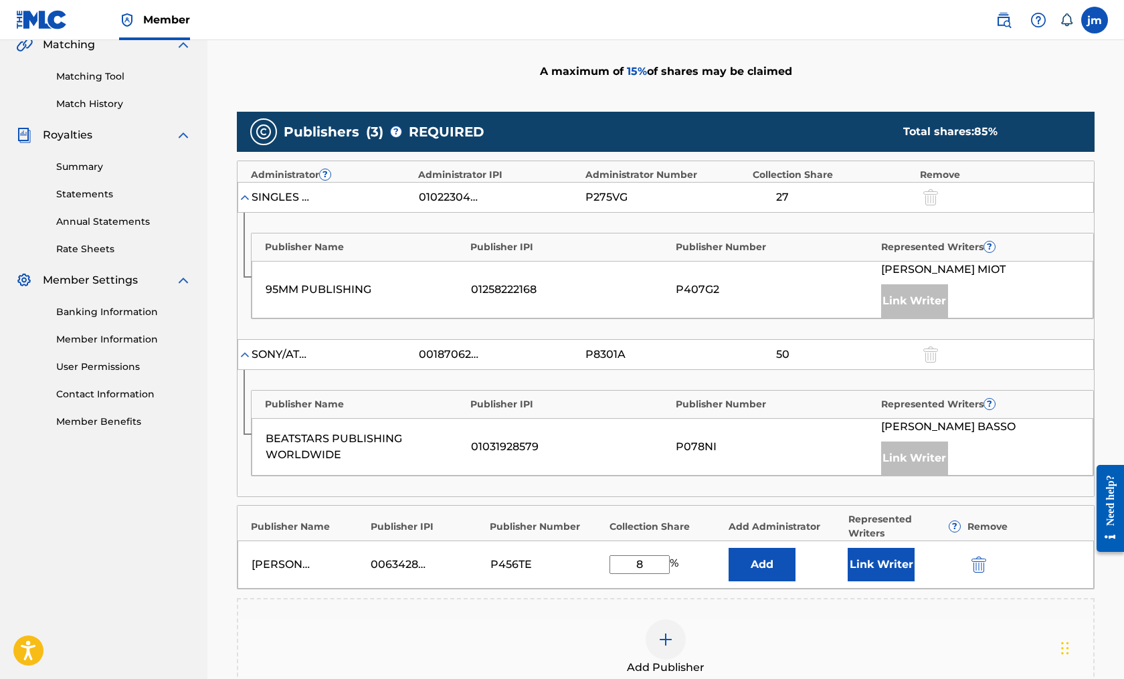
scroll to position [321, 0]
type input "8"
click at [866, 555] on button "Link Writer" at bounding box center [880, 563] width 67 height 33
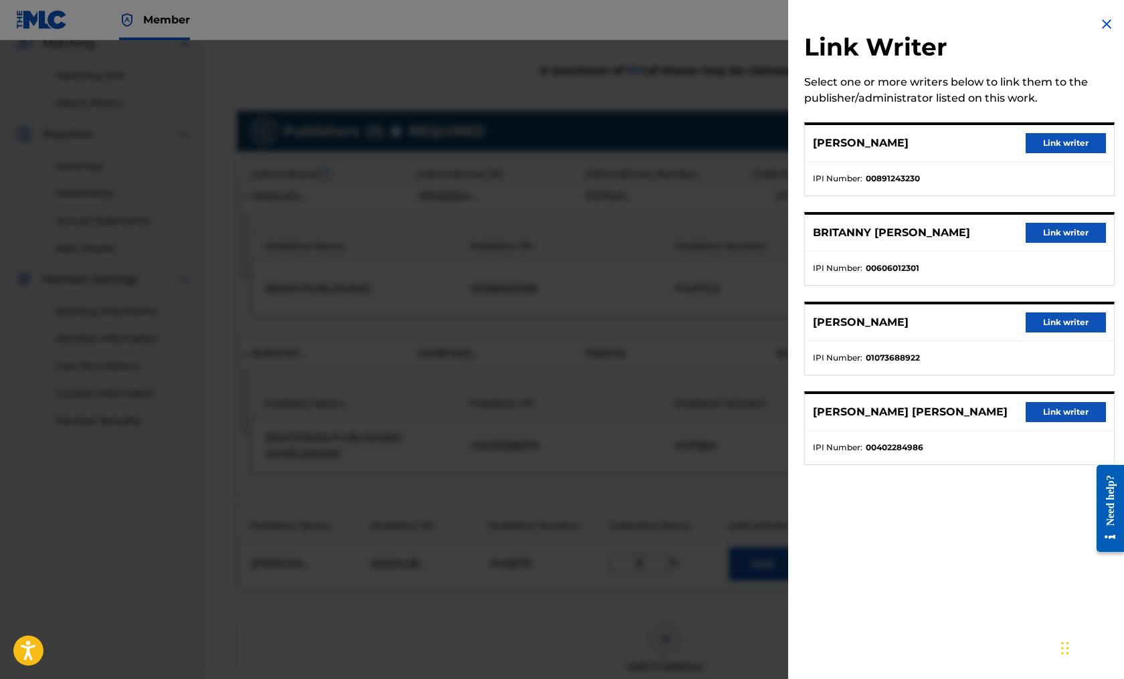
click at [1060, 411] on button "Link writer" at bounding box center [1065, 412] width 80 height 20
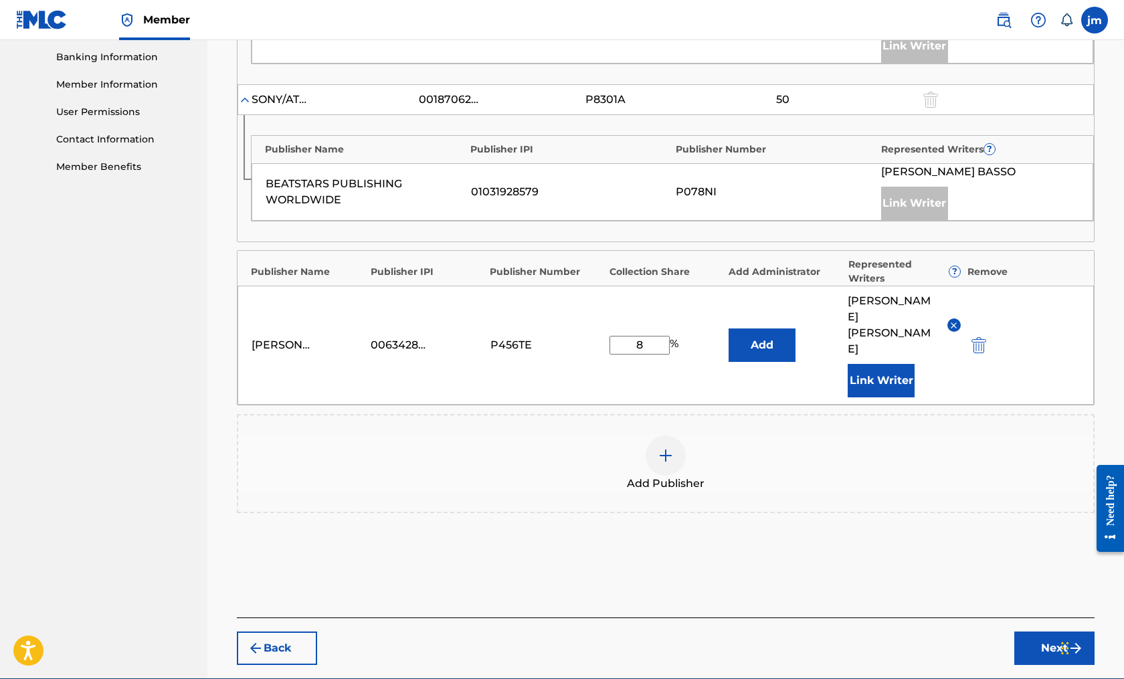
scroll to position [576, 0]
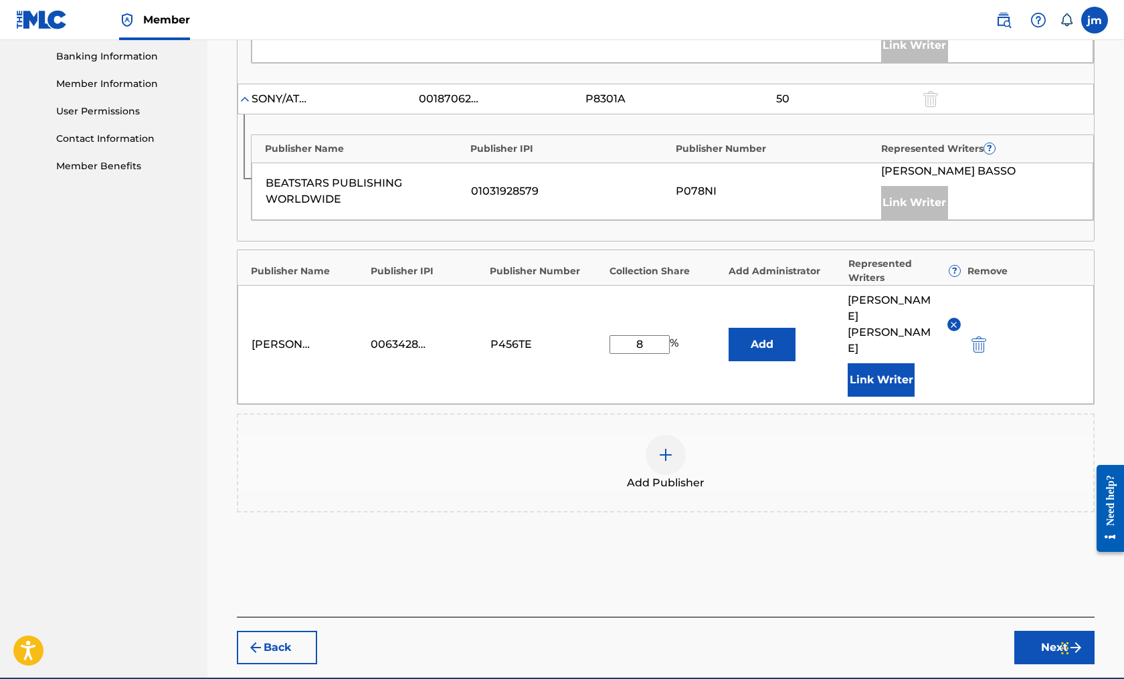
click at [1036, 631] on button "Next" at bounding box center [1054, 647] width 80 height 33
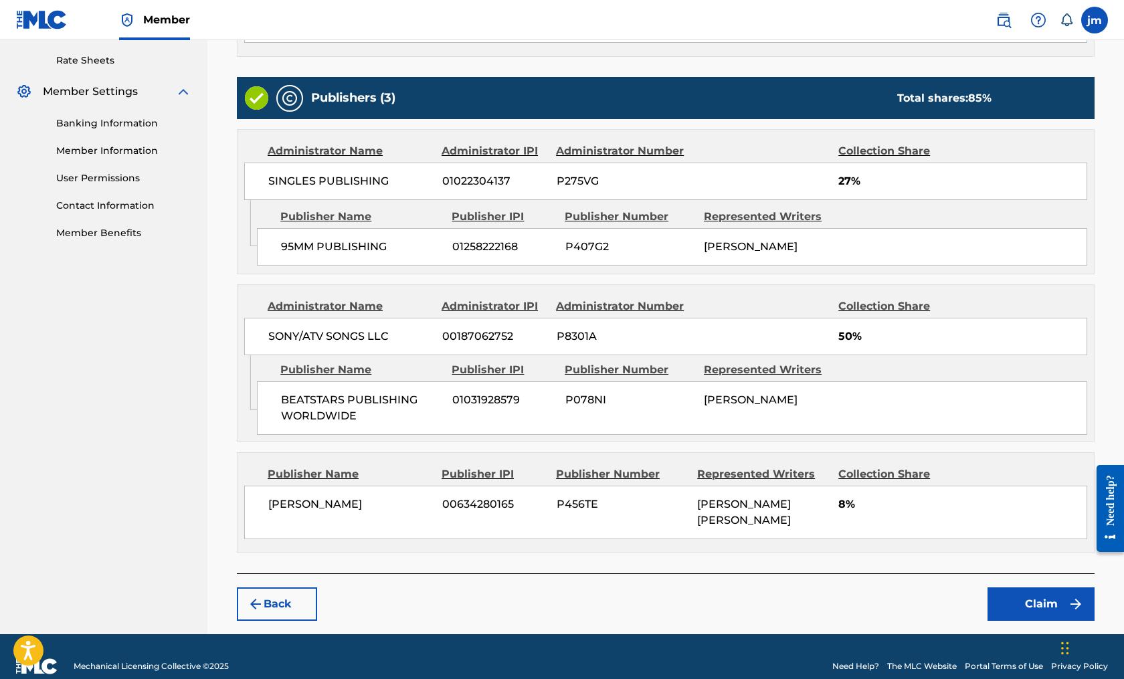
click at [1027, 587] on button "Claim" at bounding box center [1040, 603] width 107 height 33
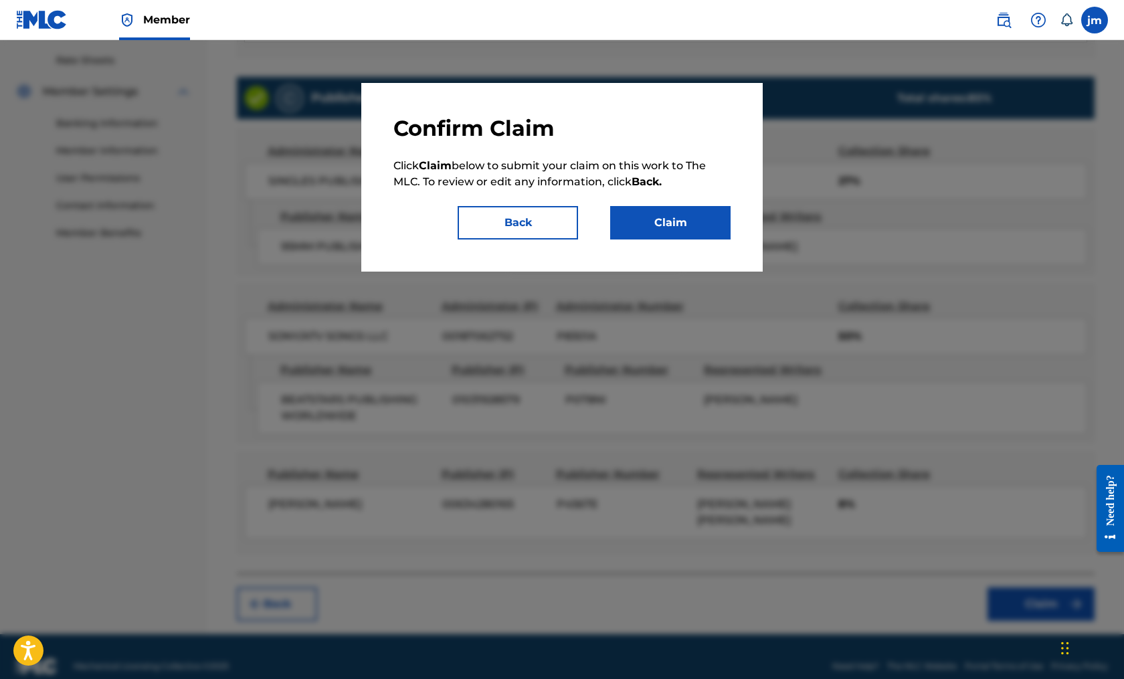
click at [686, 223] on button "Claim" at bounding box center [670, 222] width 120 height 33
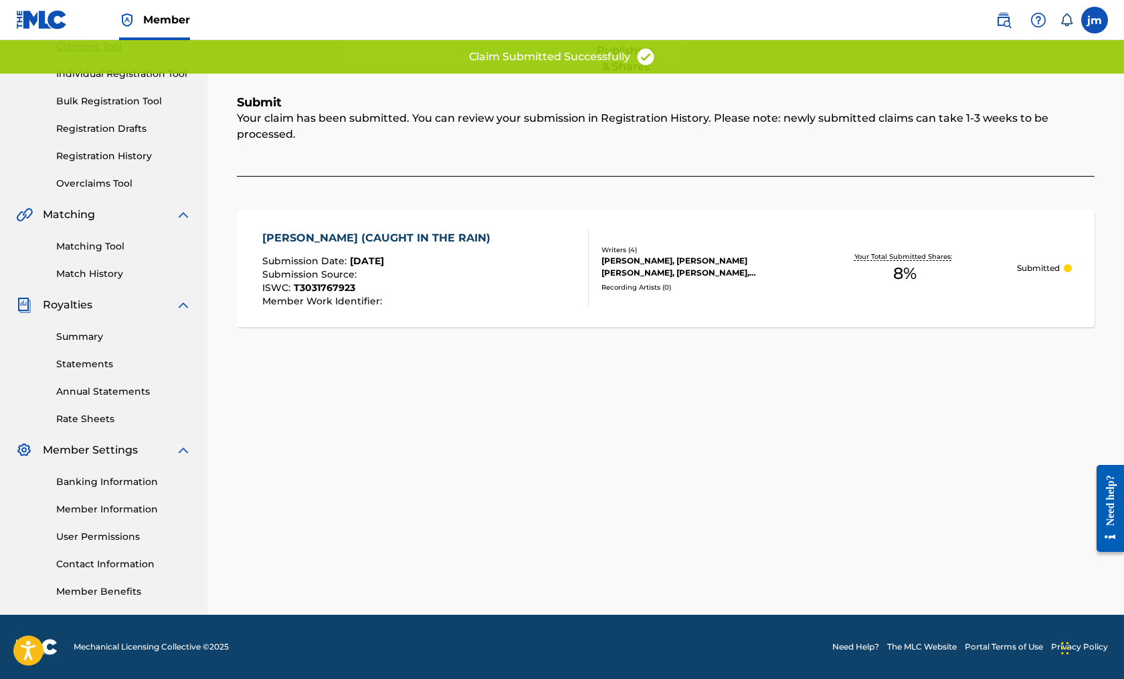
scroll to position [150, 0]
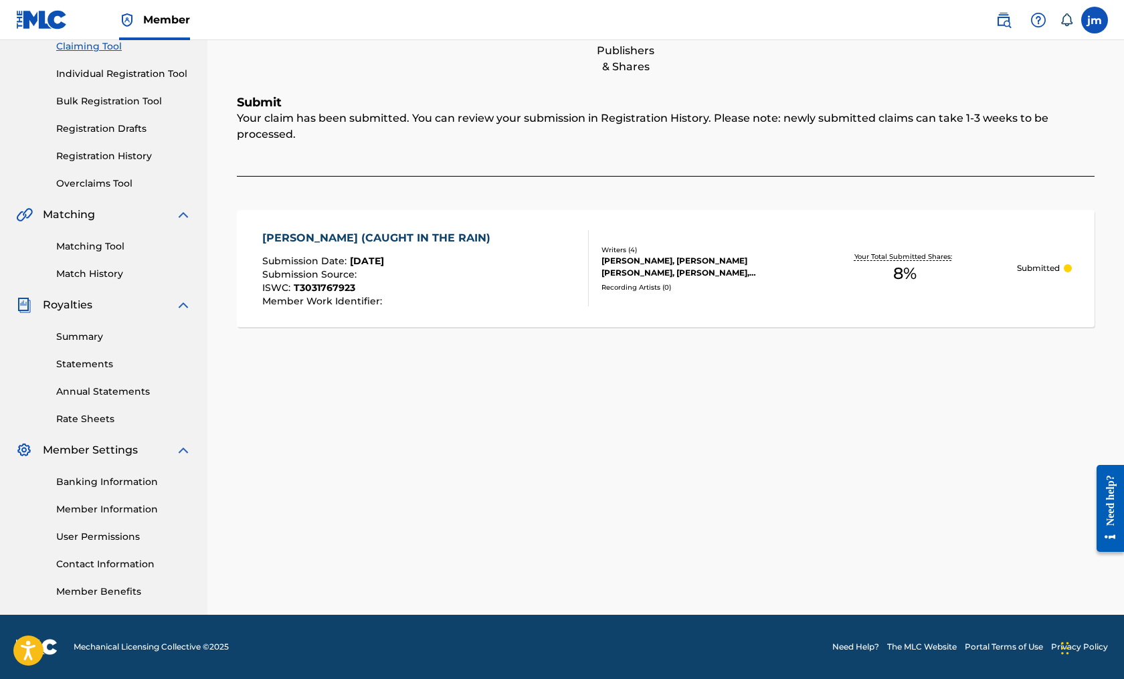
drag, startPoint x: 1122, startPoint y: 342, endPoint x: 1122, endPoint y: 215, distance: 127.7
click at [1061, 215] on div "Claiming Tool Search Add Publishers & Shares Review Submit Submit Your claim ha…" at bounding box center [665, 269] width 916 height 692
click at [88, 248] on link "Matching Tool" at bounding box center [123, 246] width 135 height 14
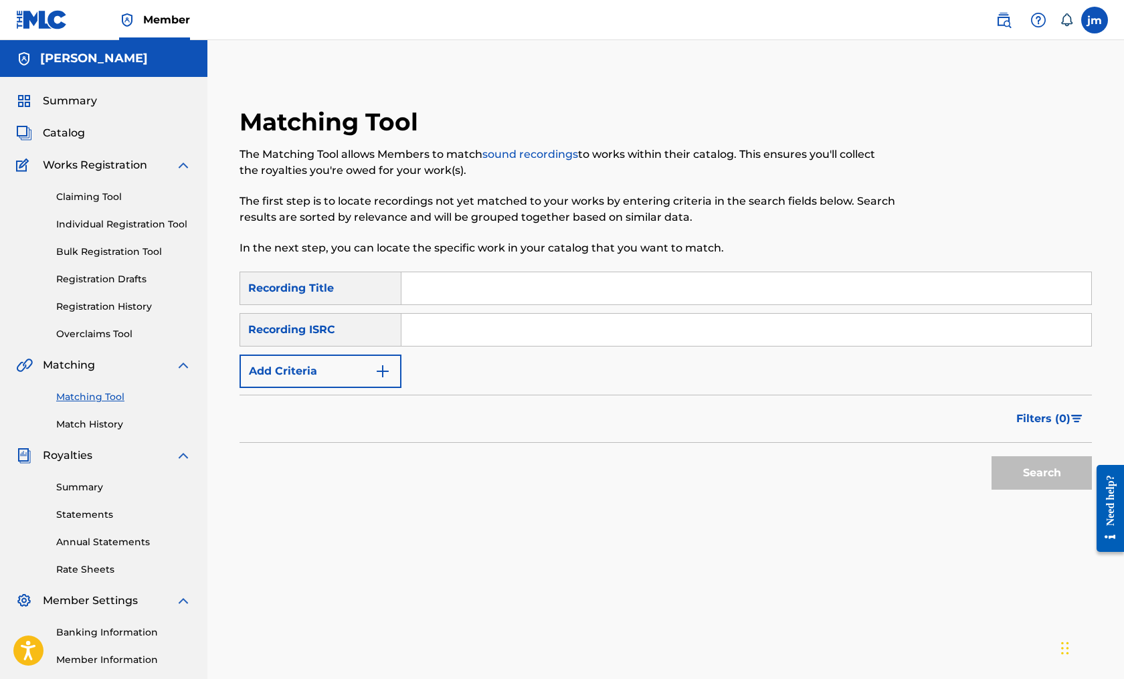
click at [465, 294] on input "Search Form" at bounding box center [746, 288] width 690 height 32
paste input "T3031767923"
type input "T3031767923"
click at [465, 294] on input "T3031767923" at bounding box center [746, 288] width 690 height 32
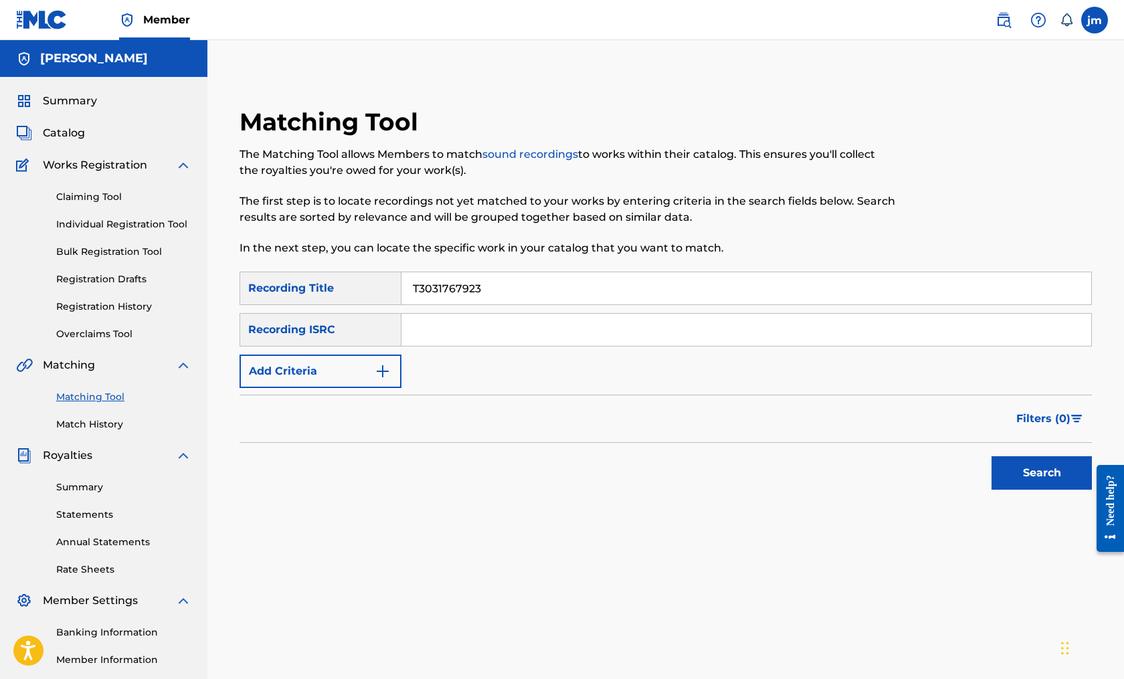
click at [465, 294] on input "T3031767923" at bounding box center [746, 288] width 690 height 32
click at [1007, 459] on button "Search" at bounding box center [1041, 472] width 100 height 33
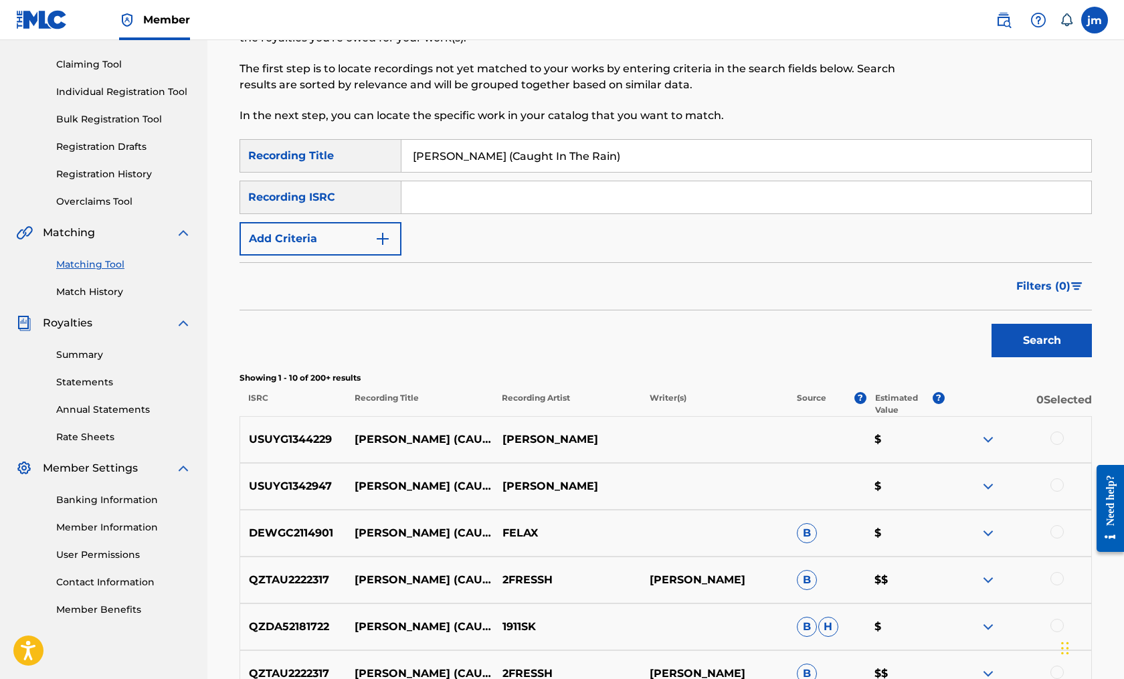
scroll to position [134, 0]
click at [807, 577] on span "B" at bounding box center [807, 578] width 20 height 20
click at [984, 572] on img at bounding box center [988, 578] width 16 height 16
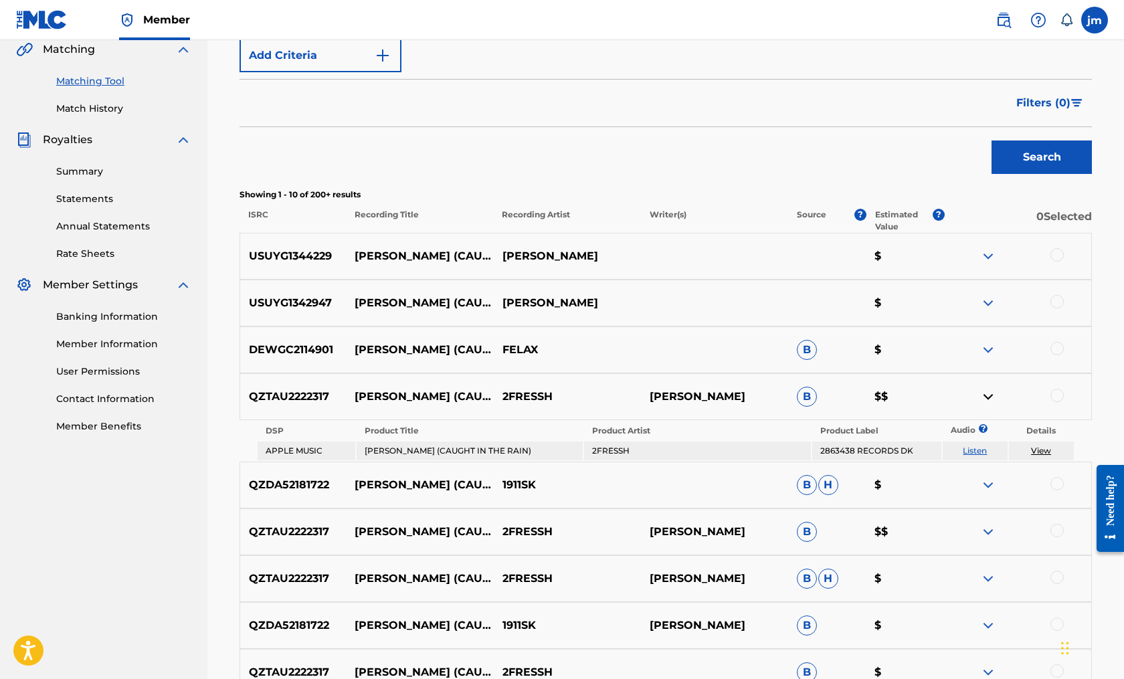
scroll to position [0, 0]
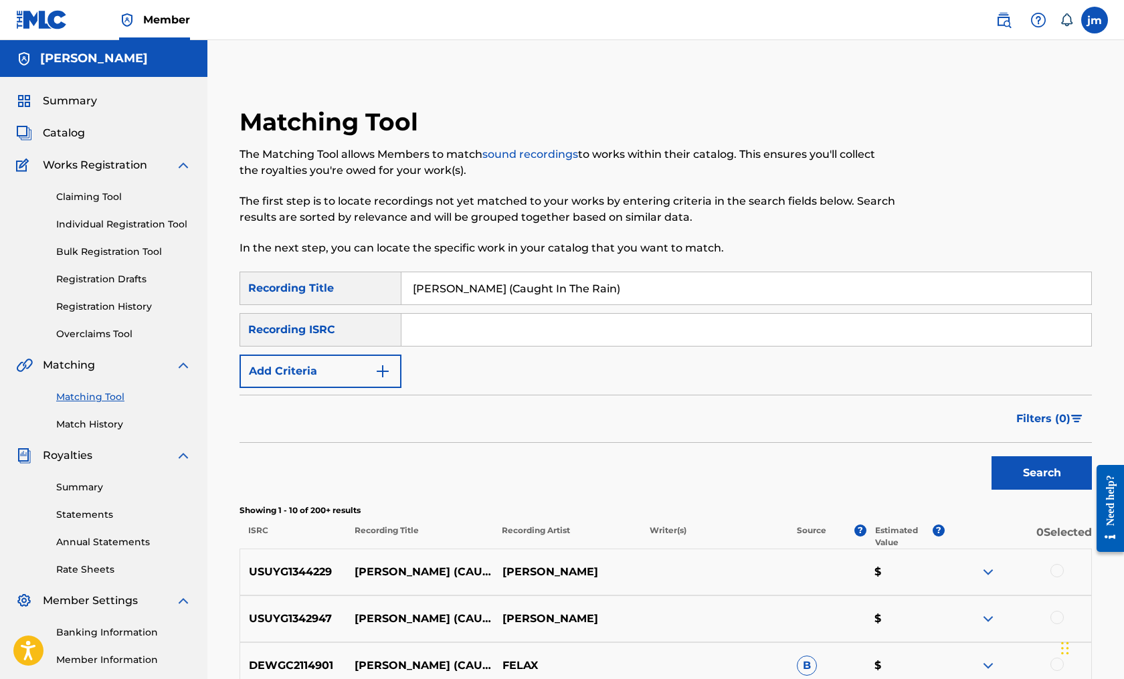
click at [589, 288] on input "[PERSON_NAME] (Caught In The Rain)" at bounding box center [746, 288] width 690 height 32
paste input "[PERSON_NAME]"
type input "RUMBLE"
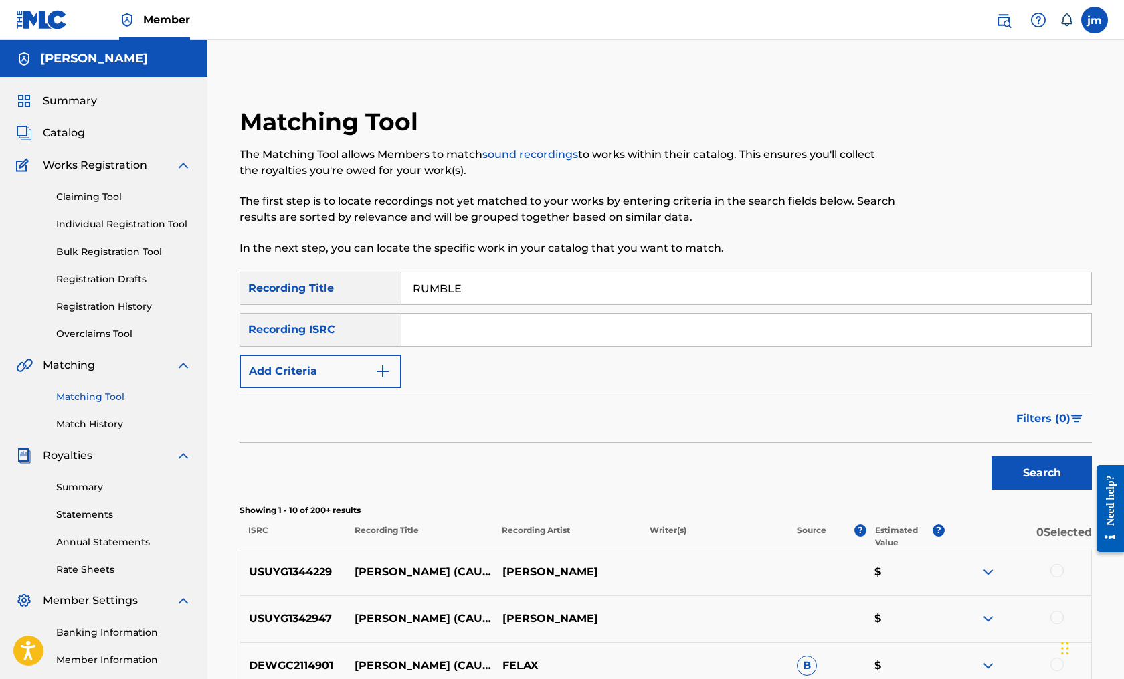
click at [1041, 473] on button "Search" at bounding box center [1041, 472] width 100 height 33
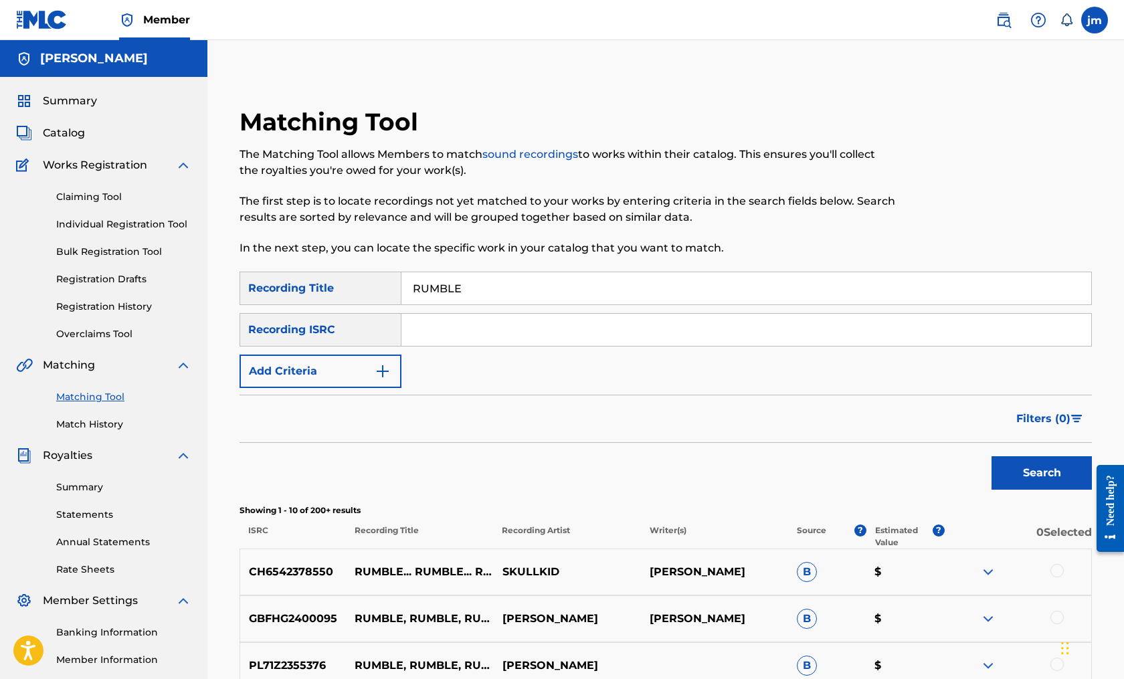
click at [387, 366] on img "Search Form" at bounding box center [383, 371] width 16 height 16
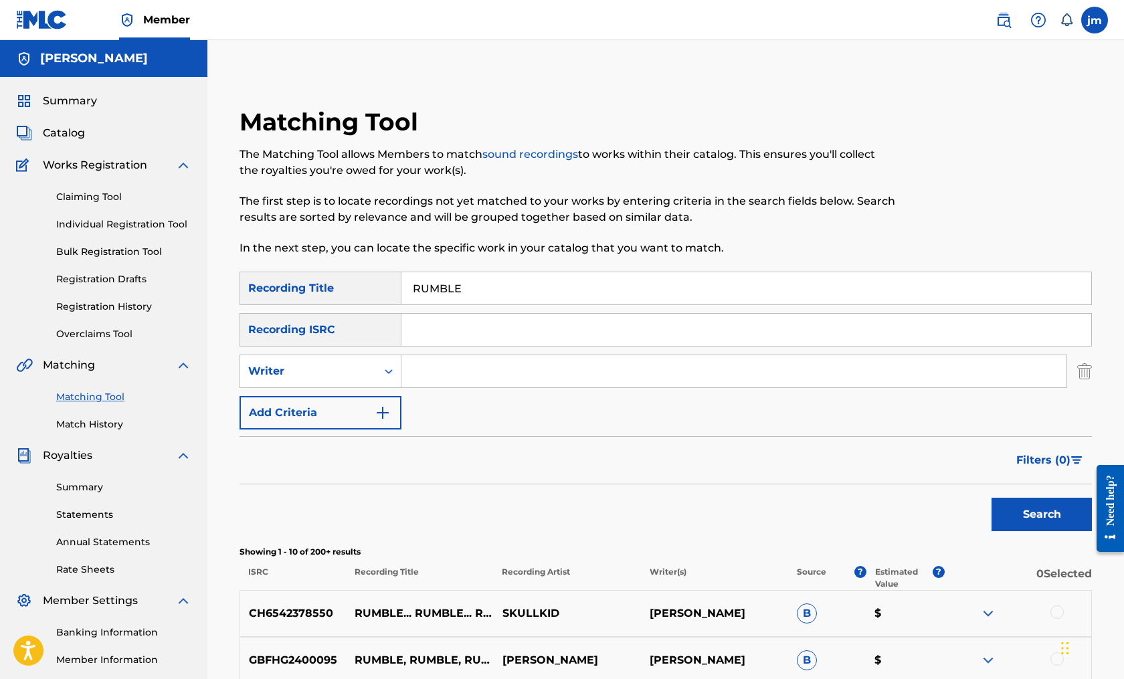
click at [442, 371] on input "Search Form" at bounding box center [733, 371] width 665 height 32
type input "[PERSON_NAME]"
click at [1041, 514] on button "Search" at bounding box center [1041, 514] width 100 height 33
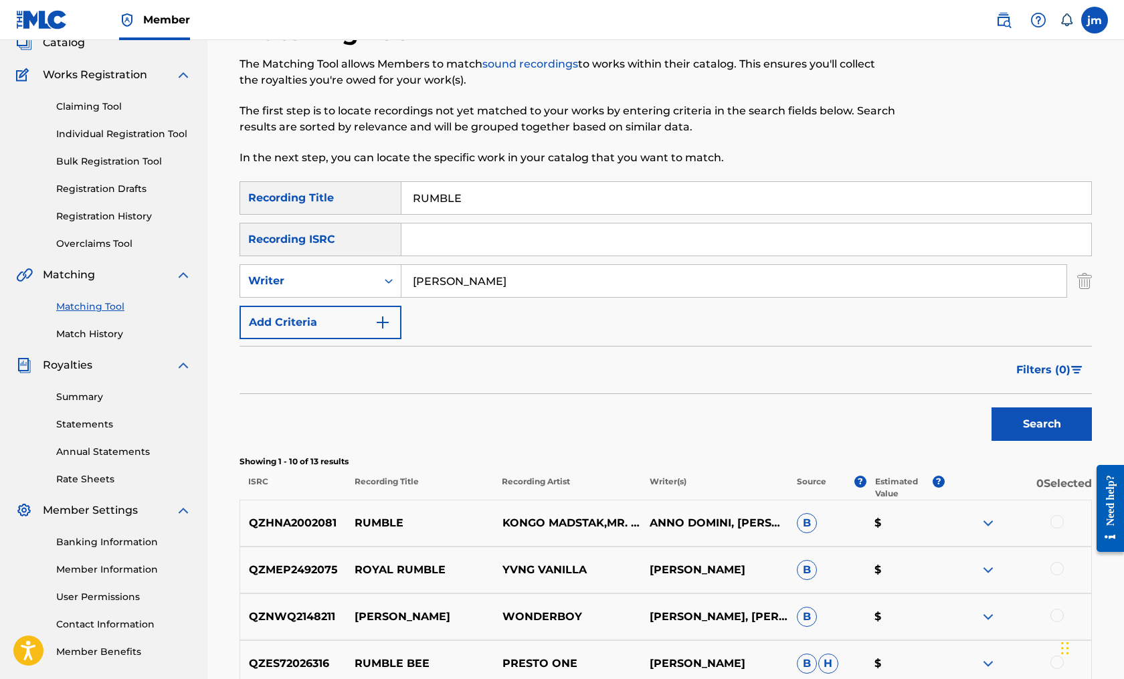
scroll to position [92, 0]
click at [497, 280] on input "[PERSON_NAME]" at bounding box center [733, 280] width 665 height 32
click at [461, 238] on input "Search Form" at bounding box center [746, 238] width 690 height 32
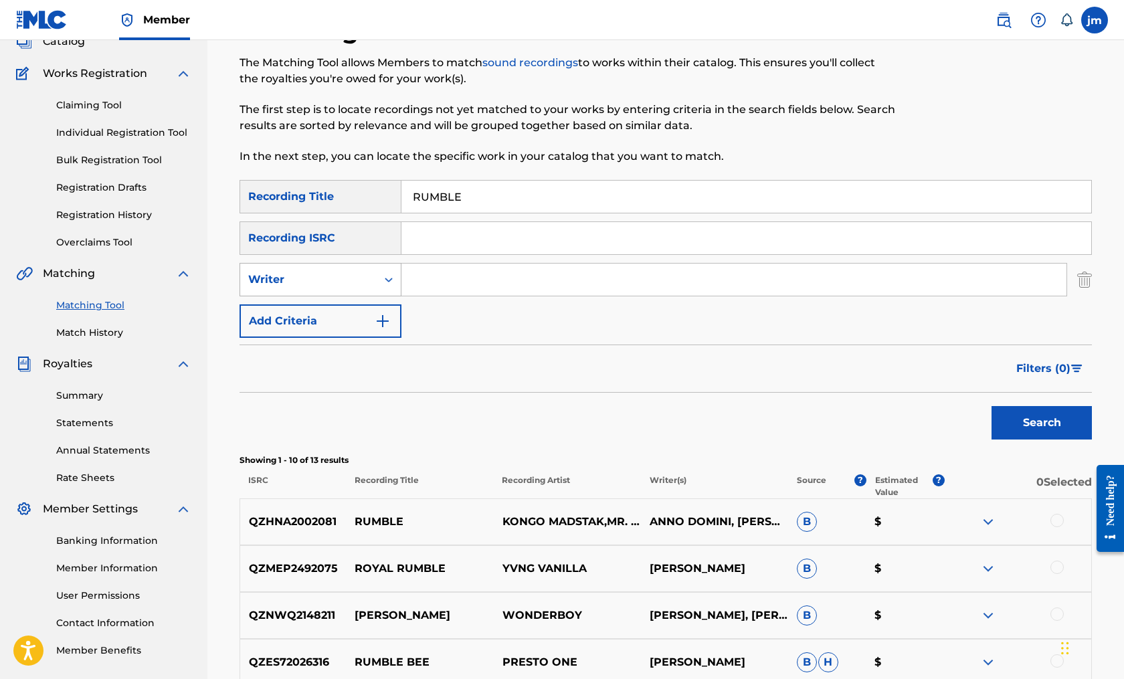
click at [387, 278] on icon "Search Form" at bounding box center [388, 279] width 13 height 13
click at [446, 234] on input "Search Form" at bounding box center [746, 238] width 690 height 32
click at [101, 131] on link "Individual Registration Tool" at bounding box center [123, 133] width 135 height 14
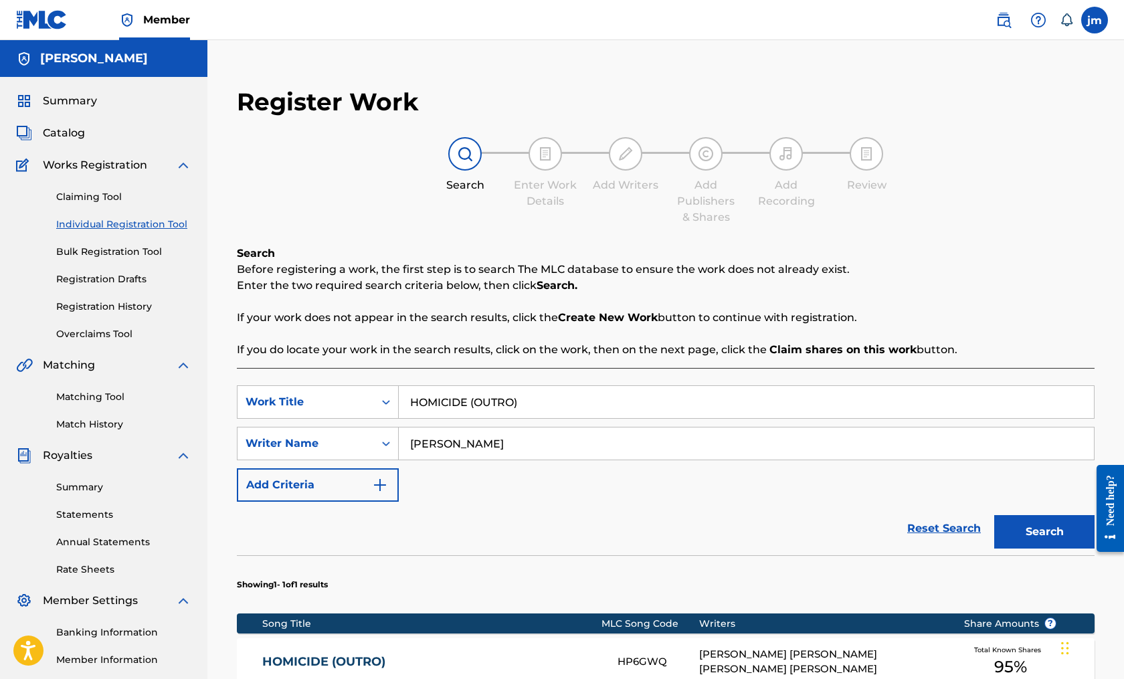
click at [460, 409] on input "HOMICIDE (OUTRO)" at bounding box center [746, 402] width 695 height 32
type input "Rumble"
click at [552, 447] on input "[PERSON_NAME]" at bounding box center [746, 443] width 695 height 32
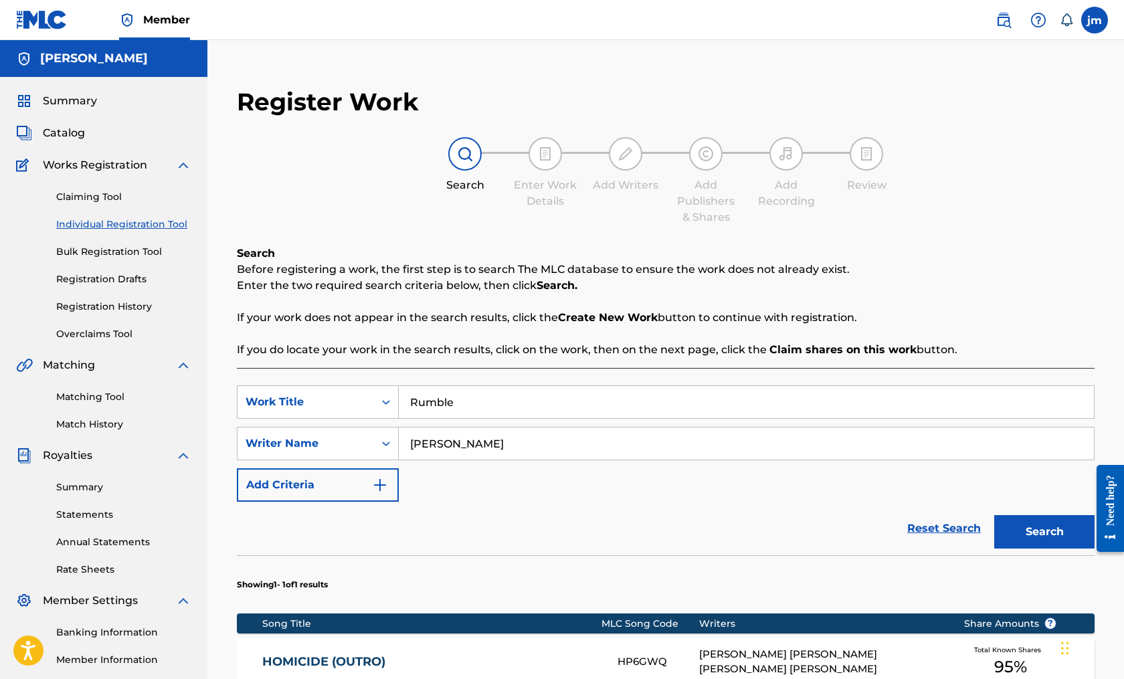
click at [552, 447] on input "[PERSON_NAME]" at bounding box center [746, 443] width 695 height 32
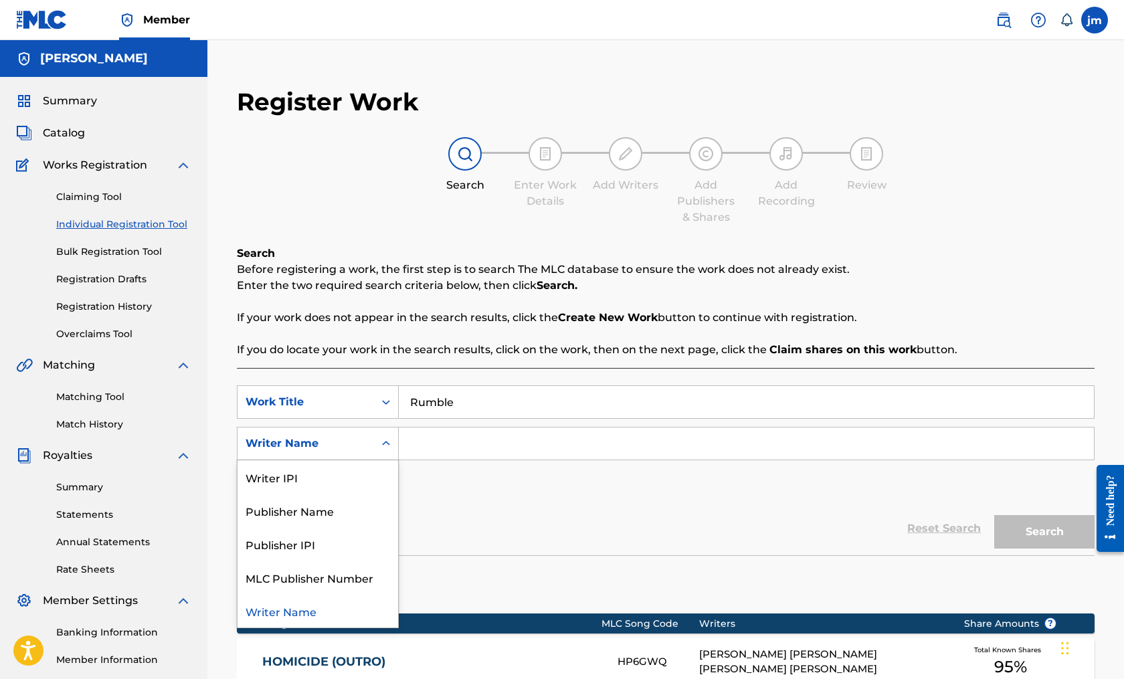
click at [383, 445] on icon "Search Form" at bounding box center [385, 443] width 13 height 13
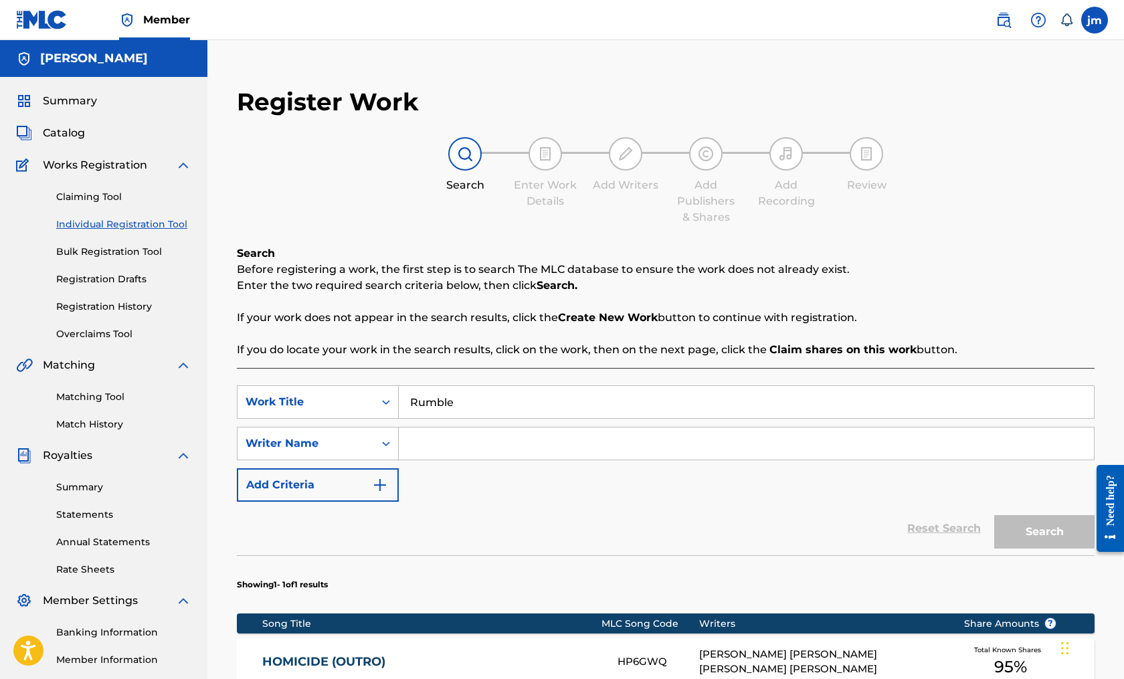
click at [458, 467] on div "SearchWithCriteria3be69c0a-b5dd-477b-adc3-9ba24f29b7d9 Work Title Rumble Search…" at bounding box center [665, 443] width 857 height 116
click at [386, 478] on img "Search Form" at bounding box center [380, 485] width 16 height 16
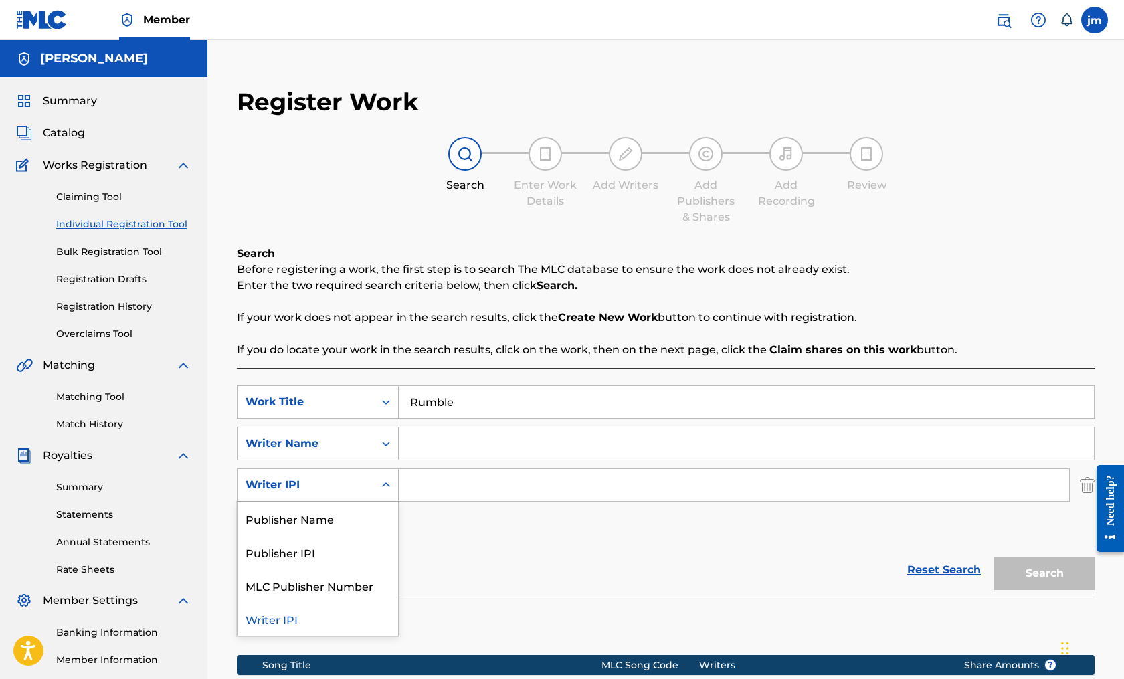
click at [381, 486] on icon "Search Form" at bounding box center [385, 484] width 13 height 13
click at [363, 441] on div "Writer Name" at bounding box center [305, 443] width 120 height 16
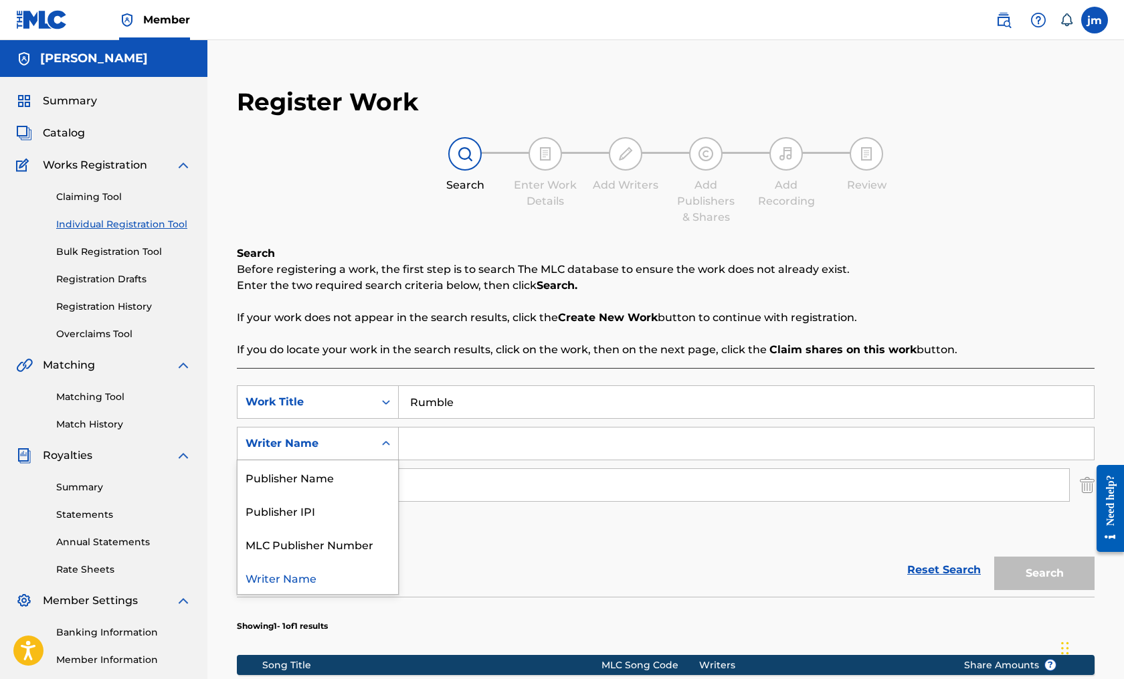
click at [467, 438] on input "Search Form" at bounding box center [746, 443] width 695 height 32
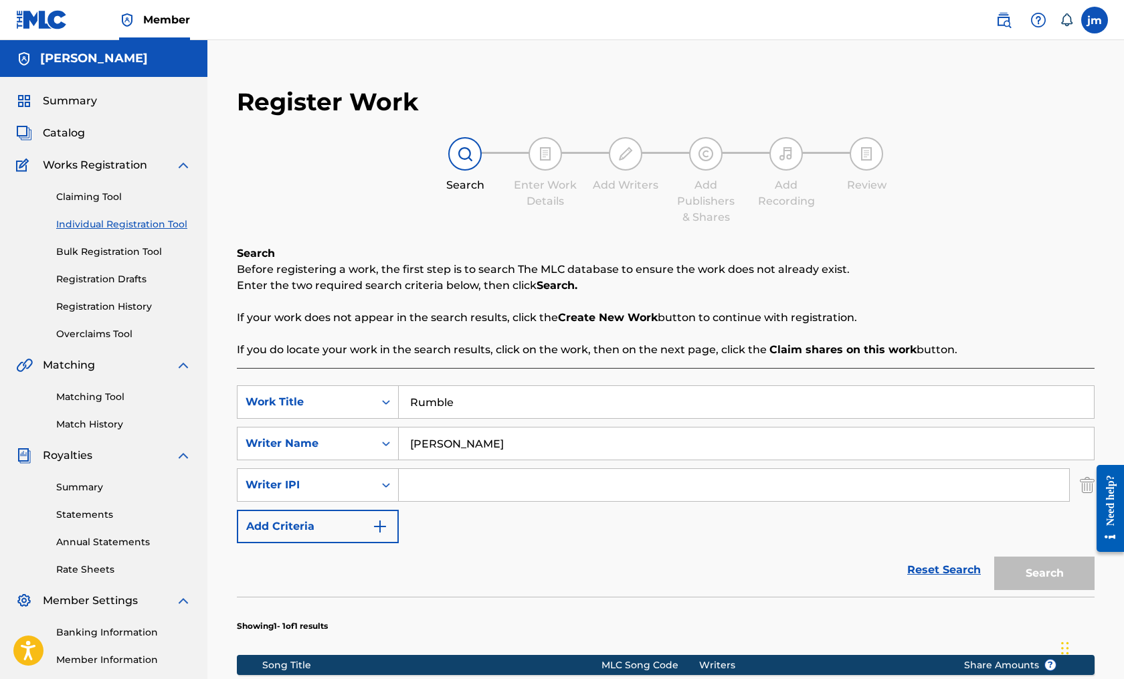
type input "[PERSON_NAME]"
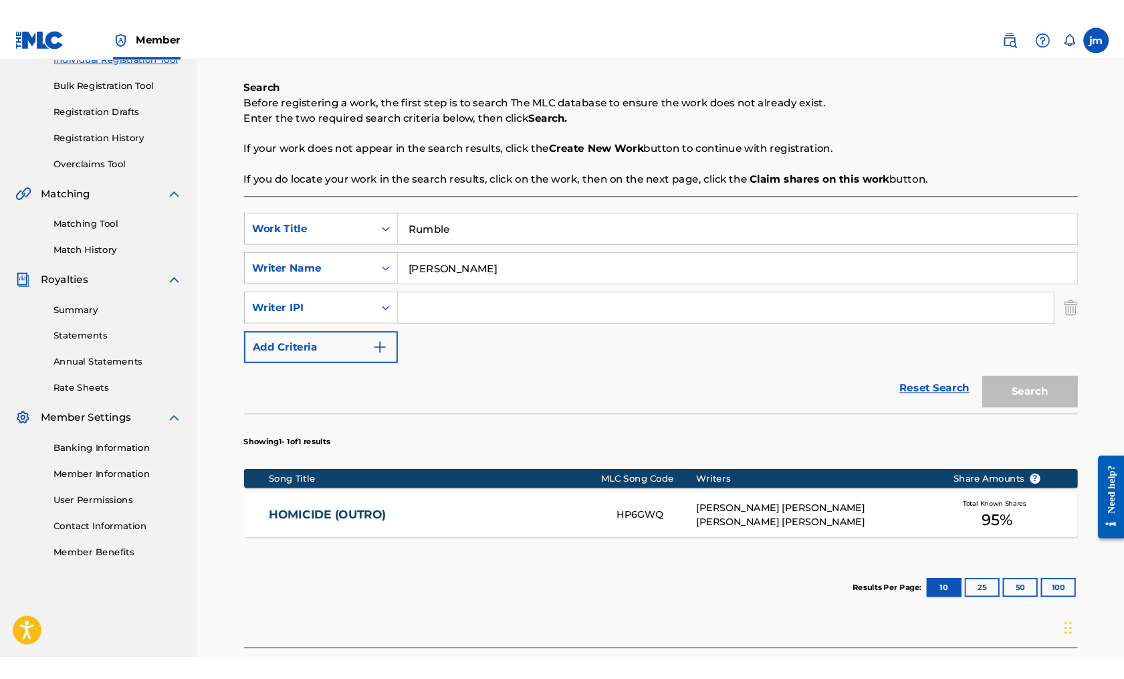
scroll to position [169, 0]
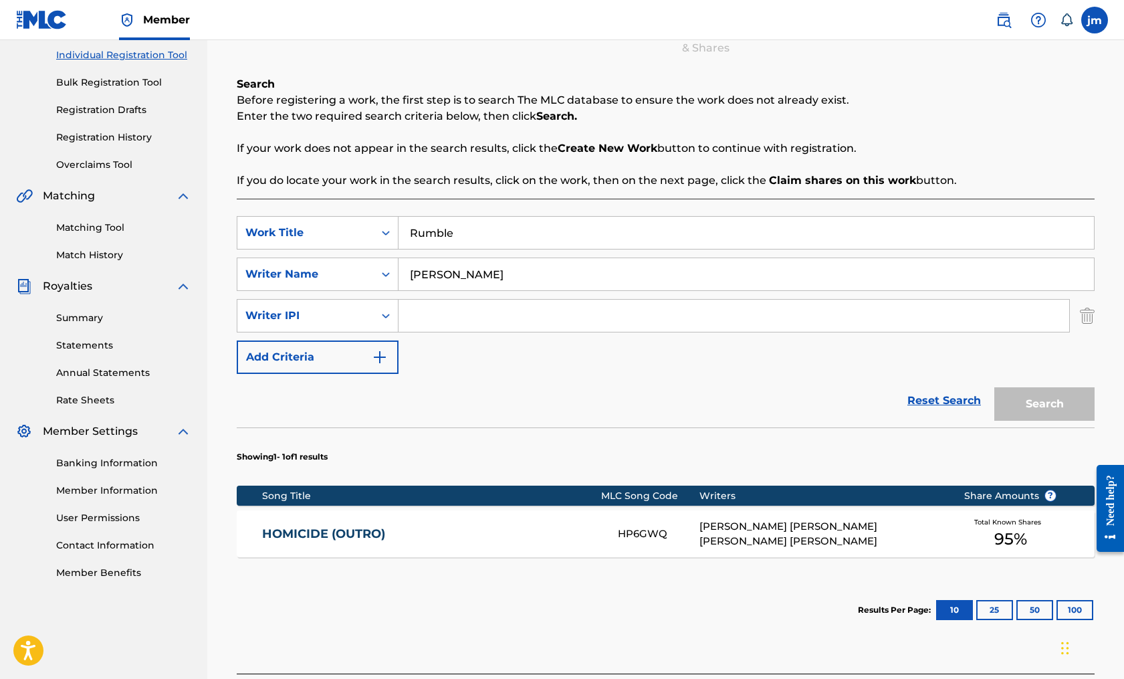
click at [955, 400] on link "Reset Search" at bounding box center [944, 400] width 87 height 29
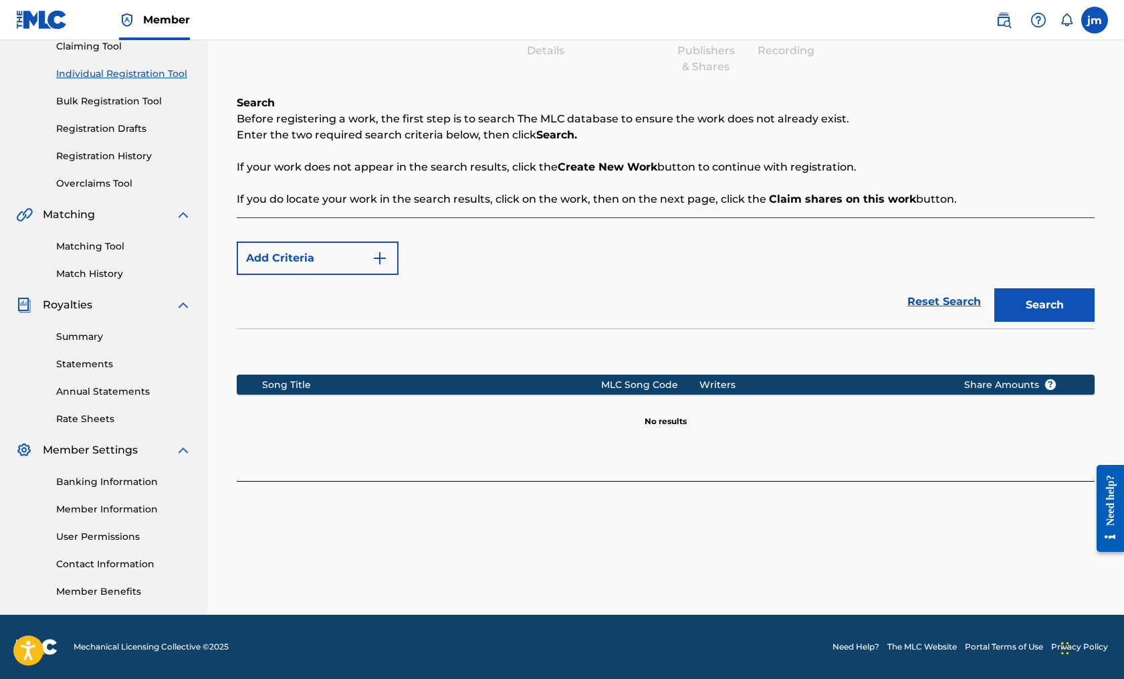
scroll to position [150, 0]
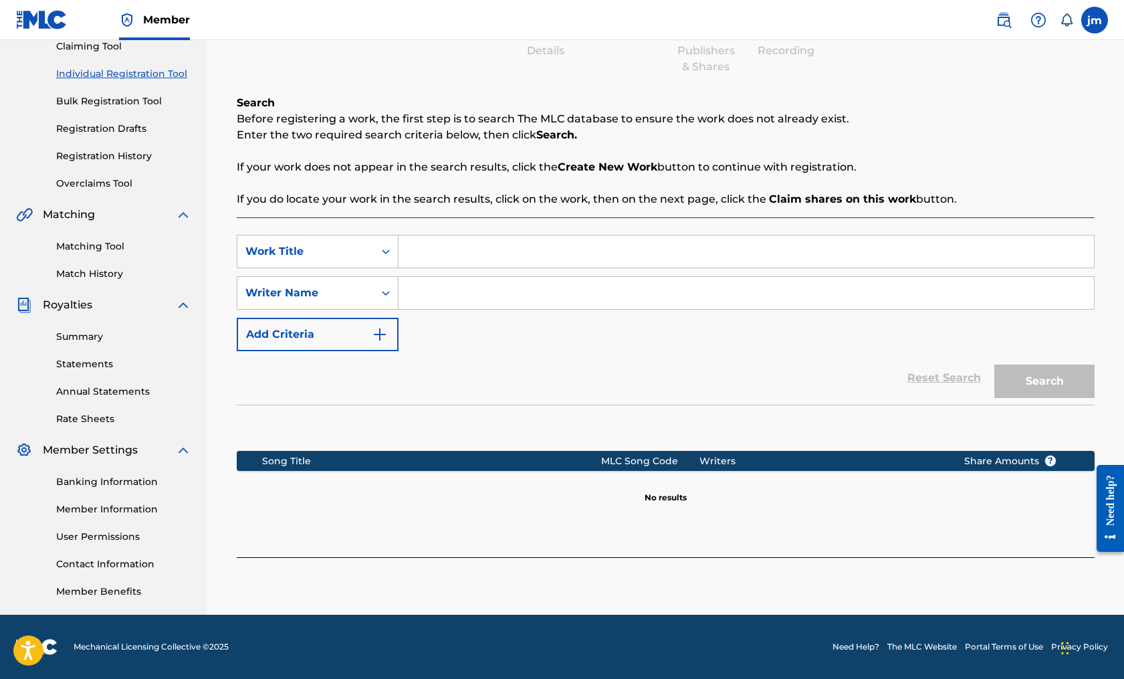
click at [549, 245] on input "Search Form" at bounding box center [747, 251] width 696 height 32
type input "rumble"
click at [492, 291] on input "Search Form" at bounding box center [747, 293] width 696 height 32
type input "[PERSON_NAME]"
click at [1045, 381] on button "Search" at bounding box center [1044, 380] width 100 height 33
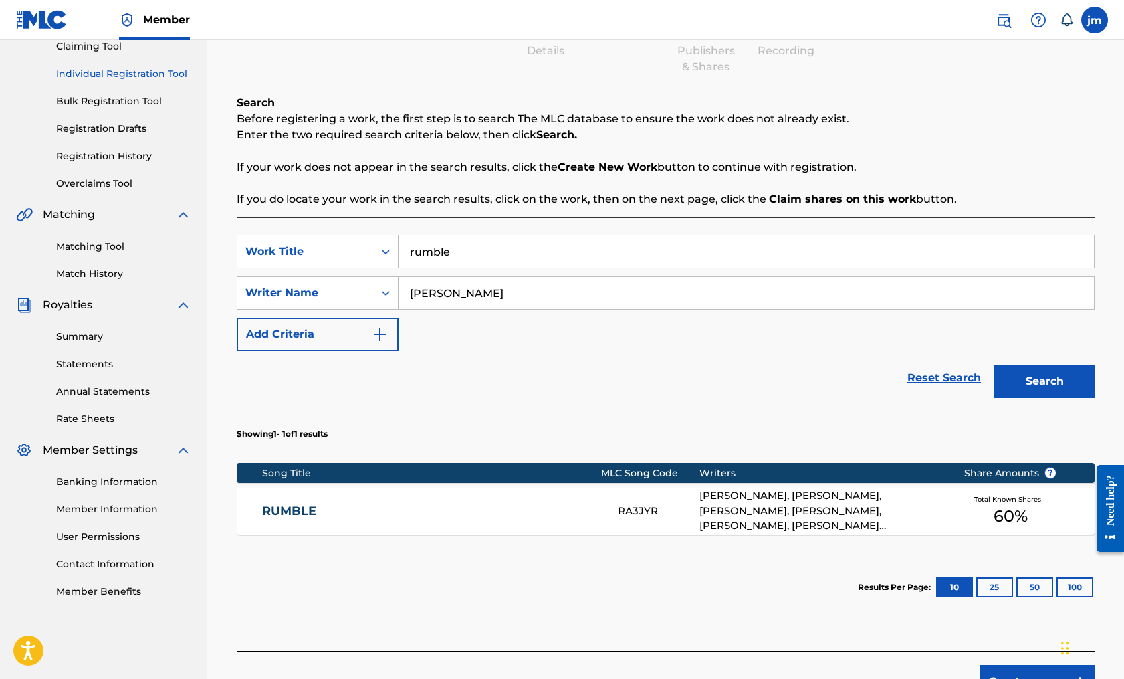
click at [754, 506] on div "[PERSON_NAME], [PERSON_NAME], [PERSON_NAME], [PERSON_NAME], [PERSON_NAME], [PER…" at bounding box center [822, 510] width 245 height 45
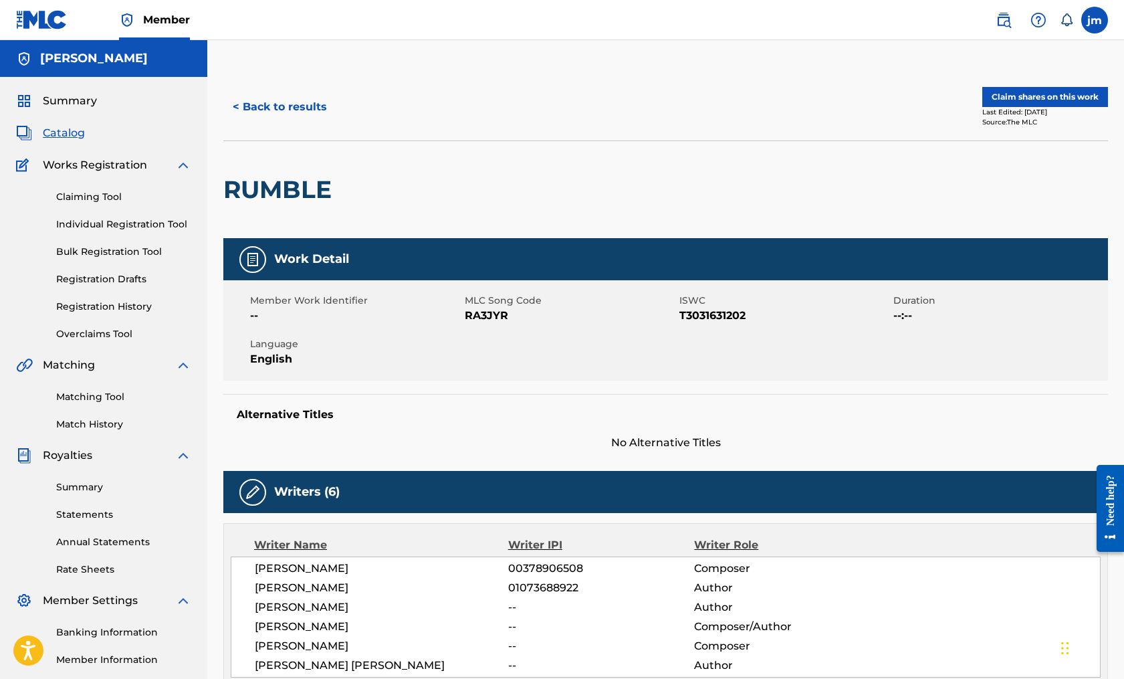
click at [1022, 90] on button "Claim shares on this work" at bounding box center [1045, 97] width 126 height 20
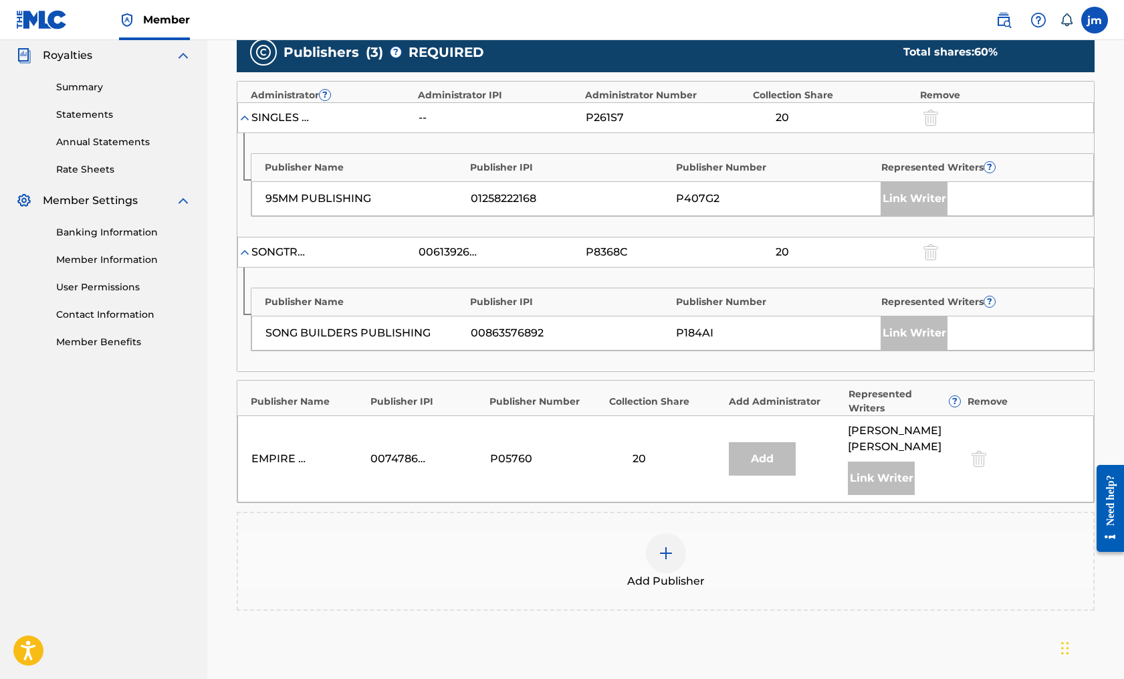
scroll to position [425, 0]
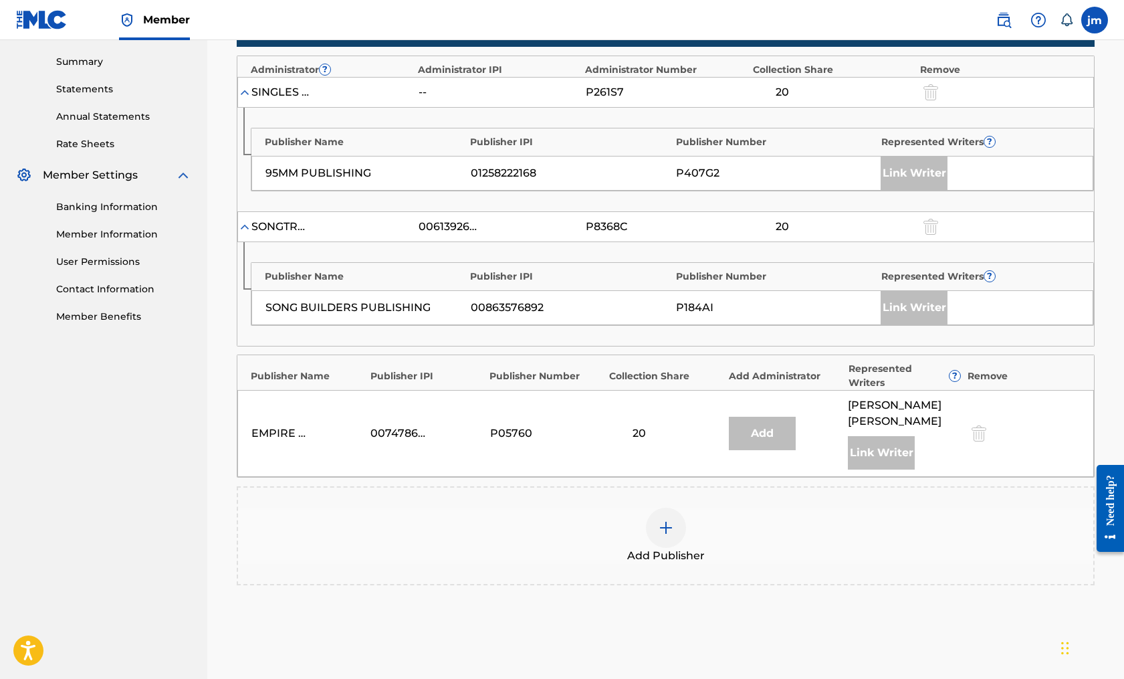
click at [661, 523] on div at bounding box center [666, 528] width 40 height 40
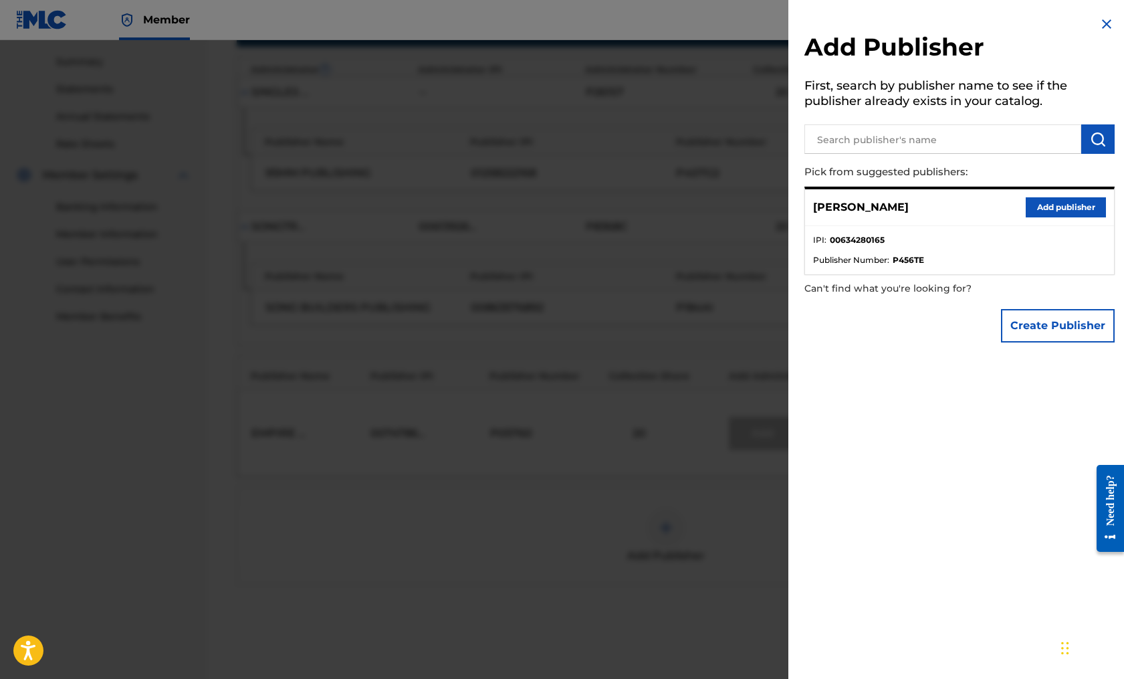
click at [1049, 208] on button "Add publisher" at bounding box center [1066, 207] width 80 height 20
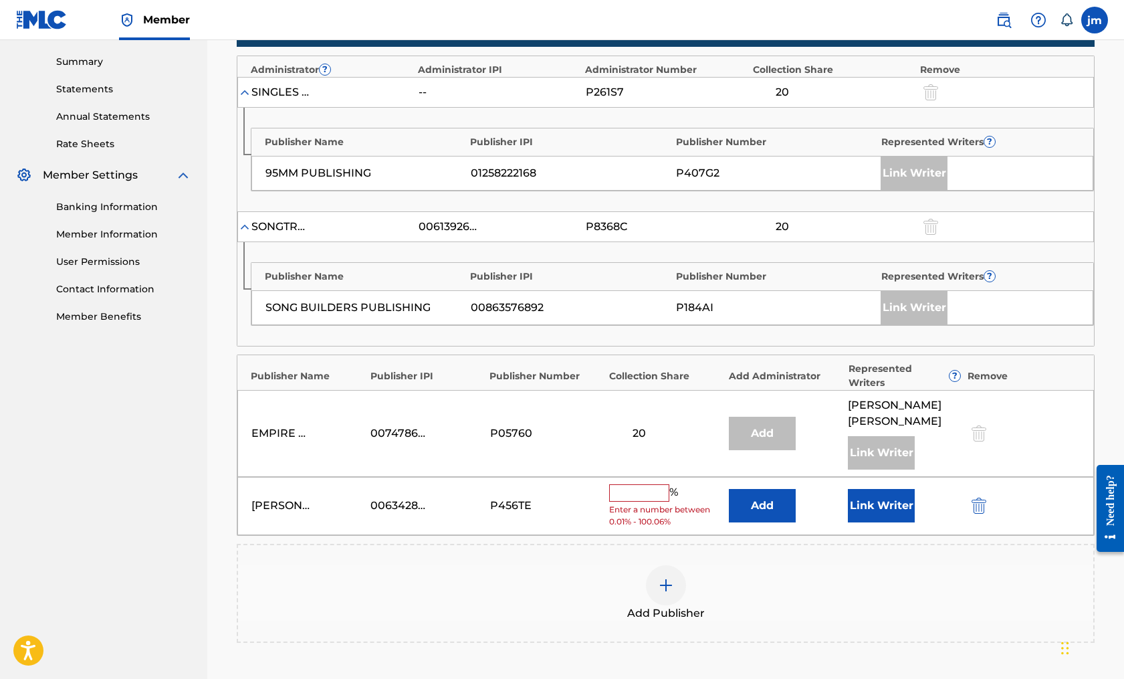
click at [646, 484] on input "text" at bounding box center [639, 492] width 60 height 17
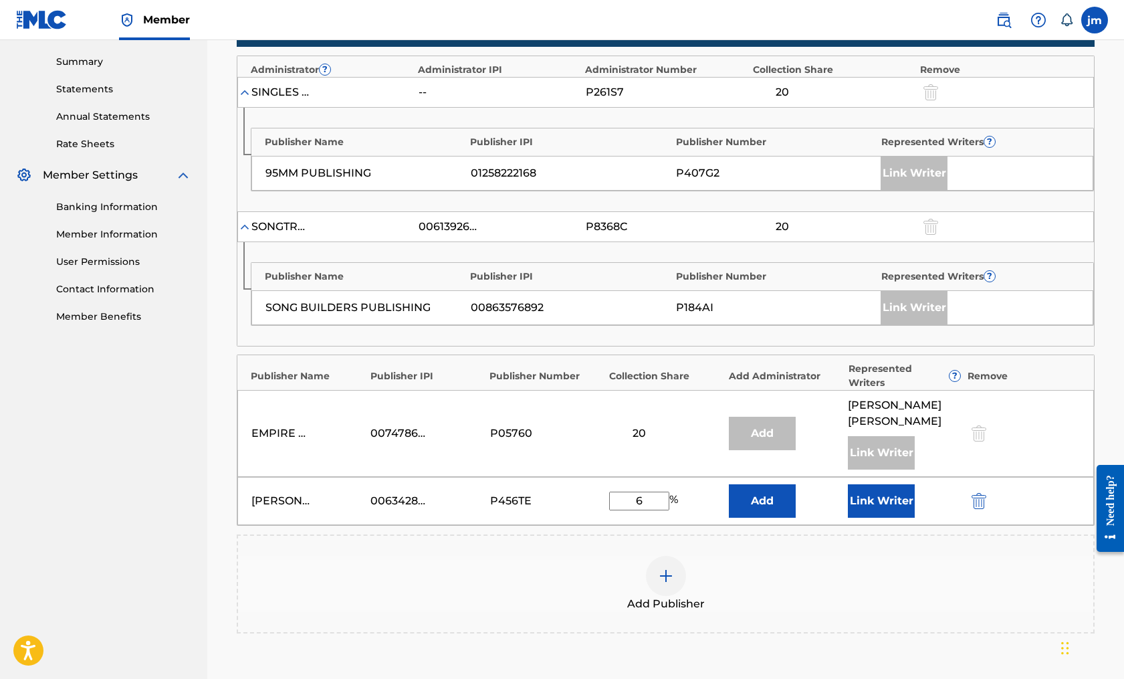
type input "6"
click at [860, 484] on button "Link Writer" at bounding box center [881, 500] width 67 height 33
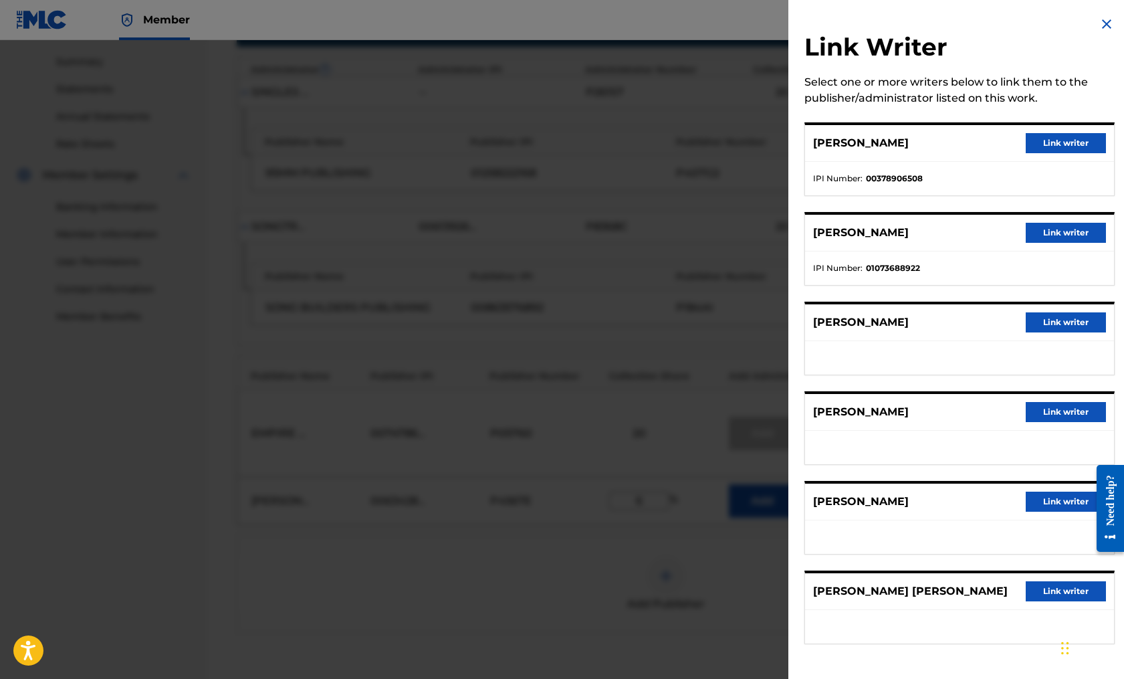
click at [1055, 411] on button "Link writer" at bounding box center [1066, 412] width 80 height 20
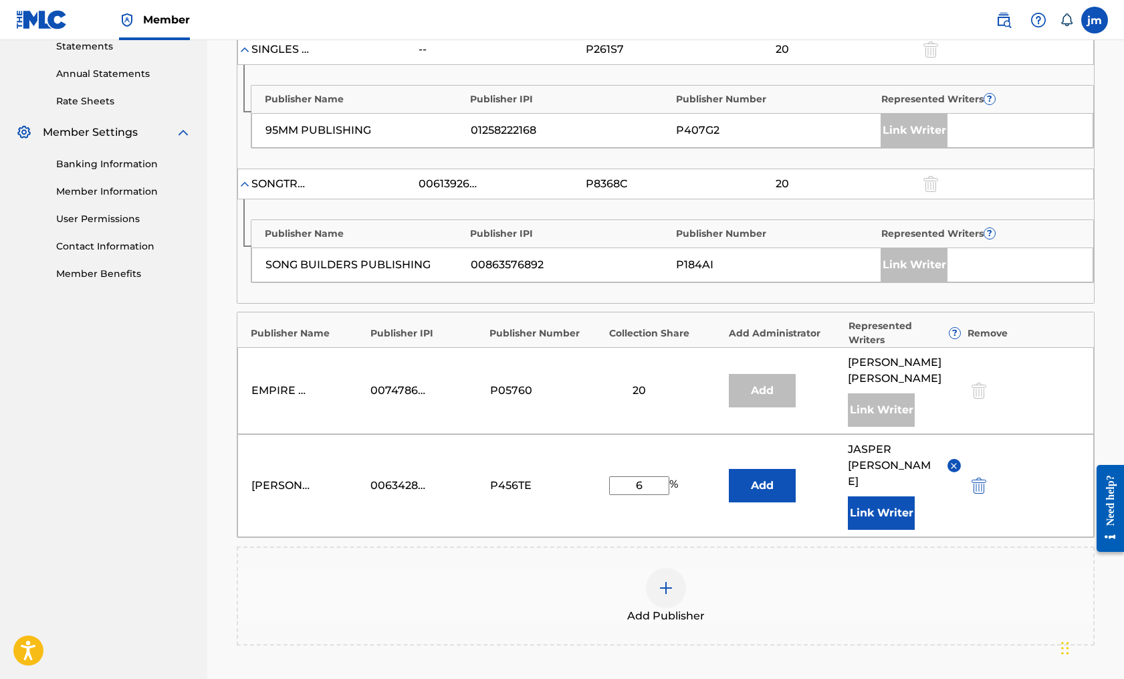
scroll to position [631, 0]
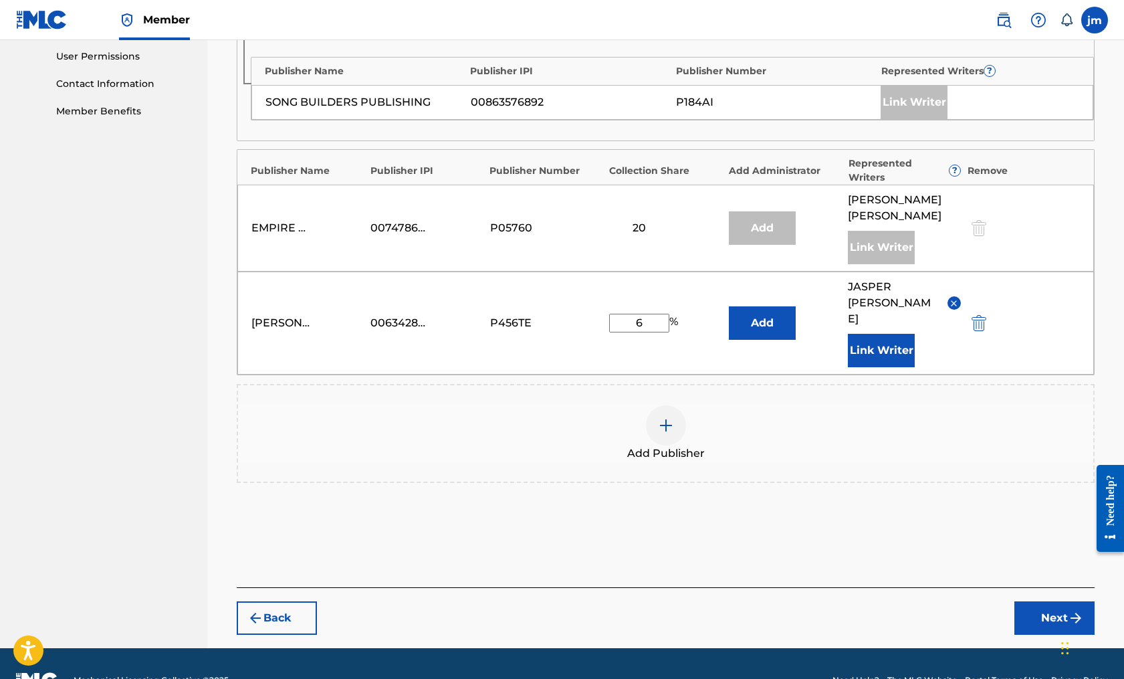
click at [956, 298] on img at bounding box center [954, 303] width 10 height 10
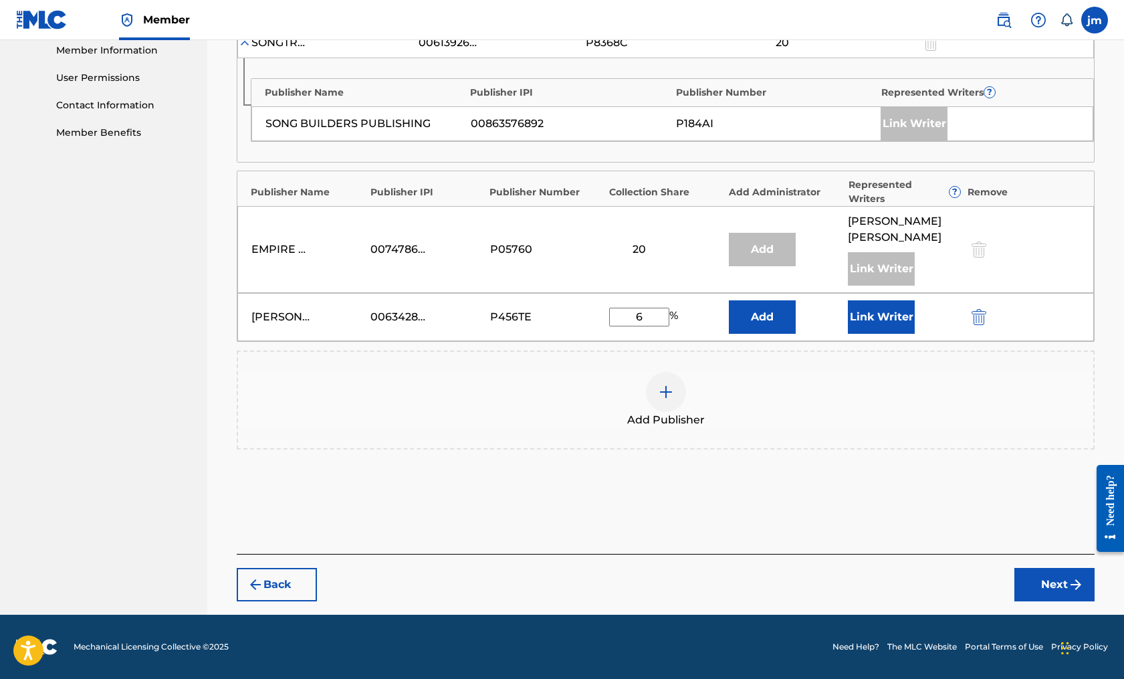
scroll to position [592, 0]
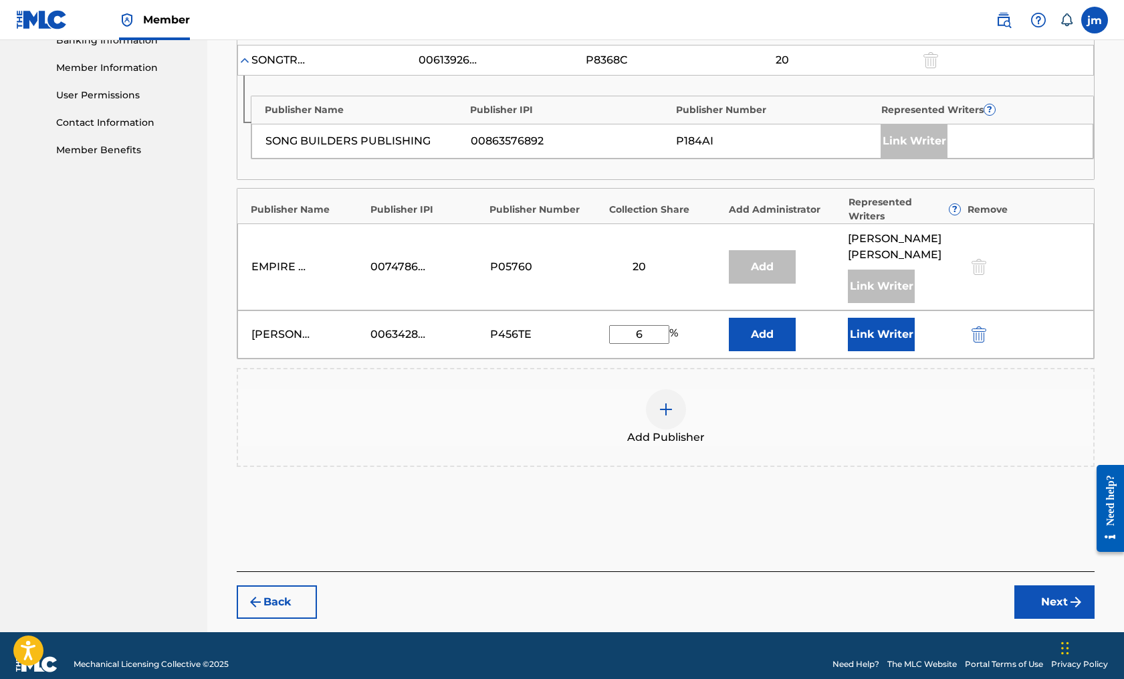
click at [871, 321] on button "Link Writer" at bounding box center [881, 334] width 67 height 33
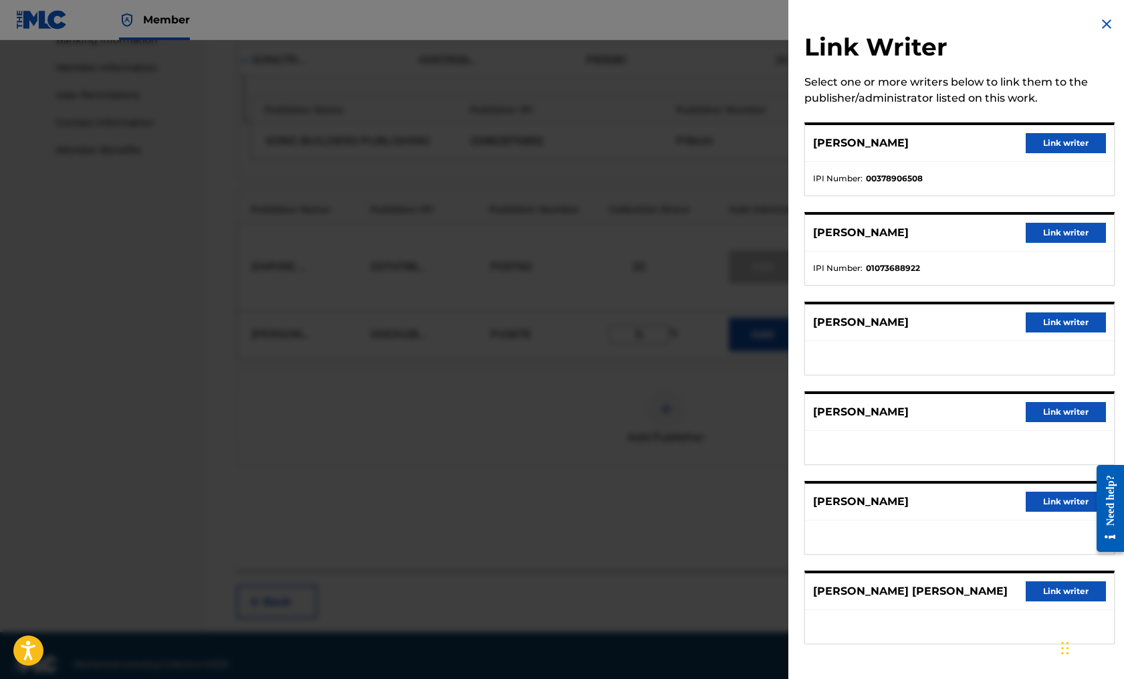
click at [1043, 412] on button "Link writer" at bounding box center [1066, 412] width 80 height 20
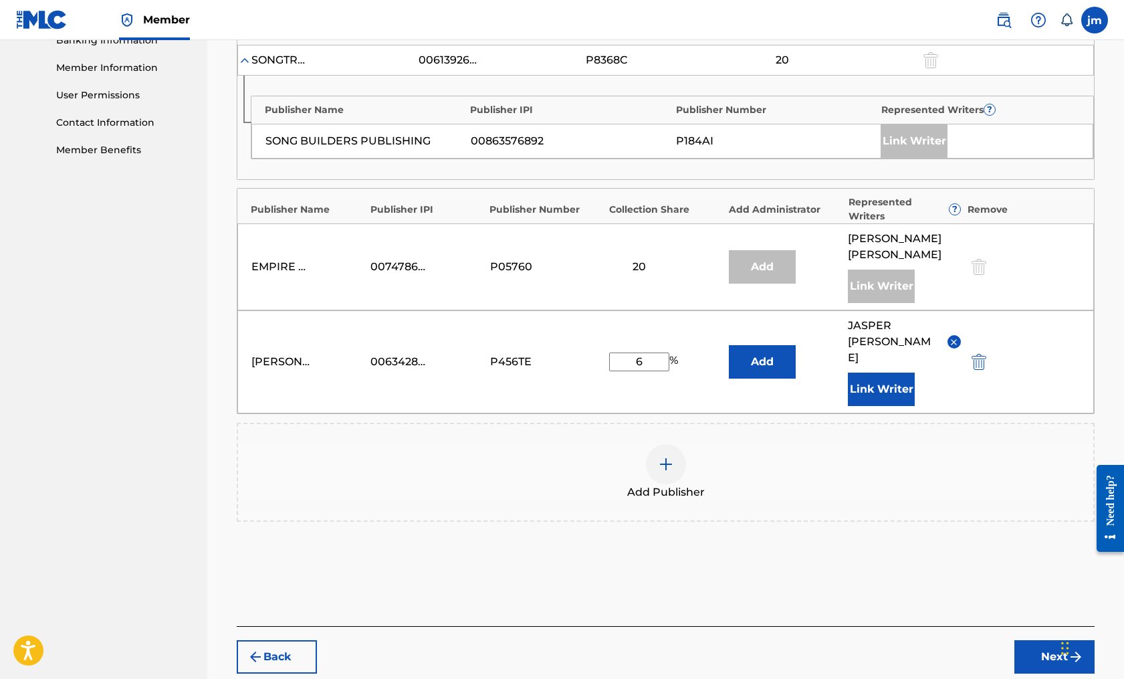
click at [1046, 640] on button "Next" at bounding box center [1055, 656] width 80 height 33
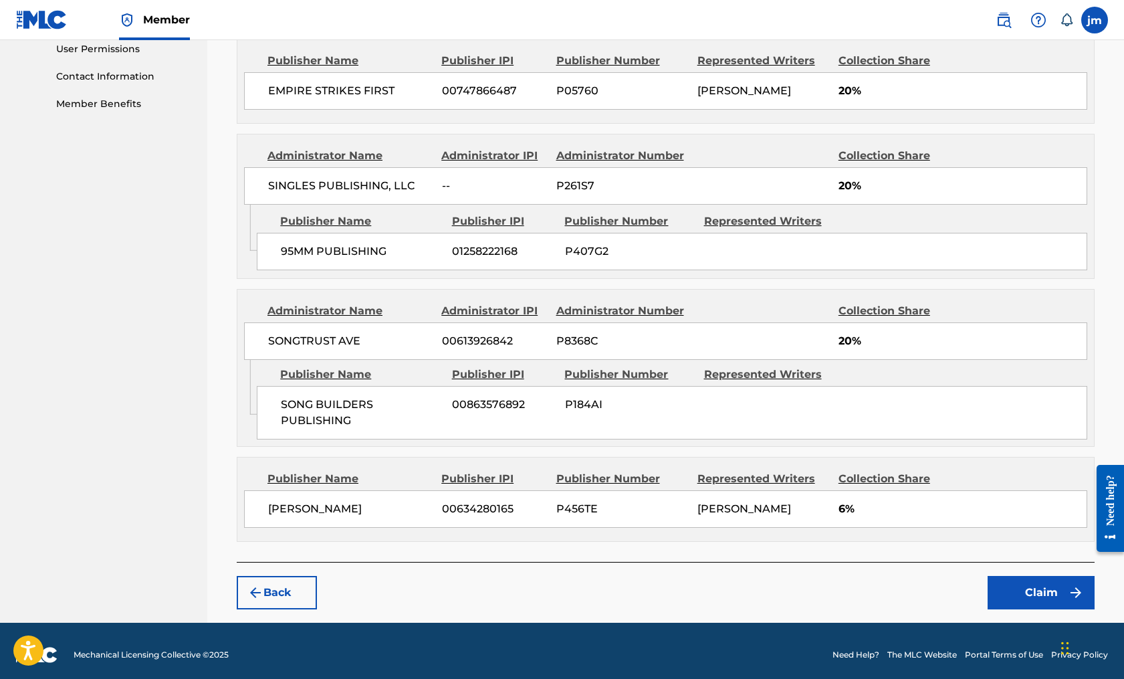
scroll to position [642, 0]
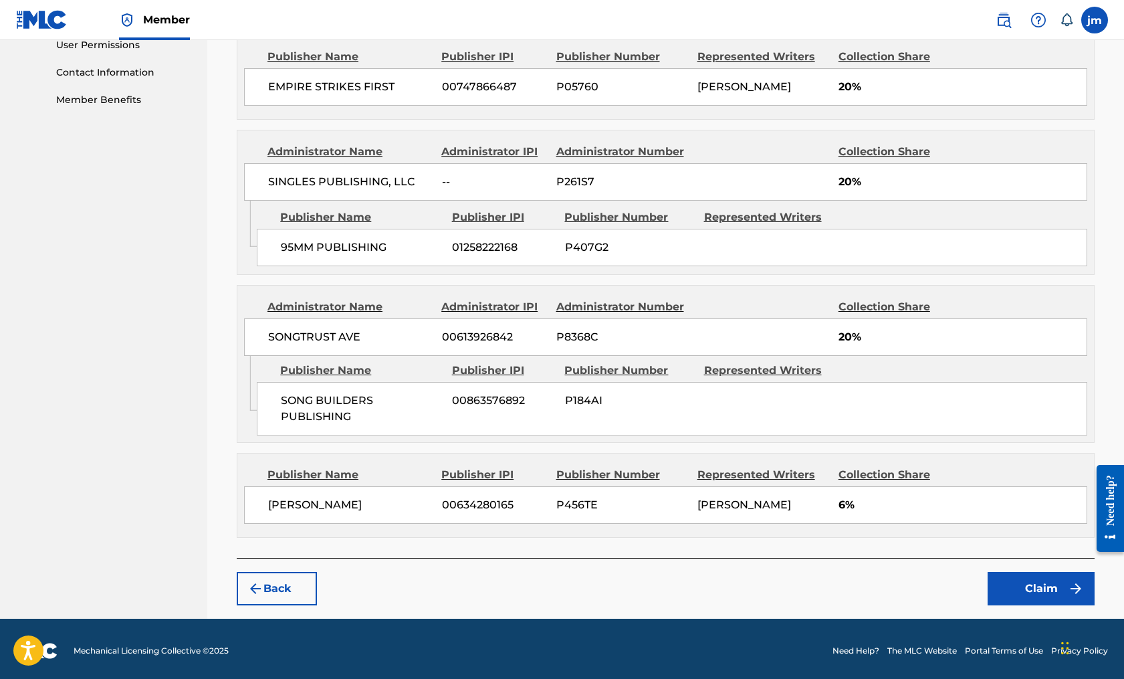
click at [1003, 593] on button "Claim" at bounding box center [1041, 588] width 107 height 33
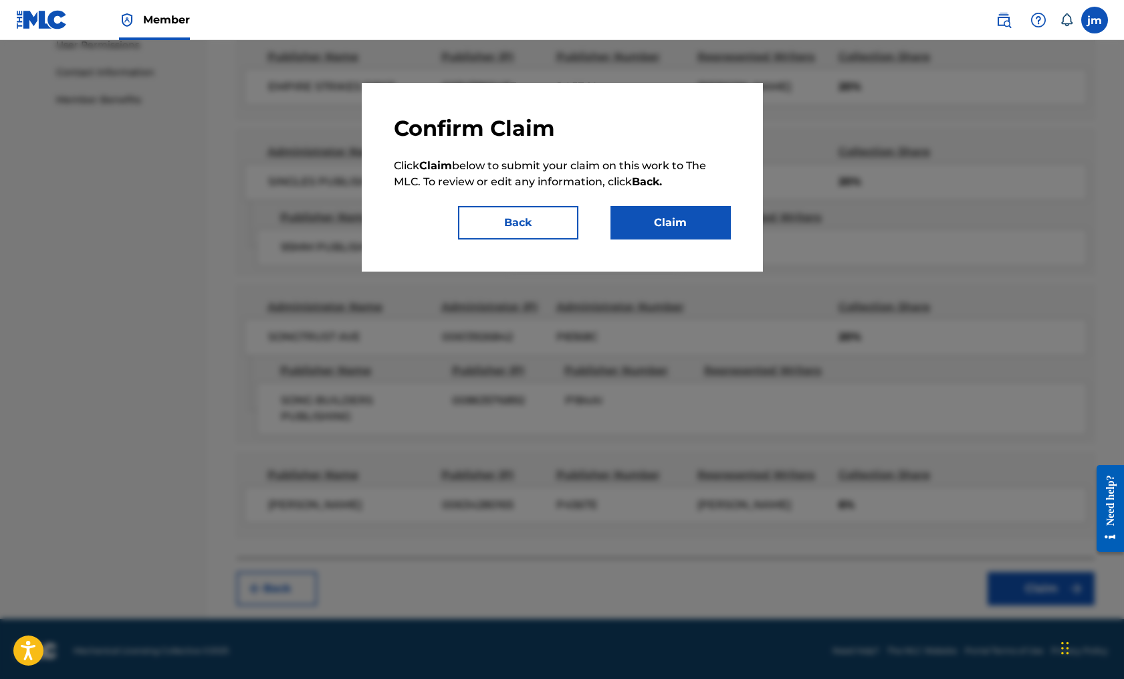
click at [663, 220] on button "Claim" at bounding box center [671, 222] width 120 height 33
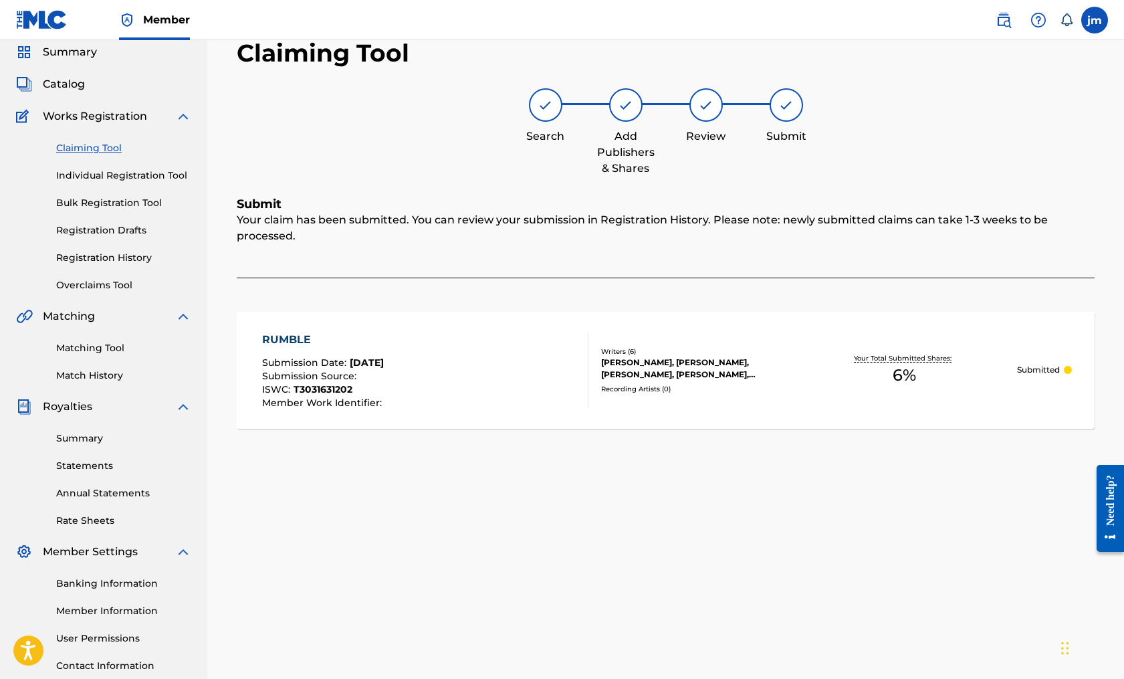
scroll to position [0, 0]
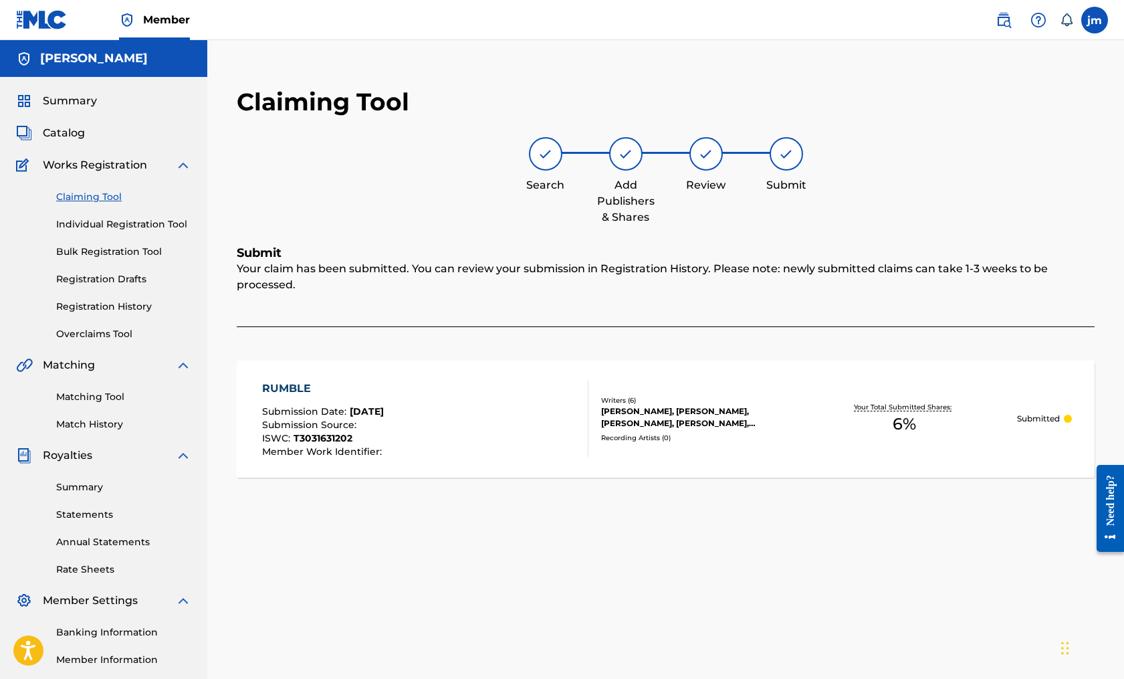
click at [92, 62] on h5 "[PERSON_NAME]" at bounding box center [94, 58] width 108 height 15
